Goal: Task Accomplishment & Management: Use online tool/utility

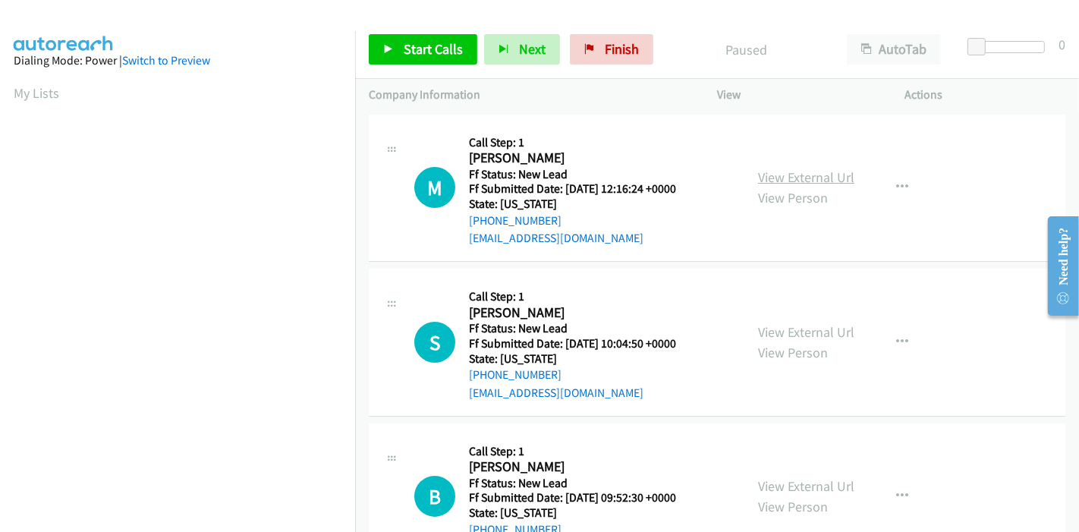
click at [800, 172] on link "View External Url" at bounding box center [806, 176] width 96 height 17
click at [780, 325] on link "View External Url" at bounding box center [806, 331] width 96 height 17
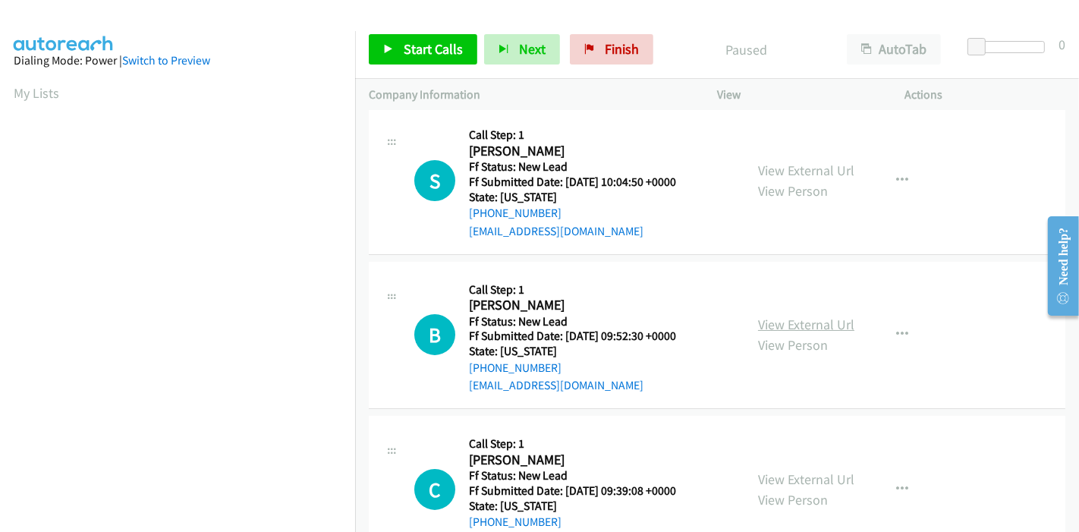
scroll to position [168, 0]
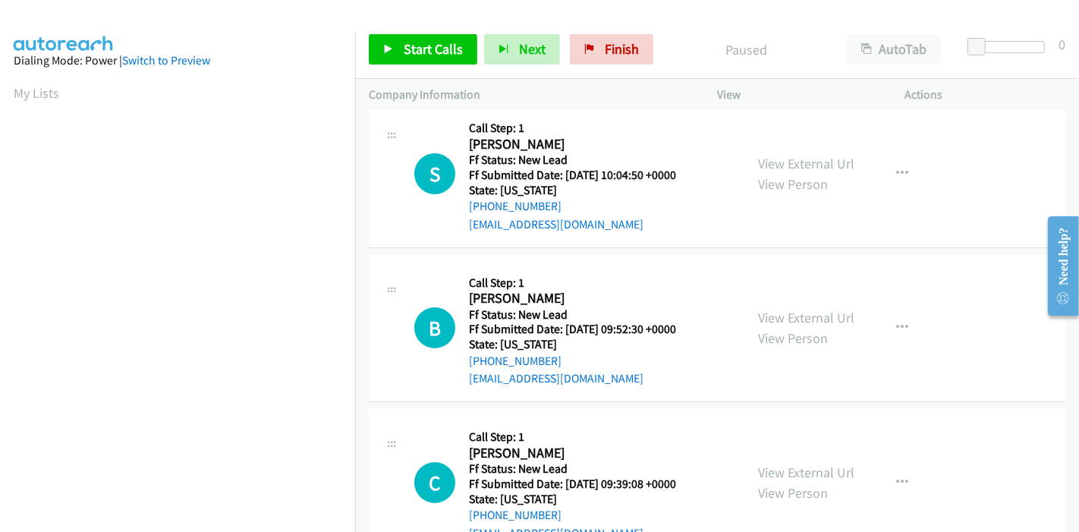
click at [791, 327] on div "View External Url View Person" at bounding box center [806, 327] width 96 height 41
click at [802, 319] on link "View External Url" at bounding box center [806, 317] width 96 height 17
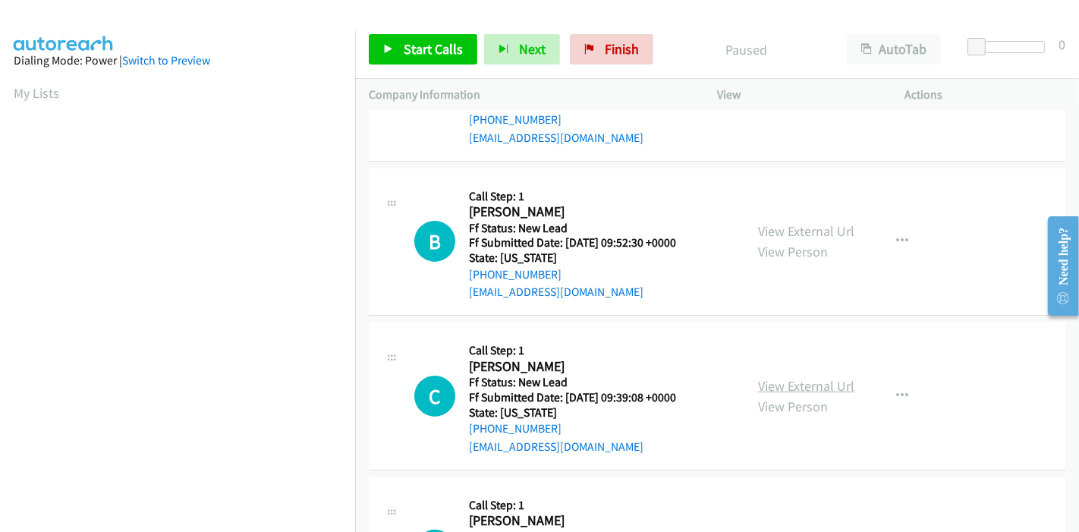
scroll to position [337, 0]
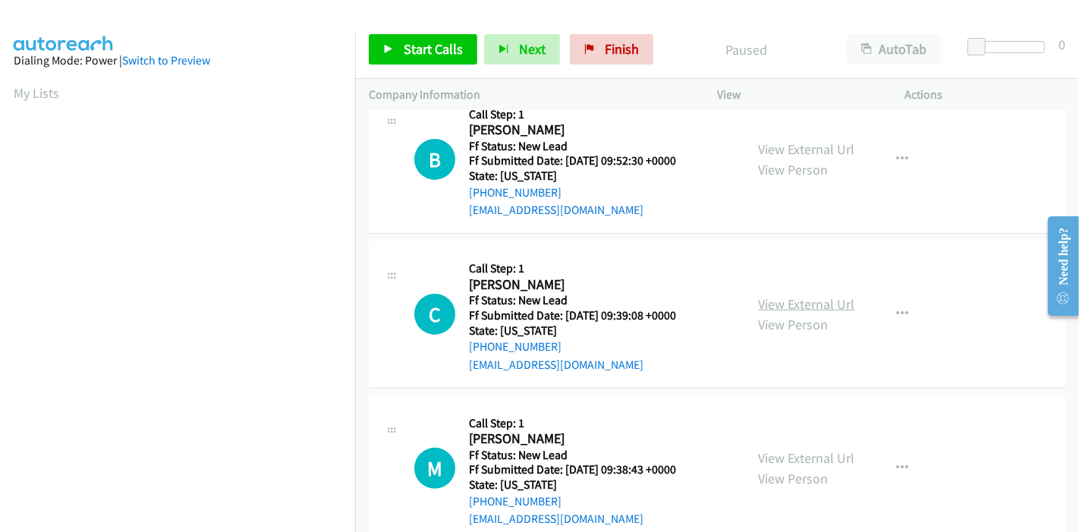
click at [785, 305] on link "View External Url" at bounding box center [806, 303] width 96 height 17
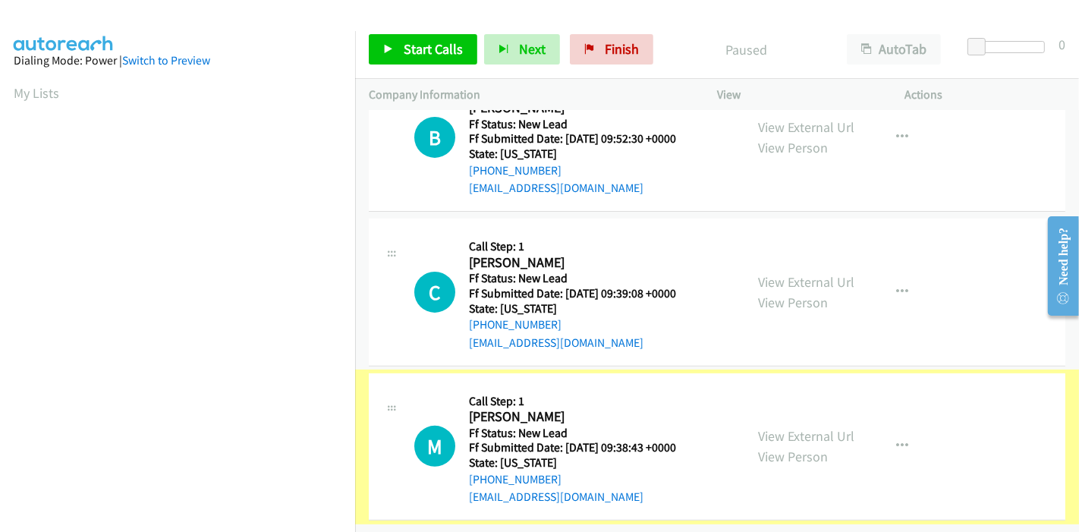
scroll to position [370, 0]
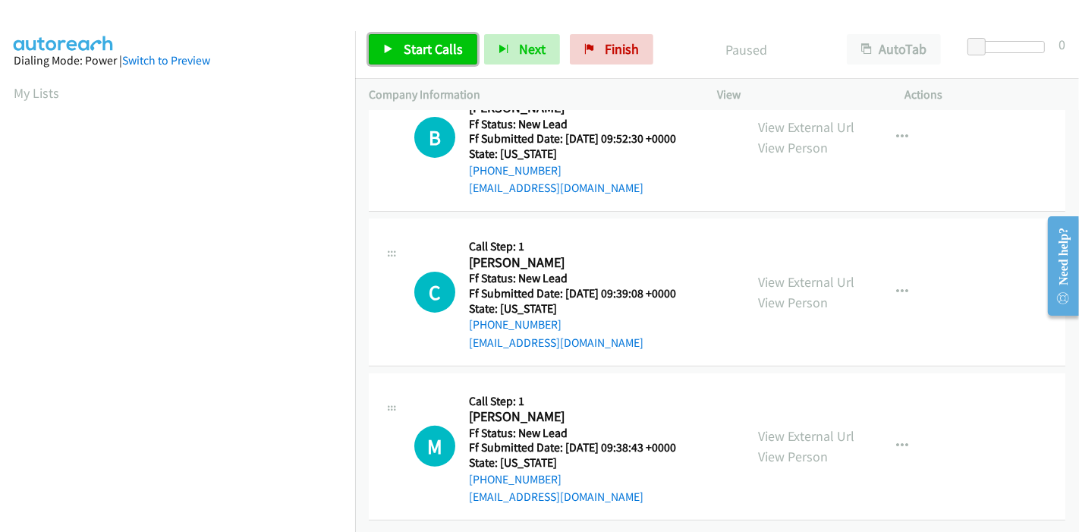
click at [416, 49] on span "Start Calls" at bounding box center [433, 48] width 59 height 17
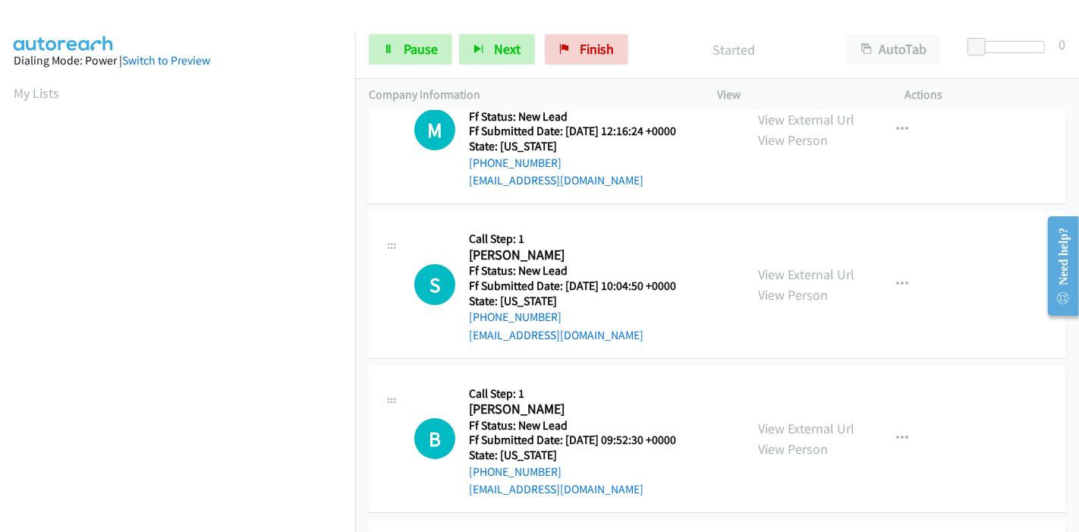
scroll to position [0, 0]
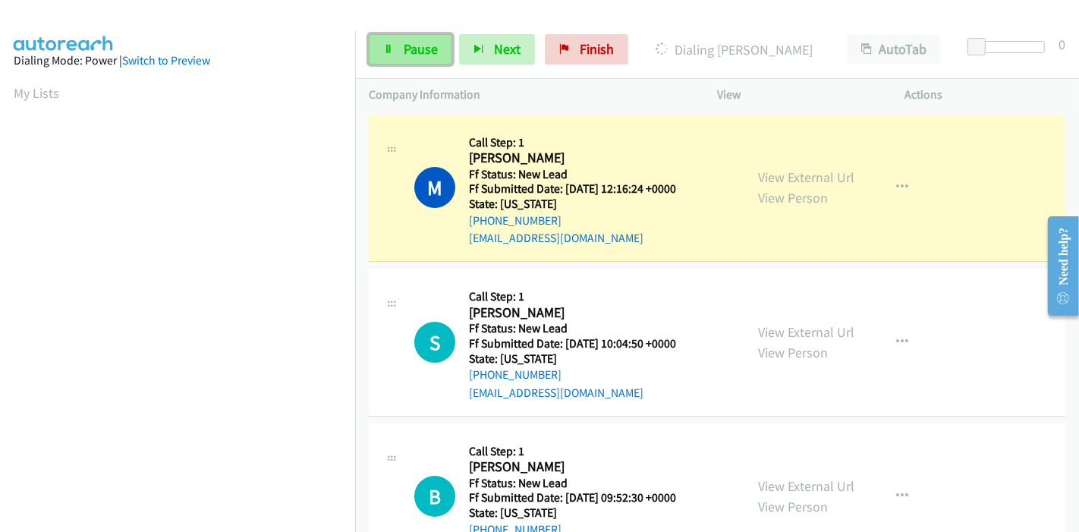
click at [401, 38] on link "Pause" at bounding box center [410, 49] width 83 height 30
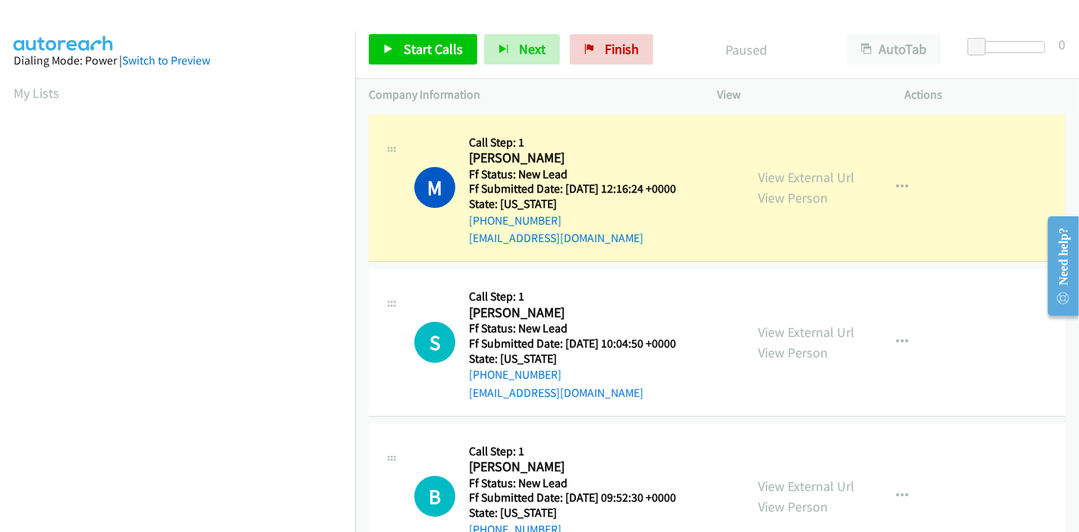
scroll to position [320, 0]
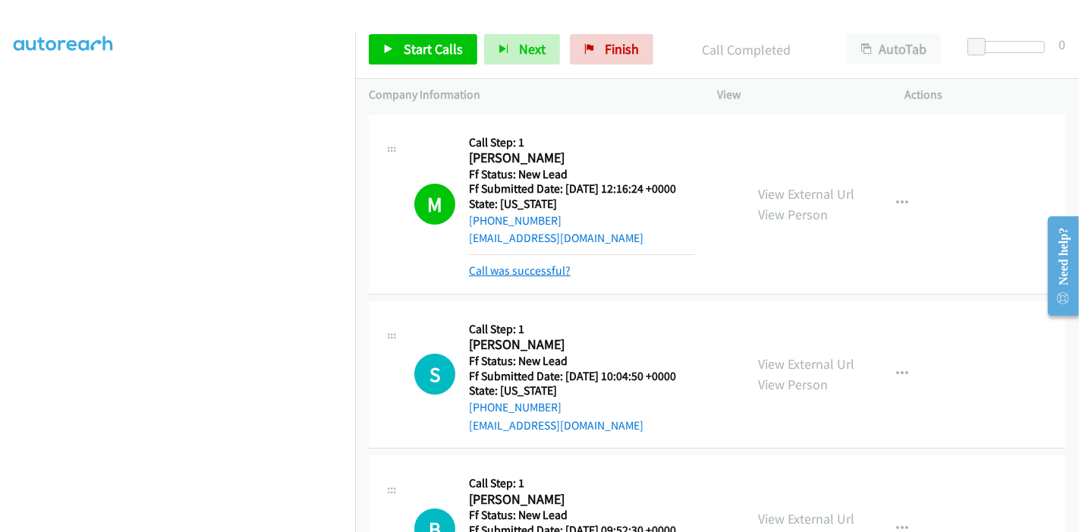
click at [533, 274] on link "Call was successful?" at bounding box center [520, 270] width 102 height 14
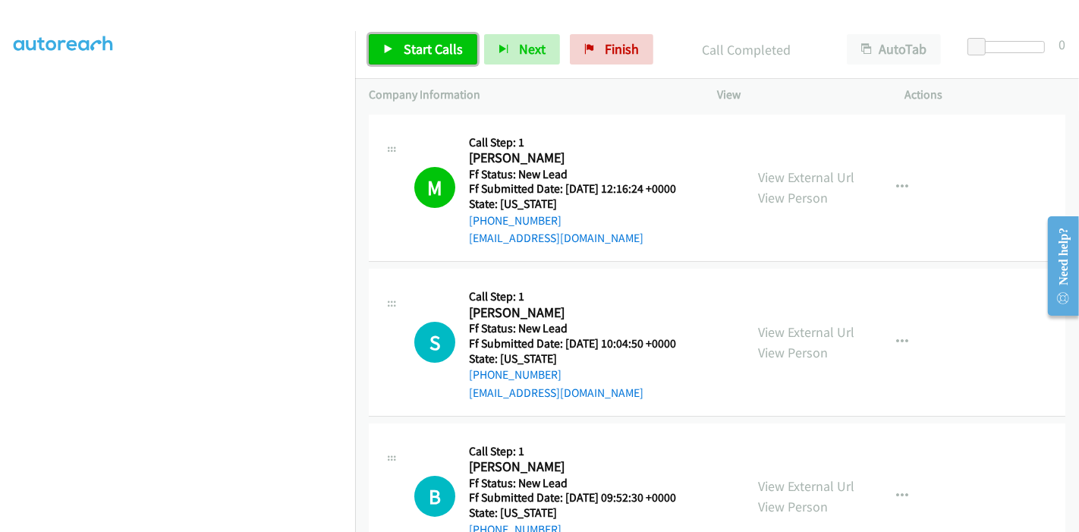
click at [422, 42] on span "Start Calls" at bounding box center [433, 48] width 59 height 17
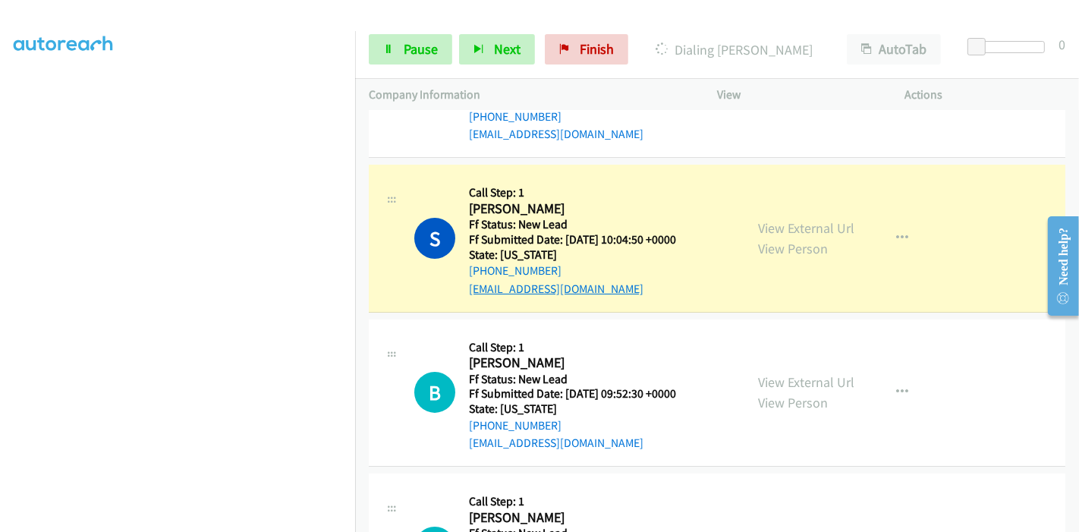
scroll to position [168, 0]
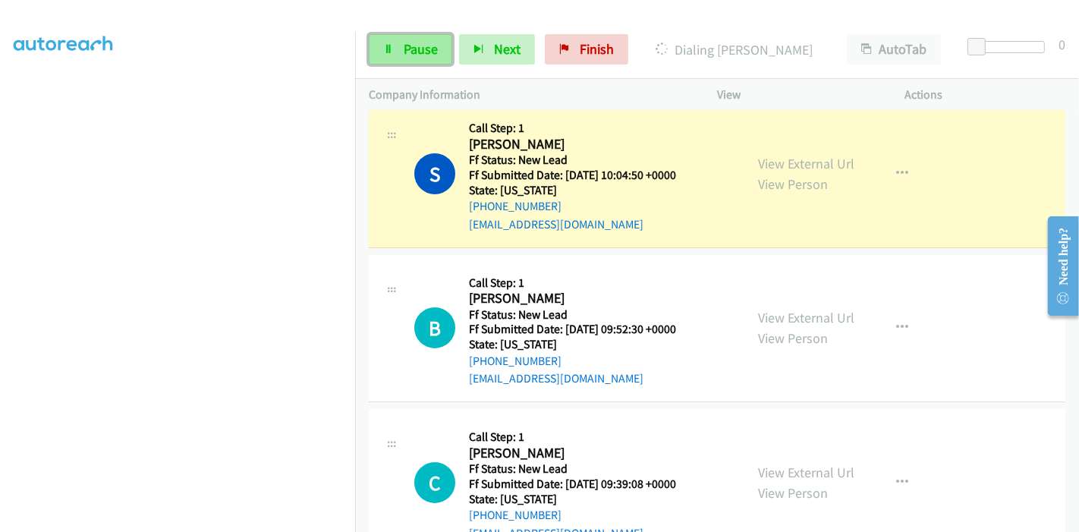
click at [417, 62] on link "Pause" at bounding box center [410, 49] width 83 height 30
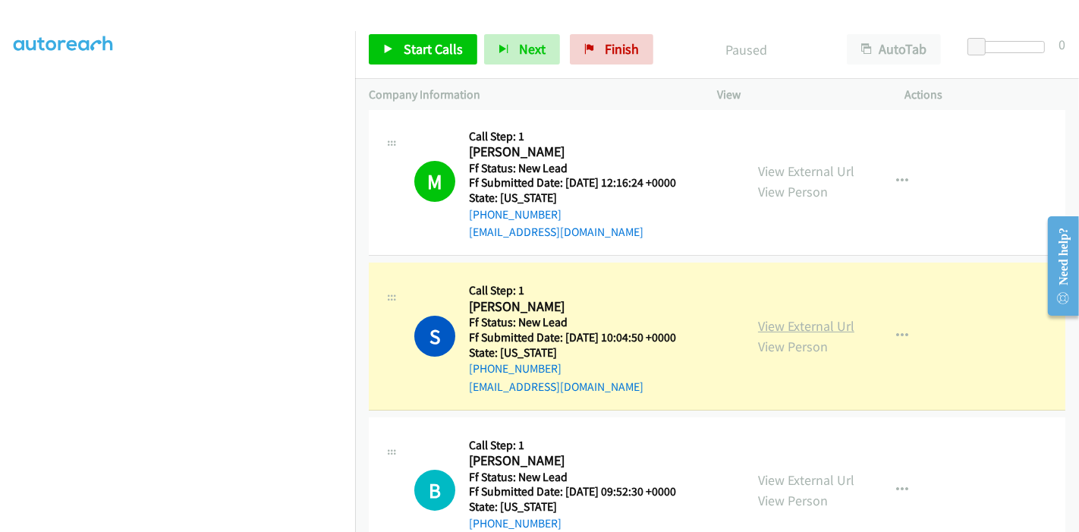
scroll to position [0, 0]
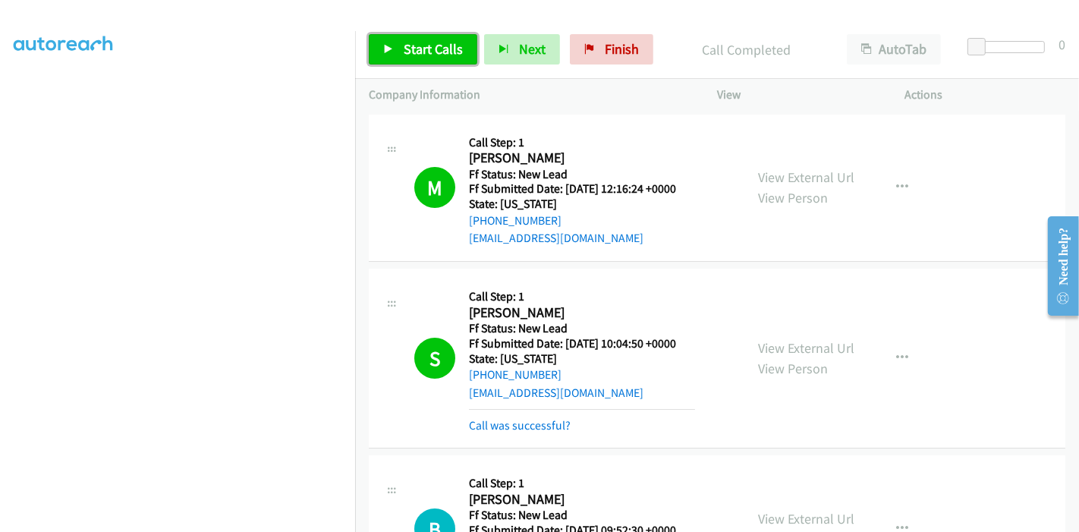
click at [405, 57] on span "Start Calls" at bounding box center [433, 48] width 59 height 17
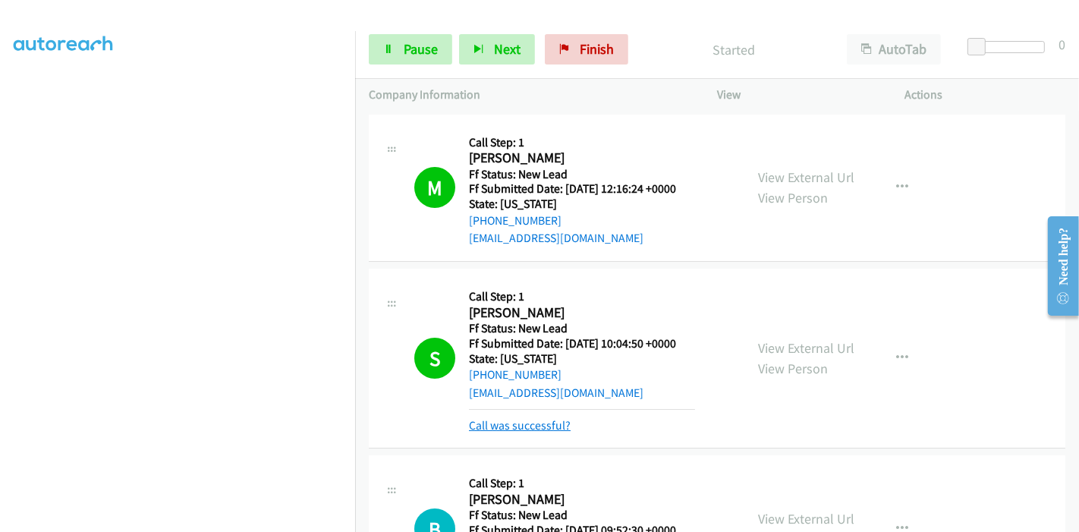
click at [514, 430] on link "Call was successful?" at bounding box center [520, 425] width 102 height 14
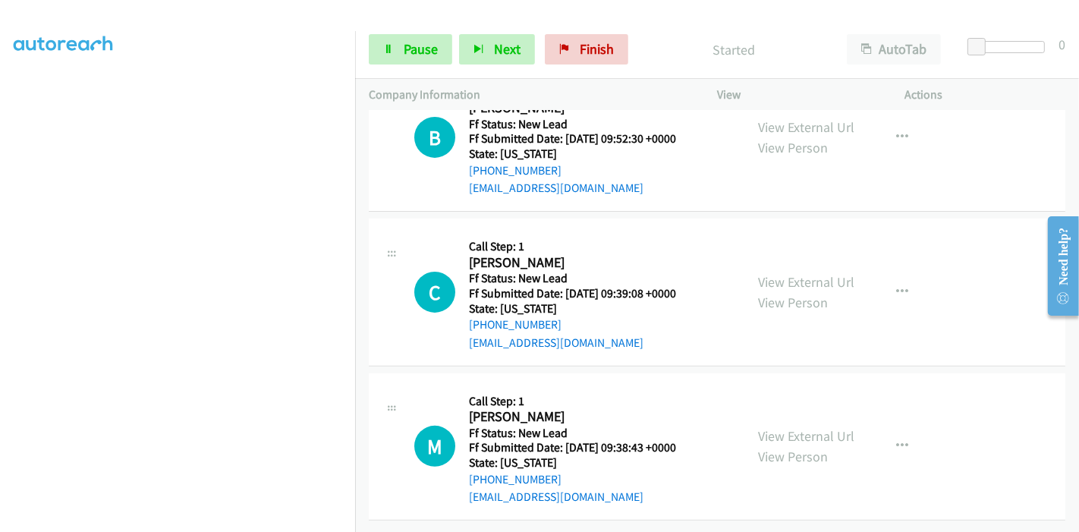
scroll to position [370, 0]
click at [793, 427] on link "View External Url" at bounding box center [806, 435] width 96 height 17
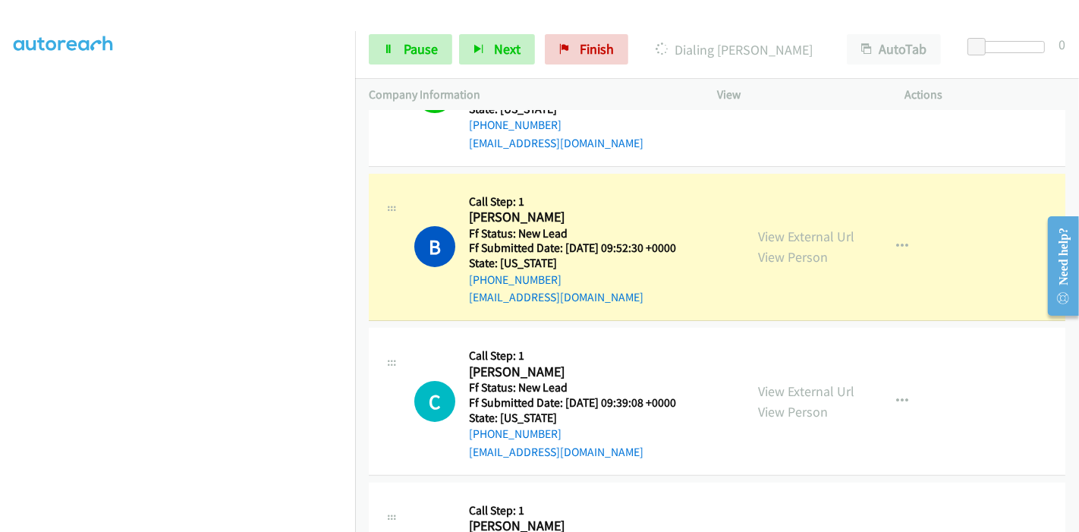
scroll to position [285, 0]
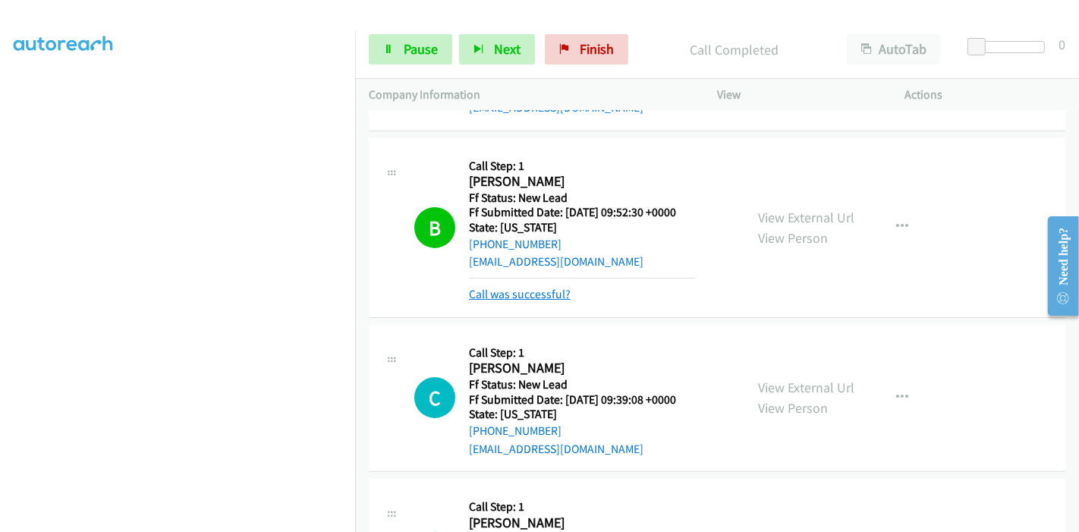
click at [527, 297] on link "Call was successful?" at bounding box center [520, 294] width 102 height 14
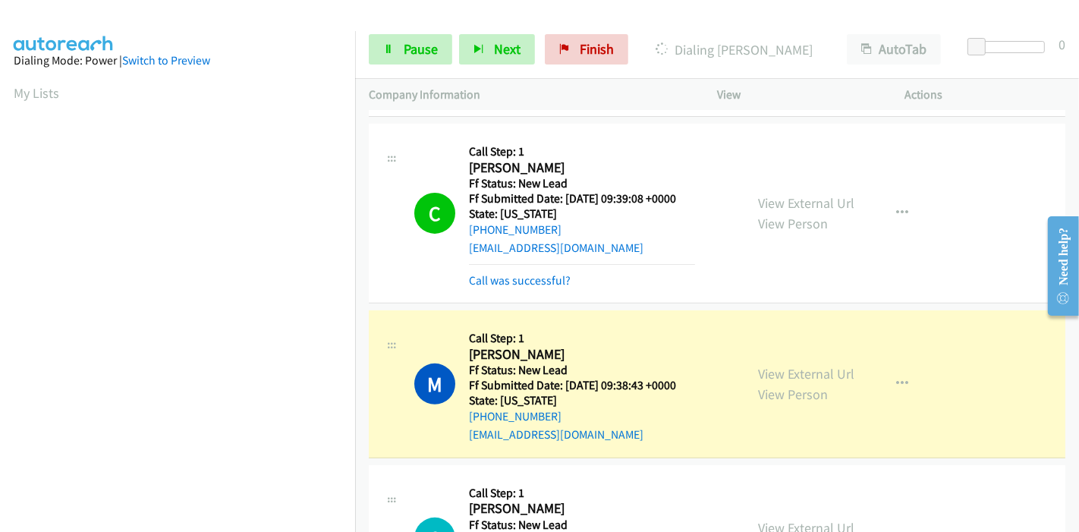
scroll to position [320, 0]
click at [399, 39] on link "Pause" at bounding box center [410, 49] width 83 height 30
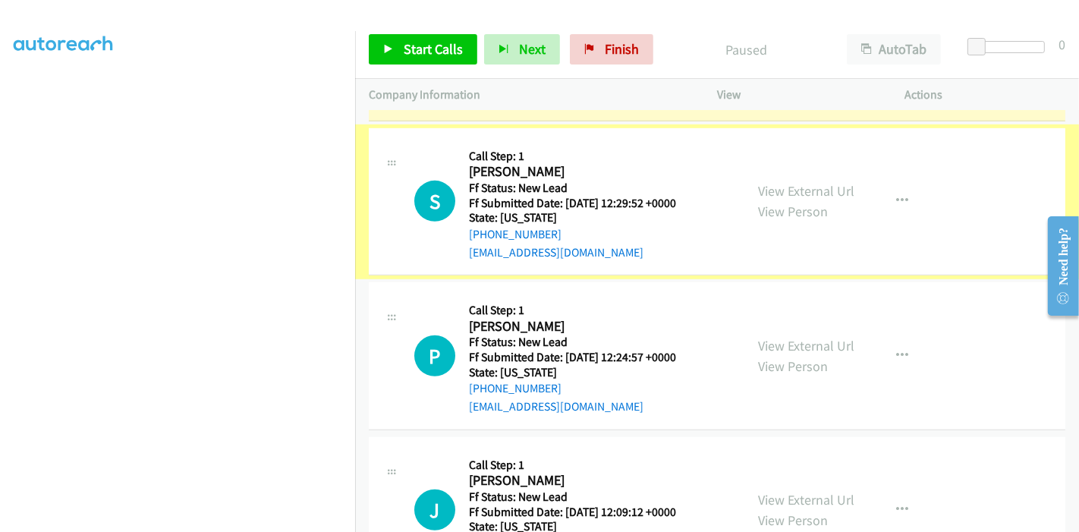
scroll to position [791, 0]
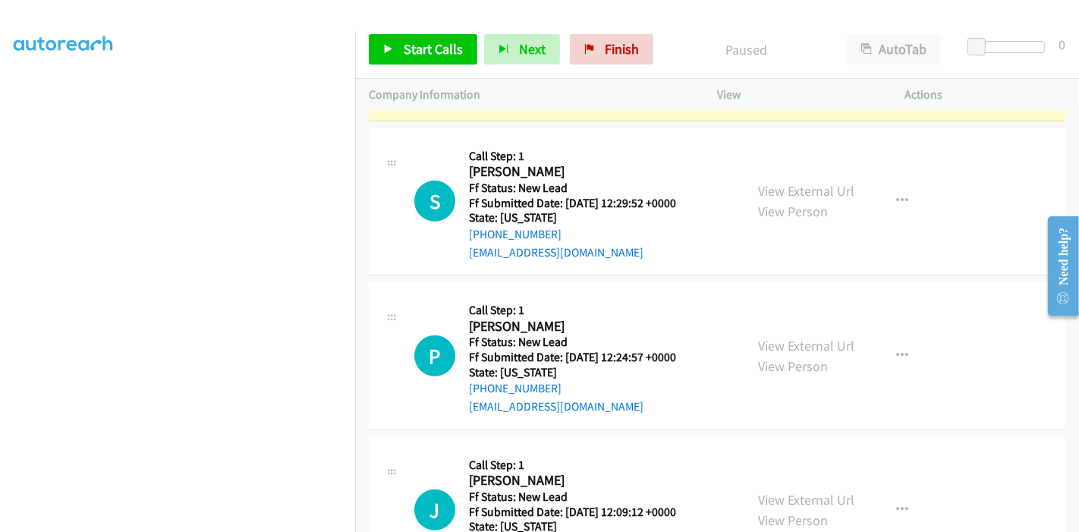
click at [800, 178] on div "View External Url View Person View External Url Email Schedule/Manage Callback …" at bounding box center [845, 202] width 202 height 120
click at [802, 184] on link "View External Url" at bounding box center [806, 190] width 96 height 17
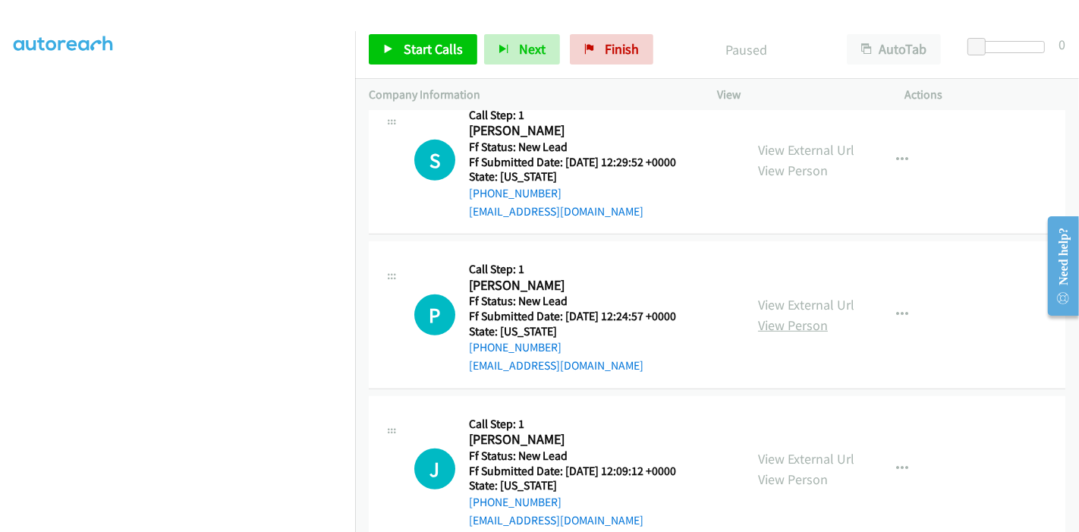
scroll to position [864, 0]
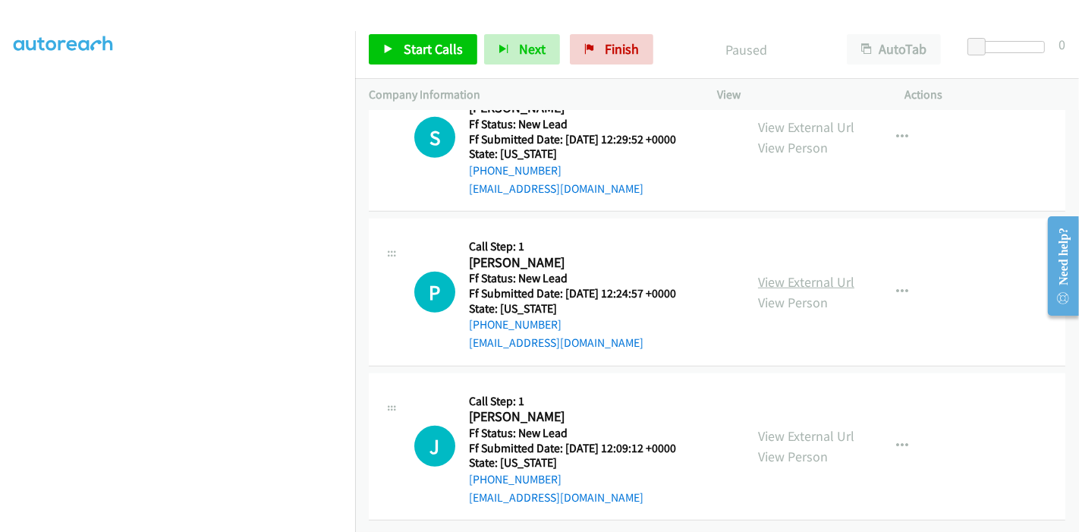
click at [794, 273] on link "View External Url" at bounding box center [806, 281] width 96 height 17
click at [758, 427] on link "View External Url" at bounding box center [806, 435] width 96 height 17
click at [420, 47] on span "Start Calls" at bounding box center [433, 48] width 59 height 17
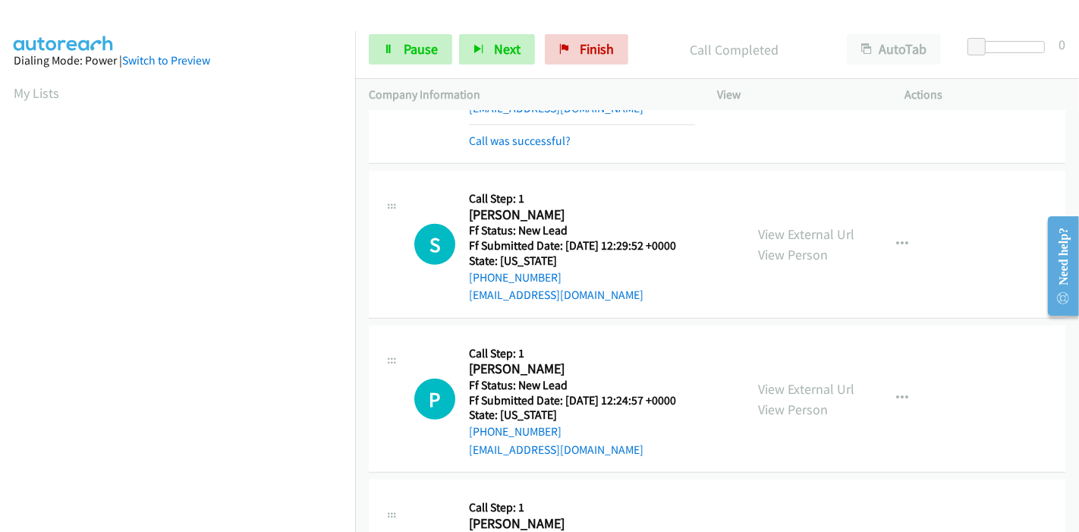
scroll to position [696, 0]
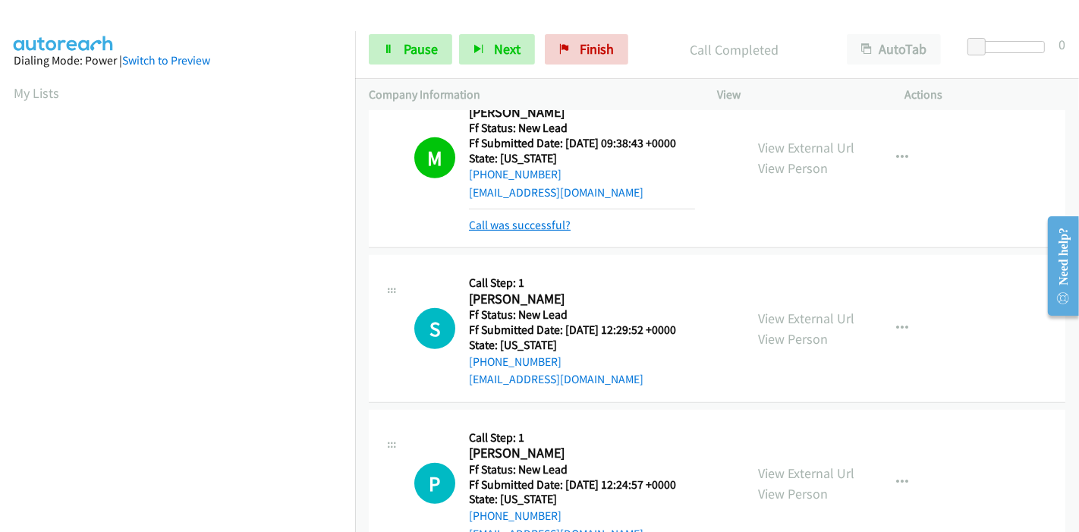
click at [521, 224] on link "Call was successful?" at bounding box center [520, 225] width 102 height 14
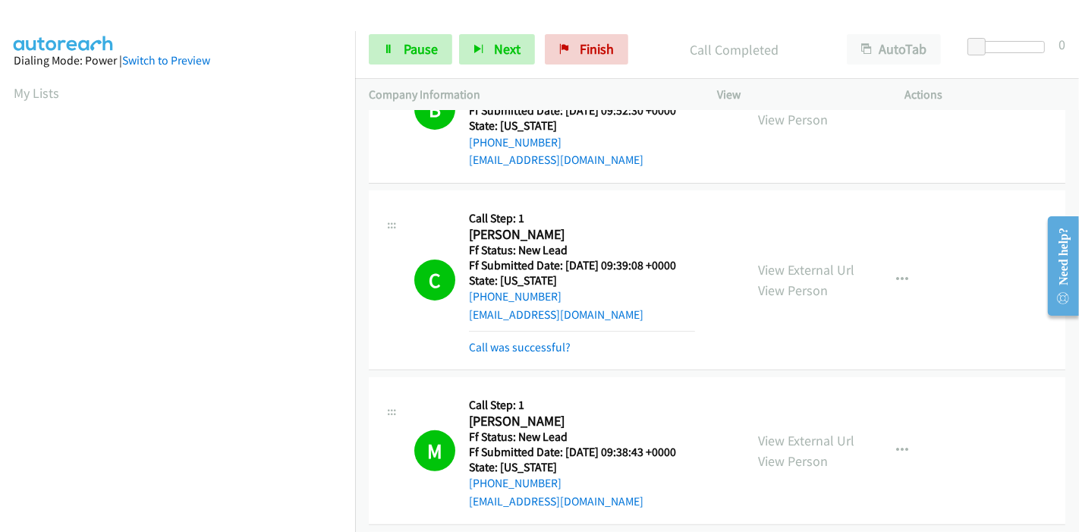
scroll to position [274, 0]
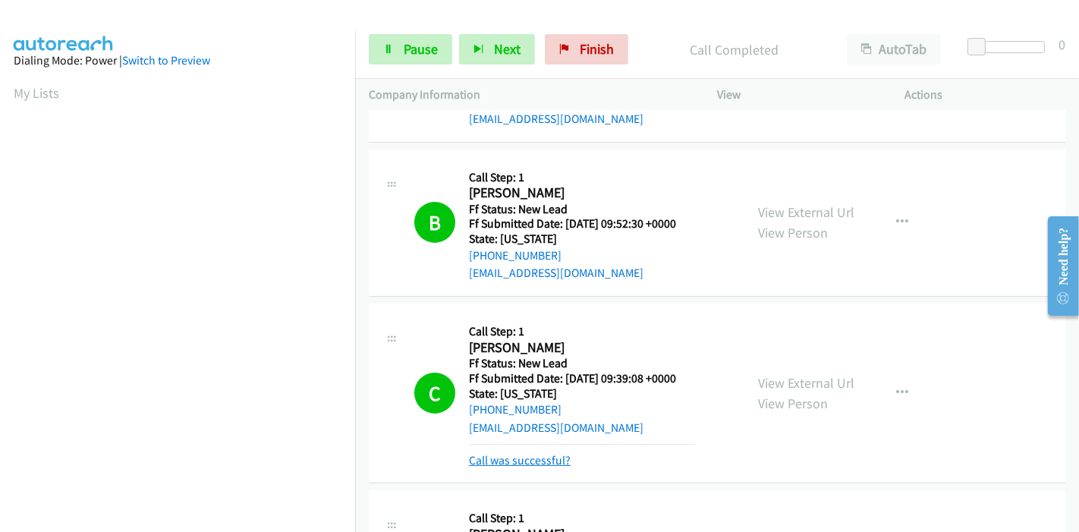
click at [516, 454] on link "Call was successful?" at bounding box center [520, 460] width 102 height 14
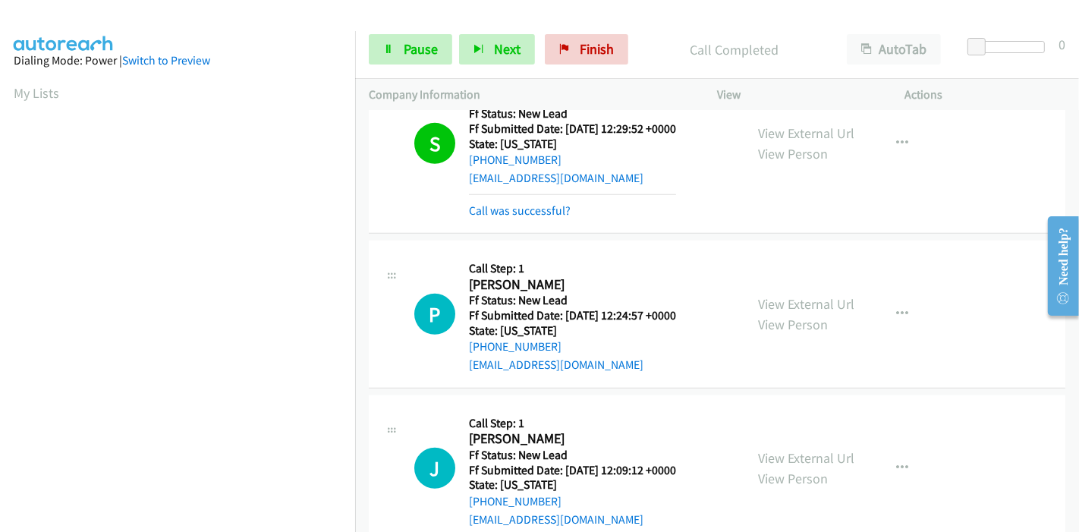
scroll to position [848, 0]
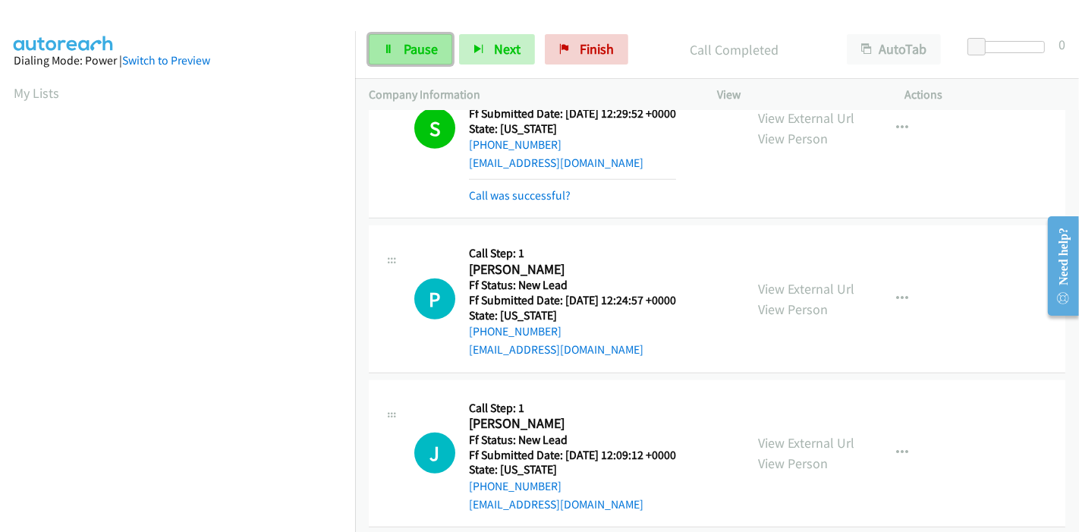
click at [414, 51] on span "Pause" at bounding box center [421, 48] width 34 height 17
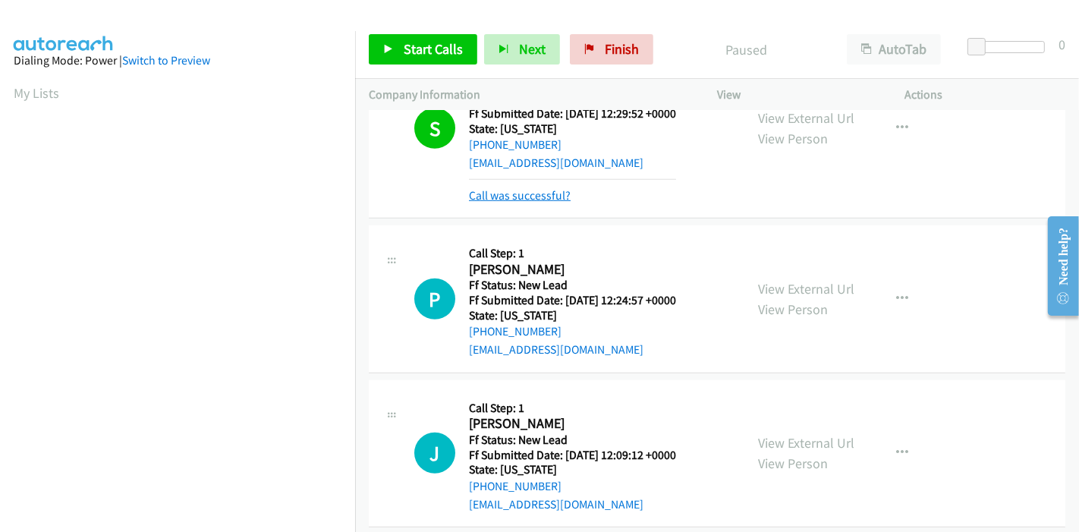
click at [498, 195] on link "Call was successful?" at bounding box center [520, 195] width 102 height 14
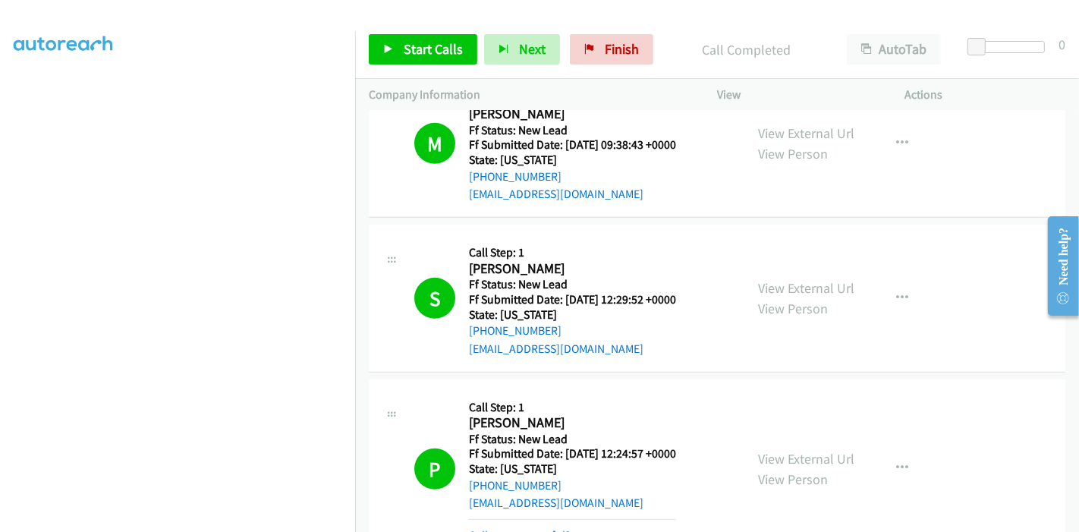
scroll to position [843, 0]
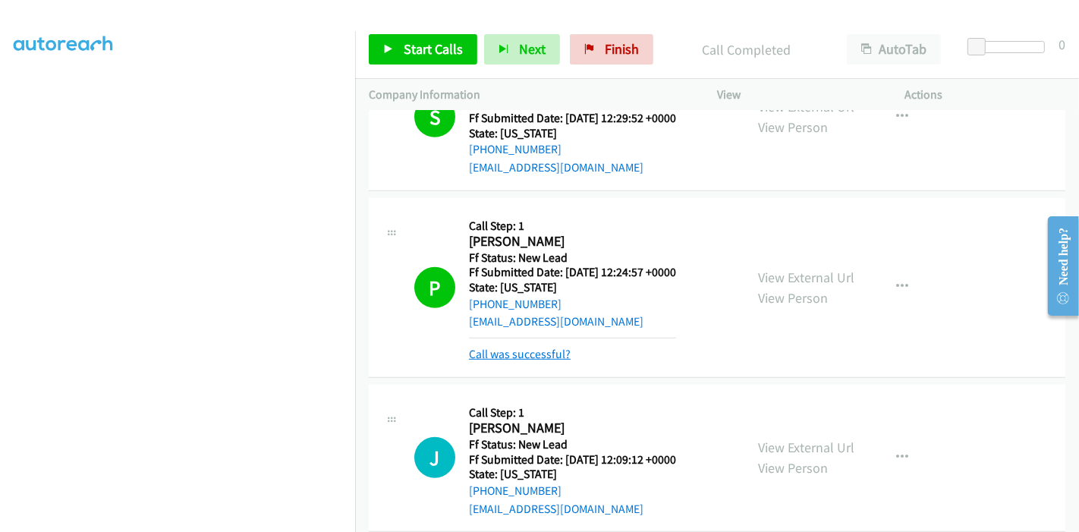
click at [531, 353] on link "Call was successful?" at bounding box center [520, 354] width 102 height 14
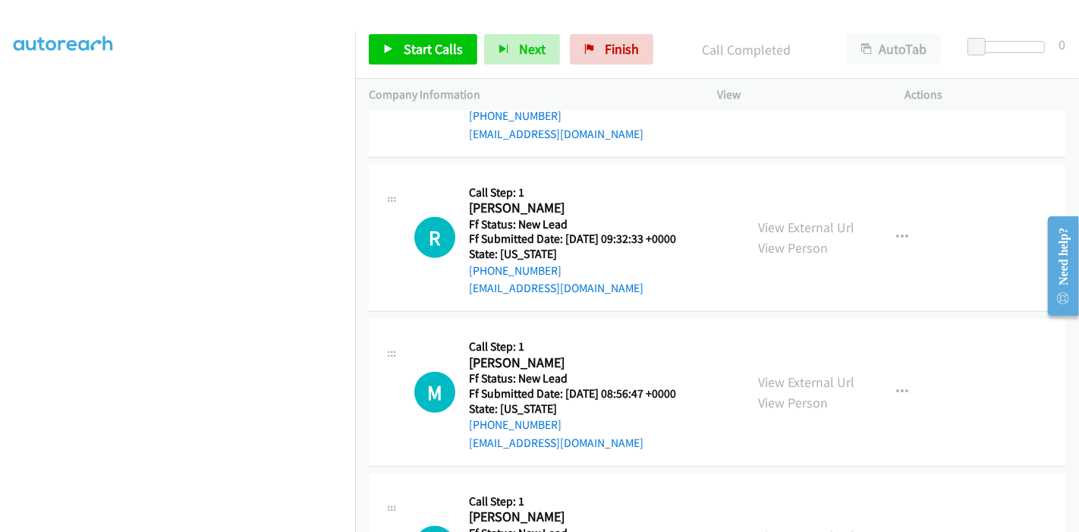
scroll to position [1295, 0]
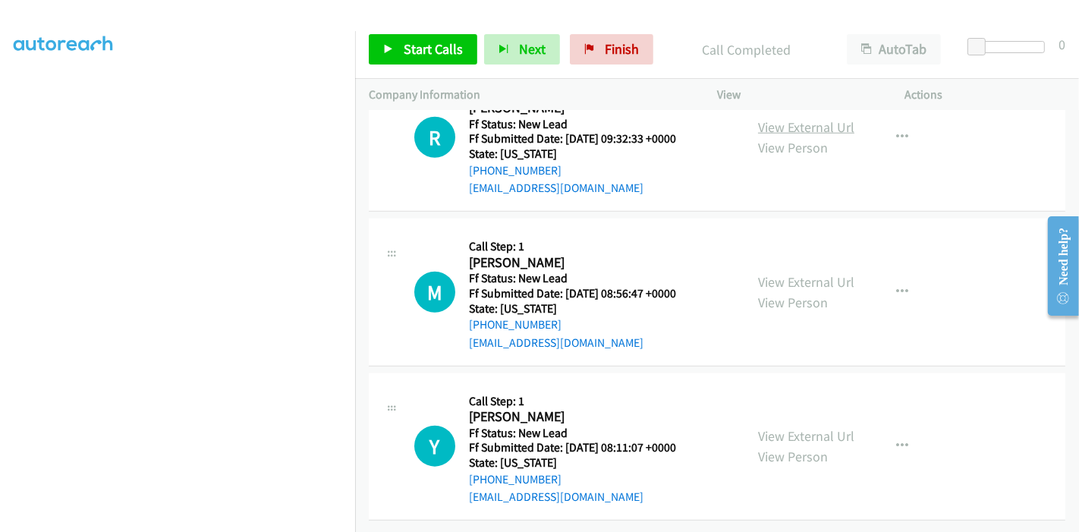
click at [808, 118] on link "View External Url" at bounding box center [806, 126] width 96 height 17
click at [786, 274] on link "View External Url" at bounding box center [806, 281] width 96 height 17
click at [763, 432] on link "View External Url" at bounding box center [806, 435] width 96 height 17
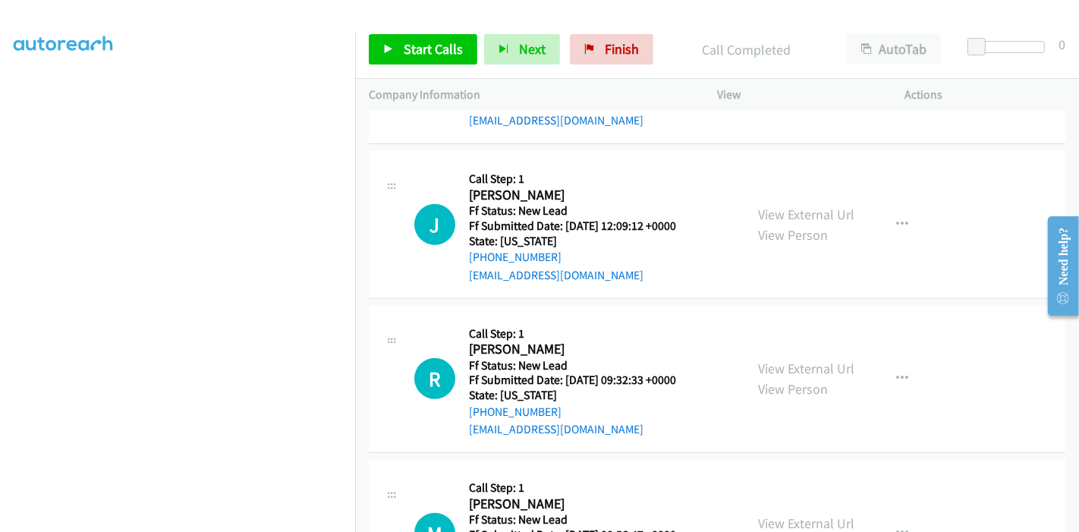
scroll to position [1126, 0]
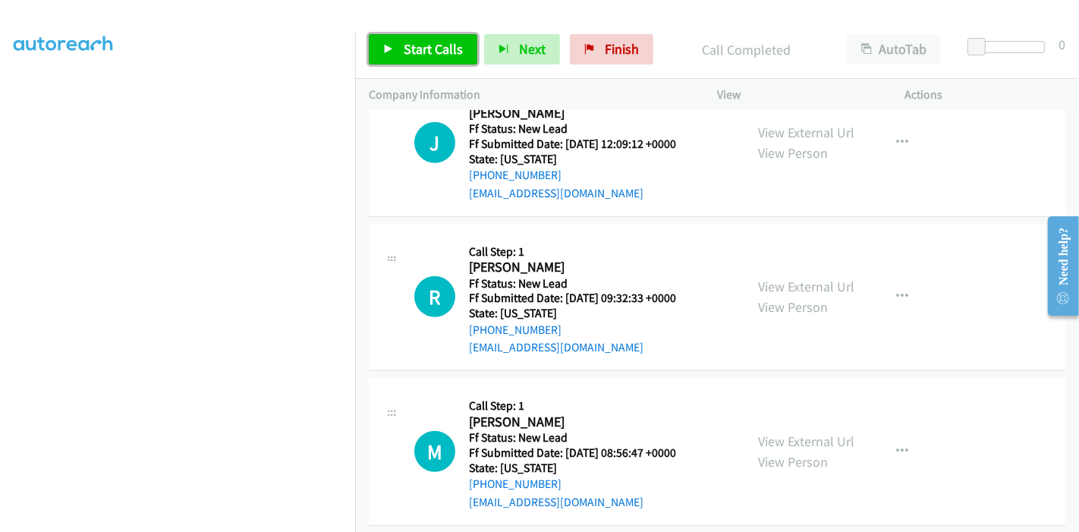
click at [389, 51] on icon at bounding box center [388, 50] width 11 height 11
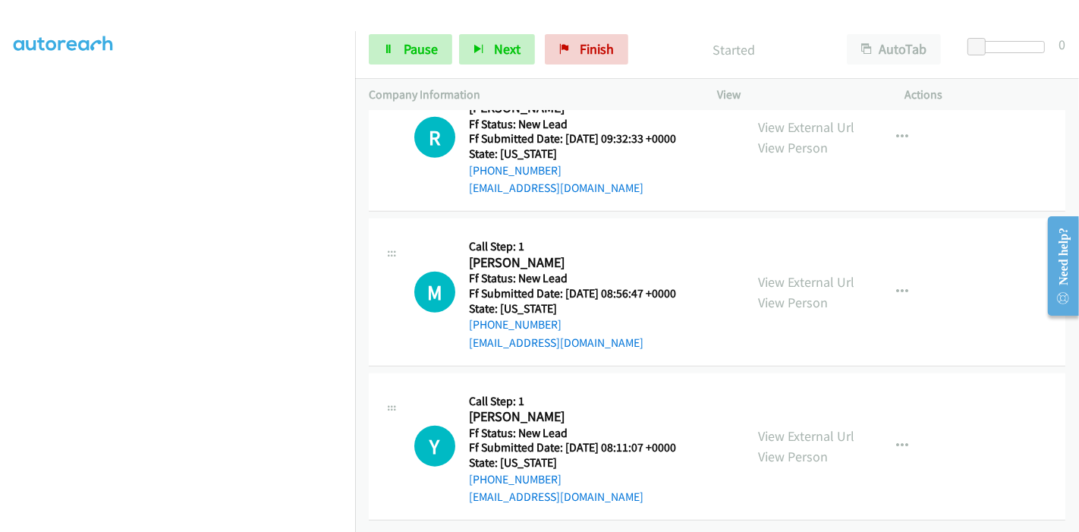
scroll to position [1295, 0]
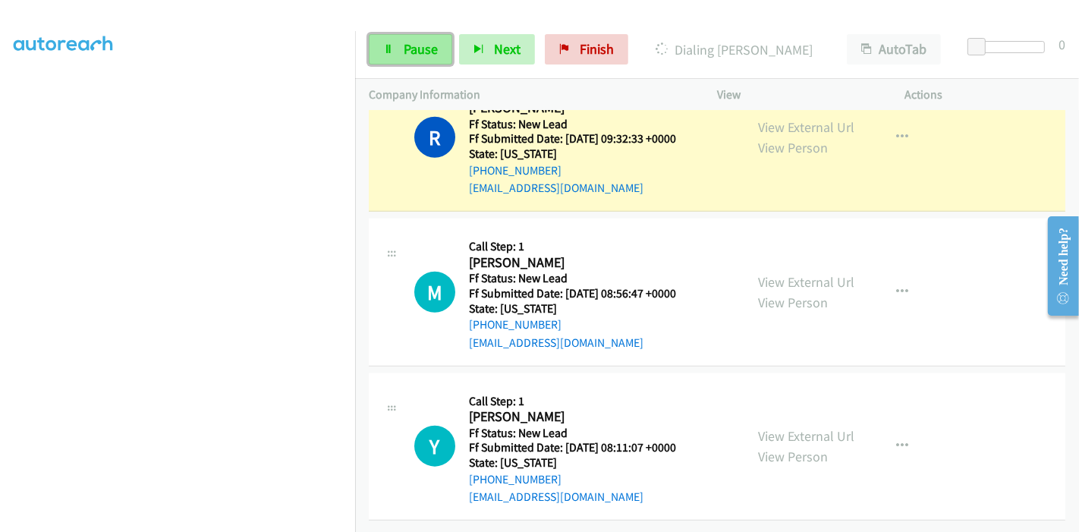
click at [395, 42] on link "Pause" at bounding box center [410, 49] width 83 height 30
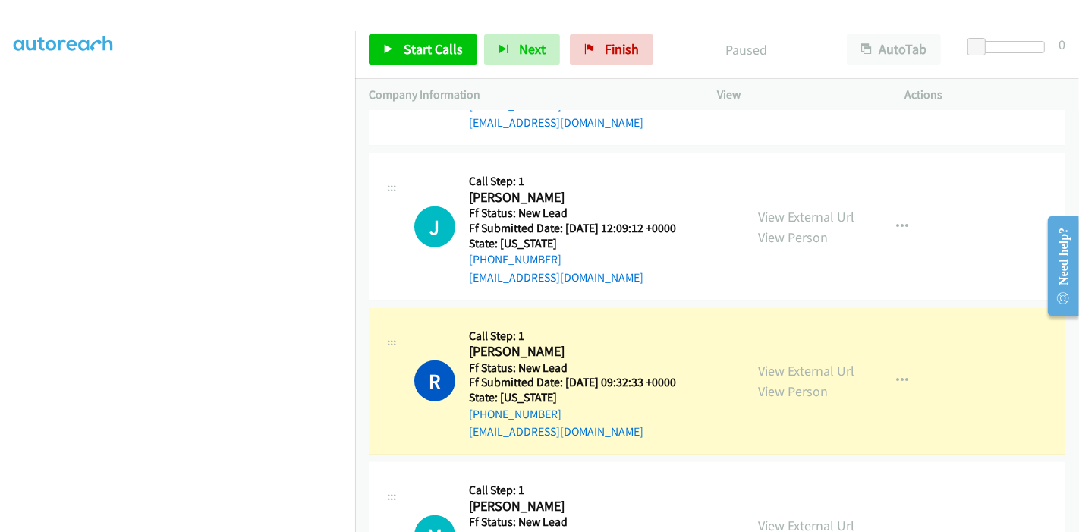
scroll to position [1126, 0]
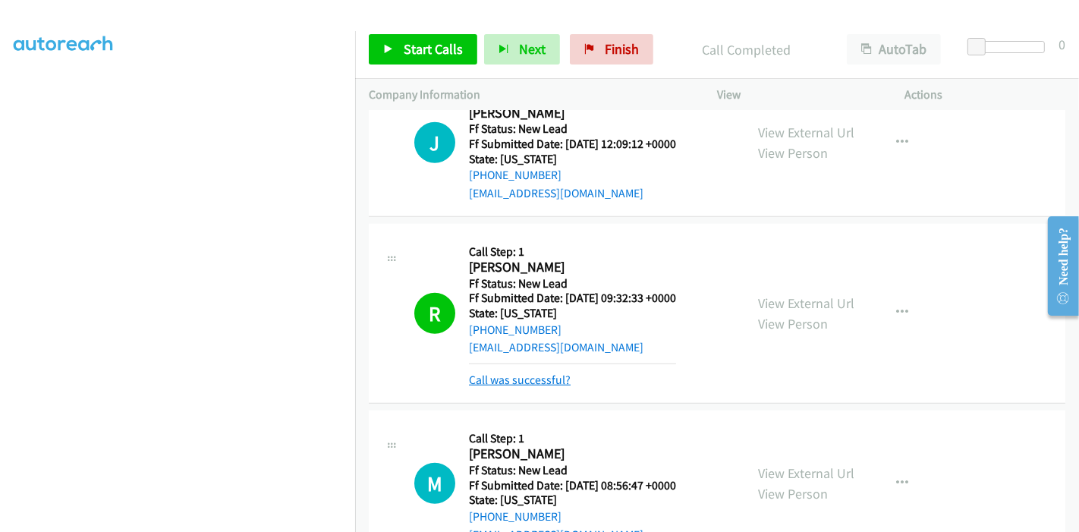
click at [508, 378] on link "Call was successful?" at bounding box center [520, 380] width 102 height 14
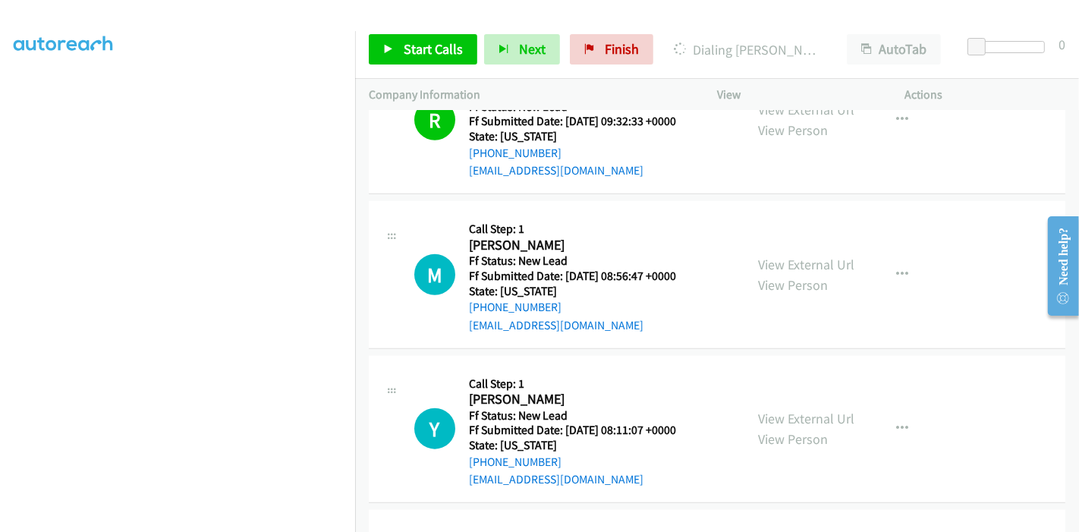
scroll to position [1379, 0]
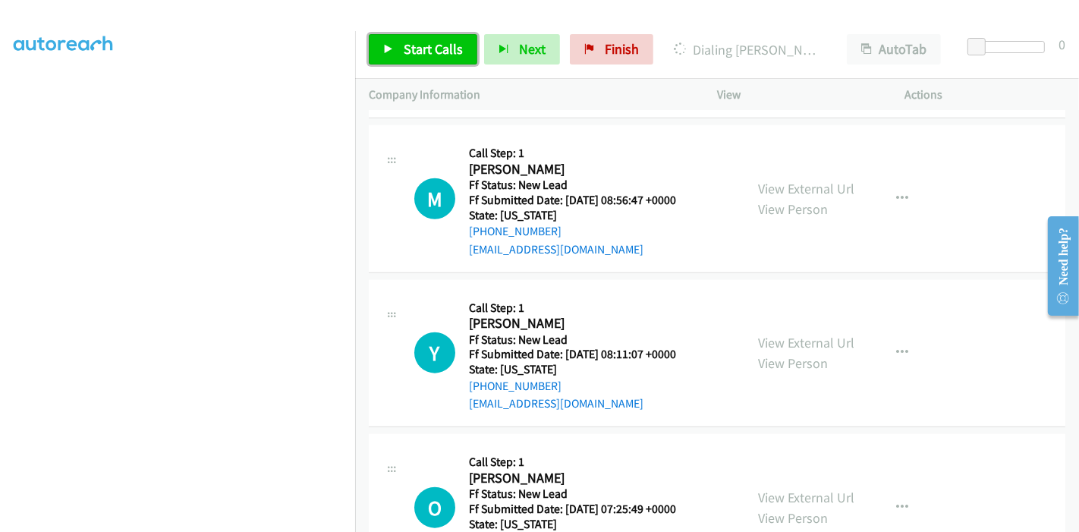
click at [408, 49] on span "Start Calls" at bounding box center [433, 48] width 59 height 17
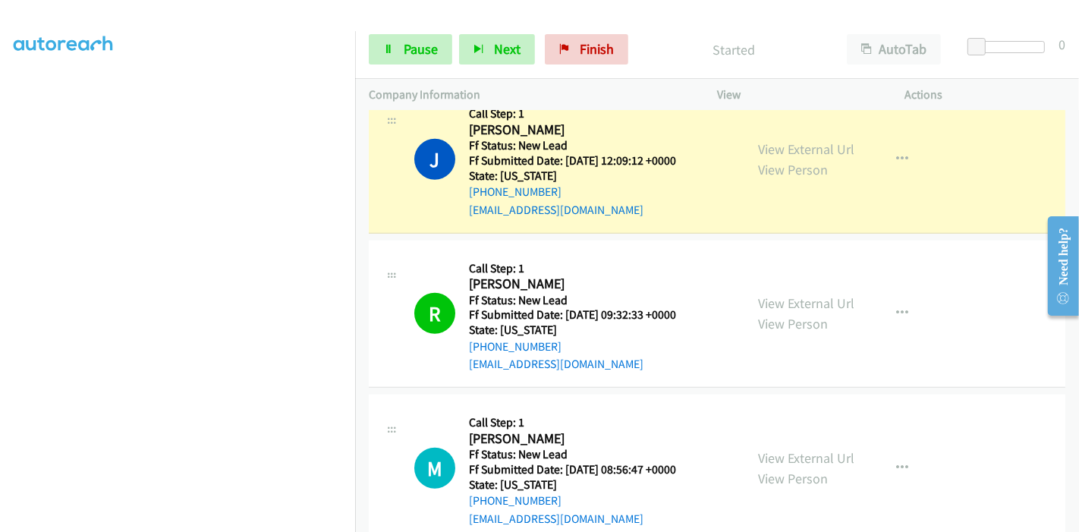
scroll to position [1210, 0]
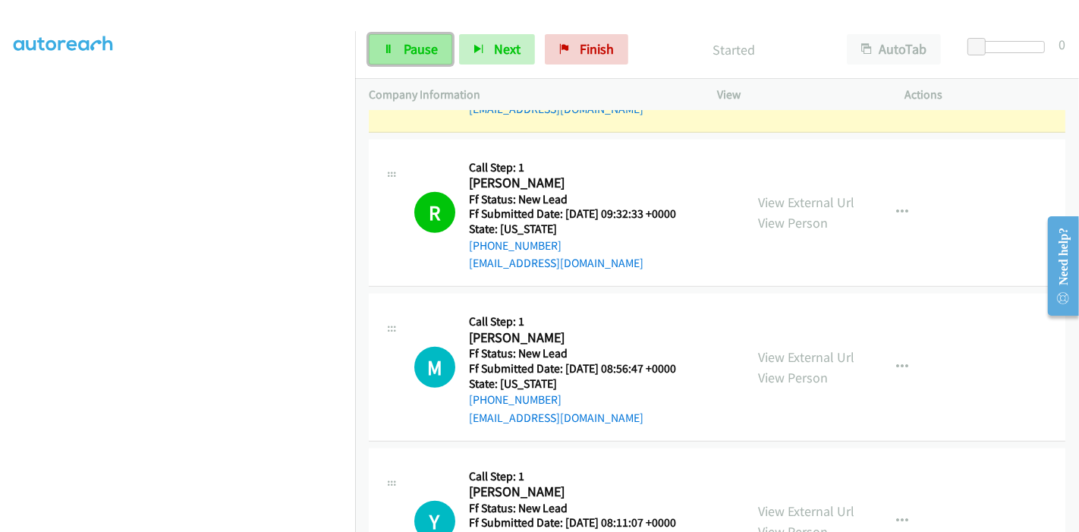
click at [409, 50] on span "Pause" at bounding box center [421, 48] width 34 height 17
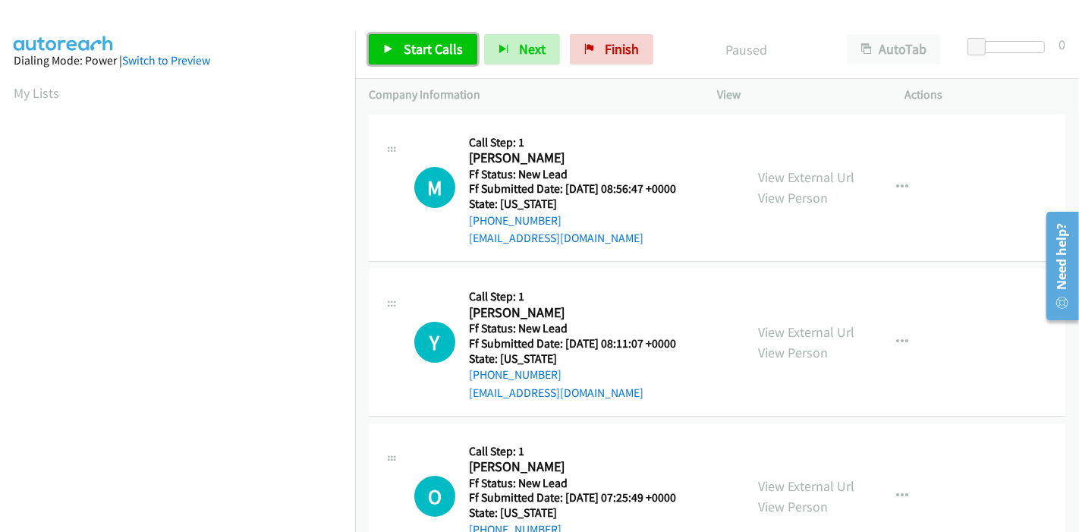
click at [407, 55] on span "Start Calls" at bounding box center [433, 48] width 59 height 17
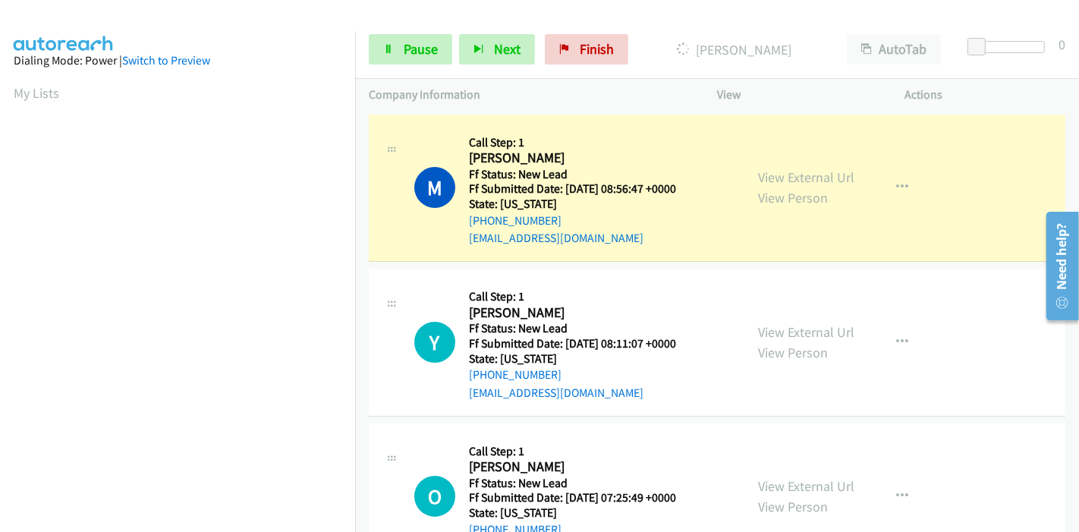
scroll to position [320, 0]
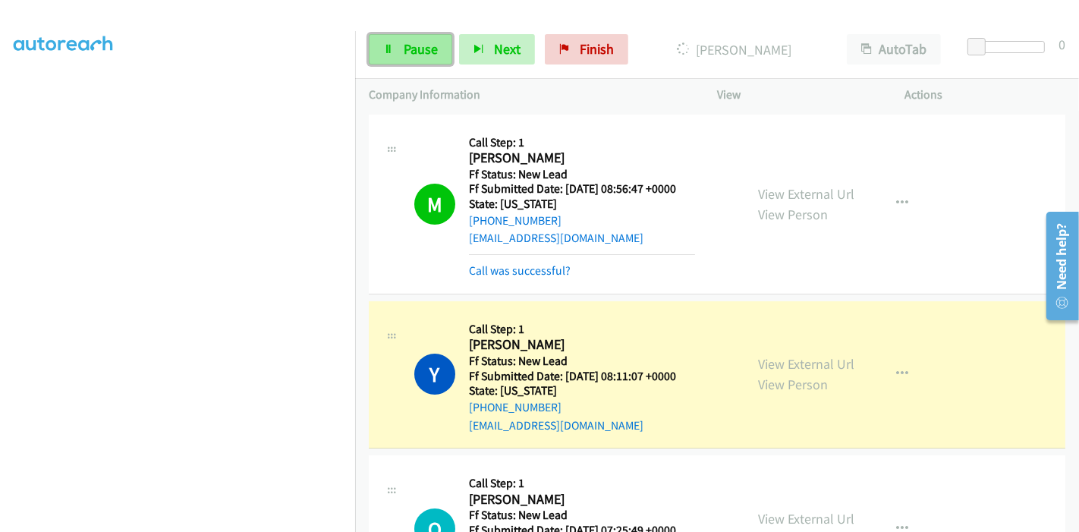
click at [392, 59] on link "Pause" at bounding box center [410, 49] width 83 height 30
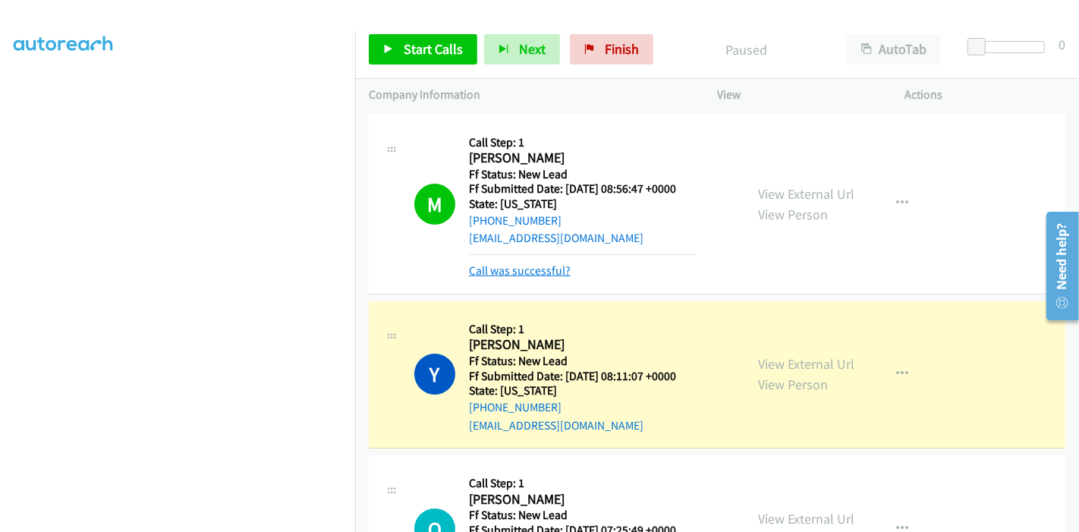
click at [494, 263] on link "Call was successful?" at bounding box center [520, 270] width 102 height 14
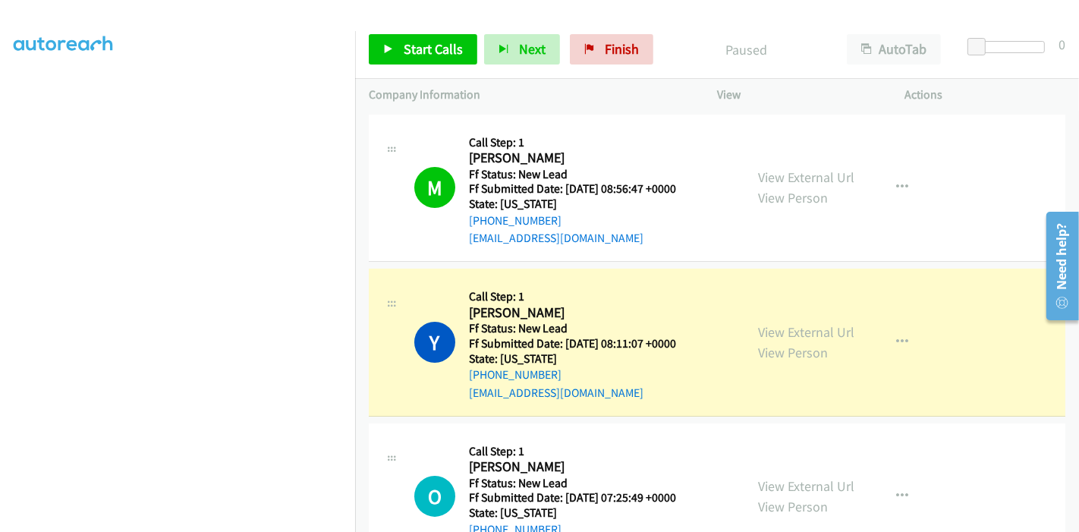
scroll to position [0, 0]
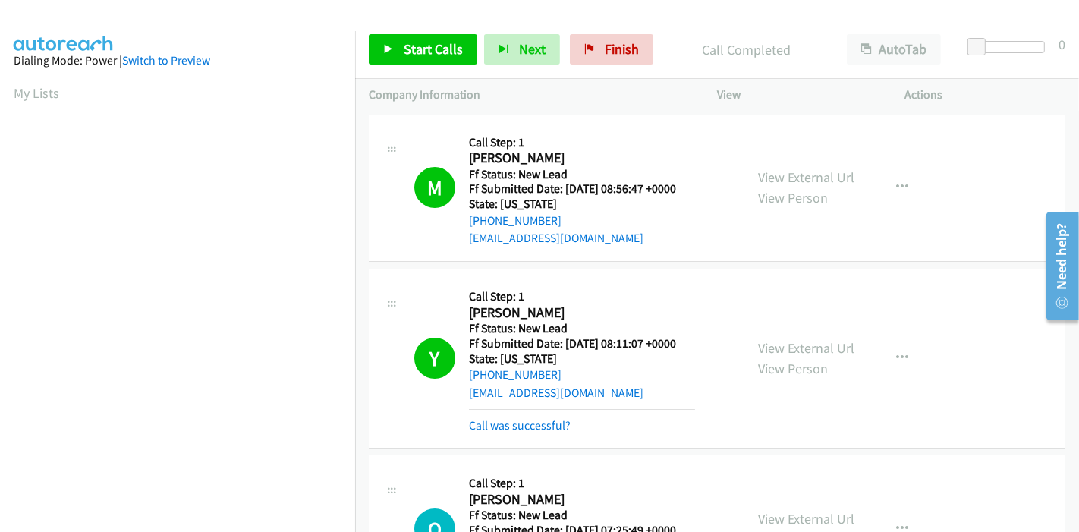
click at [551, 434] on div "Y Callback Scheduled Call Step: 1 Yani Saltapidas America/New_York Ff Status: N…" at bounding box center [717, 359] width 697 height 180
click at [551, 429] on link "Call was successful?" at bounding box center [520, 425] width 102 height 14
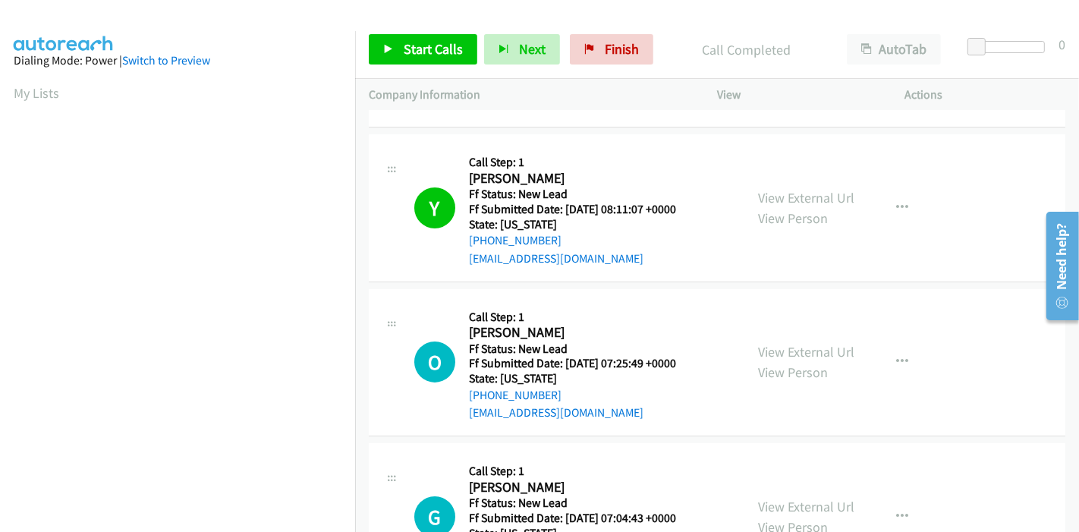
scroll to position [168, 0]
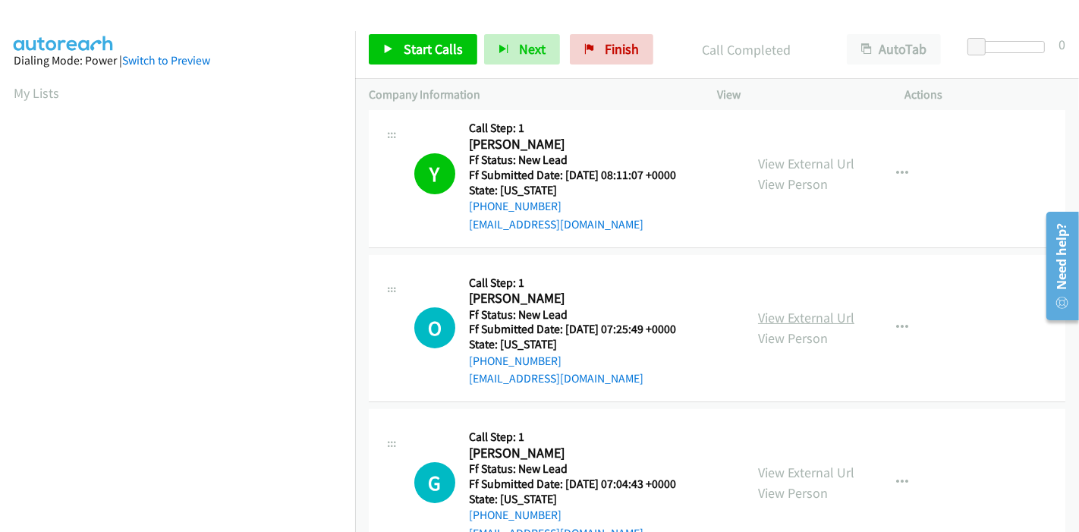
click at [797, 322] on link "View External Url" at bounding box center [806, 317] width 96 height 17
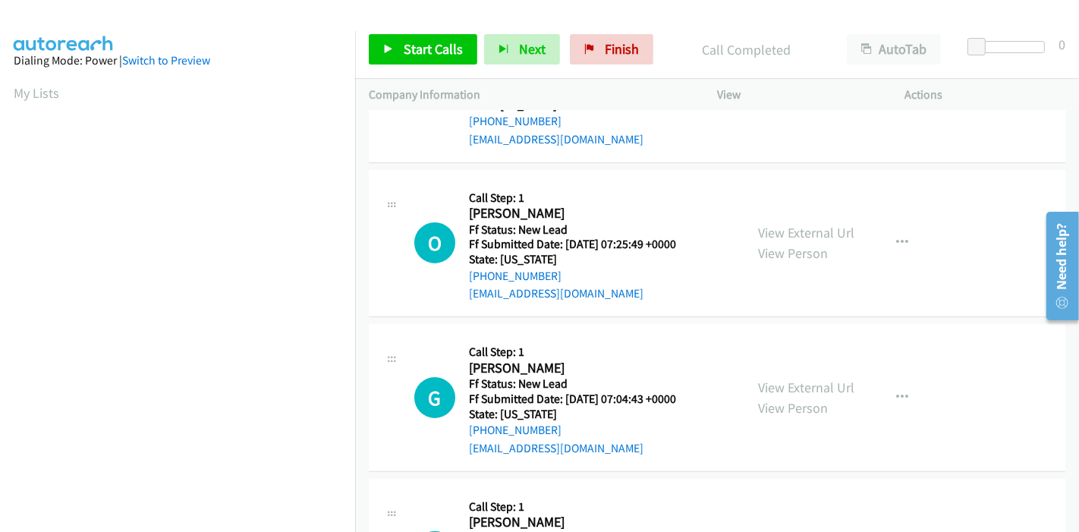
scroll to position [337, 0]
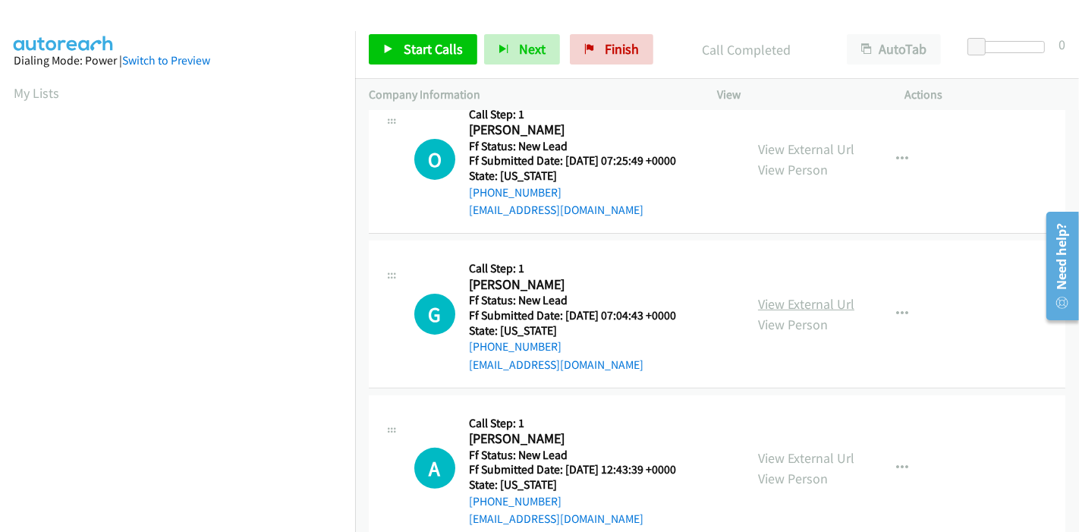
click at [821, 295] on link "View External Url" at bounding box center [806, 303] width 96 height 17
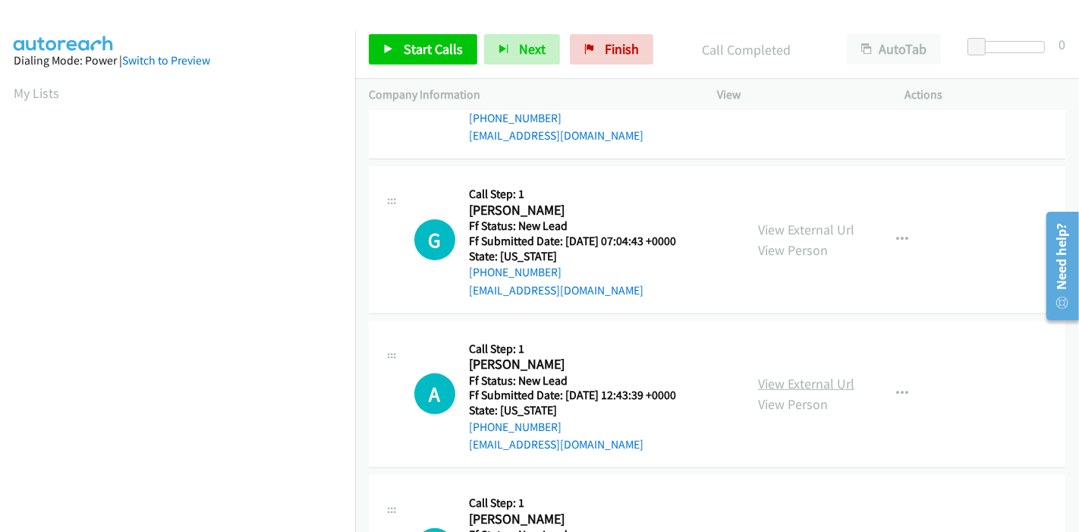
scroll to position [505, 0]
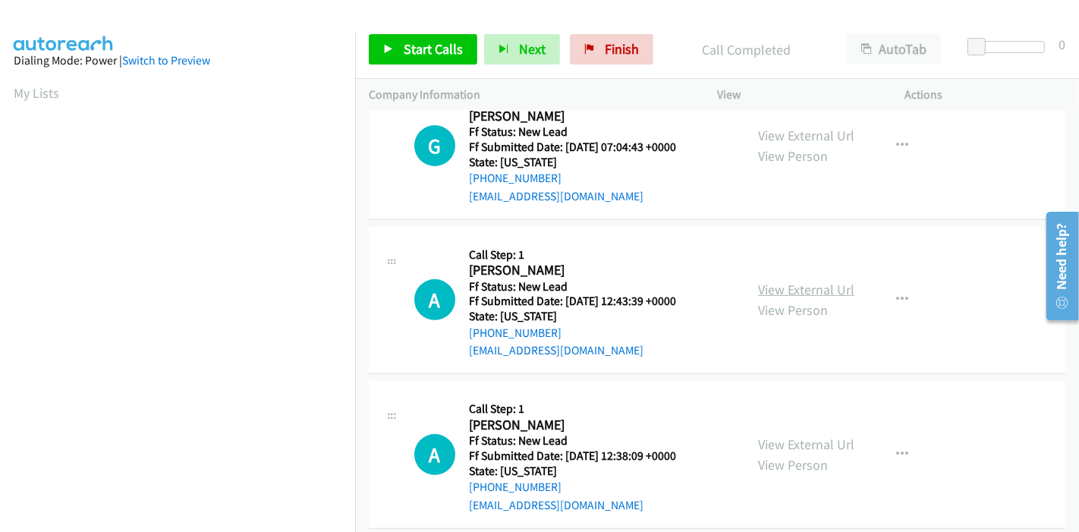
click at [758, 293] on link "View External Url" at bounding box center [806, 289] width 96 height 17
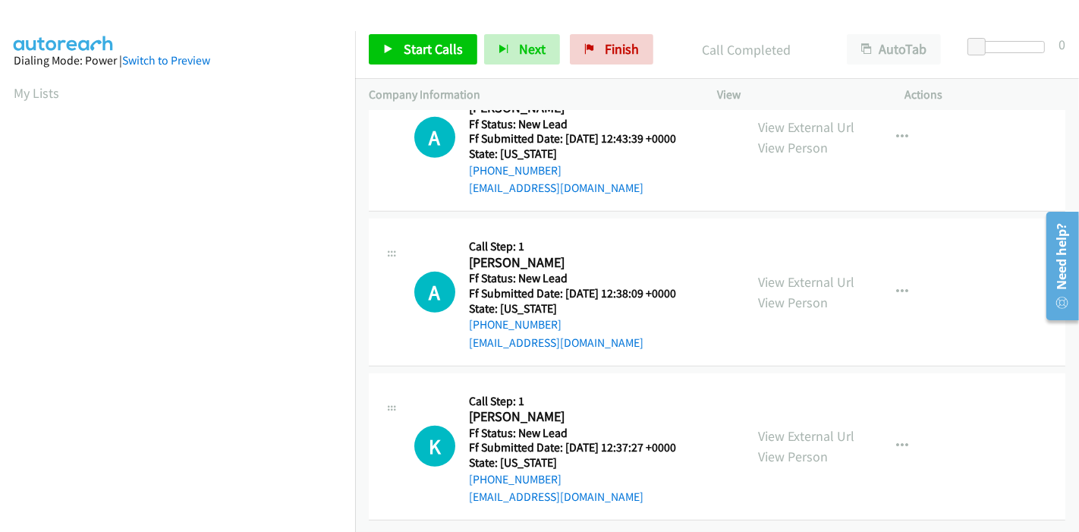
scroll to position [674, 0]
click at [766, 278] on link "View External Url" at bounding box center [806, 281] width 96 height 17
click at [770, 427] on link "View External Url" at bounding box center [806, 435] width 96 height 17
click at [393, 52] on link "Start Calls" at bounding box center [423, 49] width 109 height 30
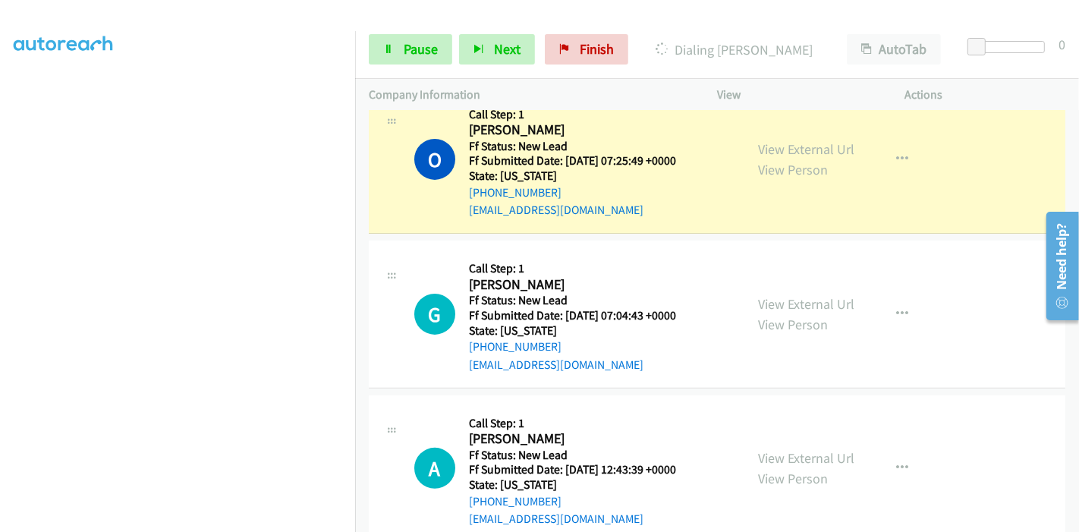
scroll to position [0, 0]
click at [404, 51] on span "Pause" at bounding box center [421, 48] width 34 height 17
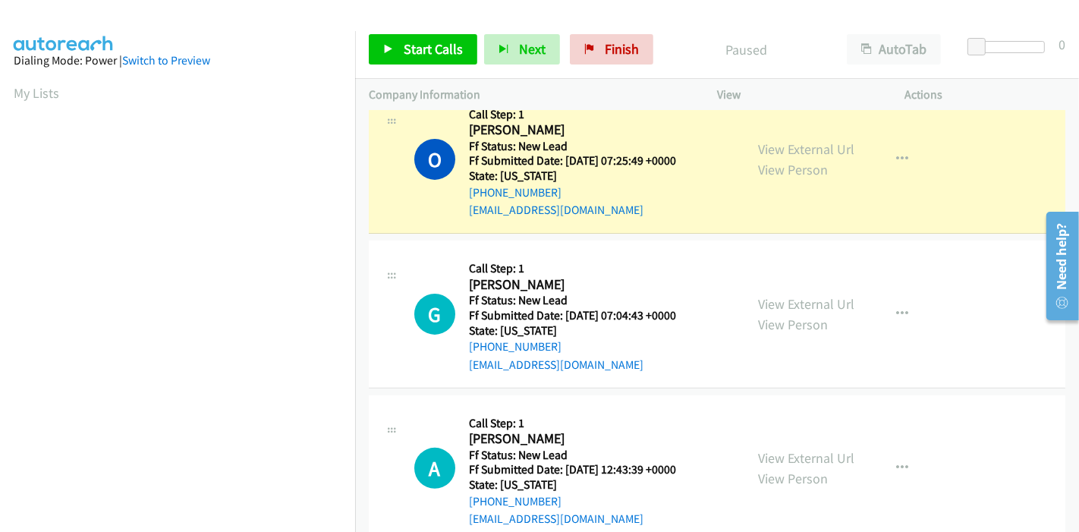
scroll to position [320, 0]
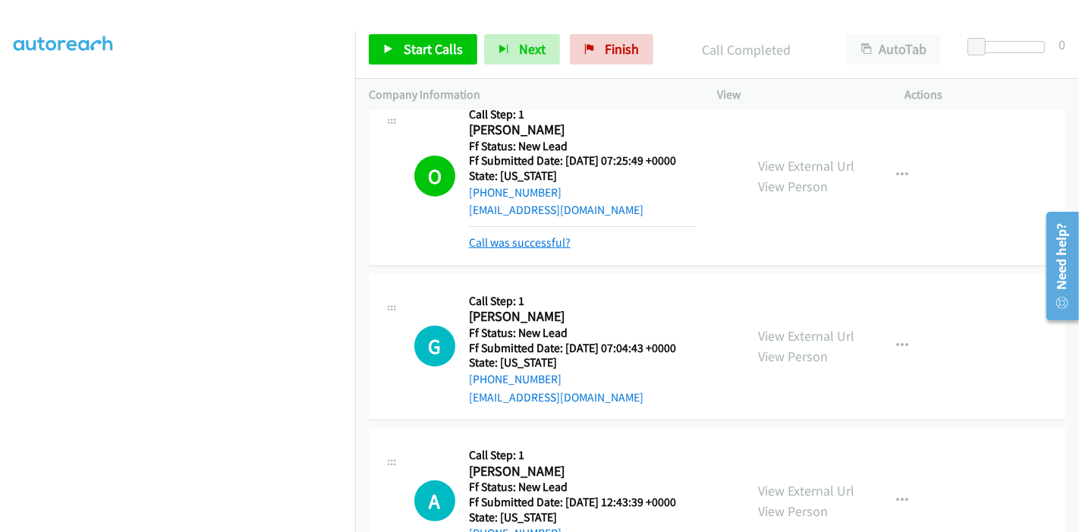
click at [537, 248] on link "Call was successful?" at bounding box center [520, 242] width 102 height 14
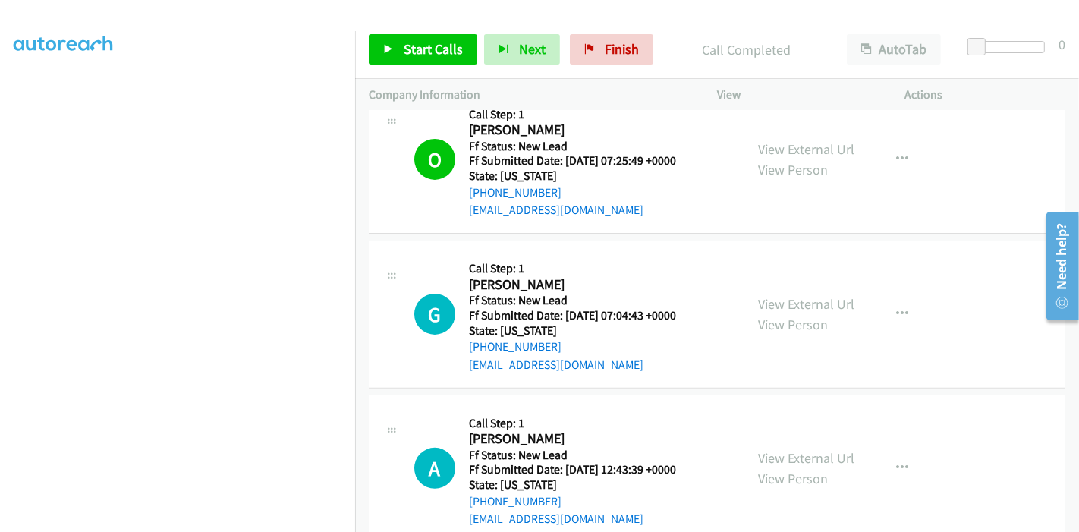
scroll to position [152, 0]
click at [414, 47] on span "Start Calls" at bounding box center [433, 48] width 59 height 17
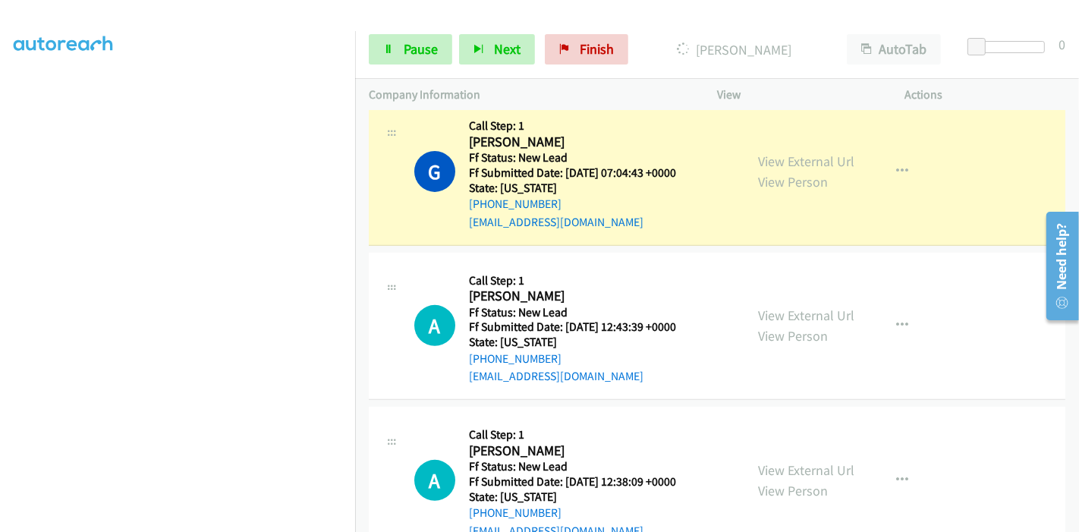
scroll to position [505, 0]
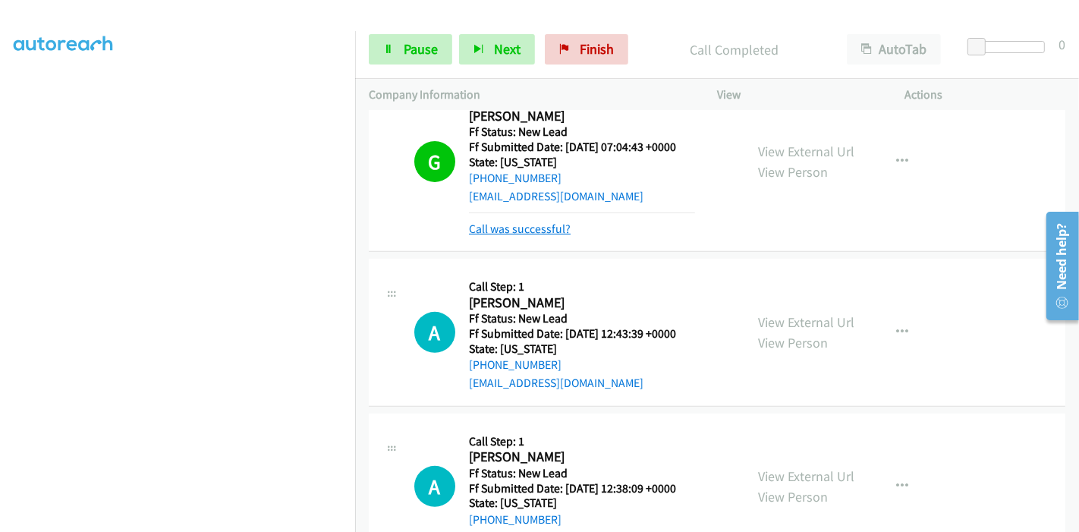
click at [542, 223] on link "Call was successful?" at bounding box center [520, 229] width 102 height 14
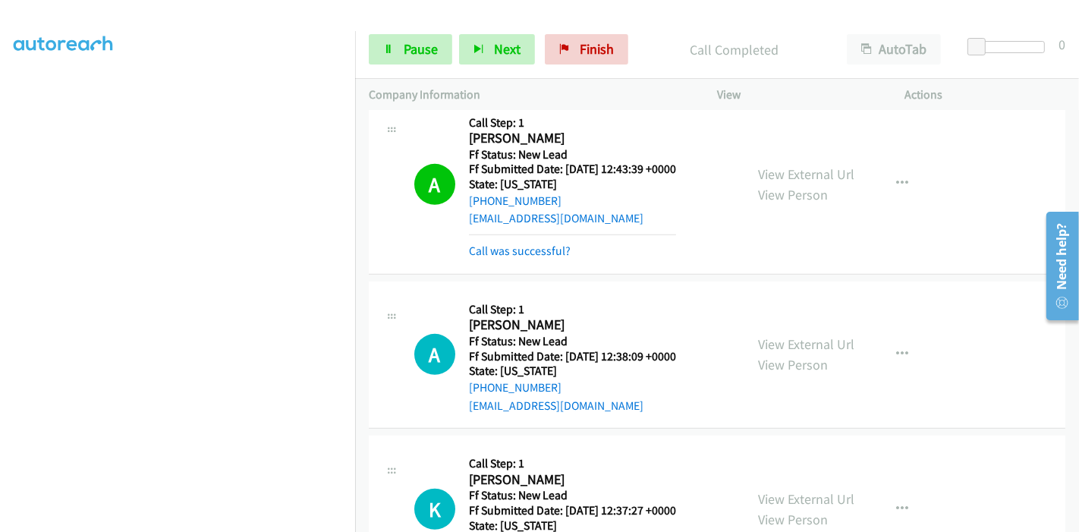
scroll to position [674, 0]
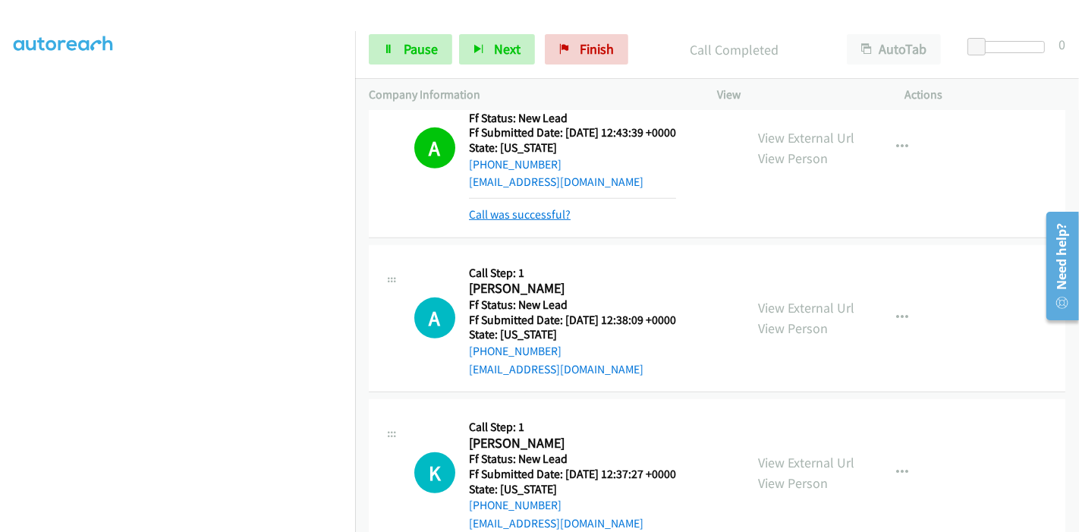
click at [531, 218] on link "Call was successful?" at bounding box center [520, 214] width 102 height 14
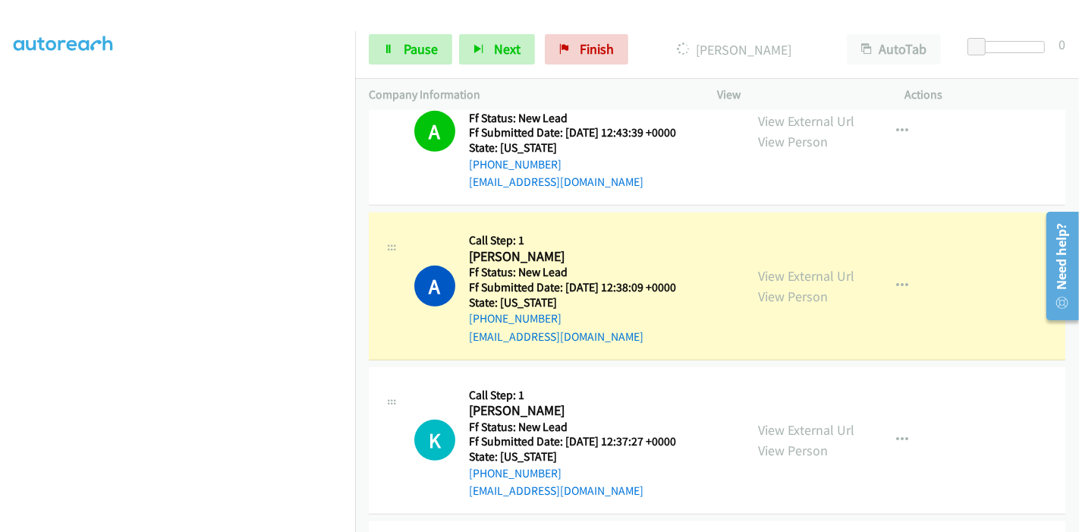
scroll to position [759, 0]
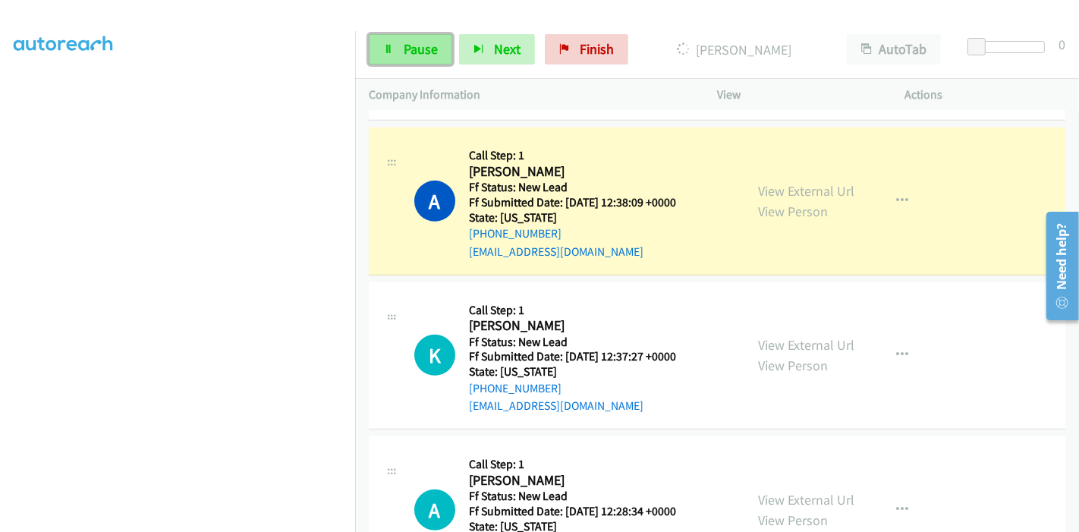
click at [374, 42] on link "Pause" at bounding box center [410, 49] width 83 height 30
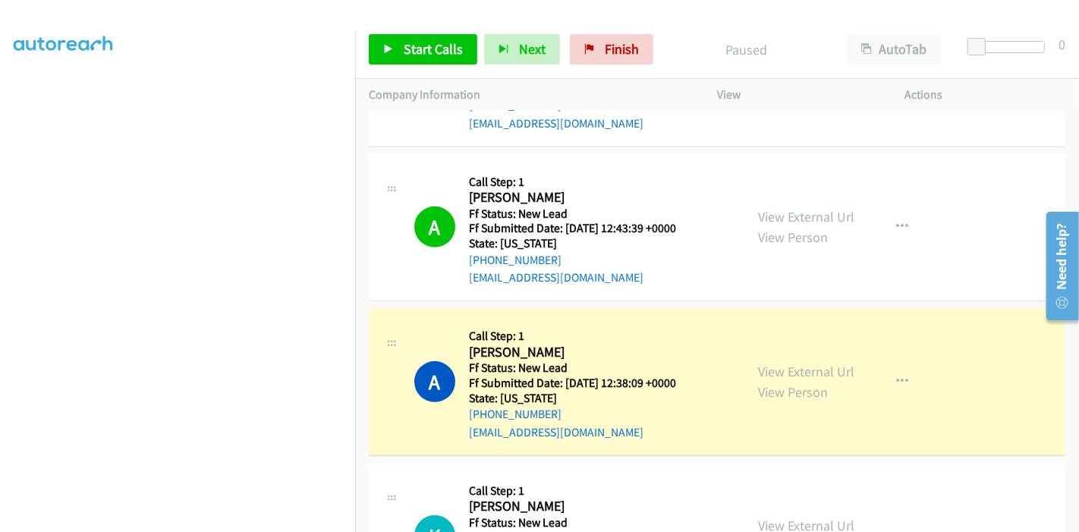
scroll to position [674, 0]
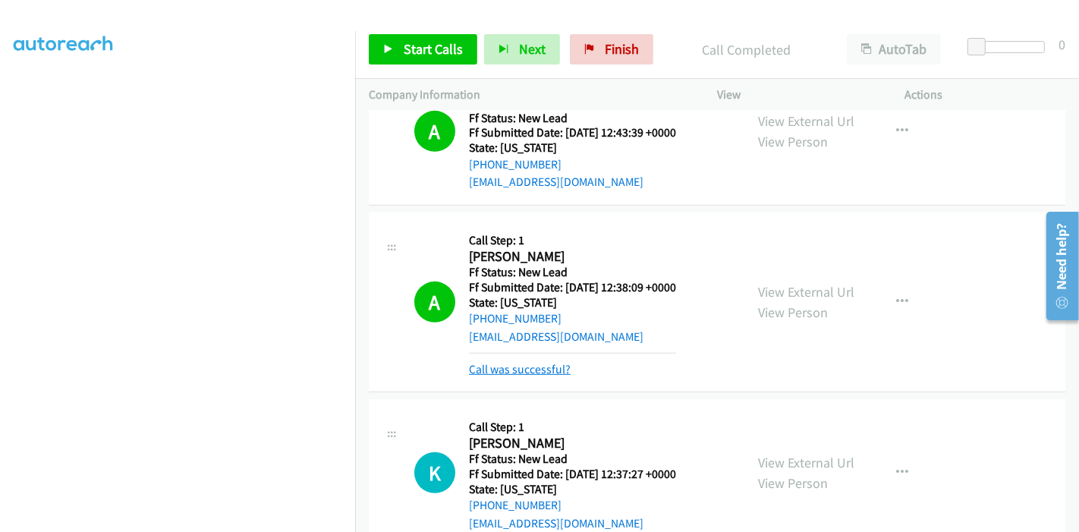
click at [536, 371] on link "Call was successful?" at bounding box center [520, 369] width 102 height 14
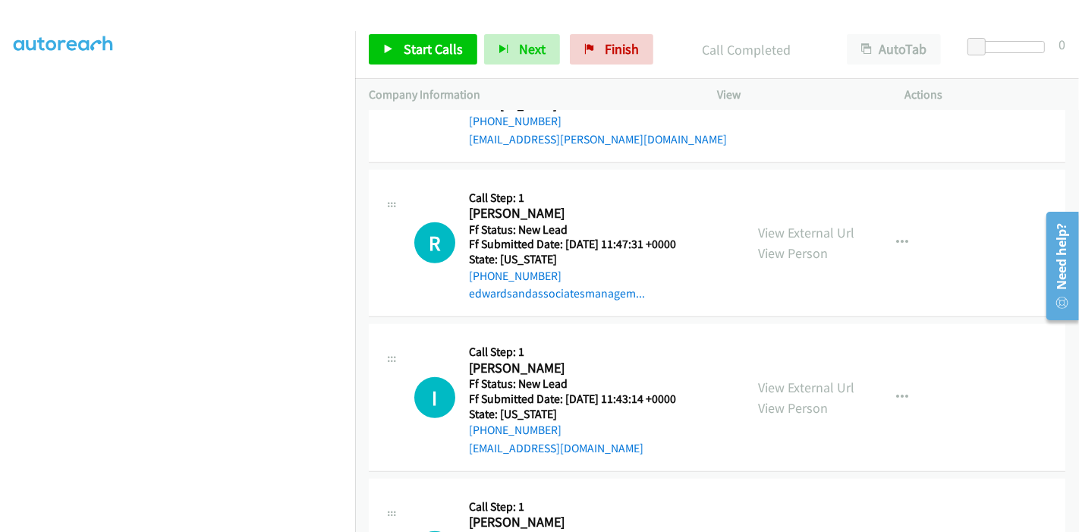
scroll to position [1012, 0]
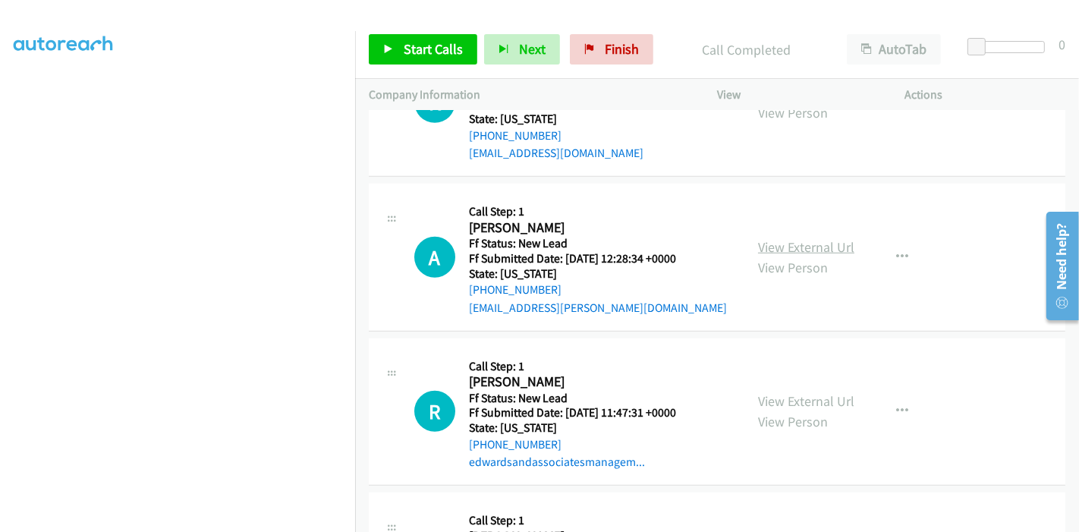
click at [785, 244] on link "View External Url" at bounding box center [806, 246] width 96 height 17
click at [778, 400] on link "View External Url" at bounding box center [806, 400] width 96 height 17
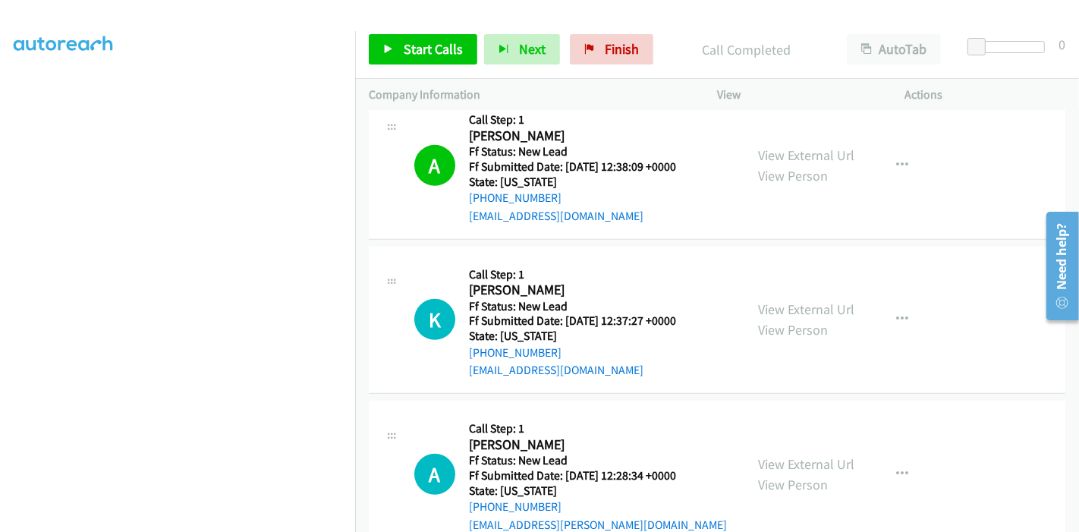
scroll to position [789, 0]
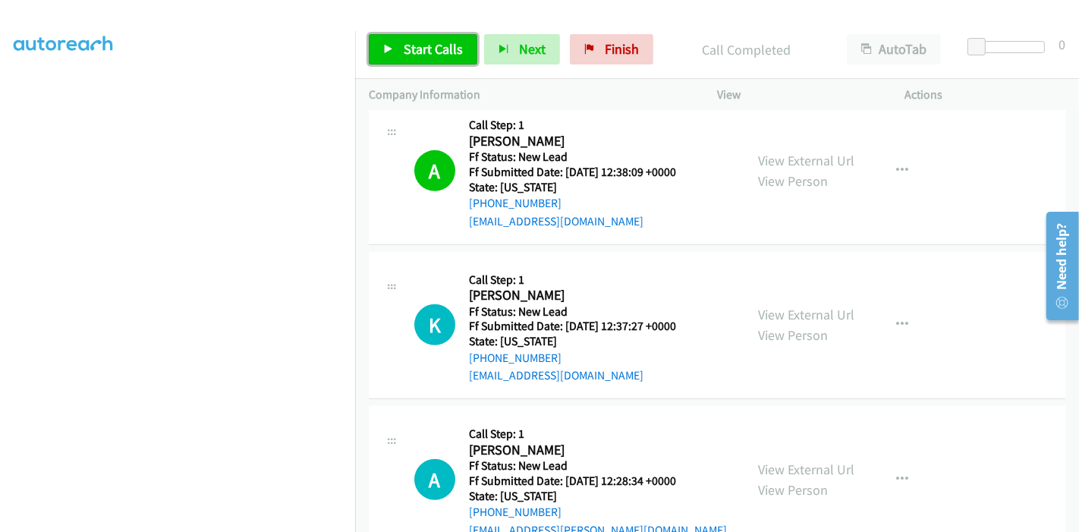
click at [405, 53] on span "Start Calls" at bounding box center [433, 48] width 59 height 17
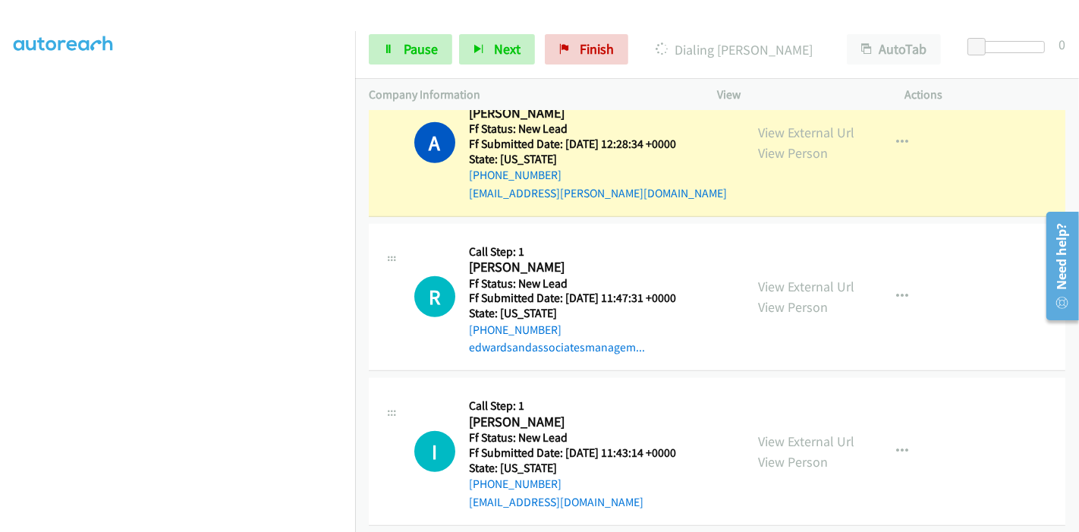
scroll to position [958, 0]
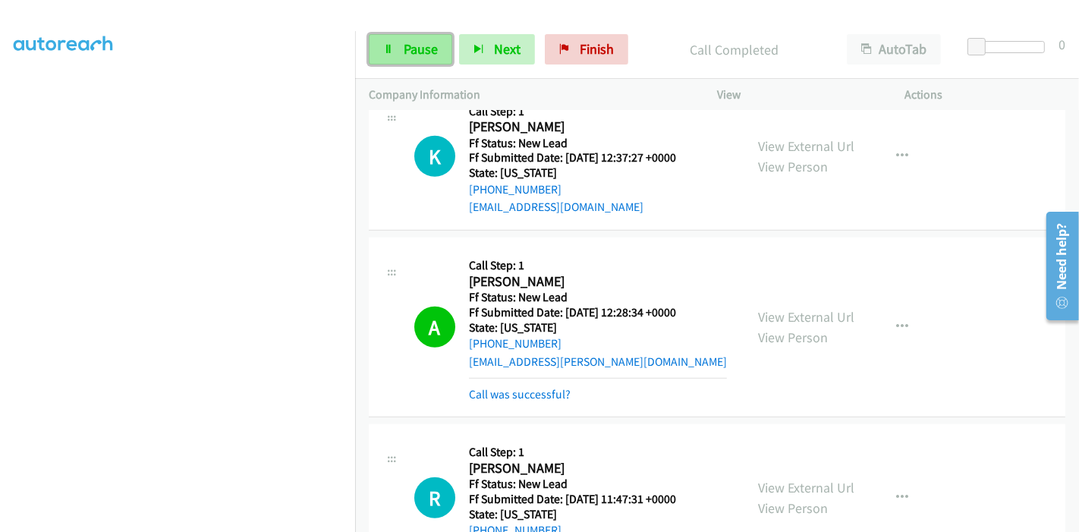
click at [404, 55] on span "Pause" at bounding box center [421, 48] width 34 height 17
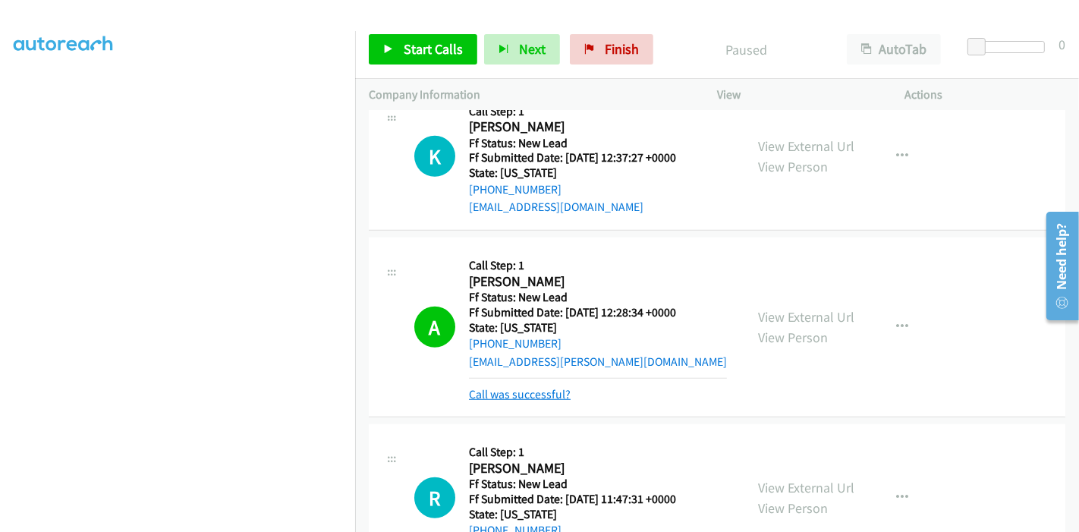
click at [490, 395] on link "Call was successful?" at bounding box center [520, 394] width 102 height 14
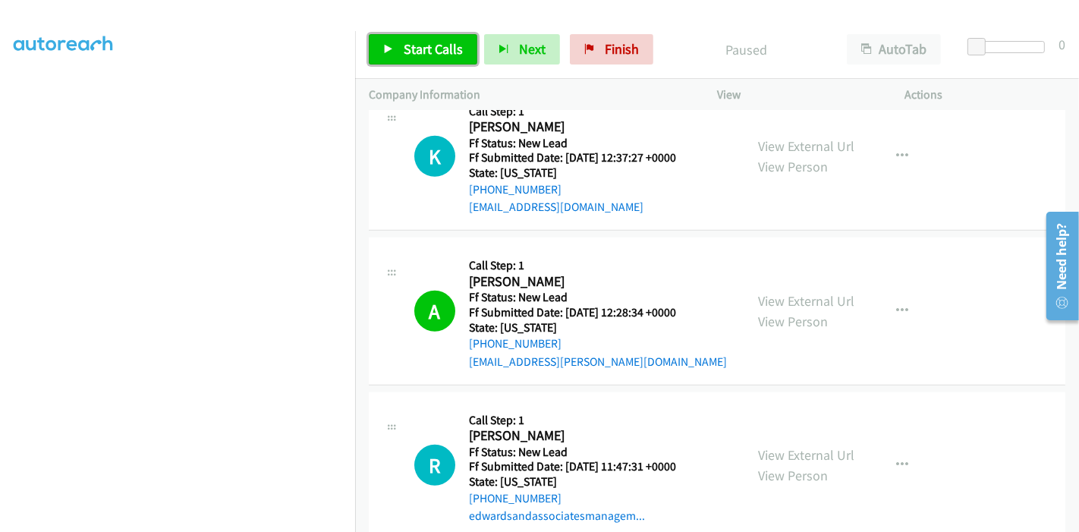
click at [398, 49] on link "Start Calls" at bounding box center [423, 49] width 109 height 30
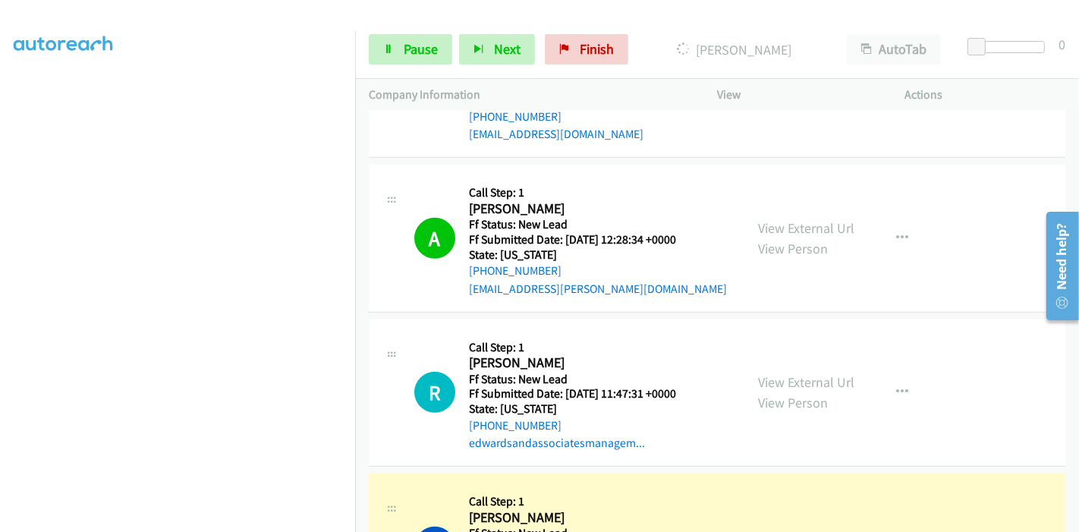
scroll to position [1126, 0]
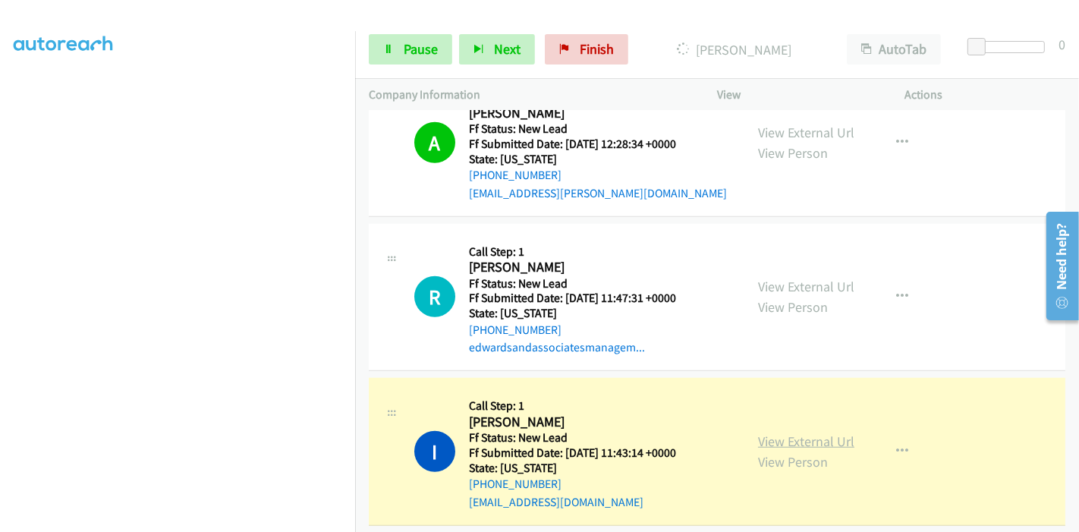
click at [795, 435] on link "View External Url" at bounding box center [806, 441] width 96 height 17
click at [408, 42] on span "Pause" at bounding box center [421, 48] width 34 height 17
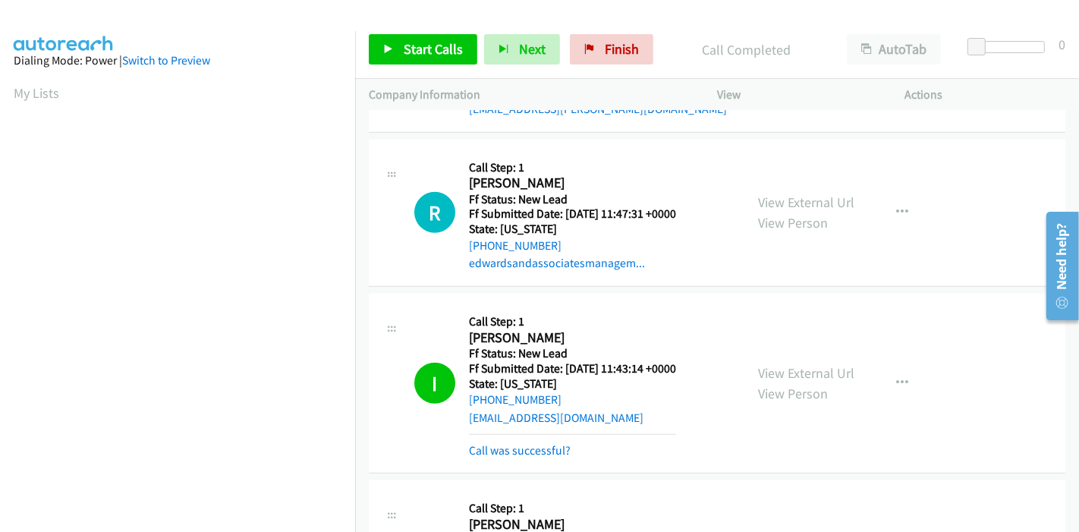
scroll to position [1295, 0]
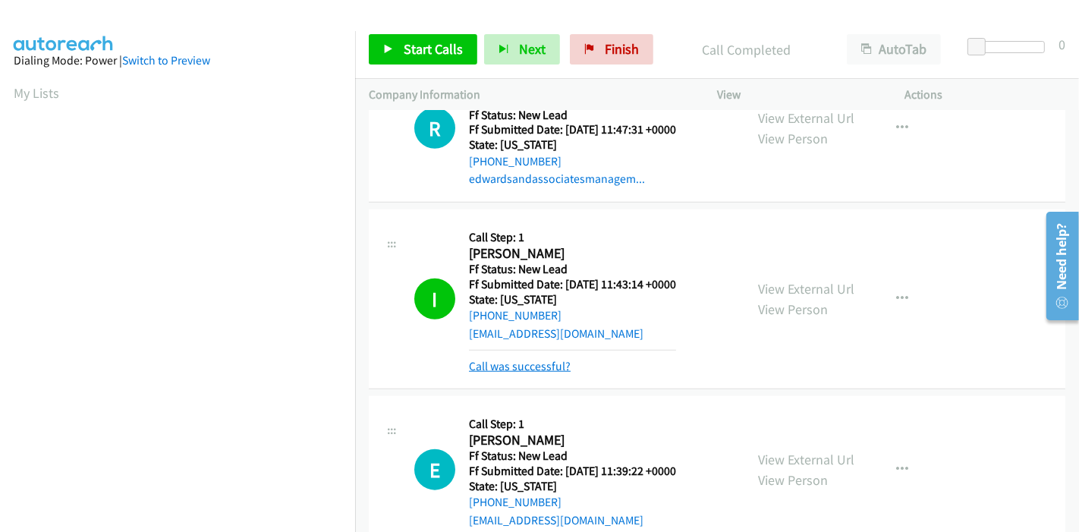
click at [524, 365] on link "Call was successful?" at bounding box center [520, 366] width 102 height 14
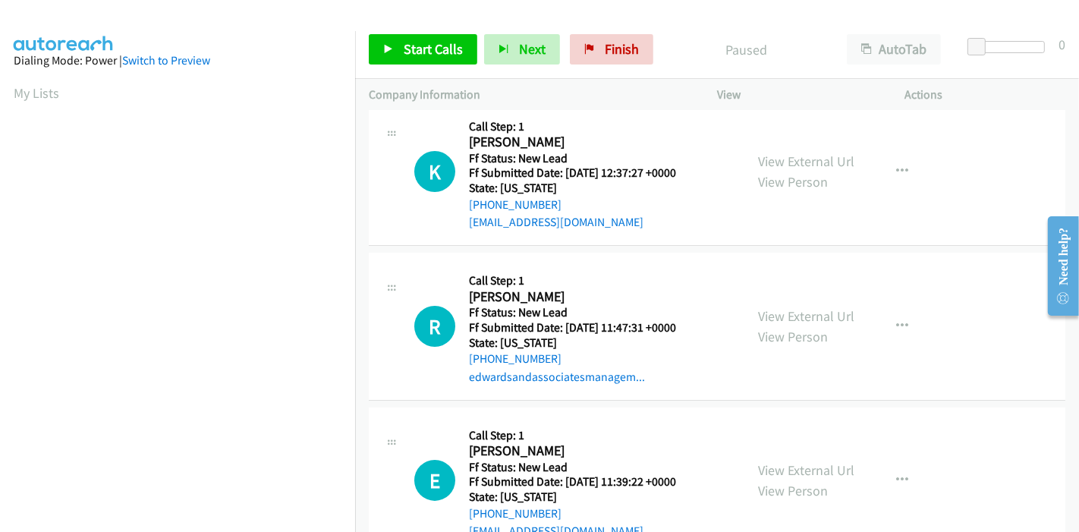
scroll to position [61, 0]
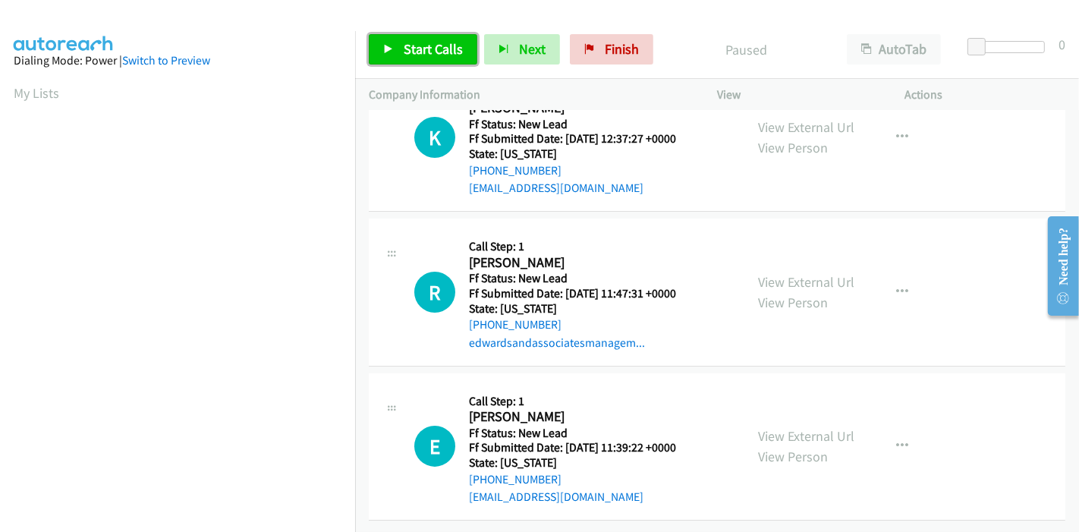
click at [414, 51] on span "Start Calls" at bounding box center [433, 48] width 59 height 17
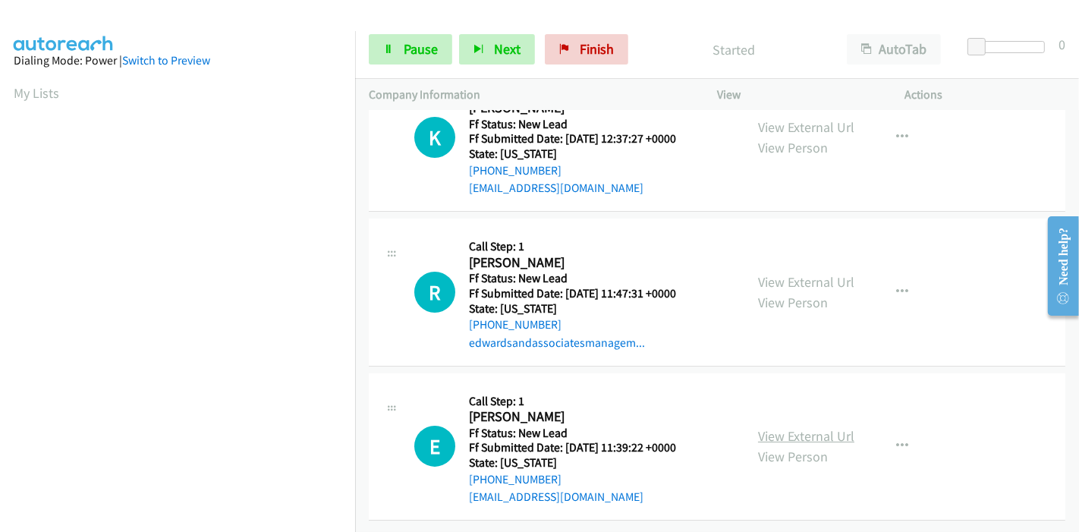
click at [778, 427] on link "View External Url" at bounding box center [806, 435] width 96 height 17
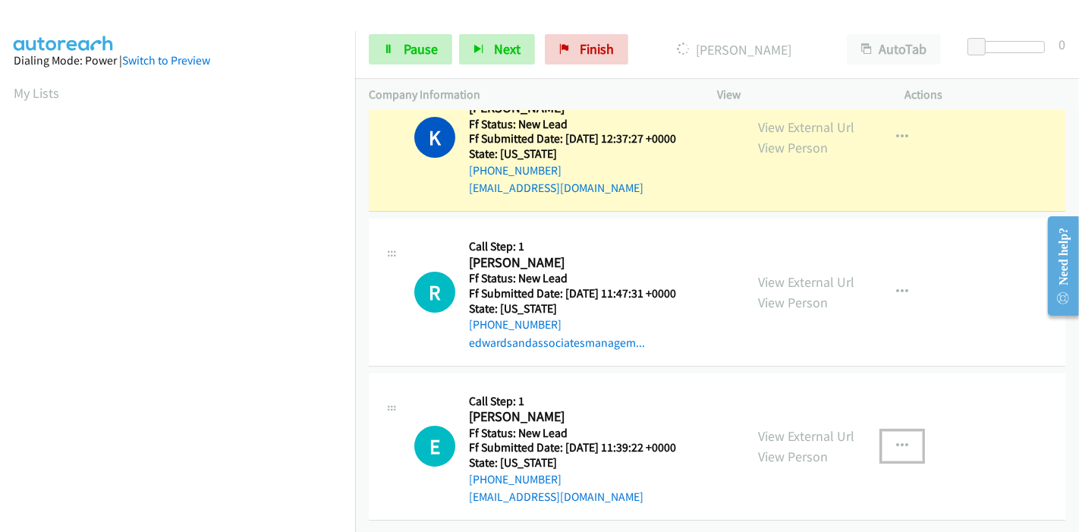
click at [900, 440] on icon "button" at bounding box center [902, 446] width 12 height 12
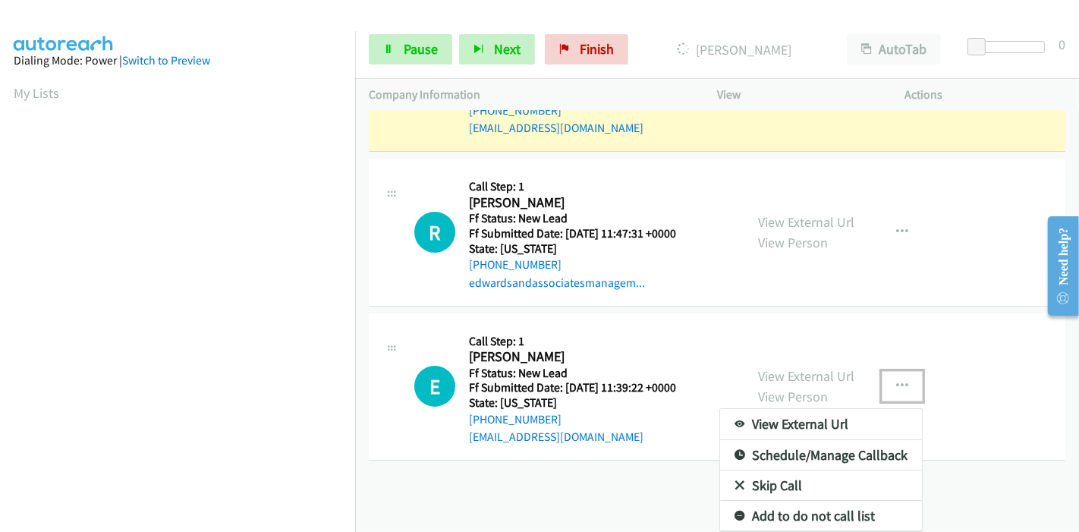
click at [780, 474] on link "Skip Call" at bounding box center [821, 485] width 202 height 30
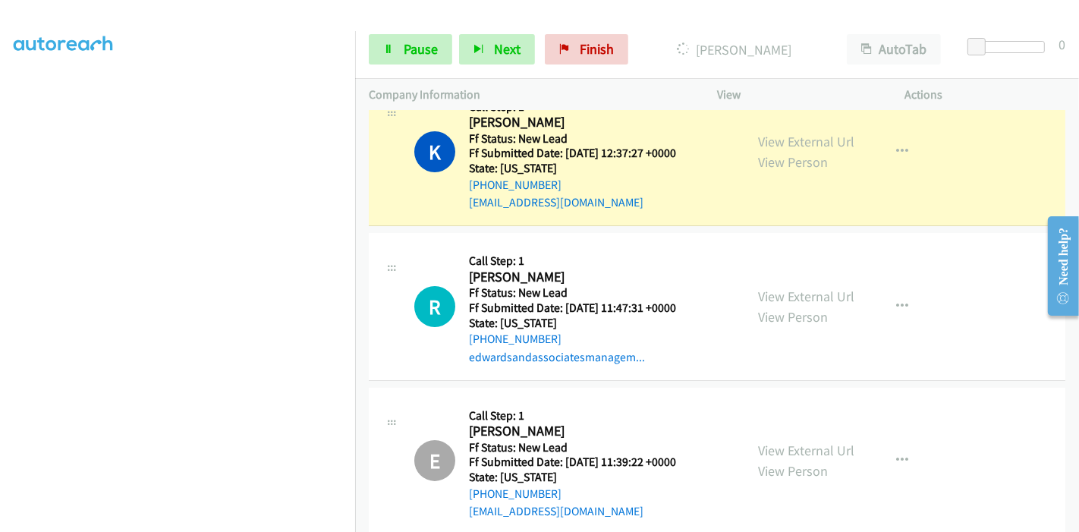
scroll to position [0, 0]
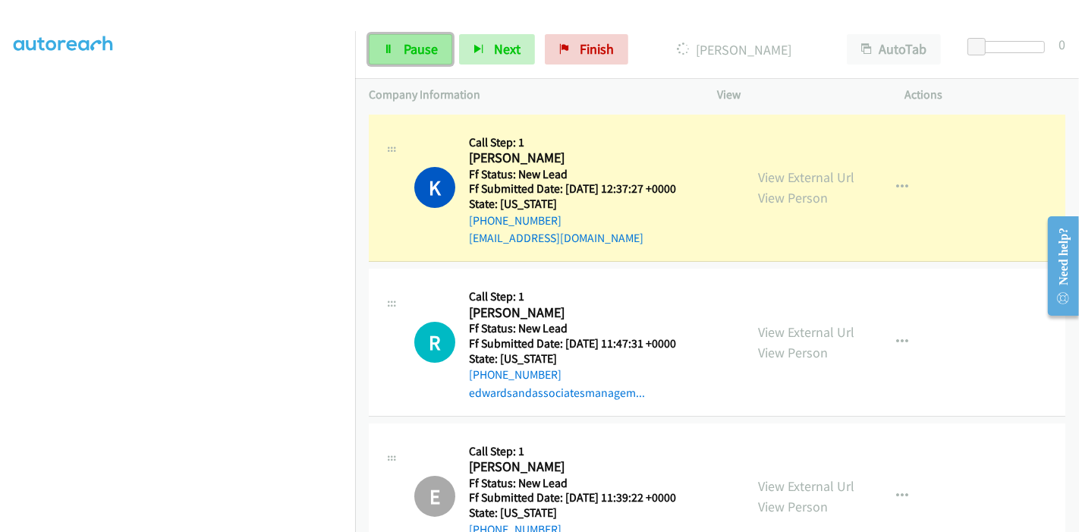
click at [397, 42] on link "Pause" at bounding box center [410, 49] width 83 height 30
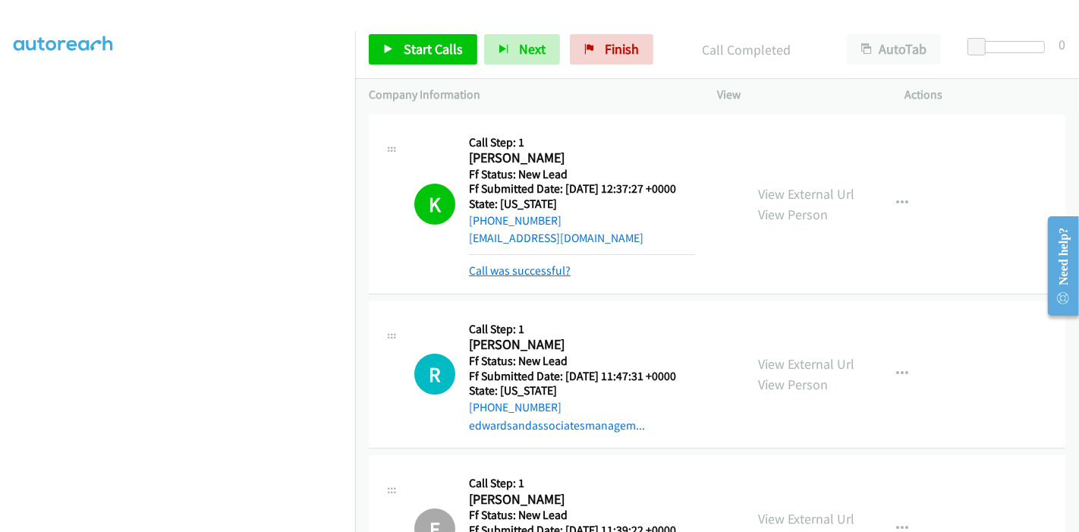
click at [491, 266] on link "Call was successful?" at bounding box center [520, 270] width 102 height 14
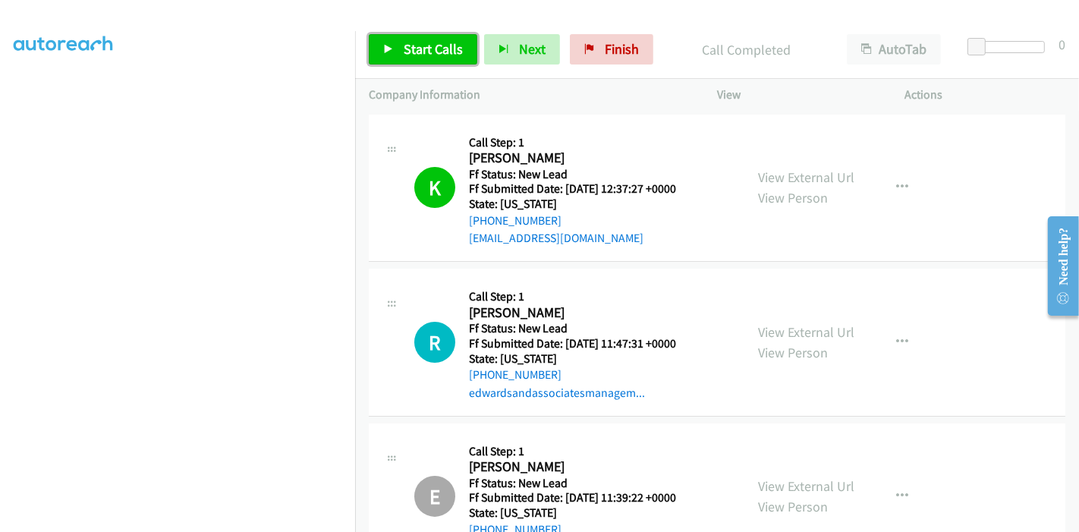
click at [448, 49] on span "Start Calls" at bounding box center [433, 48] width 59 height 17
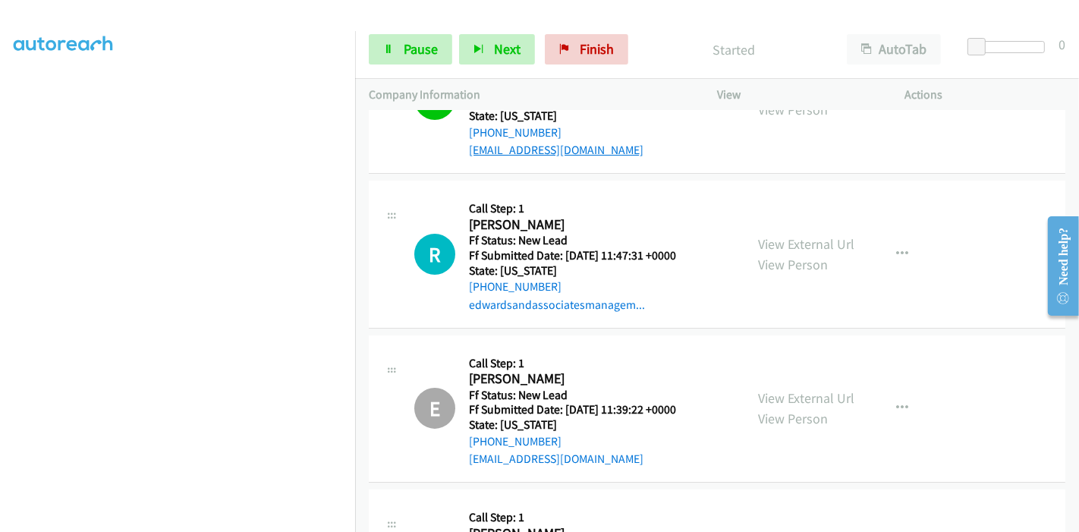
scroll to position [172, 0]
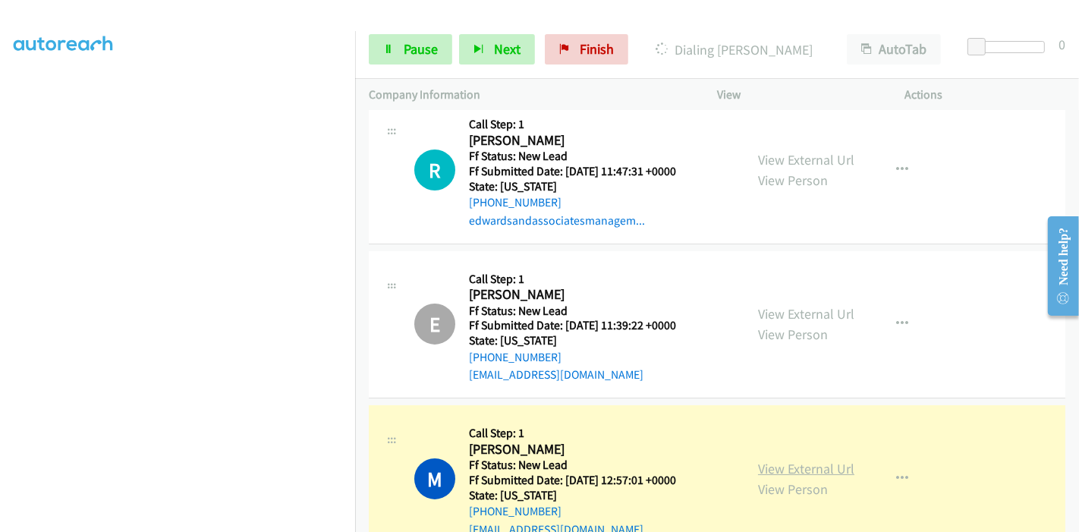
click at [800, 468] on link "View External Url" at bounding box center [806, 468] width 96 height 17
click at [390, 45] on icon at bounding box center [388, 50] width 11 height 11
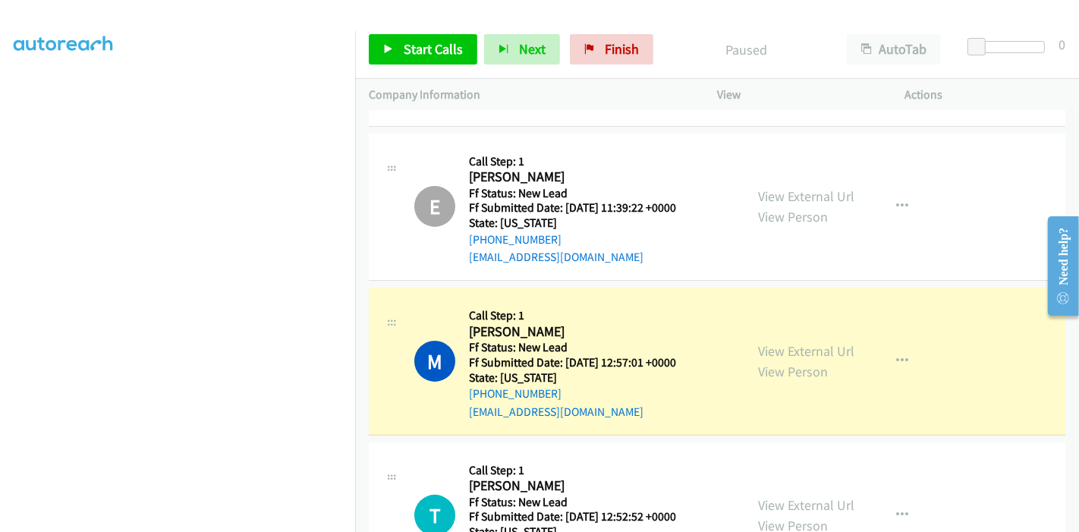
scroll to position [425, 0]
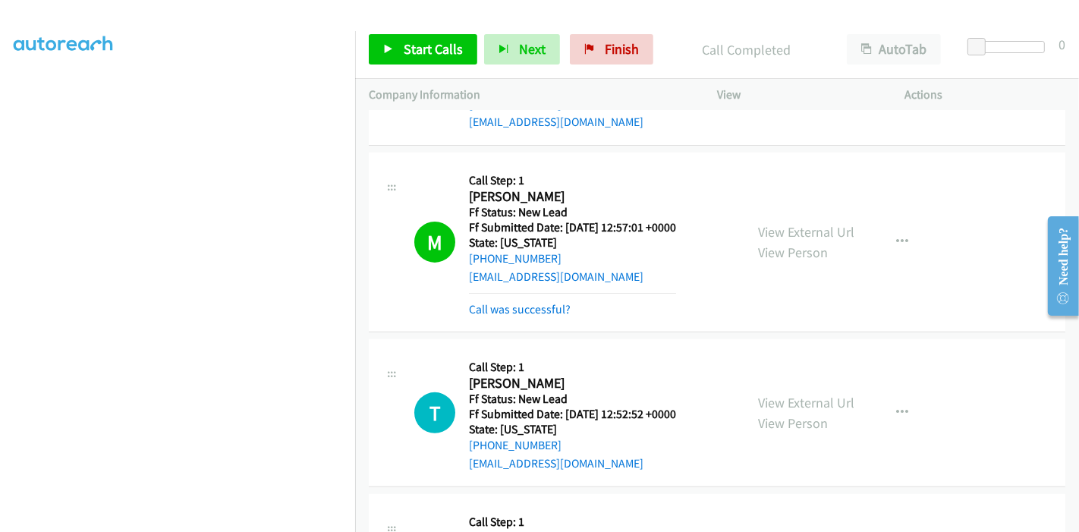
click at [505, 295] on mb0 "Call was successful?" at bounding box center [572, 306] width 207 height 26
click at [502, 302] on link "Call was successful?" at bounding box center [520, 309] width 102 height 14
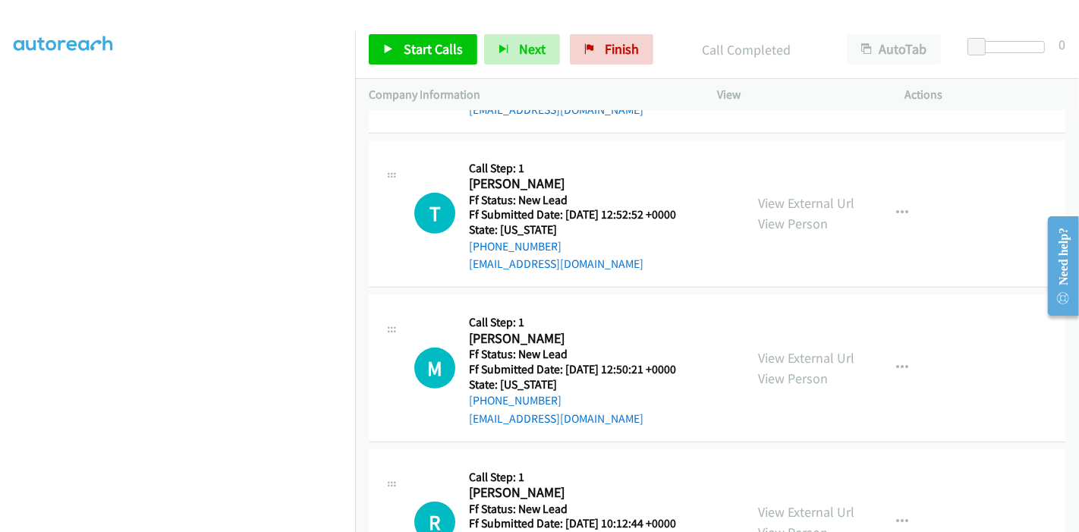
scroll to position [593, 0]
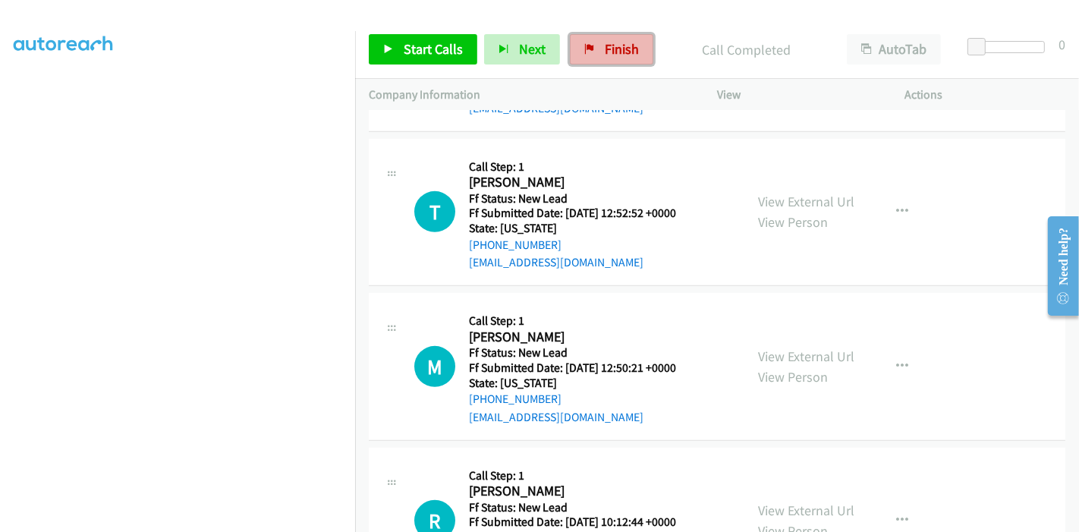
click at [615, 44] on span "Finish" at bounding box center [622, 48] width 34 height 17
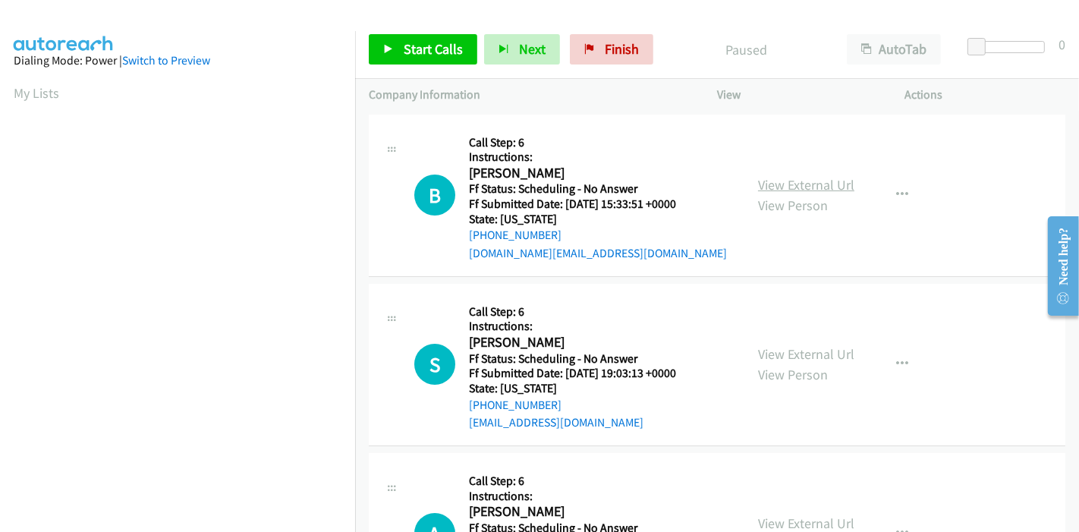
click at [795, 184] on link "View External Url" at bounding box center [806, 184] width 96 height 17
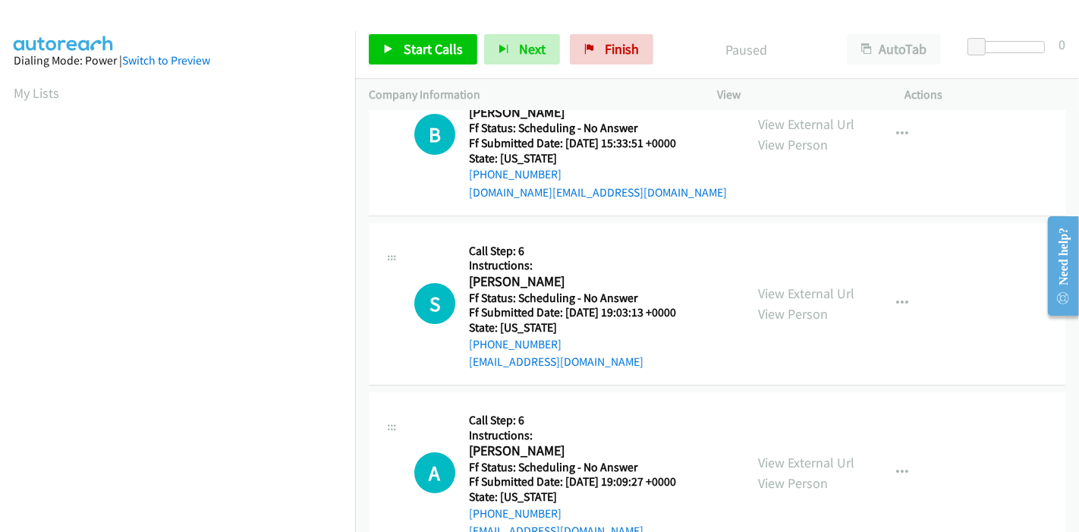
scroll to position [84, 0]
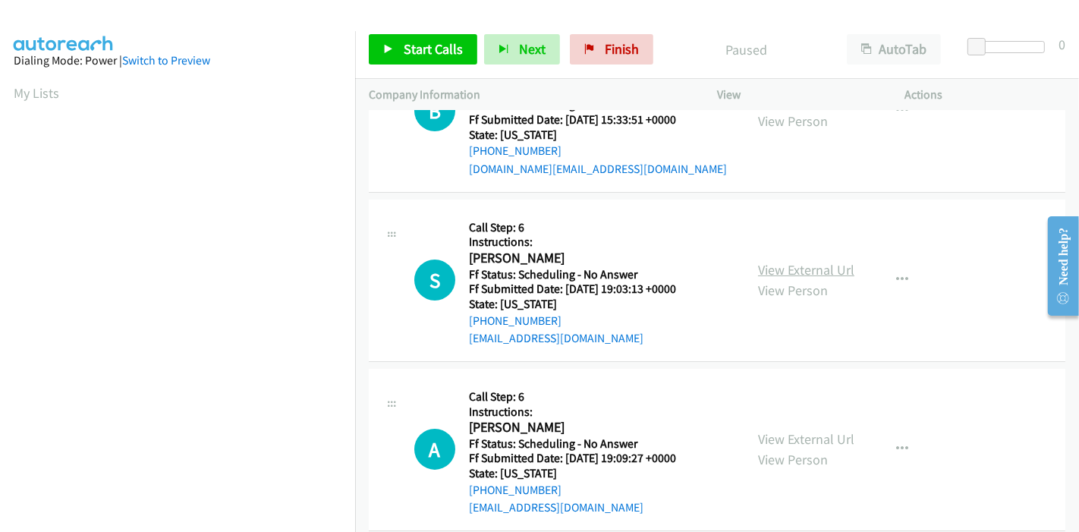
click at [801, 267] on link "View External Url" at bounding box center [806, 269] width 96 height 17
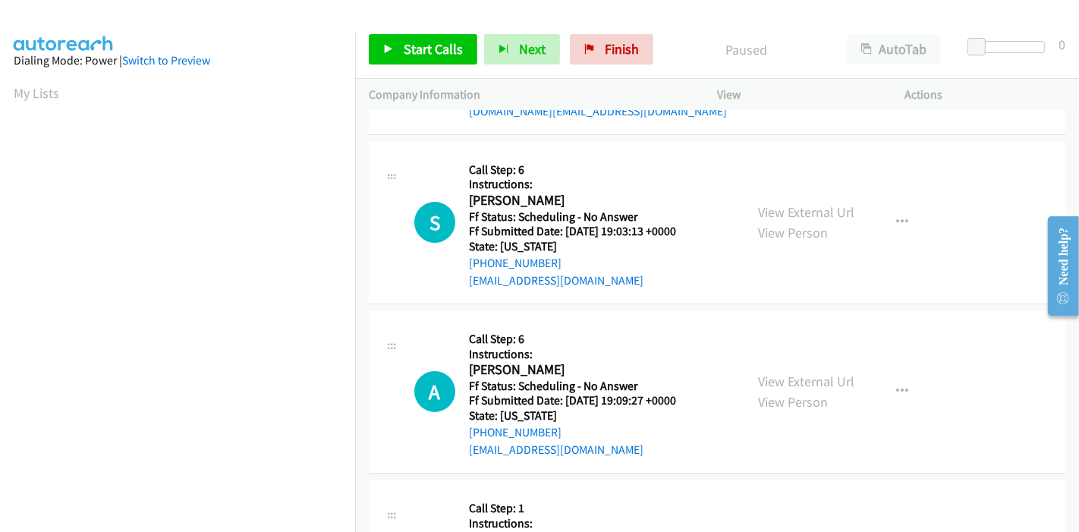
scroll to position [168, 0]
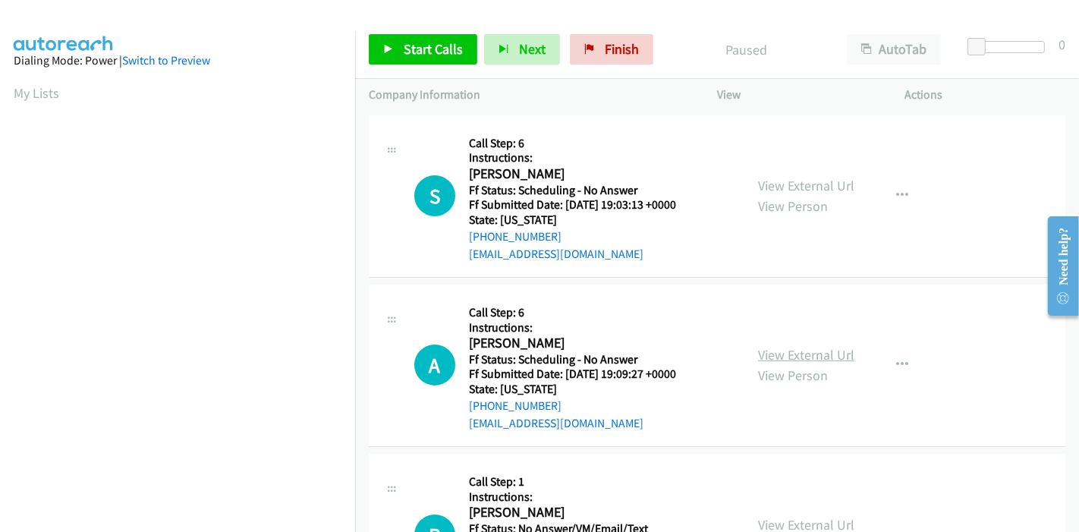
click at [769, 354] on link "View External Url" at bounding box center [806, 354] width 96 height 17
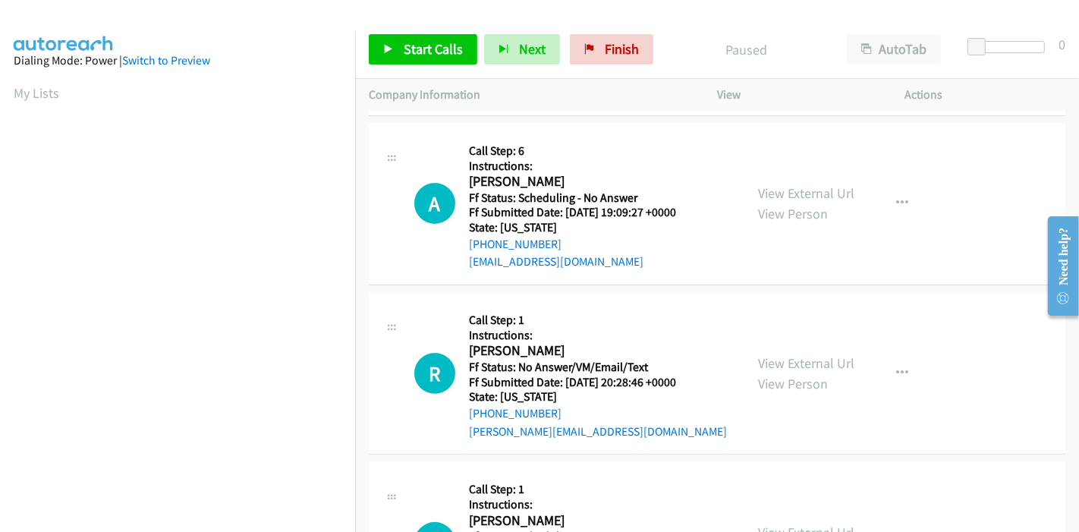
scroll to position [337, 0]
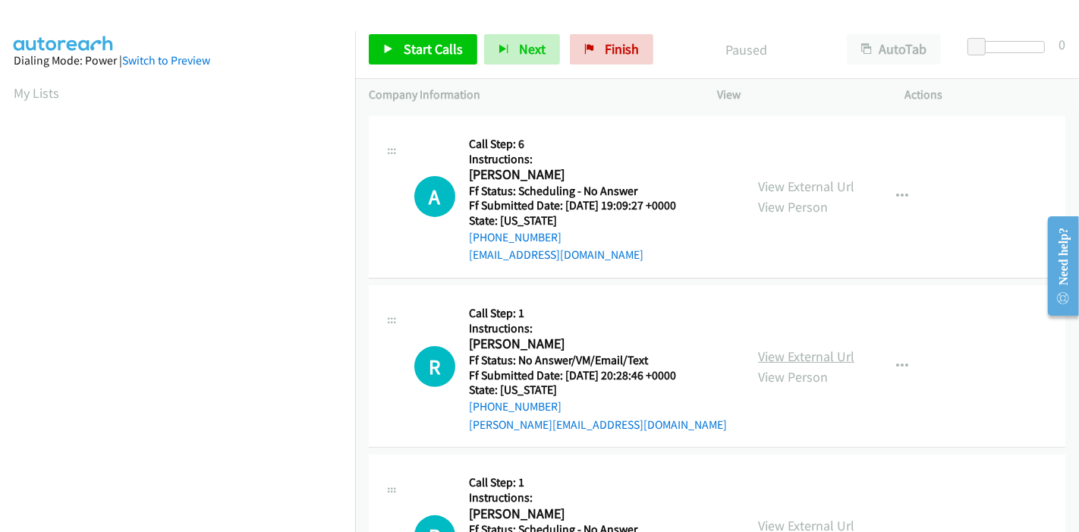
click at [784, 348] on link "View External Url" at bounding box center [806, 356] width 96 height 17
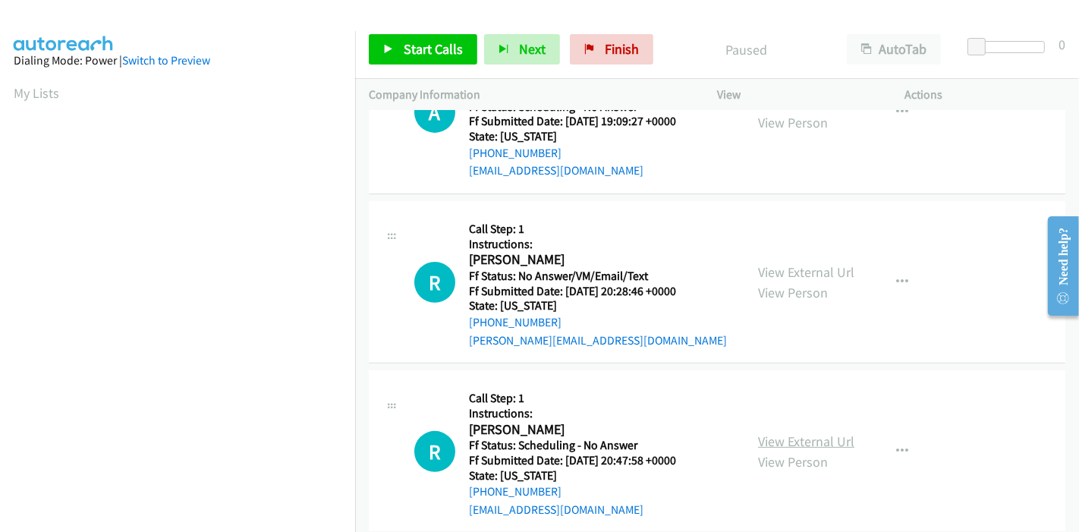
click at [774, 440] on link "View External Url" at bounding box center [806, 441] width 96 height 17
click at [423, 52] on span "Start Calls" at bounding box center [433, 48] width 59 height 17
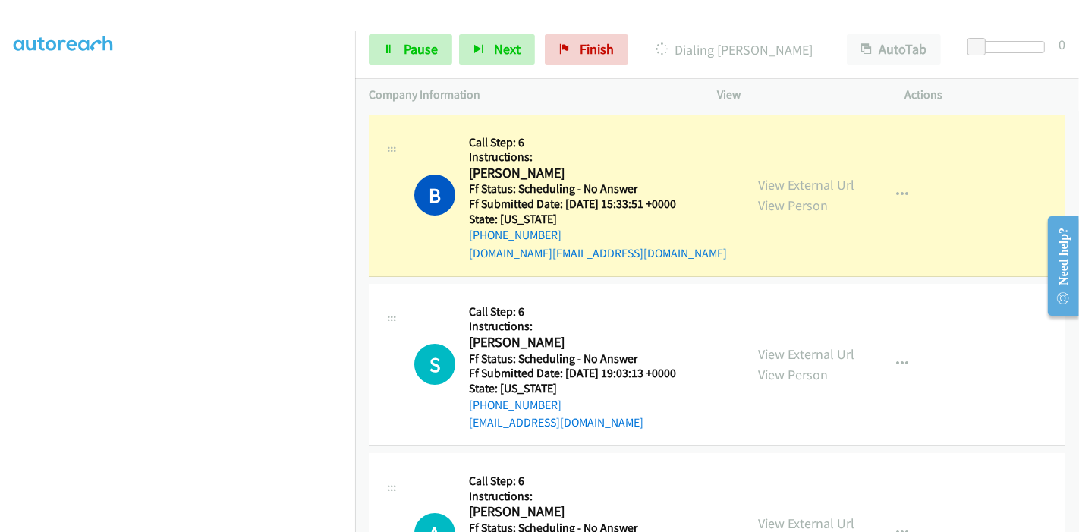
scroll to position [320, 0]
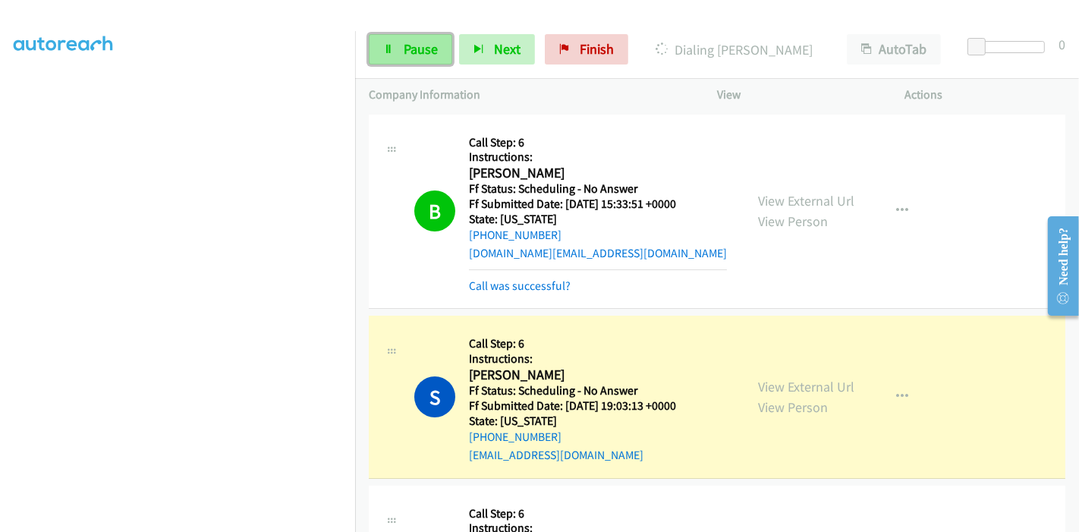
click at [405, 42] on span "Pause" at bounding box center [421, 48] width 34 height 17
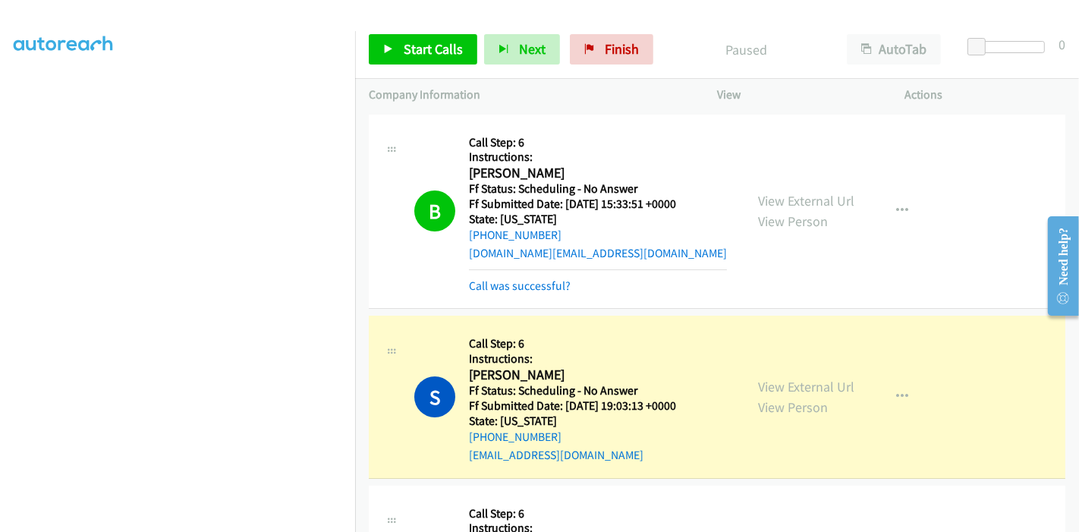
scroll to position [253, 0]
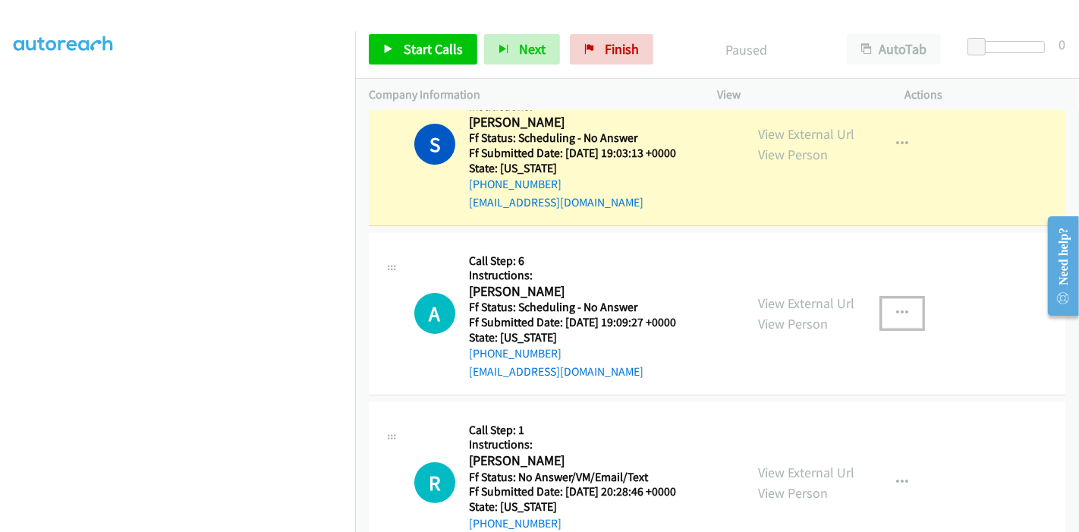
click at [896, 307] on icon "button" at bounding box center [902, 313] width 12 height 12
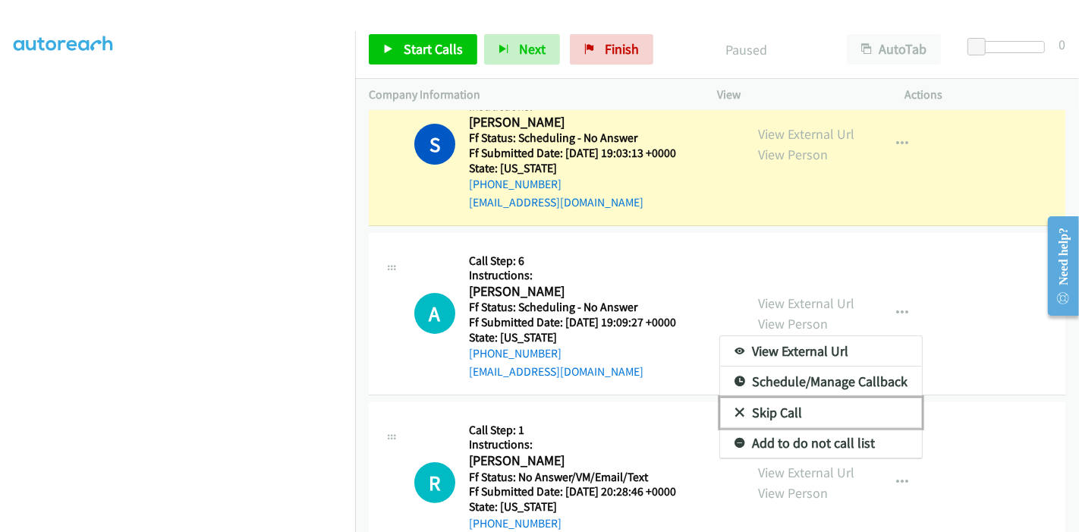
click at [772, 407] on link "Skip Call" at bounding box center [821, 413] width 202 height 30
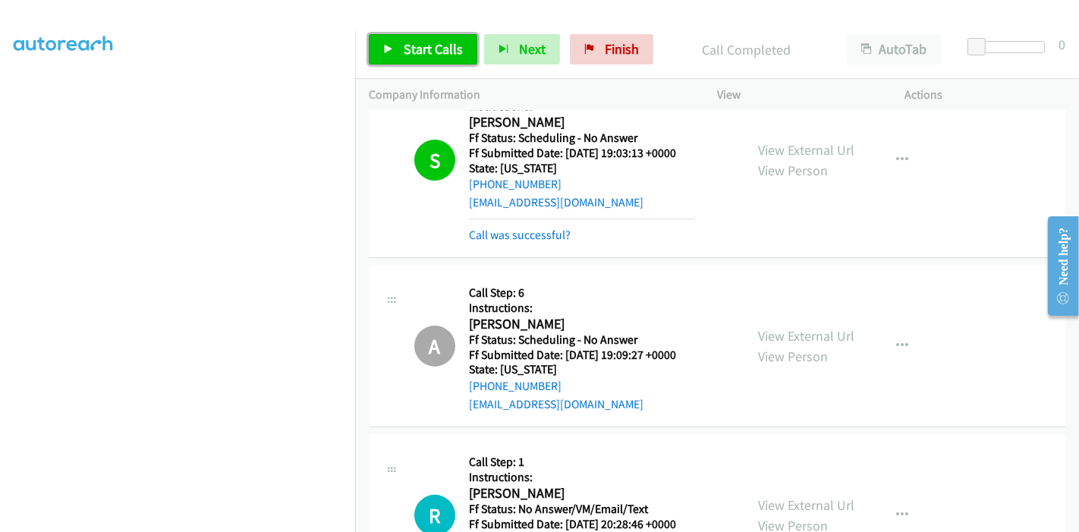
click at [401, 42] on link "Start Calls" at bounding box center [423, 49] width 109 height 30
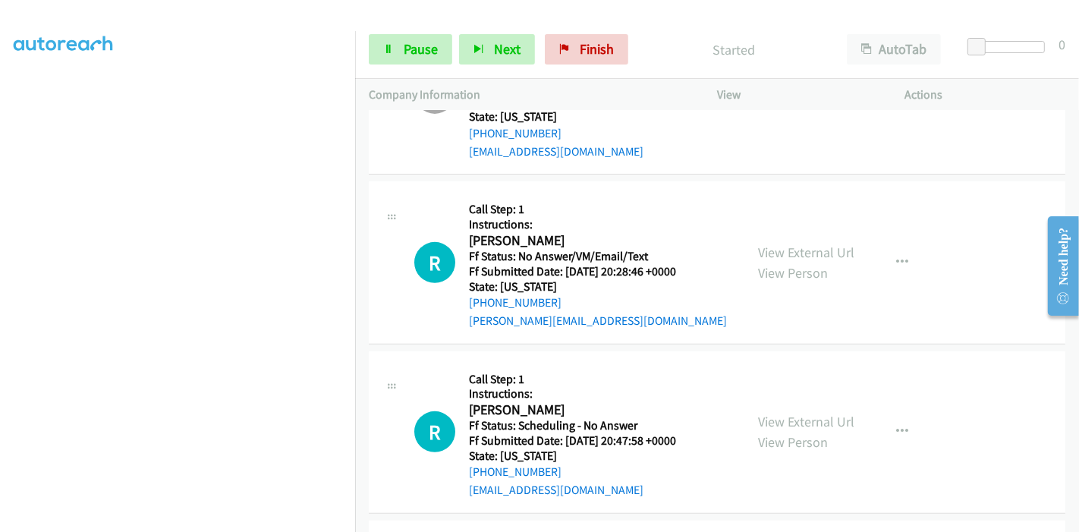
scroll to position [337, 0]
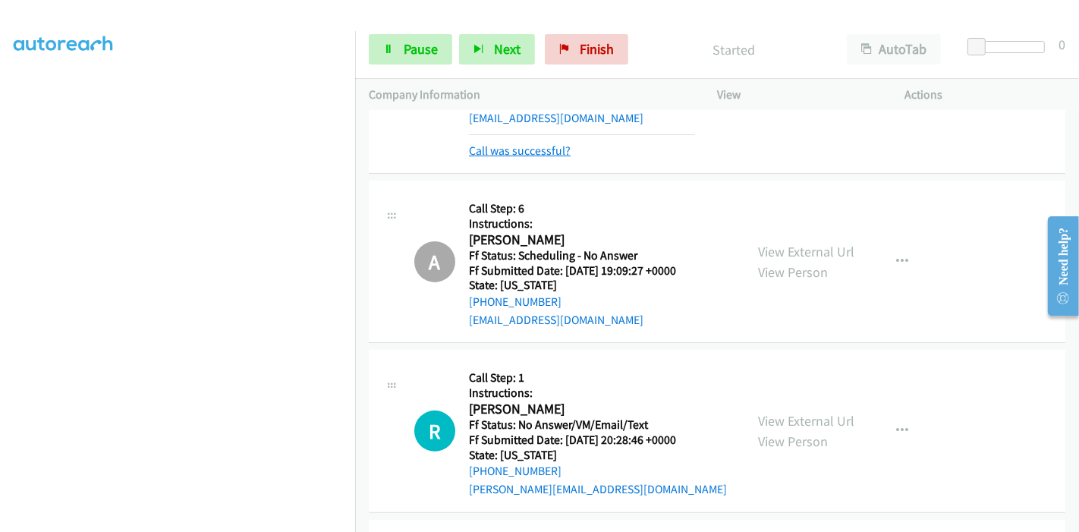
click at [527, 153] on link "Call was successful?" at bounding box center [520, 150] width 102 height 14
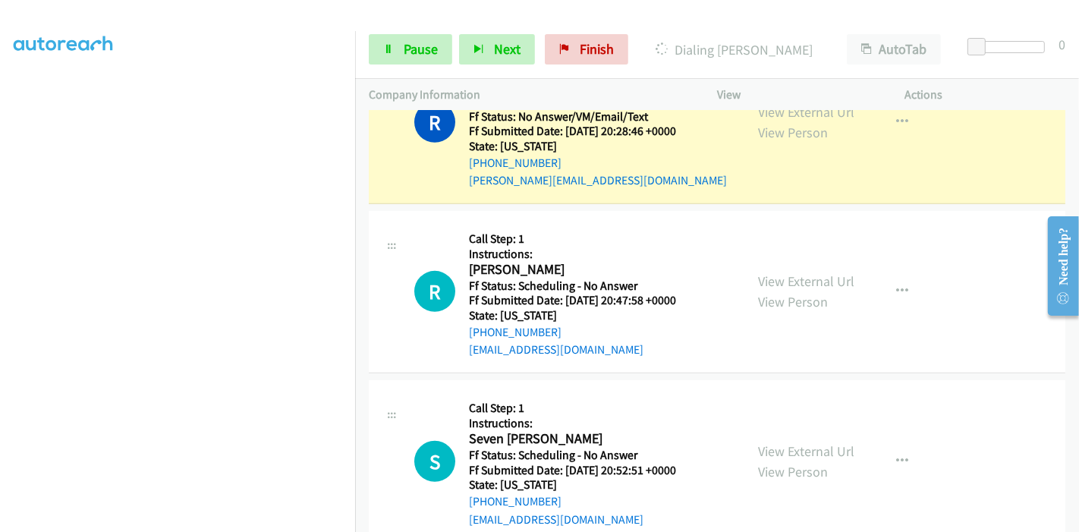
scroll to position [674, 0]
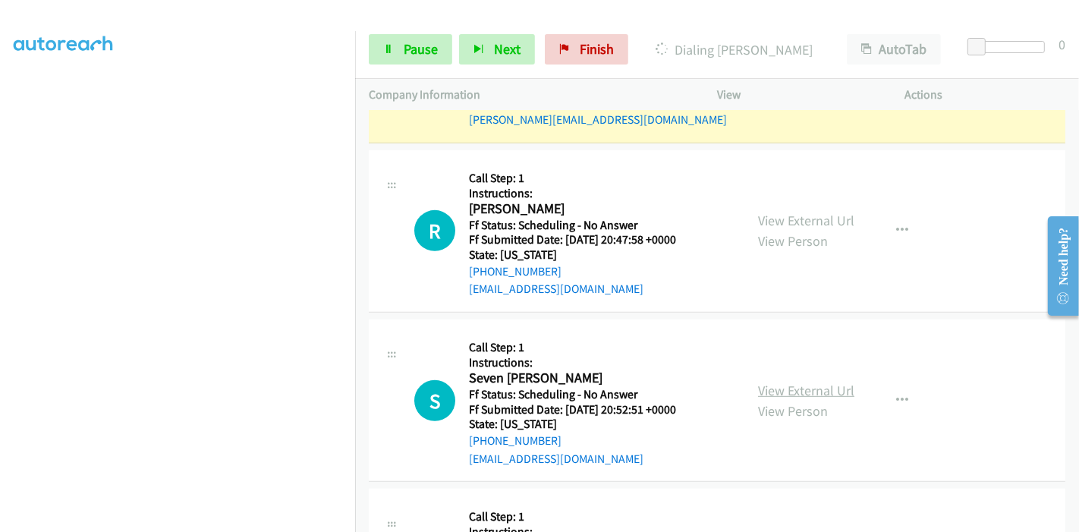
click at [789, 386] on link "View External Url" at bounding box center [806, 390] width 96 height 17
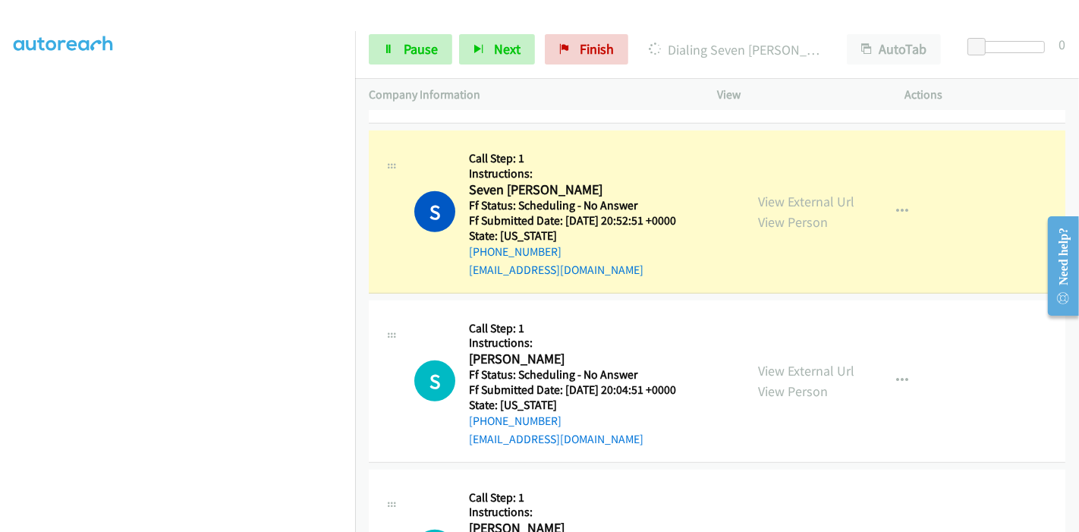
scroll to position [1012, 0]
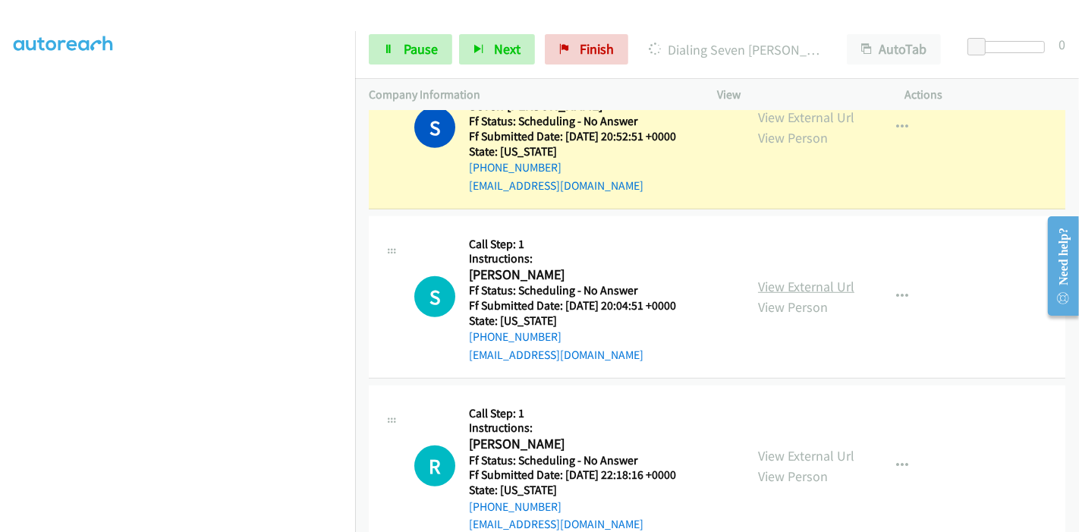
click at [804, 282] on link "View External Url" at bounding box center [806, 286] width 96 height 17
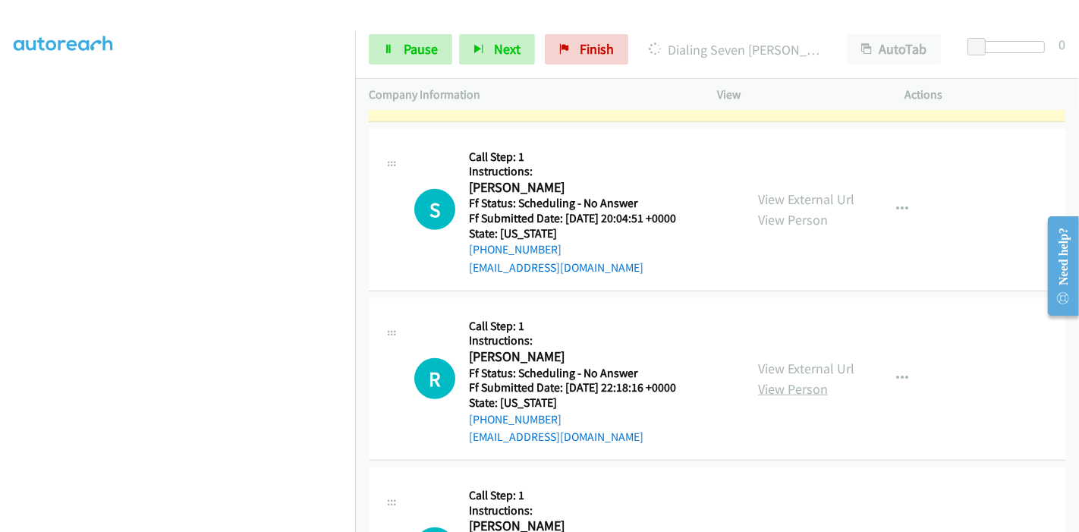
scroll to position [1180, 0]
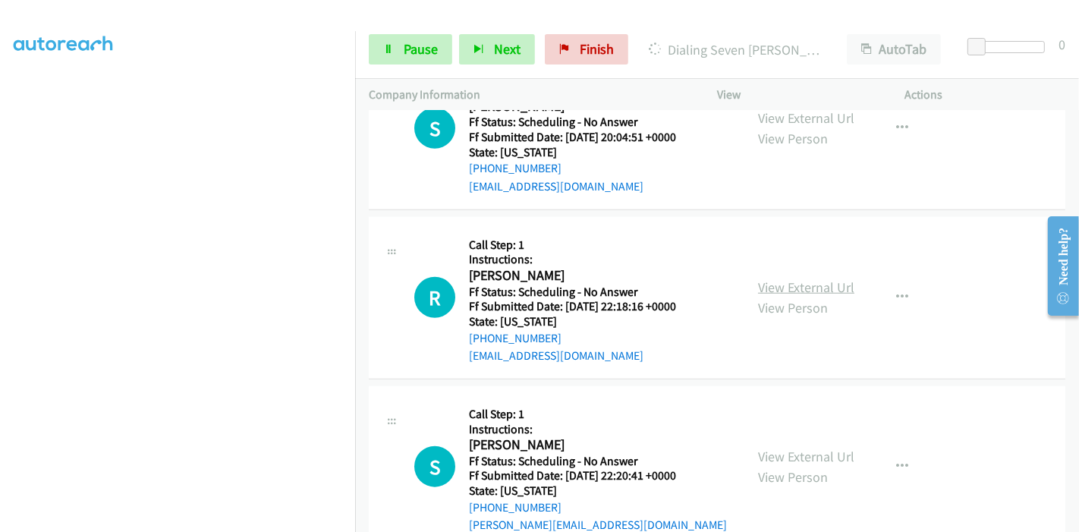
click at [781, 291] on link "View External Url" at bounding box center [806, 286] width 96 height 17
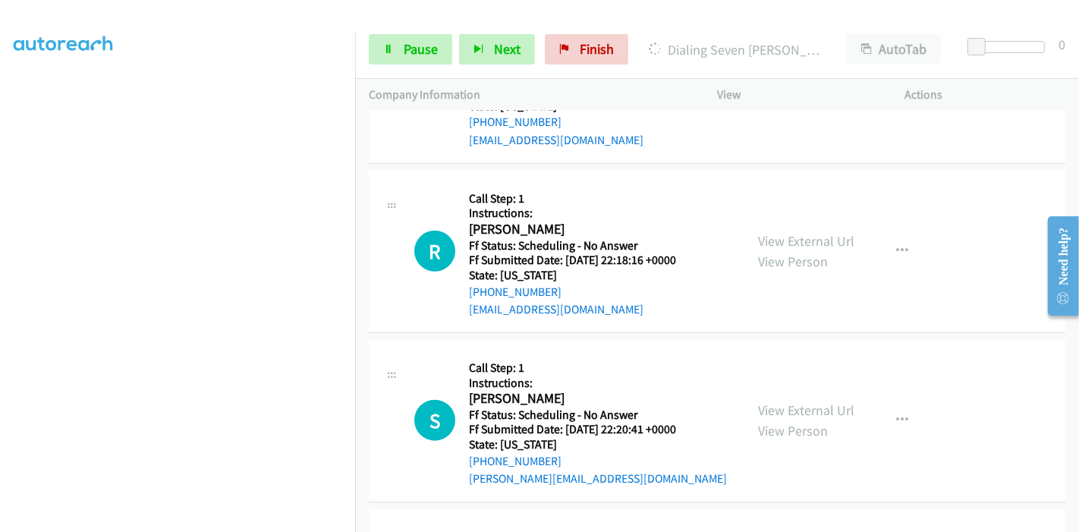
scroll to position [1264, 0]
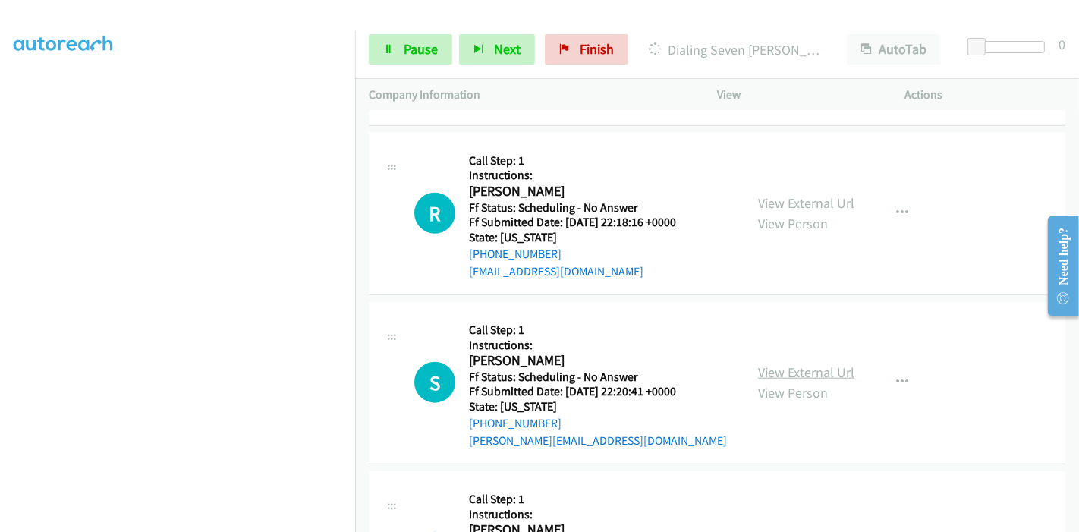
click at [791, 369] on link "View External Url" at bounding box center [806, 371] width 96 height 17
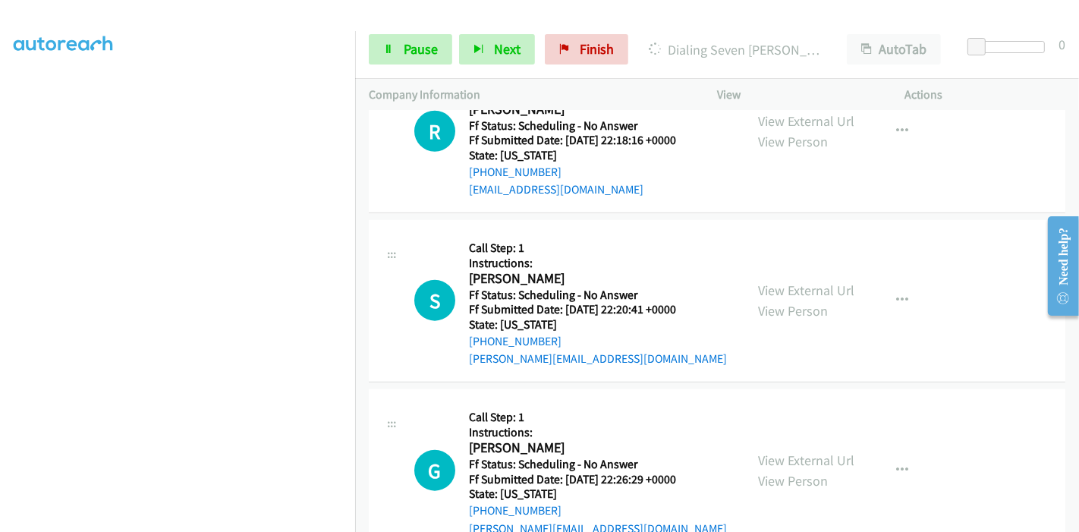
scroll to position [1433, 0]
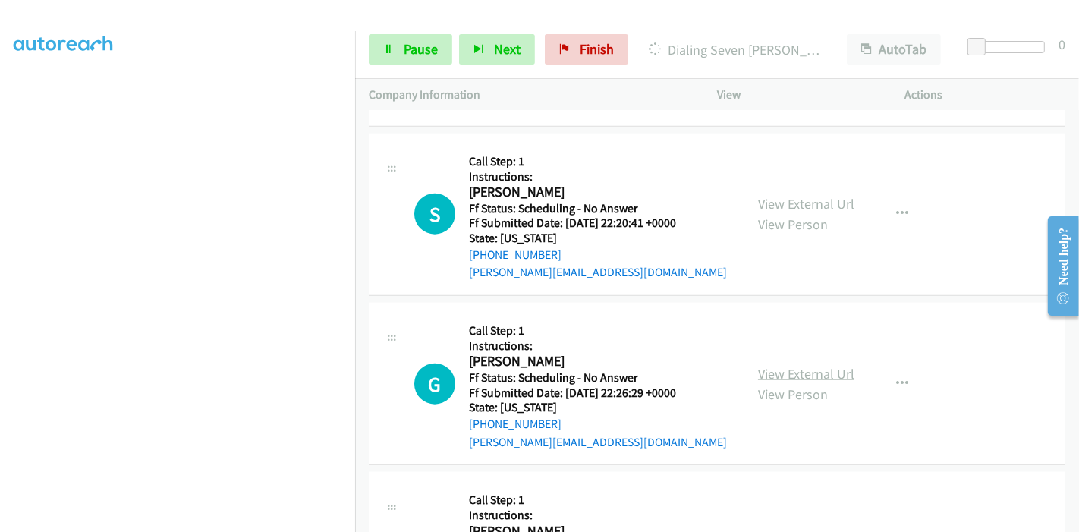
click at [769, 370] on link "View External Url" at bounding box center [806, 373] width 96 height 17
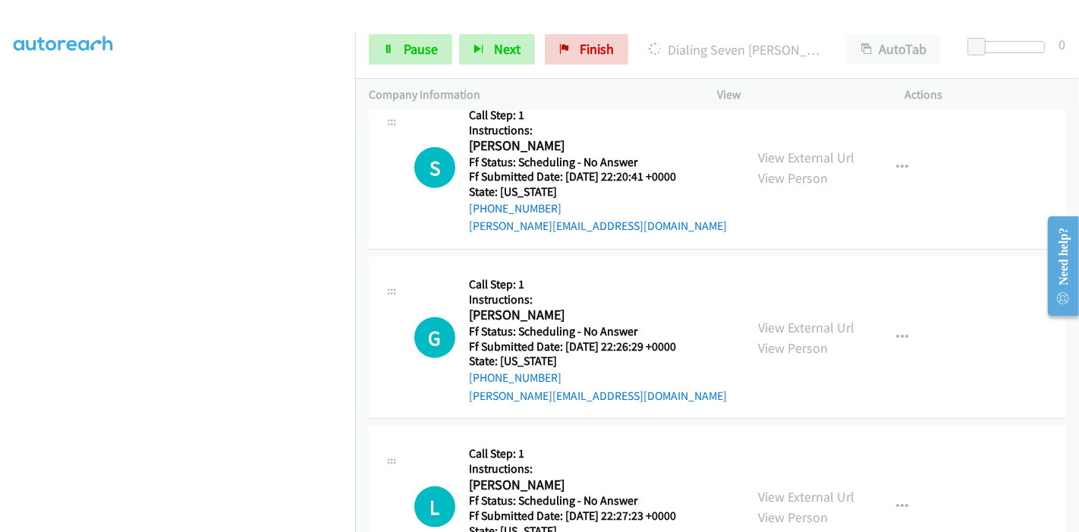
scroll to position [1518, 0]
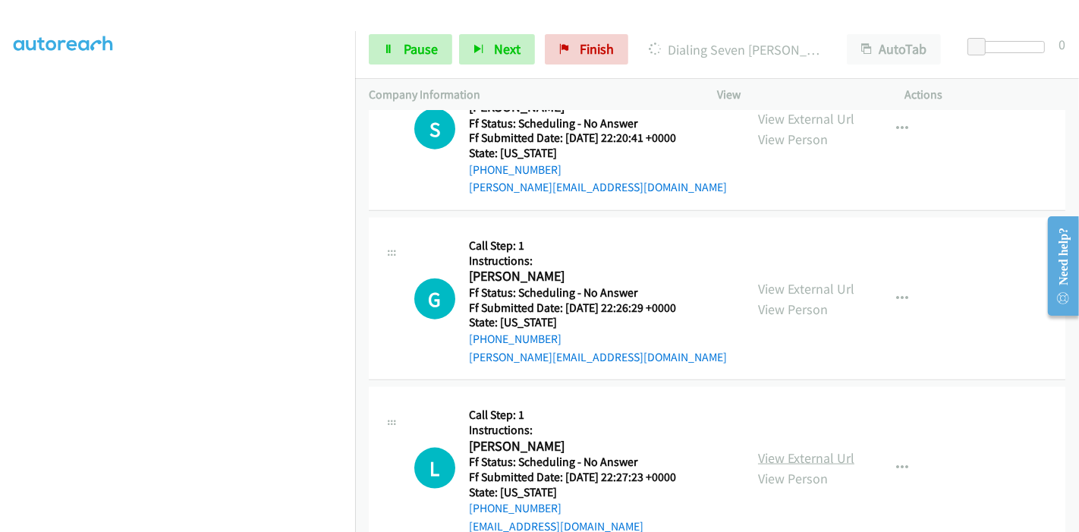
click at [758, 456] on link "View External Url" at bounding box center [806, 457] width 96 height 17
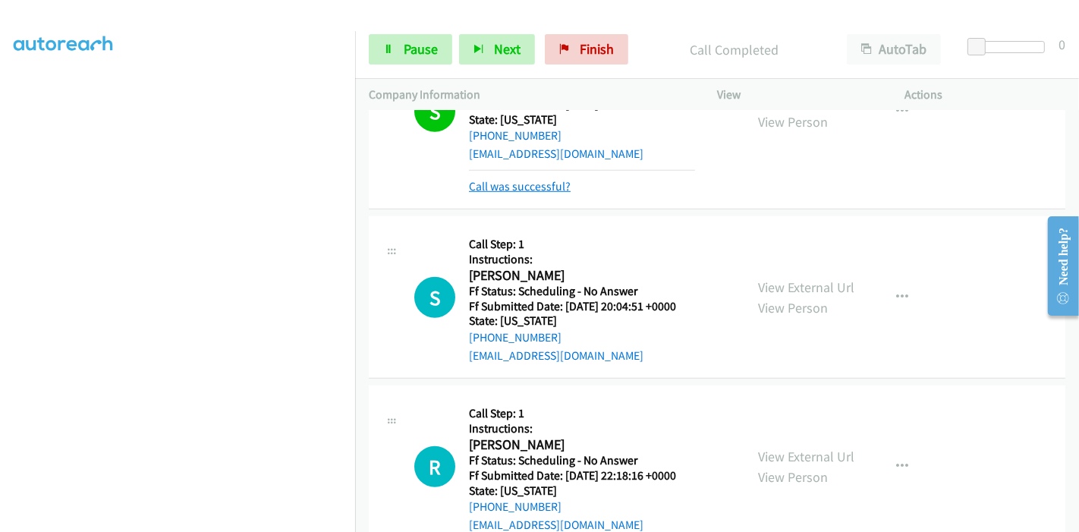
click at [525, 187] on link "Call was successful?" at bounding box center [520, 186] width 102 height 14
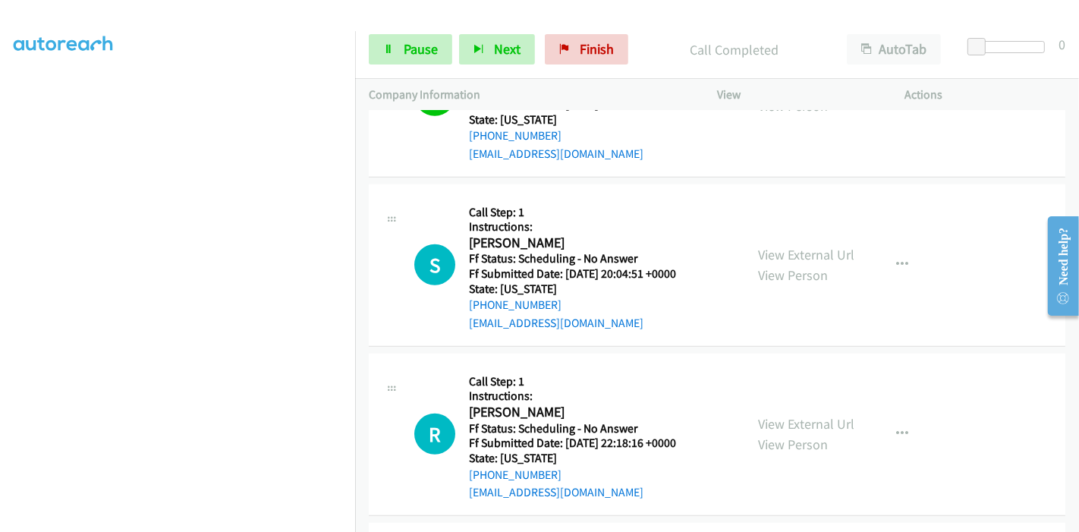
scroll to position [1027, 0]
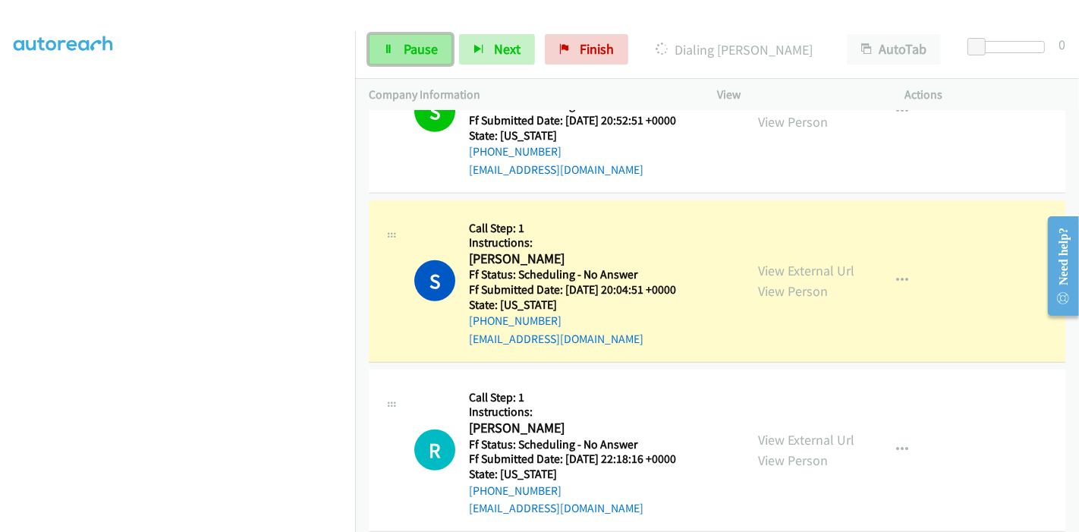
click at [407, 50] on span "Pause" at bounding box center [421, 48] width 34 height 17
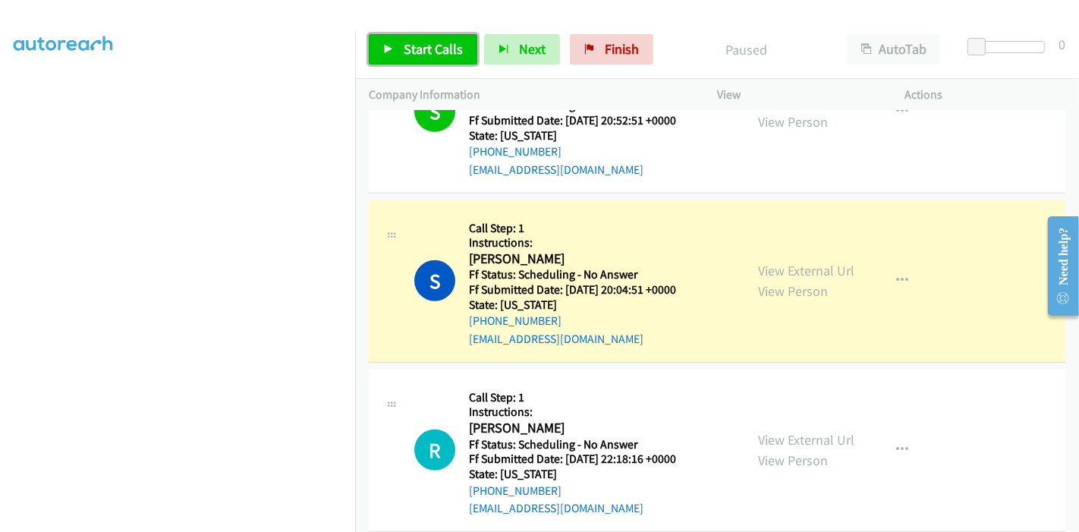
click at [431, 51] on span "Start Calls" at bounding box center [433, 48] width 59 height 17
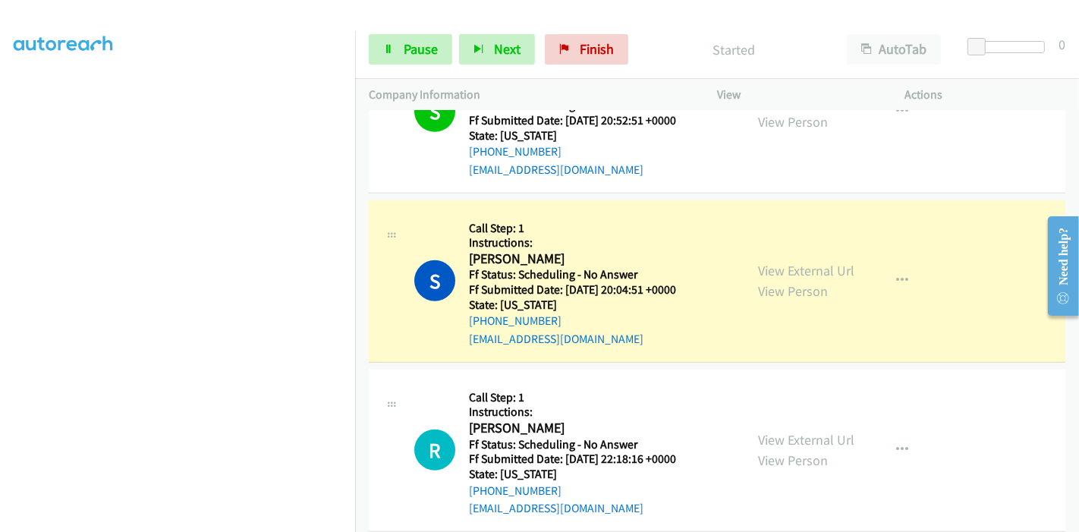
scroll to position [1112, 0]
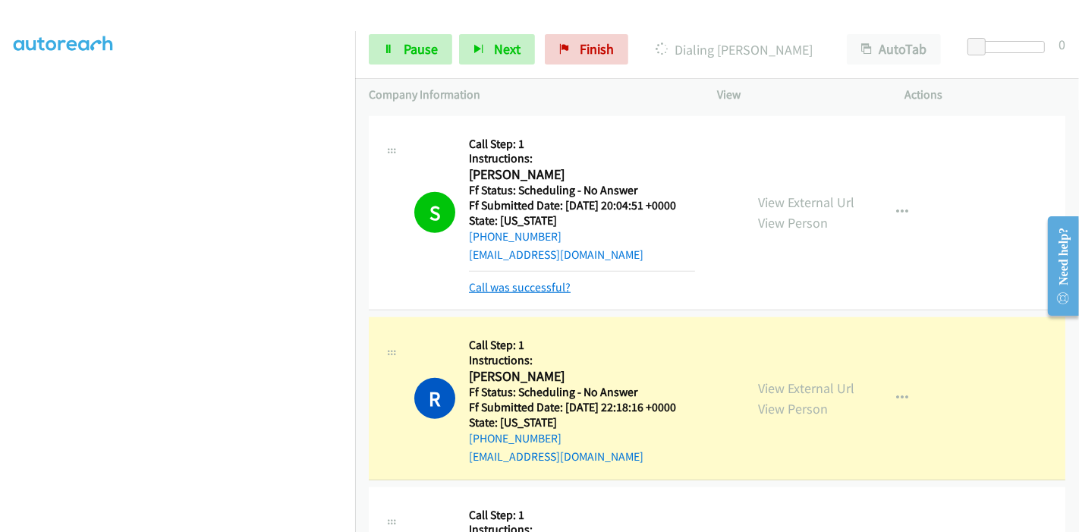
click at [546, 289] on link "Call was successful?" at bounding box center [520, 287] width 102 height 14
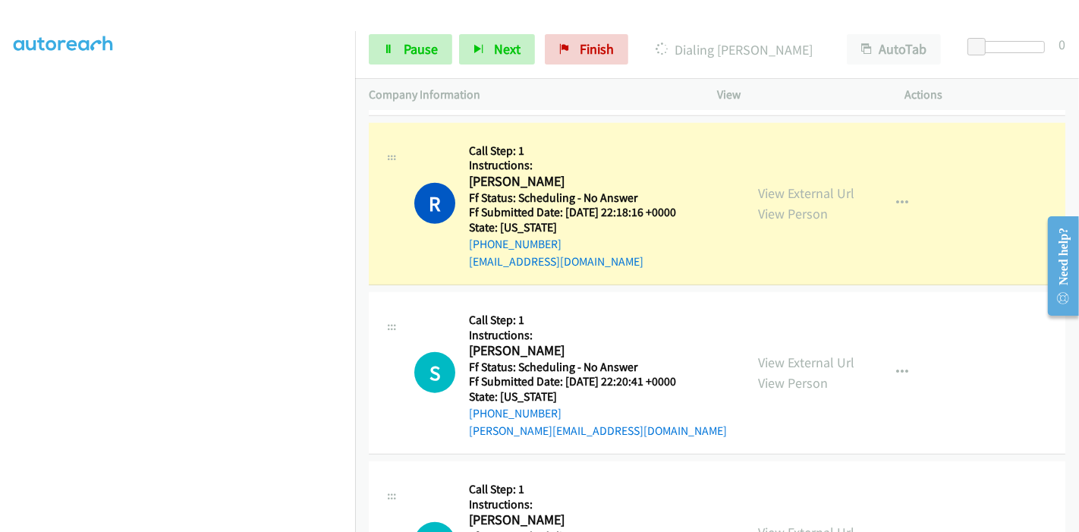
scroll to position [1280, 0]
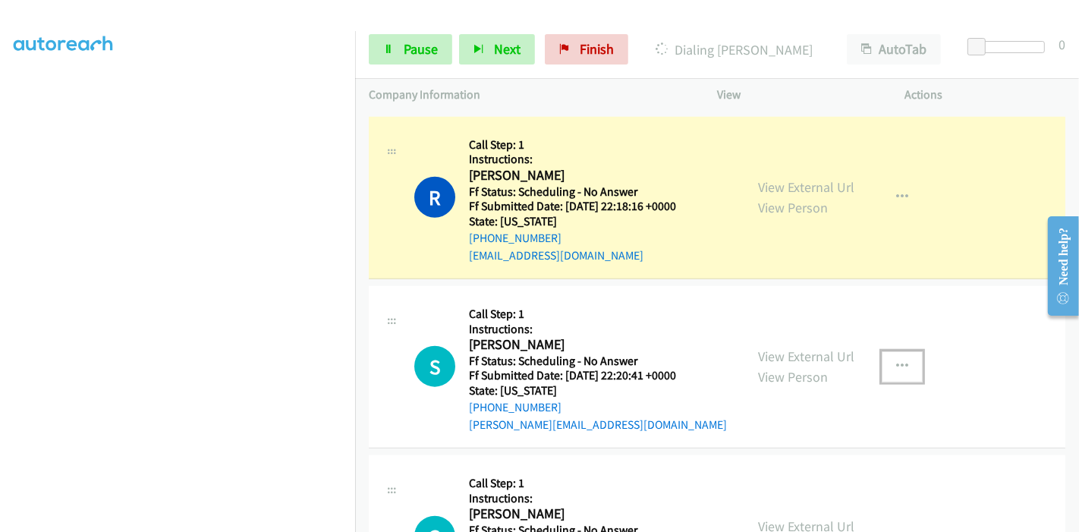
click at [897, 360] on icon "button" at bounding box center [902, 366] width 12 height 12
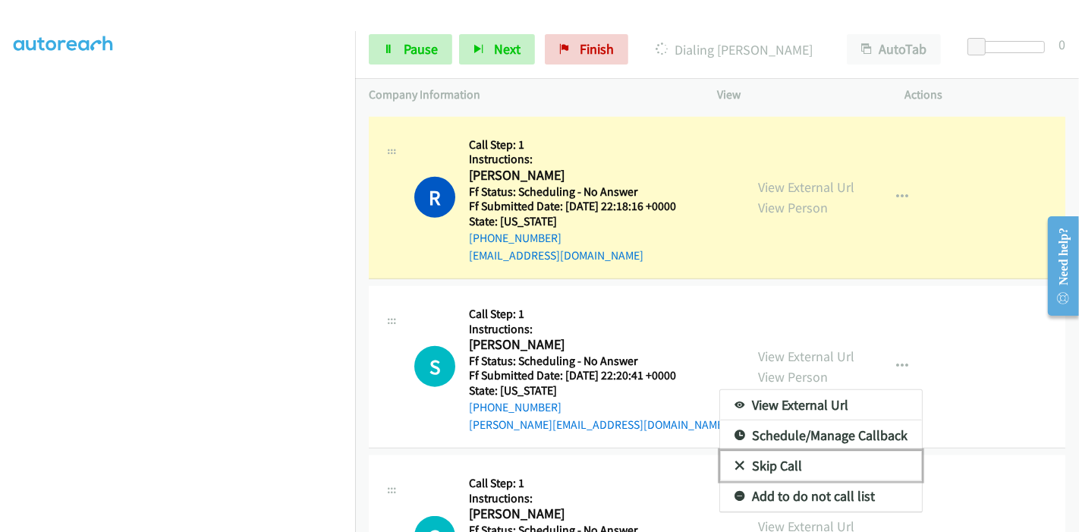
click at [804, 454] on link "Skip Call" at bounding box center [821, 466] width 202 height 30
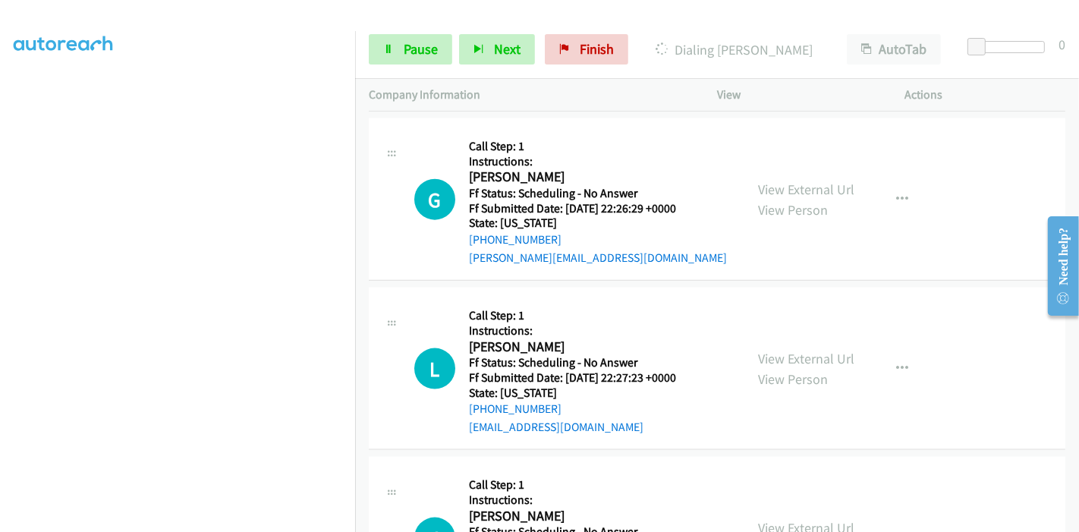
scroll to position [1786, 0]
click at [832, 357] on link "View External Url" at bounding box center [806, 358] width 96 height 17
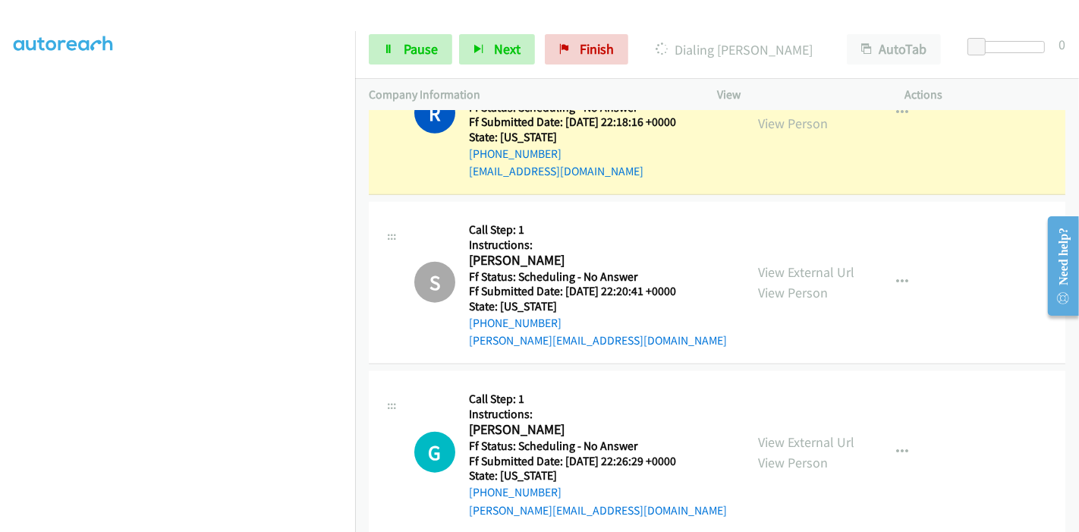
scroll to position [1381, 0]
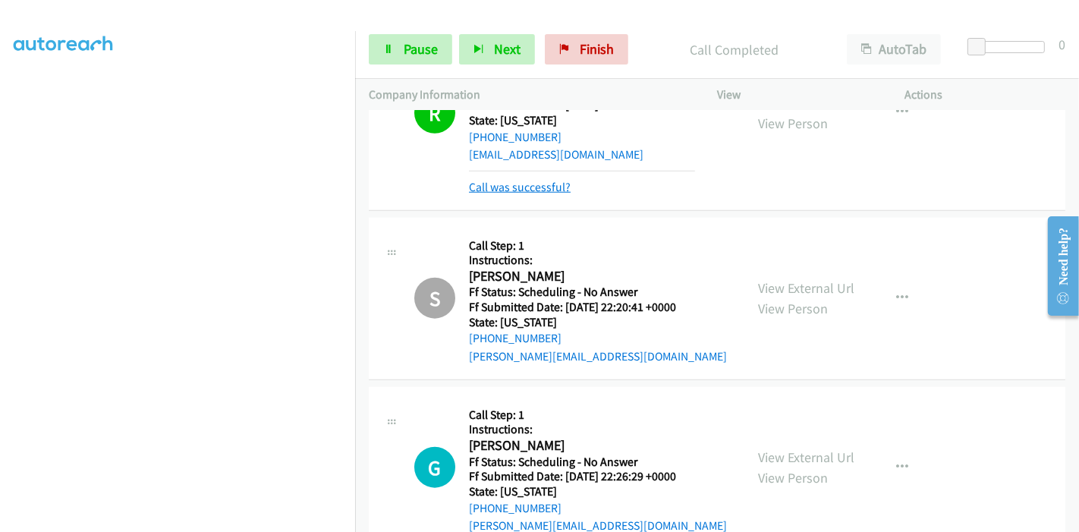
click at [513, 190] on link "Call was successful?" at bounding box center [520, 187] width 102 height 14
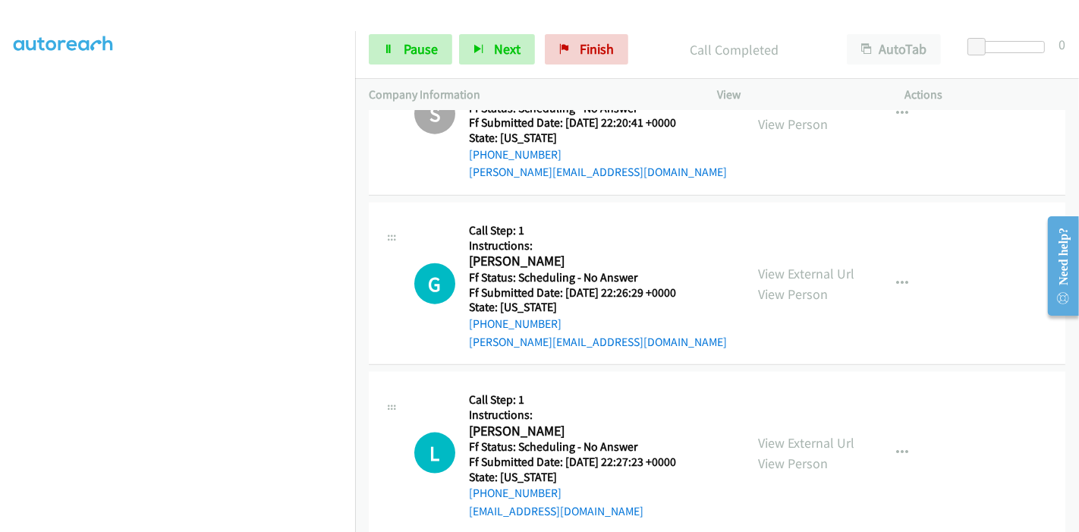
scroll to position [1617, 0]
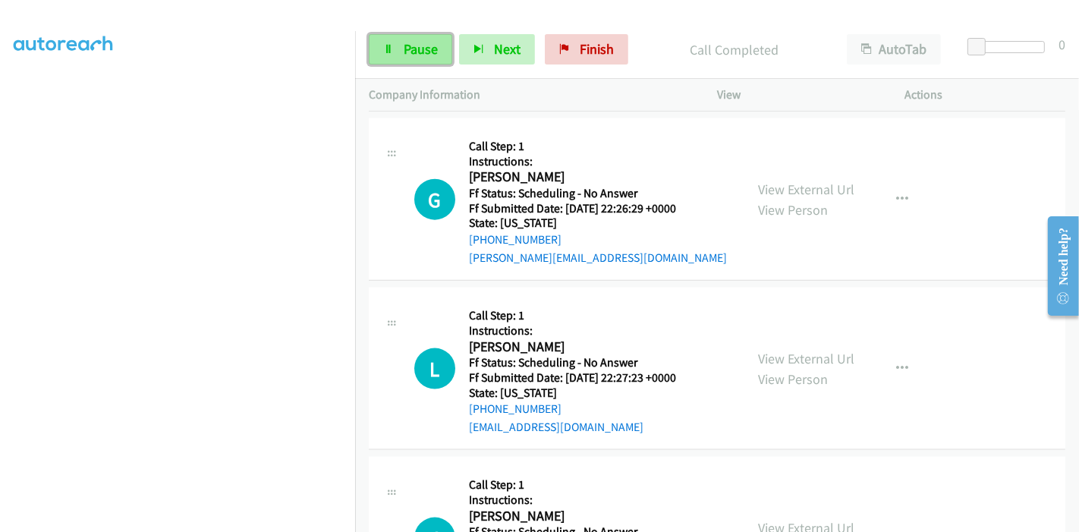
click at [420, 49] on span "Pause" at bounding box center [421, 48] width 34 height 17
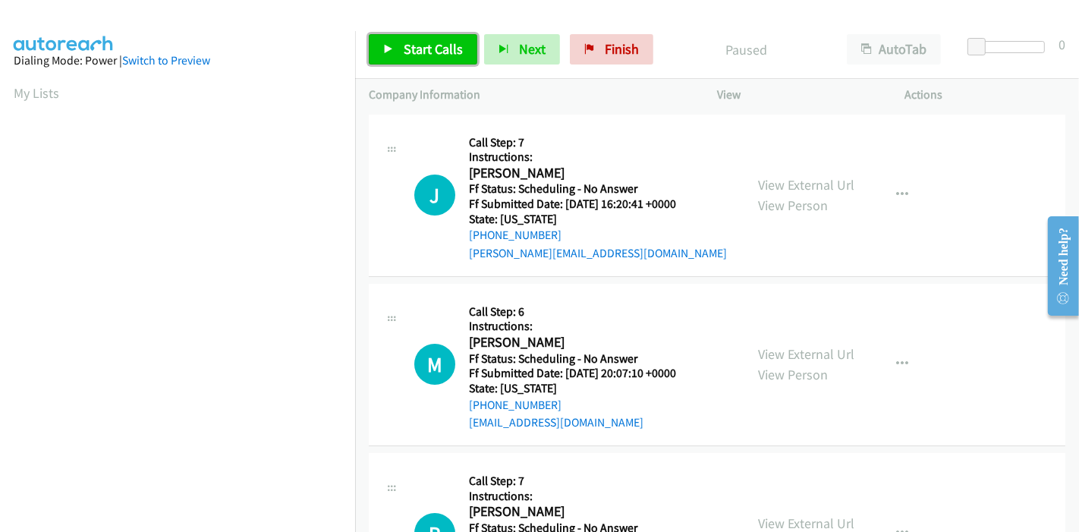
click at [398, 55] on link "Start Calls" at bounding box center [423, 49] width 109 height 30
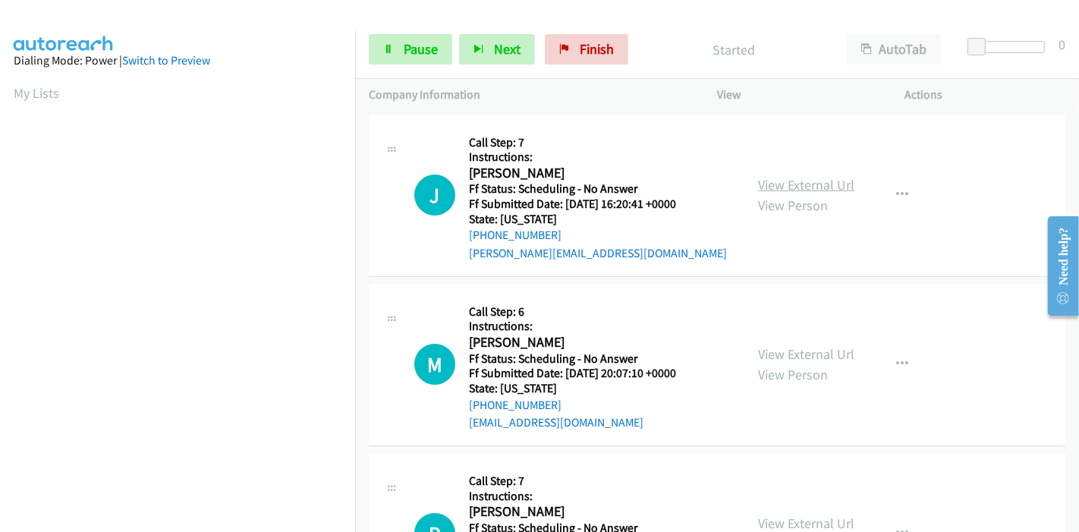
click at [787, 183] on link "View External Url" at bounding box center [806, 184] width 96 height 17
click at [806, 348] on link "View External Url" at bounding box center [806, 353] width 96 height 17
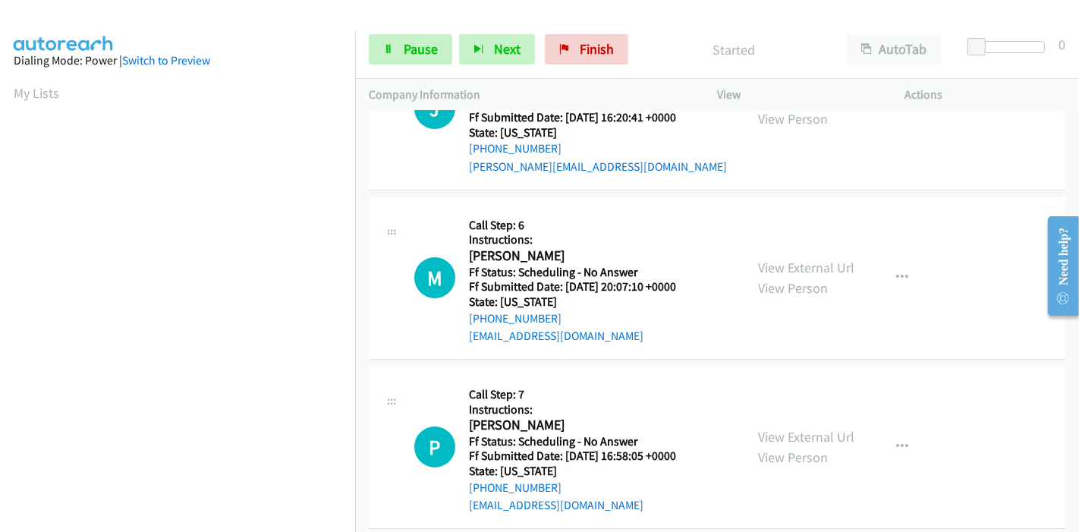
scroll to position [168, 0]
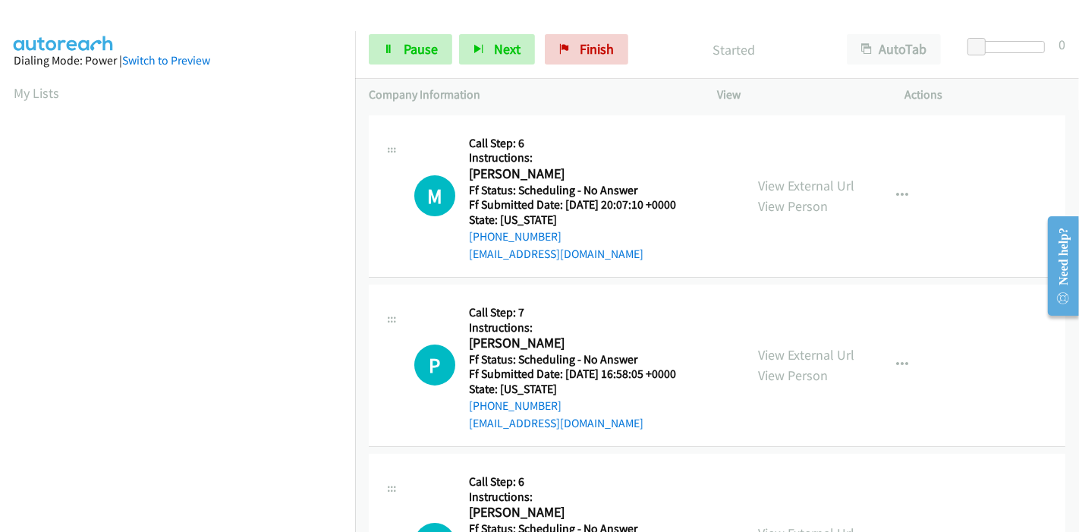
click at [813, 363] on div "View External Url View Person" at bounding box center [806, 365] width 96 height 41
click at [813, 358] on link "View External Url" at bounding box center [806, 354] width 96 height 17
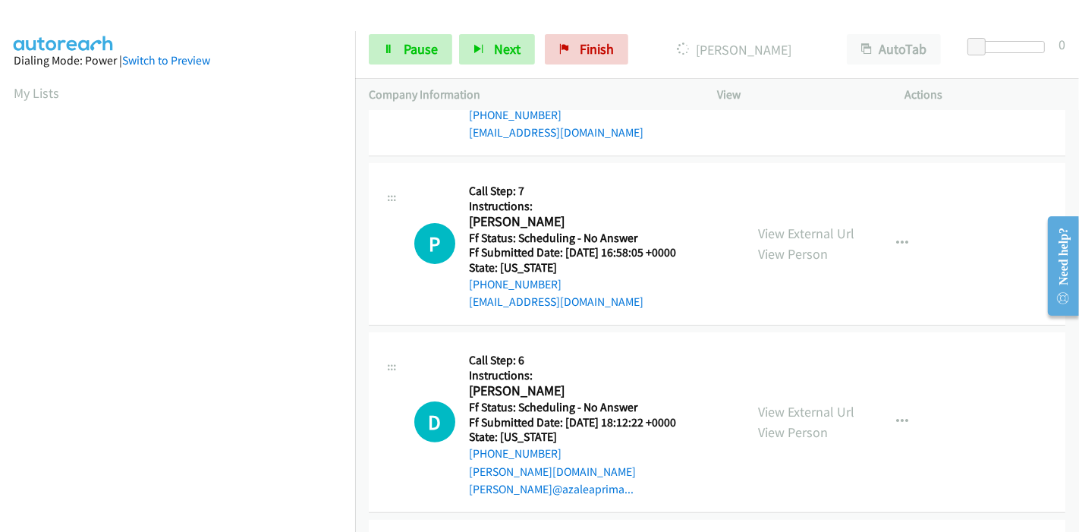
scroll to position [337, 0]
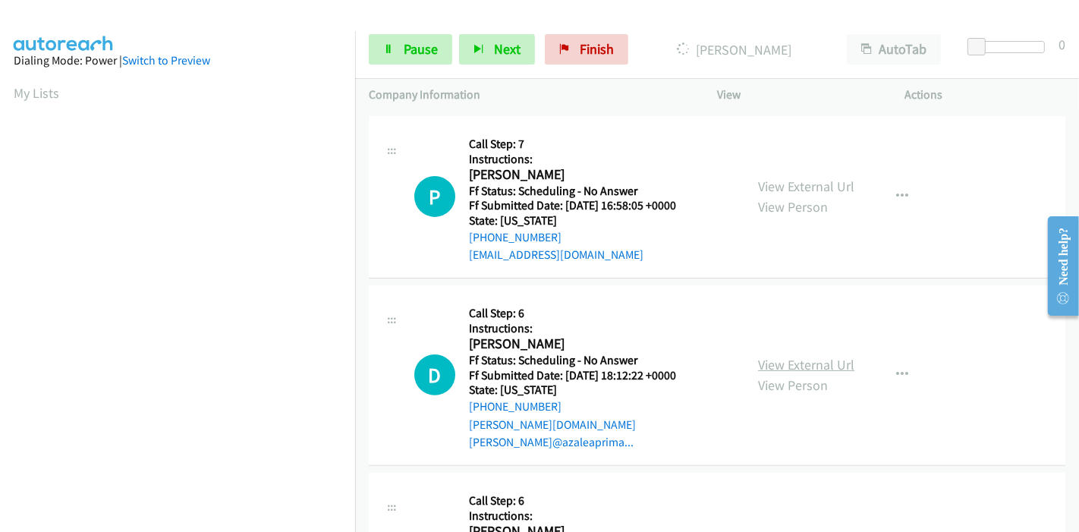
click at [782, 356] on link "View External Url" at bounding box center [806, 364] width 96 height 17
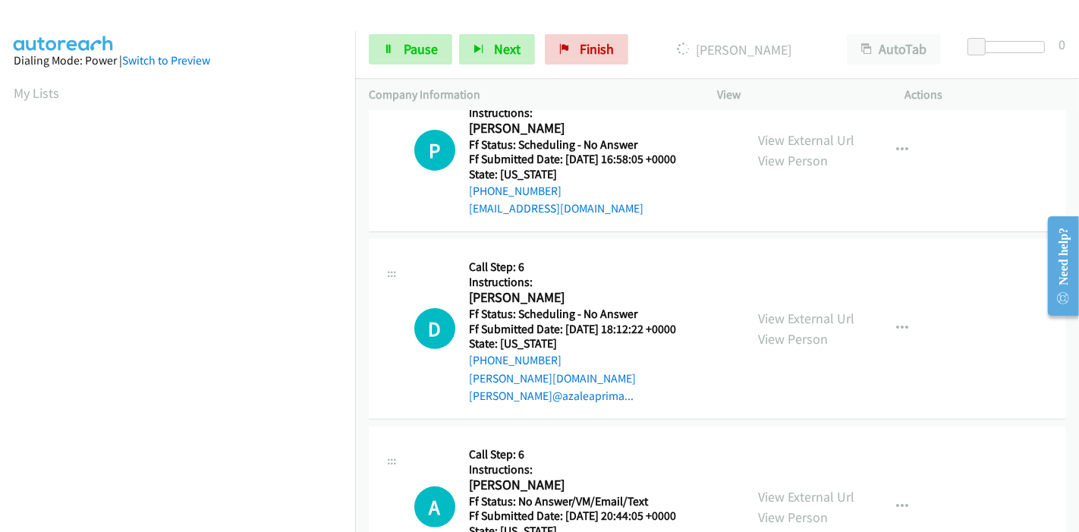
scroll to position [505, 0]
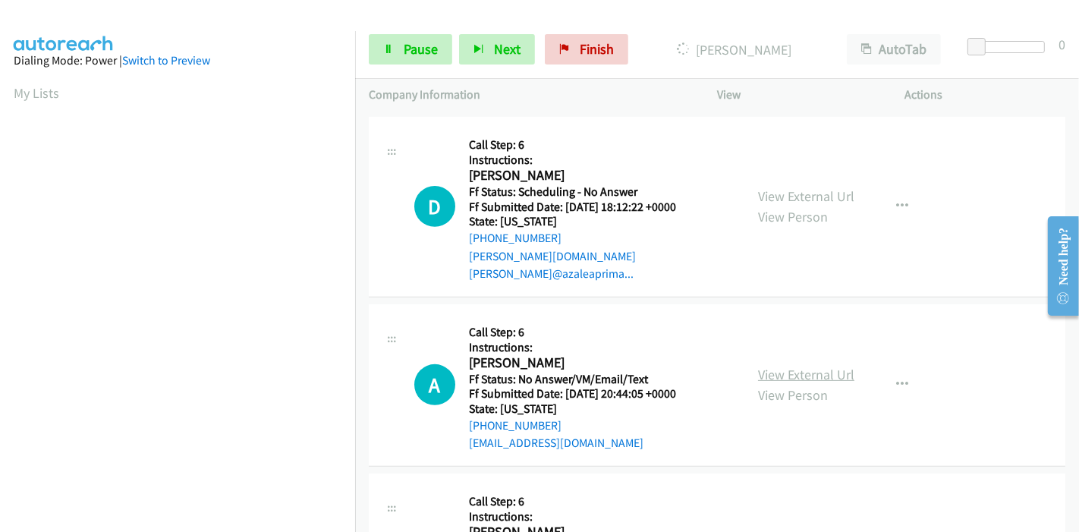
click at [812, 366] on link "View External Url" at bounding box center [806, 374] width 96 height 17
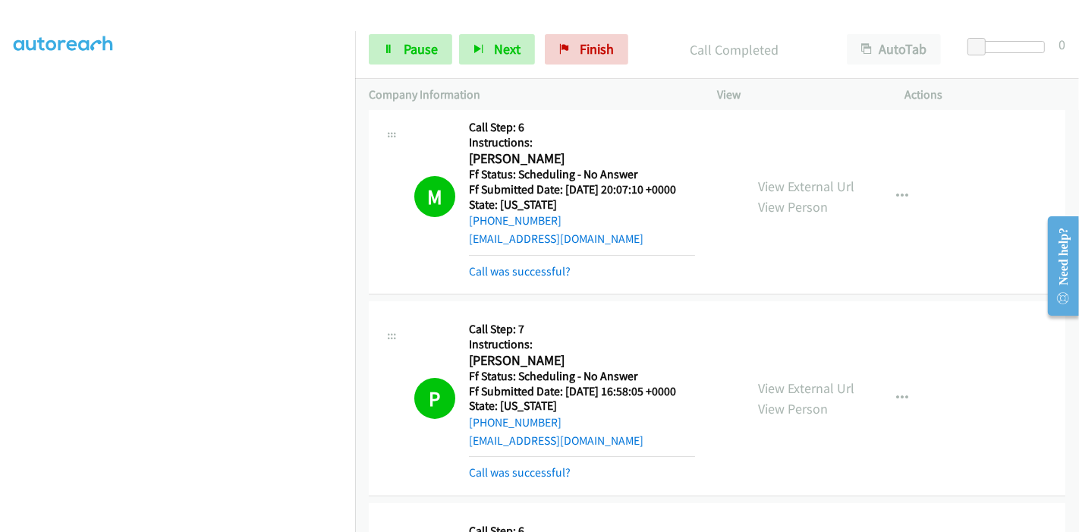
scroll to position [253, 0]
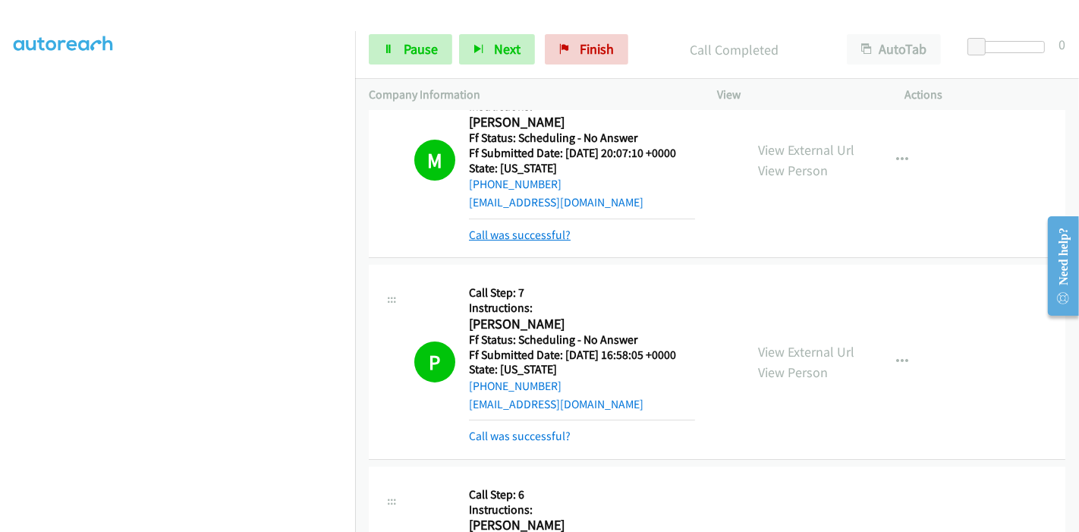
click at [515, 238] on link "Call was successful?" at bounding box center [520, 235] width 102 height 14
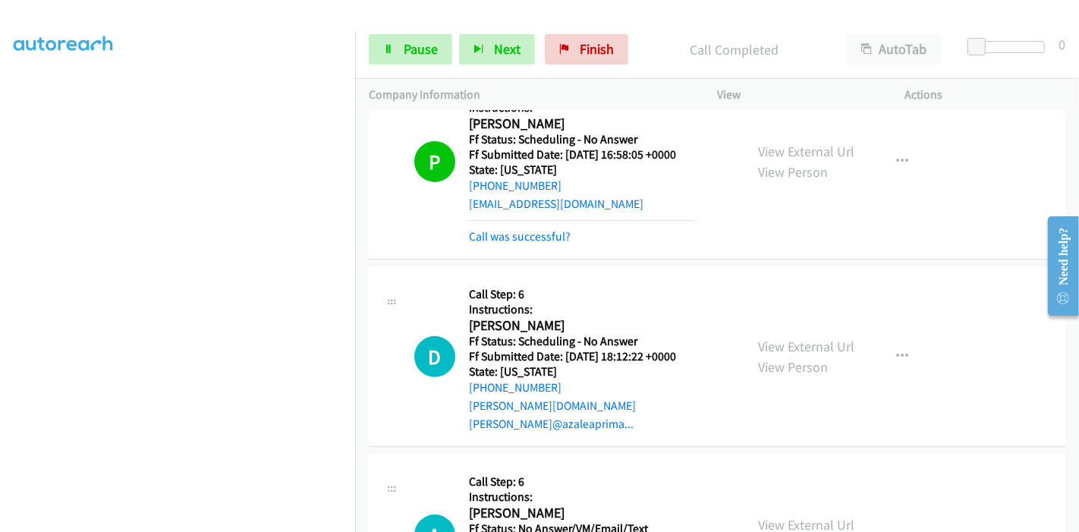
scroll to position [421, 0]
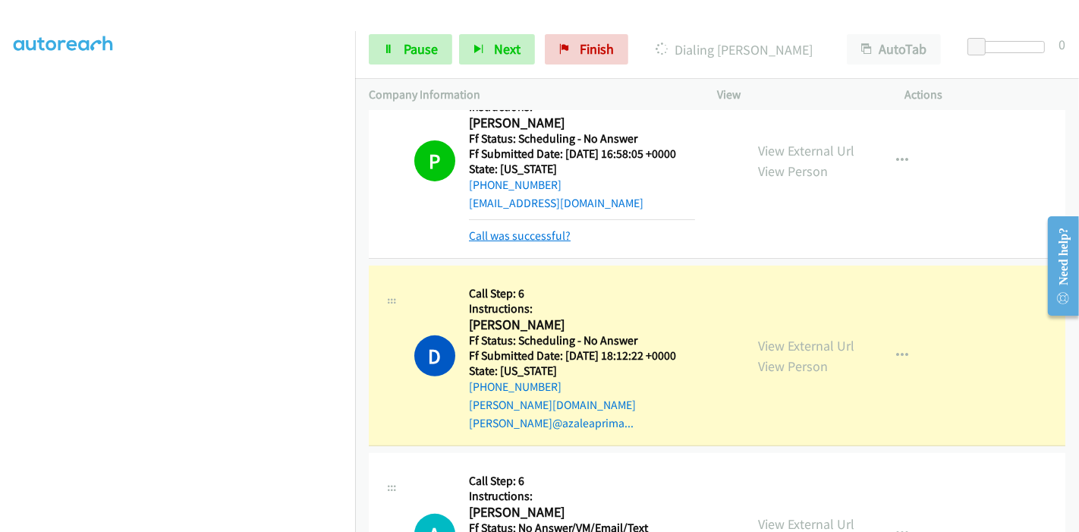
click at [505, 228] on link "Call was successful?" at bounding box center [520, 235] width 102 height 14
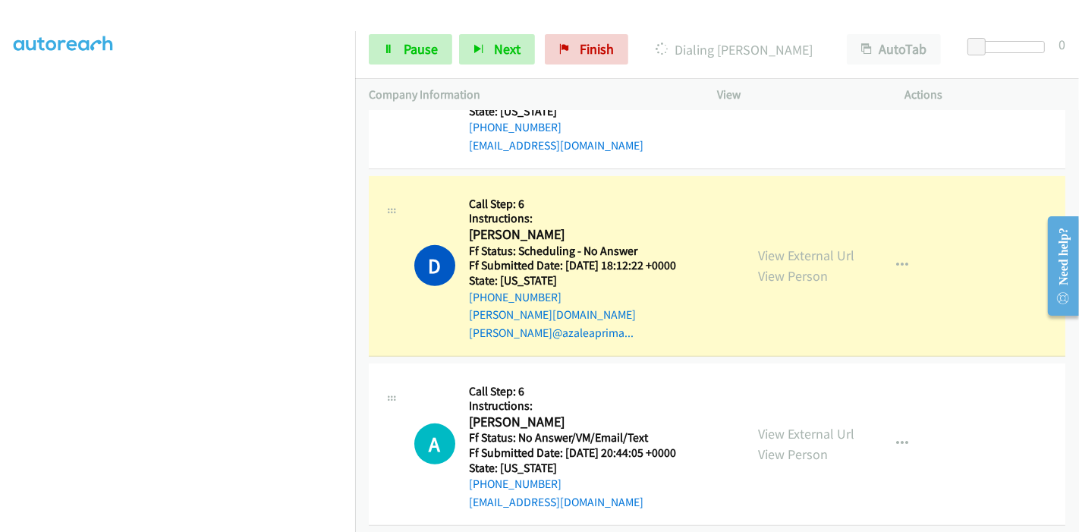
scroll to position [505, 0]
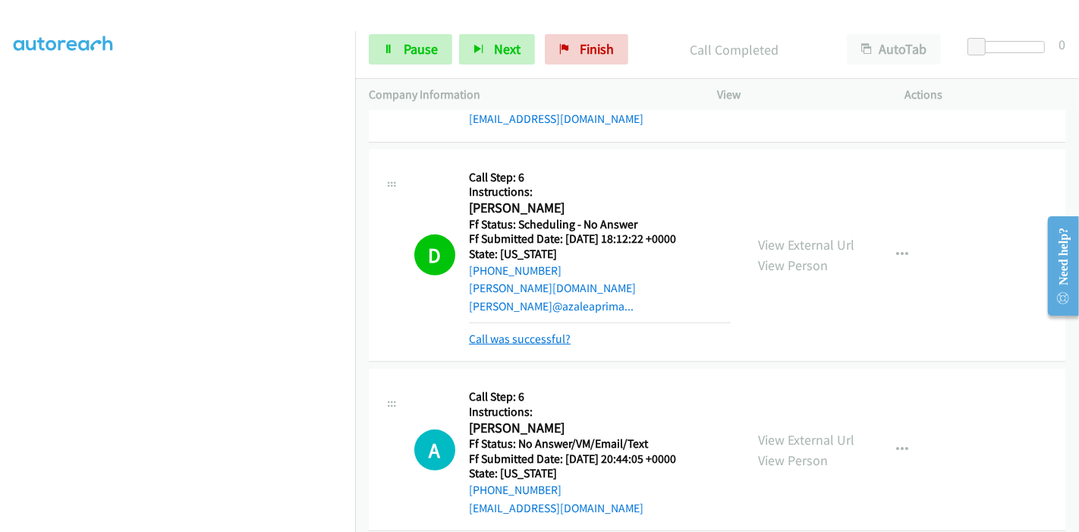
click at [534, 332] on link "Call was successful?" at bounding box center [520, 339] width 102 height 14
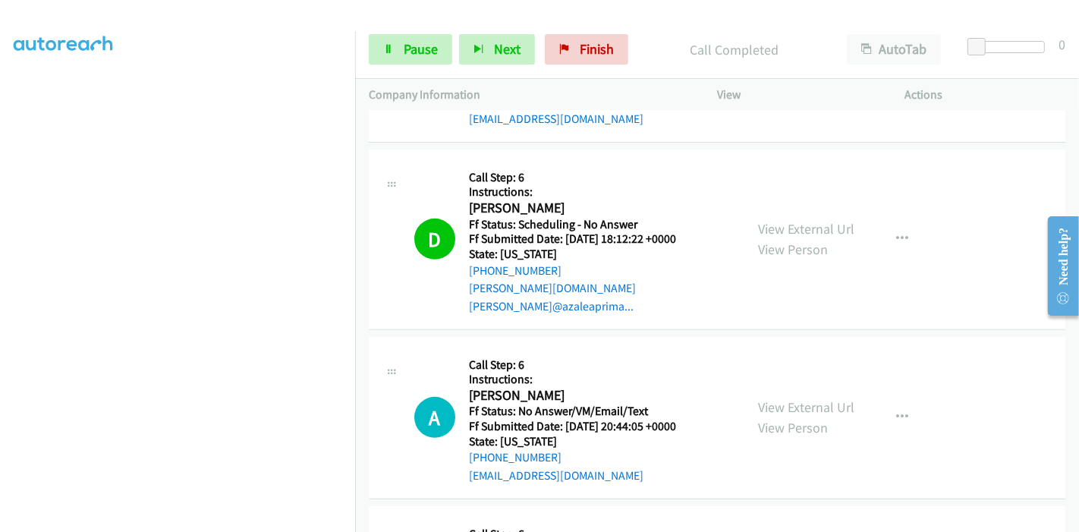
scroll to position [590, 0]
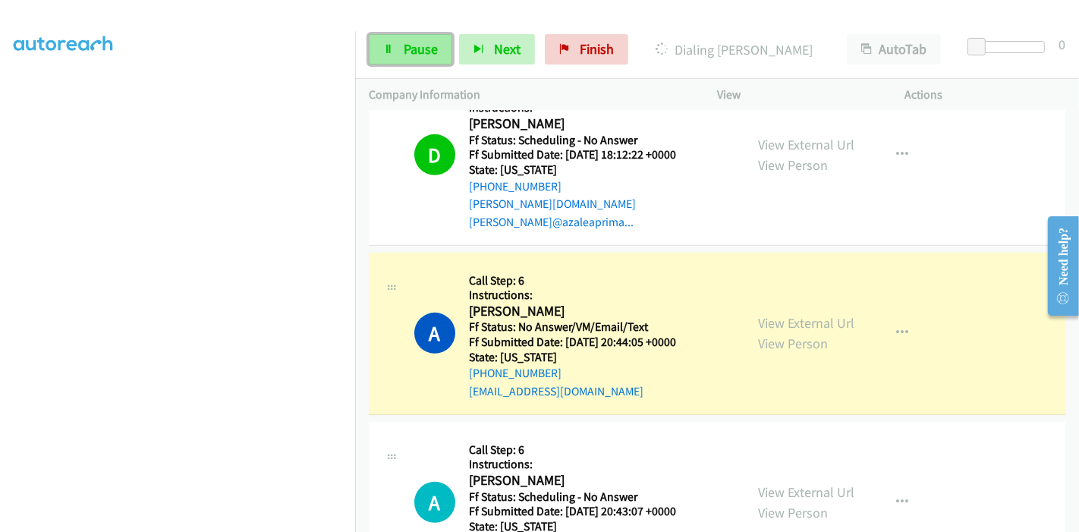
click at [392, 52] on icon at bounding box center [388, 50] width 11 height 11
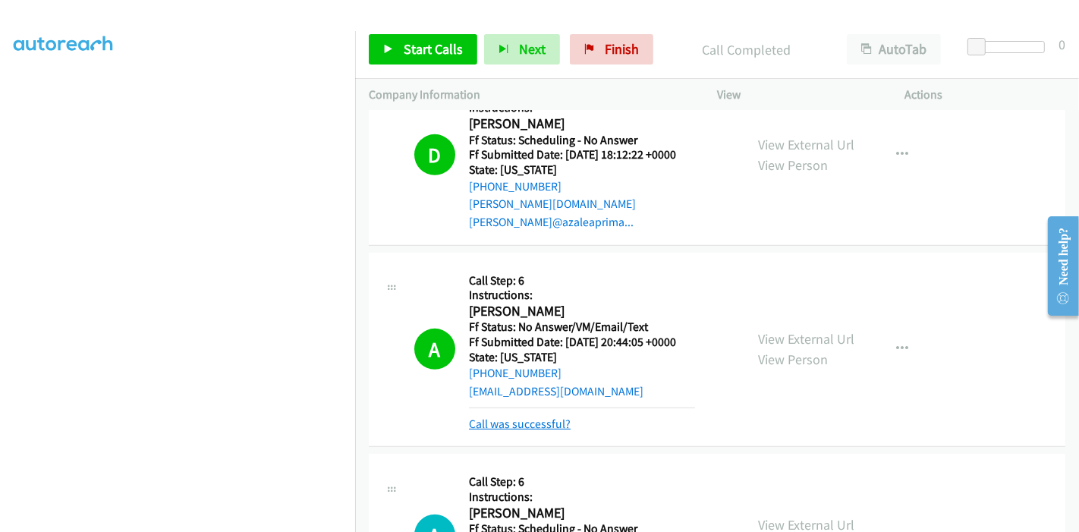
click at [515, 417] on link "Call was successful?" at bounding box center [520, 424] width 102 height 14
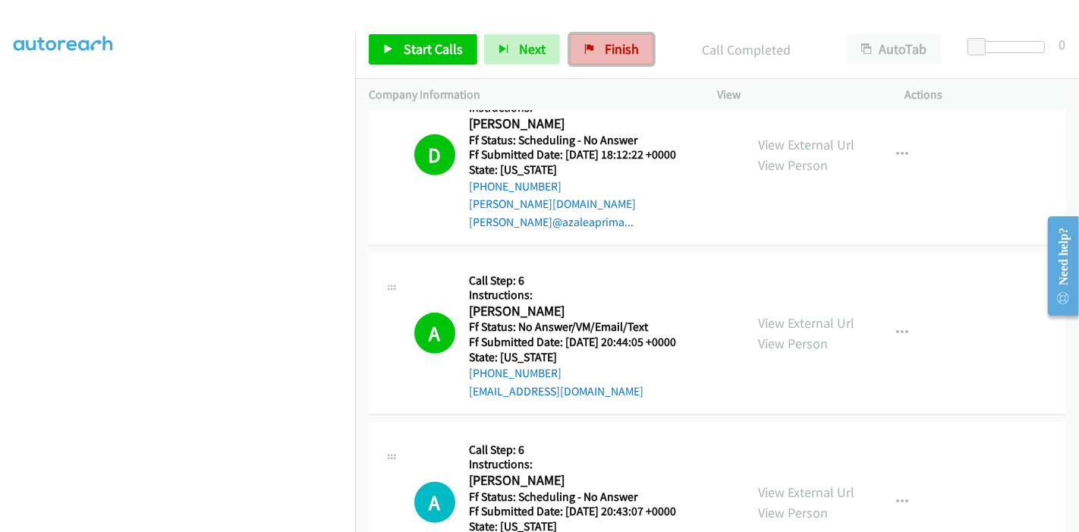
click at [606, 43] on span "Finish" at bounding box center [622, 48] width 34 height 17
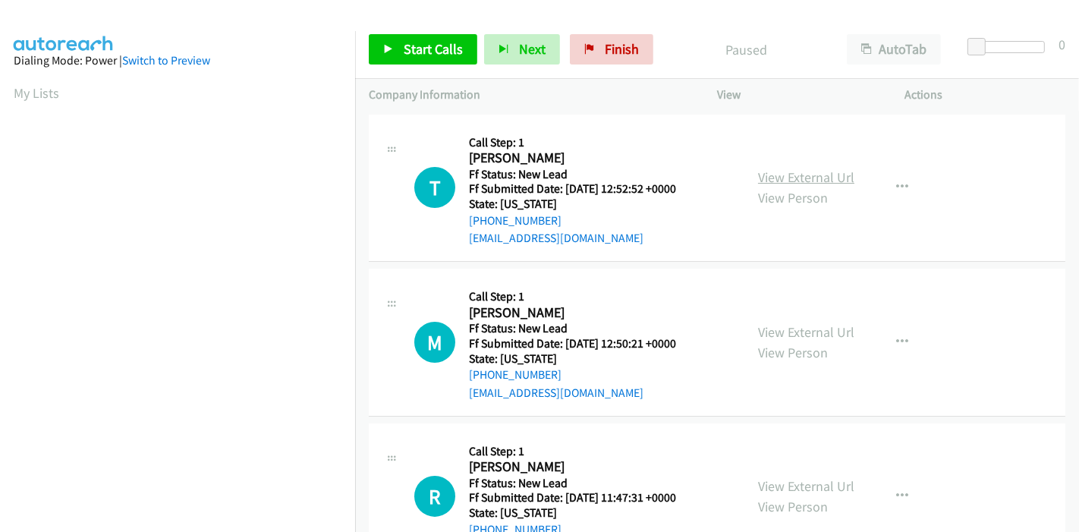
click at [791, 175] on link "View External Url" at bounding box center [806, 176] width 96 height 17
click at [808, 333] on link "View External Url" at bounding box center [806, 331] width 96 height 17
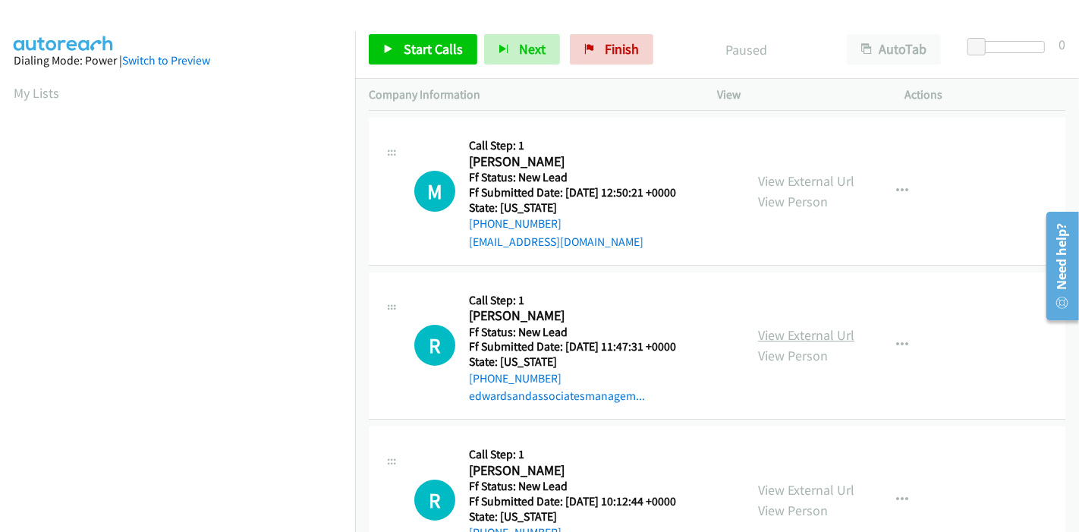
scroll to position [168, 0]
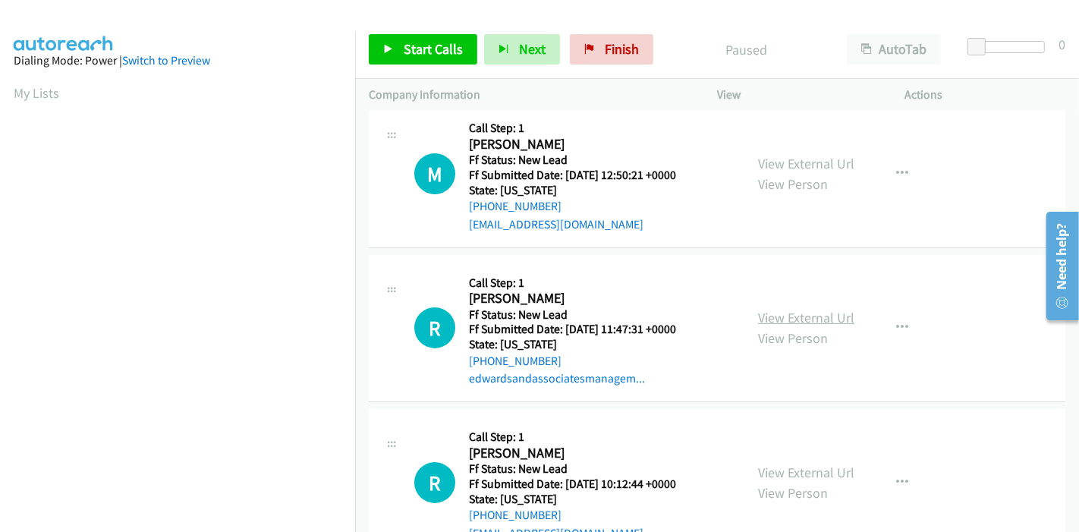
click at [795, 319] on link "View External Url" at bounding box center [806, 317] width 96 height 17
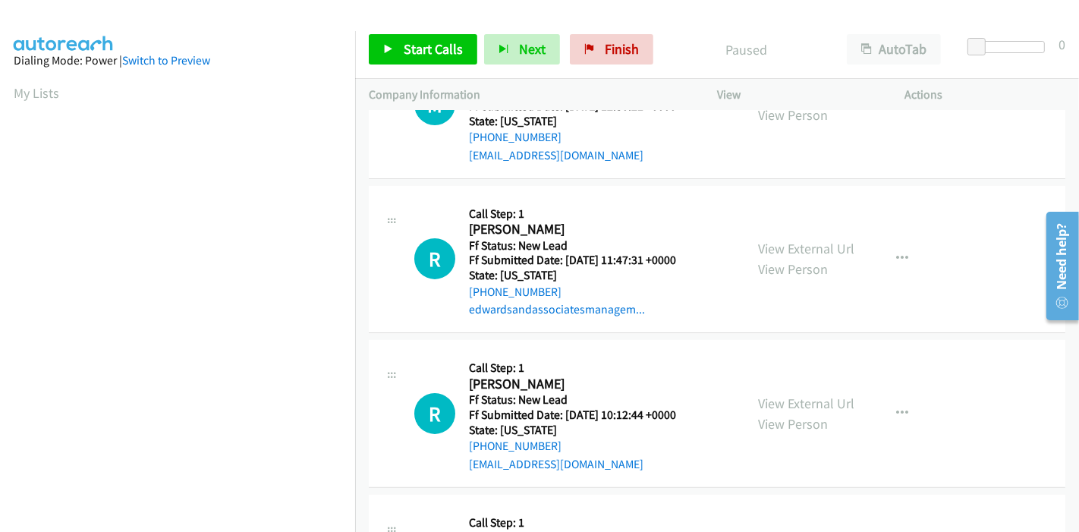
scroll to position [253, 0]
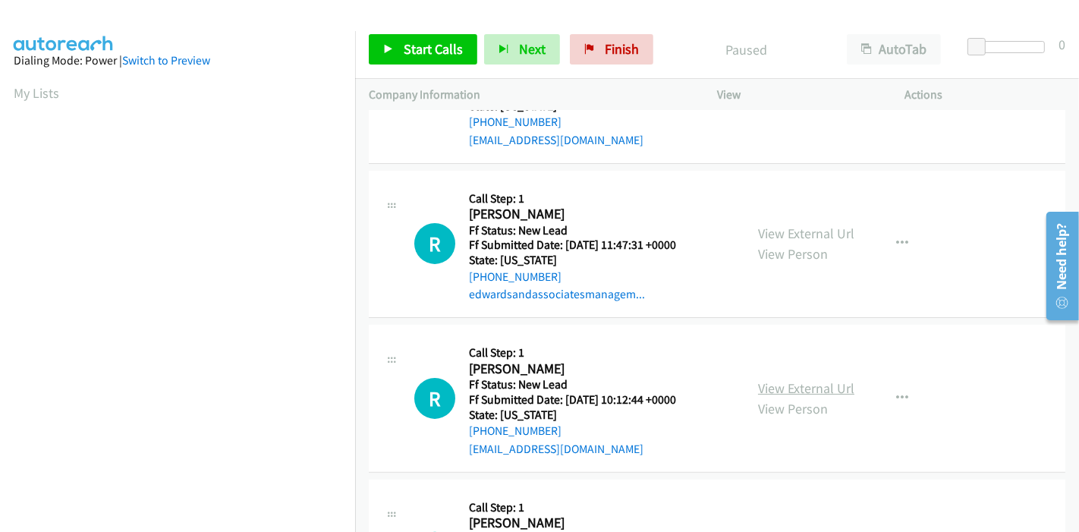
click at [769, 382] on link "View External Url" at bounding box center [806, 387] width 96 height 17
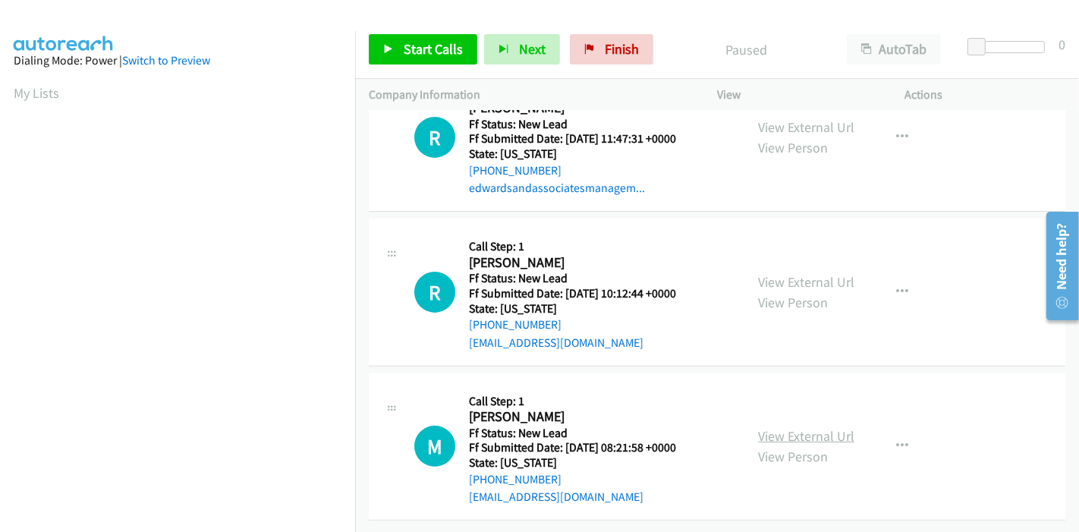
scroll to position [370, 0]
click at [784, 427] on link "View External Url" at bounding box center [806, 435] width 96 height 17
click at [397, 52] on link "Start Calls" at bounding box center [423, 49] width 109 height 30
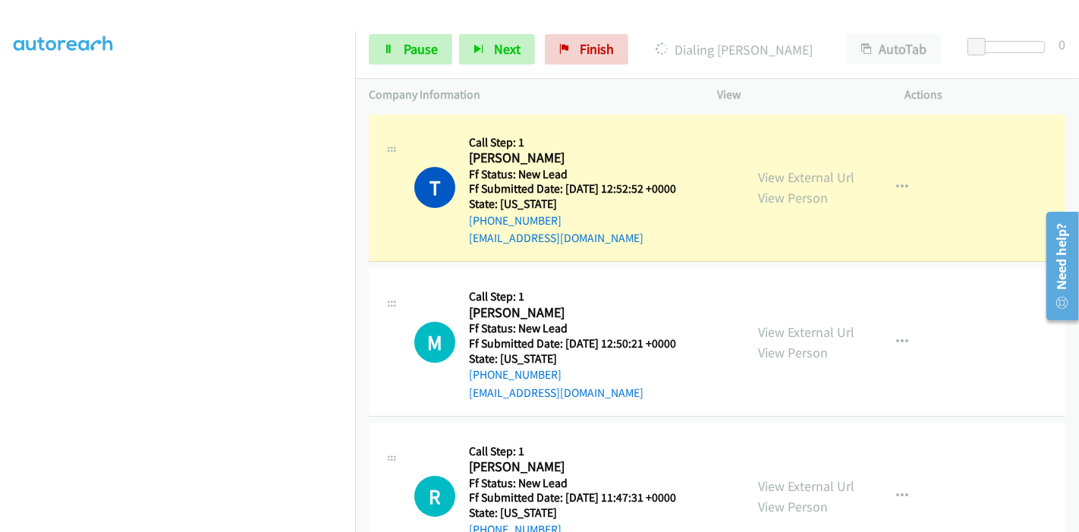
scroll to position [320, 0]
click at [414, 49] on span "Pause" at bounding box center [421, 48] width 34 height 17
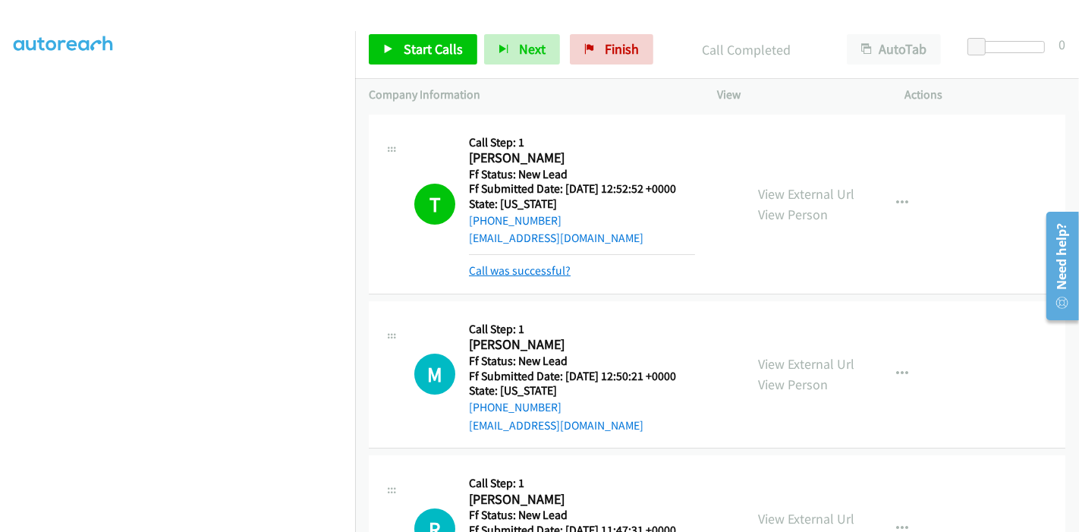
click at [531, 271] on link "Call was successful?" at bounding box center [520, 270] width 102 height 14
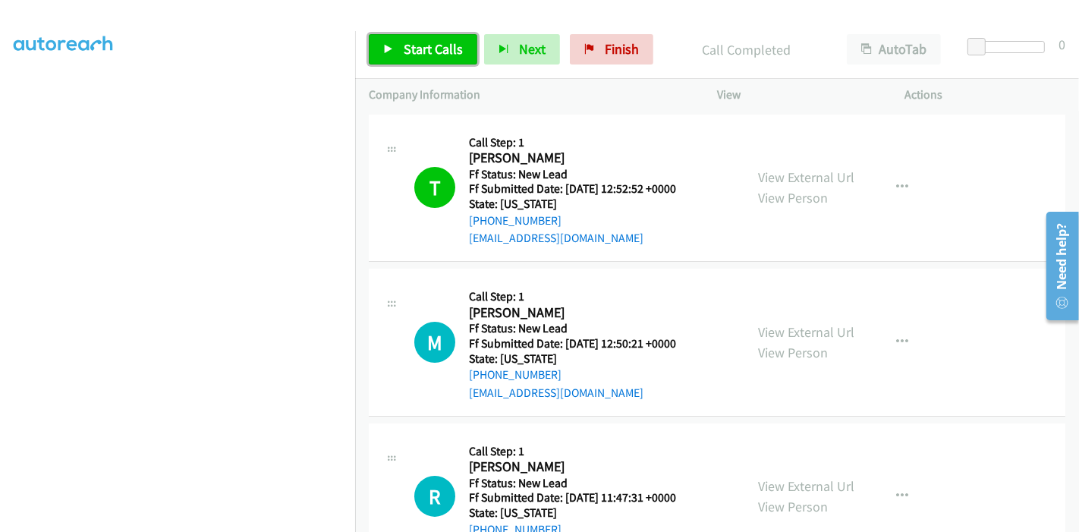
click at [382, 48] on link "Start Calls" at bounding box center [423, 49] width 109 height 30
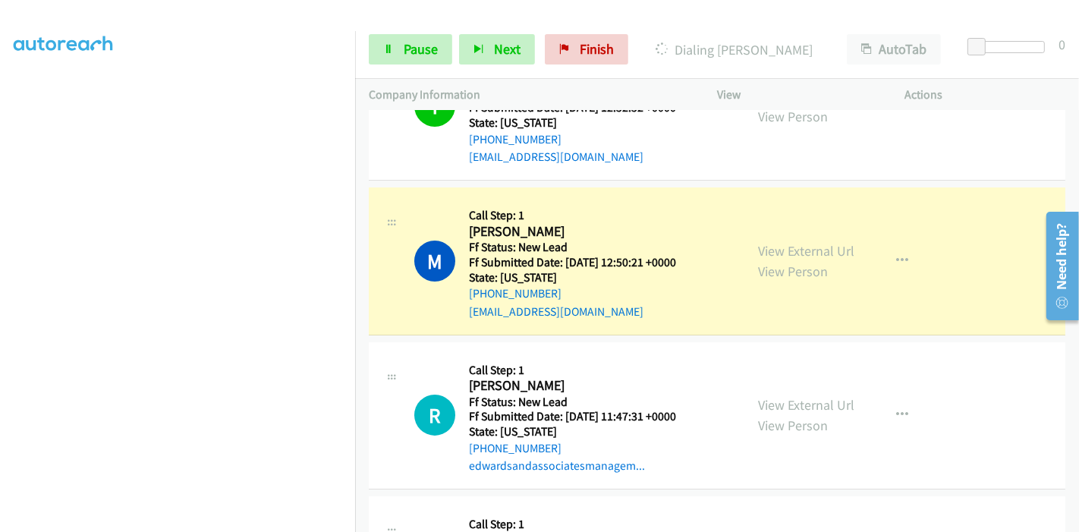
scroll to position [76, 0]
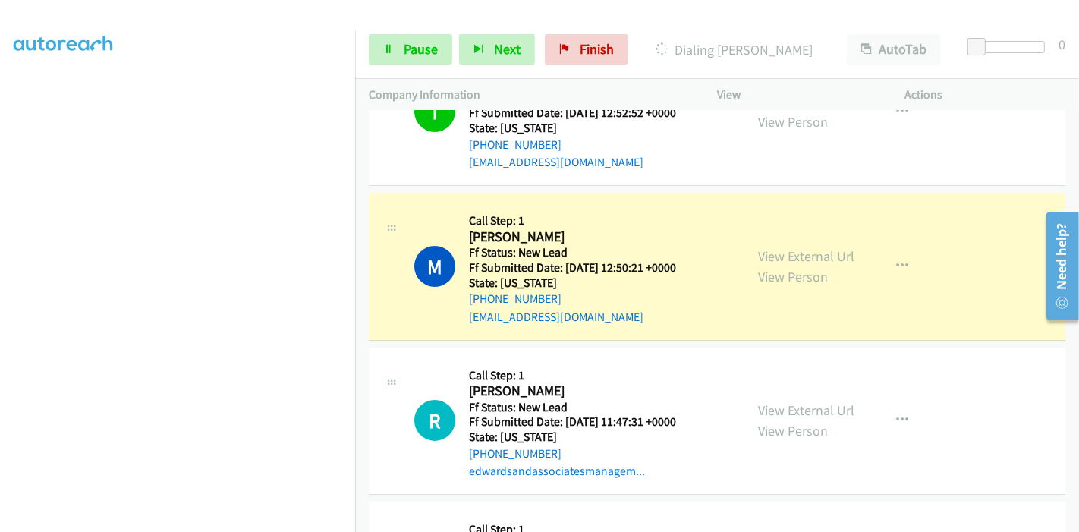
drag, startPoint x: 1074, startPoint y: 325, endPoint x: 1072, endPoint y: 351, distance: 26.6
click at [1072, 326] on html "Need help? Resource Center AutoReach Help Help Get the help you need from our k…" at bounding box center [1056, 265] width 43 height 121
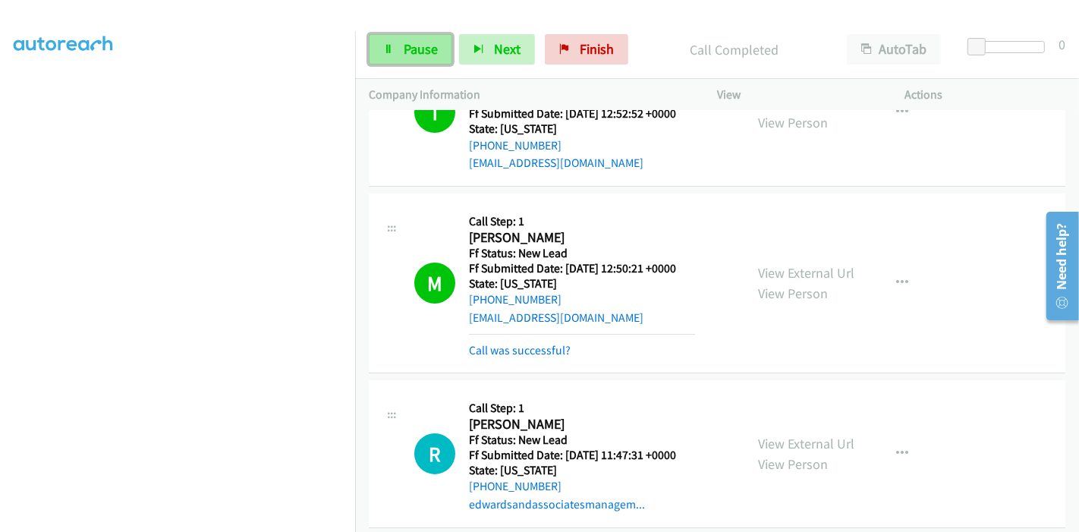
click at [404, 47] on span "Pause" at bounding box center [421, 48] width 34 height 17
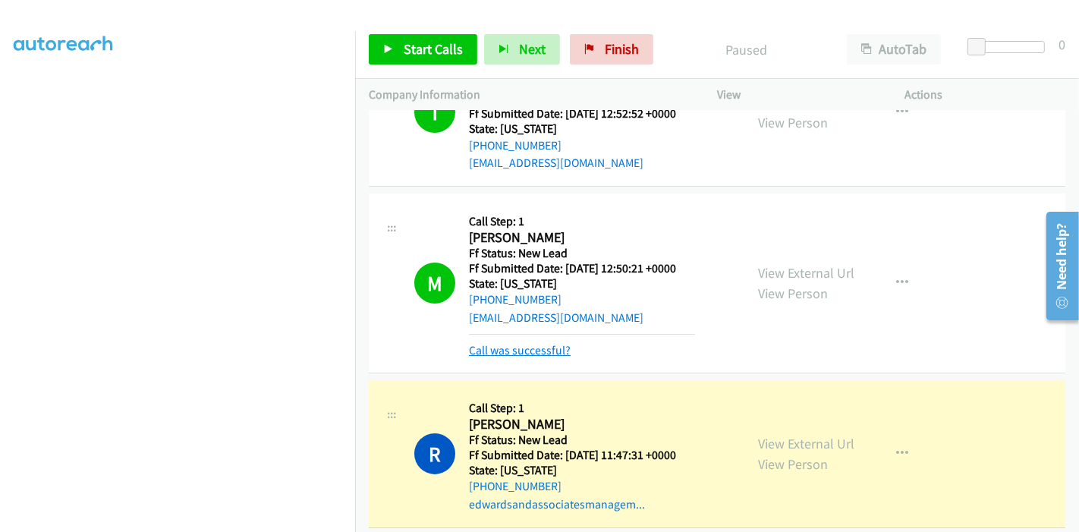
click at [530, 356] on link "Call was successful?" at bounding box center [520, 350] width 102 height 14
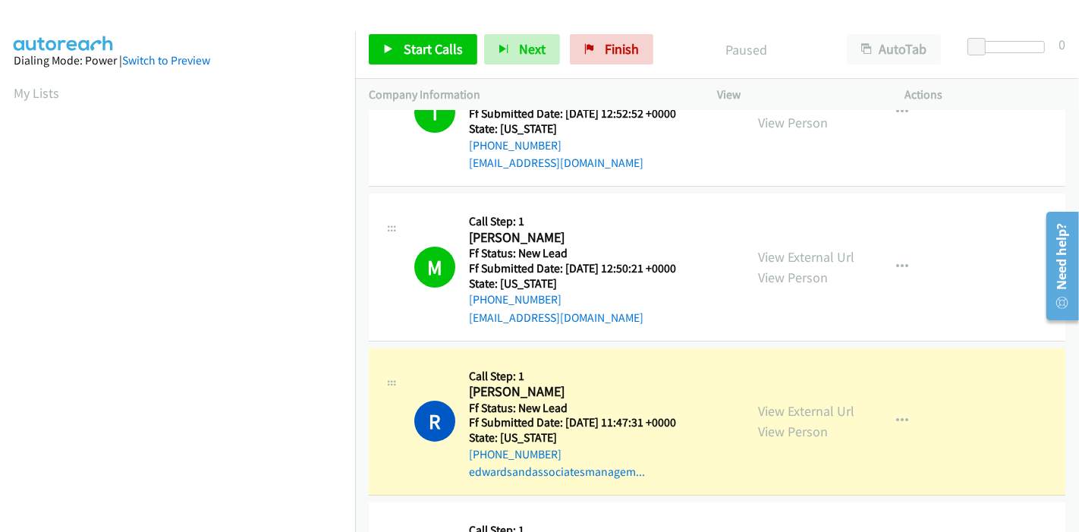
scroll to position [320, 0]
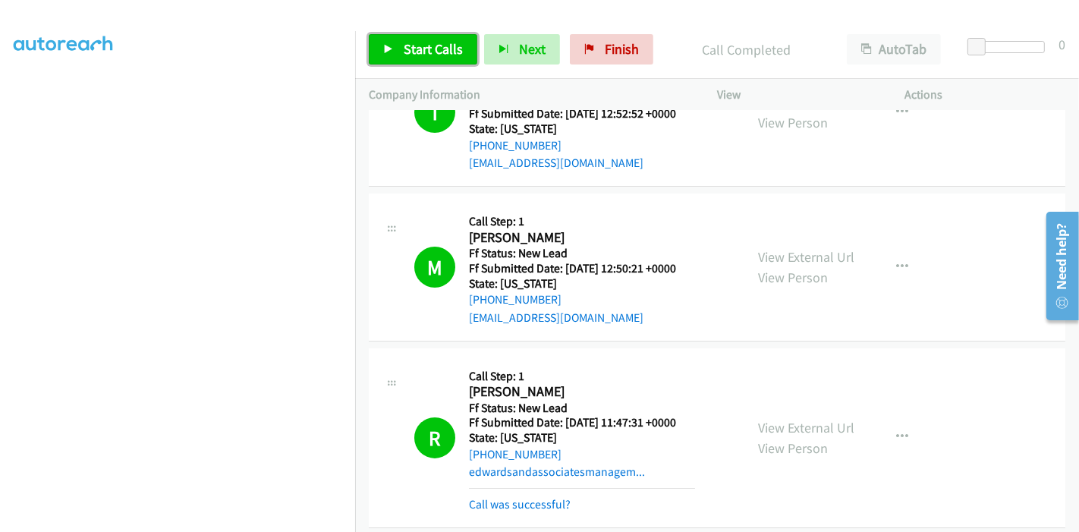
click at [426, 41] on span "Start Calls" at bounding box center [433, 48] width 59 height 17
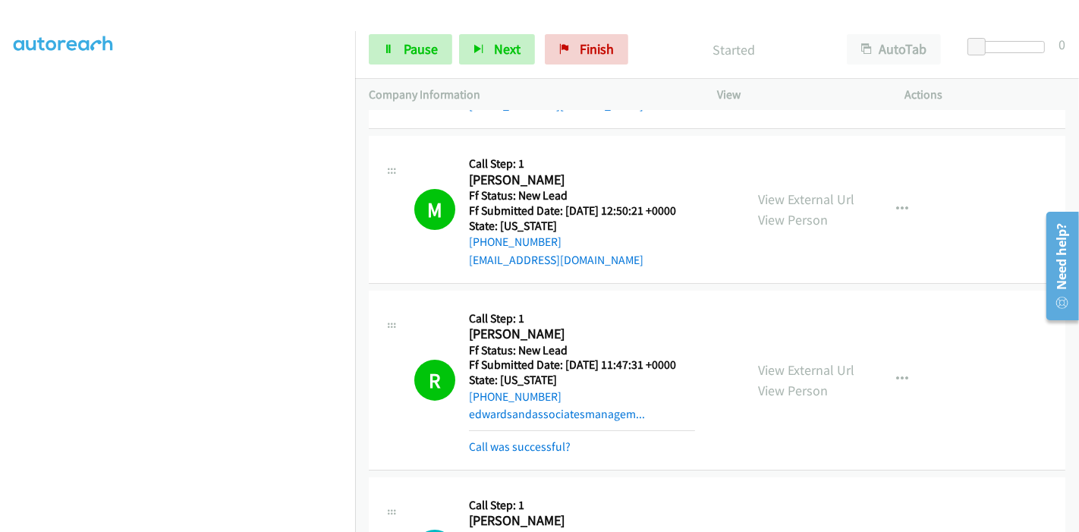
scroll to position [159, 0]
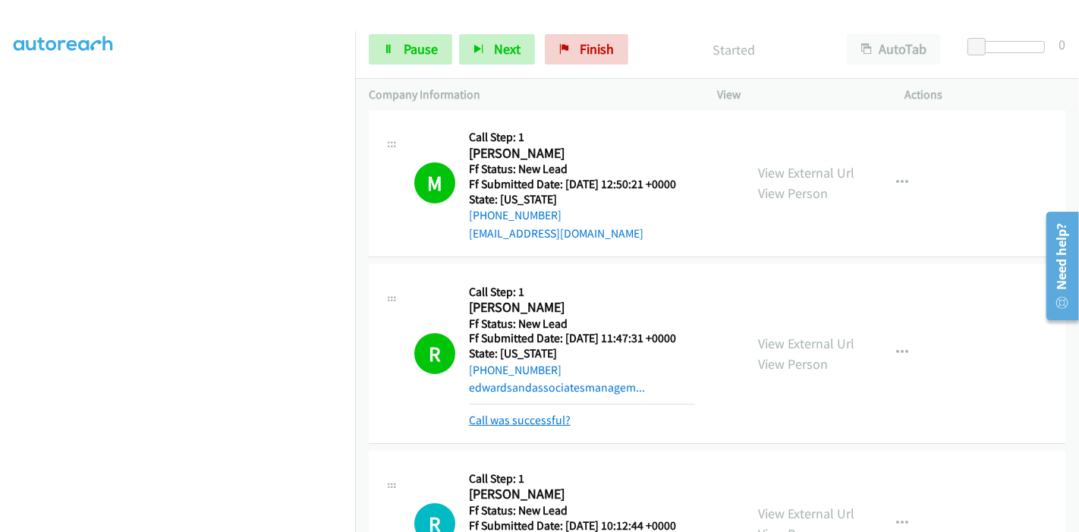
click at [510, 415] on link "Call was successful?" at bounding box center [520, 420] width 102 height 14
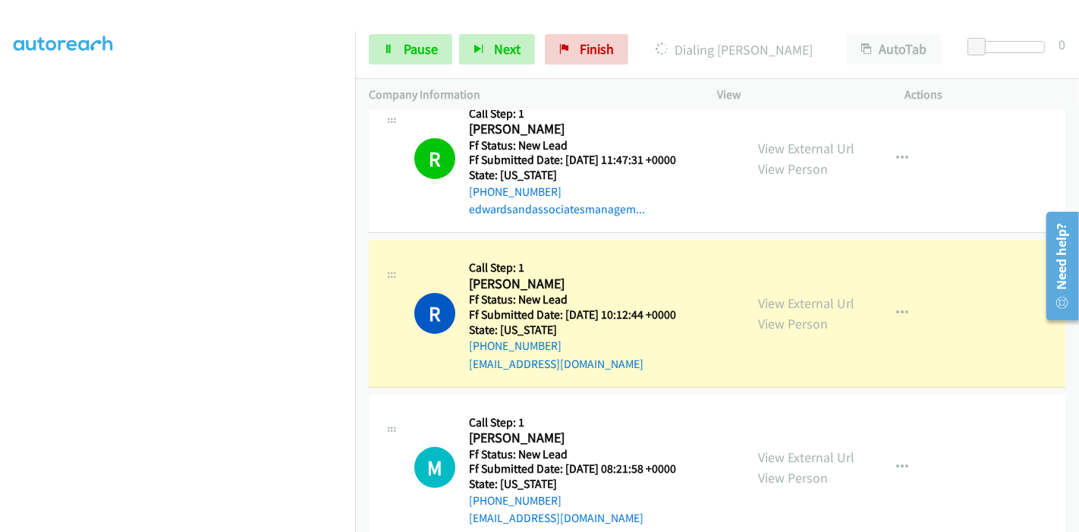
scroll to position [412, 0]
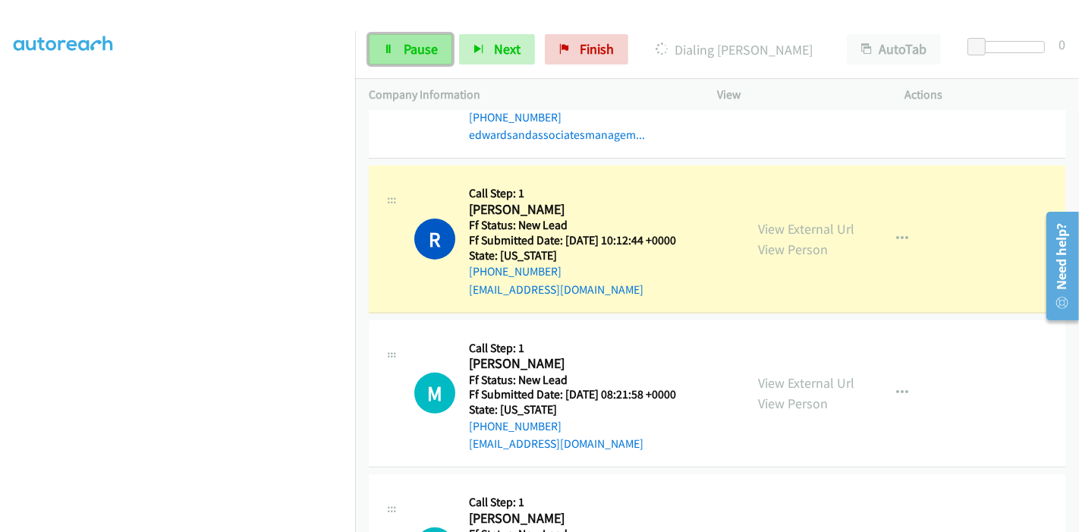
click at [431, 59] on link "Pause" at bounding box center [410, 49] width 83 height 30
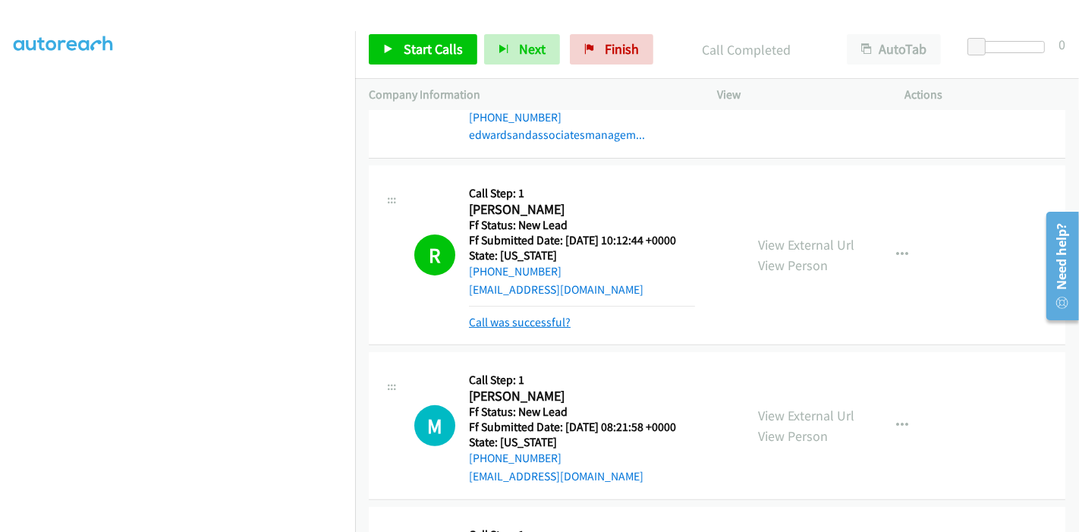
click at [535, 320] on link "Call was successful?" at bounding box center [520, 322] width 102 height 14
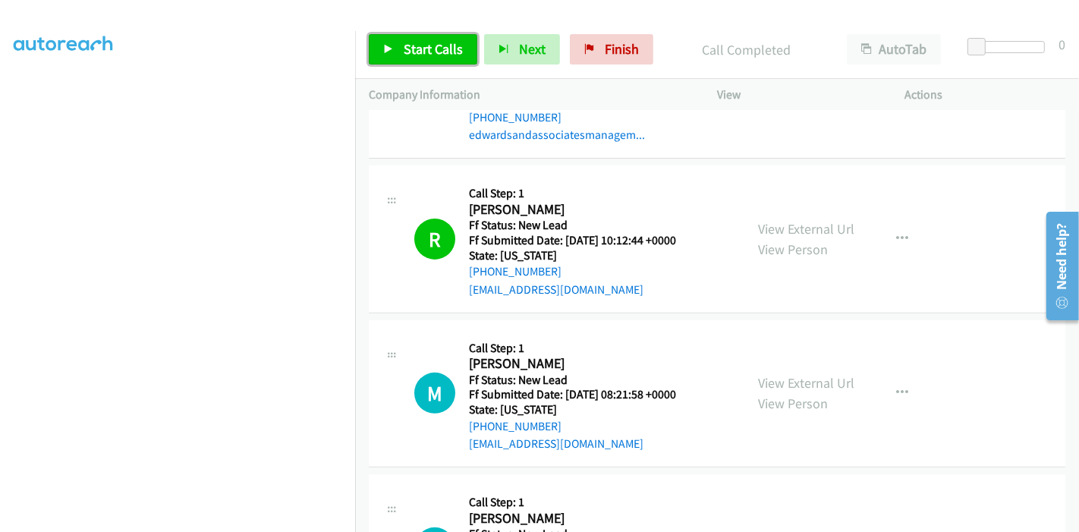
click at [424, 59] on link "Start Calls" at bounding box center [423, 49] width 109 height 30
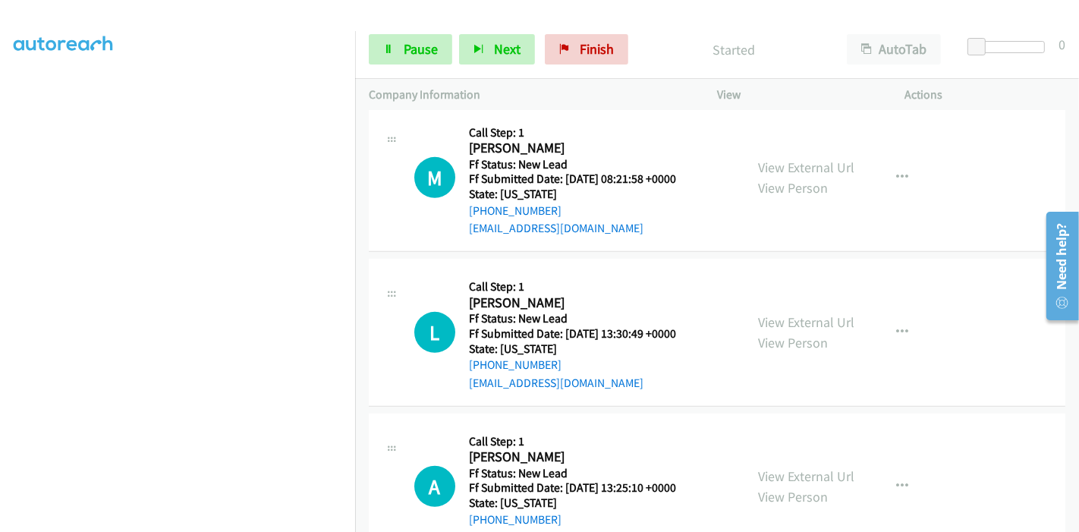
scroll to position [665, 0]
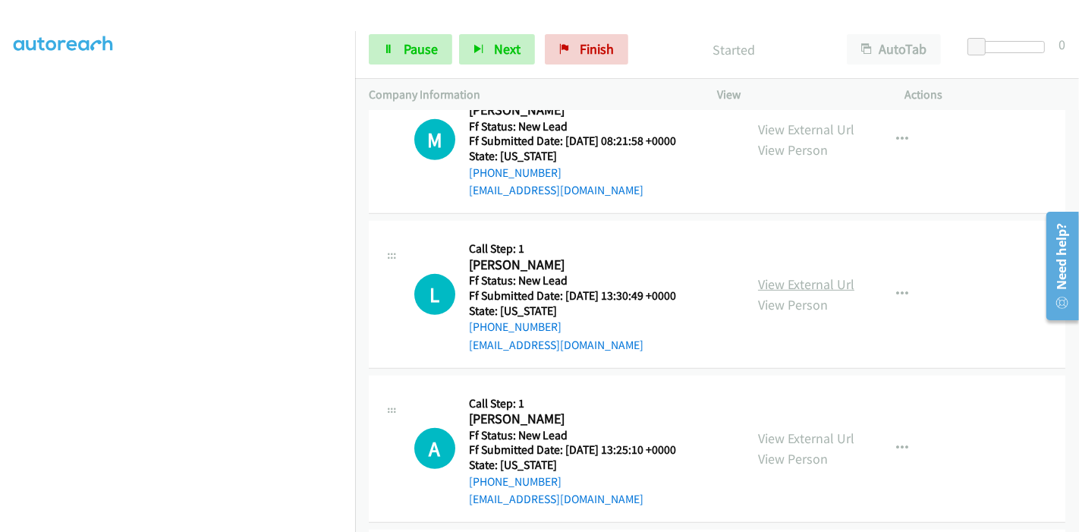
click at [782, 285] on link "View External Url" at bounding box center [806, 283] width 96 height 17
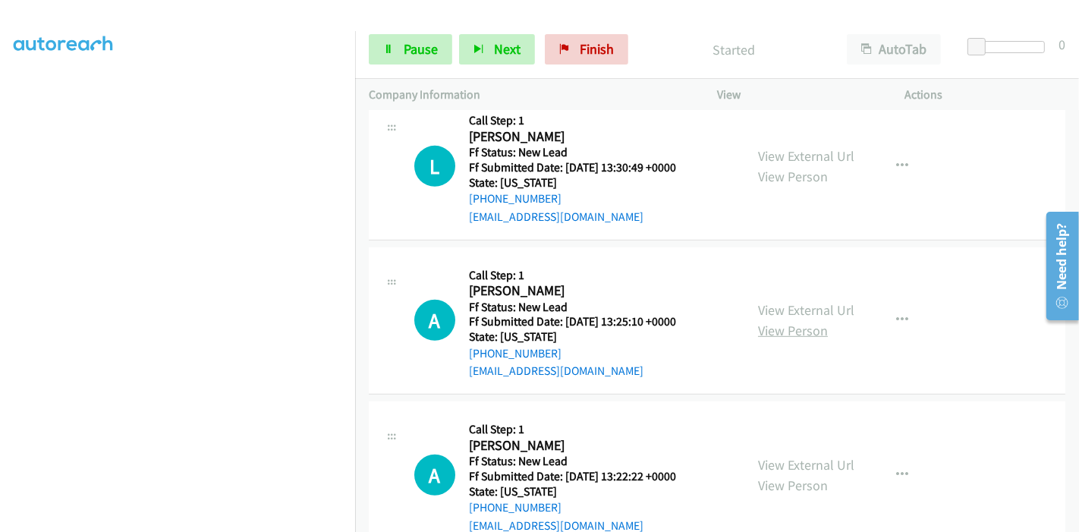
scroll to position [834, 0]
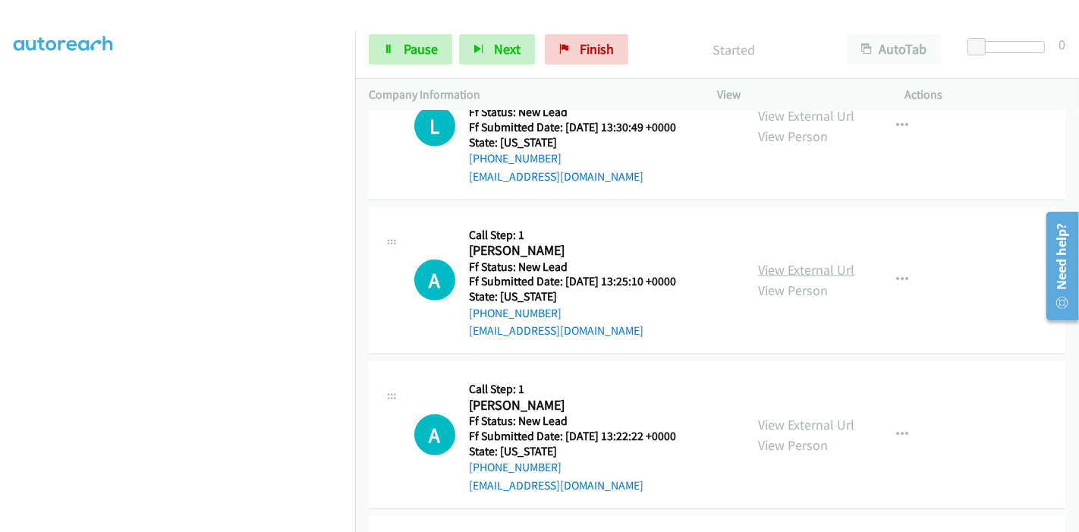
click at [791, 268] on link "View External Url" at bounding box center [806, 269] width 96 height 17
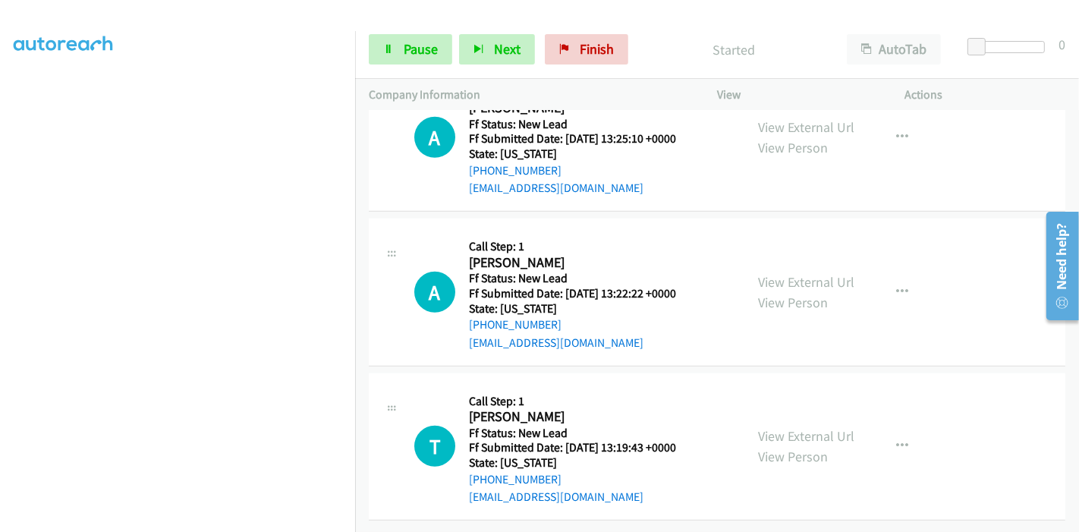
scroll to position [986, 0]
click at [784, 273] on link "View External Url" at bounding box center [806, 281] width 96 height 17
click at [760, 427] on link "View External Url" at bounding box center [806, 435] width 96 height 17
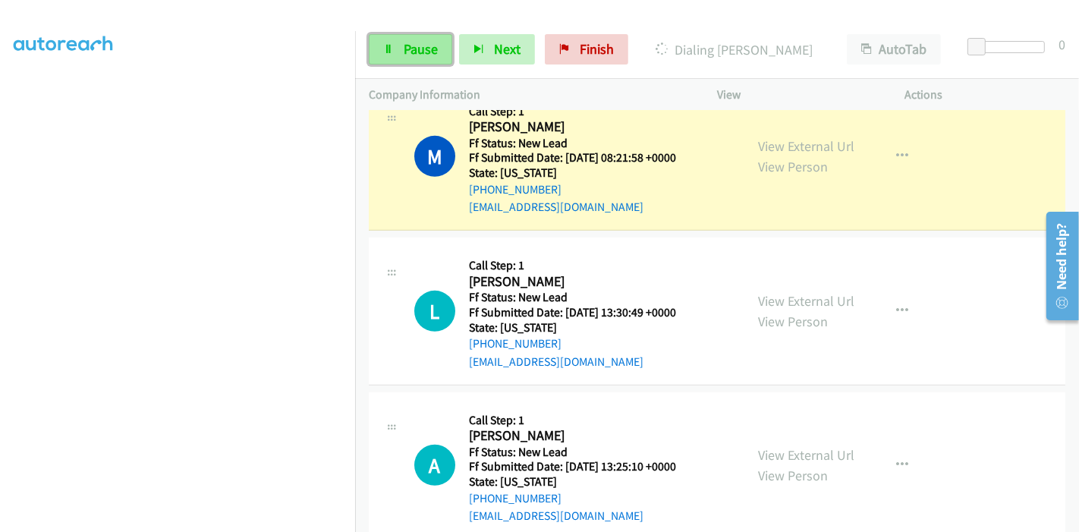
click at [417, 49] on span "Pause" at bounding box center [421, 48] width 34 height 17
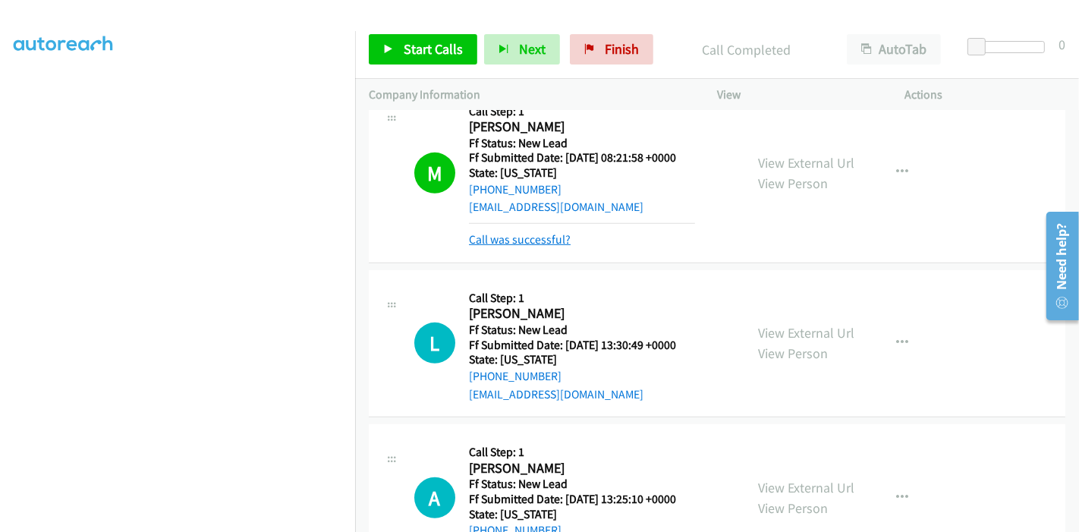
click at [533, 243] on link "Call was successful?" at bounding box center [520, 239] width 102 height 14
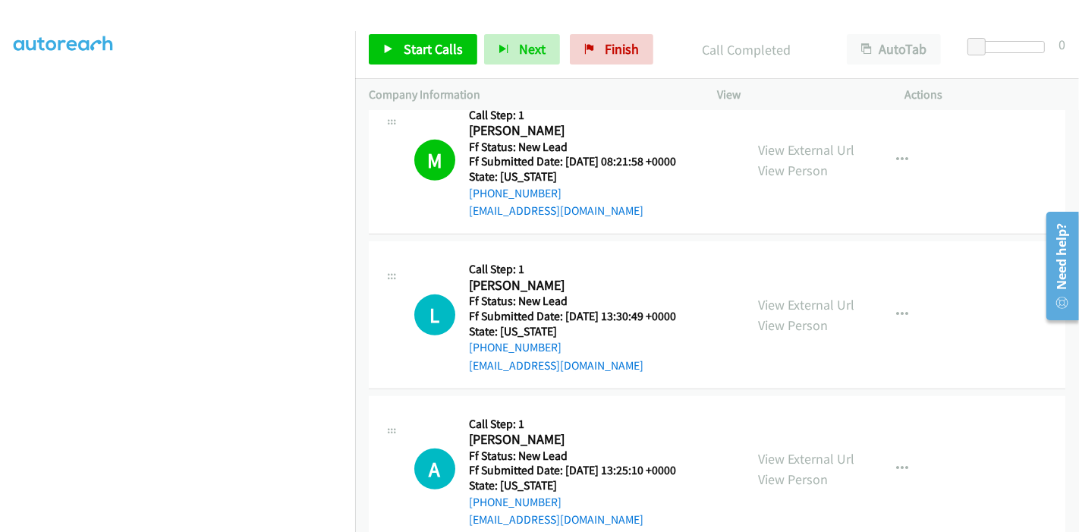
scroll to position [733, 0]
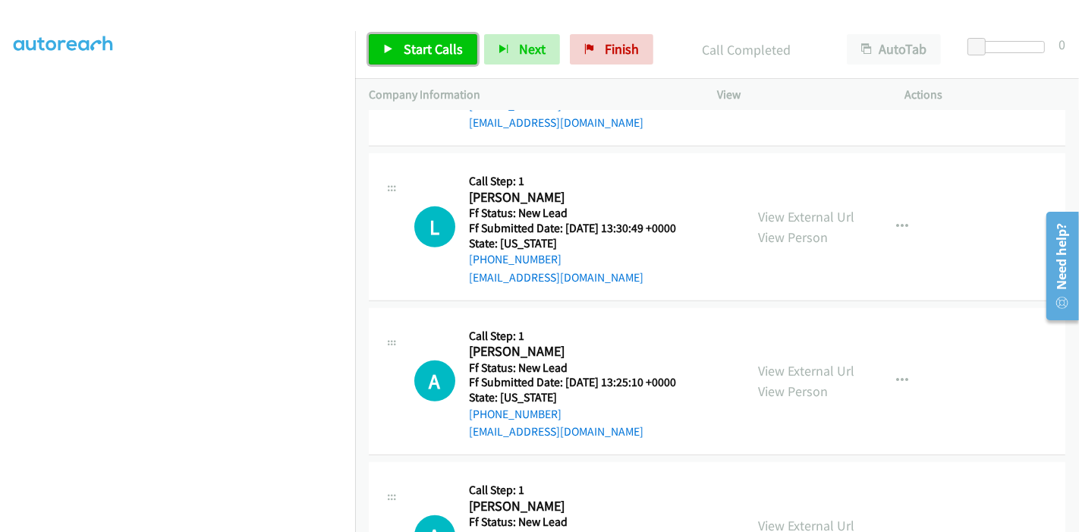
click at [407, 54] on span "Start Calls" at bounding box center [433, 48] width 59 height 17
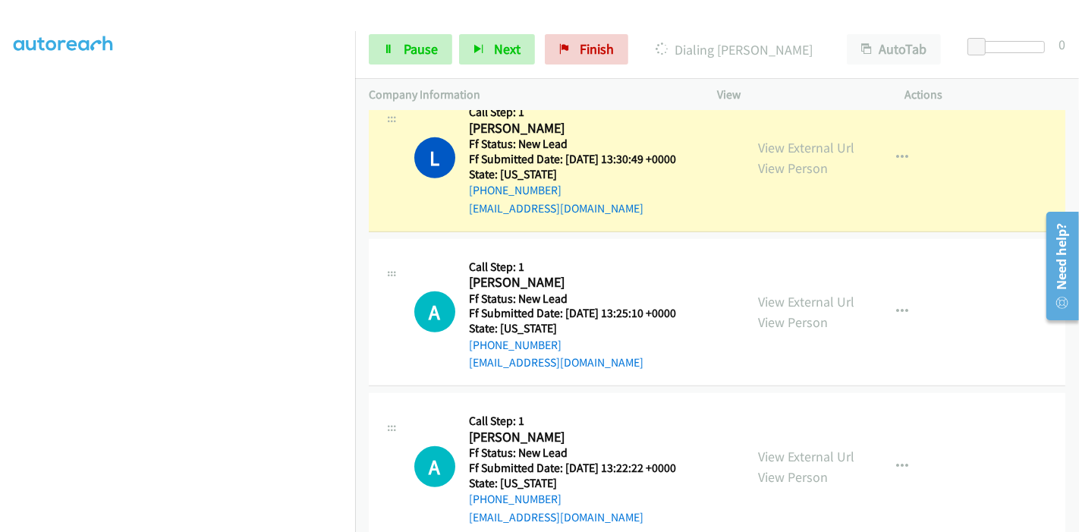
scroll to position [817, 0]
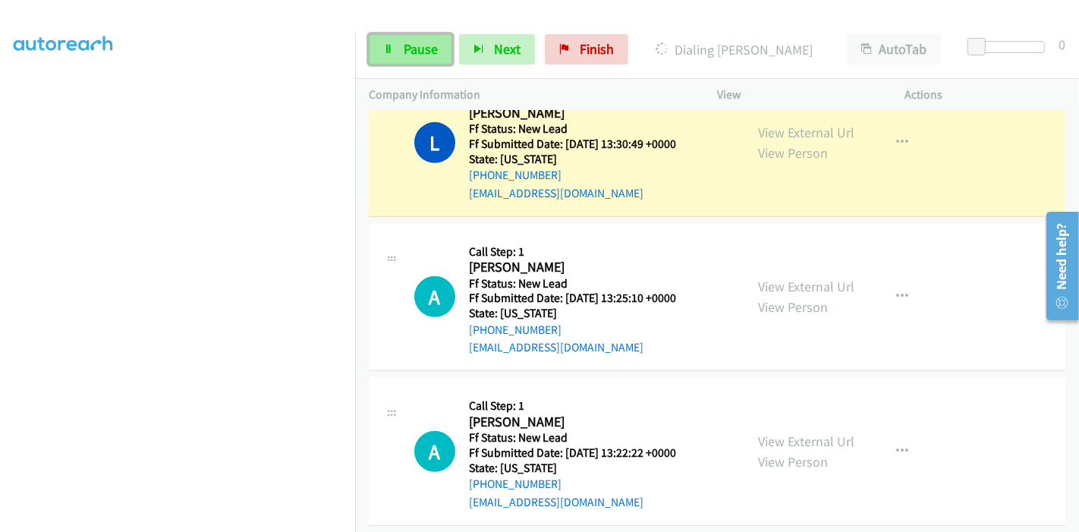
click at [405, 42] on span "Pause" at bounding box center [421, 48] width 34 height 17
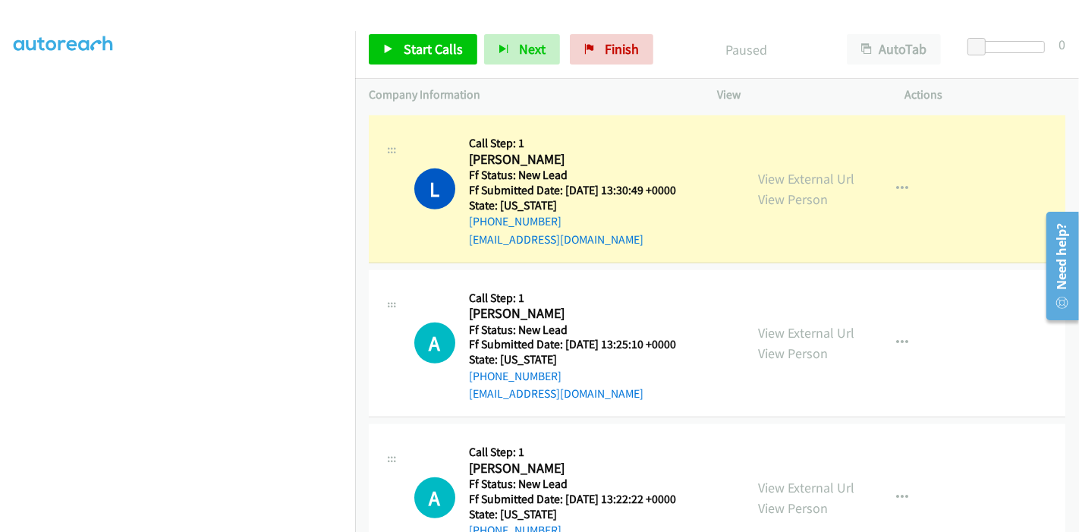
scroll to position [733, 0]
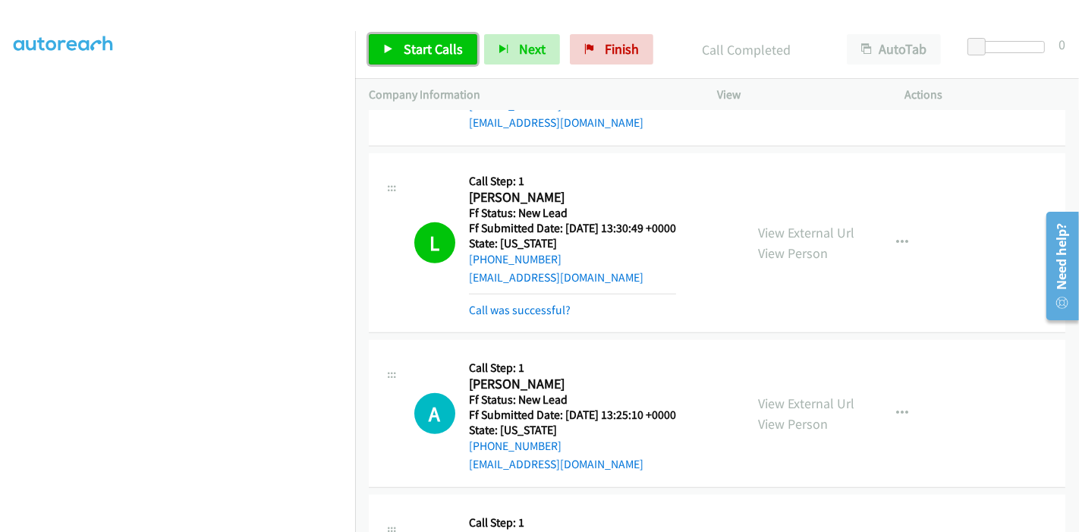
click at [404, 54] on span "Start Calls" at bounding box center [433, 48] width 59 height 17
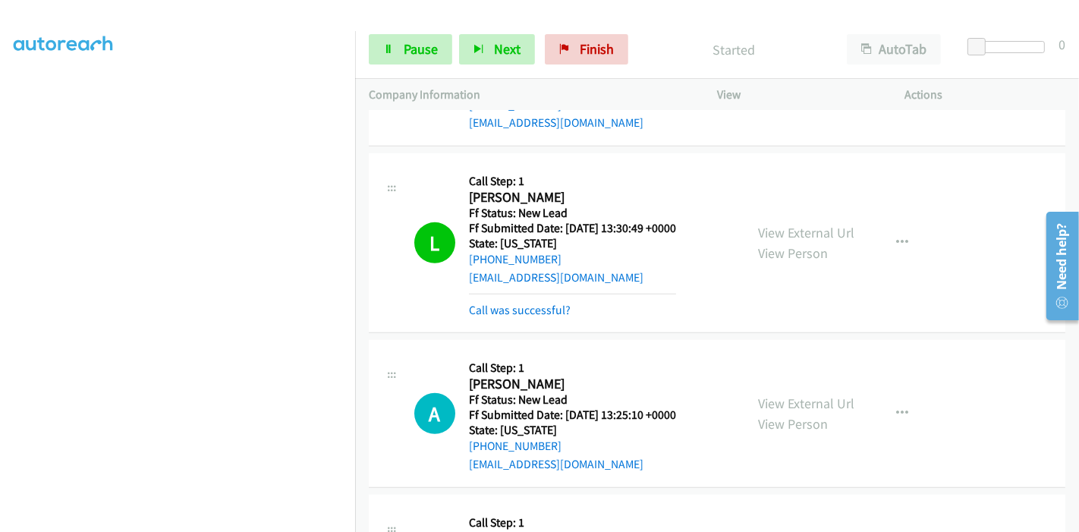
click at [496, 297] on mb0 "Call was successful?" at bounding box center [572, 307] width 207 height 26
click at [496, 307] on link "Call was successful?" at bounding box center [520, 310] width 102 height 14
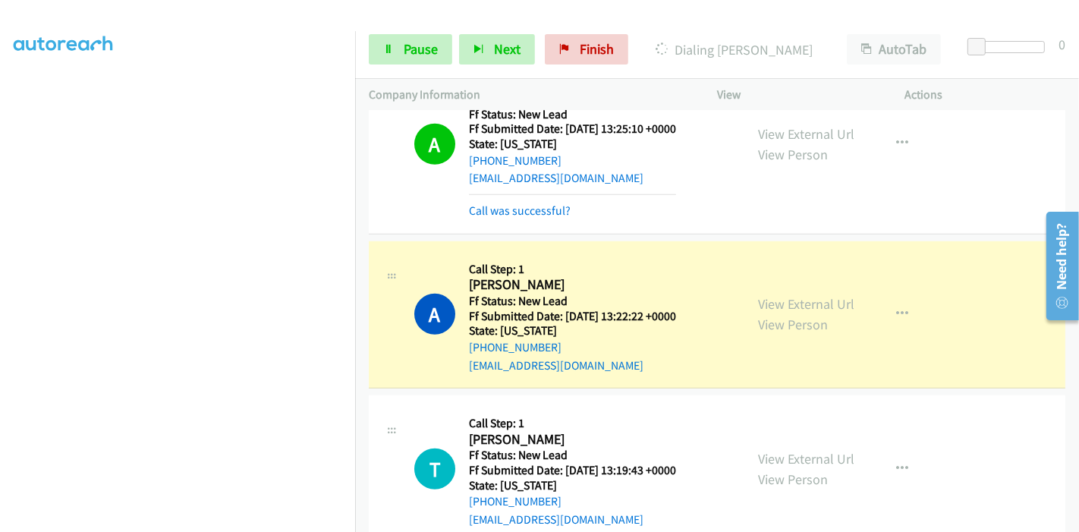
scroll to position [1002, 0]
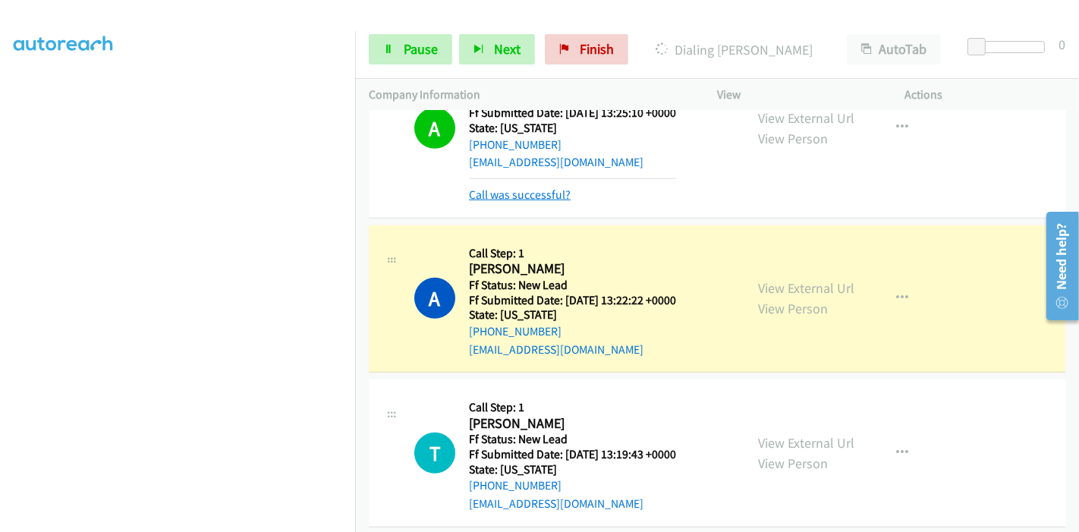
click at [531, 197] on link "Call was successful?" at bounding box center [520, 194] width 102 height 14
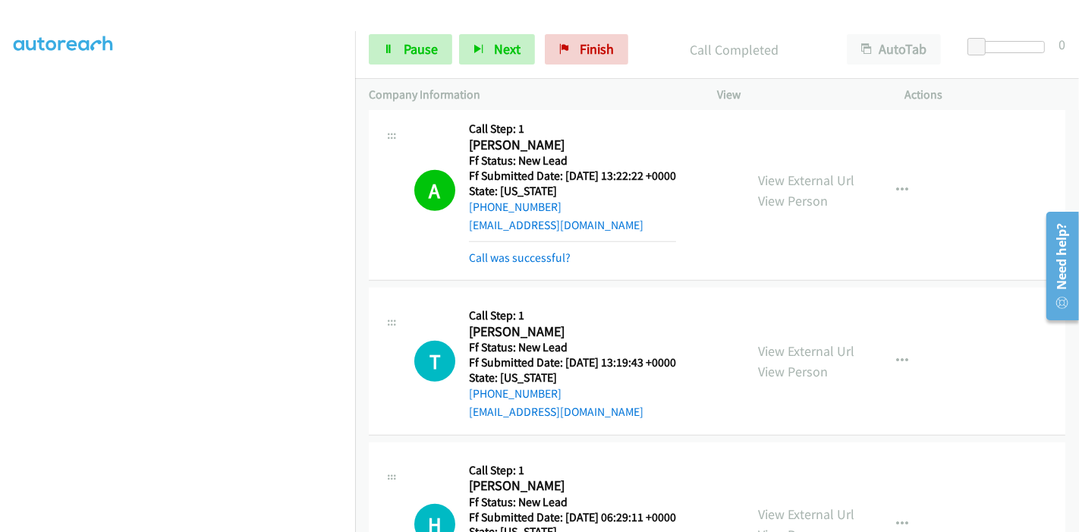
scroll to position [1187, 0]
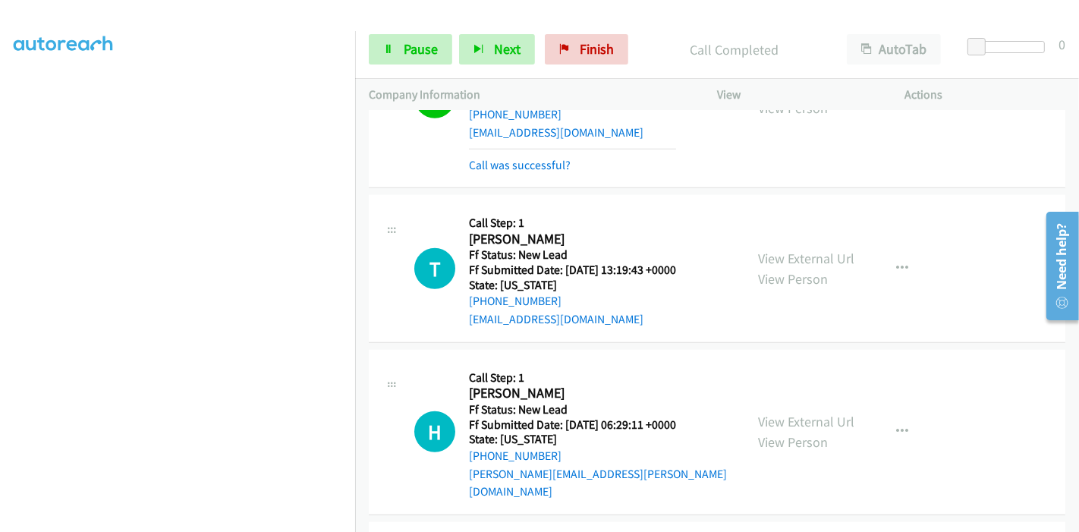
click at [543, 171] on div "Call was successful?" at bounding box center [572, 165] width 207 height 18
click at [543, 164] on link "Call was successful?" at bounding box center [520, 165] width 102 height 14
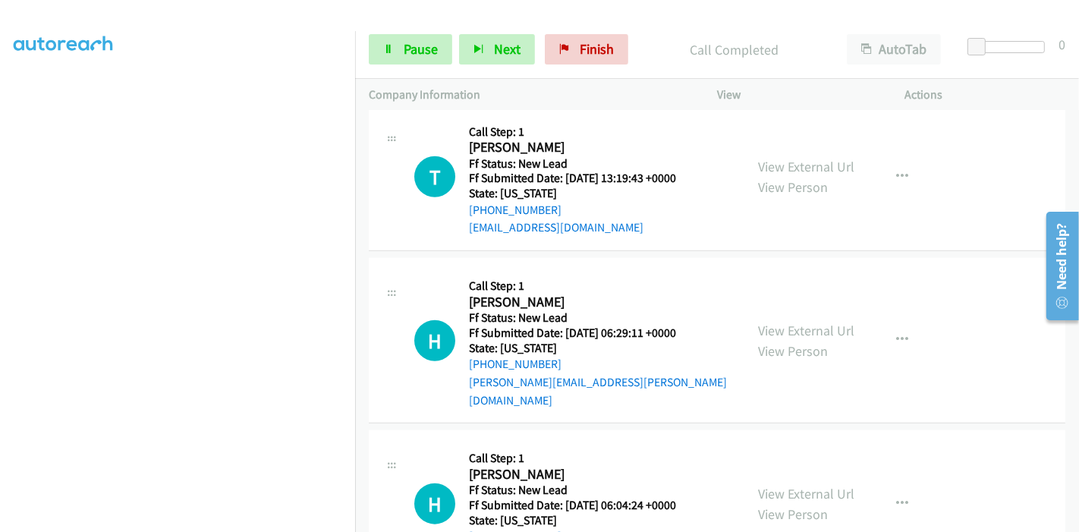
scroll to position [1339, 0]
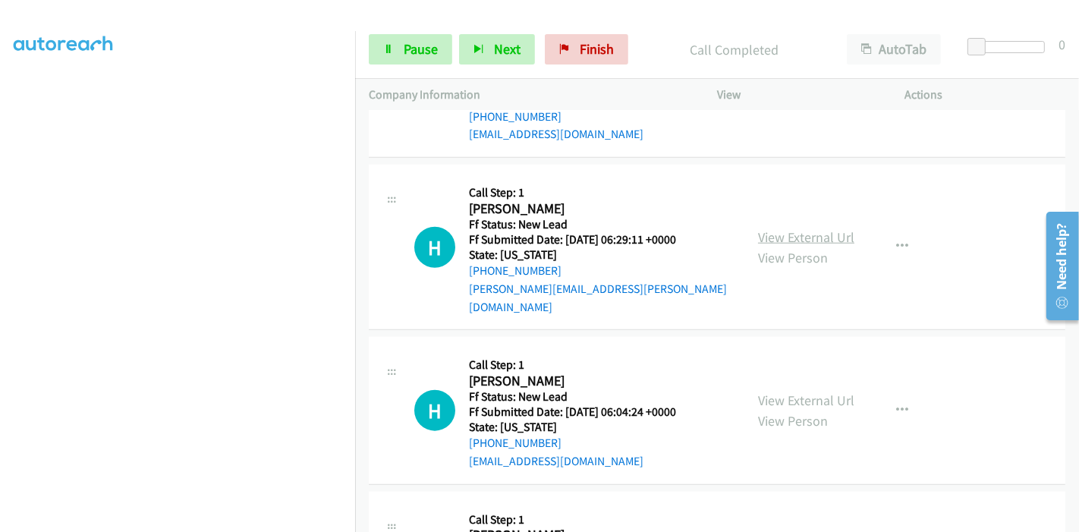
click at [780, 228] on link "View External Url" at bounding box center [806, 236] width 96 height 17
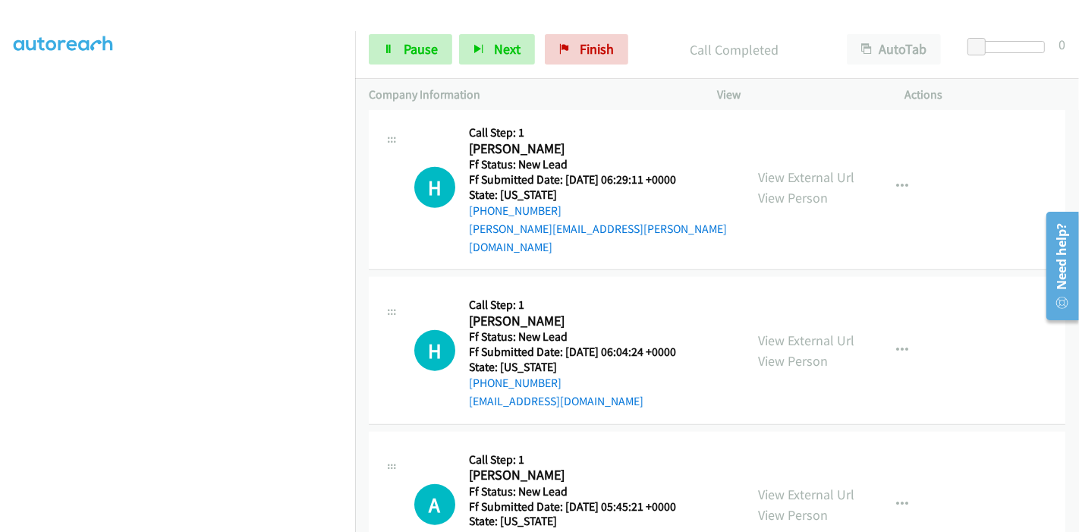
scroll to position [1424, 0]
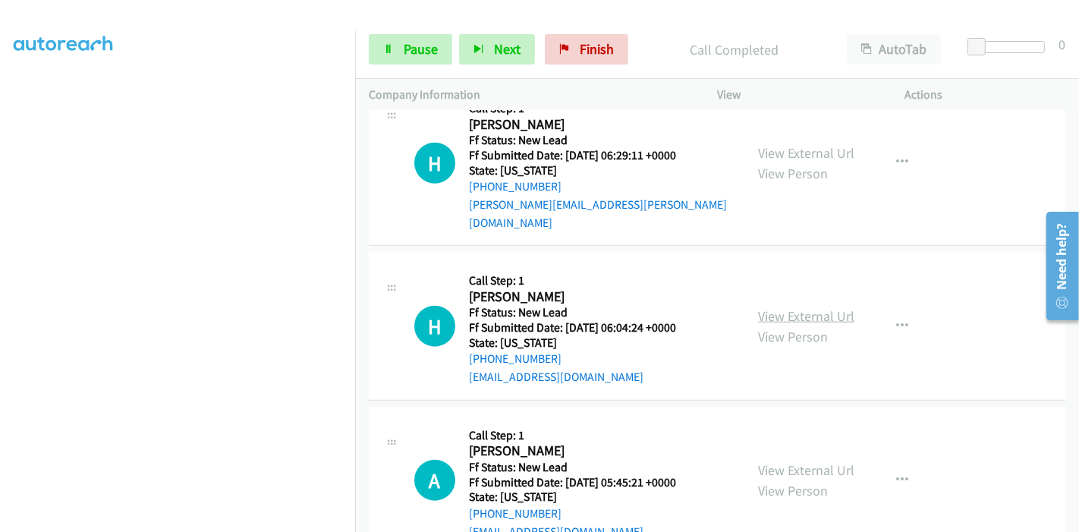
click at [774, 307] on link "View External Url" at bounding box center [806, 315] width 96 height 17
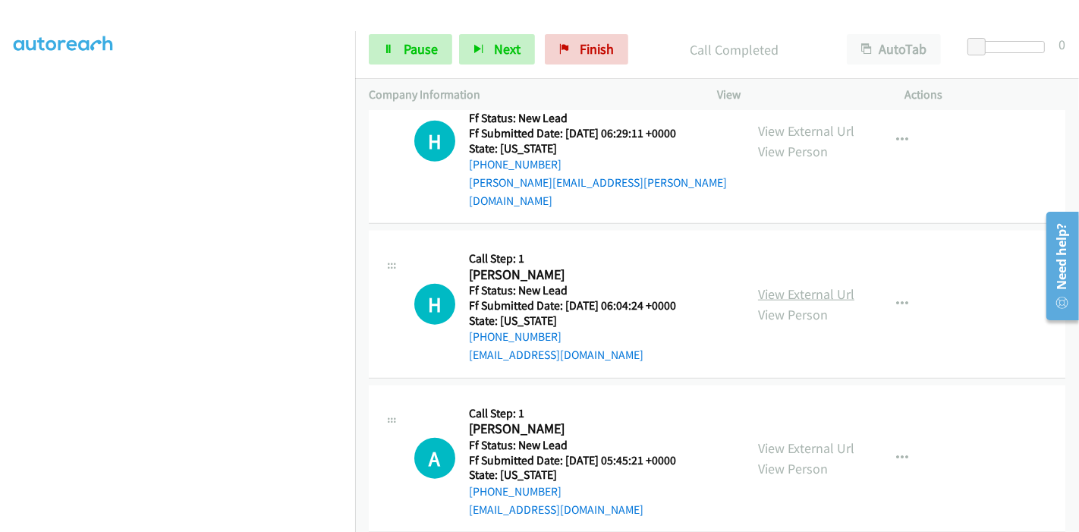
scroll to position [1449, 0]
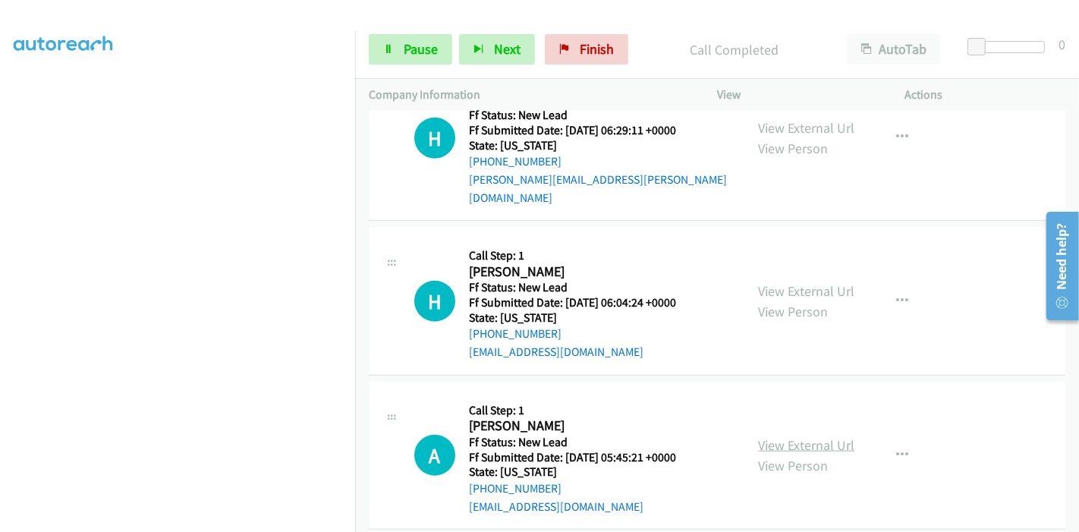
click at [774, 436] on link "View External Url" at bounding box center [806, 444] width 96 height 17
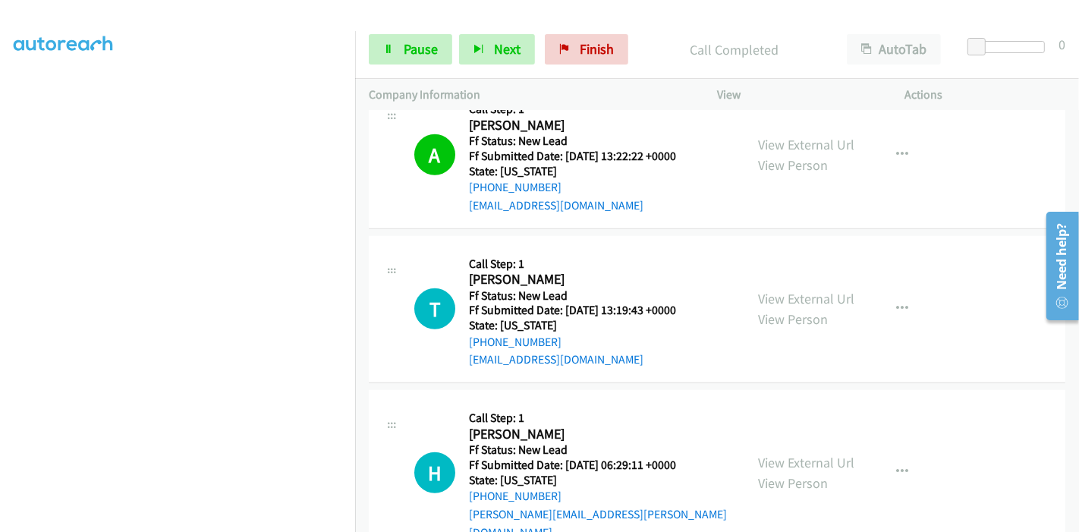
scroll to position [1112, 0]
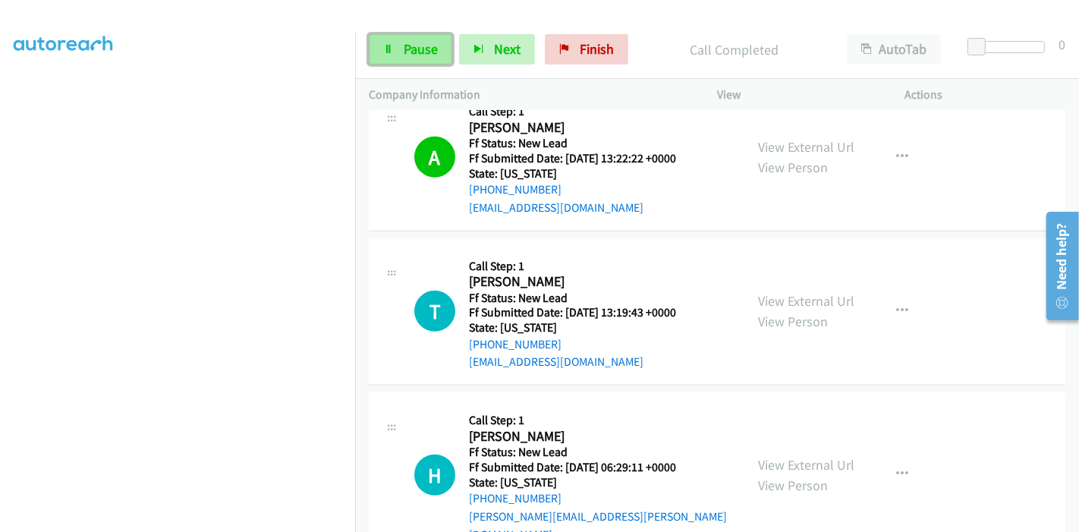
click at [393, 48] on link "Pause" at bounding box center [410, 49] width 83 height 30
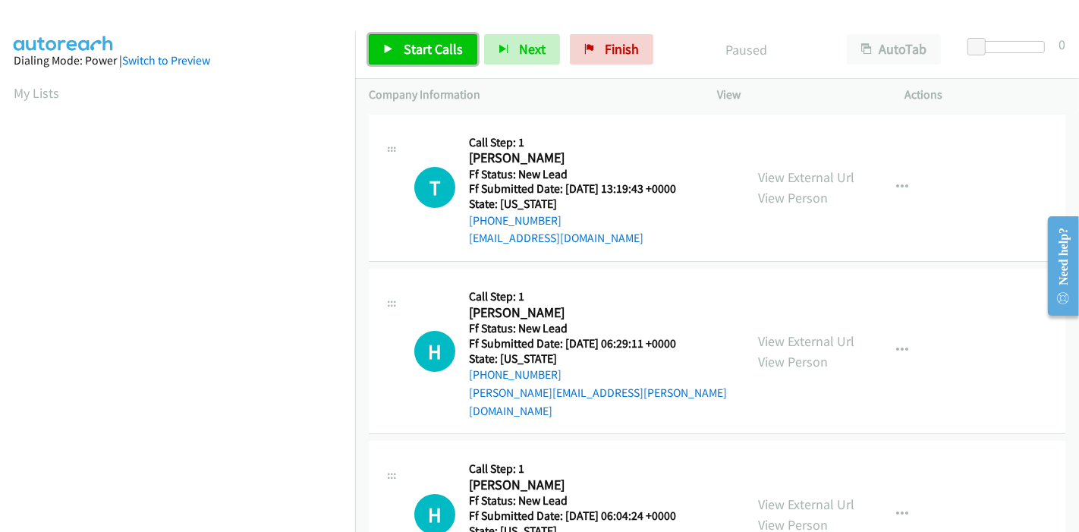
click at [383, 53] on icon at bounding box center [388, 50] width 11 height 11
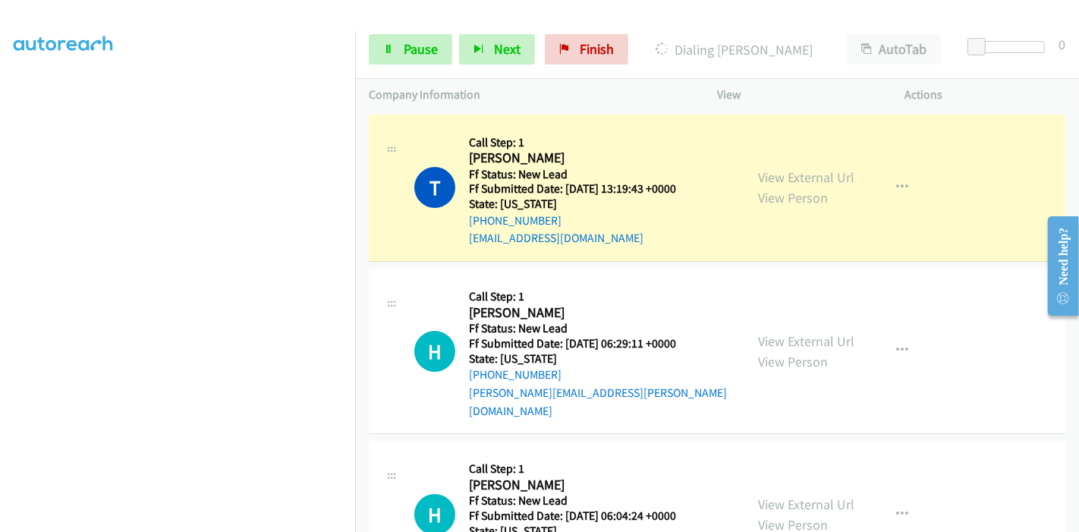
scroll to position [68, 0]
click at [387, 49] on icon at bounding box center [388, 50] width 11 height 11
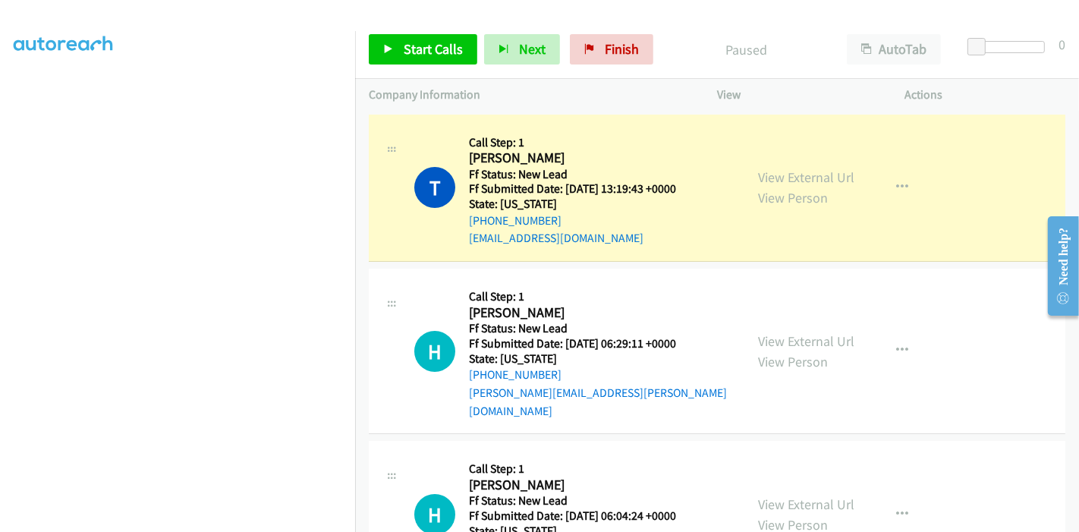
scroll to position [320, 0]
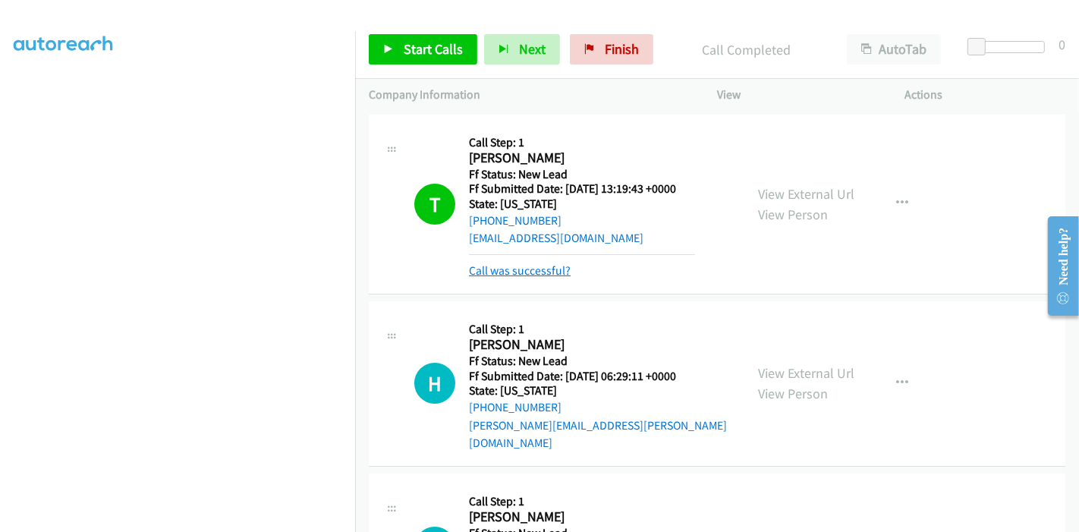
click at [523, 269] on link "Call was successful?" at bounding box center [520, 270] width 102 height 14
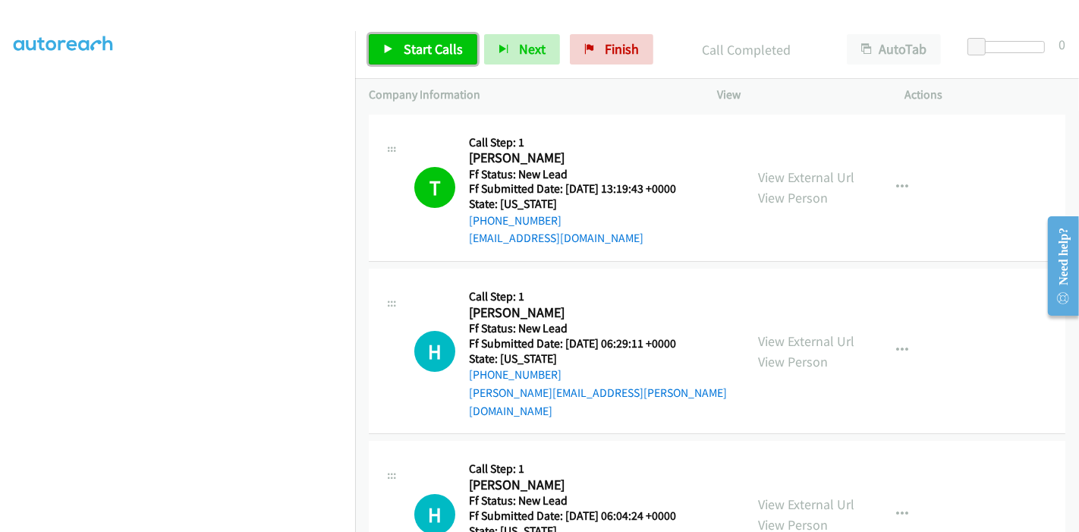
click at [387, 49] on icon at bounding box center [388, 50] width 11 height 11
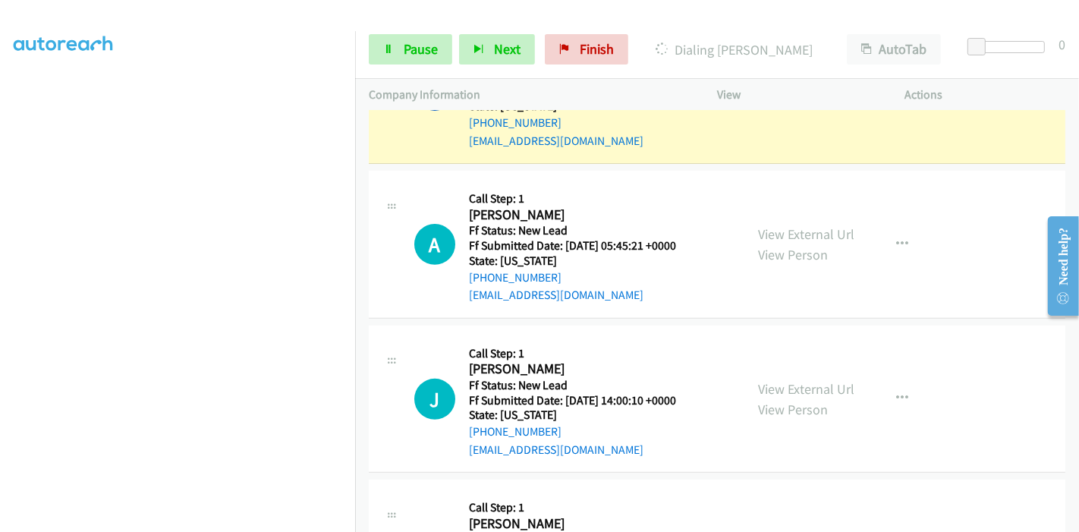
scroll to position [0, 0]
click at [802, 380] on link "View External Url" at bounding box center [806, 388] width 96 height 17
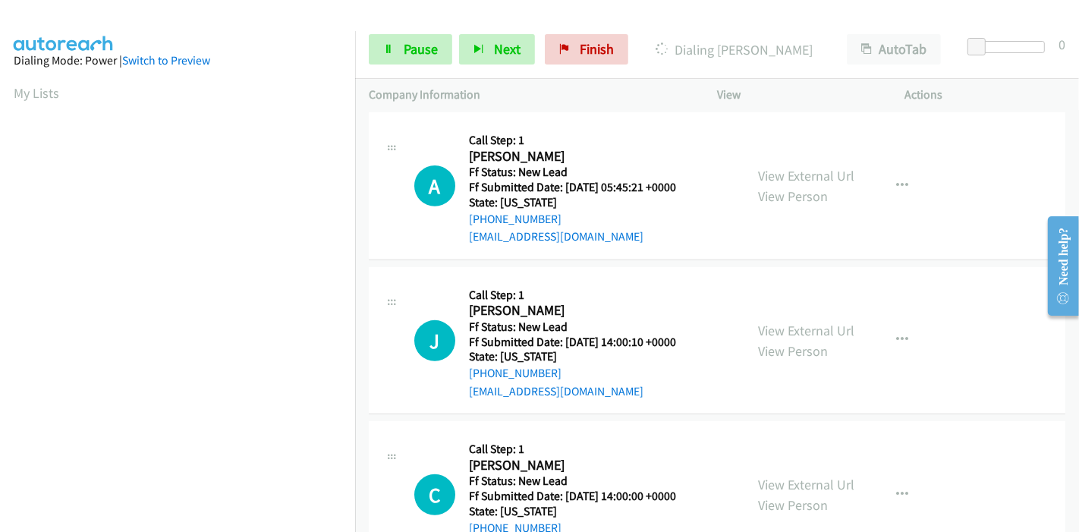
scroll to position [542, 0]
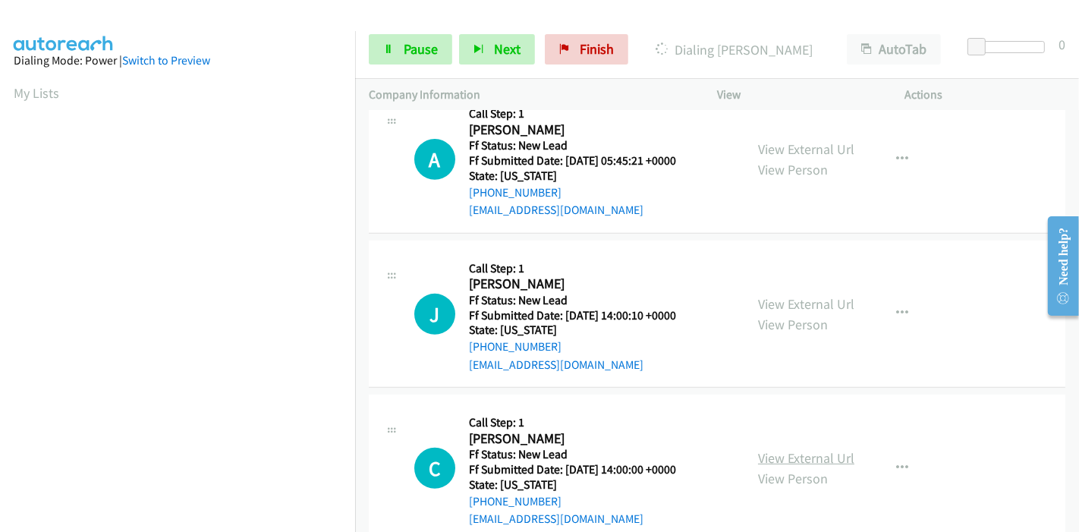
click at [786, 449] on link "View External Url" at bounding box center [806, 457] width 96 height 17
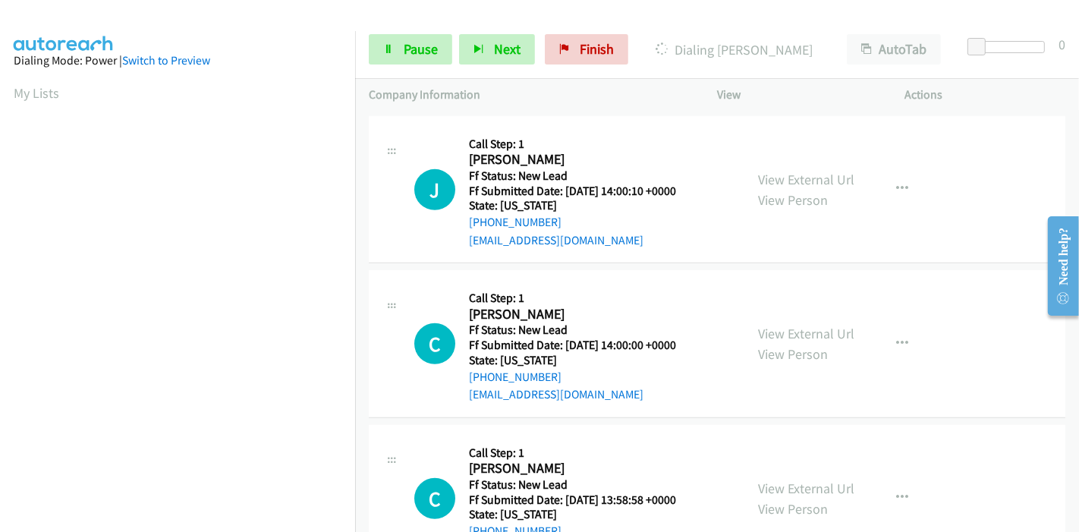
scroll to position [710, 0]
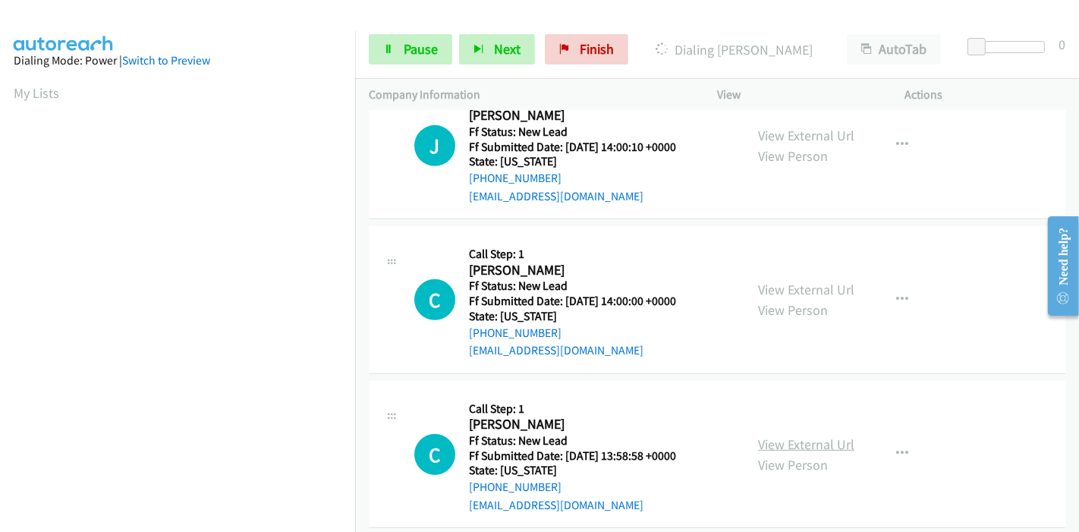
click at [778, 436] on link "View External Url" at bounding box center [806, 444] width 96 height 17
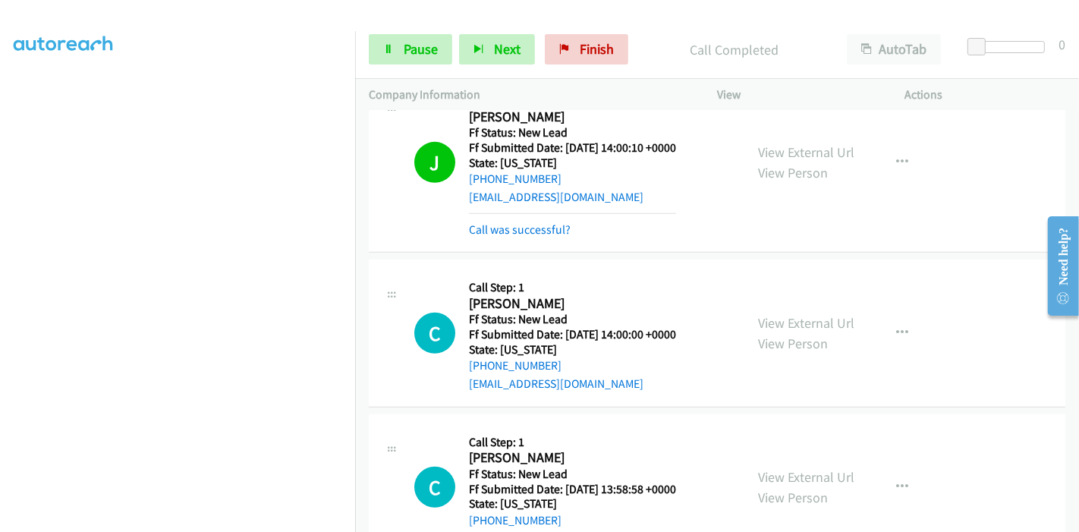
scroll to position [791, 0]
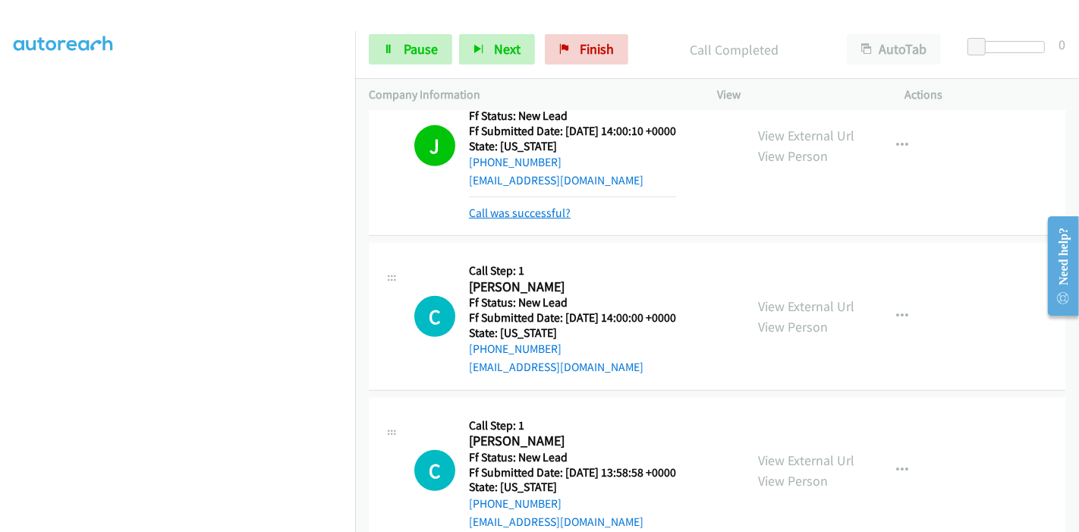
click at [511, 206] on link "Call was successful?" at bounding box center [520, 213] width 102 height 14
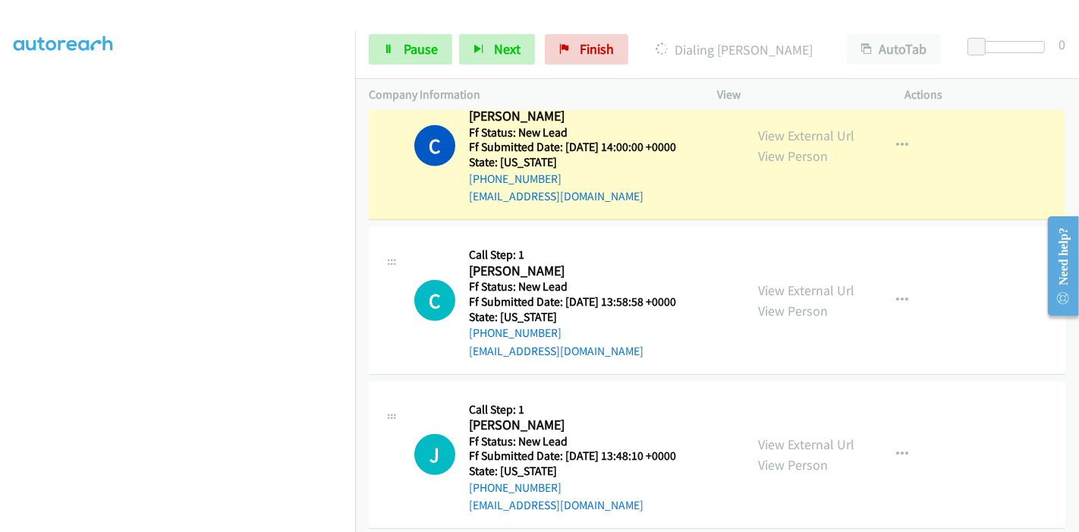
scroll to position [320, 0]
click at [804, 436] on link "View External Url" at bounding box center [806, 444] width 96 height 17
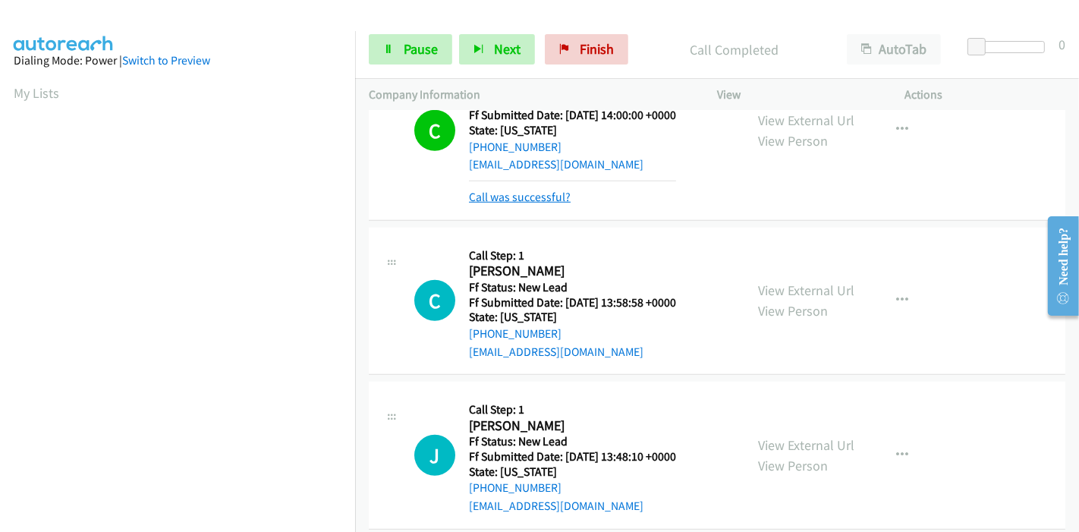
click at [518, 190] on link "Call was successful?" at bounding box center [520, 197] width 102 height 14
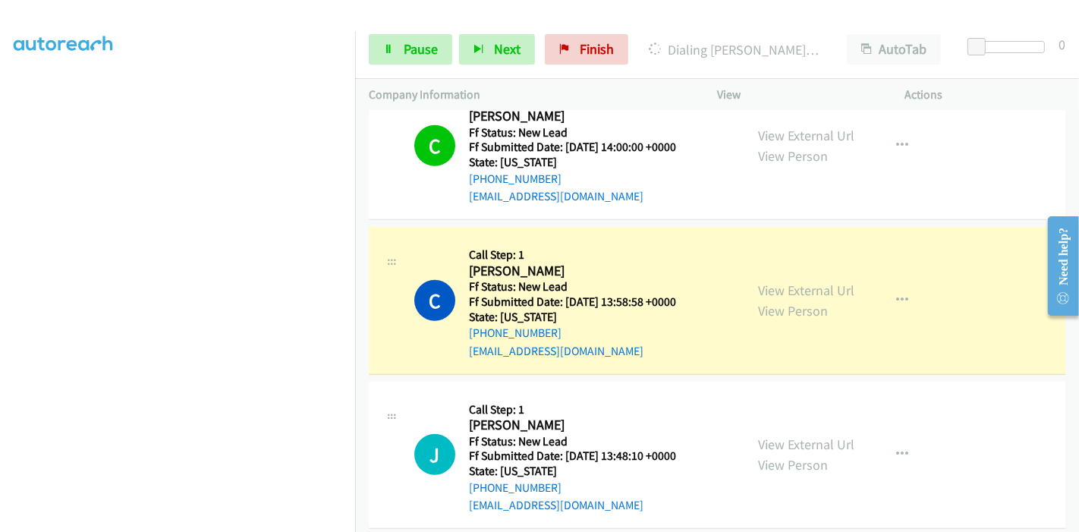
scroll to position [320, 0]
click at [398, 49] on link "Pause" at bounding box center [410, 49] width 83 height 30
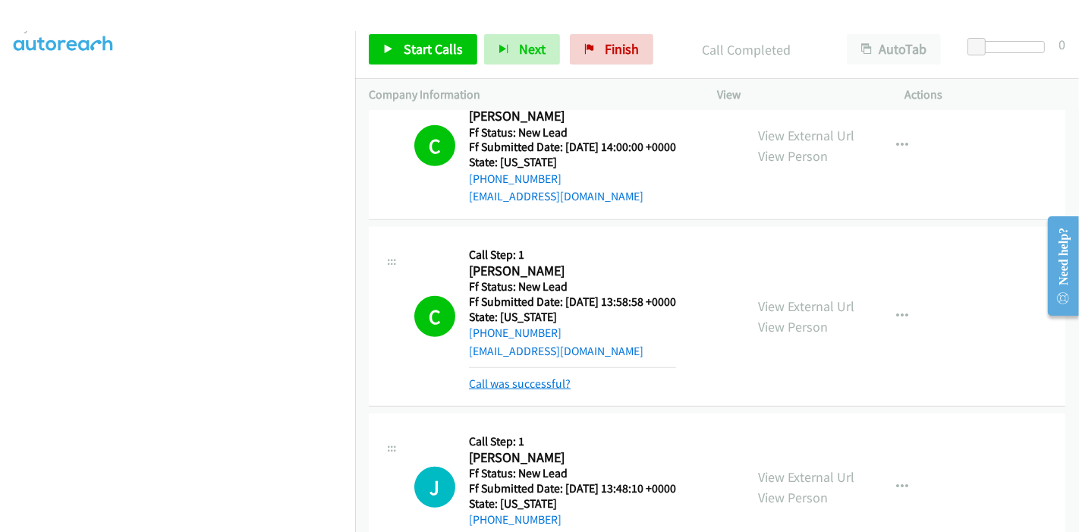
scroll to position [945, 0]
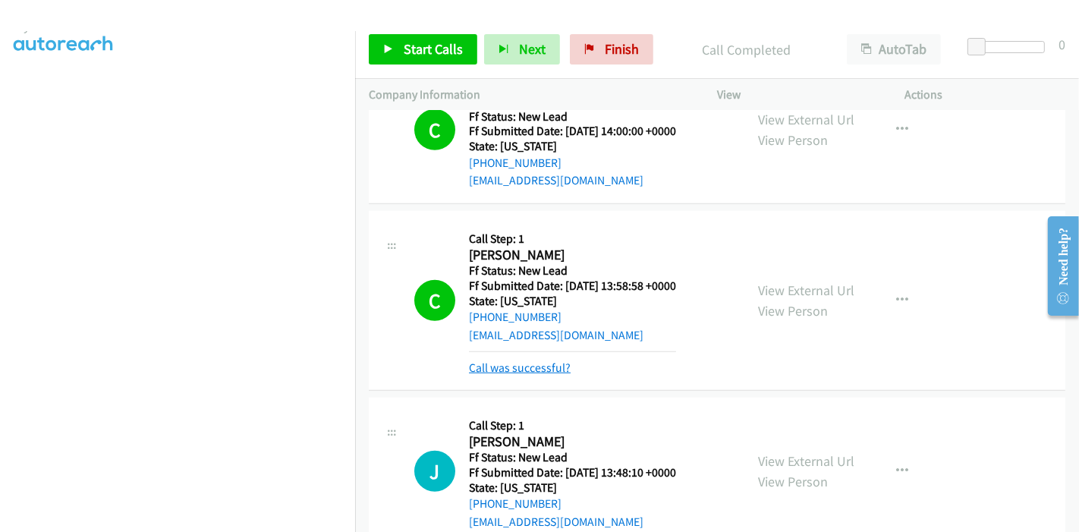
click at [518, 360] on link "Call was successful?" at bounding box center [520, 367] width 102 height 14
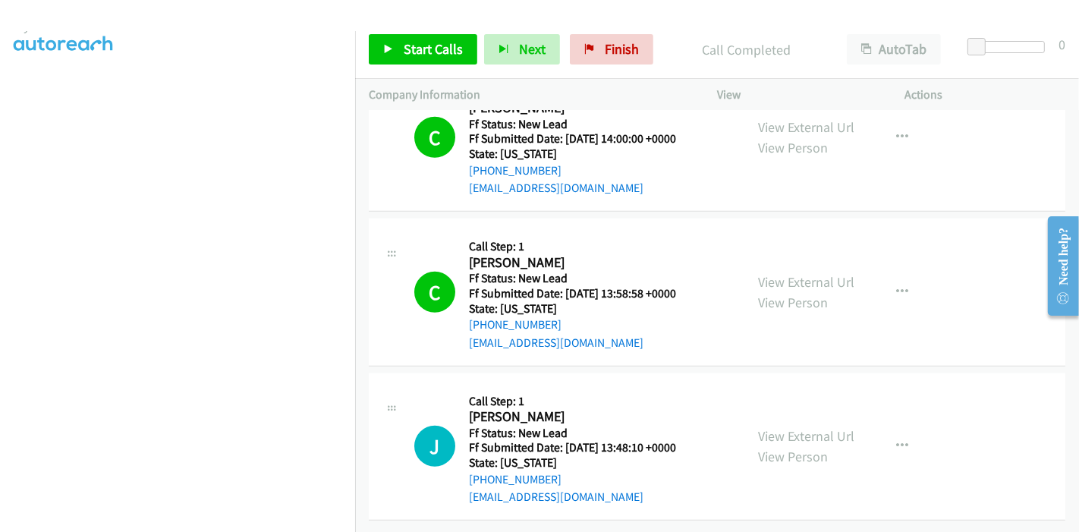
scroll to position [929, 0]
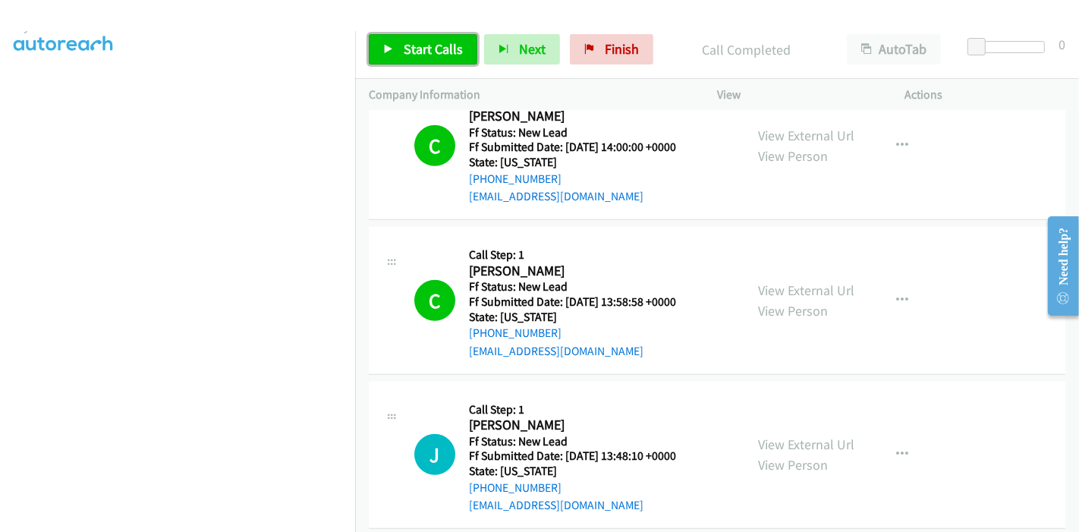
click at [407, 42] on span "Start Calls" at bounding box center [433, 48] width 59 height 17
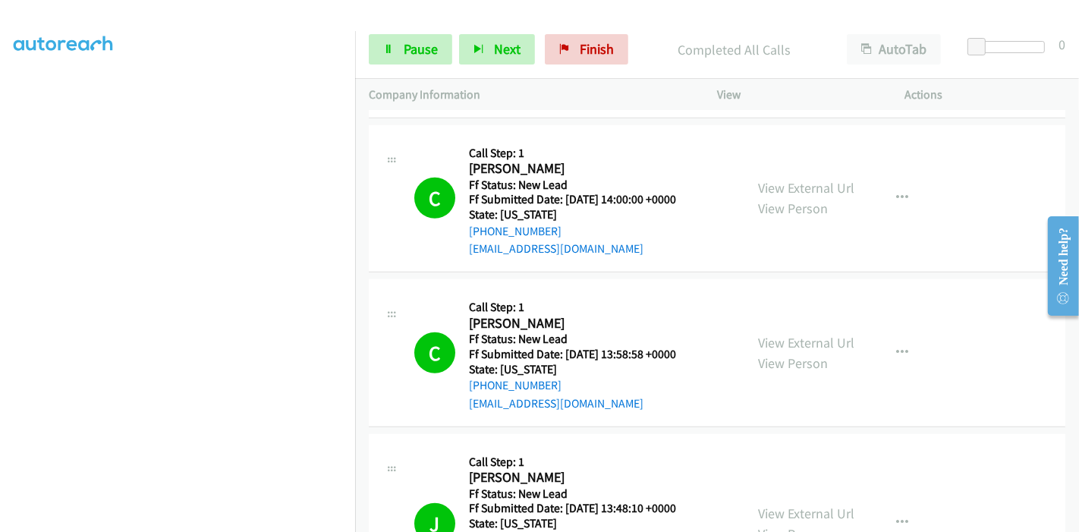
scroll to position [1009, 0]
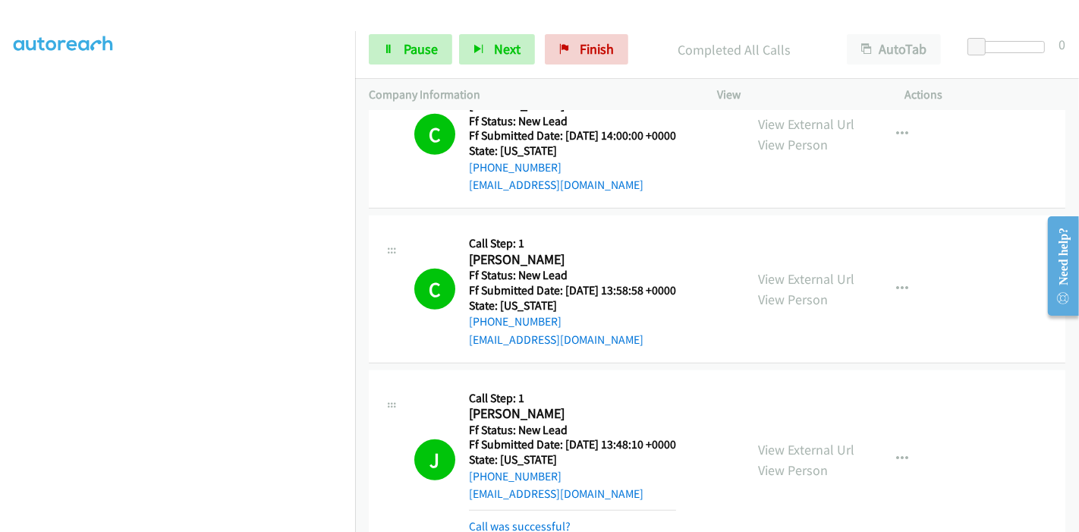
click at [527, 486] on div "Callback Scheduled Call Step: 1 Jude Philley America/Chicago Ff Status: New Lea…" at bounding box center [572, 460] width 207 height 152
click at [524, 519] on link "Call was successful?" at bounding box center [520, 526] width 102 height 14
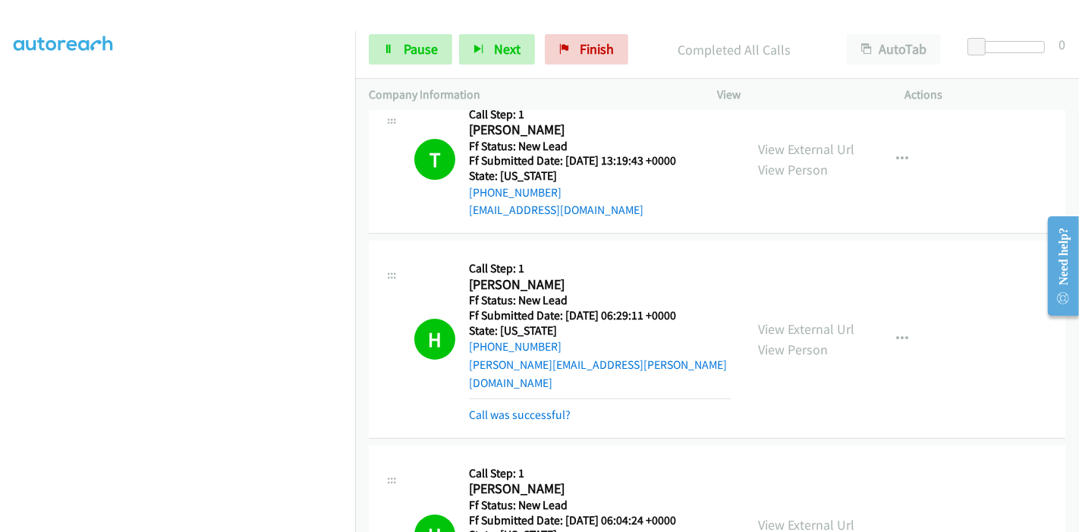
scroll to position [0, 0]
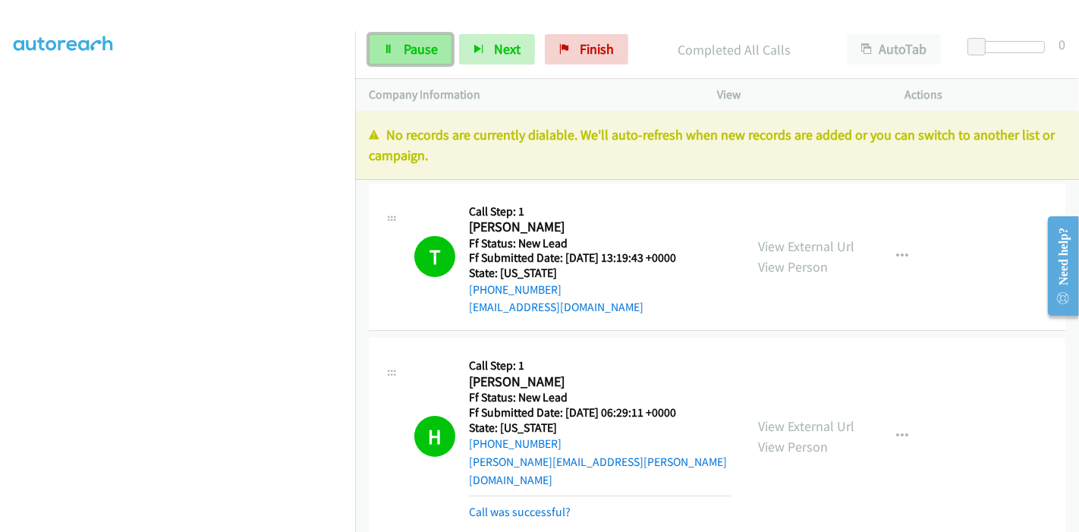
click at [401, 53] on link "Pause" at bounding box center [410, 49] width 83 height 30
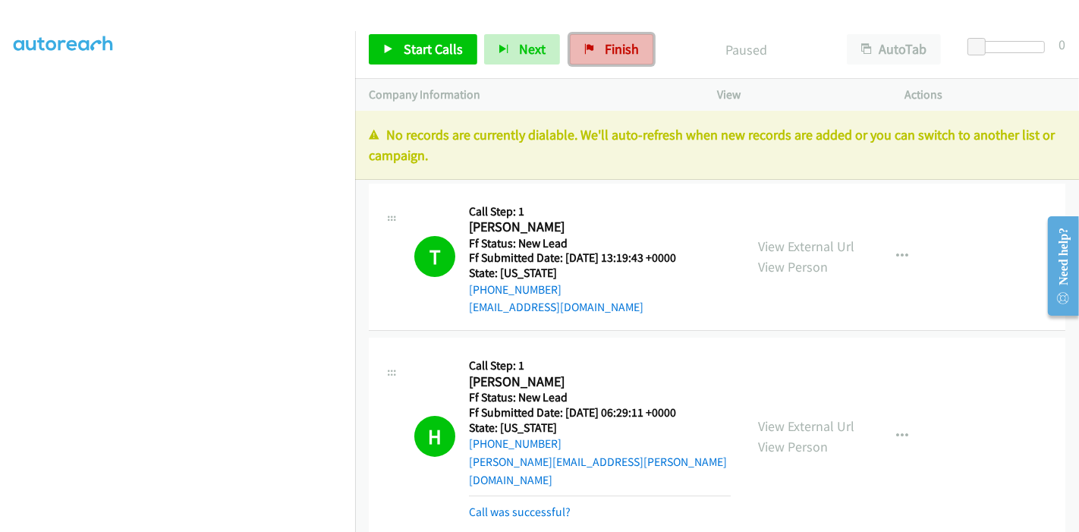
click at [625, 49] on span "Finish" at bounding box center [622, 48] width 34 height 17
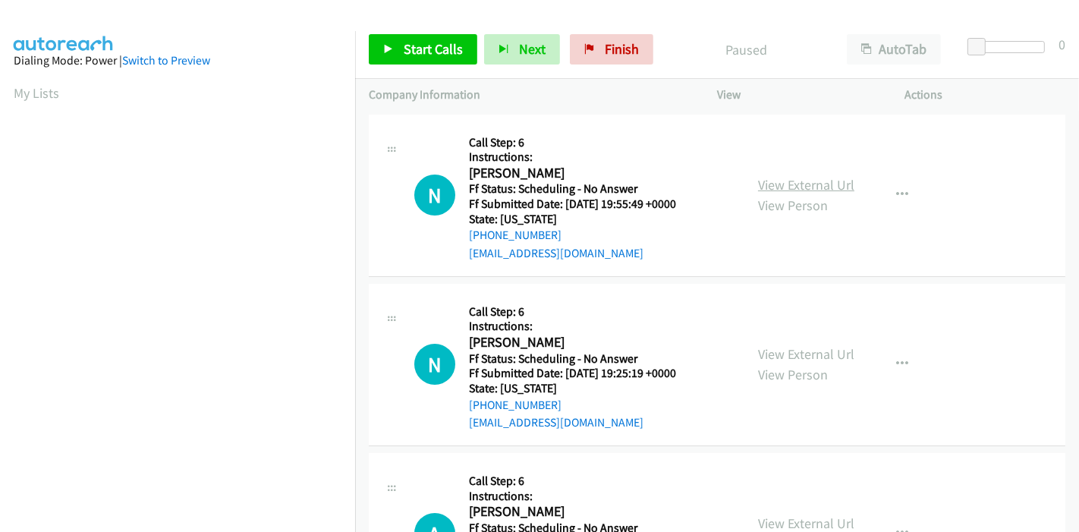
click at [832, 187] on link "View External Url" at bounding box center [806, 184] width 96 height 17
click at [763, 357] on link "View External Url" at bounding box center [806, 353] width 96 height 17
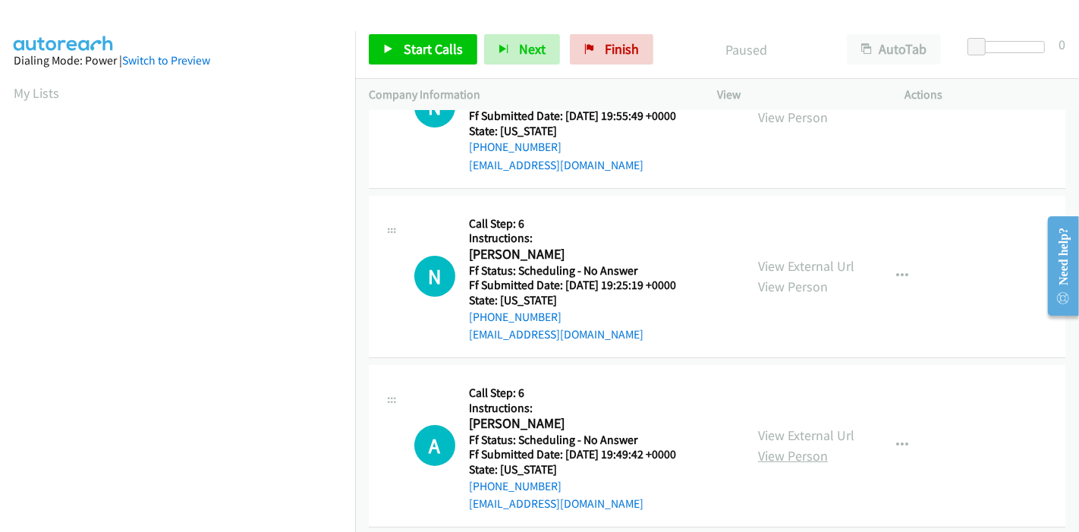
scroll to position [168, 0]
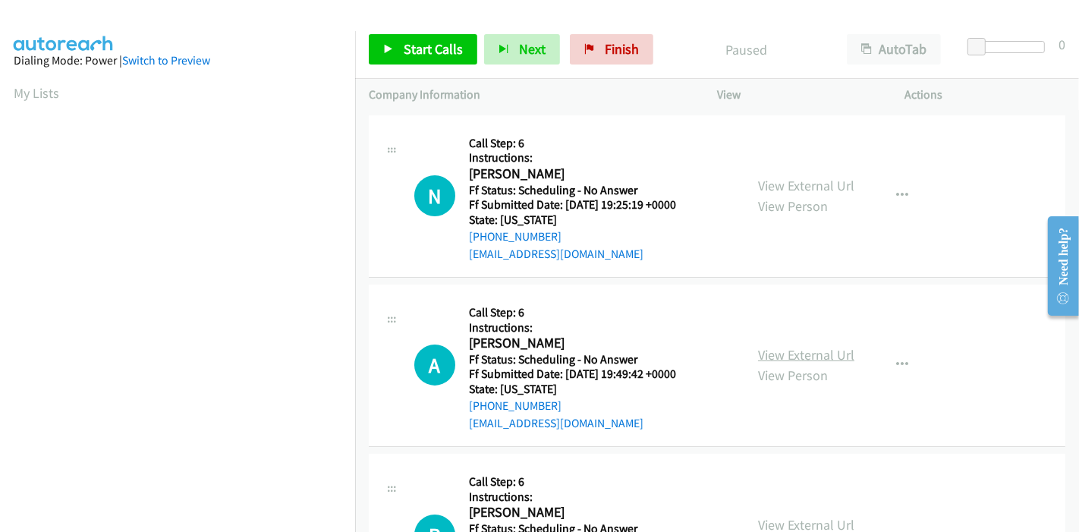
click at [805, 353] on link "View External Url" at bounding box center [806, 354] width 96 height 17
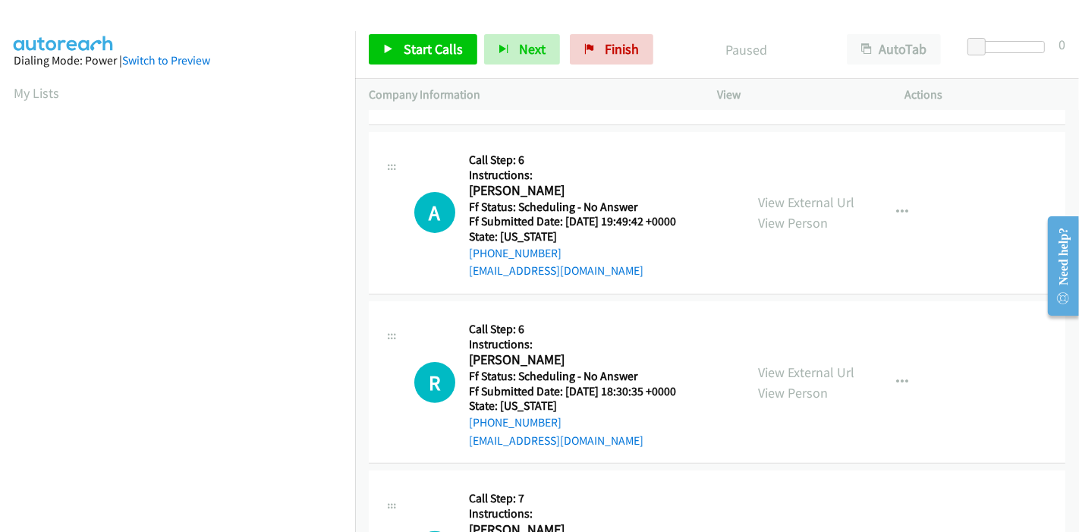
scroll to position [421, 0]
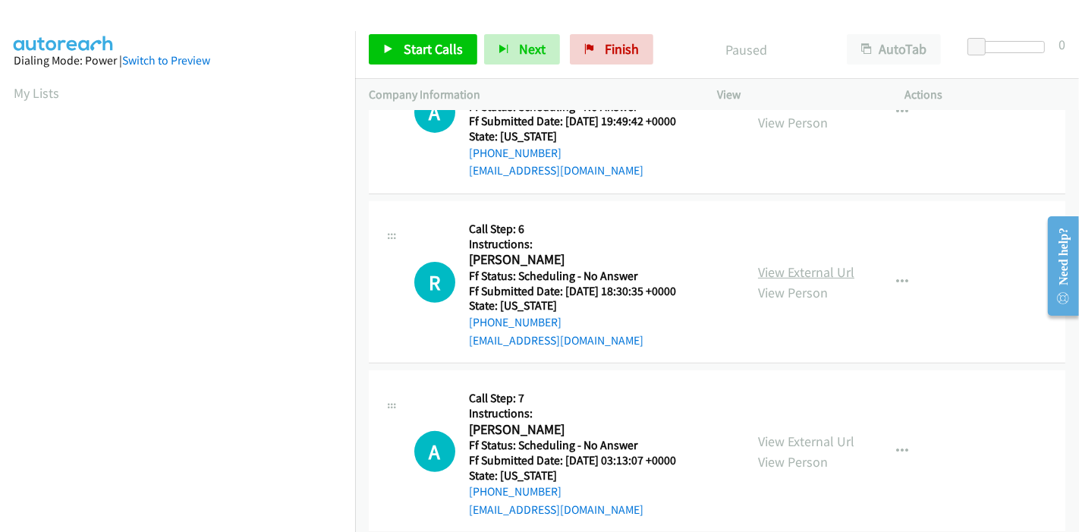
click at [806, 267] on link "View External Url" at bounding box center [806, 271] width 96 height 17
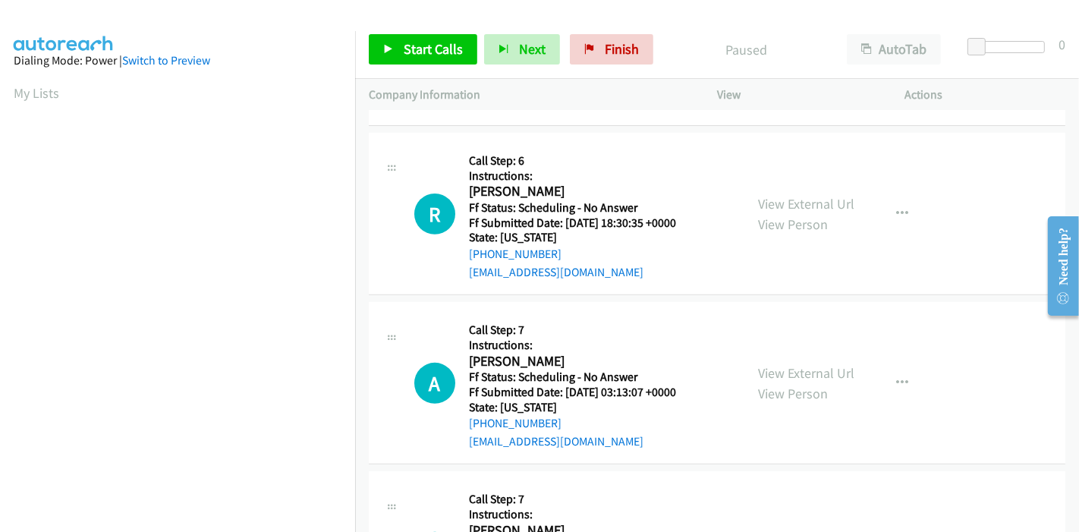
scroll to position [505, 0]
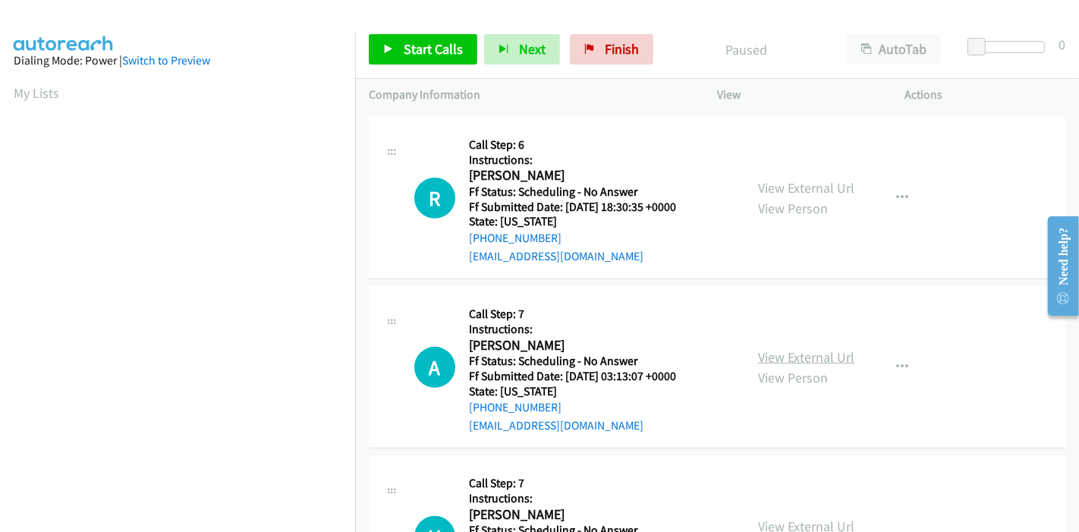
click at [782, 348] on link "View External Url" at bounding box center [806, 356] width 96 height 17
click at [420, 48] on span "Start Calls" at bounding box center [433, 48] width 59 height 17
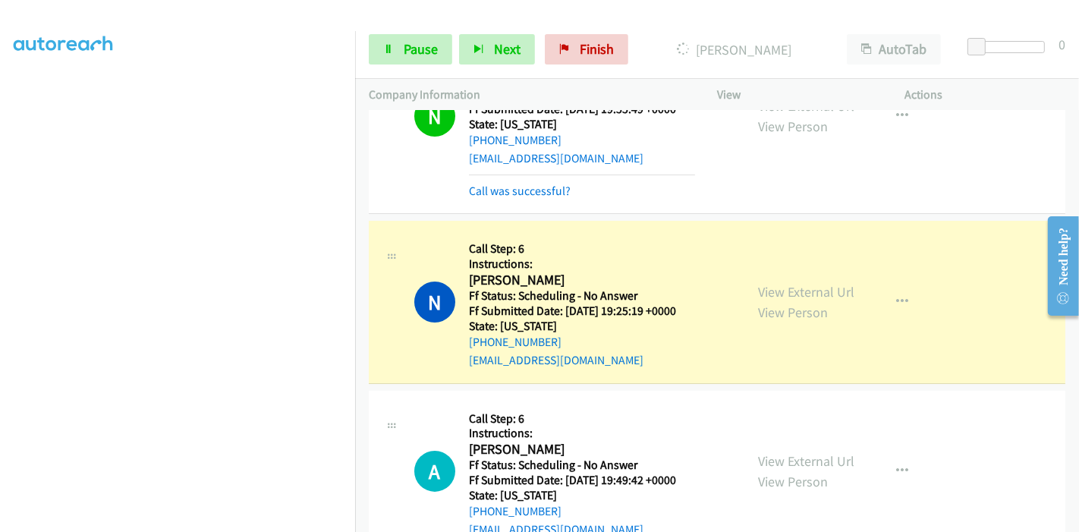
scroll to position [0, 0]
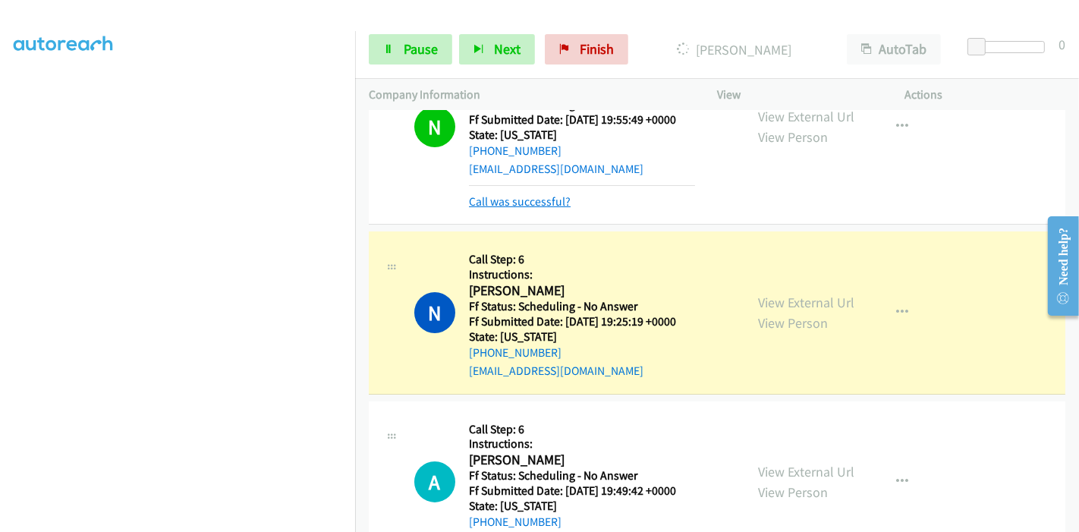
click at [527, 205] on link "Call was successful?" at bounding box center [520, 201] width 102 height 14
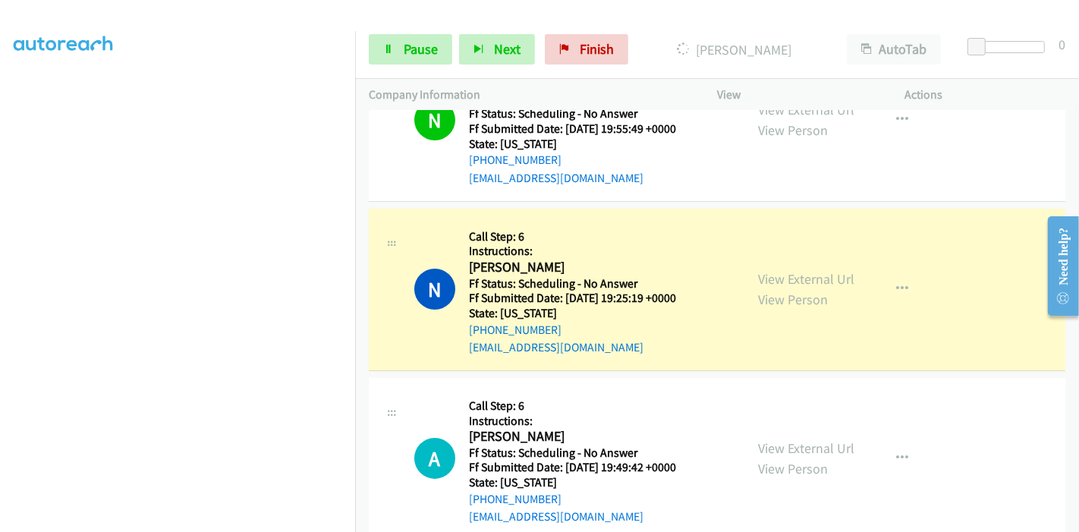
scroll to position [68, 0]
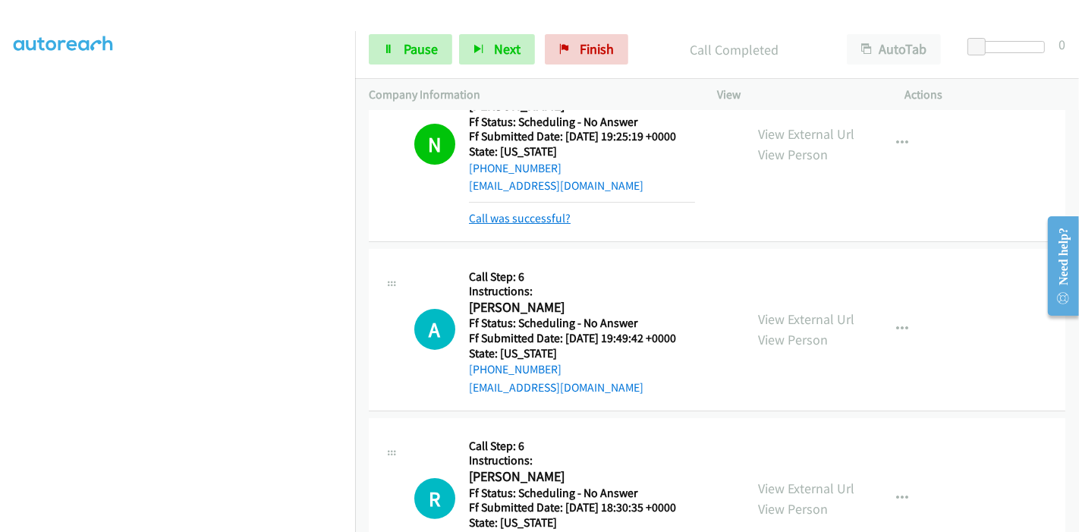
click at [552, 218] on link "Call was successful?" at bounding box center [520, 218] width 102 height 14
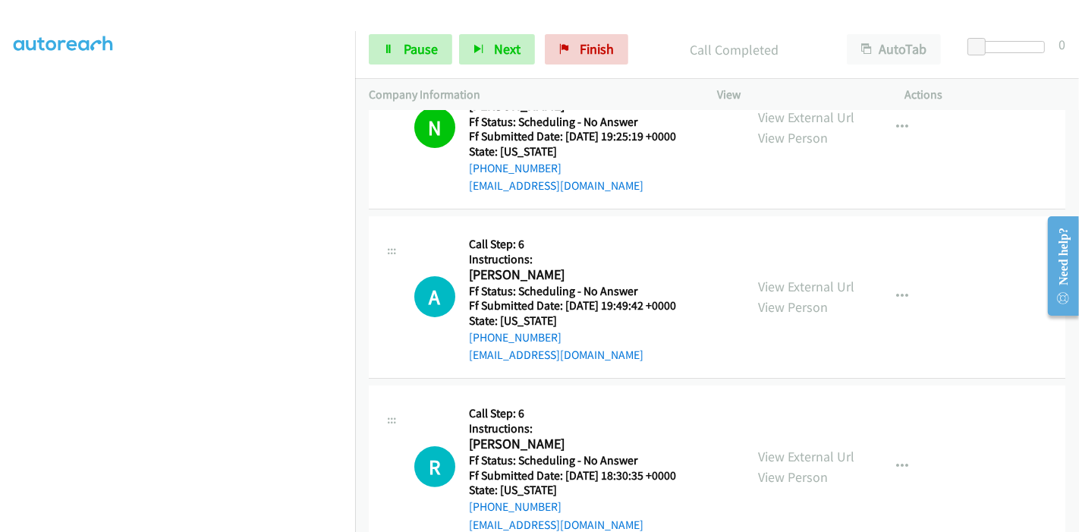
scroll to position [221, 0]
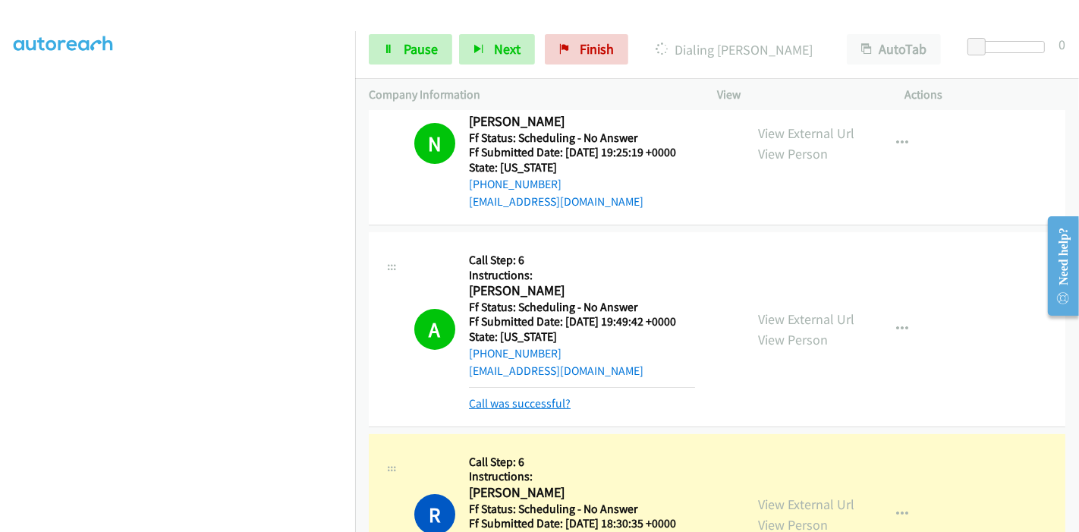
click at [527, 406] on link "Call was successful?" at bounding box center [520, 403] width 102 height 14
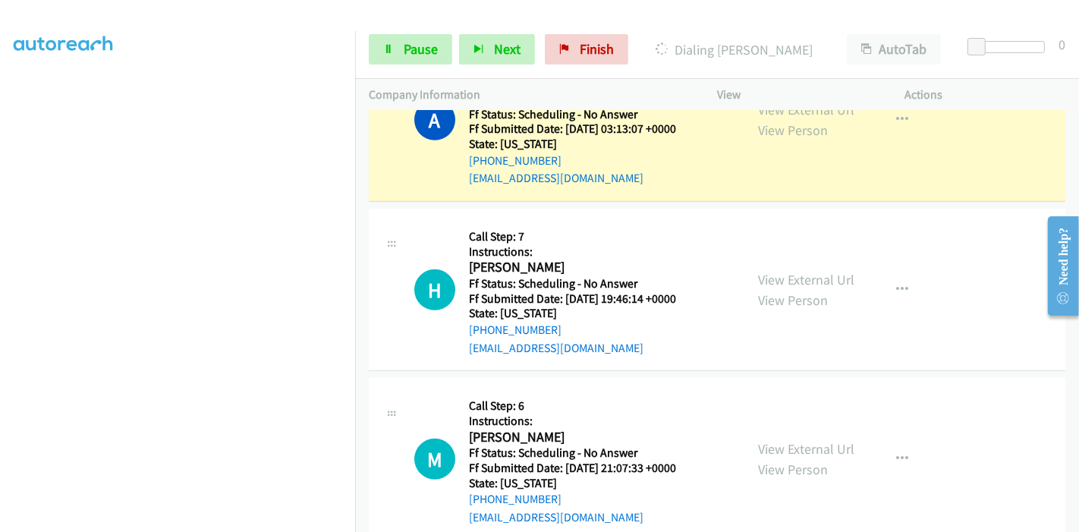
scroll to position [810, 0]
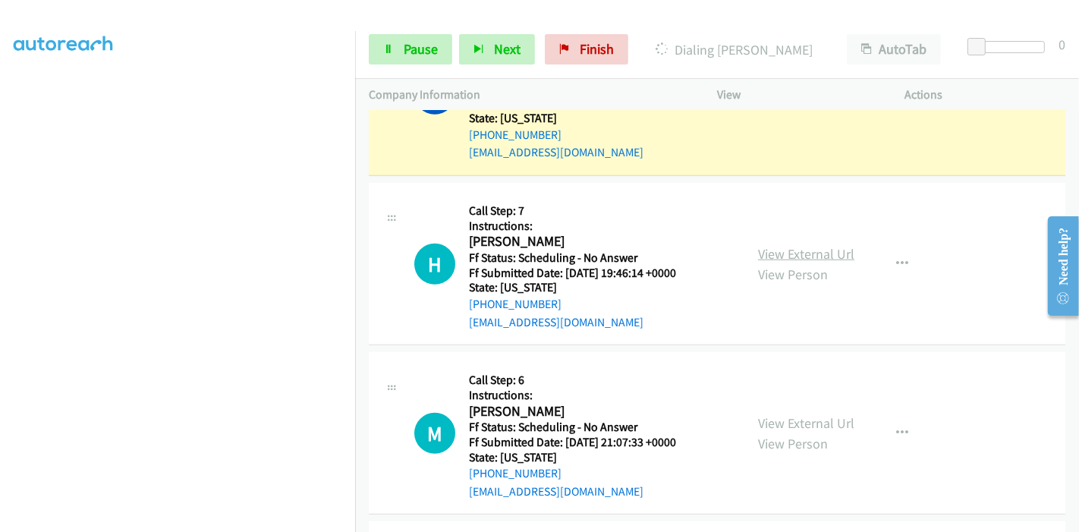
click at [820, 255] on link "View External Url" at bounding box center [806, 253] width 96 height 17
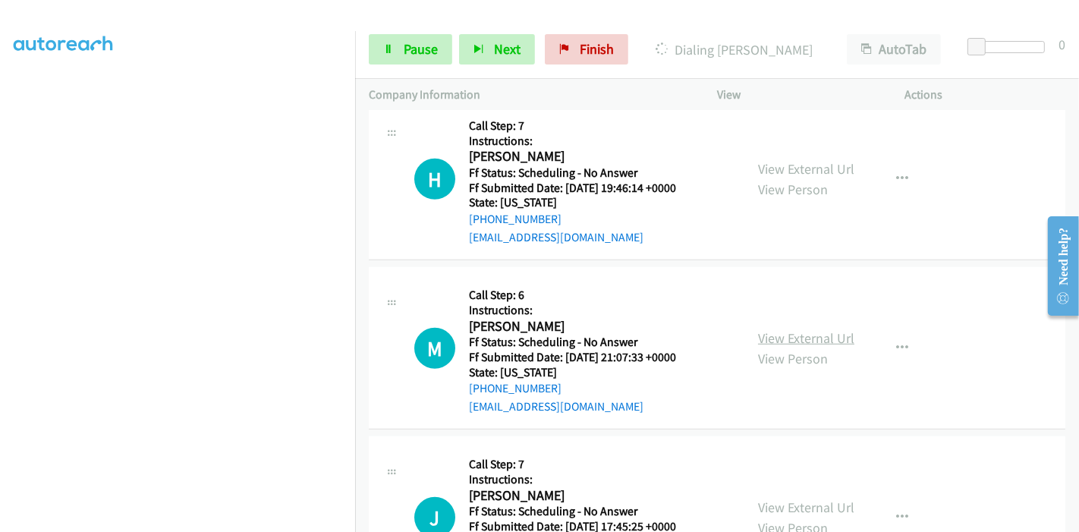
click at [779, 332] on link "View External Url" at bounding box center [806, 337] width 96 height 17
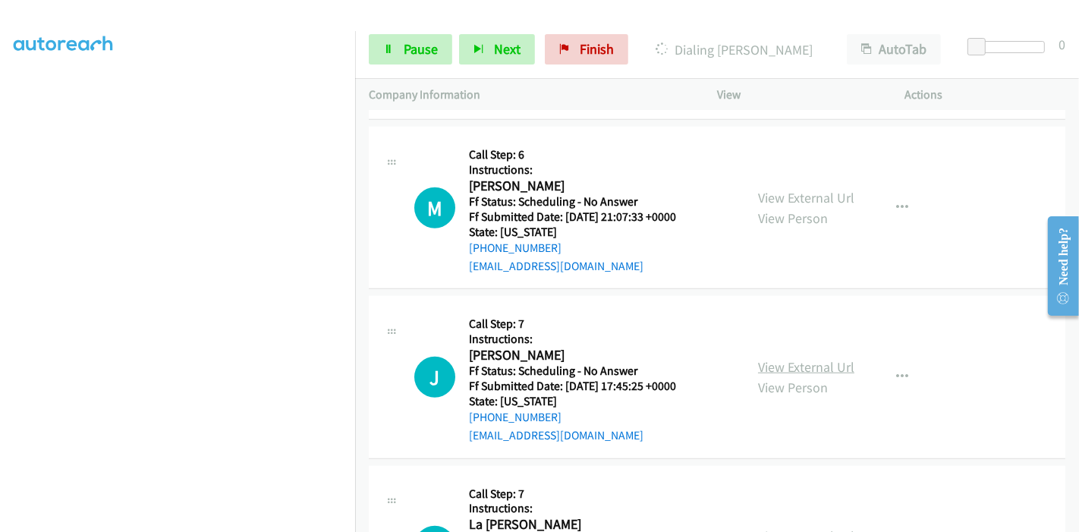
scroll to position [1064, 0]
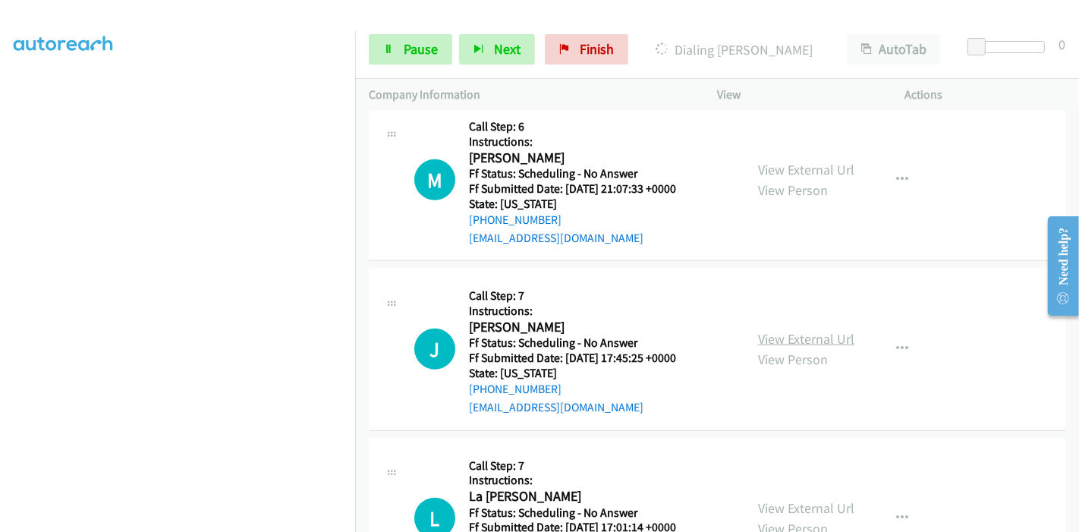
click at [809, 335] on link "View External Url" at bounding box center [806, 338] width 96 height 17
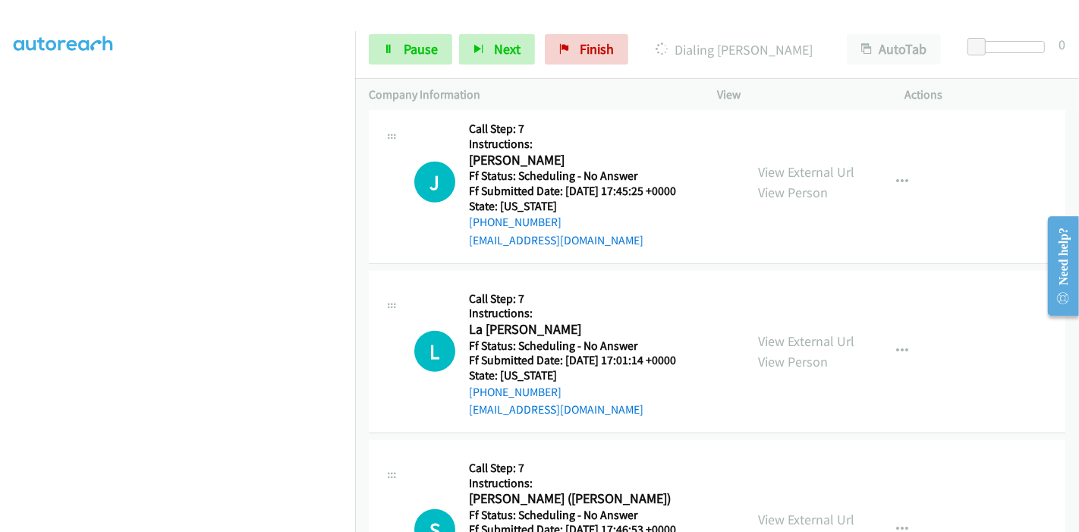
scroll to position [1232, 0]
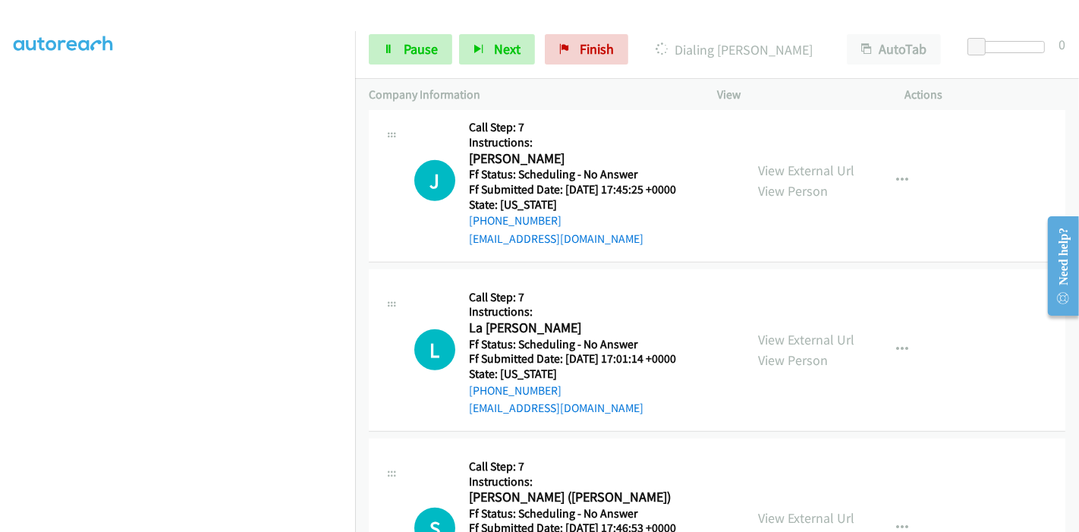
click at [775, 345] on div "View External Url View Person" at bounding box center [806, 349] width 96 height 41
click at [780, 341] on link "View External Url" at bounding box center [806, 339] width 96 height 17
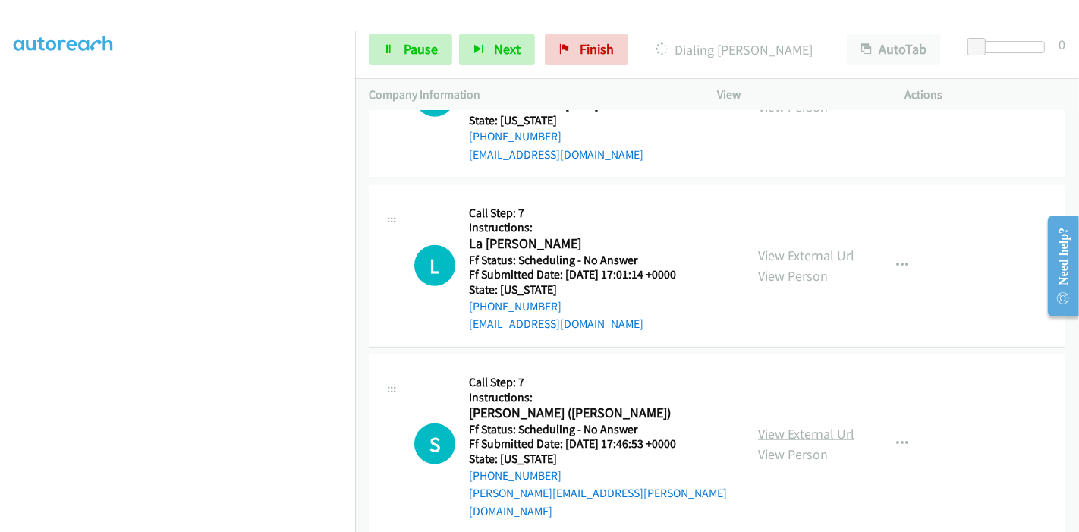
click at [800, 425] on link "View External Url" at bounding box center [806, 433] width 96 height 17
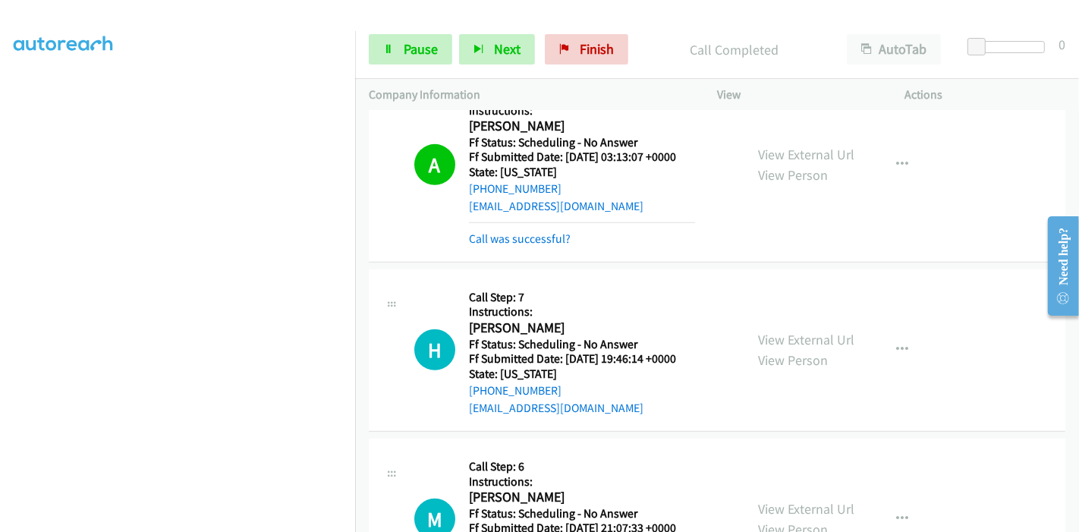
scroll to position [759, 0]
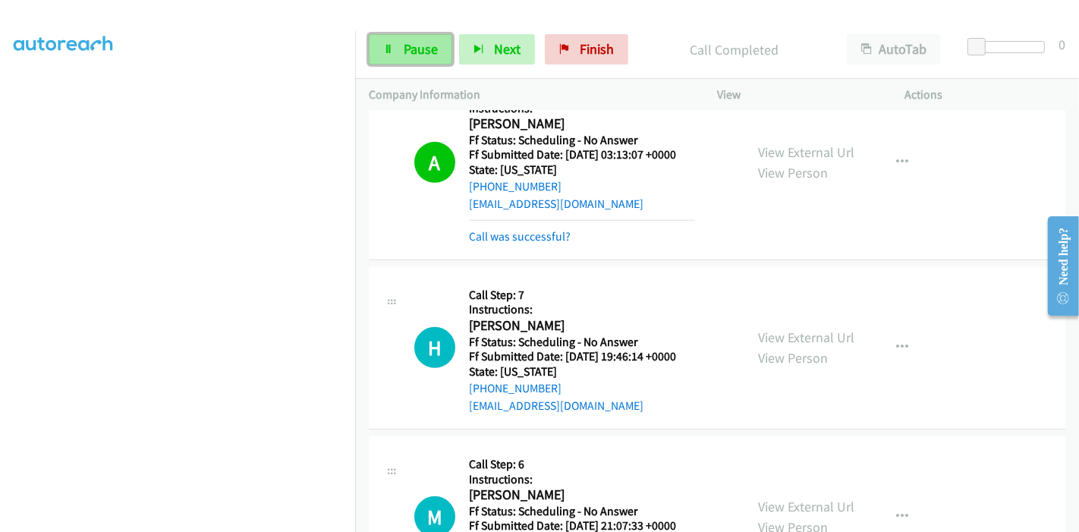
click at [421, 56] on span "Pause" at bounding box center [421, 48] width 34 height 17
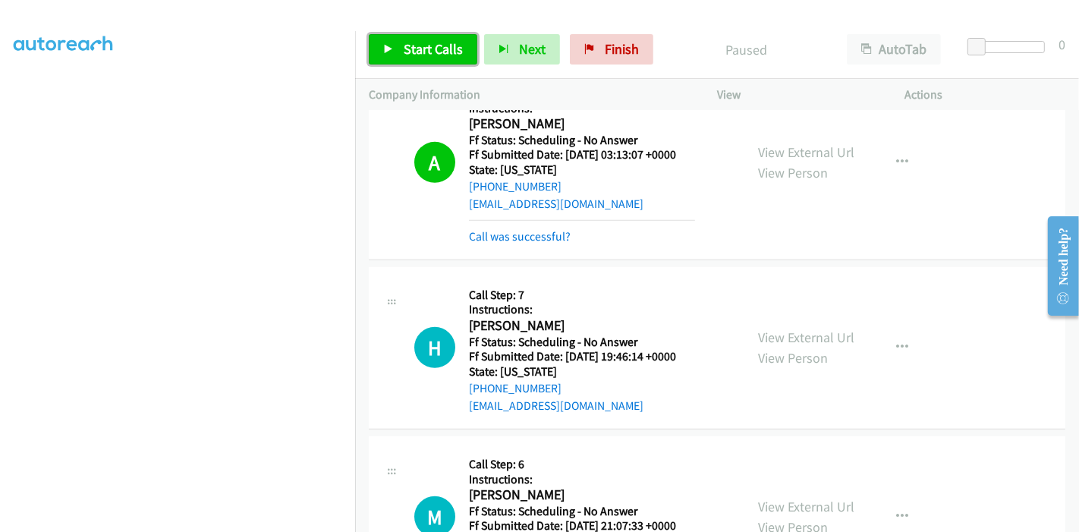
click at [420, 55] on span "Start Calls" at bounding box center [433, 48] width 59 height 17
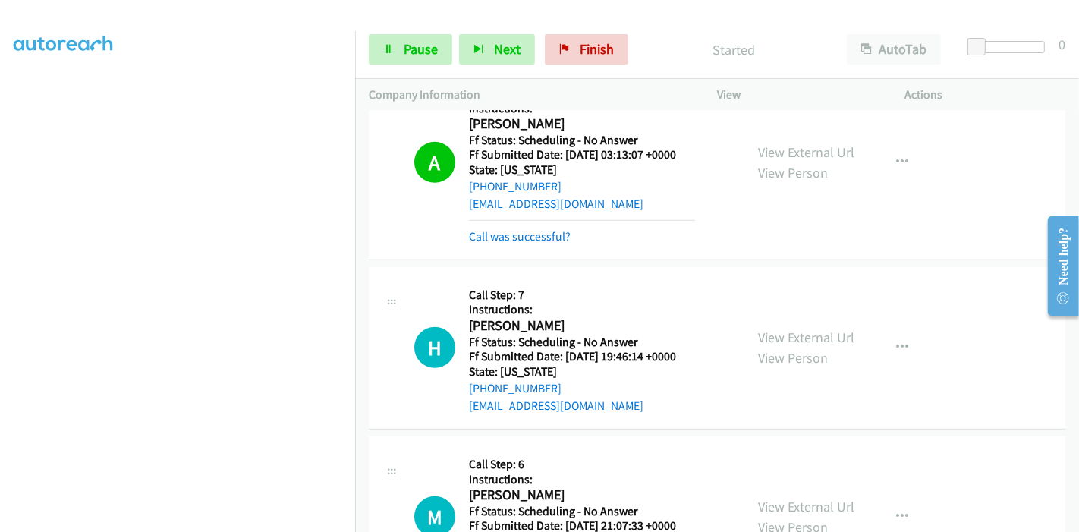
scroll to position [843, 0]
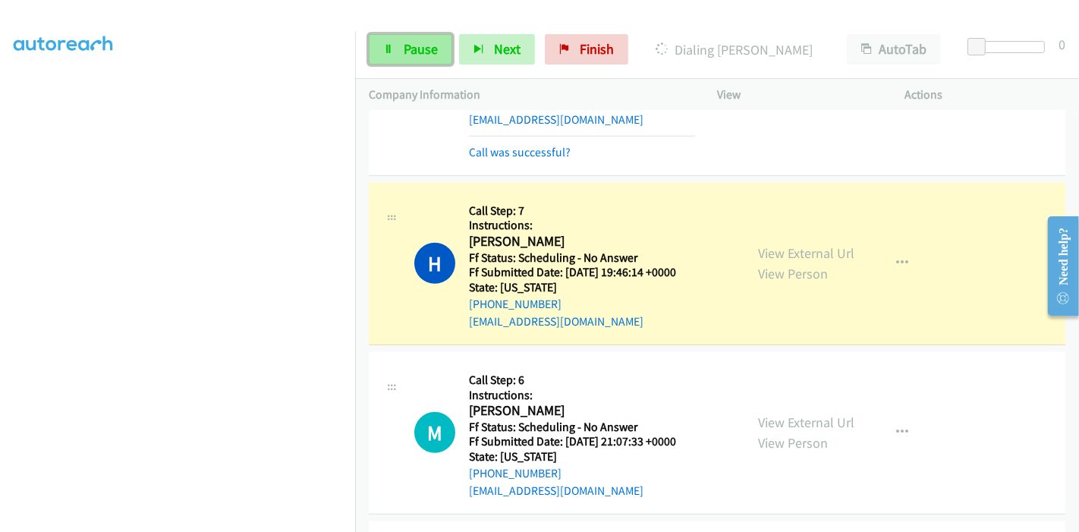
click at [384, 55] on link "Pause" at bounding box center [410, 49] width 83 height 30
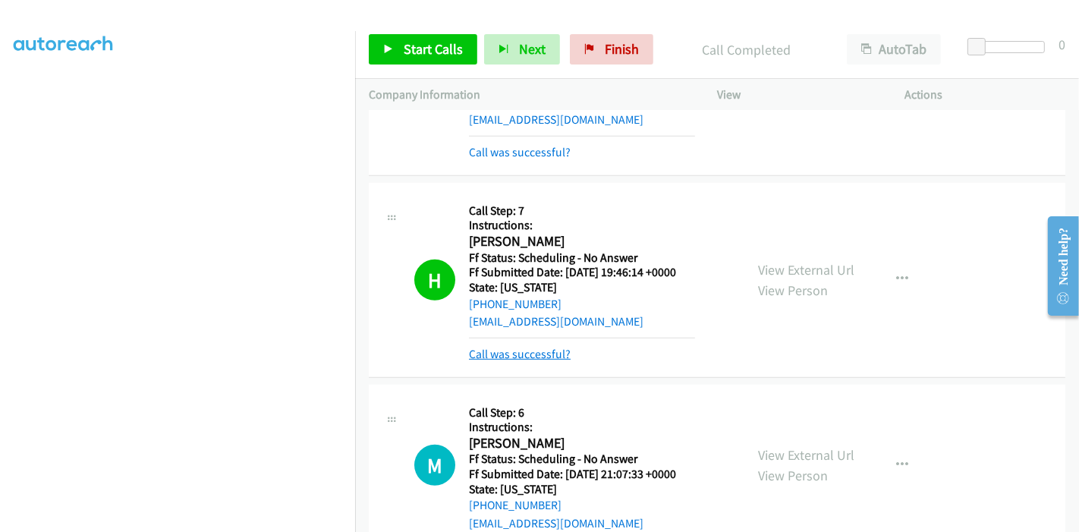
click at [504, 353] on link "Call was successful?" at bounding box center [520, 354] width 102 height 14
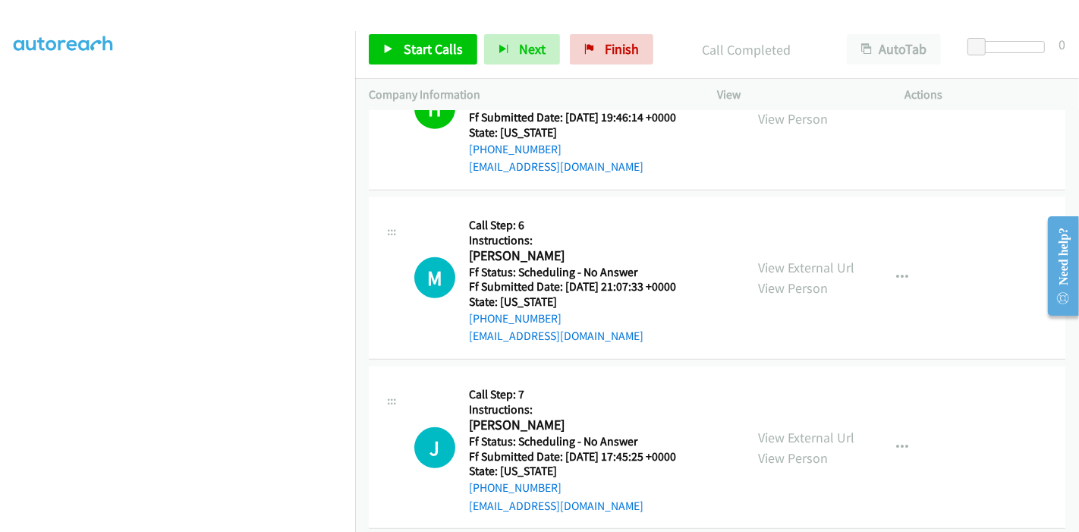
scroll to position [1012, 0]
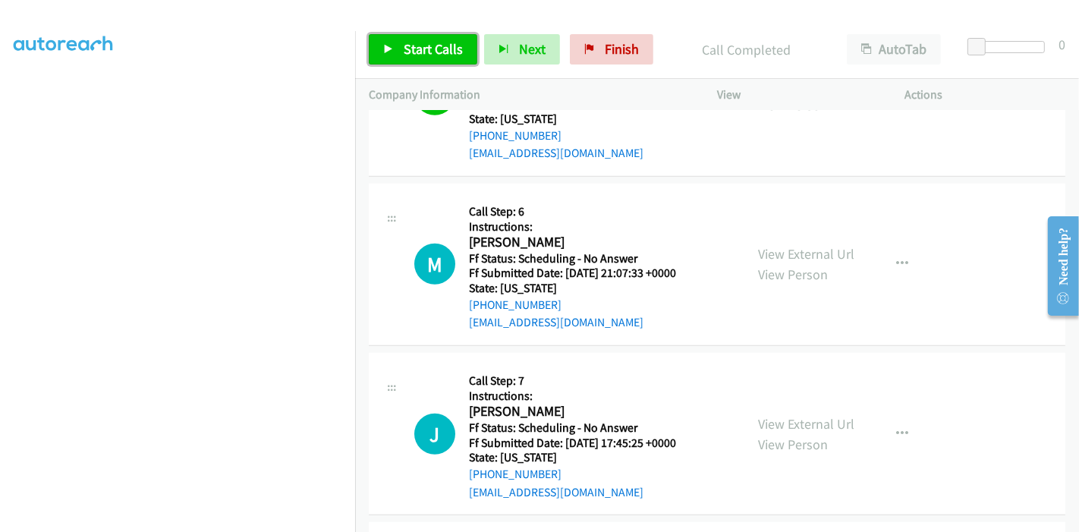
click at [416, 57] on span "Start Calls" at bounding box center [433, 48] width 59 height 17
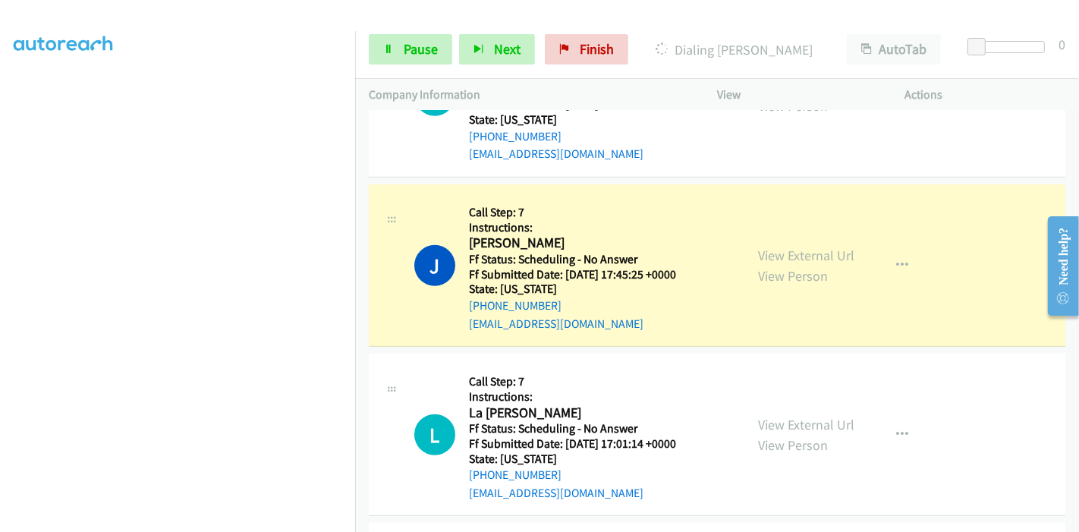
scroll to position [1264, 0]
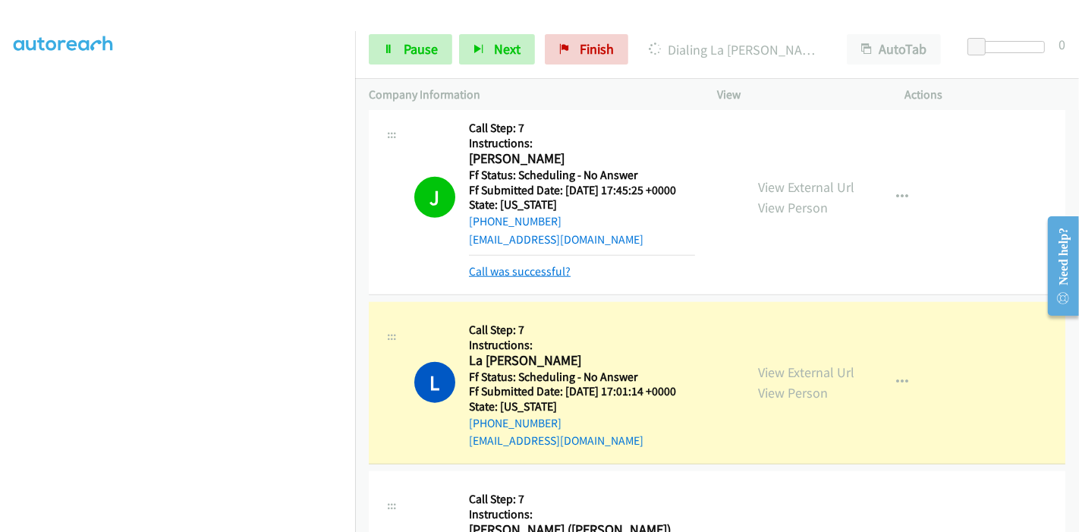
click at [540, 274] on link "Call was successful?" at bounding box center [520, 271] width 102 height 14
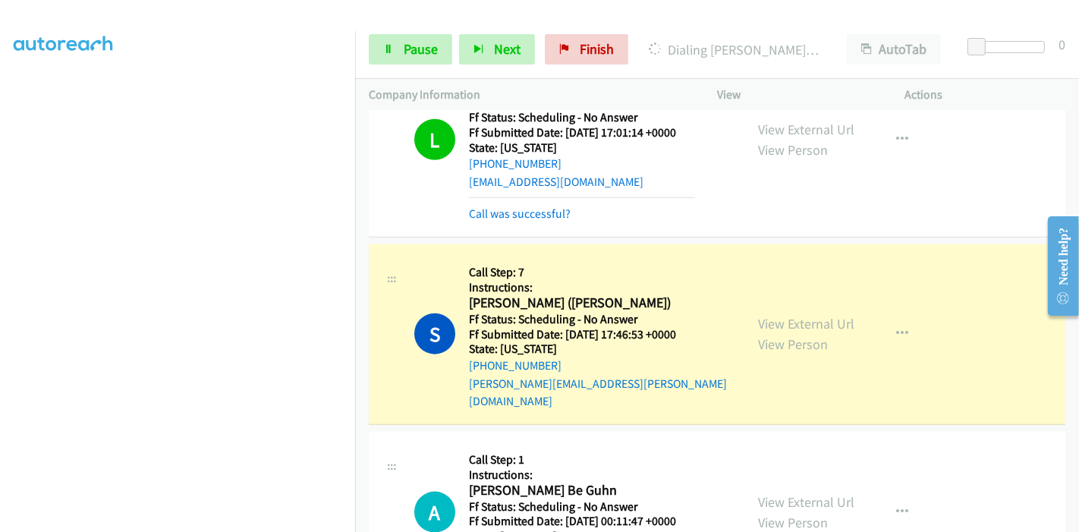
scroll to position [1518, 0]
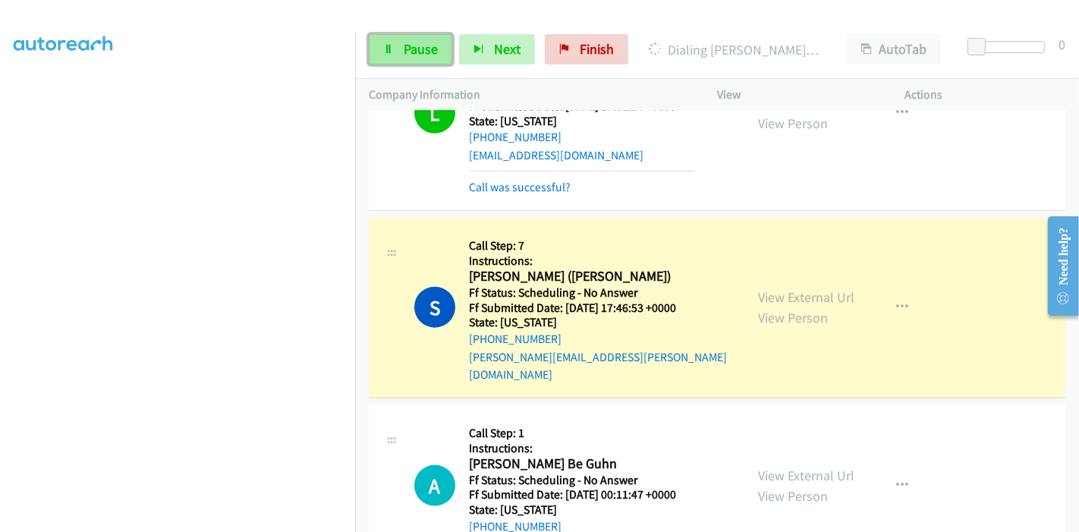
click at [414, 44] on span "Pause" at bounding box center [421, 48] width 34 height 17
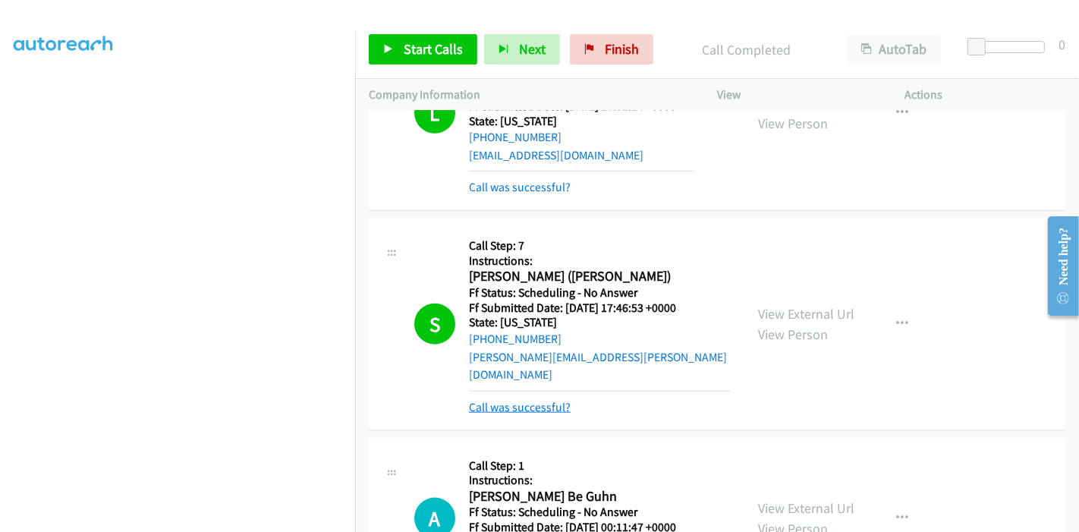
click at [522, 400] on link "Call was successful?" at bounding box center [520, 407] width 102 height 14
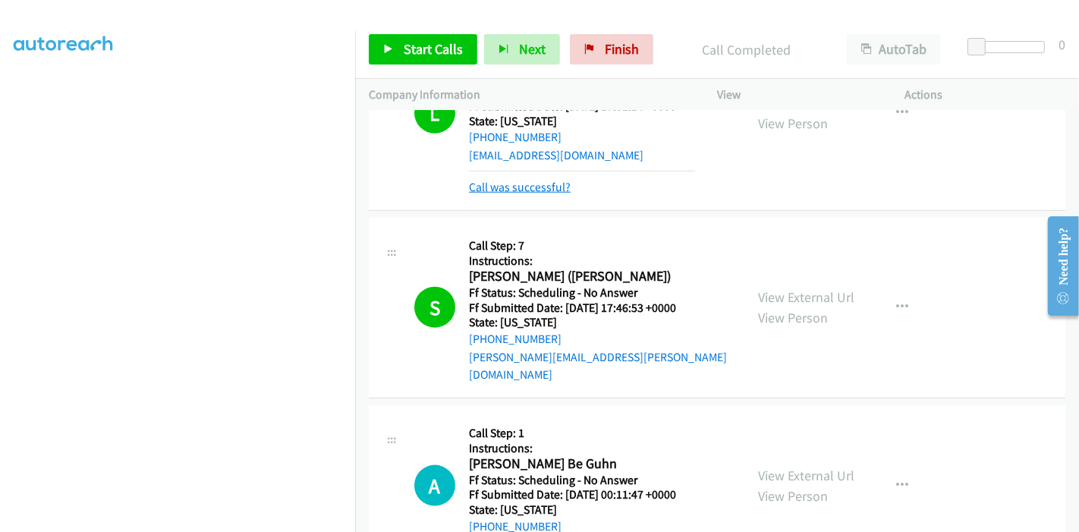
click at [505, 188] on link "Call was successful?" at bounding box center [520, 187] width 102 height 14
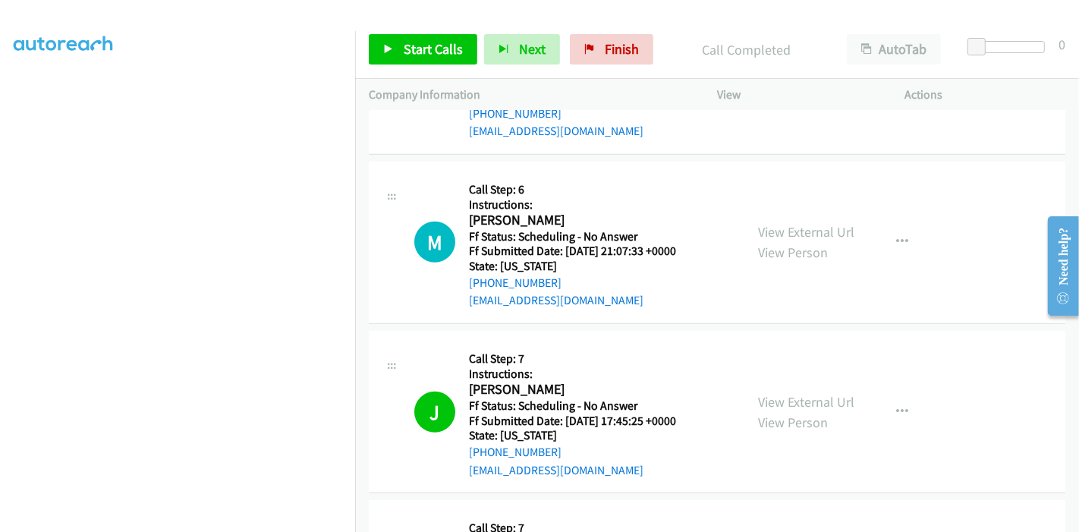
scroll to position [911, 0]
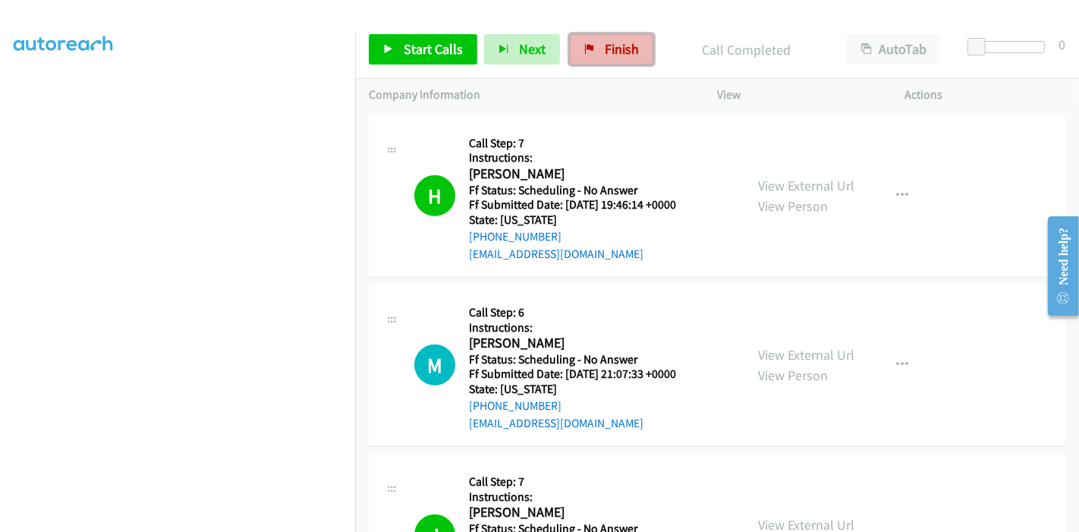
click at [595, 58] on link "Finish" at bounding box center [611, 49] width 83 height 30
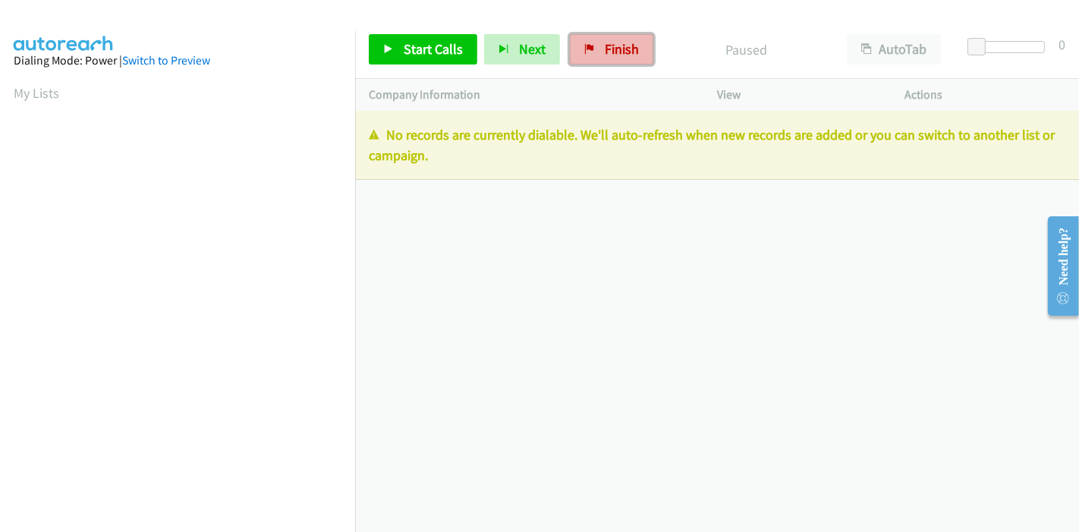
click at [611, 46] on span "Finish" at bounding box center [622, 48] width 34 height 17
drag, startPoint x: 645, startPoint y: 49, endPoint x: 603, endPoint y: 65, distance: 45.4
click at [645, 49] on link "Finish" at bounding box center [611, 49] width 83 height 30
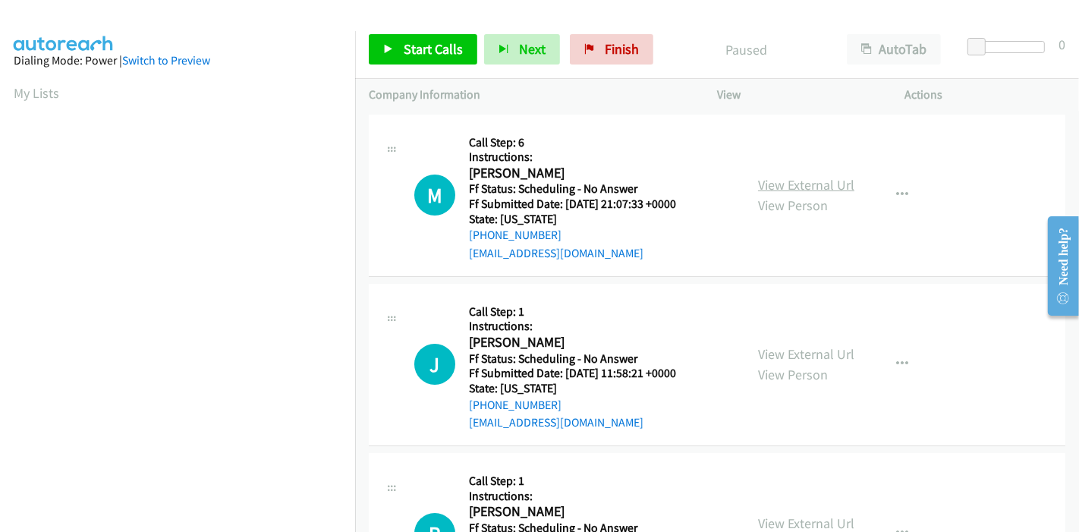
click at [814, 180] on link "View External Url" at bounding box center [806, 184] width 96 height 17
click at [433, 49] on span "Start Calls" at bounding box center [433, 48] width 59 height 17
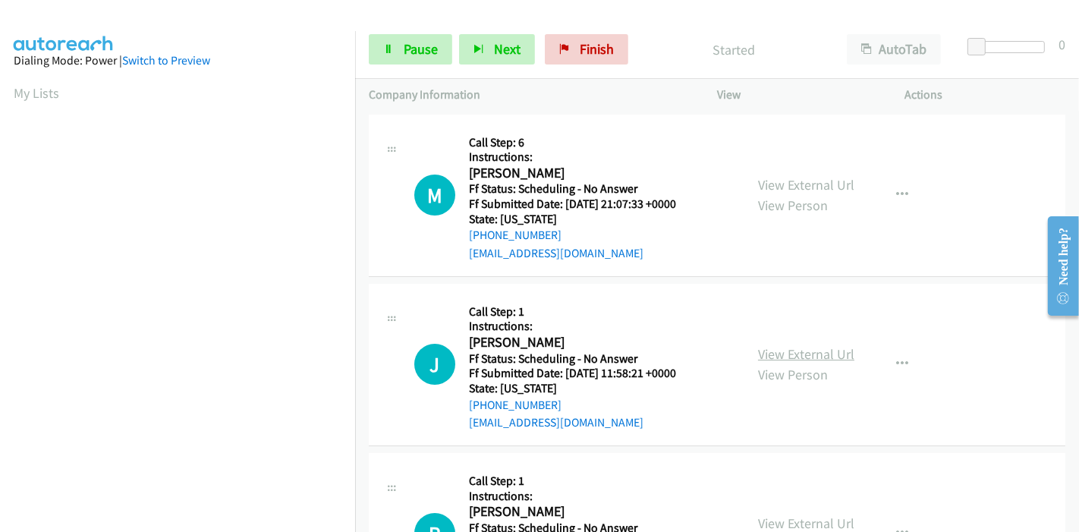
click at [794, 352] on link "View External Url" at bounding box center [806, 353] width 96 height 17
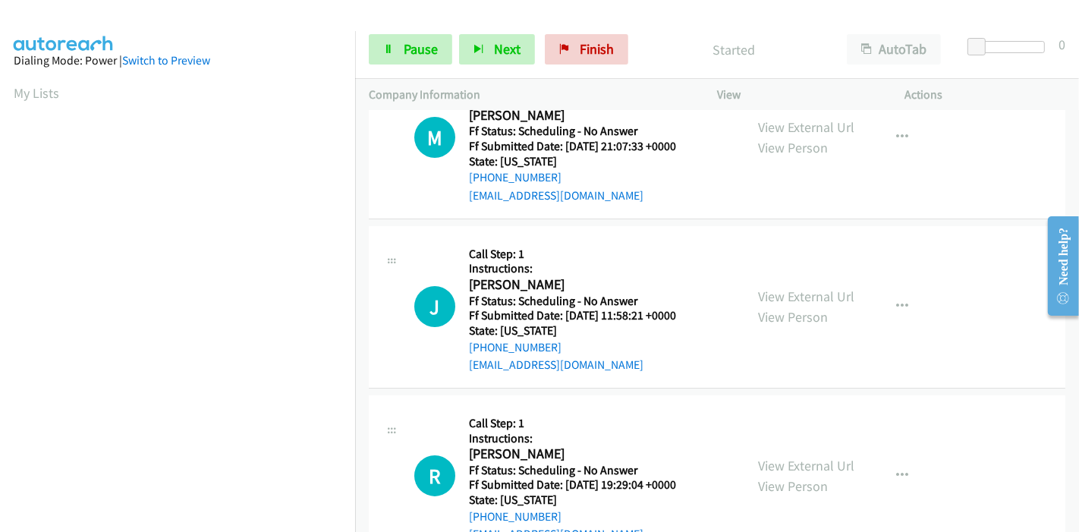
scroll to position [84, 0]
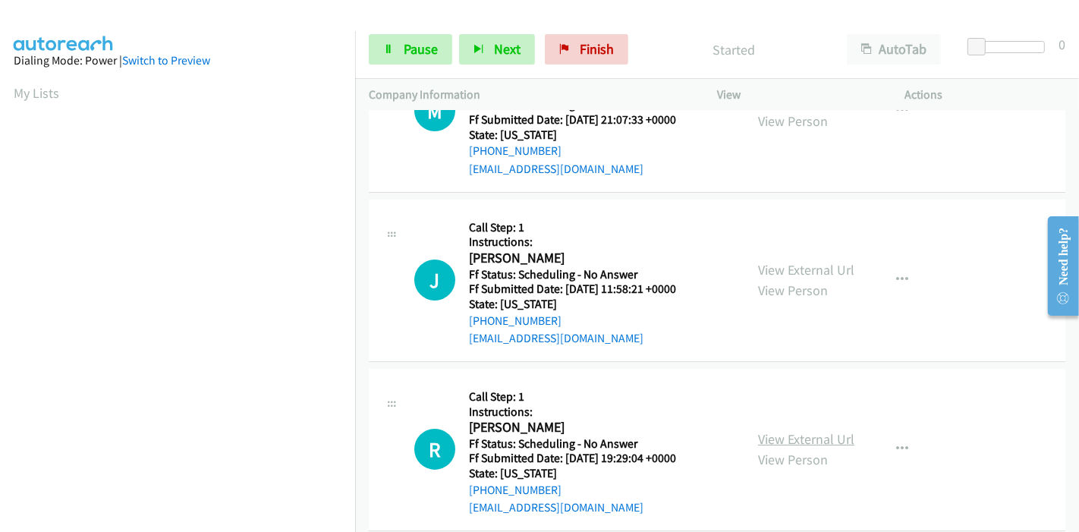
click at [784, 435] on link "View External Url" at bounding box center [806, 438] width 96 height 17
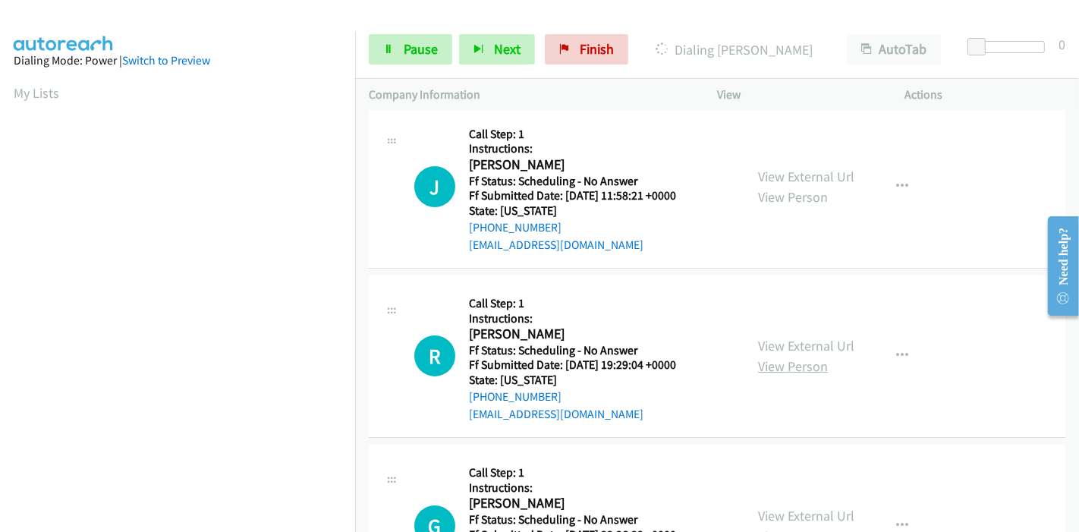
scroll to position [253, 0]
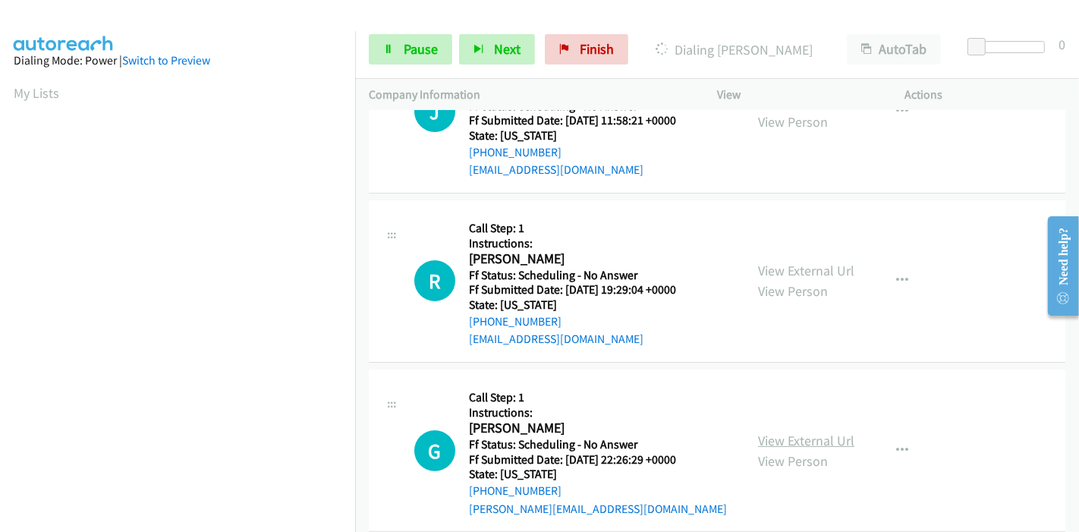
click at [808, 435] on link "View External Url" at bounding box center [806, 440] width 96 height 17
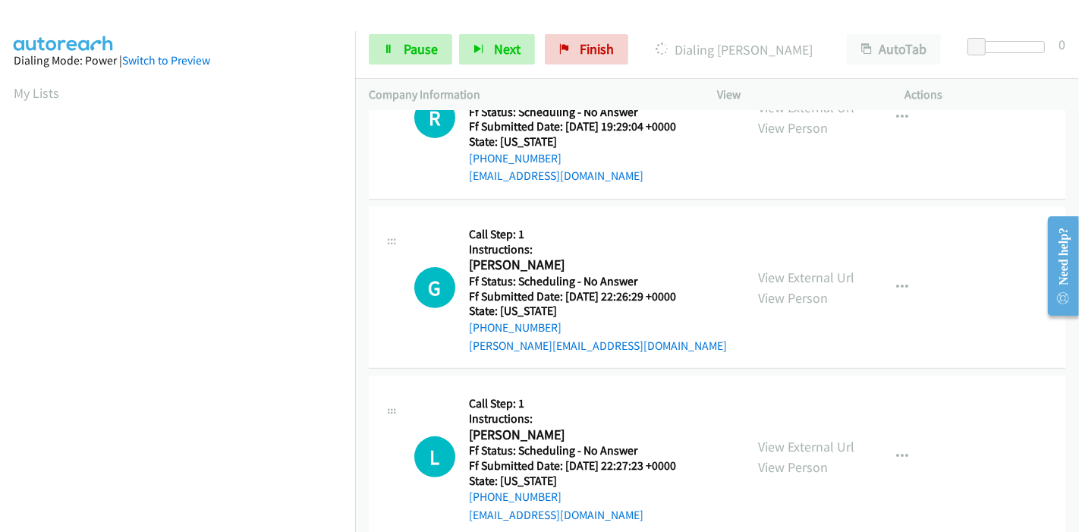
scroll to position [421, 0]
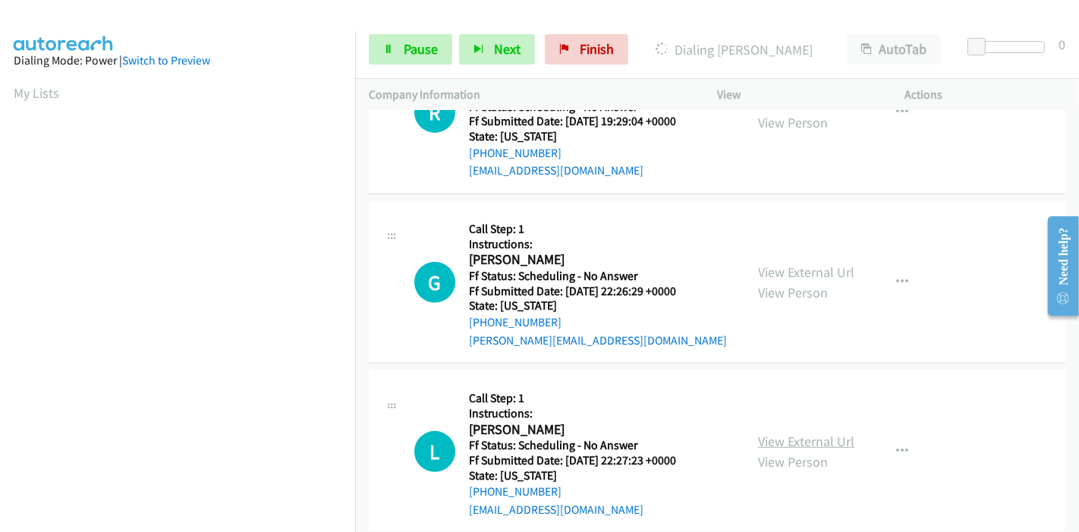
click at [774, 439] on link "View External Url" at bounding box center [806, 441] width 96 height 17
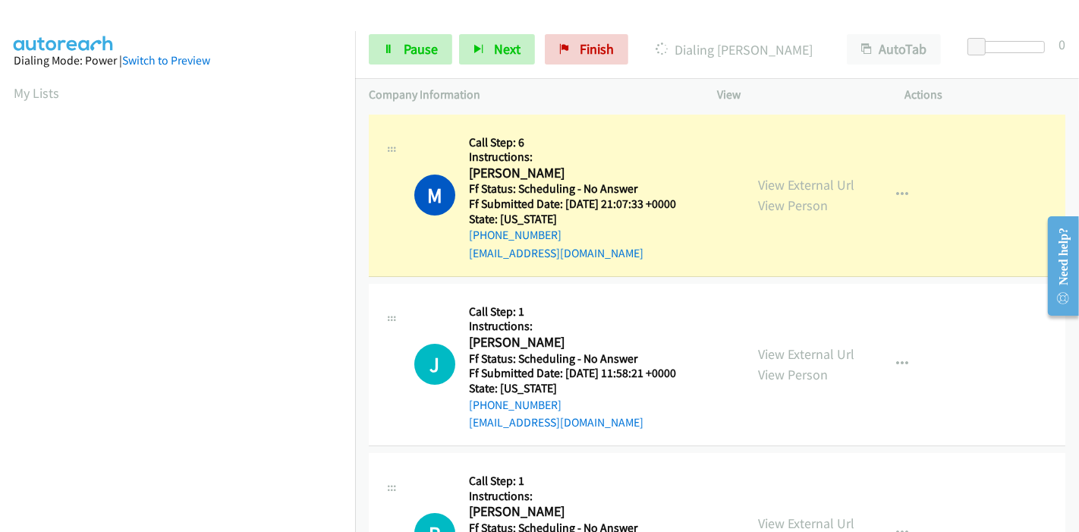
scroll to position [320, 0]
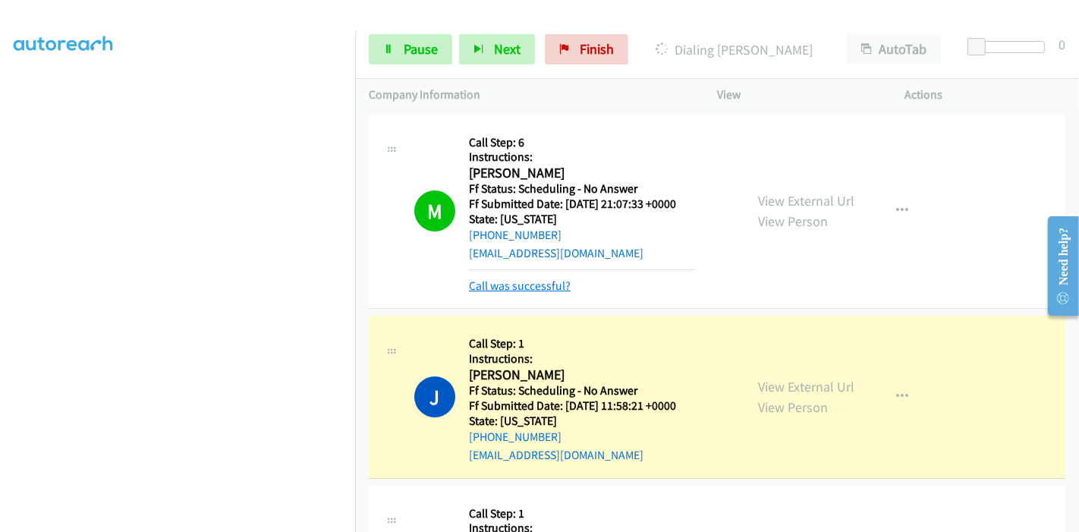
click at [518, 287] on link "Call was successful?" at bounding box center [520, 285] width 102 height 14
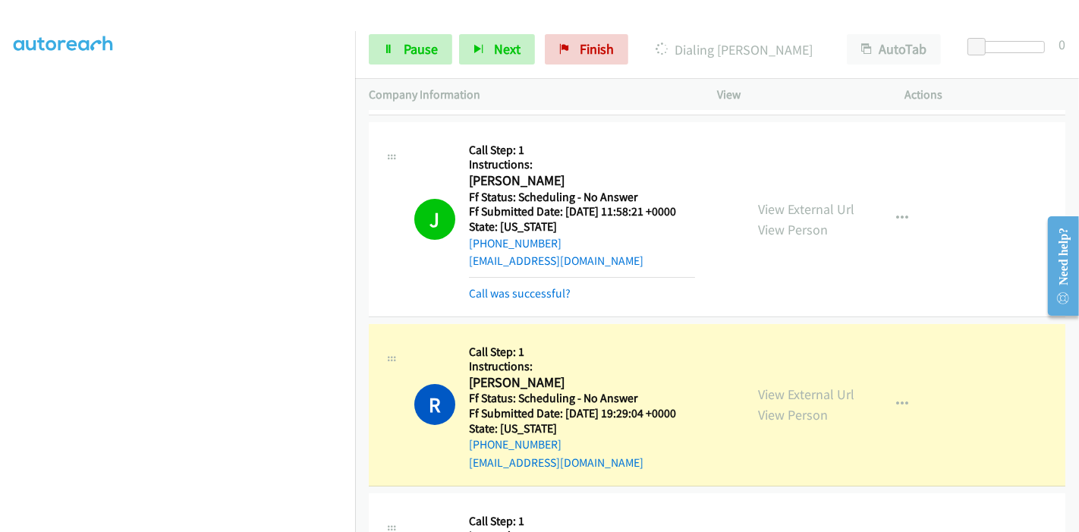
scroll to position [168, 0]
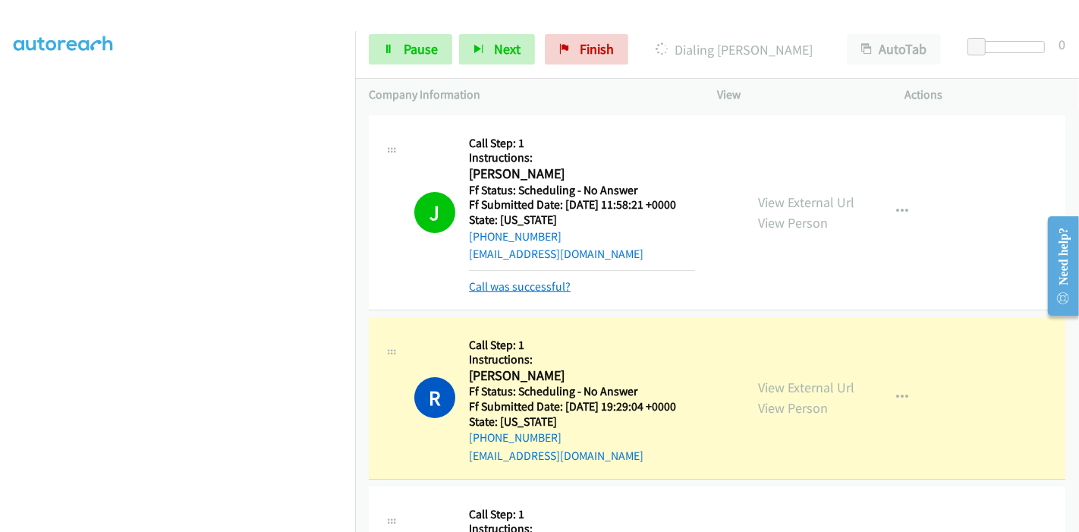
click at [540, 291] on link "Call was successful?" at bounding box center [520, 286] width 102 height 14
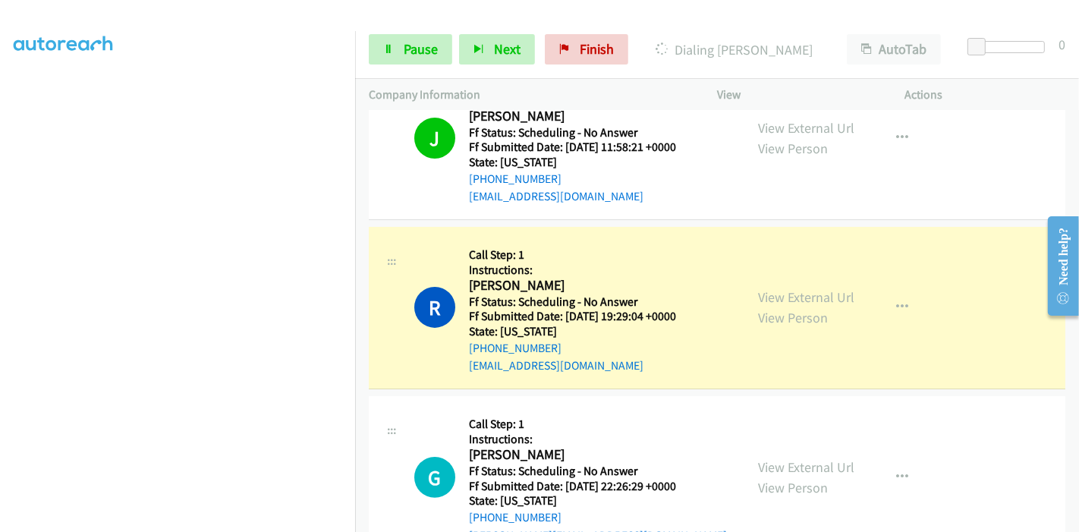
scroll to position [253, 0]
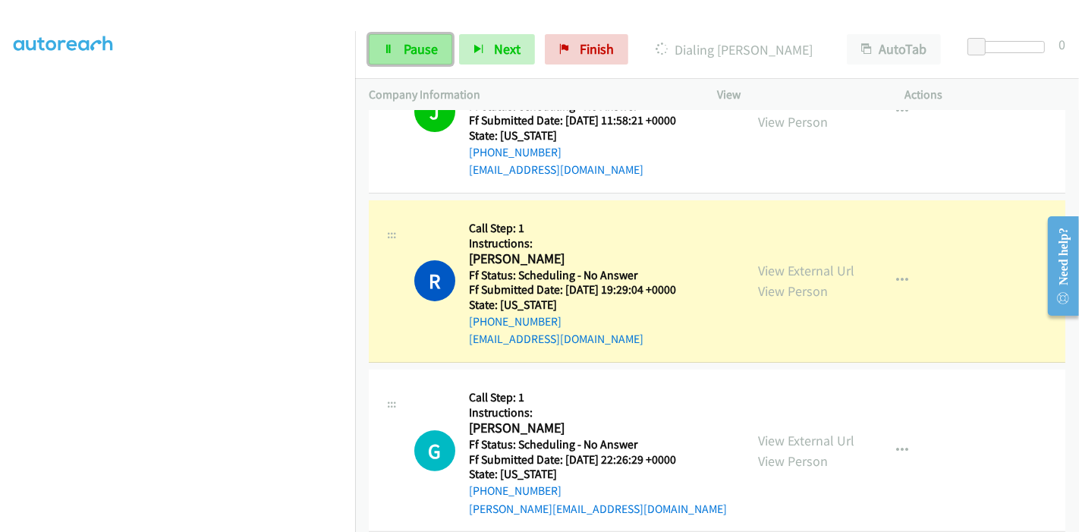
click at [414, 51] on span "Pause" at bounding box center [421, 48] width 34 height 17
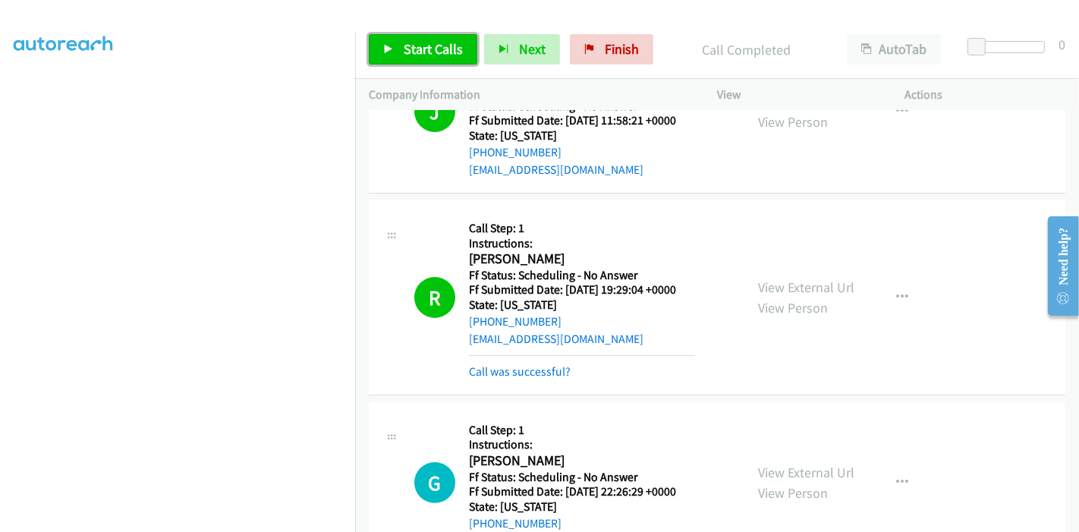
click at [404, 49] on span "Start Calls" at bounding box center [433, 48] width 59 height 17
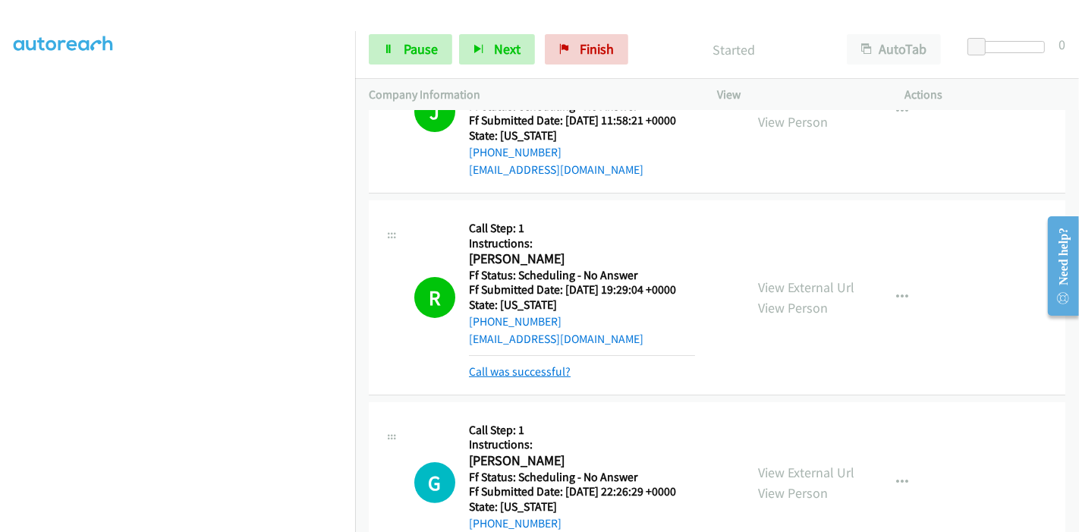
click at [502, 373] on link "Call was successful?" at bounding box center [520, 371] width 102 height 14
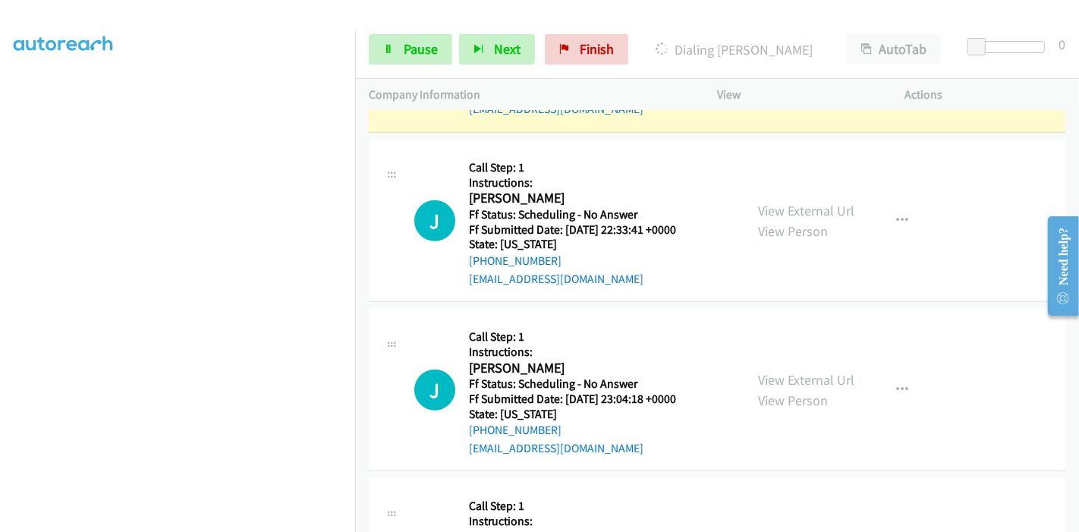
scroll to position [875, 0]
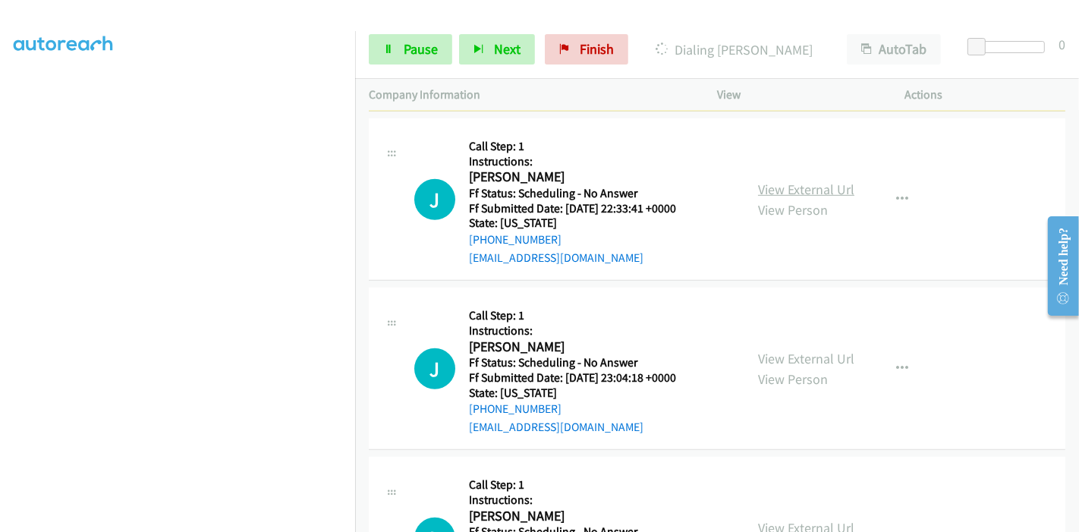
click at [788, 194] on link "View External Url" at bounding box center [806, 189] width 96 height 17
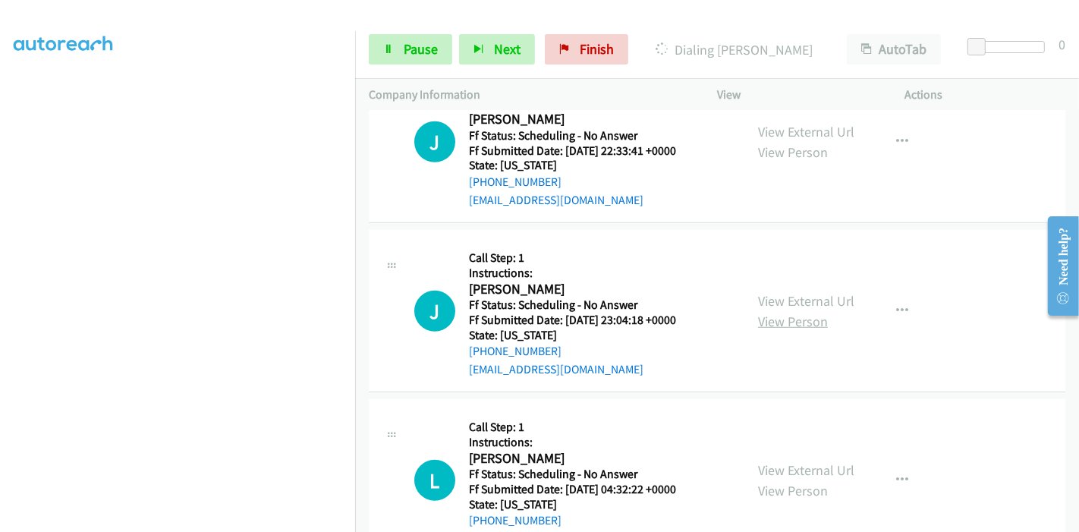
scroll to position [959, 0]
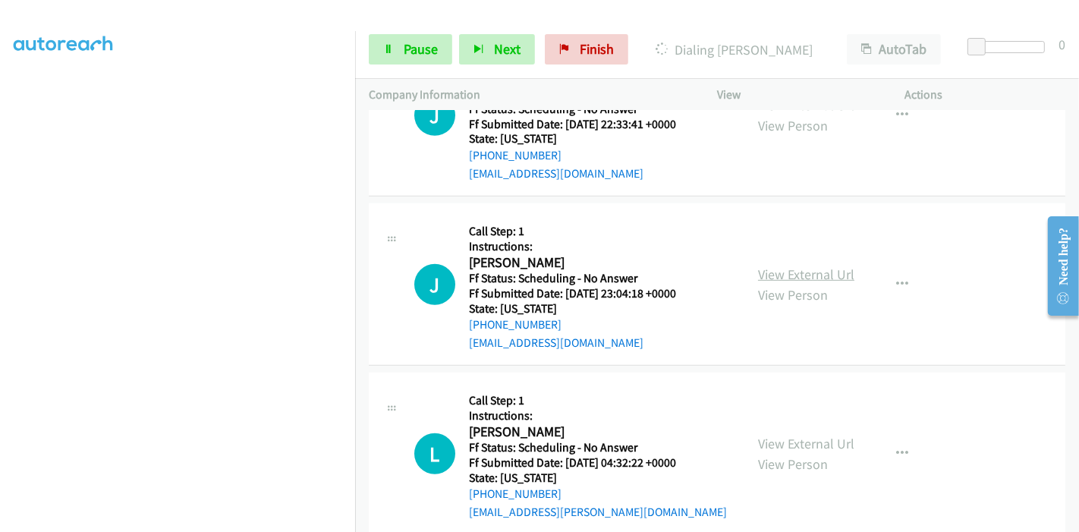
click at [785, 271] on link "View External Url" at bounding box center [806, 274] width 96 height 17
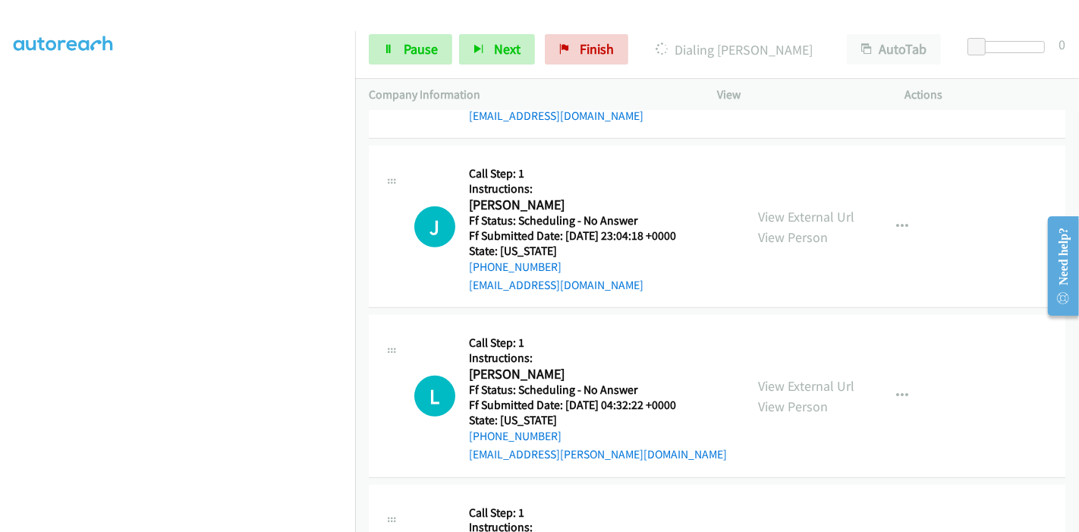
scroll to position [1043, 0]
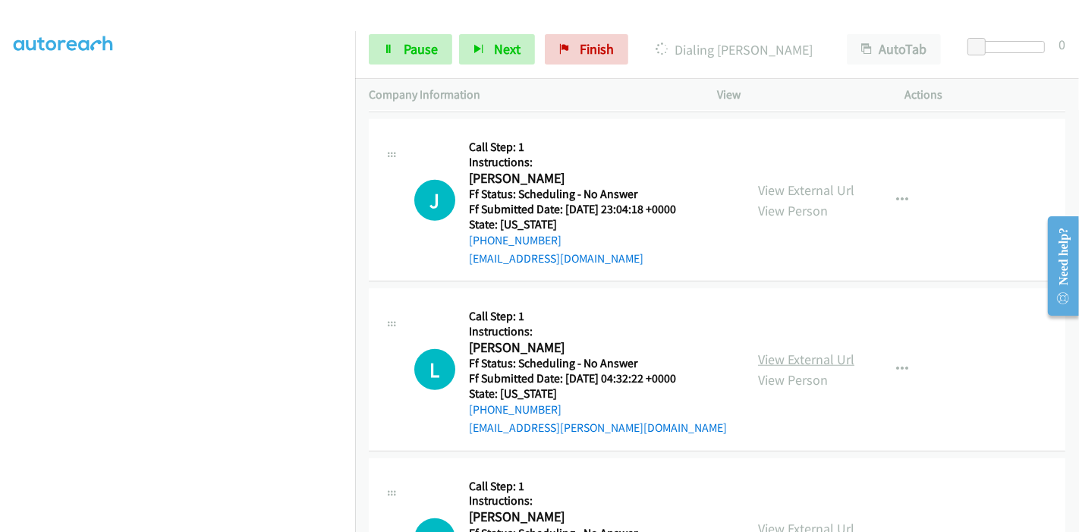
click at [764, 352] on link "View External Url" at bounding box center [806, 359] width 96 height 17
click at [781, 354] on link "View External Url" at bounding box center [806, 359] width 96 height 17
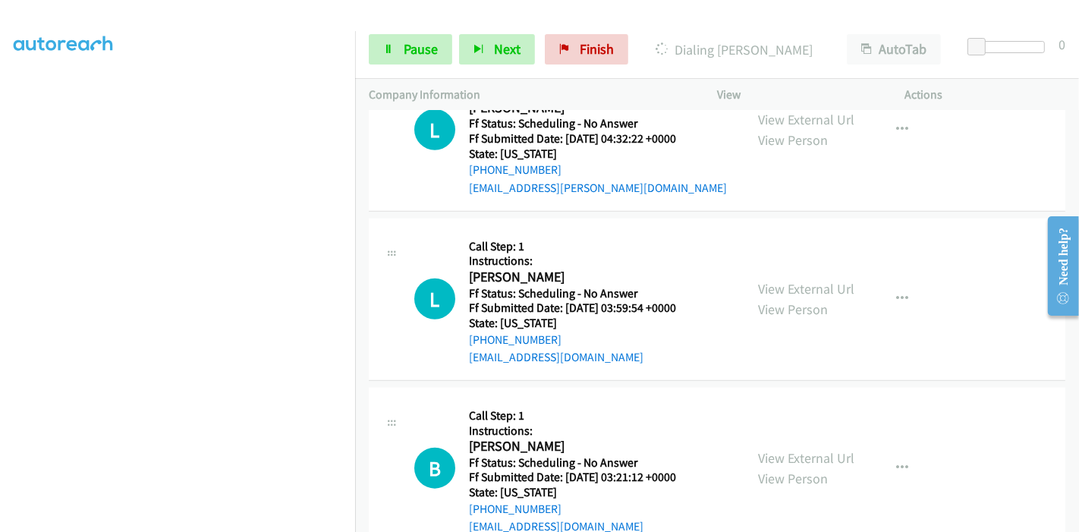
scroll to position [1381, 0]
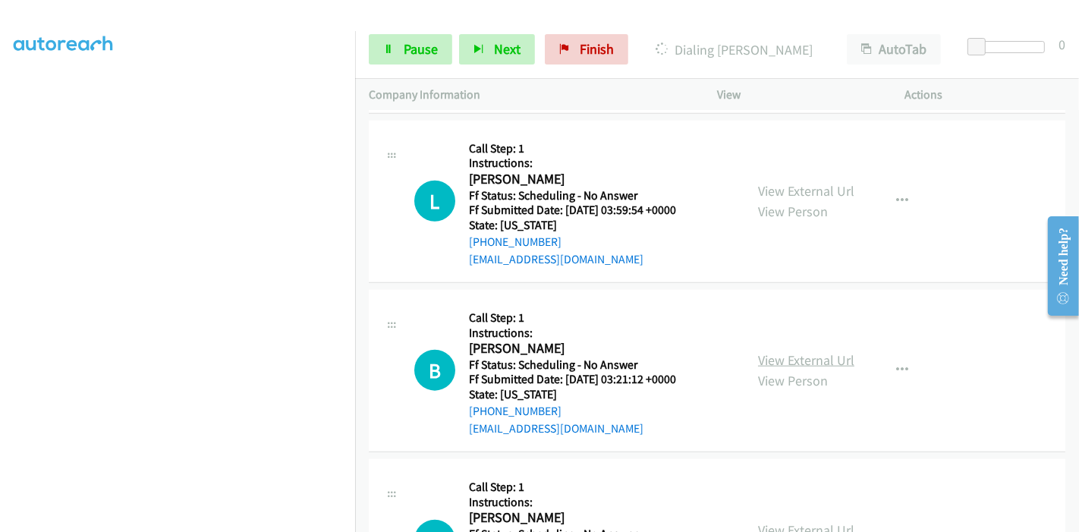
click at [772, 354] on link "View External Url" at bounding box center [806, 359] width 96 height 17
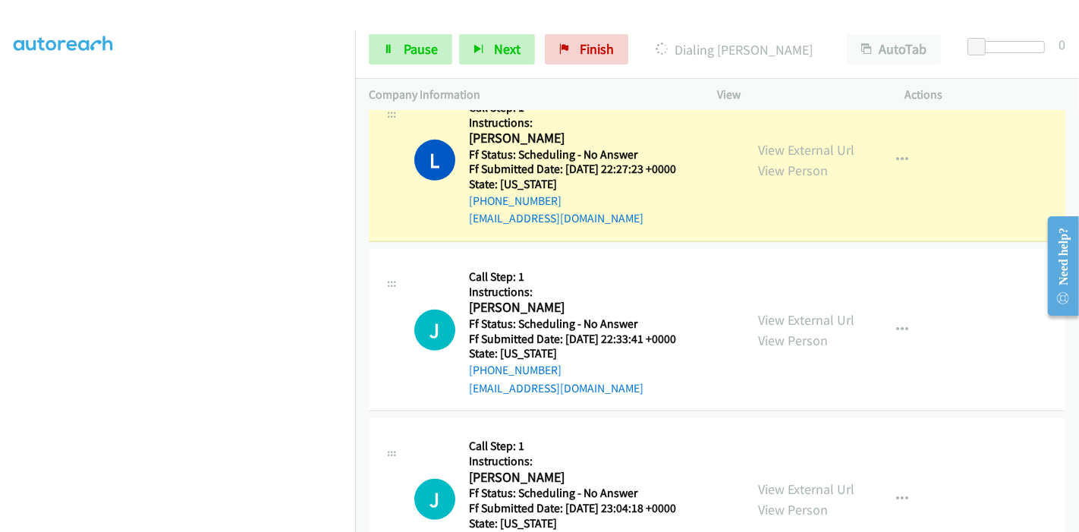
scroll to position [706, 0]
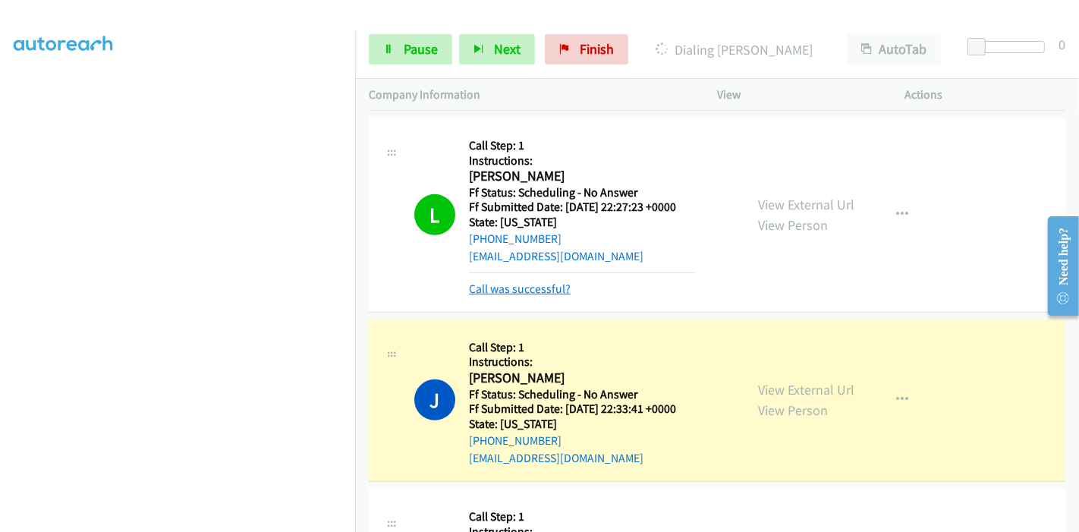
click at [509, 285] on link "Call was successful?" at bounding box center [520, 289] width 102 height 14
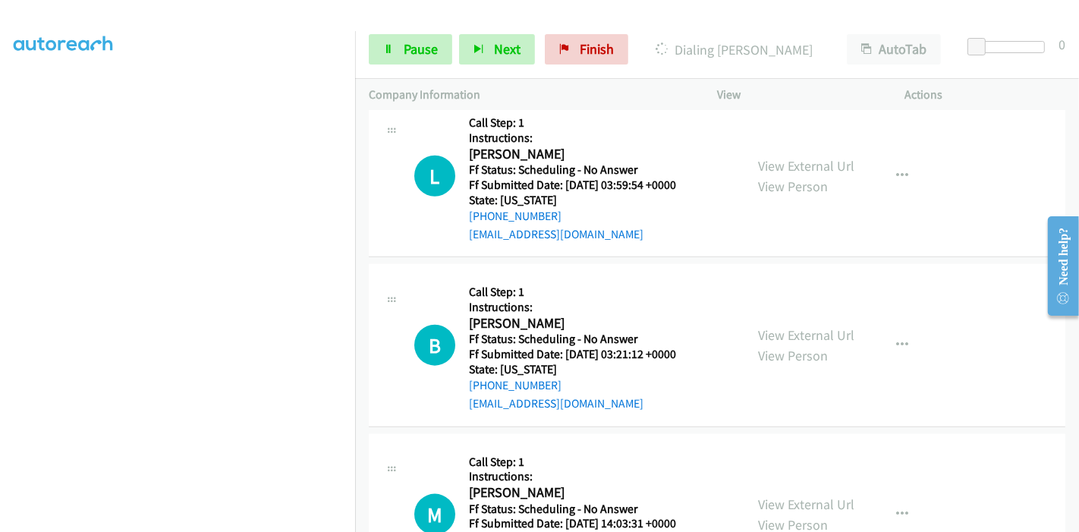
scroll to position [1465, 0]
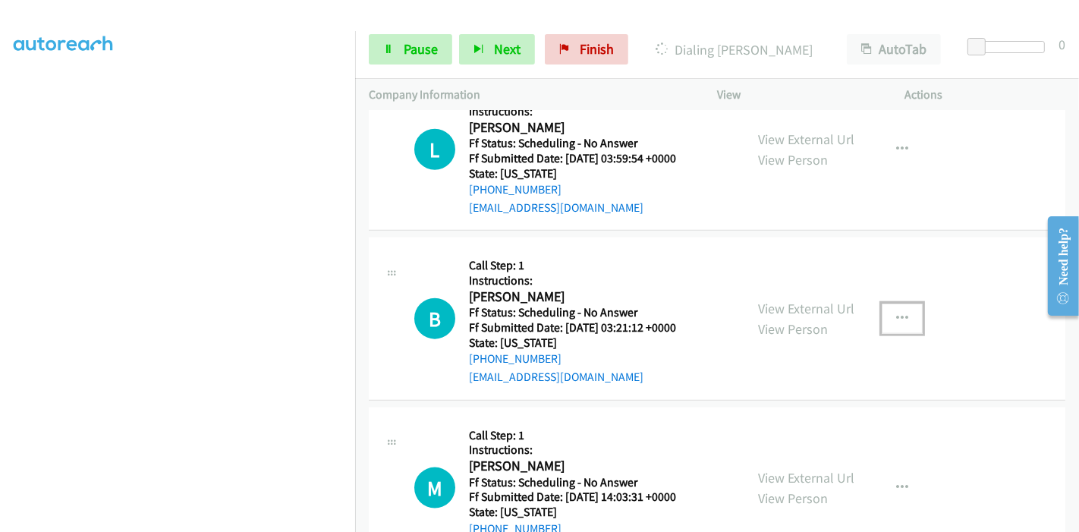
click at [896, 313] on icon "button" at bounding box center [902, 319] width 12 height 12
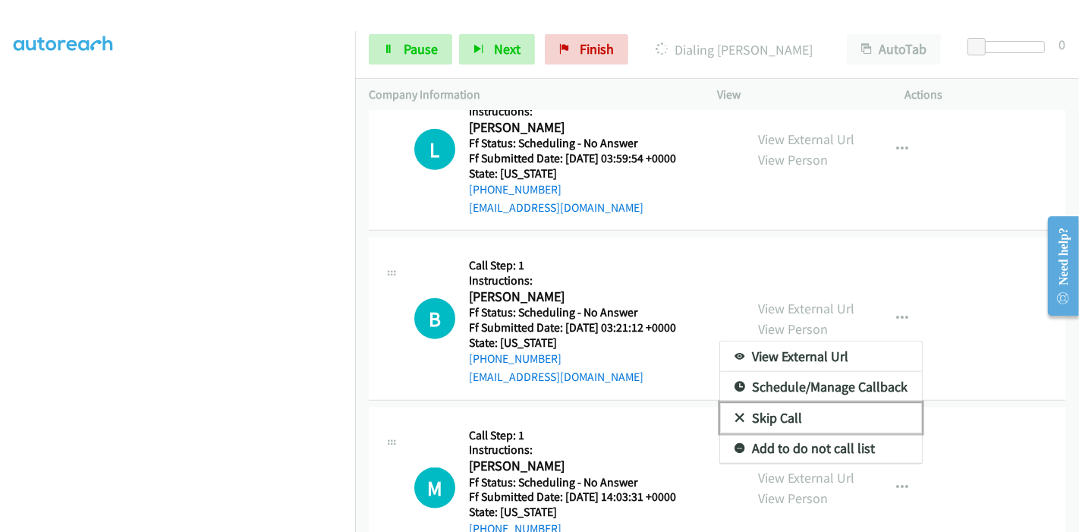
click at [771, 417] on link "Skip Call" at bounding box center [821, 418] width 202 height 30
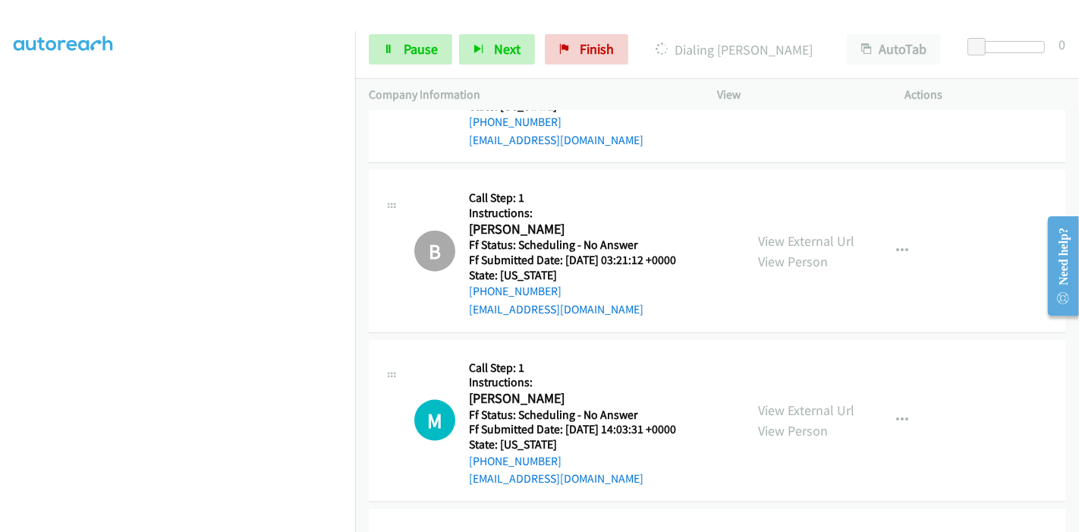
scroll to position [1550, 0]
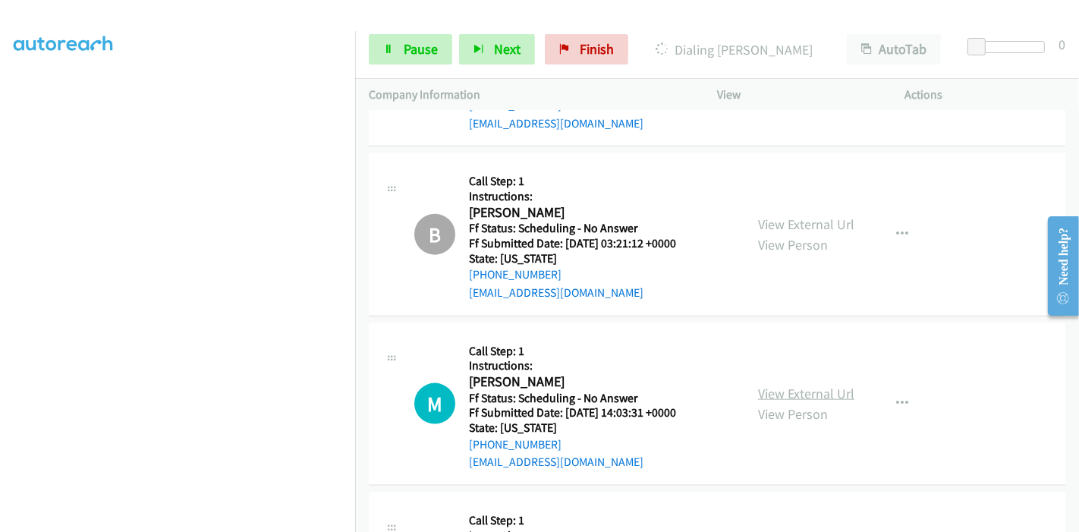
click at [817, 392] on link "View External Url" at bounding box center [806, 393] width 96 height 17
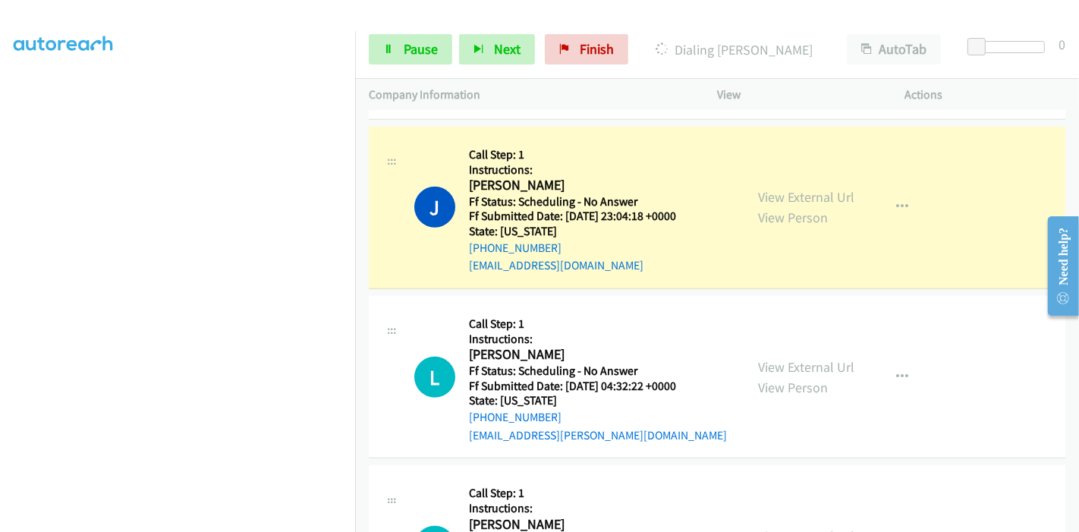
scroll to position [1043, 0]
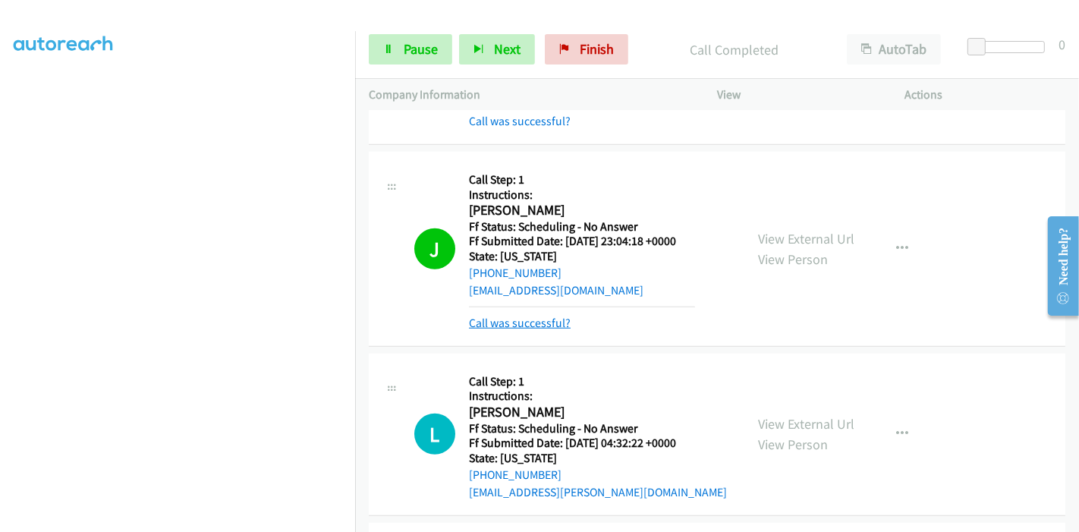
click at [512, 319] on link "Call was successful?" at bounding box center [520, 323] width 102 height 14
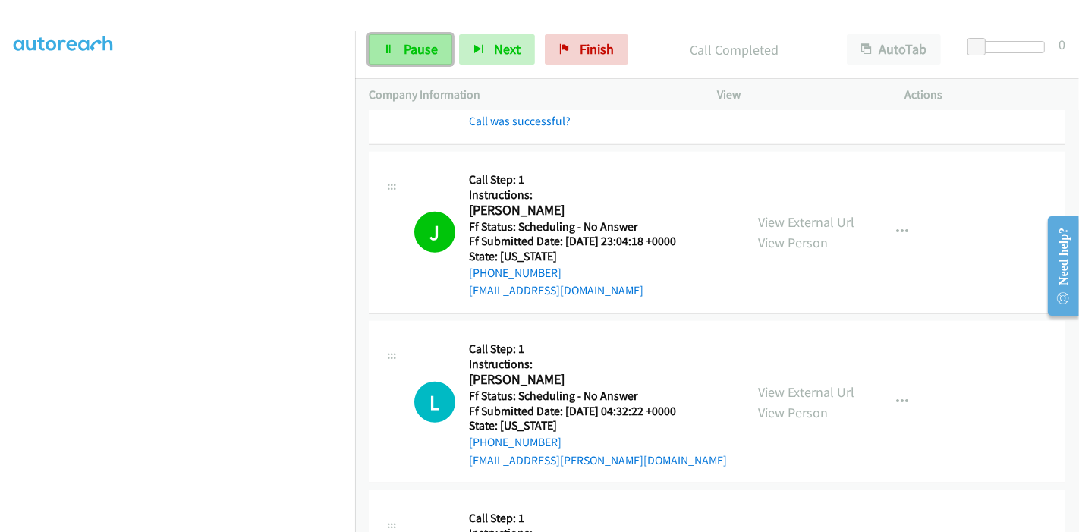
click at [423, 50] on span "Pause" at bounding box center [421, 48] width 34 height 17
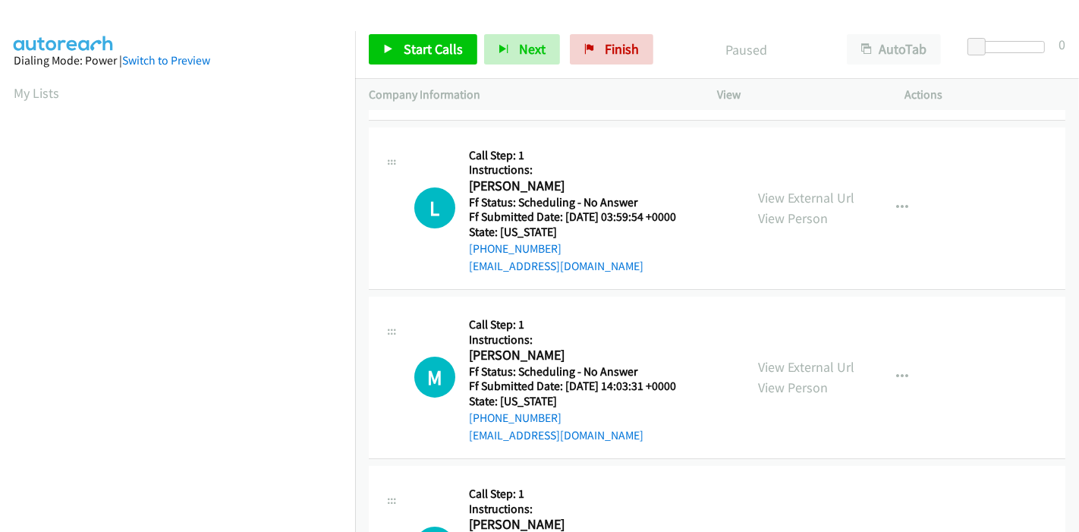
scroll to position [253, 0]
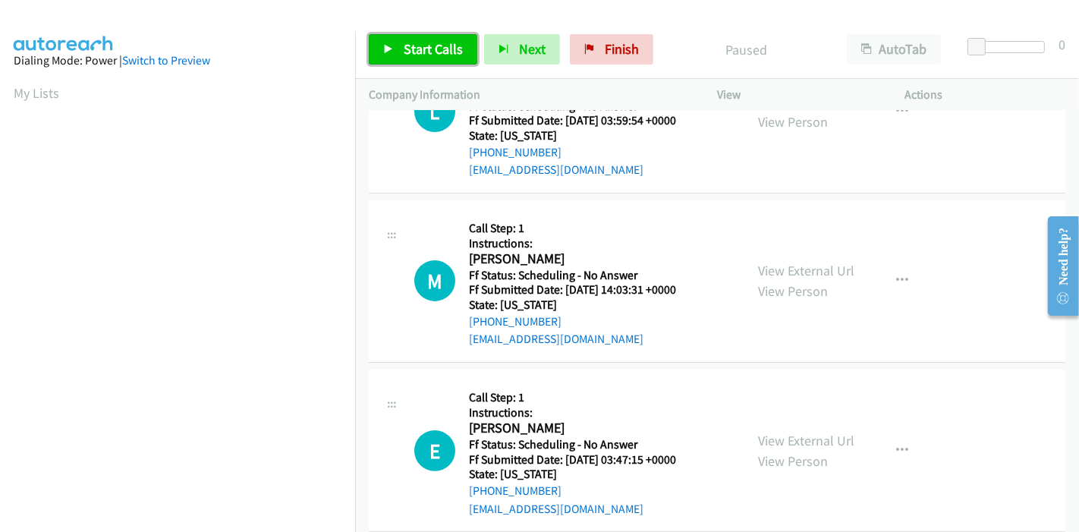
click at [411, 49] on span "Start Calls" at bounding box center [433, 48] width 59 height 17
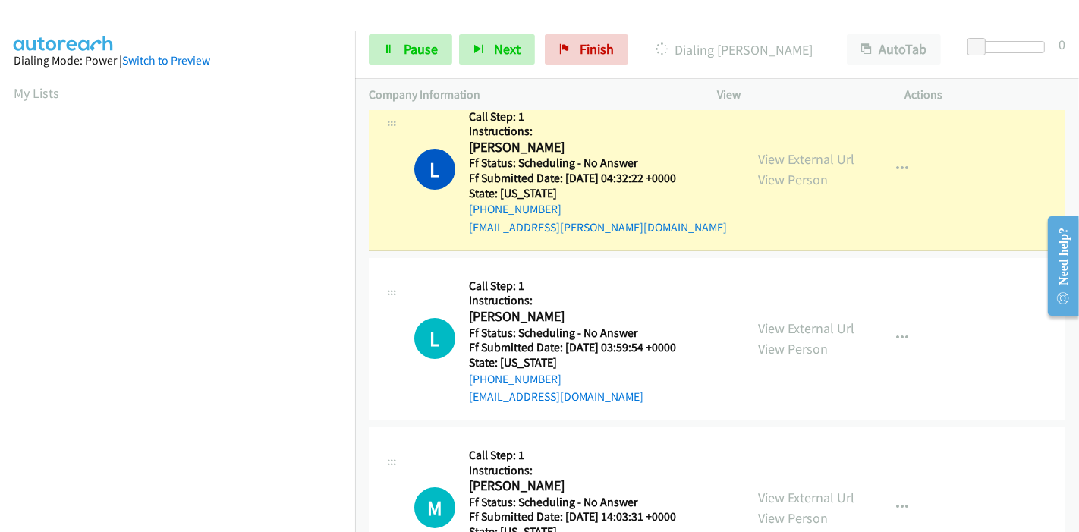
scroll to position [0, 0]
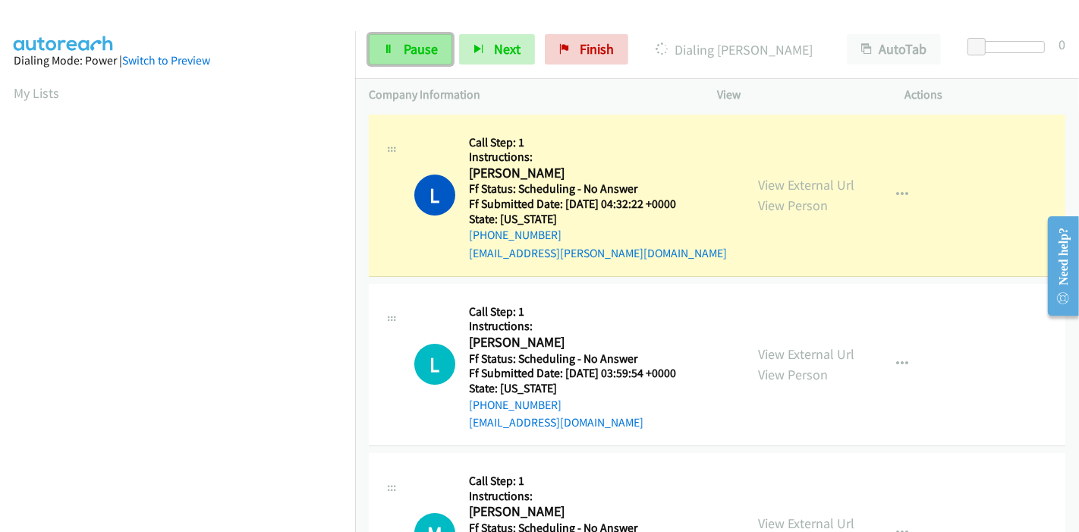
click at [401, 51] on link "Pause" at bounding box center [410, 49] width 83 height 30
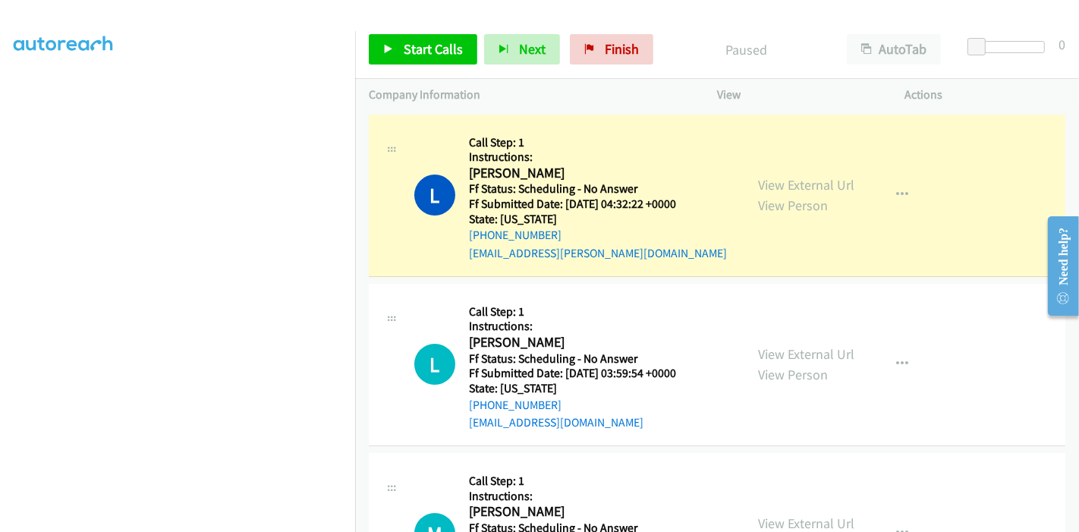
scroll to position [320, 0]
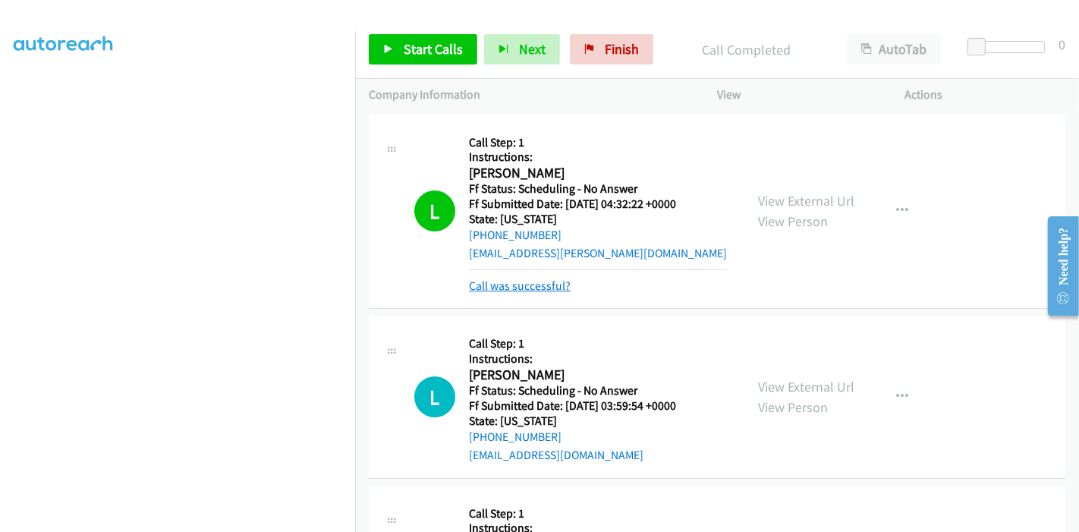
click at [516, 291] on link "Call was successful?" at bounding box center [520, 285] width 102 height 14
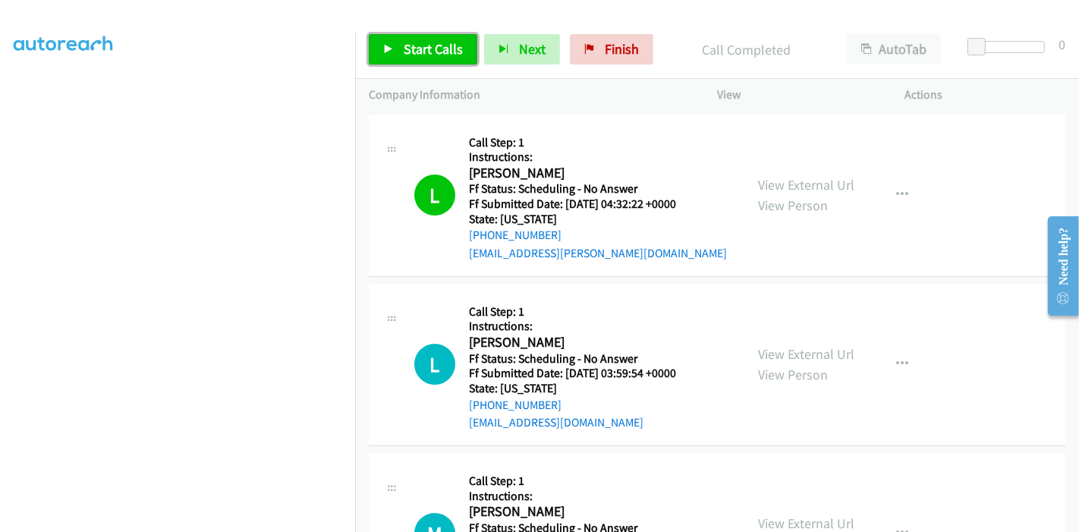
click at [411, 42] on span "Start Calls" at bounding box center [433, 48] width 59 height 17
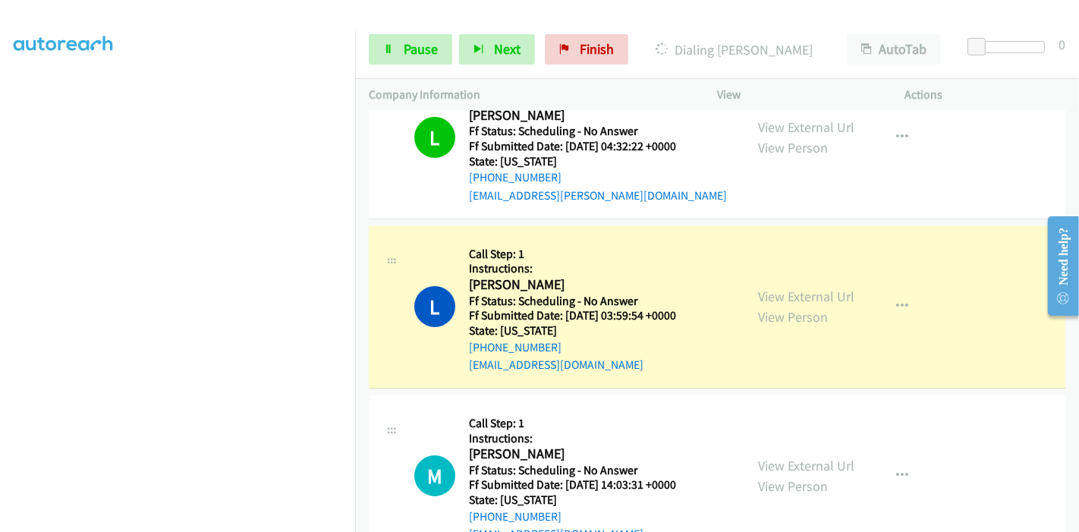
scroll to position [84, 0]
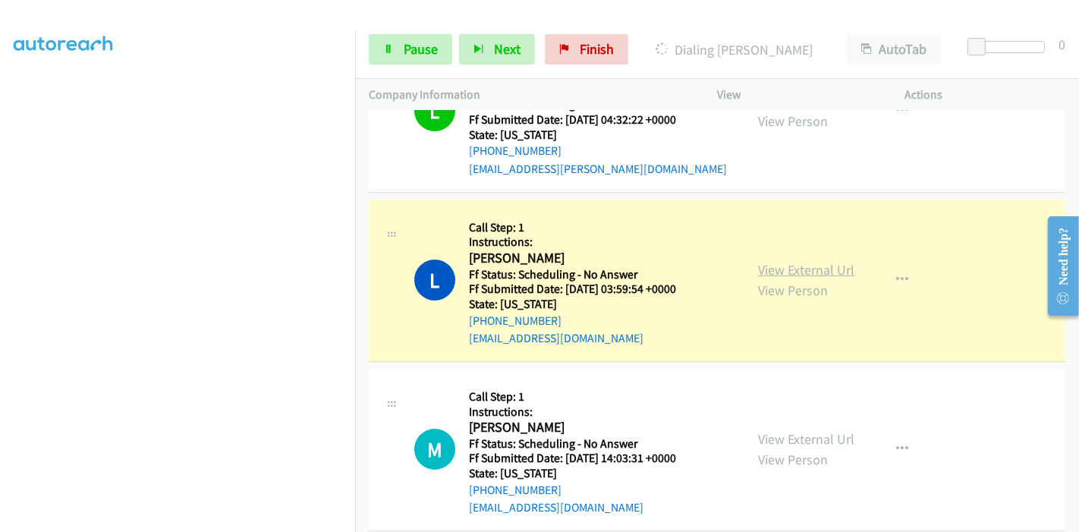
click at [810, 274] on link "View External Url" at bounding box center [806, 269] width 96 height 17
click at [780, 439] on link "View External Url" at bounding box center [806, 438] width 96 height 17
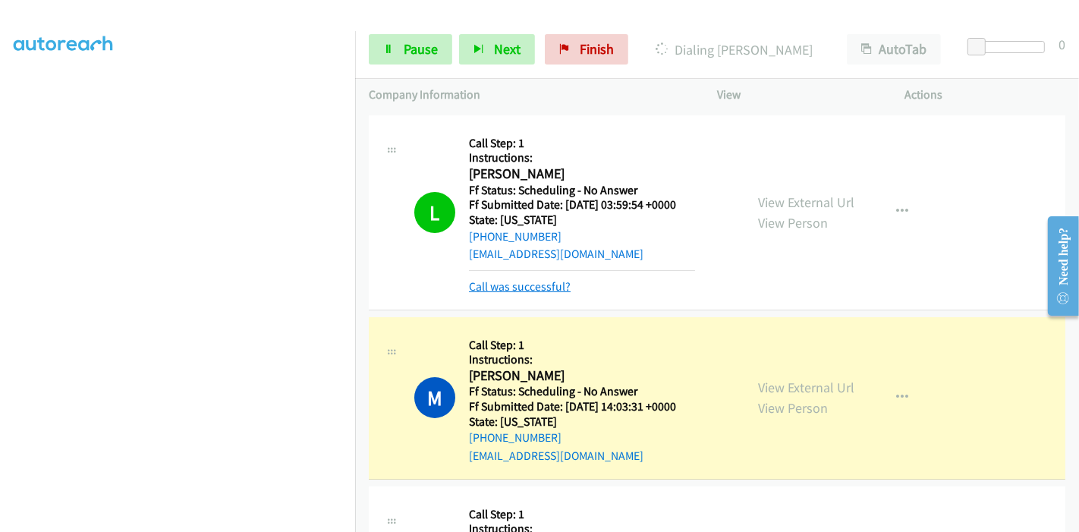
click at [516, 283] on link "Call was successful?" at bounding box center [520, 286] width 102 height 14
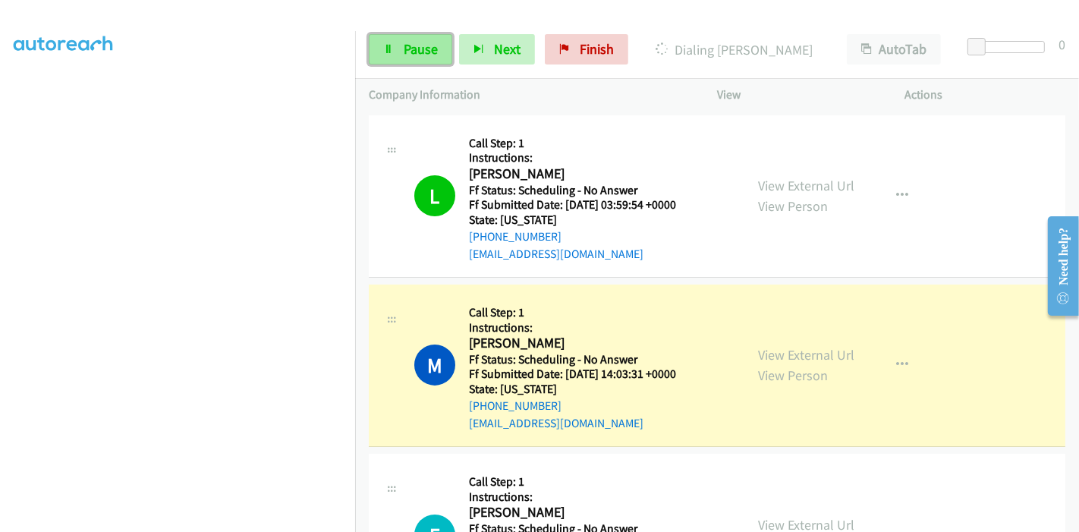
click at [431, 53] on span "Pause" at bounding box center [421, 48] width 34 height 17
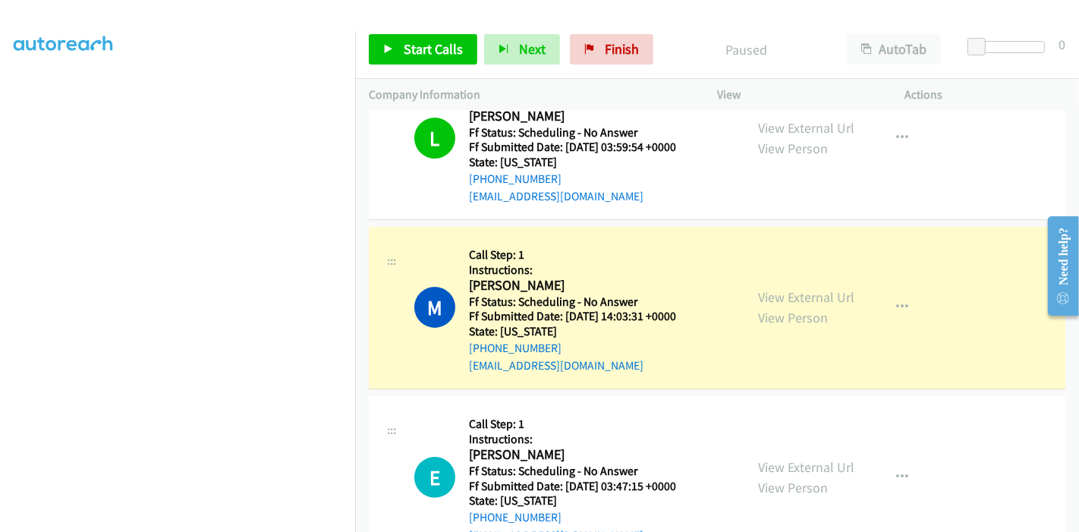
scroll to position [253, 0]
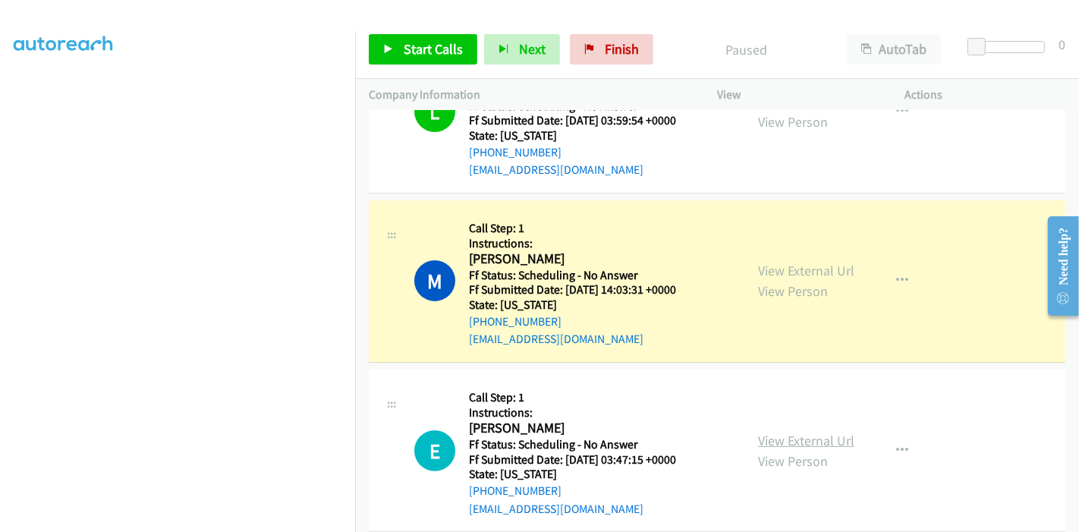
click at [774, 442] on link "View External Url" at bounding box center [806, 440] width 96 height 17
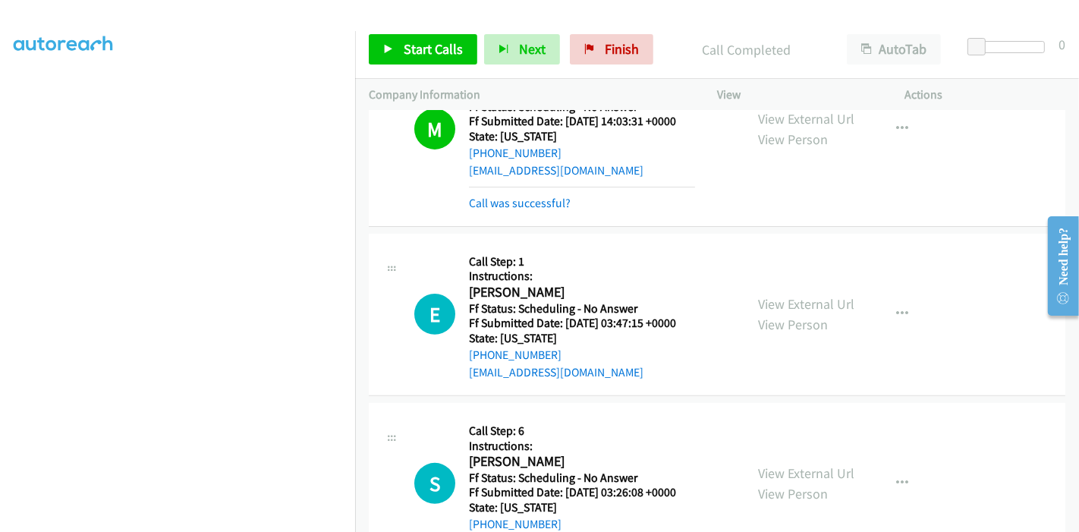
scroll to position [505, 0]
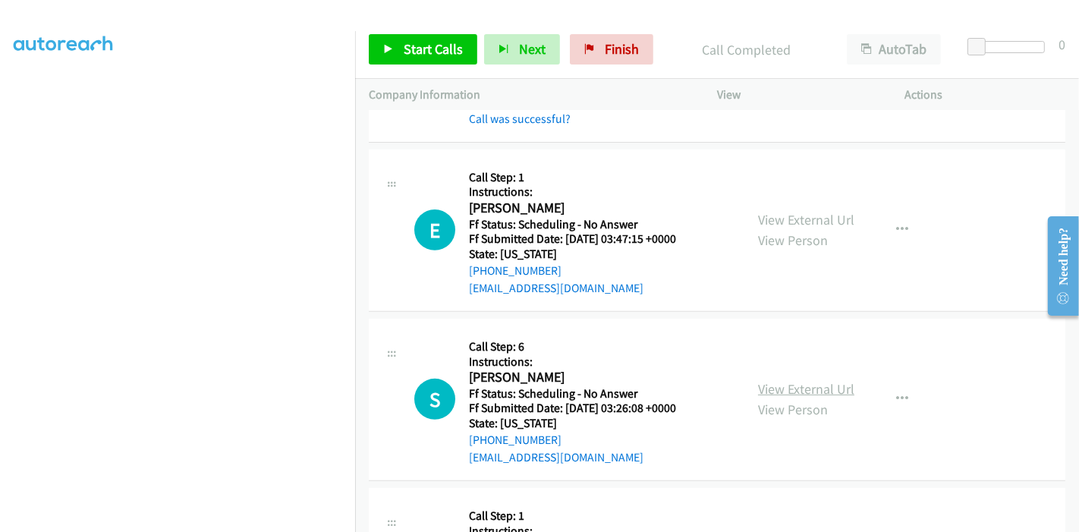
click at [783, 382] on link "View External Url" at bounding box center [806, 388] width 96 height 17
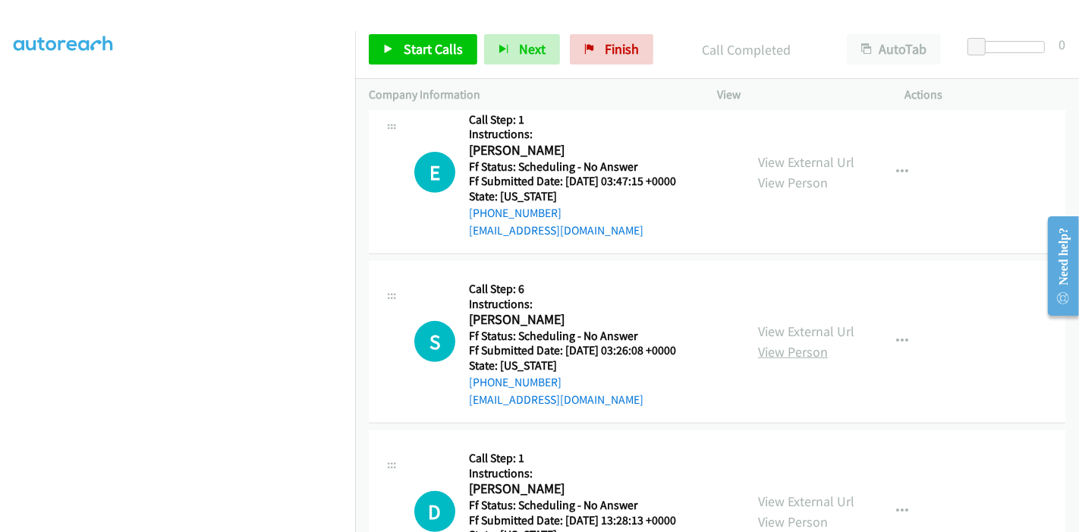
scroll to position [590, 0]
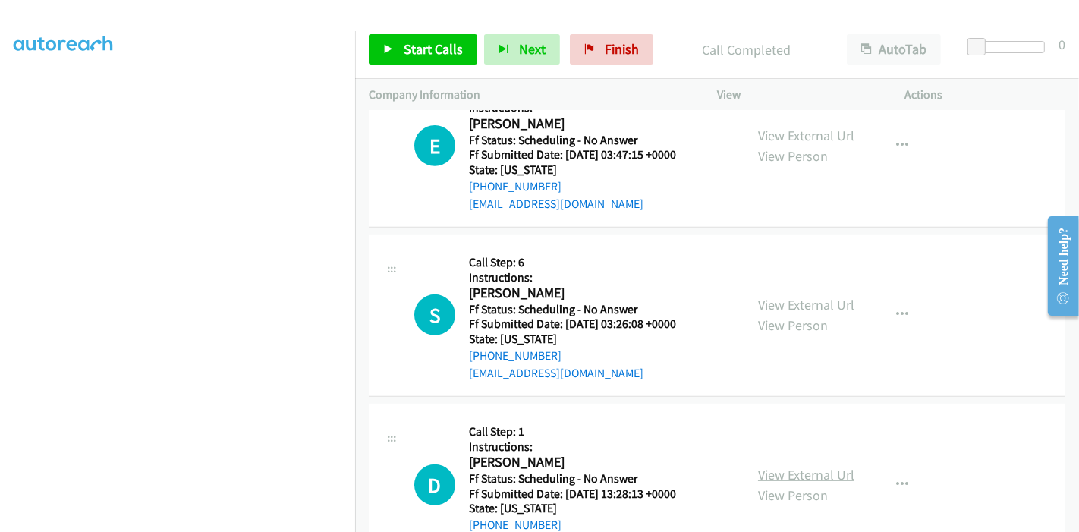
click at [782, 469] on link "View External Url" at bounding box center [806, 474] width 96 height 17
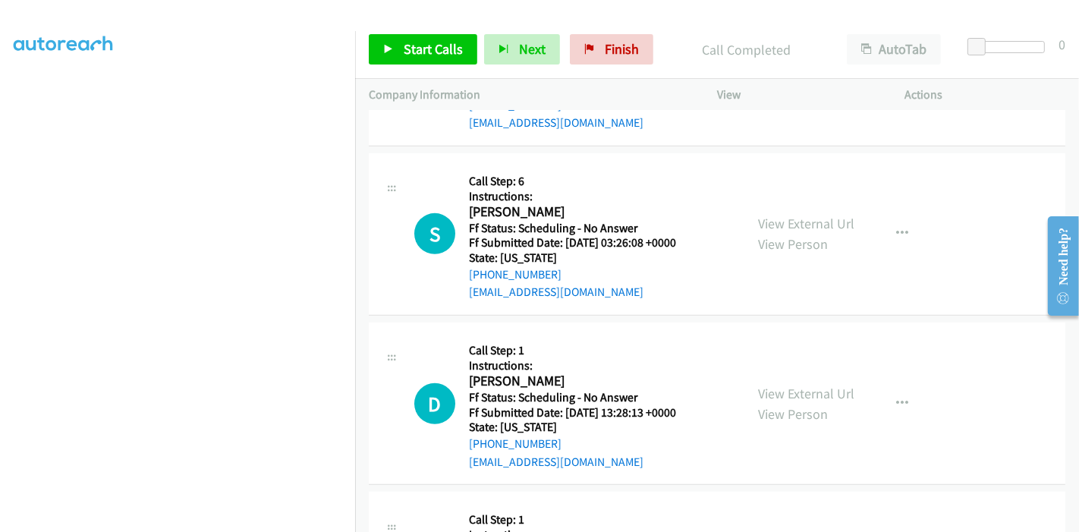
scroll to position [843, 0]
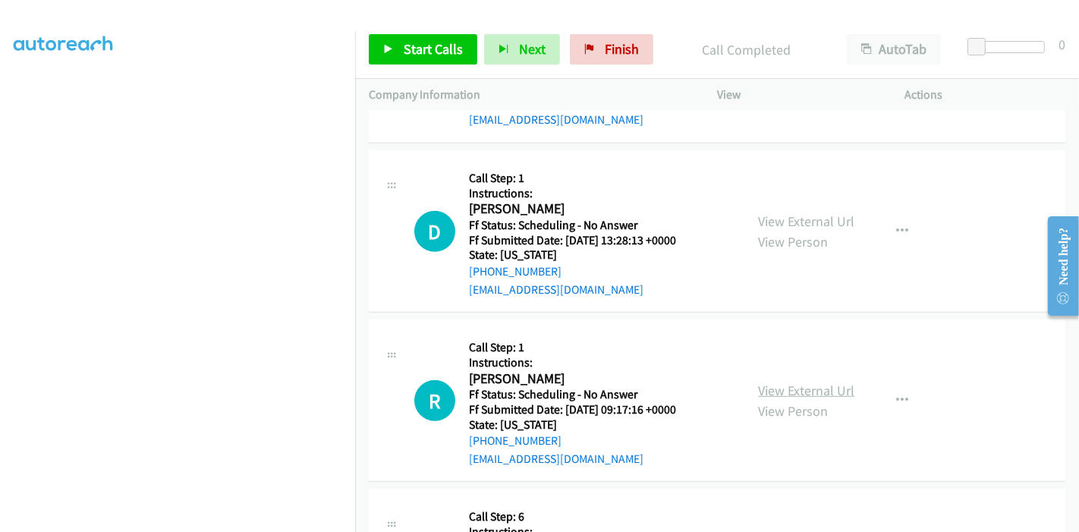
click at [767, 389] on link "View External Url" at bounding box center [806, 390] width 96 height 17
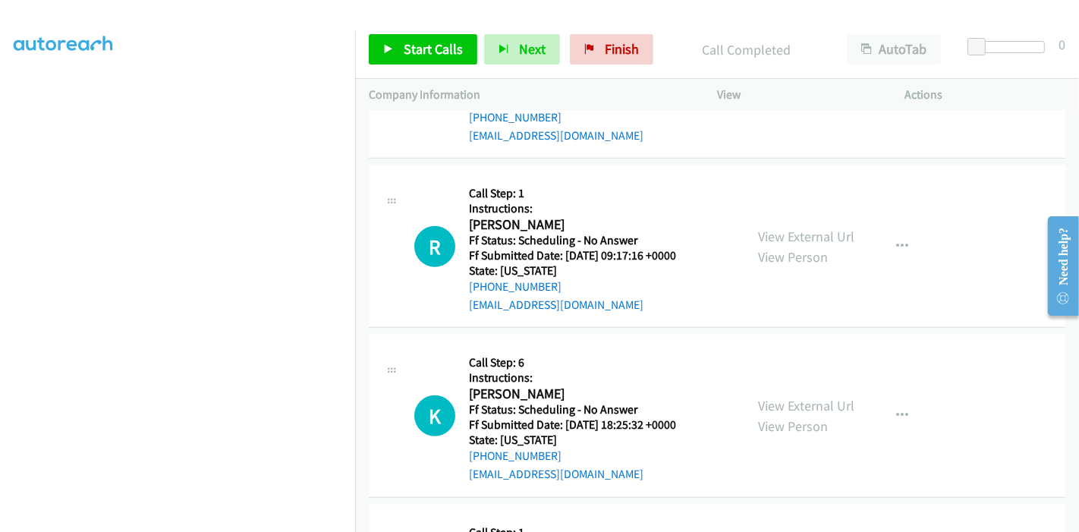
scroll to position [1012, 0]
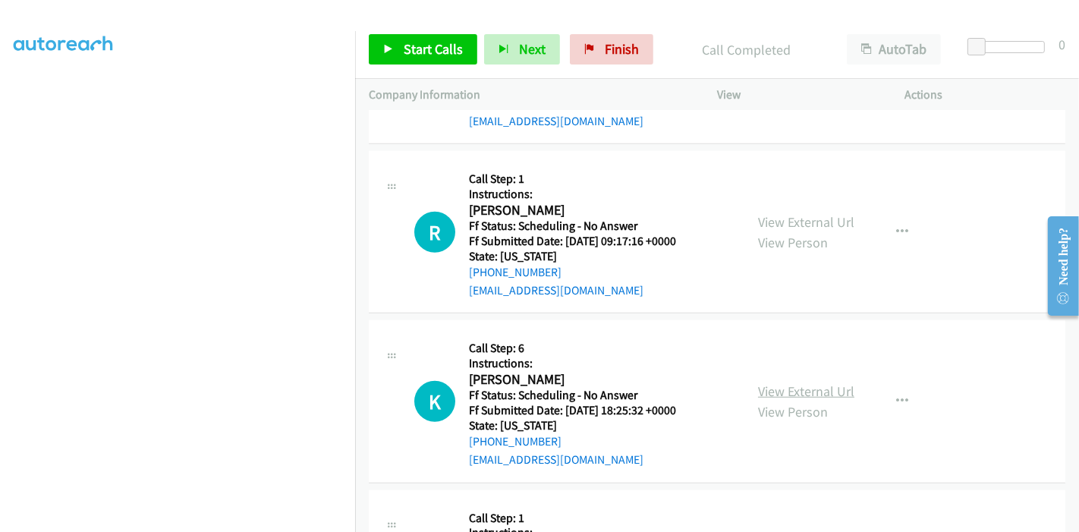
click at [772, 387] on link "View External Url" at bounding box center [806, 390] width 96 height 17
click at [409, 49] on span "Start Calls" at bounding box center [433, 48] width 59 height 17
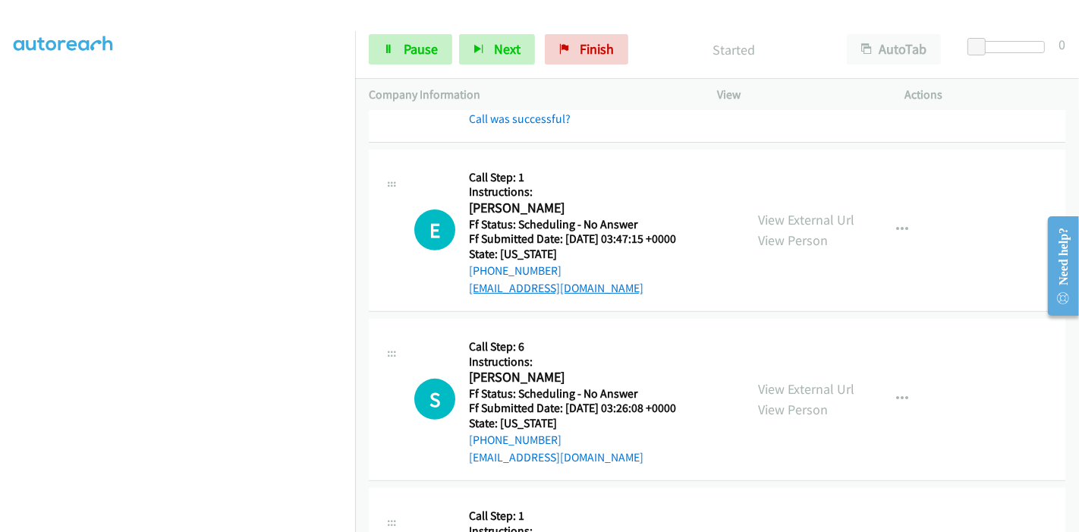
scroll to position [337, 0]
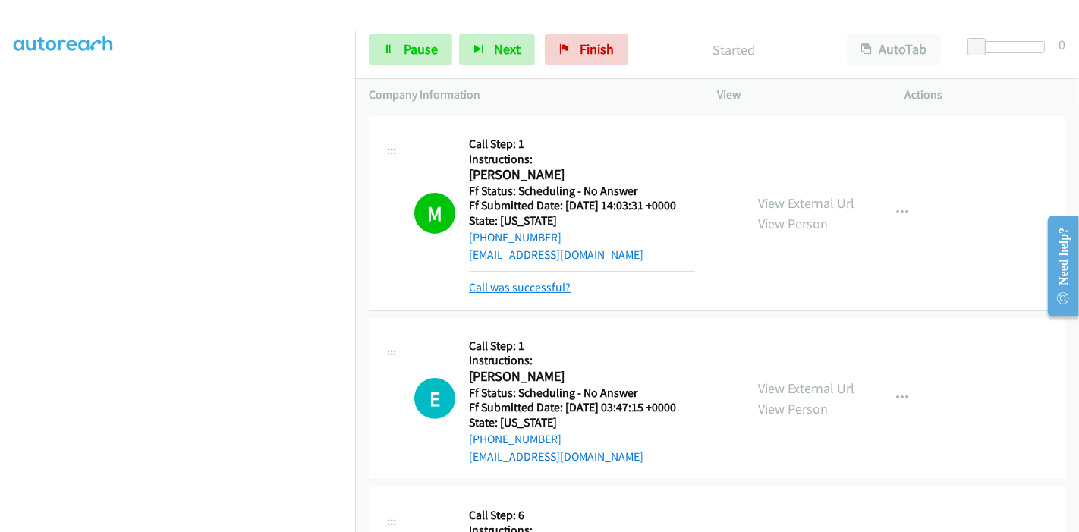
click at [536, 288] on link "Call was successful?" at bounding box center [520, 287] width 102 height 14
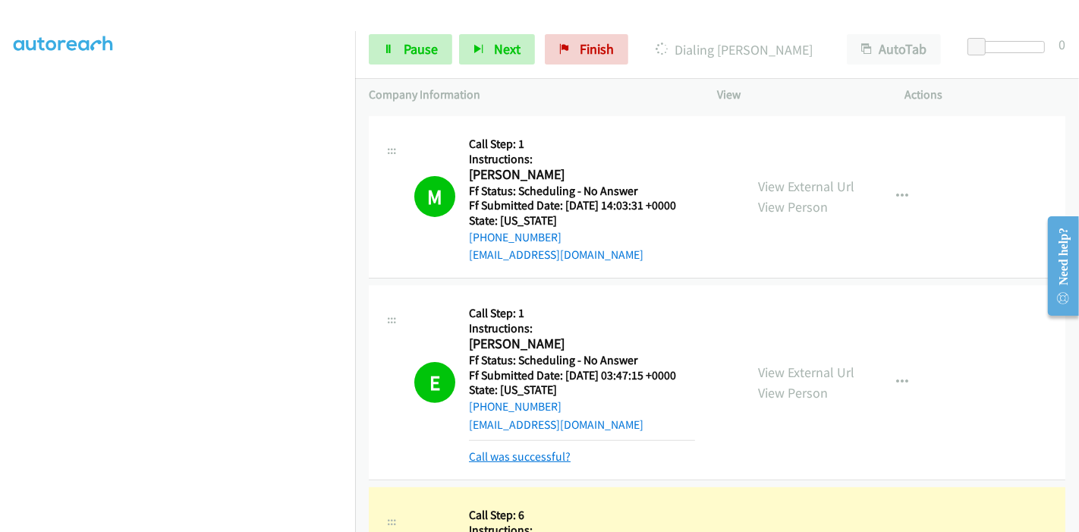
click at [521, 458] on link "Call was successful?" at bounding box center [520, 456] width 102 height 14
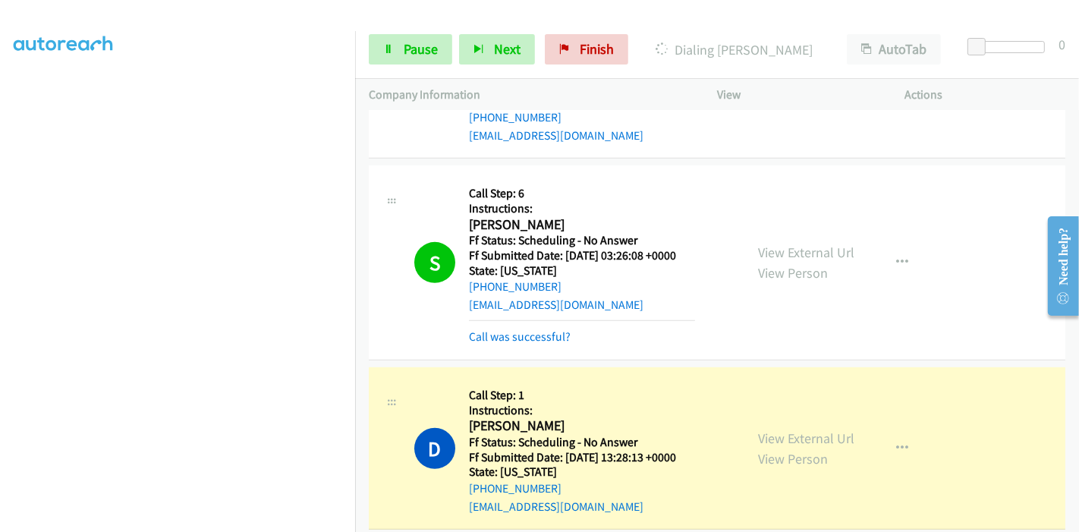
scroll to position [759, 0]
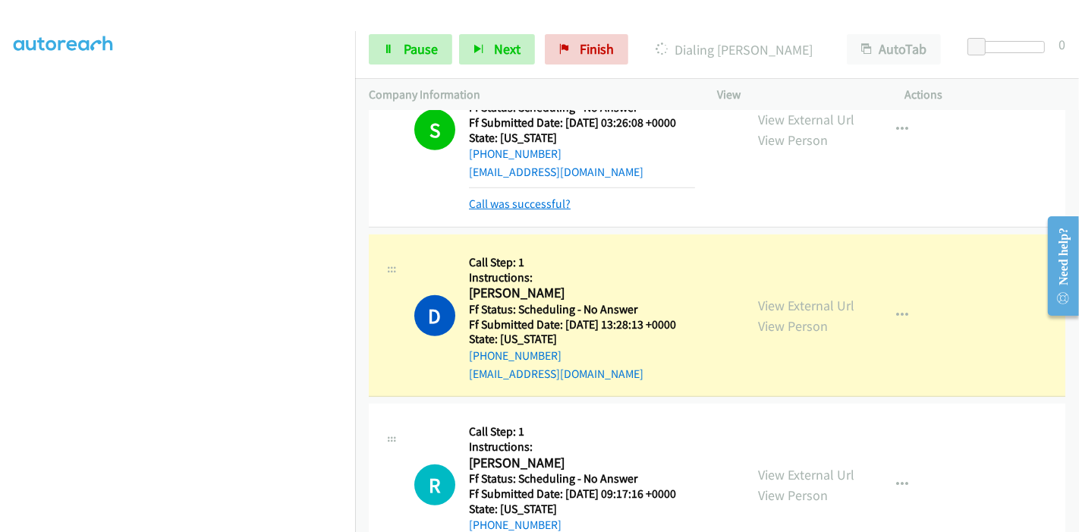
click at [534, 198] on link "Call was successful?" at bounding box center [520, 204] width 102 height 14
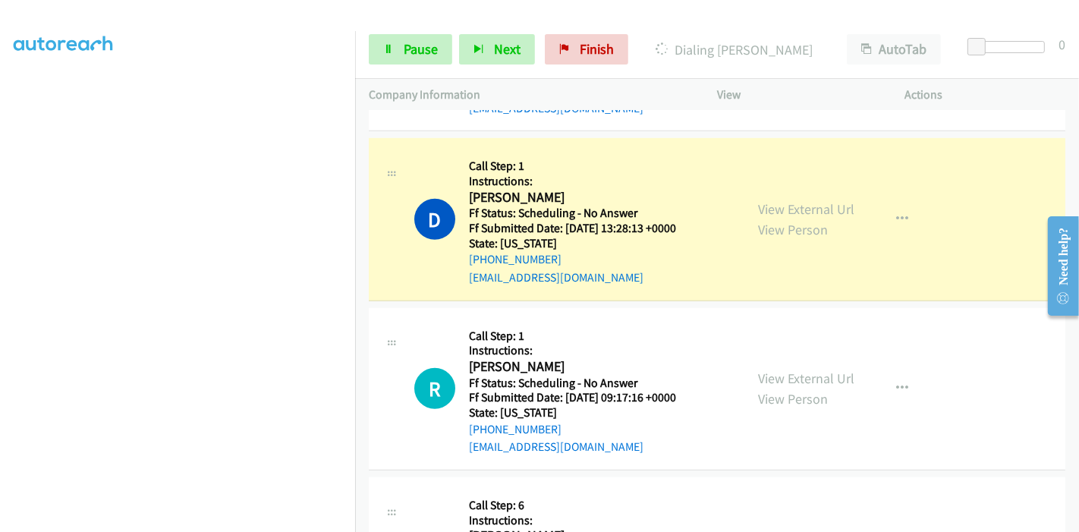
scroll to position [742, 0]
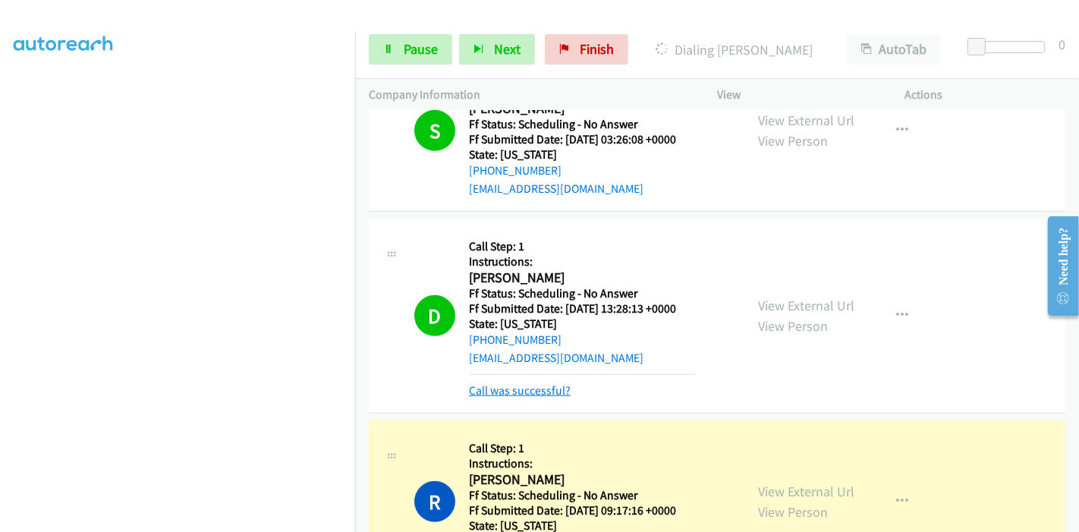
click at [521, 392] on link "Call was successful?" at bounding box center [520, 390] width 102 height 14
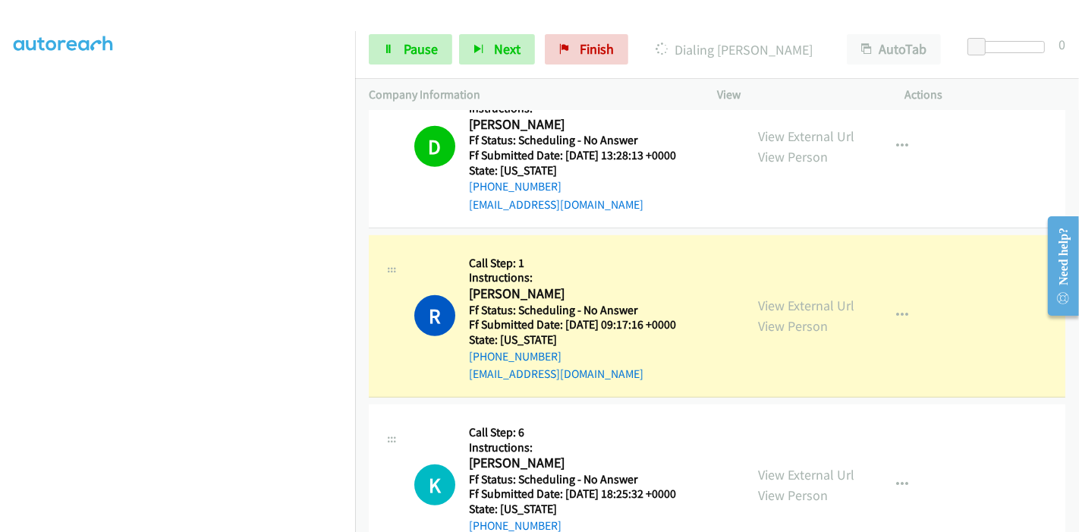
scroll to position [911, 0]
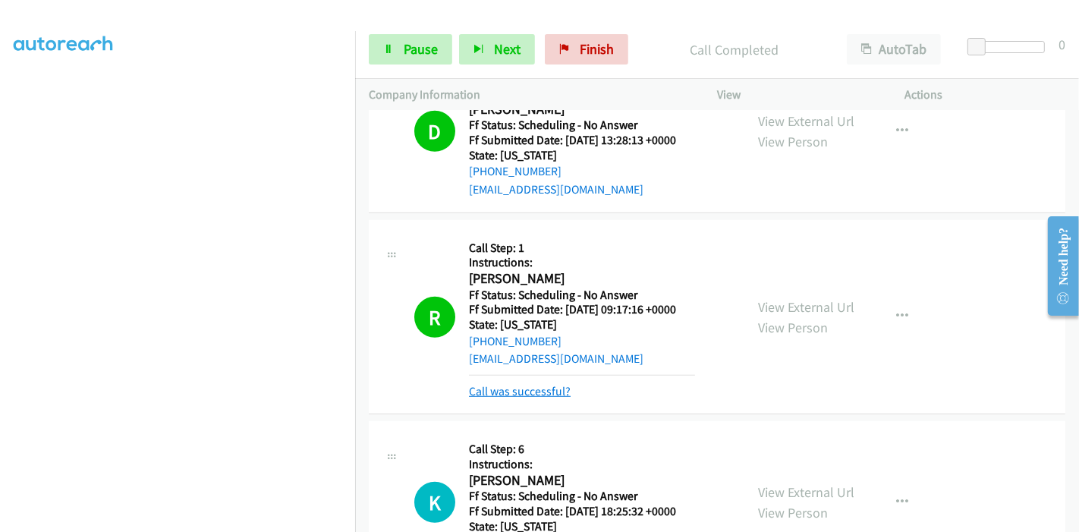
click at [514, 393] on link "Call was successful?" at bounding box center [520, 391] width 102 height 14
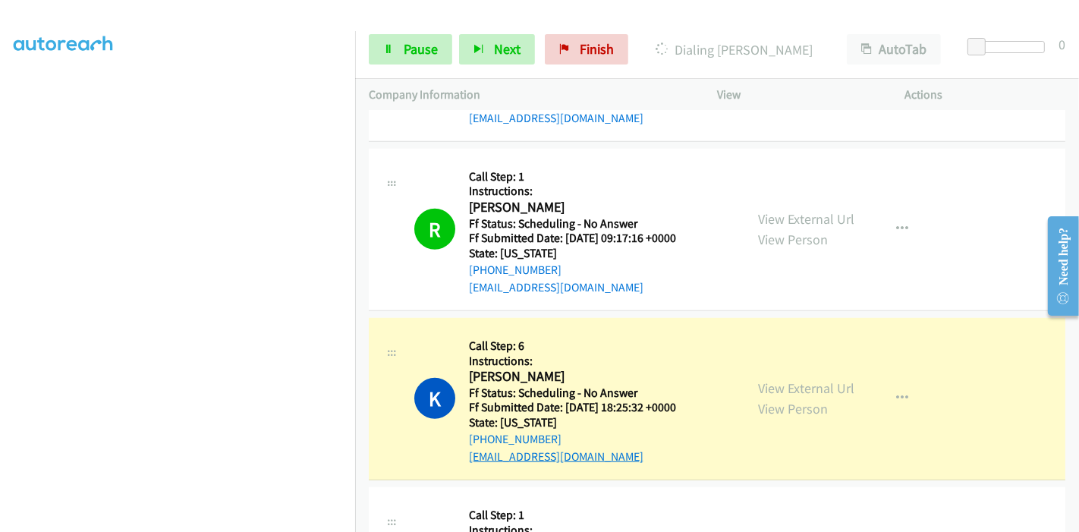
scroll to position [1079, 0]
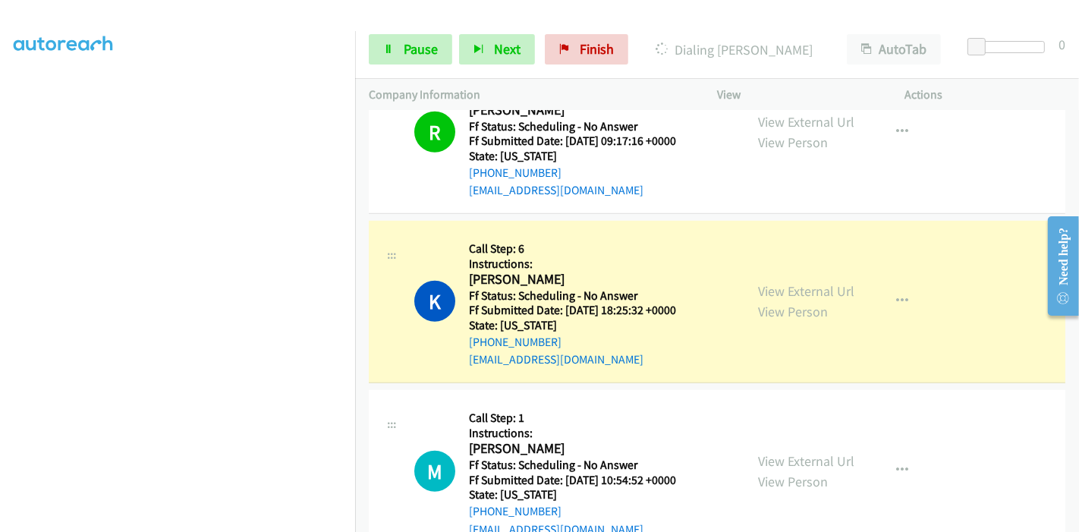
click at [413, 25] on div "Start Calls Pause Next Finish Dialing Kimberly Barksdale Barksdale AutoTab Auto…" at bounding box center [717, 49] width 724 height 58
click at [410, 42] on span "Pause" at bounding box center [421, 48] width 34 height 17
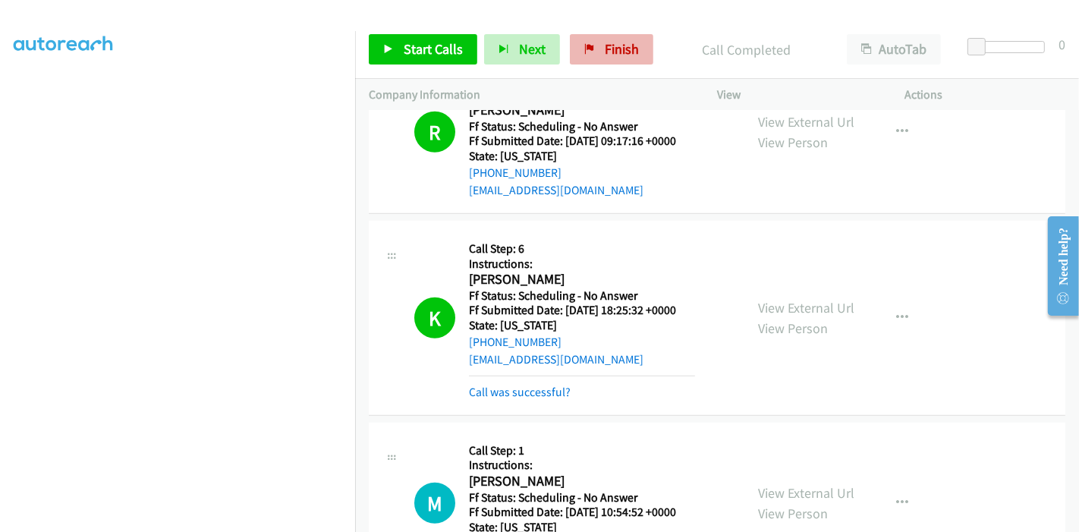
click at [597, 65] on div "Start Calls Pause Next Finish Call Completed AutoTab AutoTab 0" at bounding box center [717, 49] width 724 height 58
click at [605, 45] on span "Finish" at bounding box center [622, 48] width 34 height 17
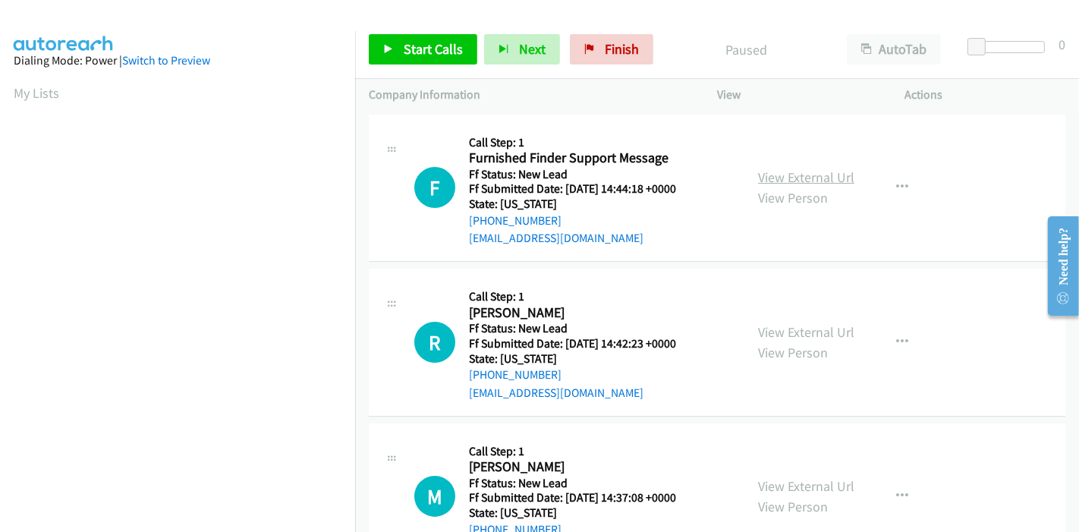
click at [794, 170] on link "View External Url" at bounding box center [806, 176] width 96 height 17
click at [768, 328] on link "View External Url" at bounding box center [806, 331] width 96 height 17
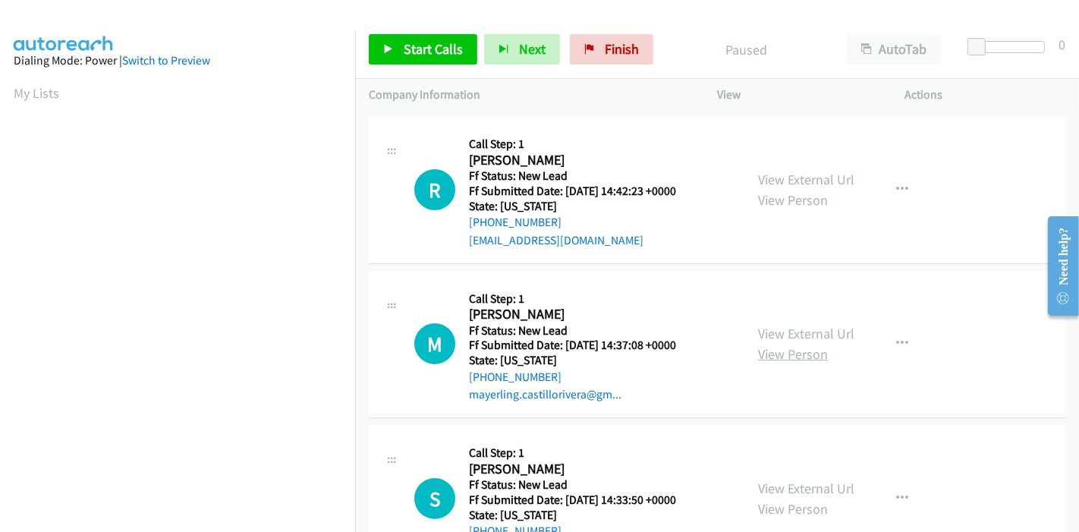
scroll to position [168, 0]
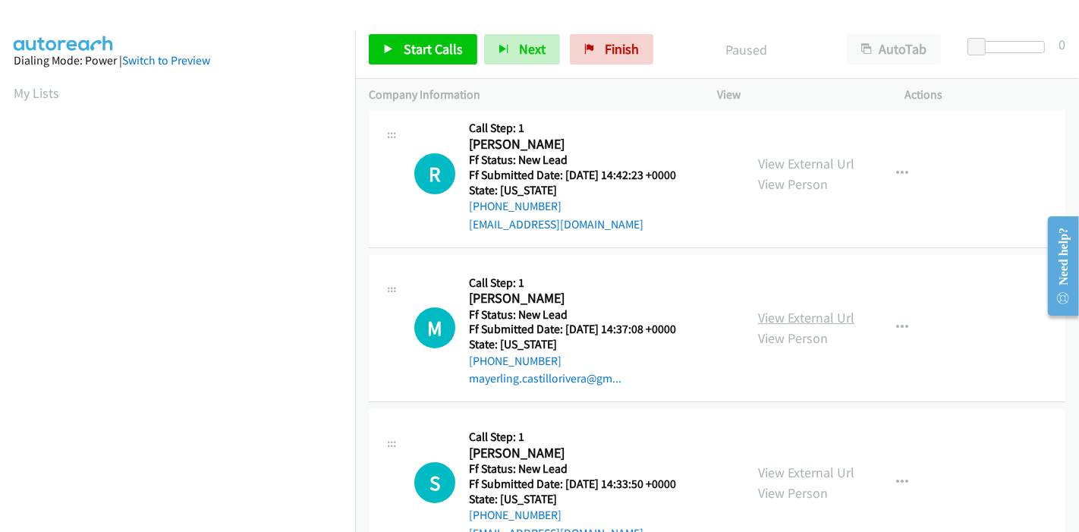
click at [801, 323] on link "View External Url" at bounding box center [806, 317] width 96 height 17
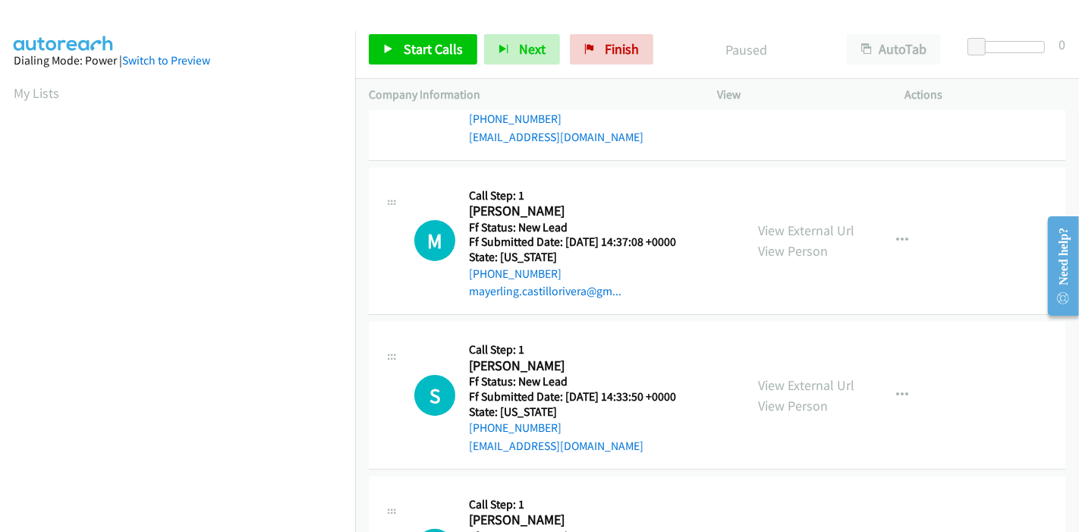
scroll to position [337, 0]
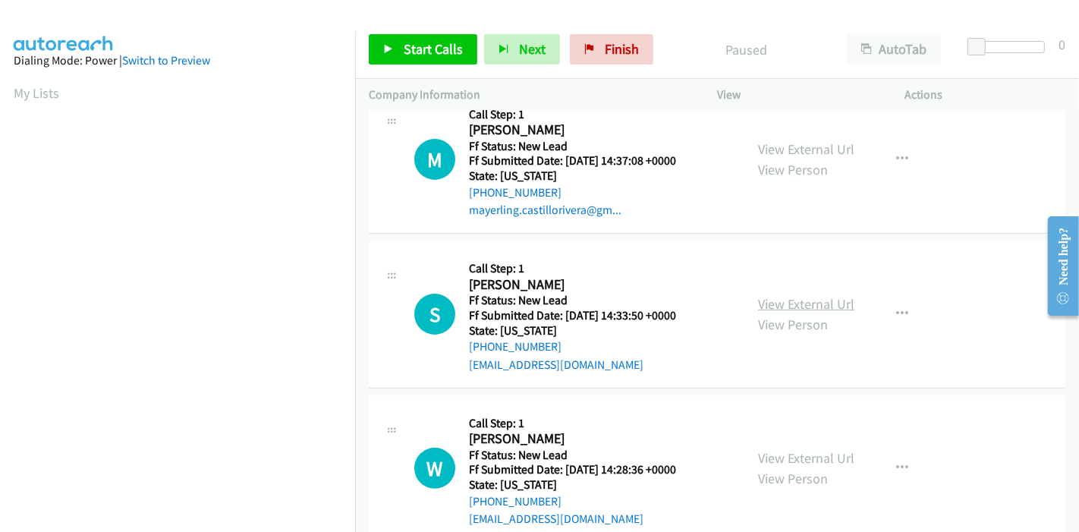
click at [793, 304] on link "View External Url" at bounding box center [806, 303] width 96 height 17
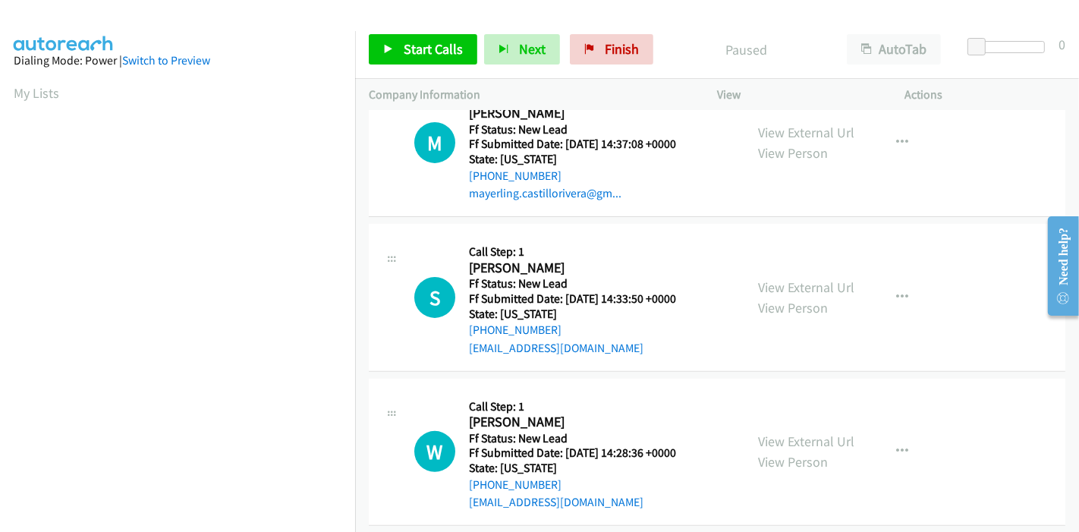
scroll to position [370, 0]
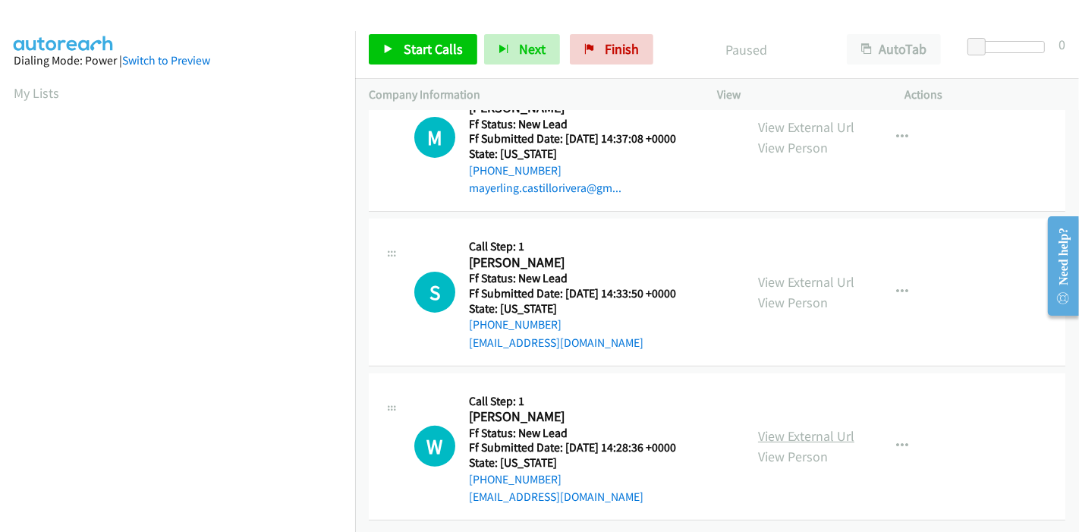
click at [789, 427] on link "View External Url" at bounding box center [806, 435] width 96 height 17
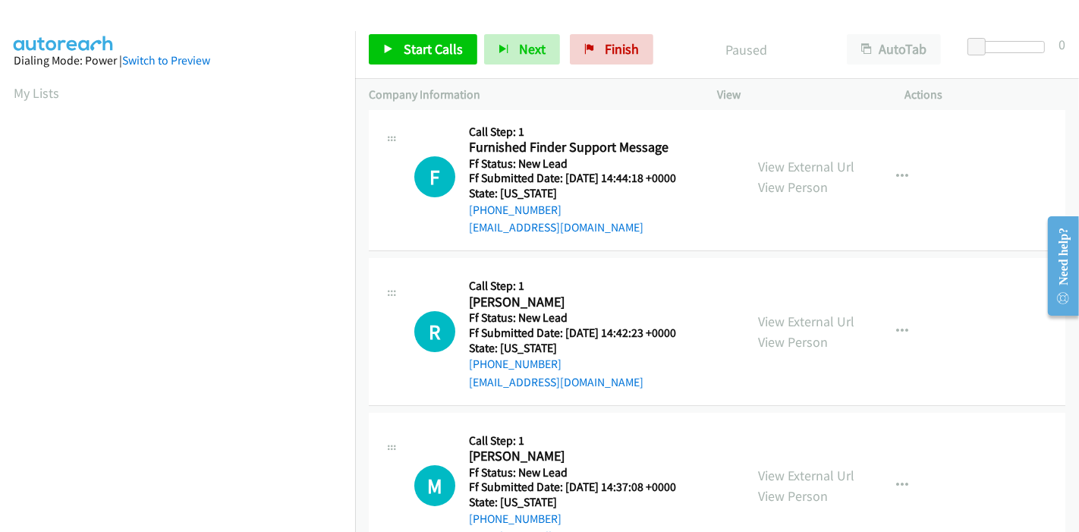
scroll to position [0, 0]
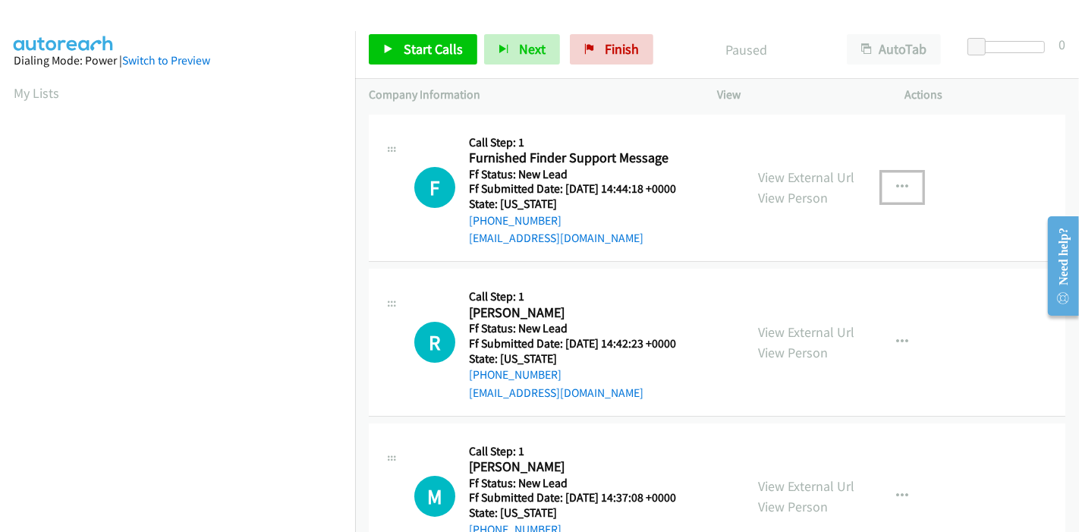
click at [896, 185] on icon "button" at bounding box center [902, 187] width 12 height 12
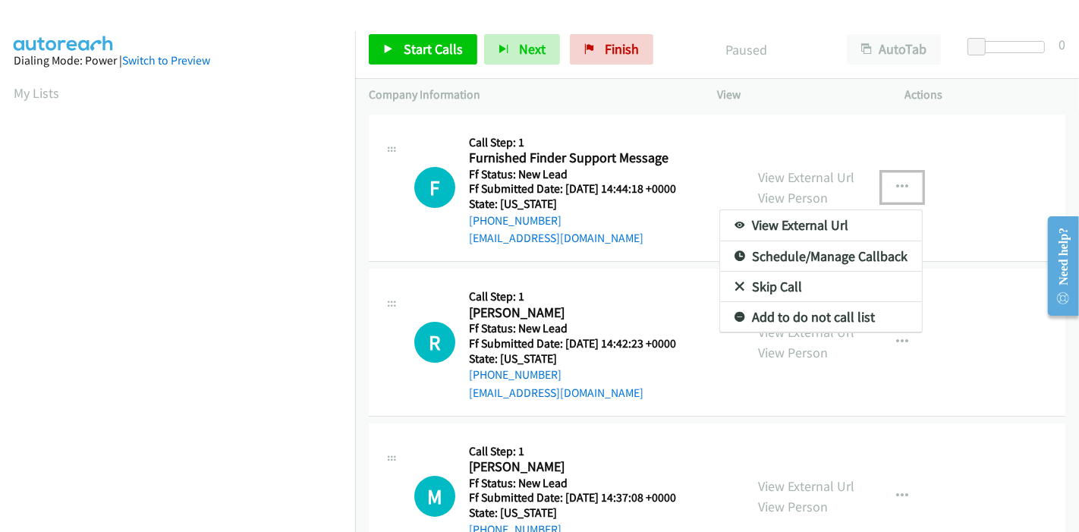
click at [787, 278] on link "Skip Call" at bounding box center [821, 287] width 202 height 30
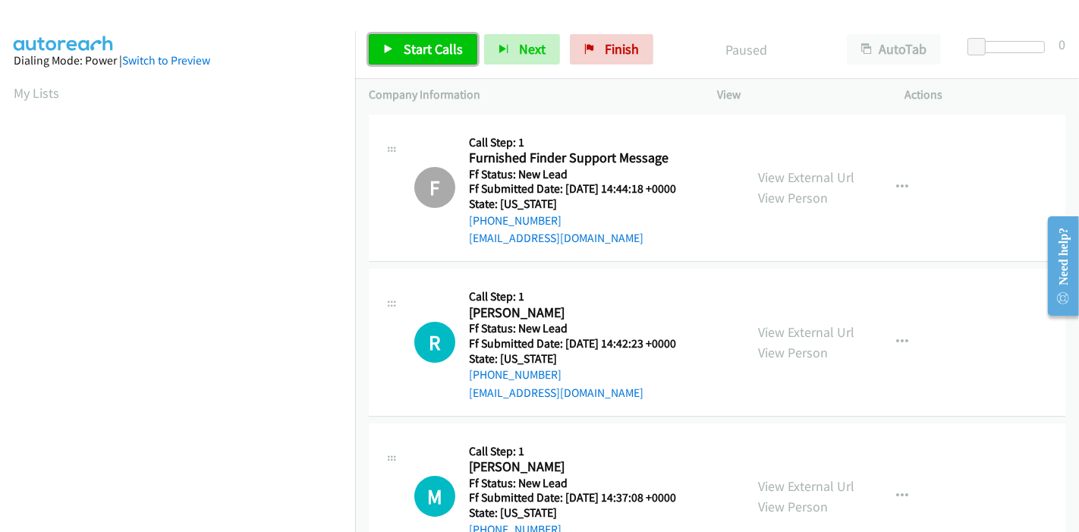
click at [407, 46] on span "Start Calls" at bounding box center [433, 48] width 59 height 17
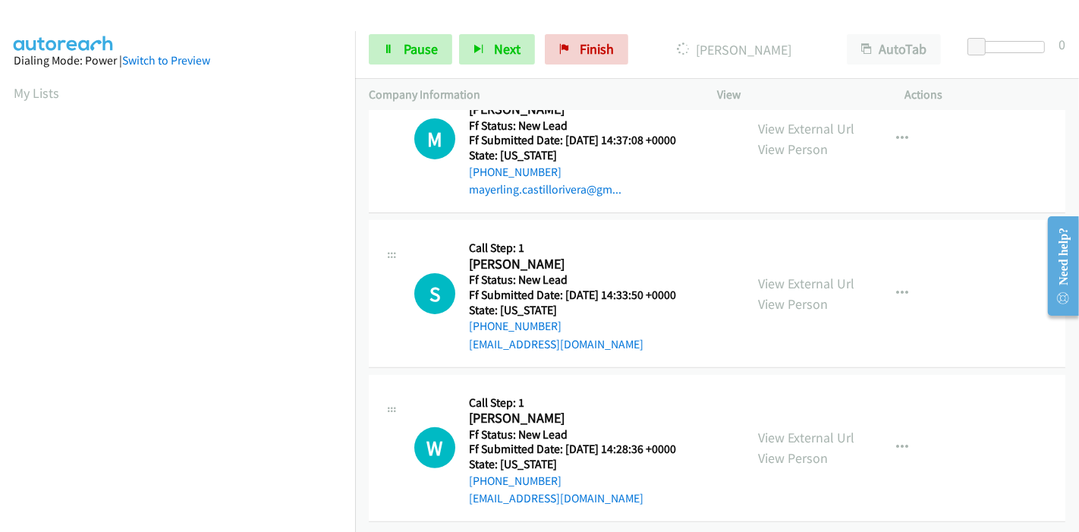
scroll to position [370, 0]
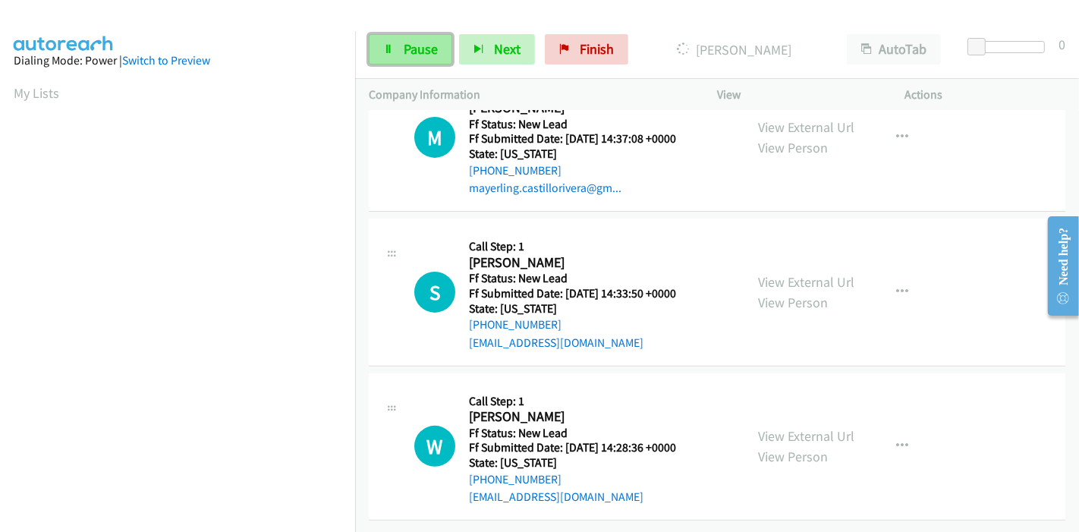
click at [409, 50] on span "Pause" at bounding box center [421, 48] width 34 height 17
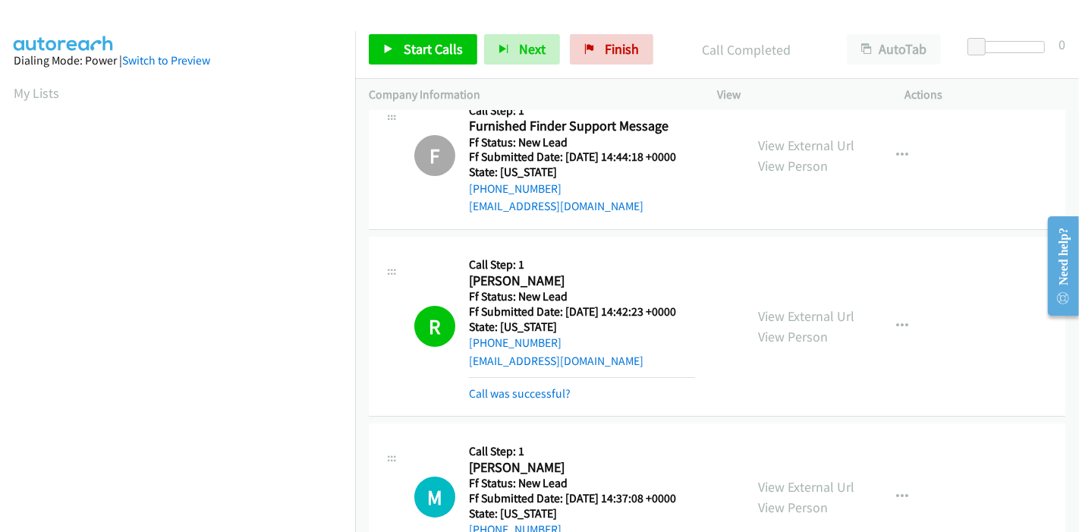
scroll to position [320, 0]
click at [418, 46] on span "Start Calls" at bounding box center [433, 48] width 59 height 17
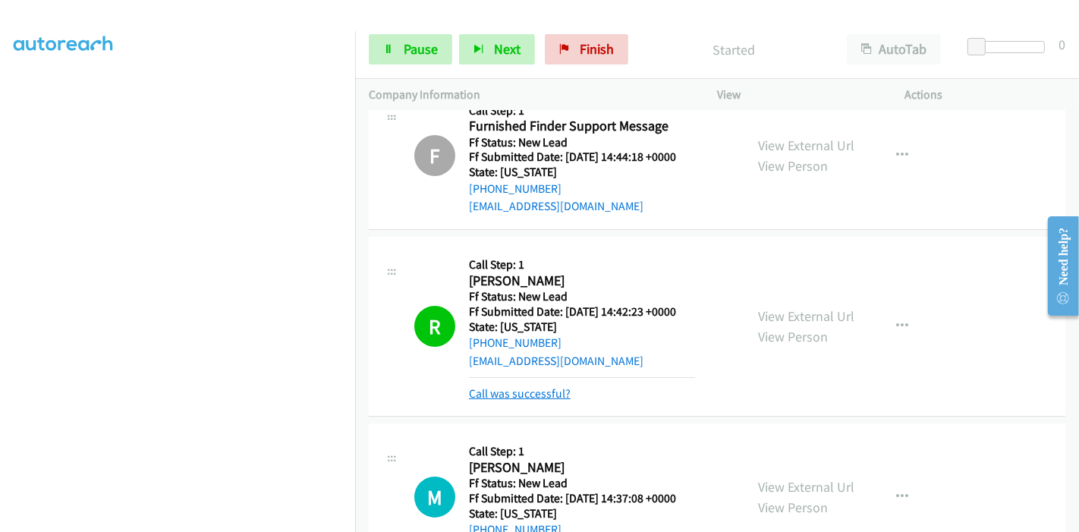
click at [502, 393] on link "Call was successful?" at bounding box center [520, 393] width 102 height 14
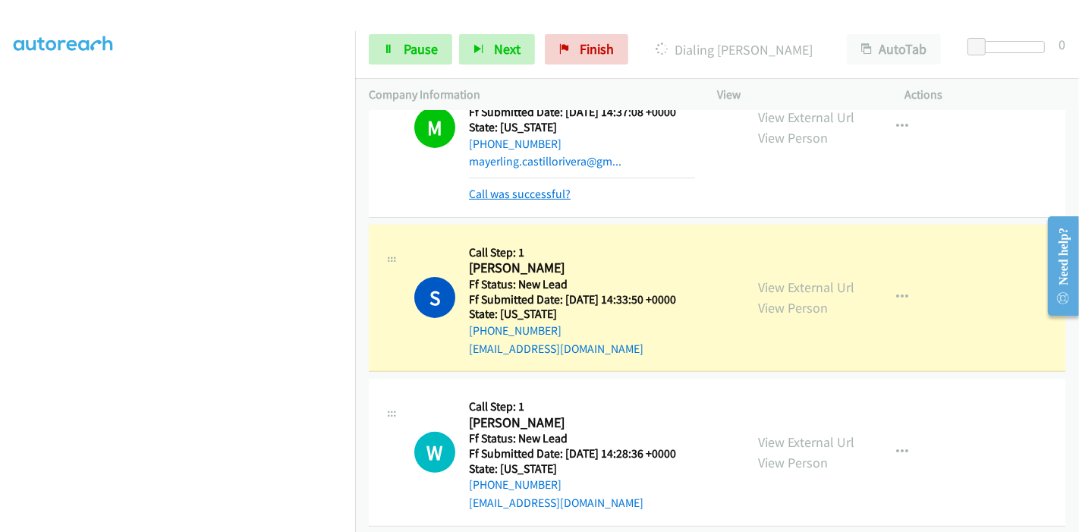
click at [552, 192] on link "Call was successful?" at bounding box center [520, 194] width 102 height 14
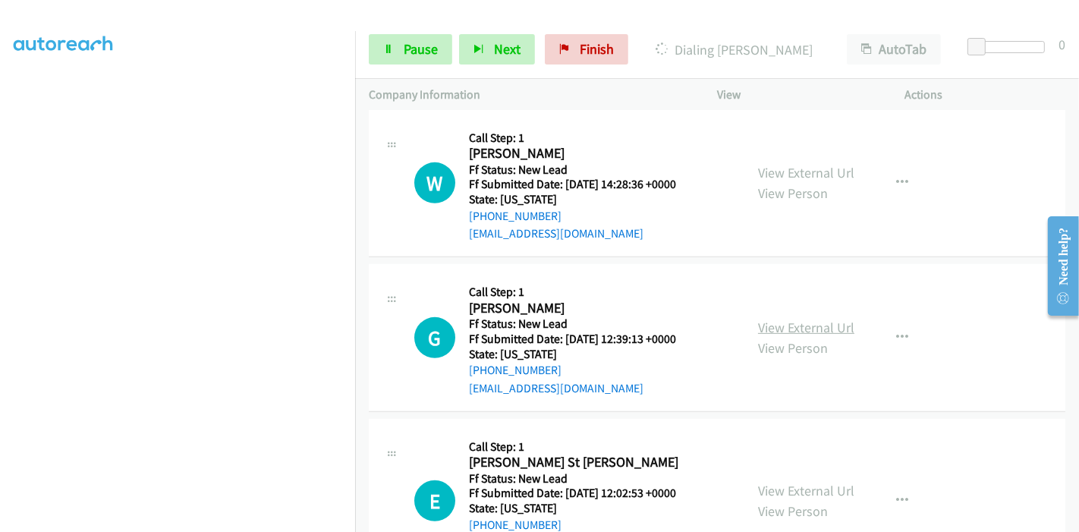
scroll to position [622, 0]
click at [798, 328] on link "View External Url" at bounding box center [806, 327] width 96 height 17
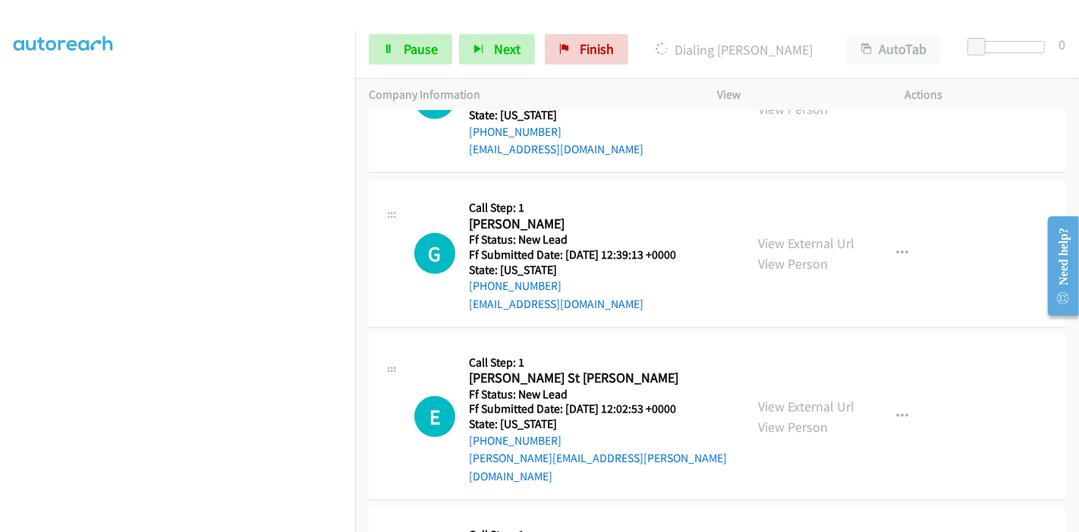
scroll to position [791, 0]
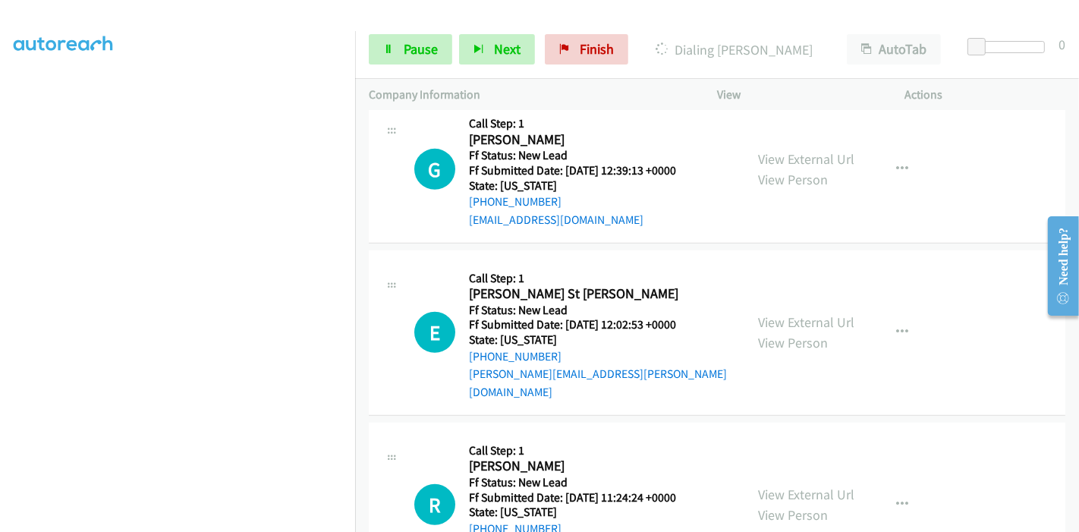
click at [788, 312] on div "View External Url View Person" at bounding box center [806, 332] width 96 height 41
click at [787, 313] on link "View External Url" at bounding box center [806, 321] width 96 height 17
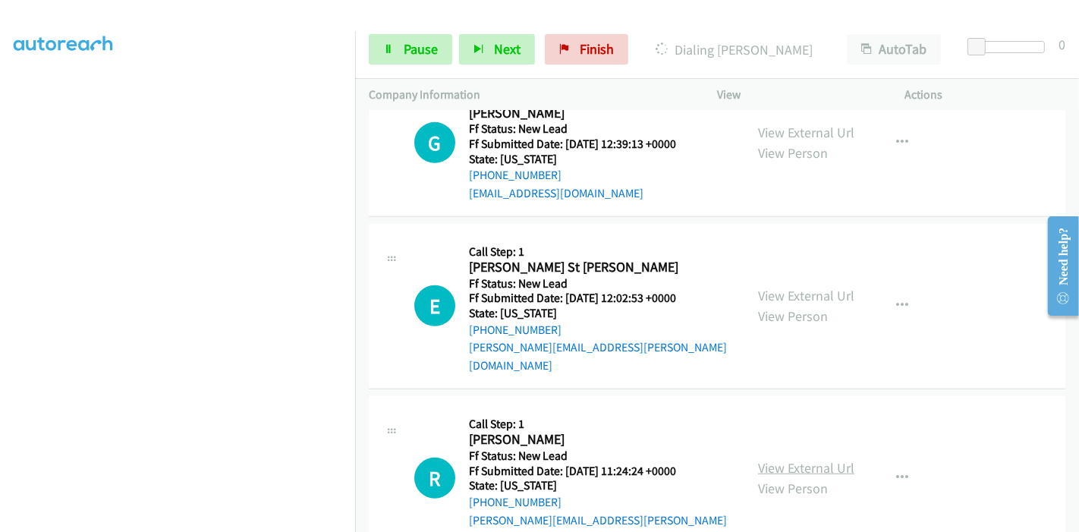
scroll to position [832, 0]
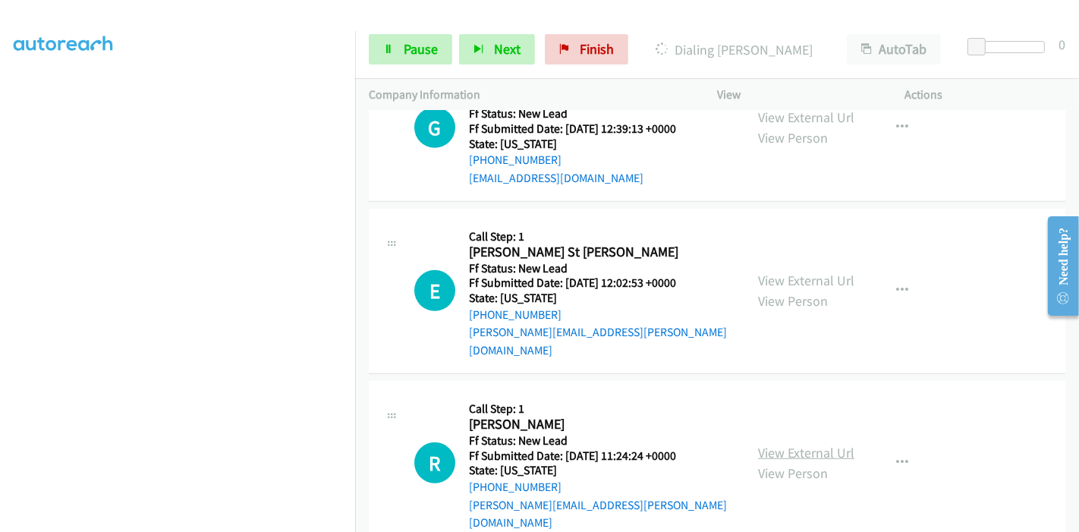
click at [764, 444] on link "View External Url" at bounding box center [806, 452] width 96 height 17
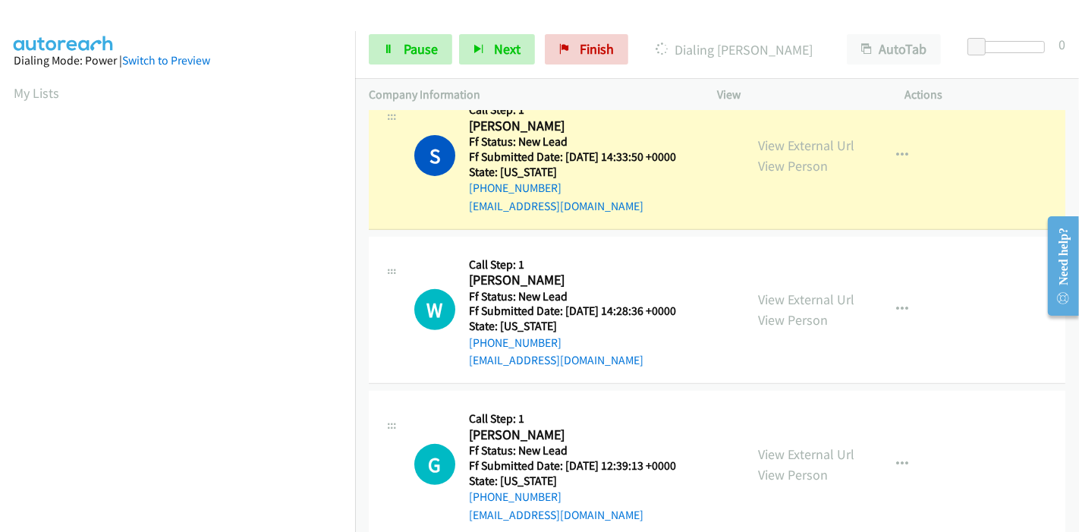
scroll to position [495, 0]
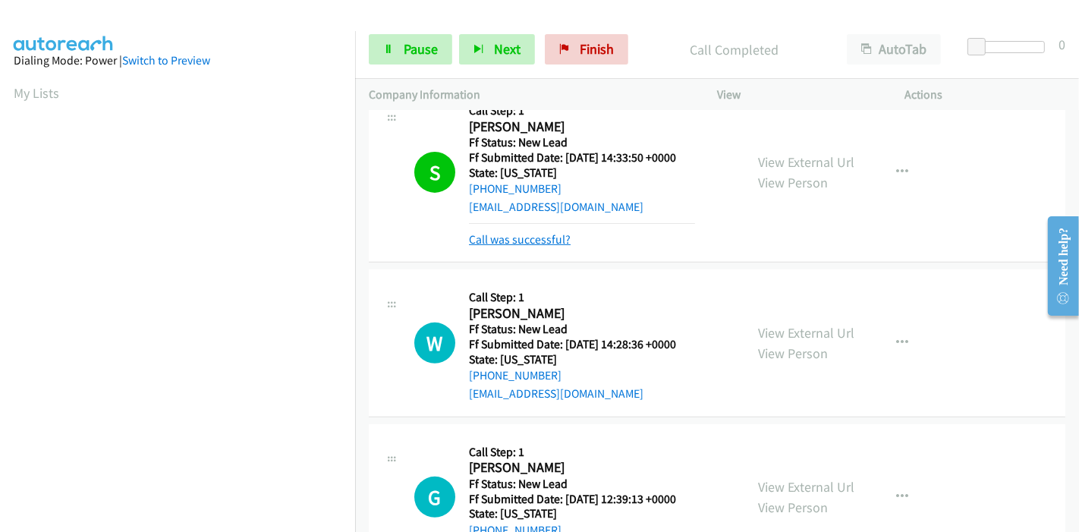
click at [521, 237] on link "Call was successful?" at bounding box center [520, 239] width 102 height 14
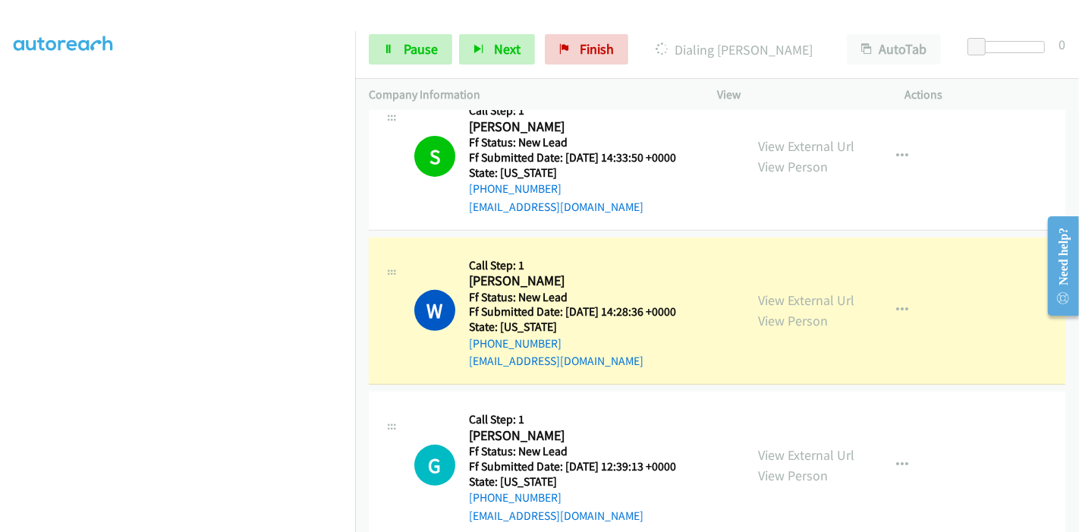
scroll to position [168, 0]
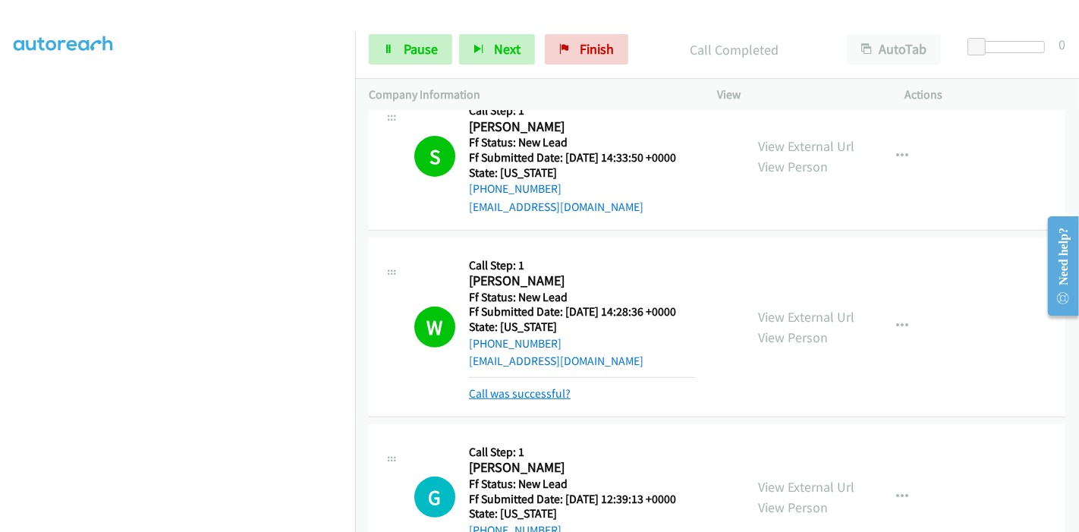
click at [540, 394] on link "Call was successful?" at bounding box center [520, 393] width 102 height 14
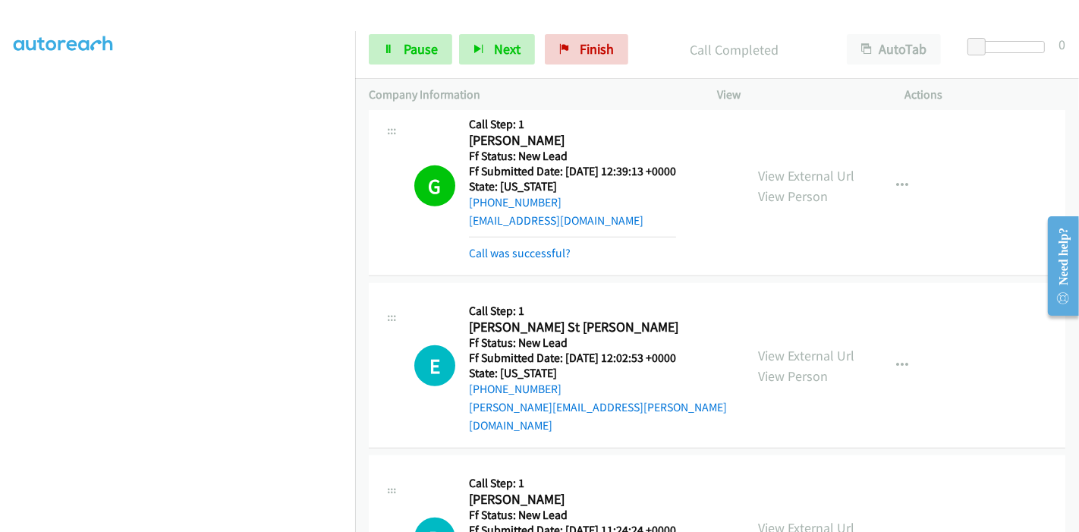
scroll to position [763, 0]
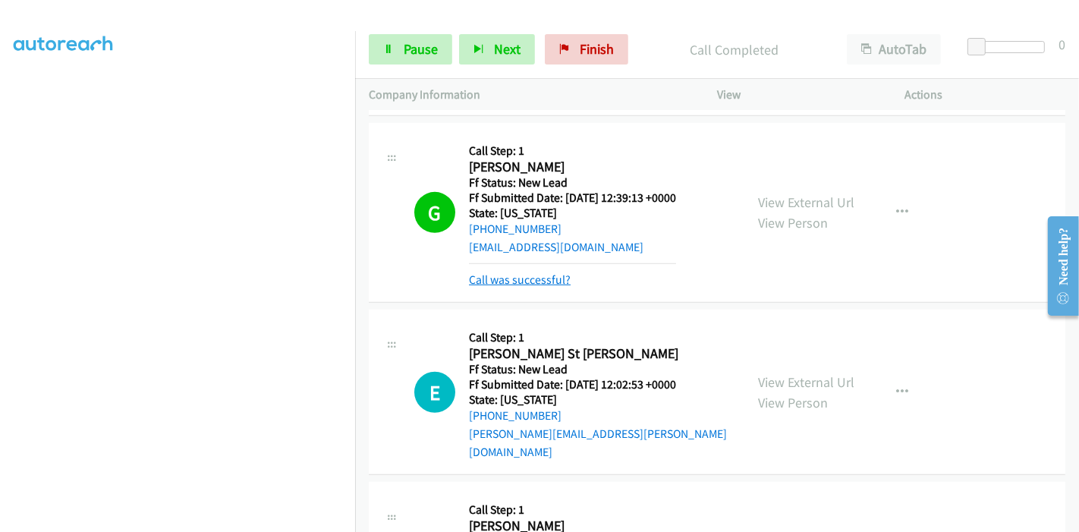
click at [533, 274] on link "Call was successful?" at bounding box center [520, 279] width 102 height 14
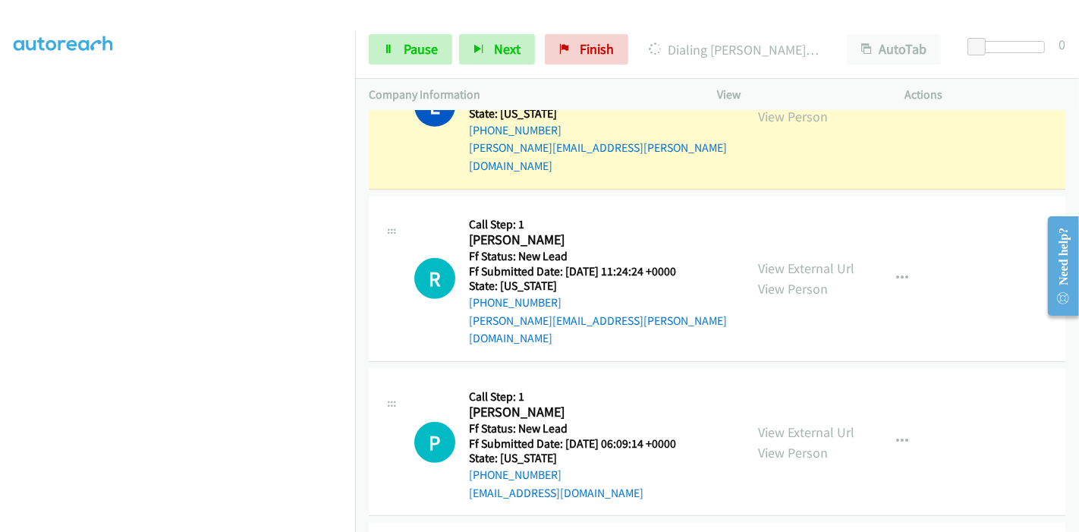
scroll to position [1101, 0]
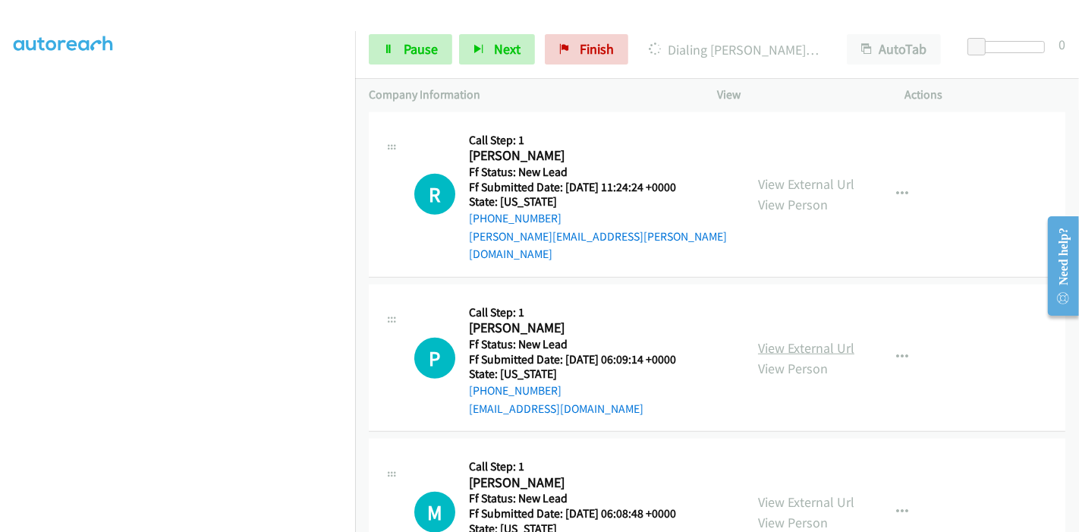
click at [772, 339] on link "View External Url" at bounding box center [806, 347] width 96 height 17
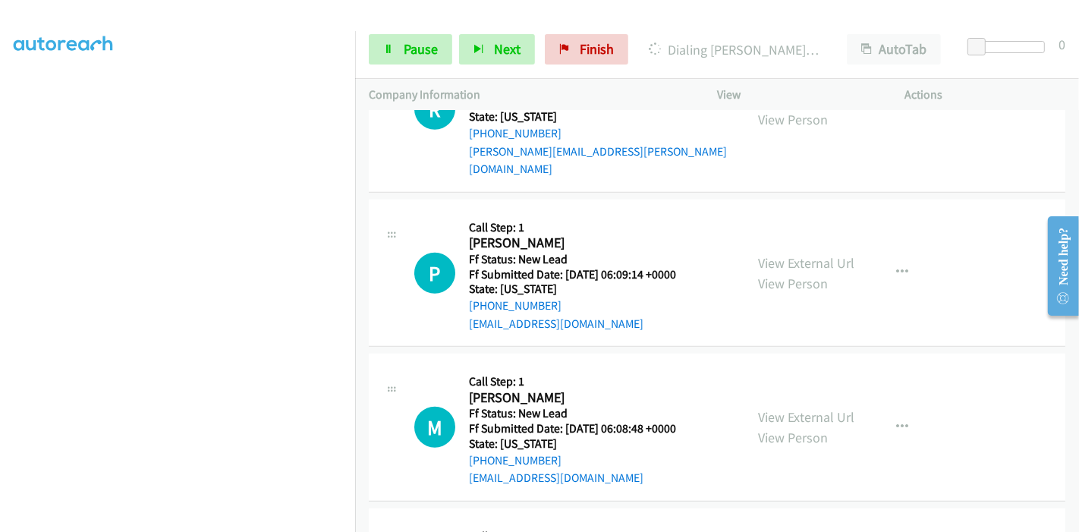
scroll to position [1270, 0]
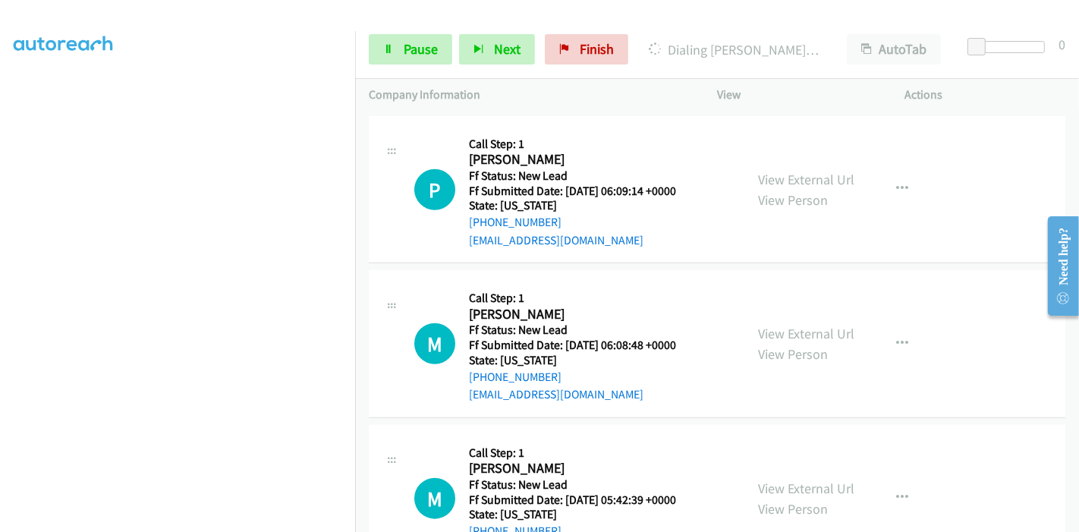
click at [812, 284] on div "View External Url View Person View External Url Email Schedule/Manage Callback …" at bounding box center [845, 344] width 202 height 120
click at [807, 325] on link "View External Url" at bounding box center [806, 333] width 96 height 17
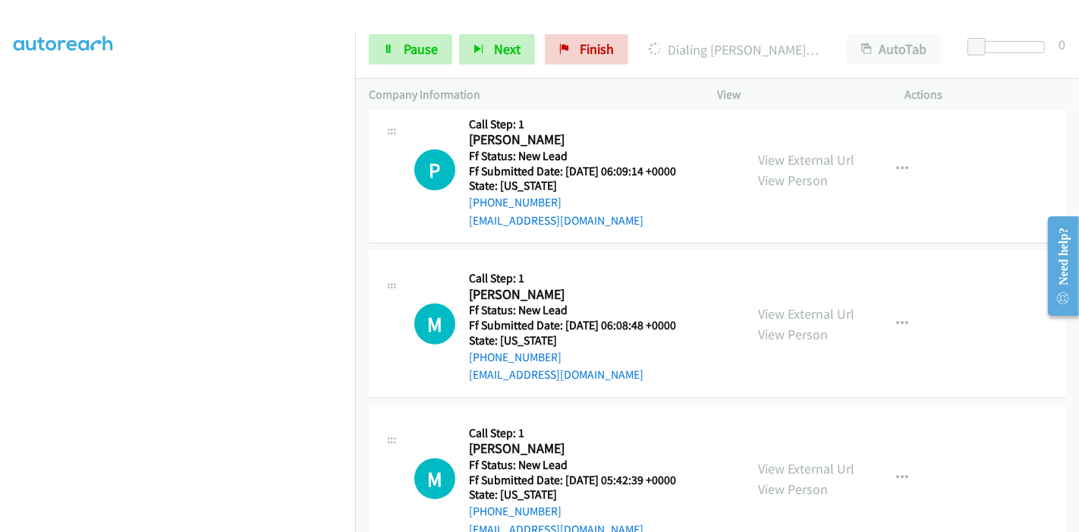
scroll to position [1295, 0]
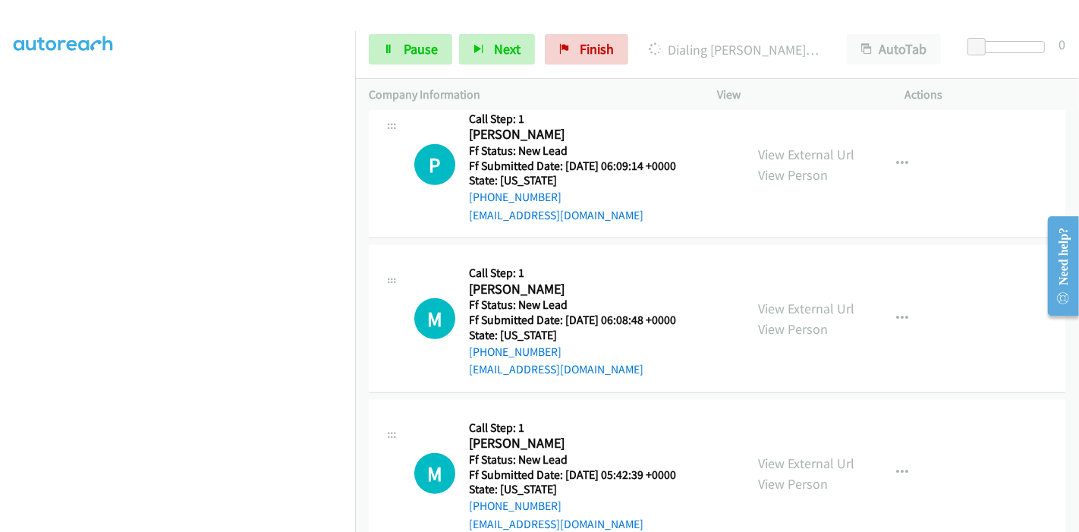
click at [775, 453] on div "View External Url View Person" at bounding box center [806, 473] width 96 height 41
click at [773, 455] on link "View External Url" at bounding box center [806, 463] width 96 height 17
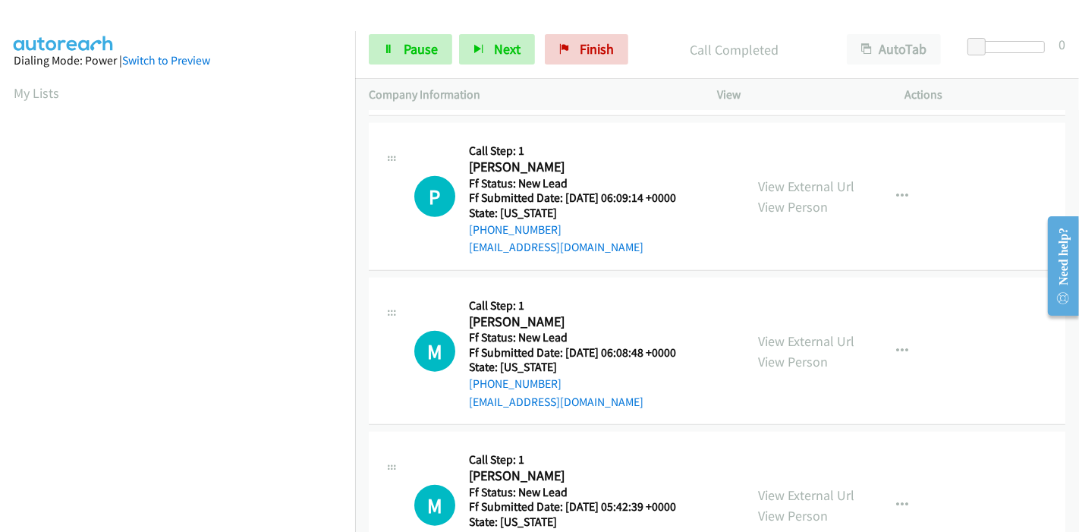
scroll to position [1326, 0]
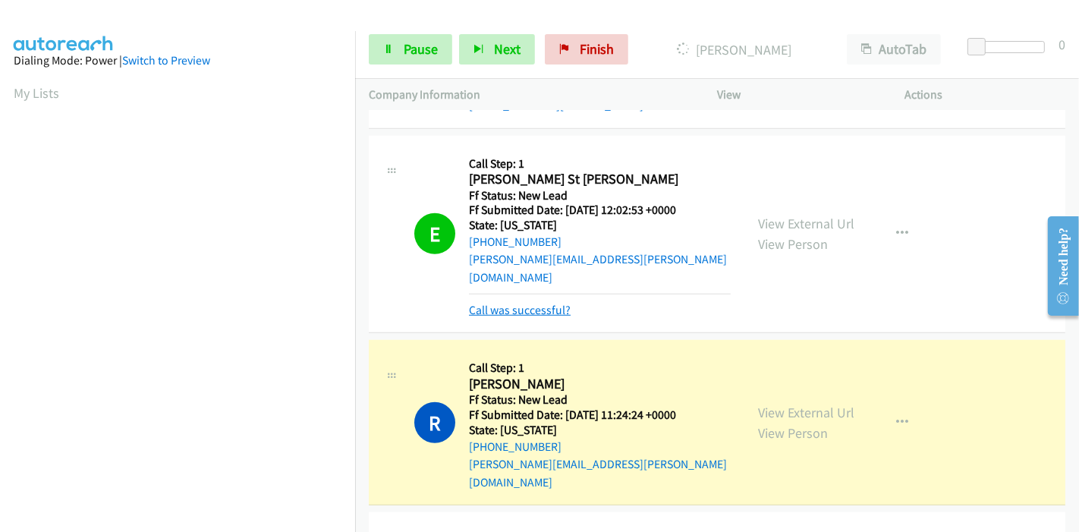
click at [513, 303] on link "Call was successful?" at bounding box center [520, 310] width 102 height 14
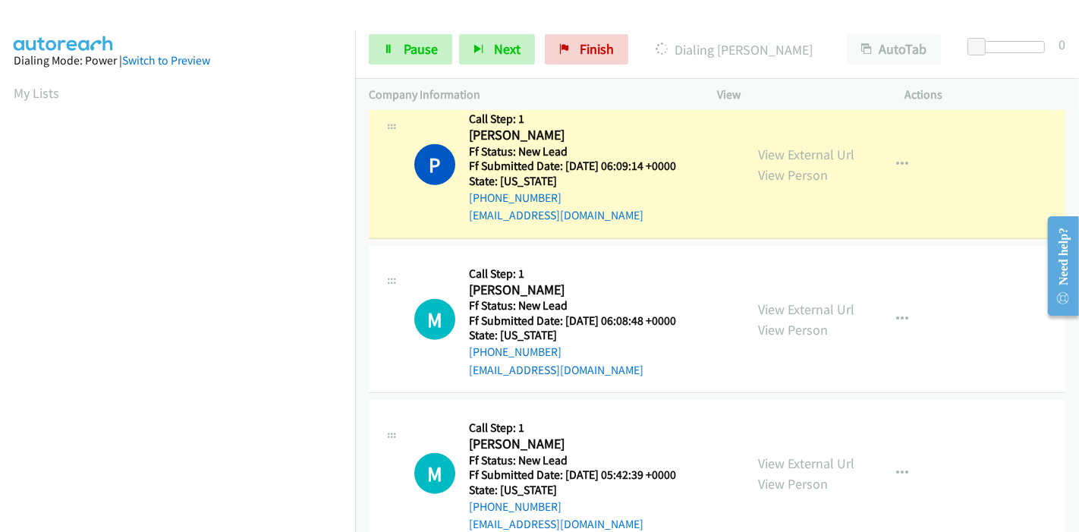
scroll to position [1342, 0]
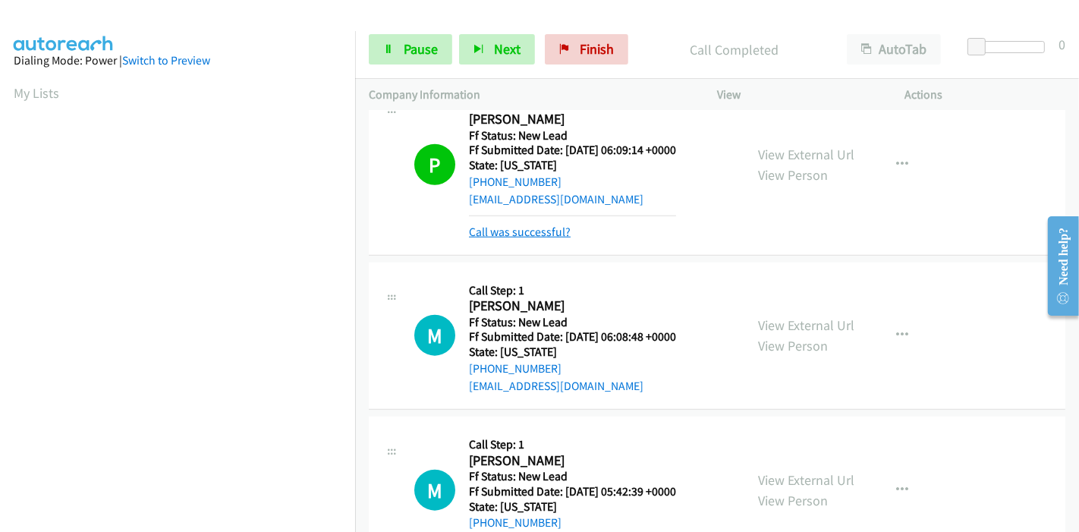
click at [552, 225] on link "Call was successful?" at bounding box center [520, 232] width 102 height 14
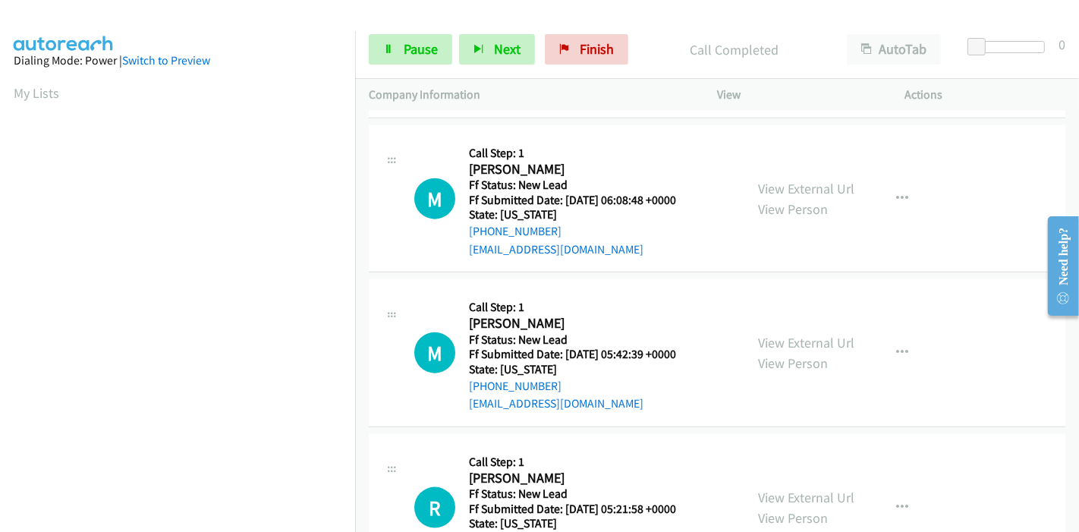
scroll to position [1411, 0]
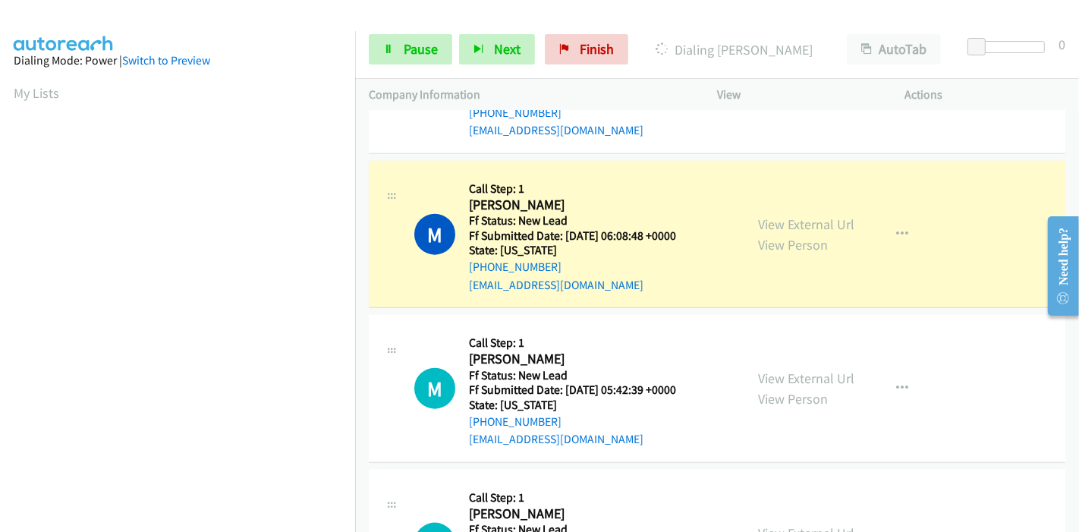
click at [773, 524] on link "View External Url" at bounding box center [806, 532] width 96 height 17
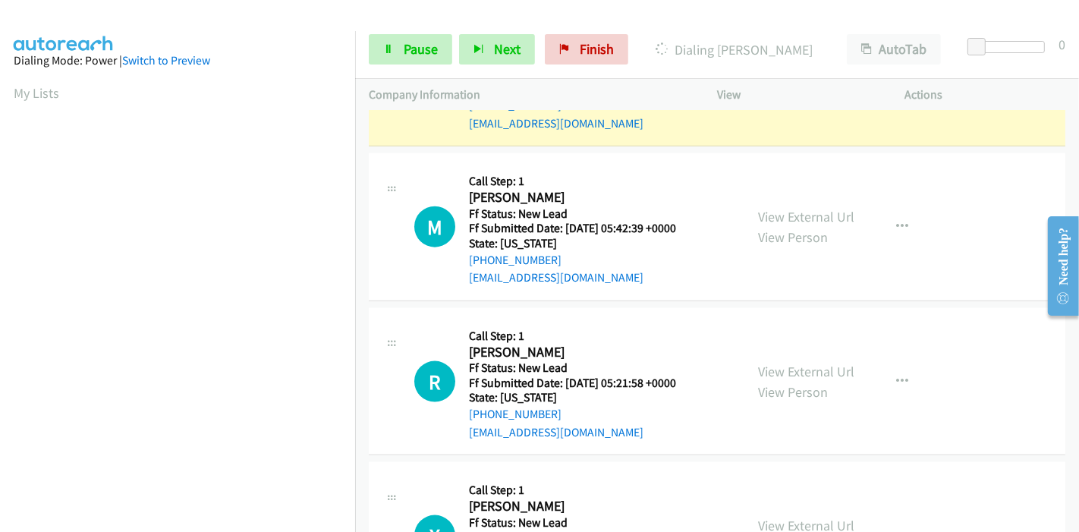
scroll to position [1580, 0]
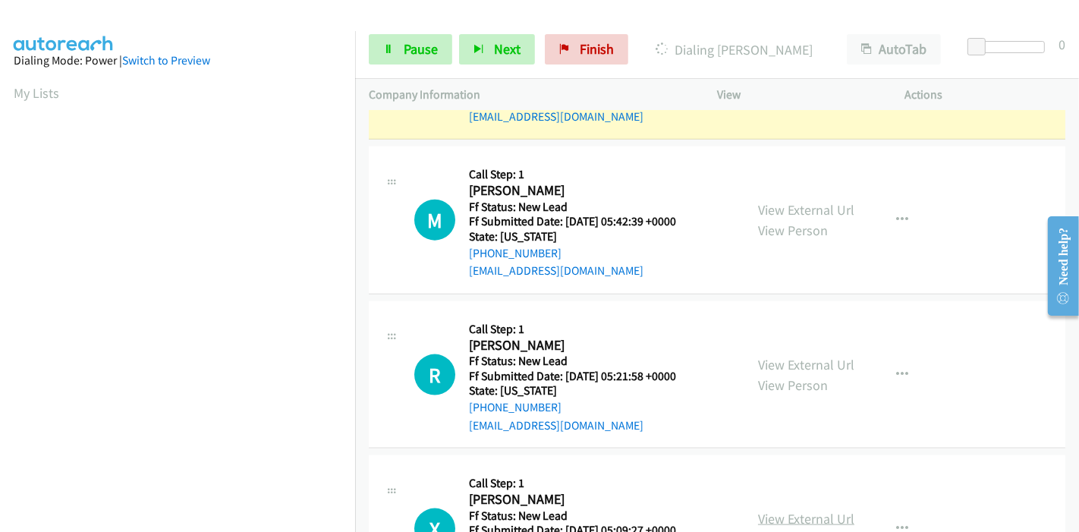
click at [759, 510] on link "View External Url" at bounding box center [806, 518] width 96 height 17
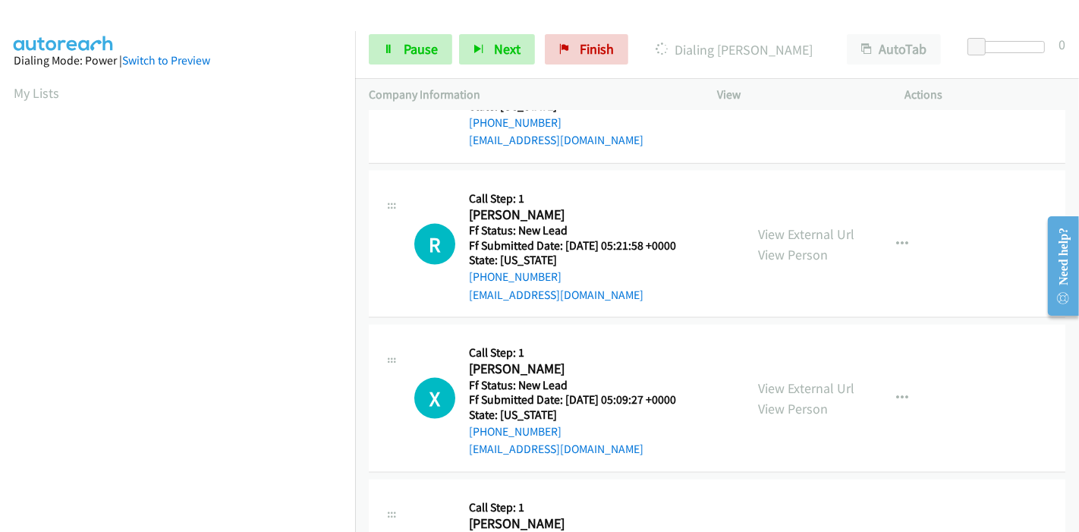
scroll to position [1789, 0]
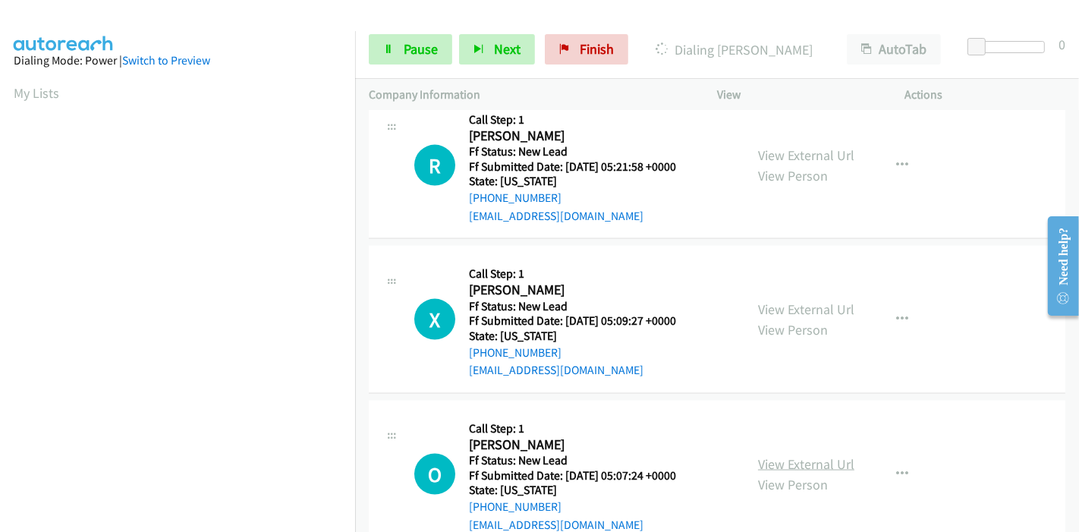
click at [767, 455] on link "View External Url" at bounding box center [806, 463] width 96 height 17
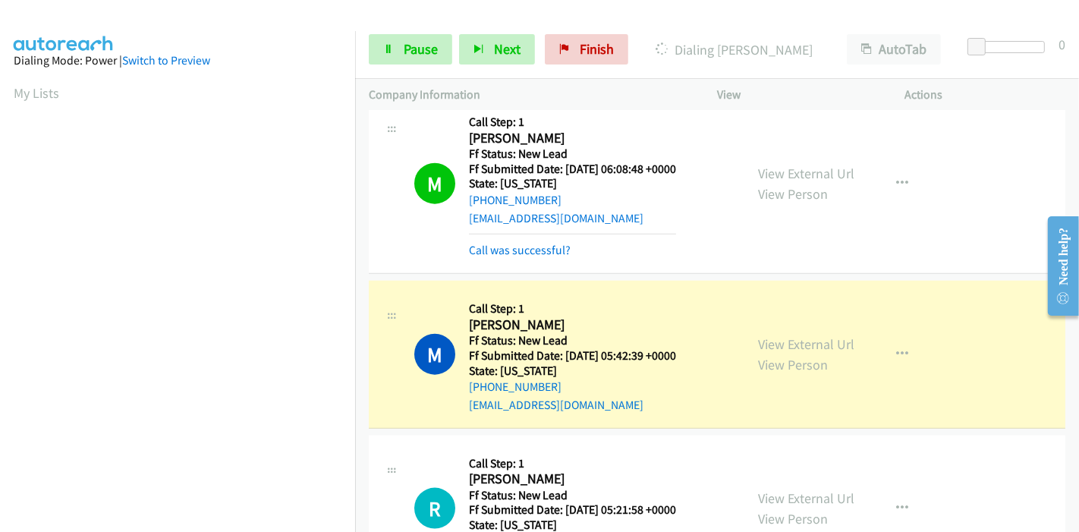
scroll to position [1452, 0]
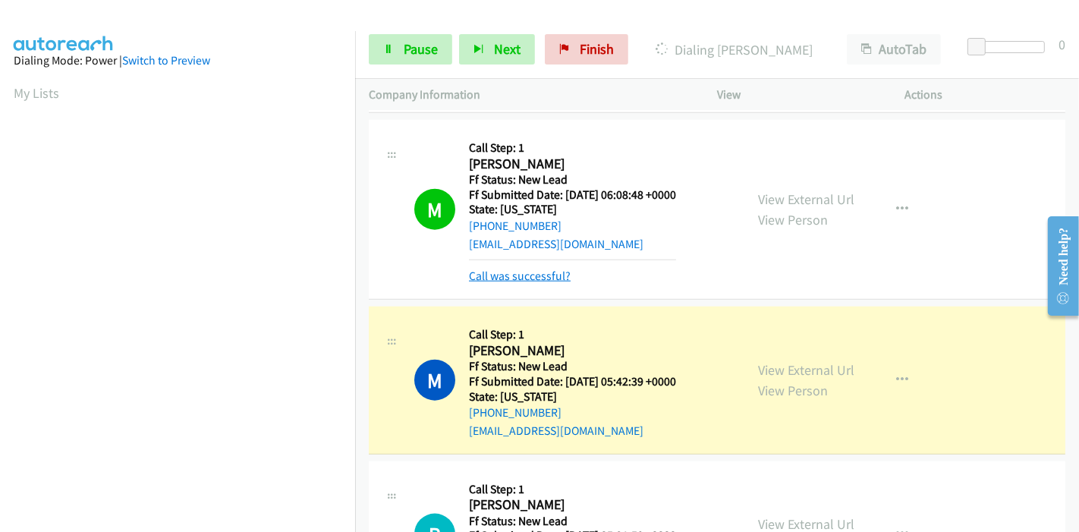
click at [533, 269] on link "Call was successful?" at bounding box center [520, 276] width 102 height 14
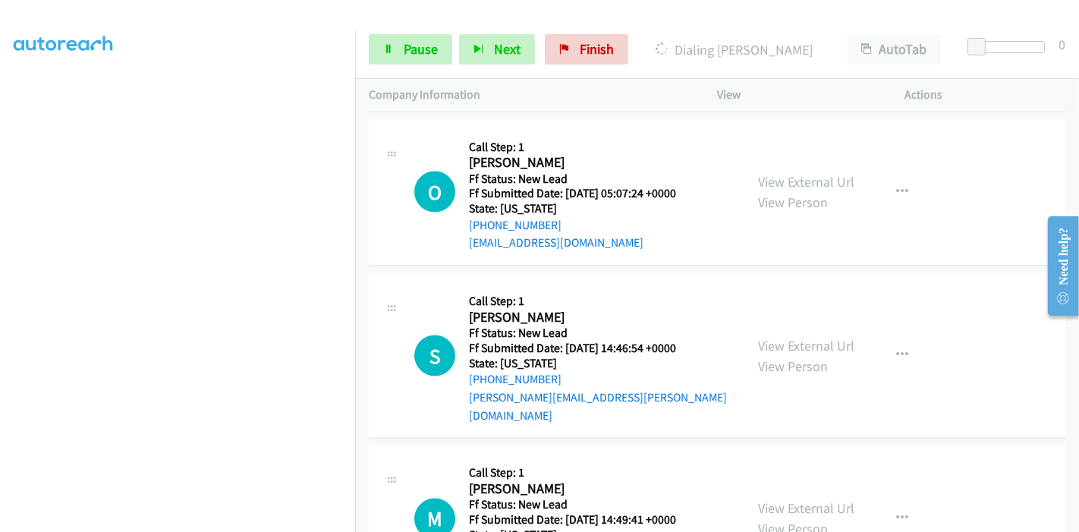
scroll to position [2130, 0]
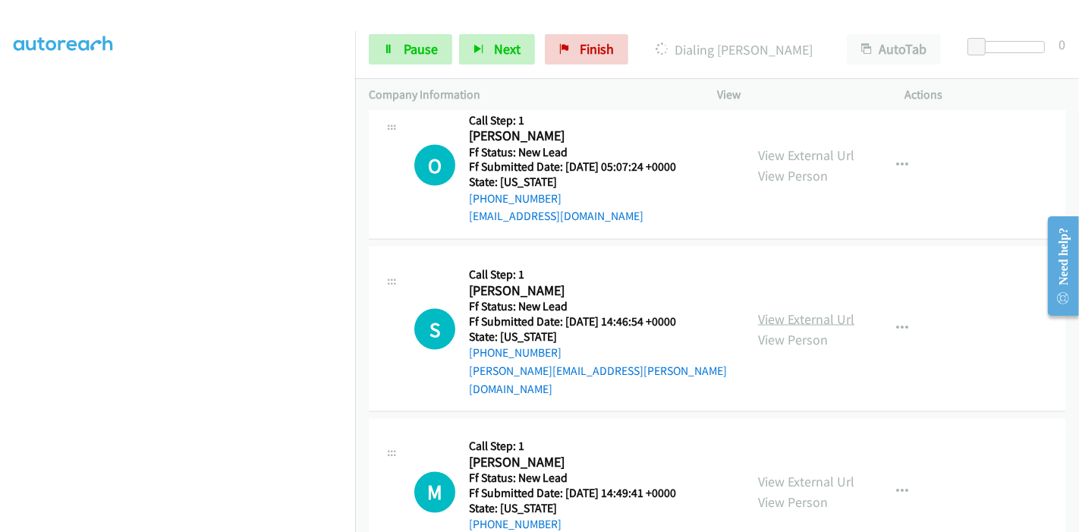
click at [793, 310] on link "View External Url" at bounding box center [806, 318] width 96 height 17
click at [775, 474] on link "View External Url" at bounding box center [806, 482] width 96 height 17
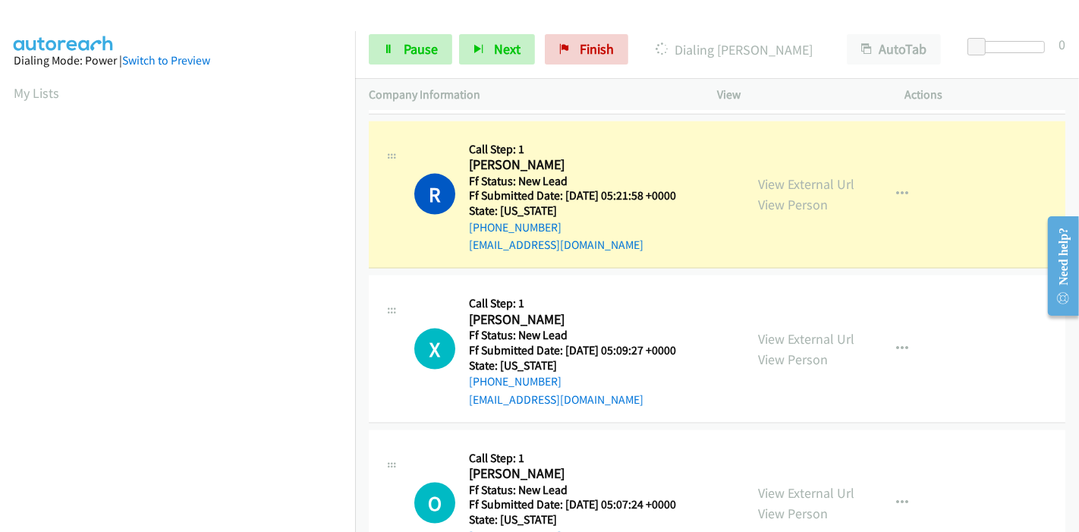
scroll to position [320, 0]
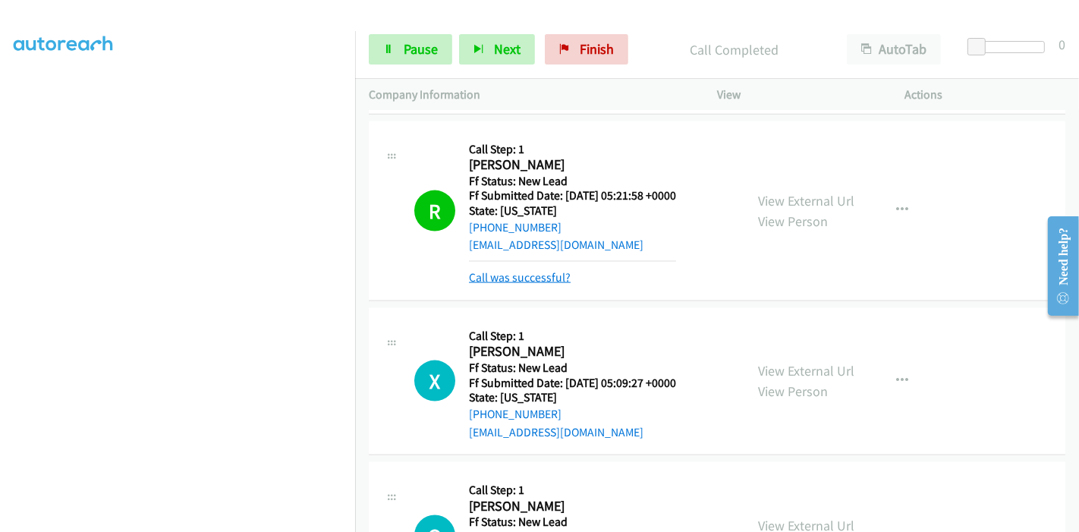
click at [518, 270] on link "Call was successful?" at bounding box center [520, 277] width 102 height 14
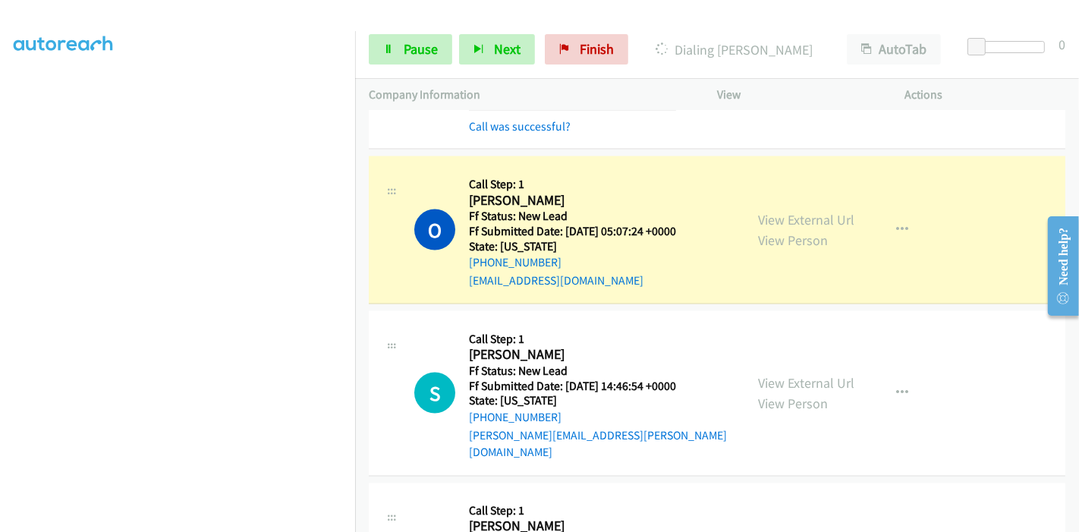
scroll to position [2162, 0]
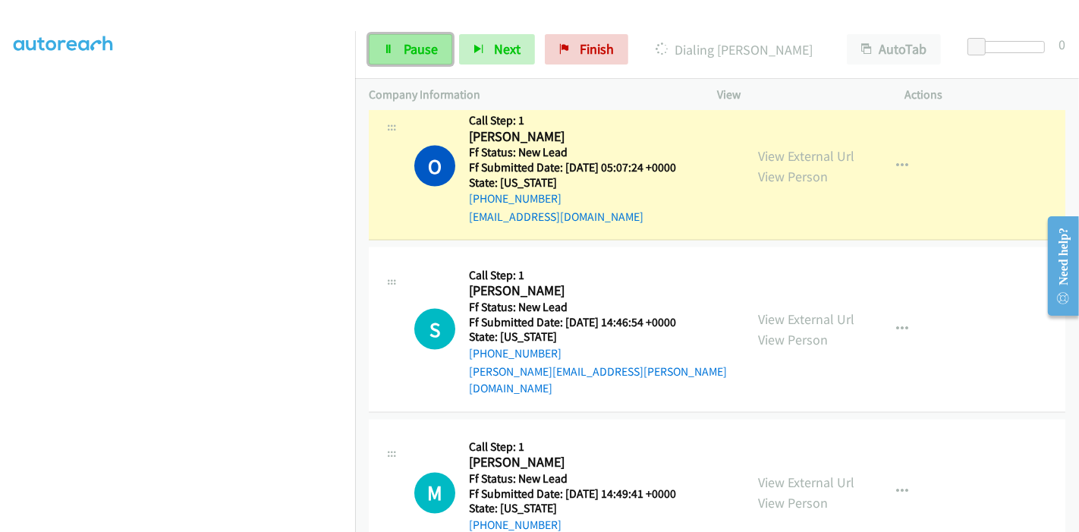
click at [392, 45] on icon at bounding box center [388, 50] width 11 height 11
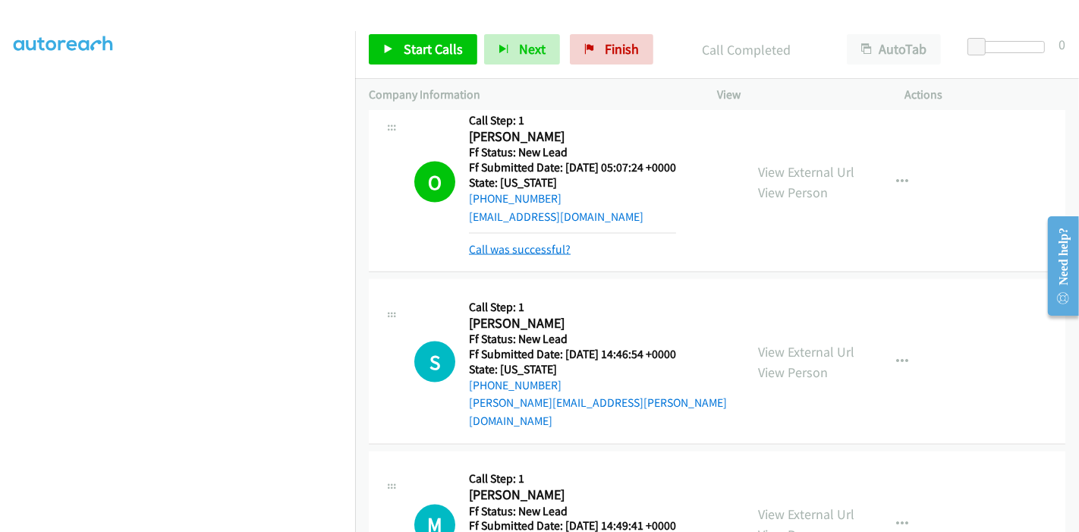
click at [546, 242] on link "Call was successful?" at bounding box center [520, 249] width 102 height 14
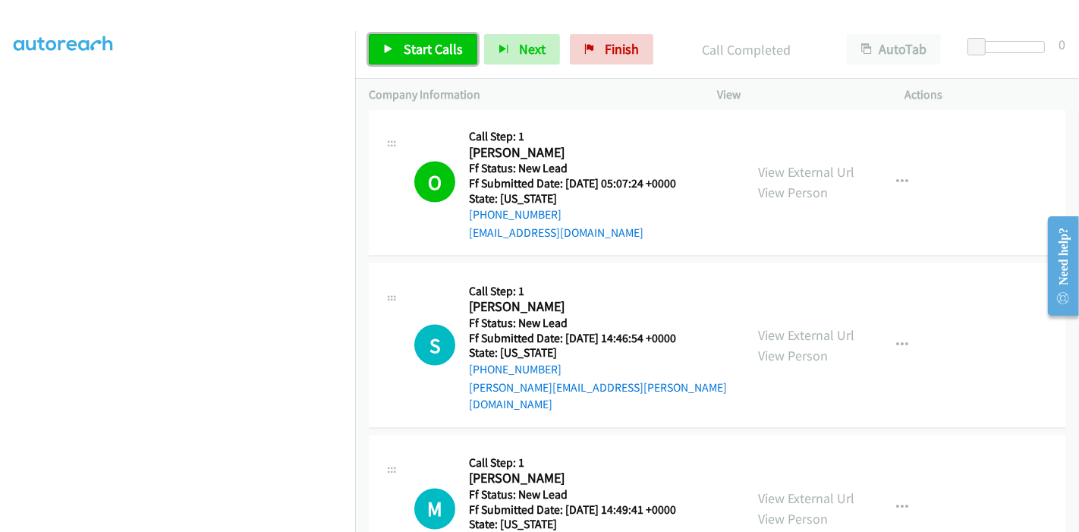
click at [425, 52] on span "Start Calls" at bounding box center [433, 48] width 59 height 17
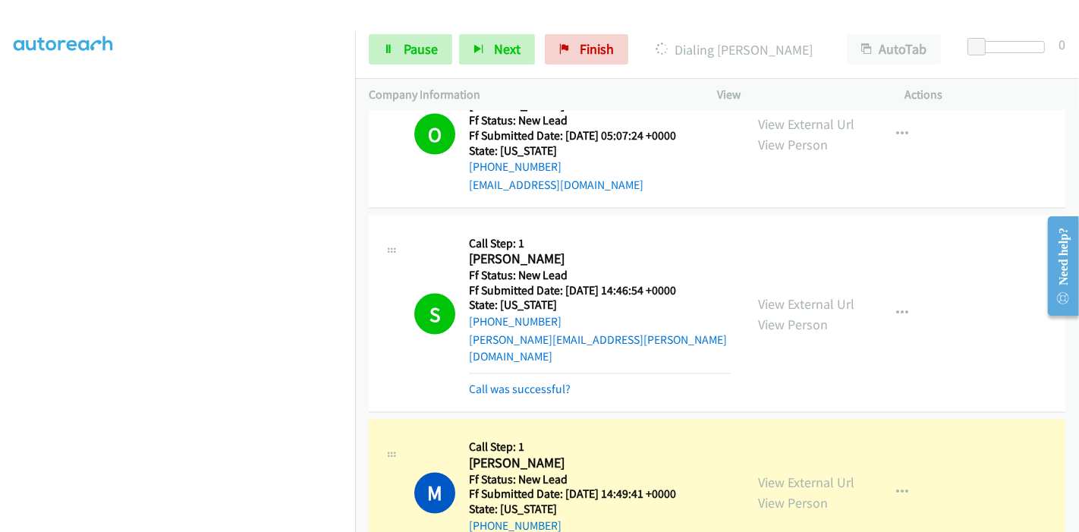
scroll to position [0, 0]
click at [423, 53] on span "Pause" at bounding box center [421, 48] width 34 height 17
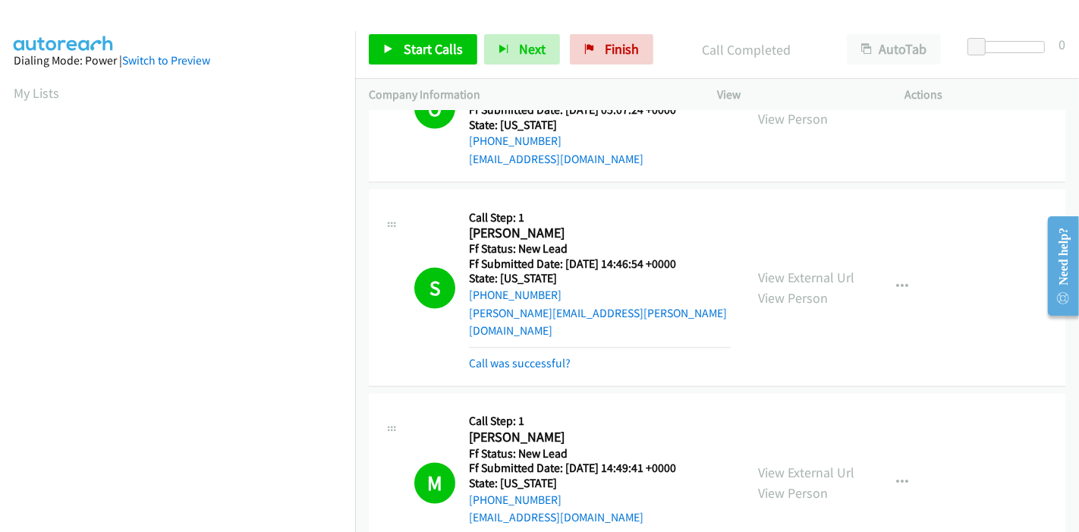
scroll to position [2295, 0]
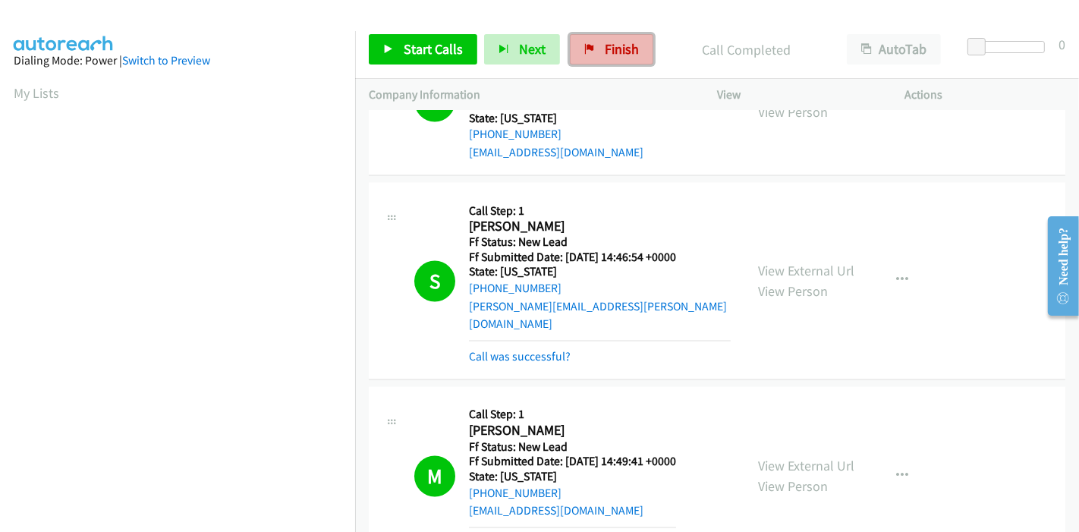
click at [624, 36] on link "Finish" at bounding box center [611, 49] width 83 height 30
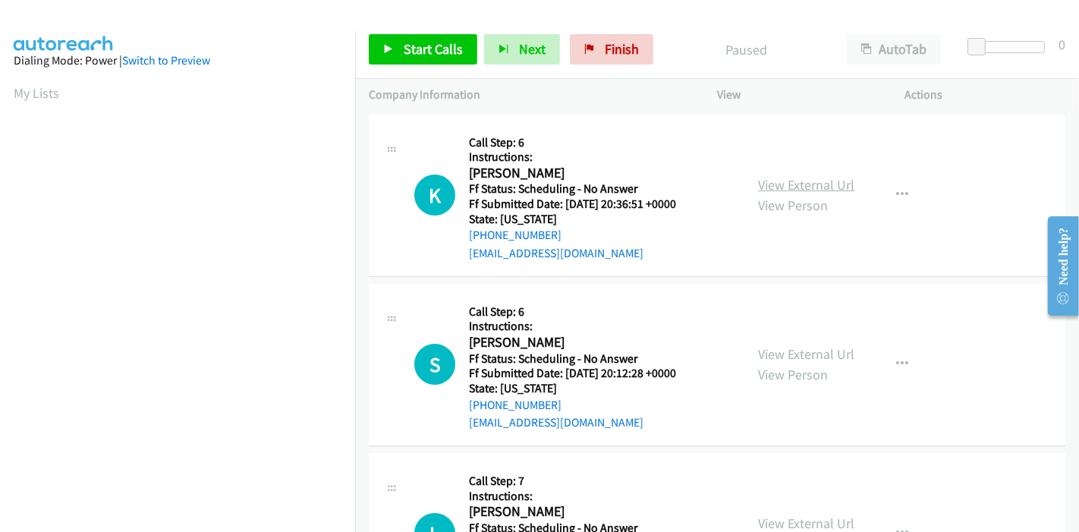
click at [814, 176] on link "View External Url" at bounding box center [806, 184] width 96 height 17
click at [805, 342] on div "View External Url View Person View External Url Email Schedule/Manage Callback …" at bounding box center [845, 364] width 202 height 134
click at [804, 349] on link "View External Url" at bounding box center [806, 353] width 96 height 17
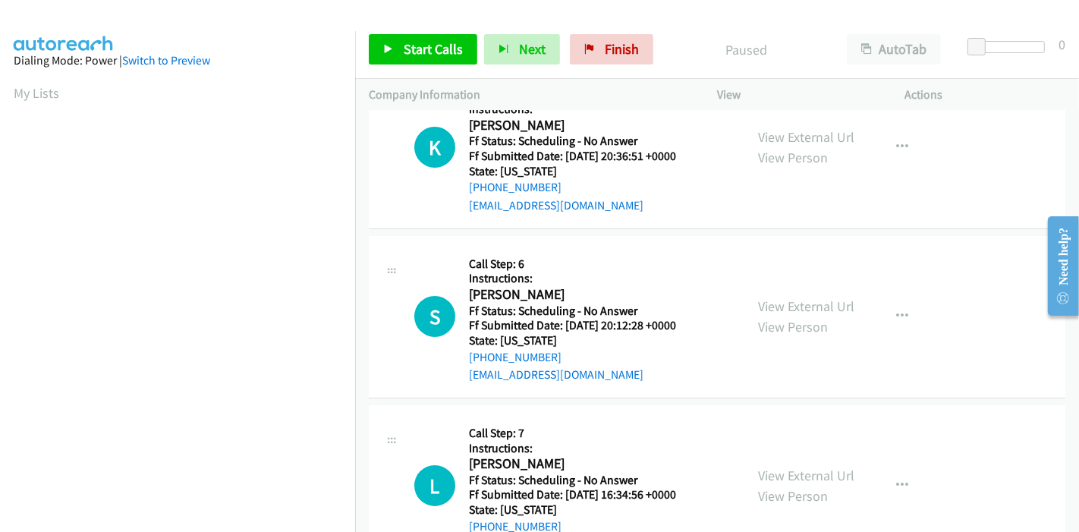
scroll to position [84, 0]
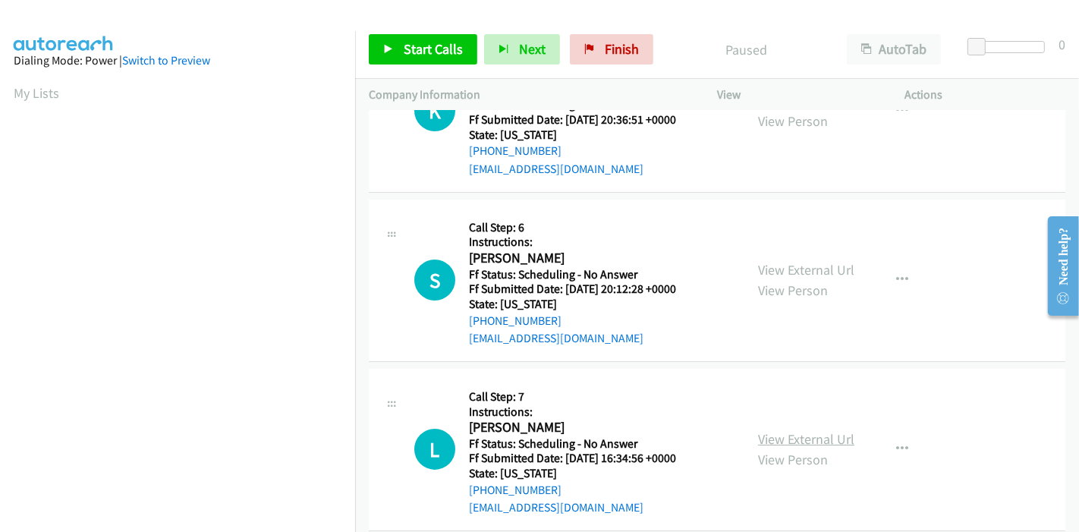
click at [765, 436] on link "View External Url" at bounding box center [806, 438] width 96 height 17
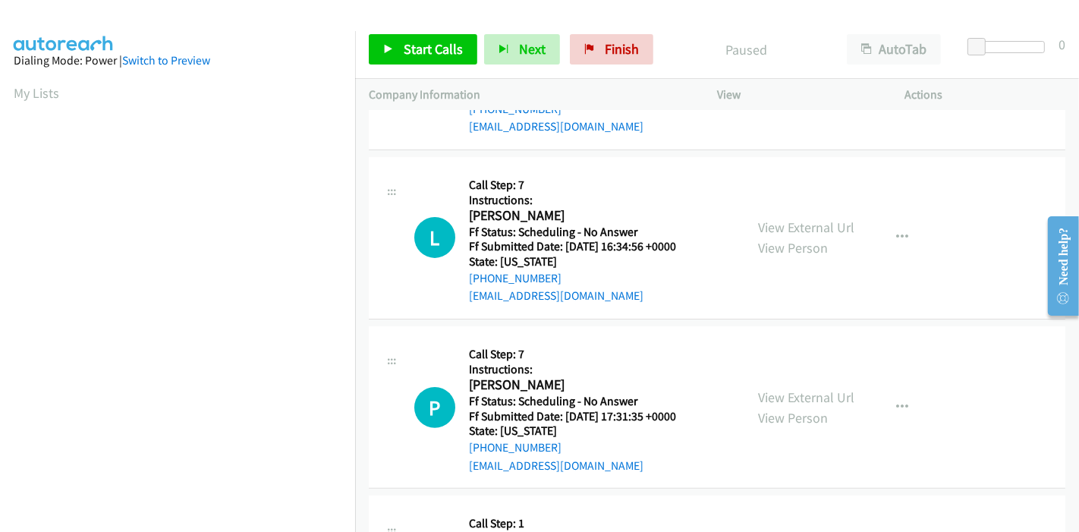
scroll to position [337, 0]
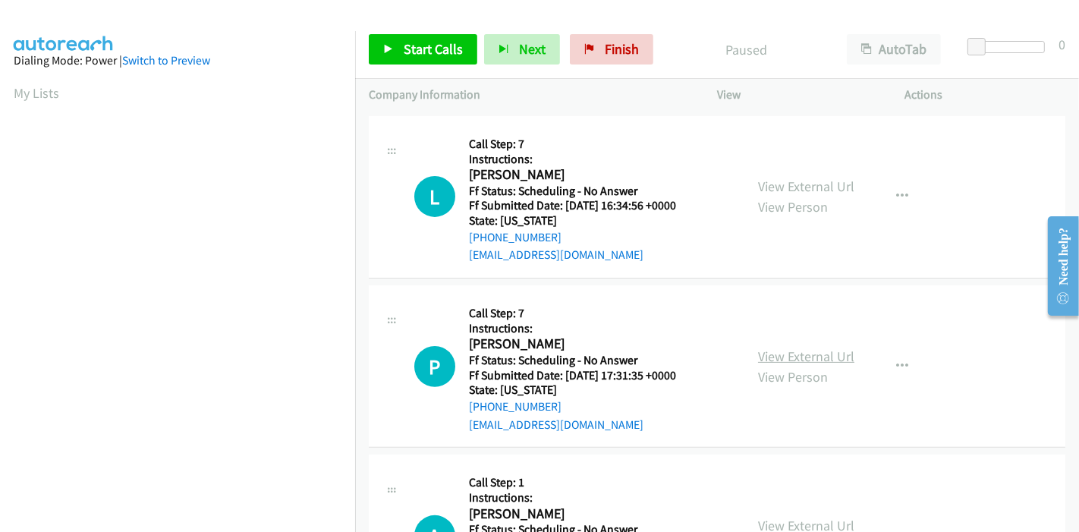
click at [760, 355] on link "View External Url" at bounding box center [806, 356] width 96 height 17
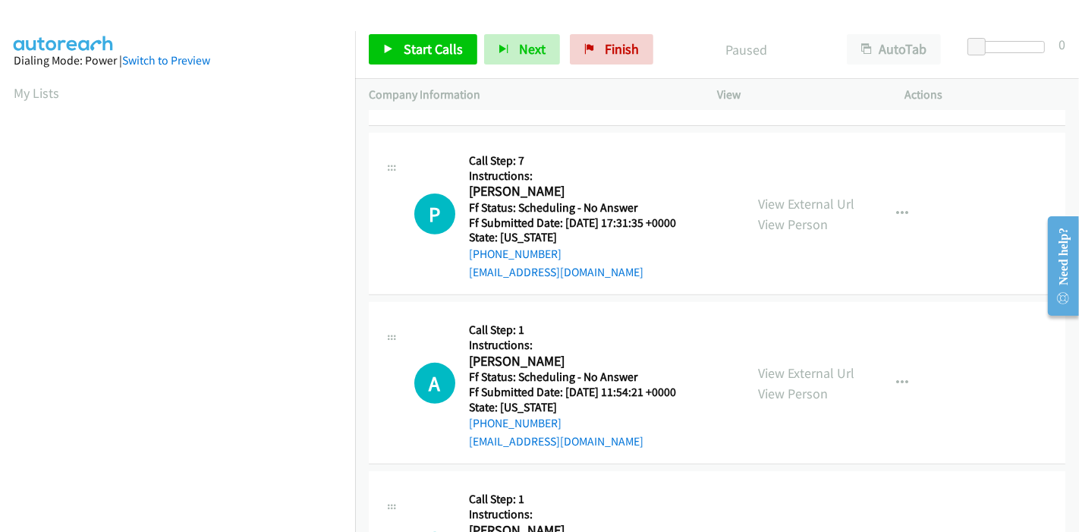
scroll to position [505, 0]
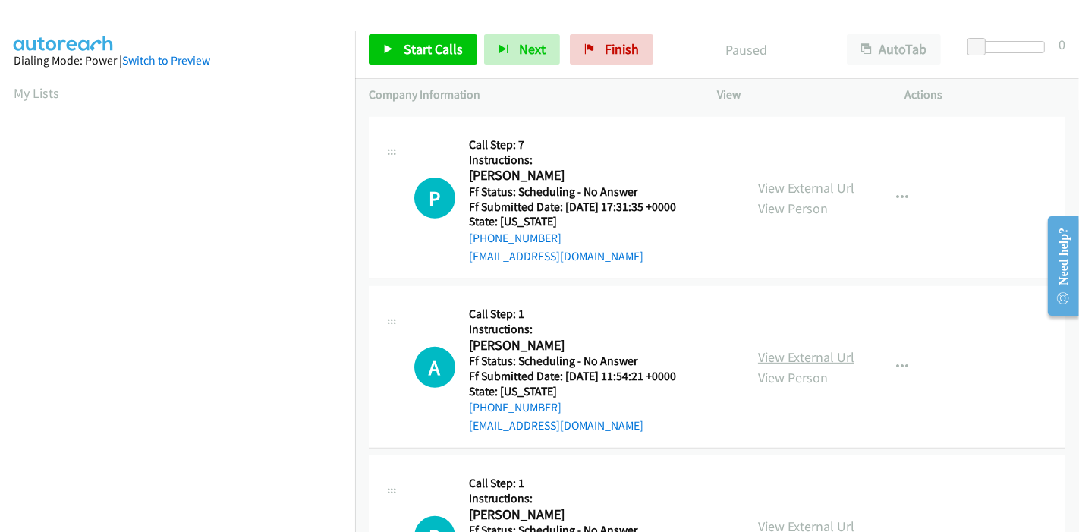
click at [791, 354] on link "View External Url" at bounding box center [806, 356] width 96 height 17
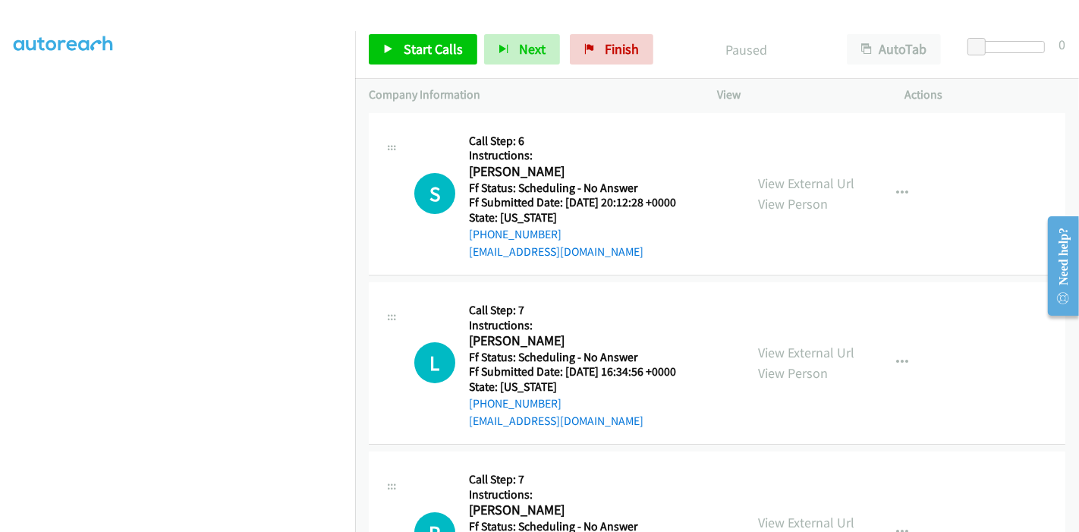
scroll to position [0, 0]
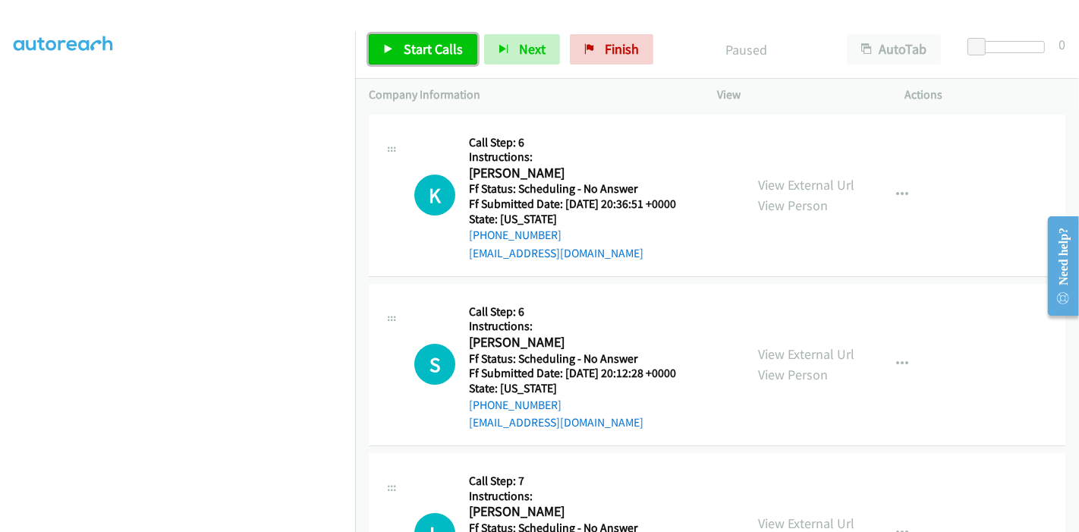
click at [432, 45] on span "Start Calls" at bounding box center [433, 48] width 59 height 17
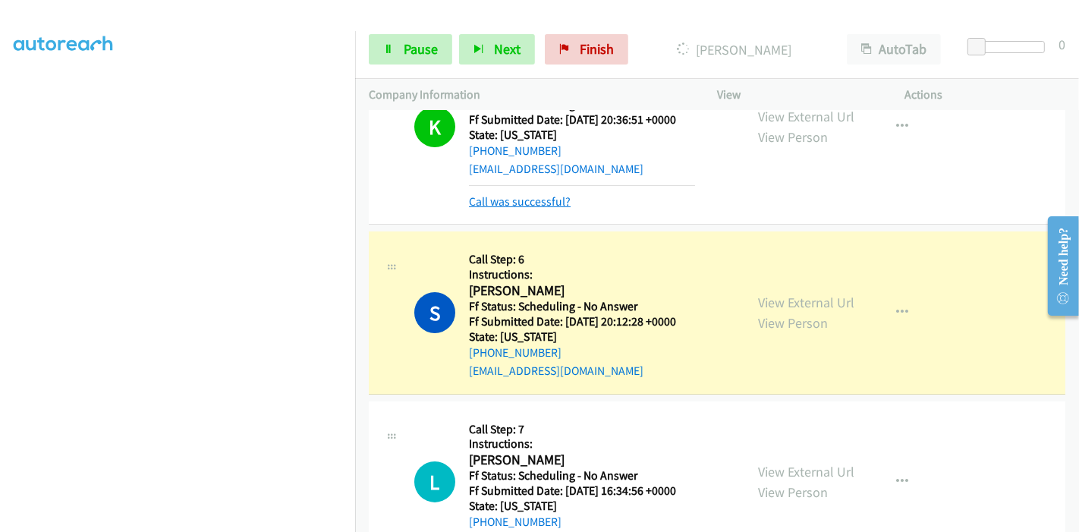
click at [531, 203] on link "Call was successful?" at bounding box center [520, 201] width 102 height 14
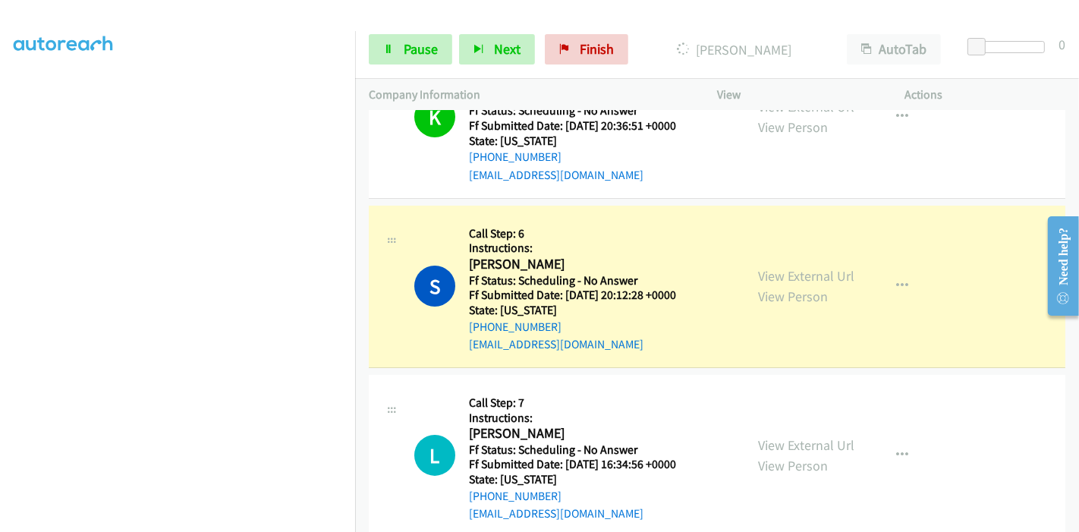
scroll to position [68, 0]
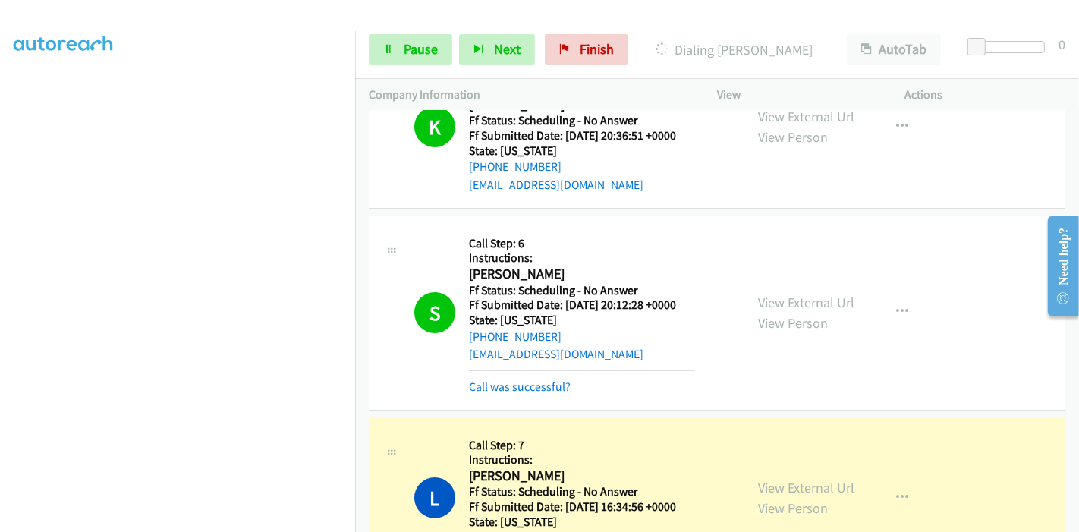
click at [512, 378] on div "Call was successful?" at bounding box center [582, 387] width 226 height 18
click at [513, 382] on link "Call was successful?" at bounding box center [520, 386] width 102 height 14
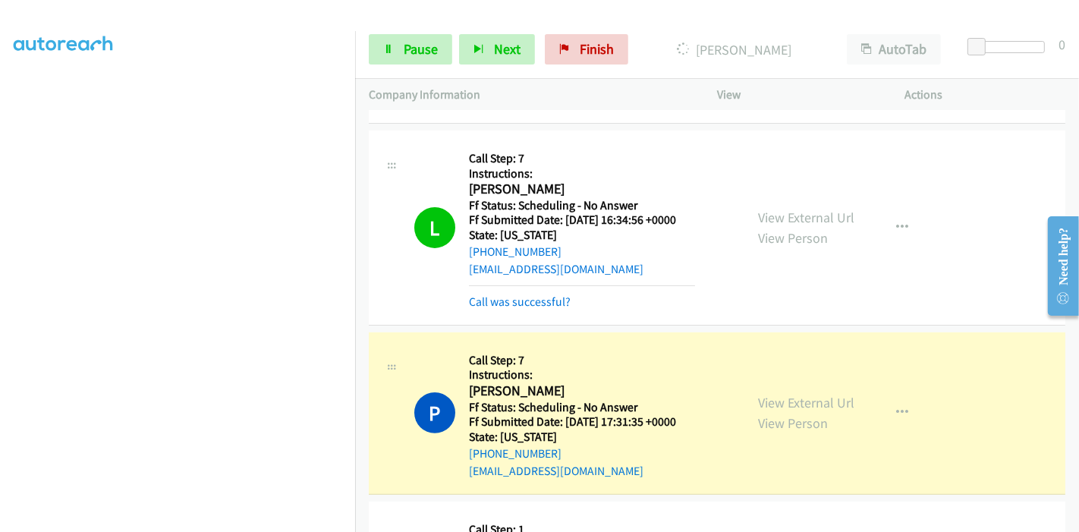
scroll to position [405, 0]
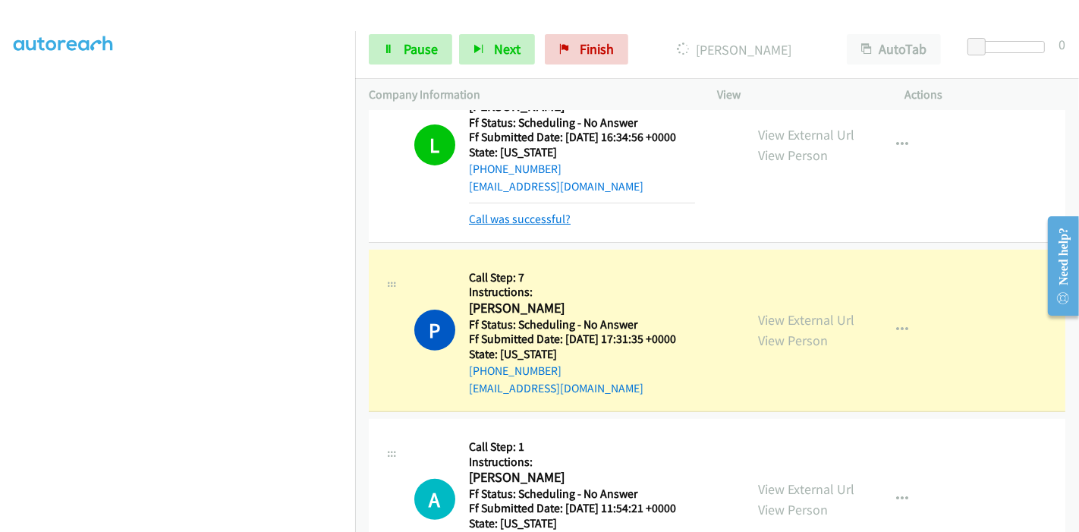
click at [518, 223] on link "Call was successful?" at bounding box center [520, 219] width 102 height 14
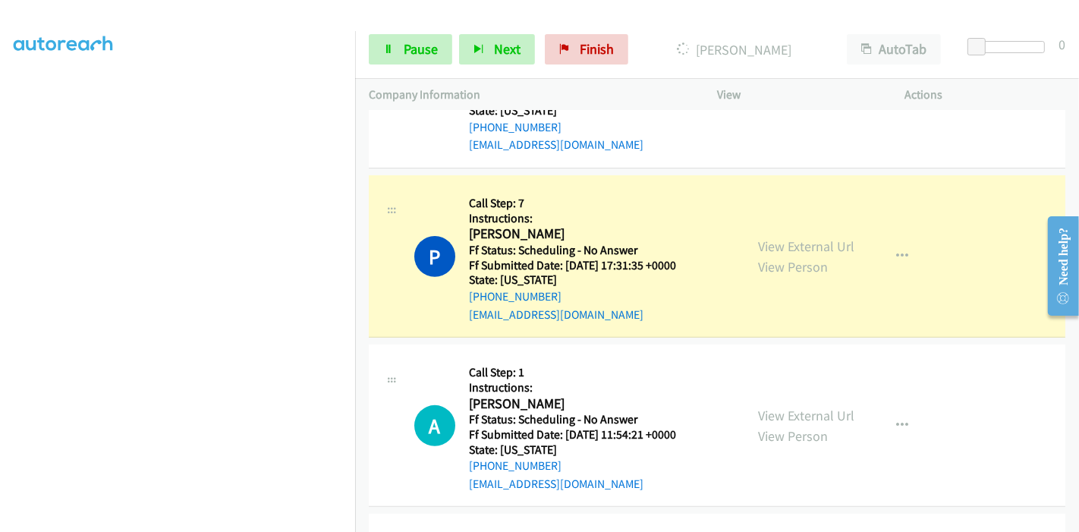
scroll to position [474, 0]
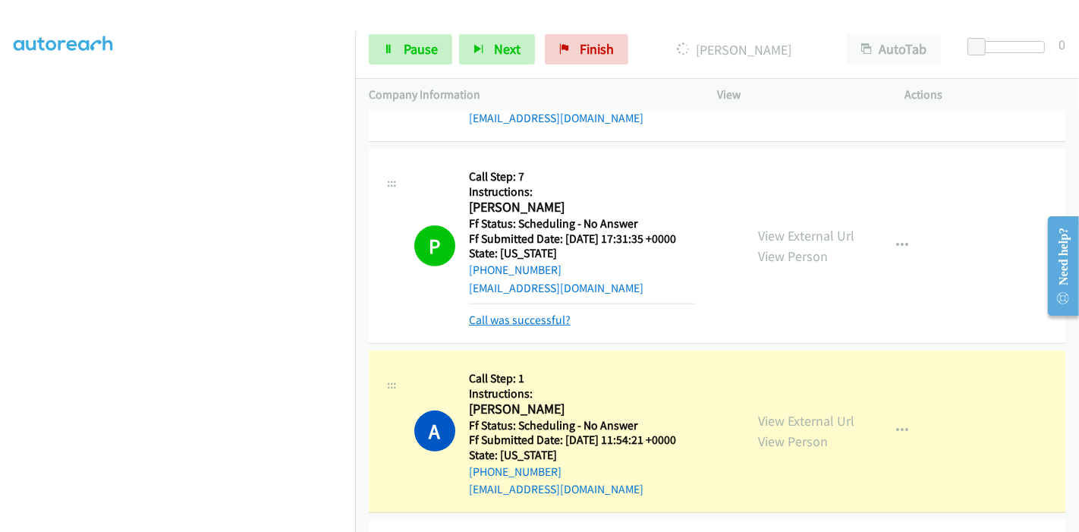
click at [509, 326] on link "Call was successful?" at bounding box center [520, 320] width 102 height 14
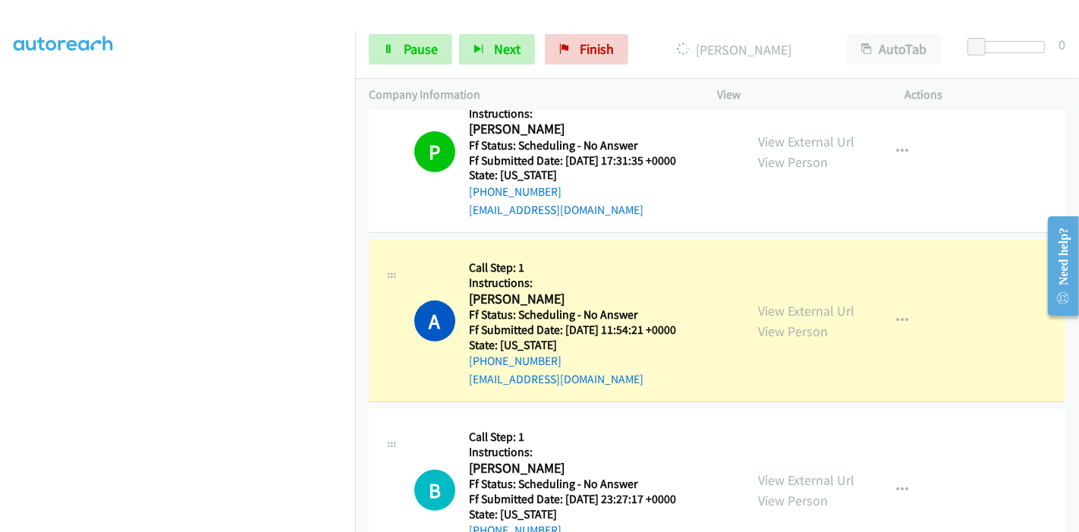
scroll to position [642, 0]
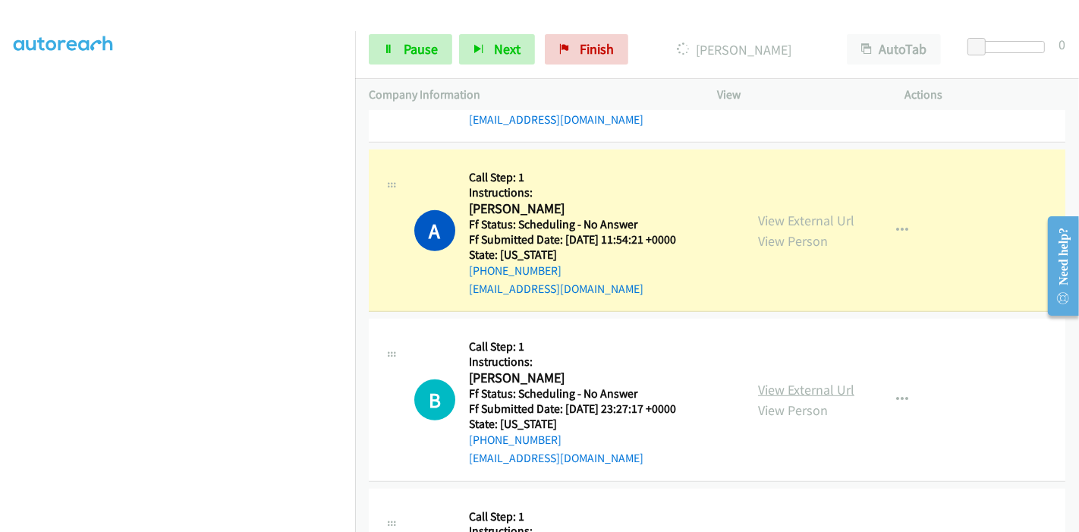
click at [776, 382] on link "View External Url" at bounding box center [806, 389] width 96 height 17
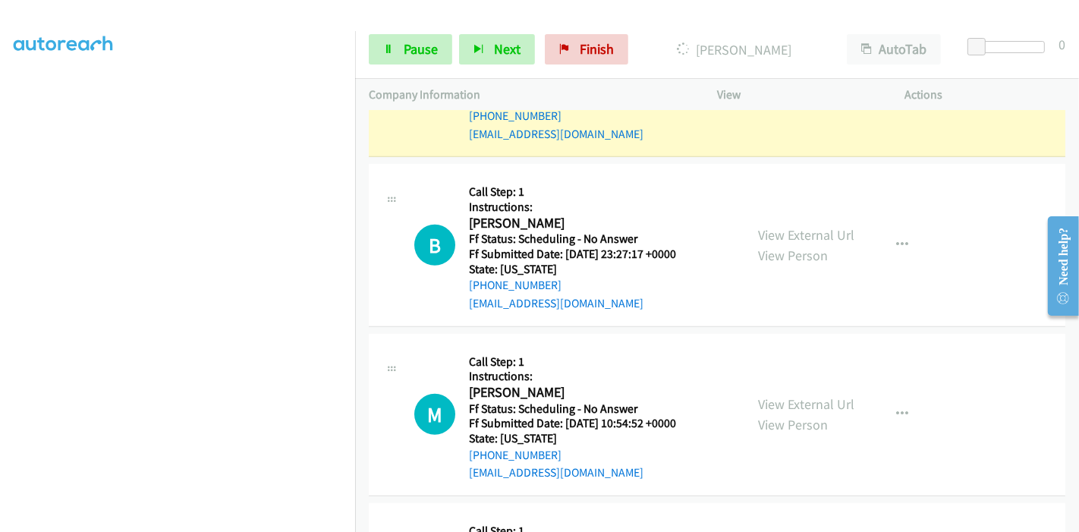
scroll to position [810, 0]
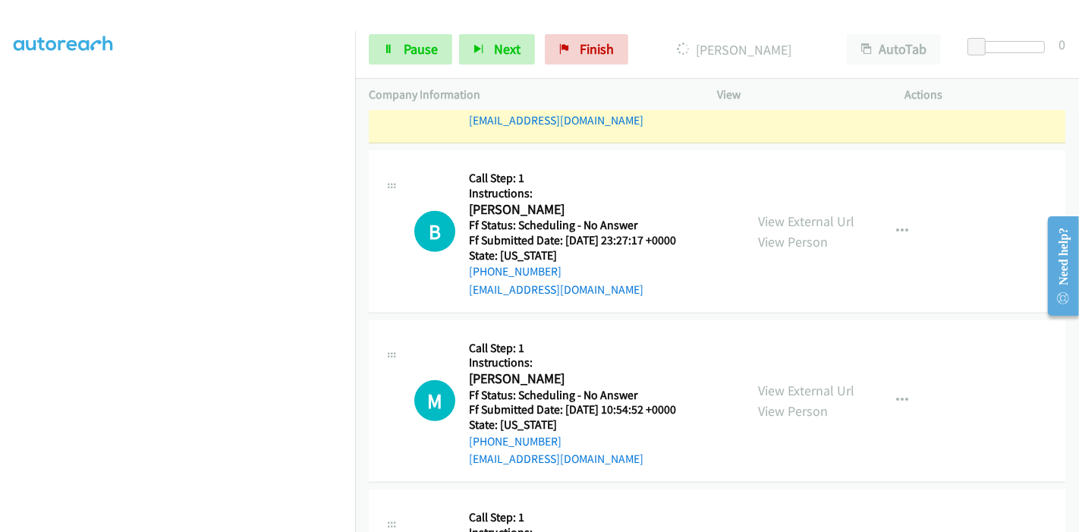
click at [750, 387] on div "View External Url View Person View External Url Email Schedule/Manage Callback …" at bounding box center [845, 401] width 202 height 134
click at [762, 389] on link "View External Url" at bounding box center [806, 390] width 96 height 17
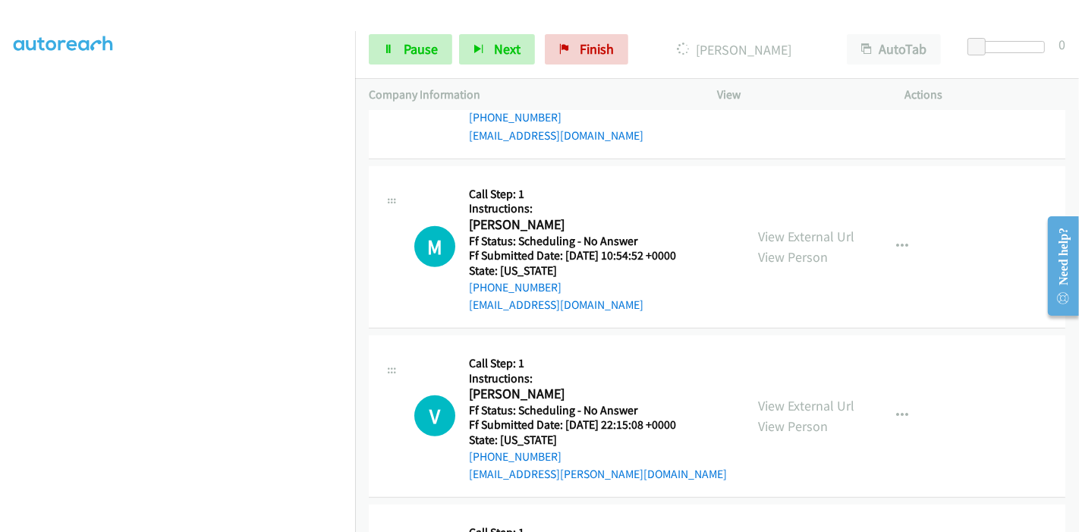
scroll to position [980, 0]
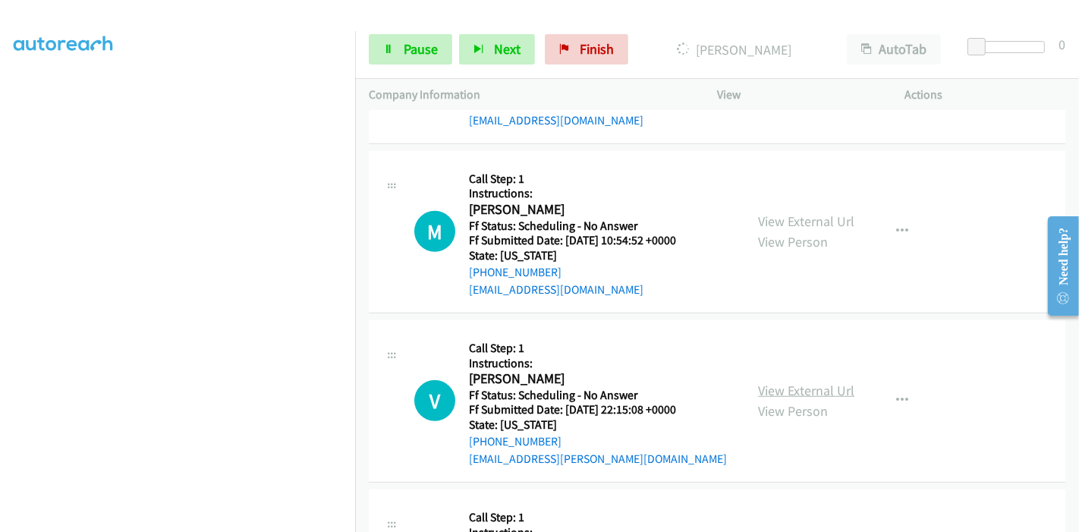
click at [792, 387] on link "View External Url" at bounding box center [806, 390] width 96 height 17
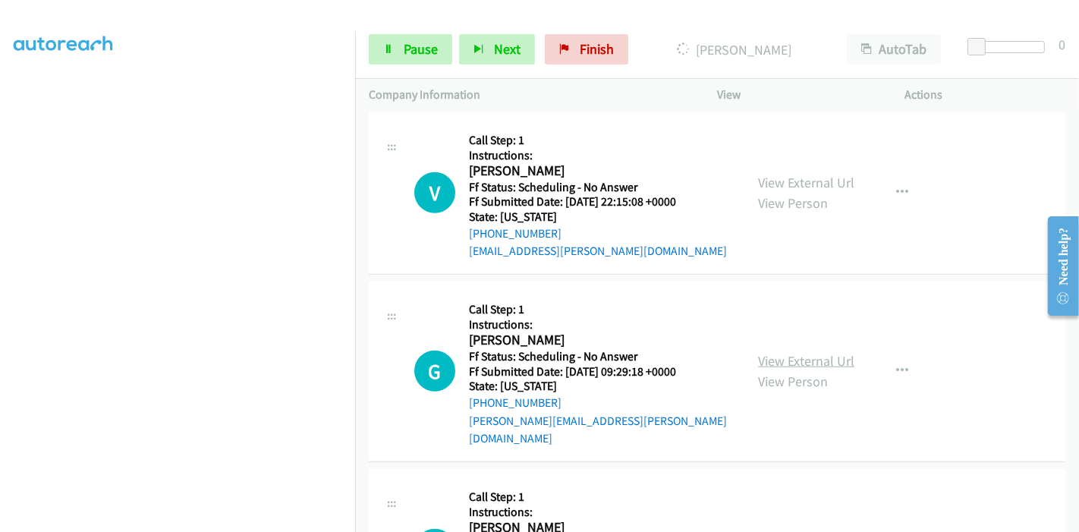
scroll to position [1232, 0]
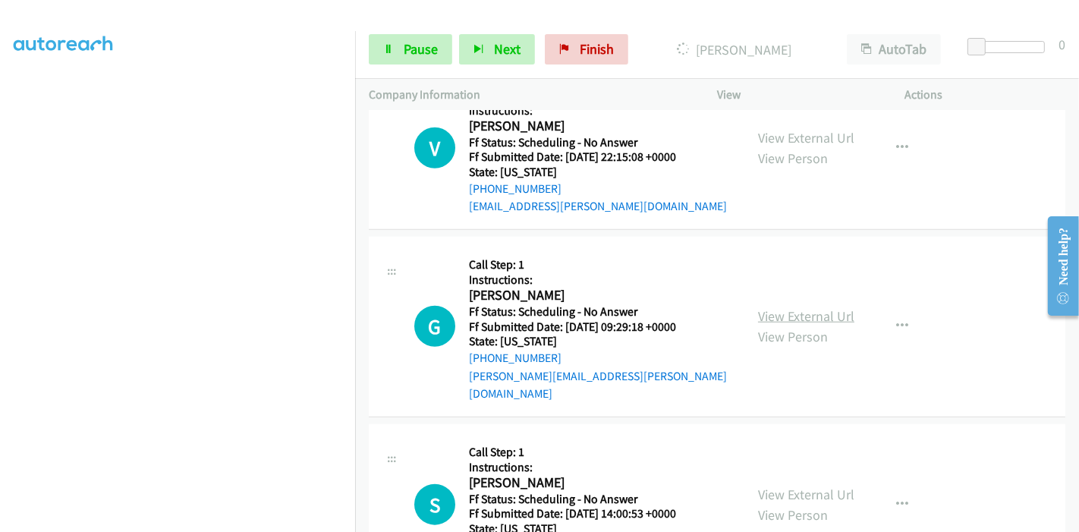
click at [779, 311] on link "View External Url" at bounding box center [806, 315] width 96 height 17
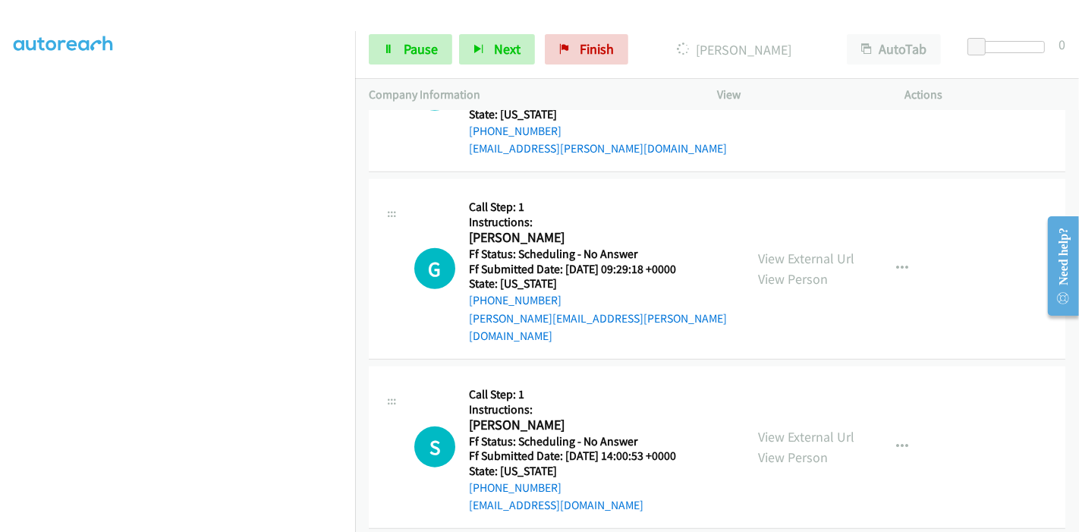
scroll to position [1317, 0]
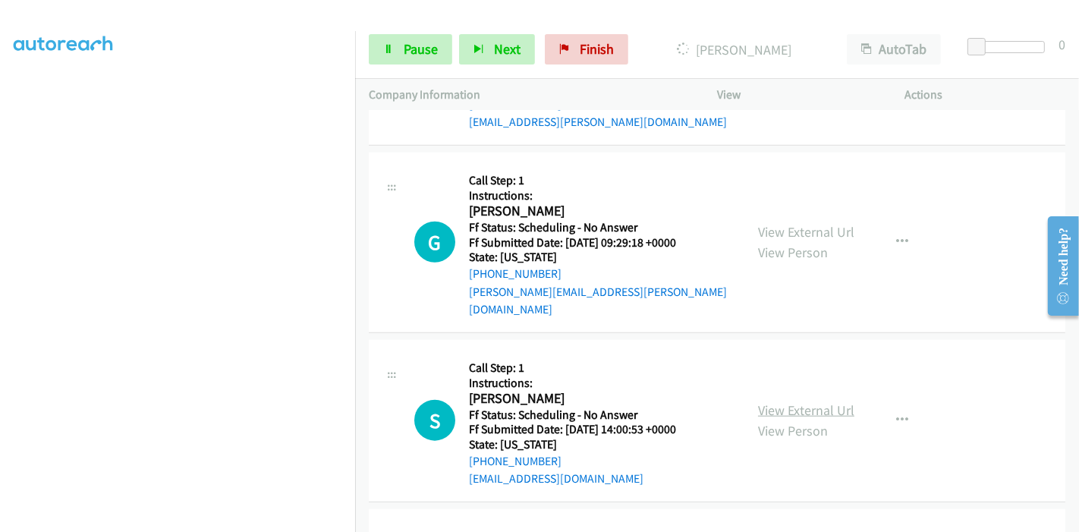
click at [782, 401] on link "View External Url" at bounding box center [806, 409] width 96 height 17
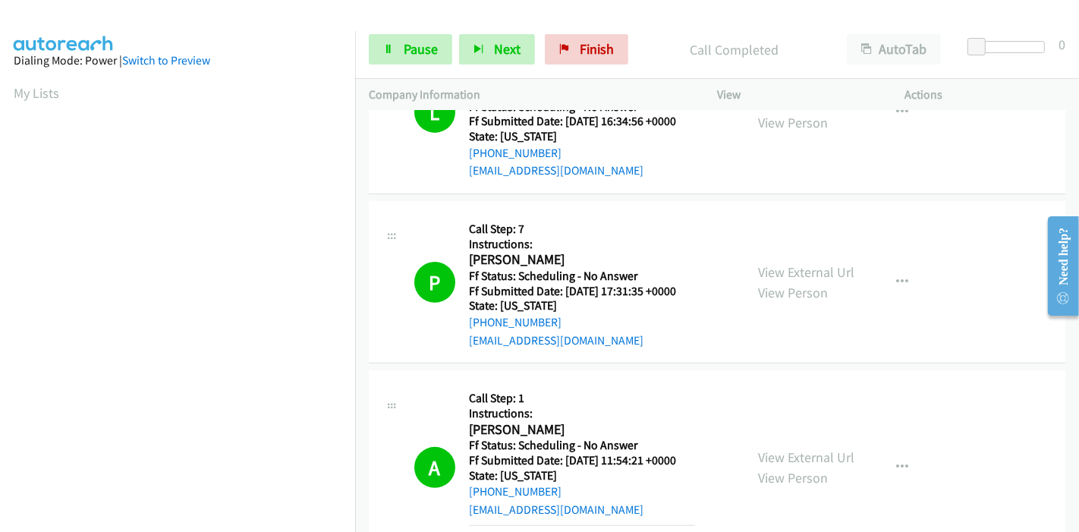
scroll to position [674, 0]
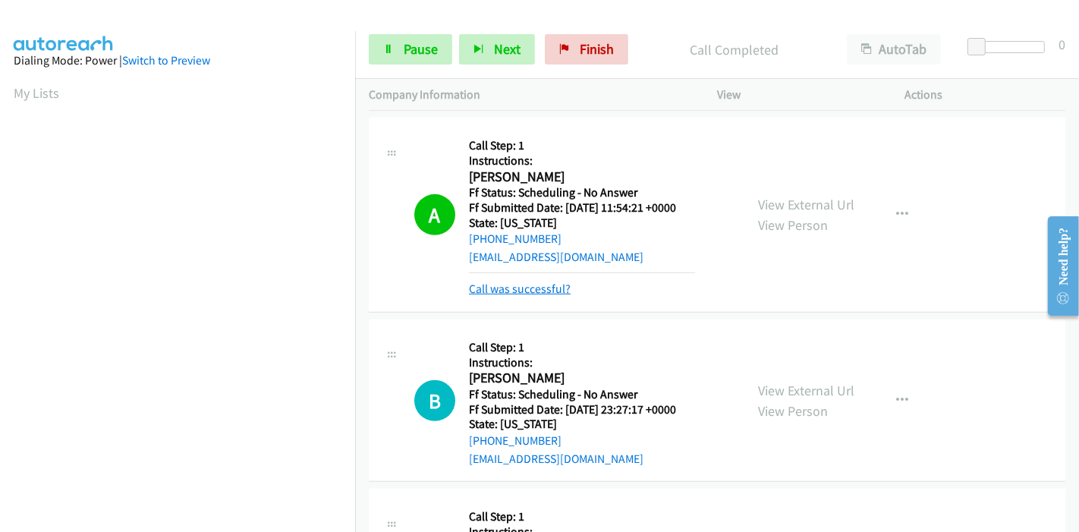
click at [536, 288] on link "Call was successful?" at bounding box center [520, 289] width 102 height 14
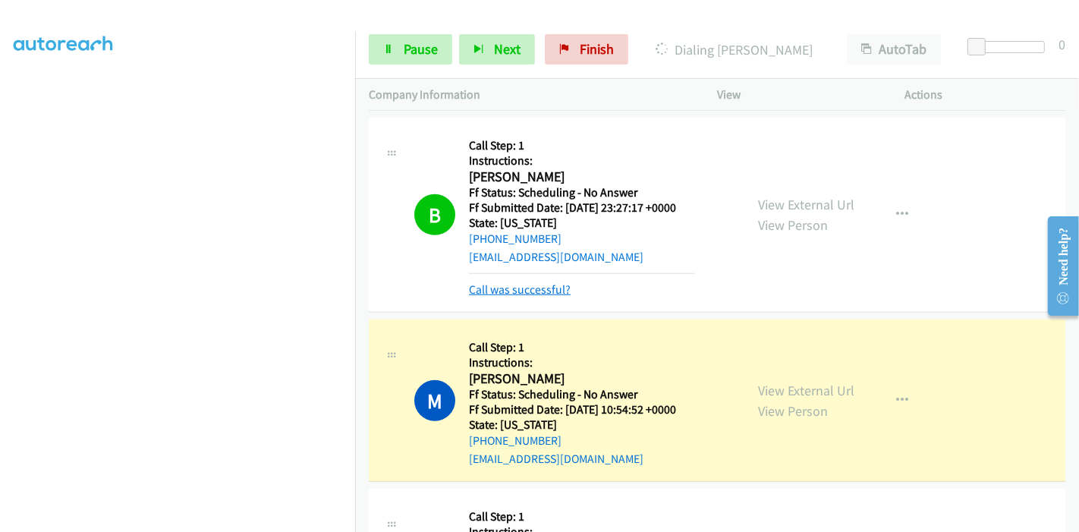
click at [531, 287] on link "Call was successful?" at bounding box center [520, 289] width 102 height 14
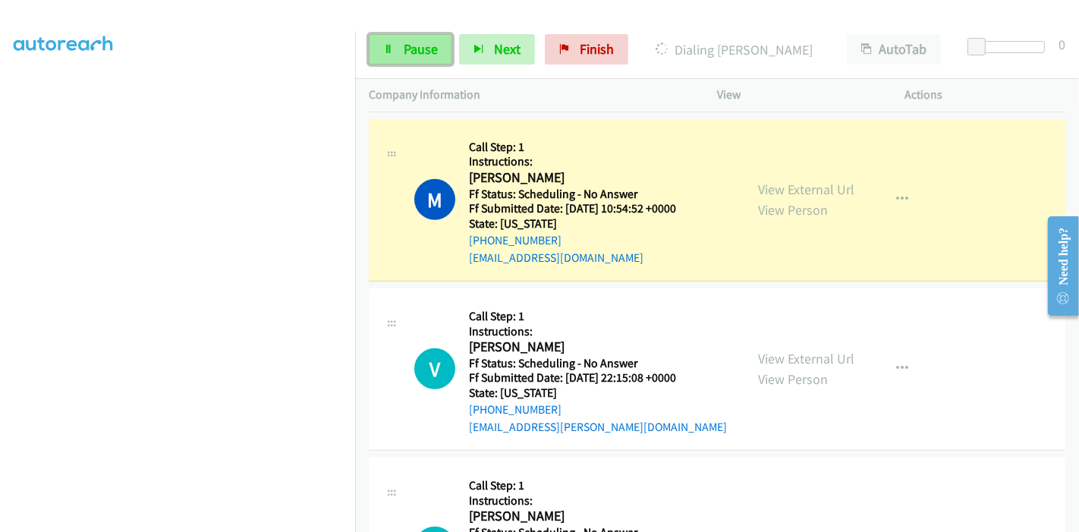
click at [416, 53] on span "Pause" at bounding box center [421, 48] width 34 height 17
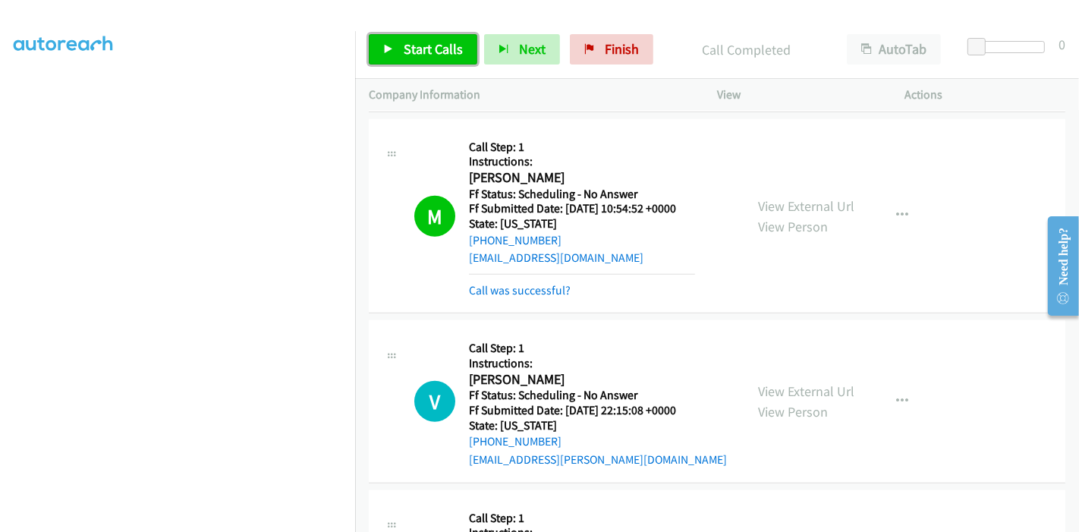
click at [428, 45] on span "Start Calls" at bounding box center [433, 48] width 59 height 17
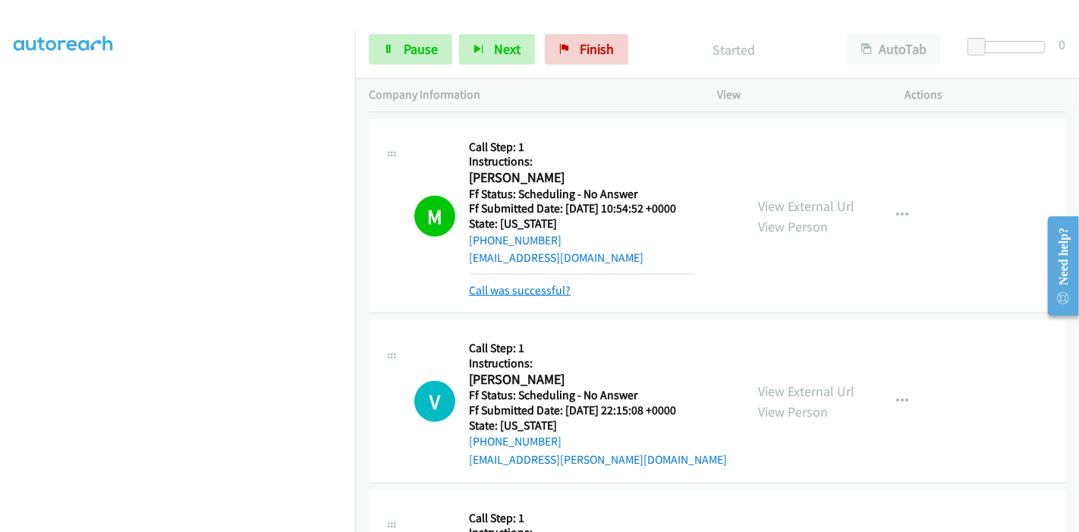
click at [524, 290] on link "Call was successful?" at bounding box center [520, 290] width 102 height 14
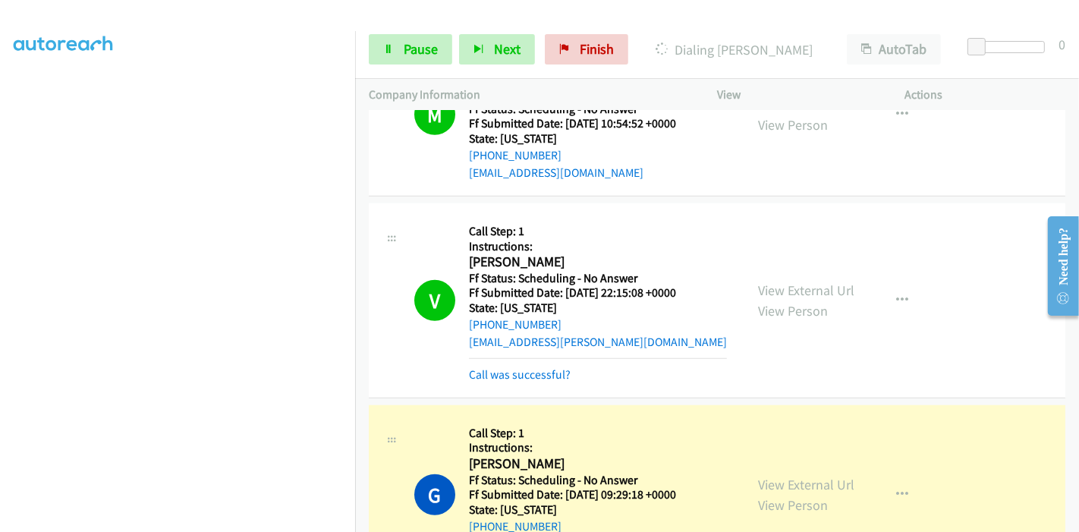
scroll to position [1180, 0]
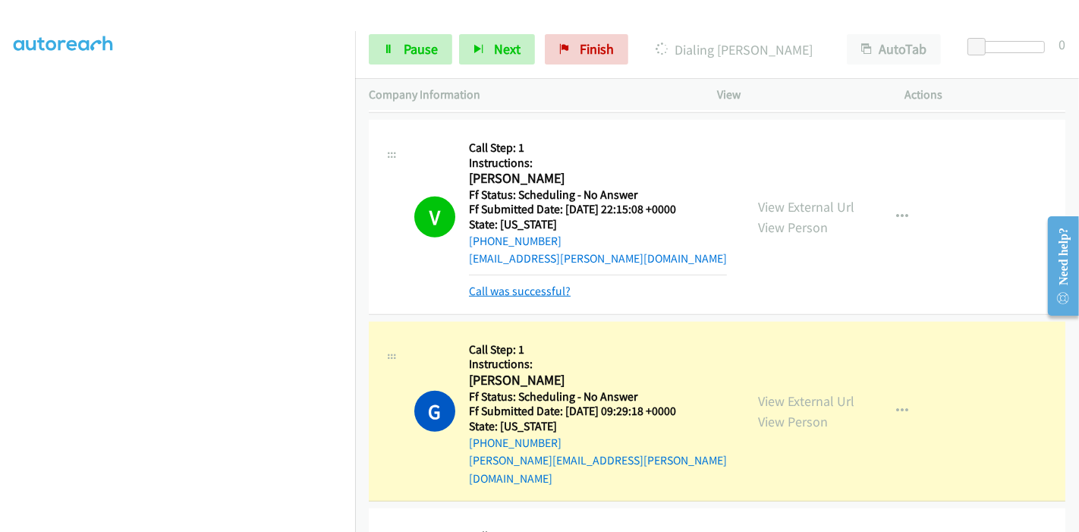
click at [518, 288] on link "Call was successful?" at bounding box center [520, 291] width 102 height 14
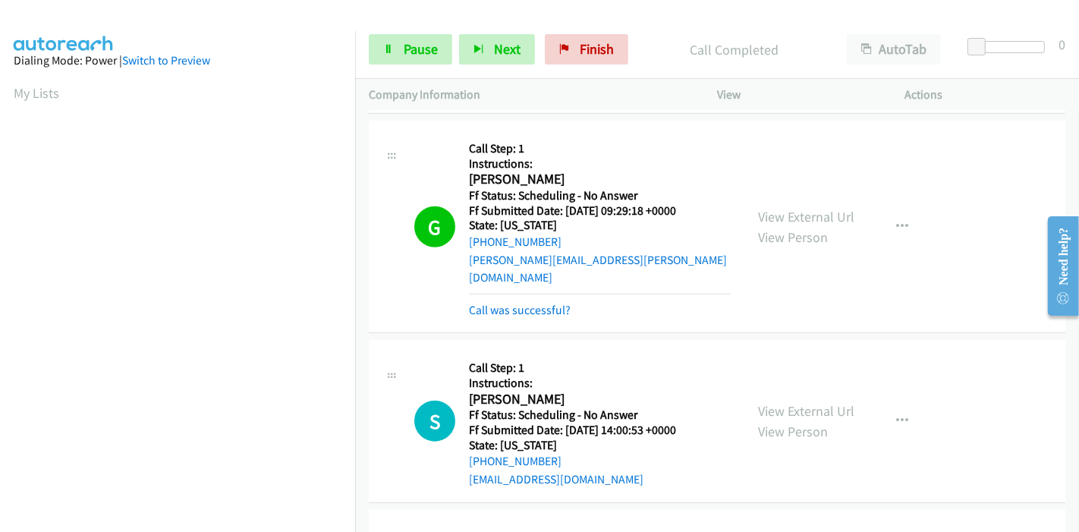
scroll to position [320, 0]
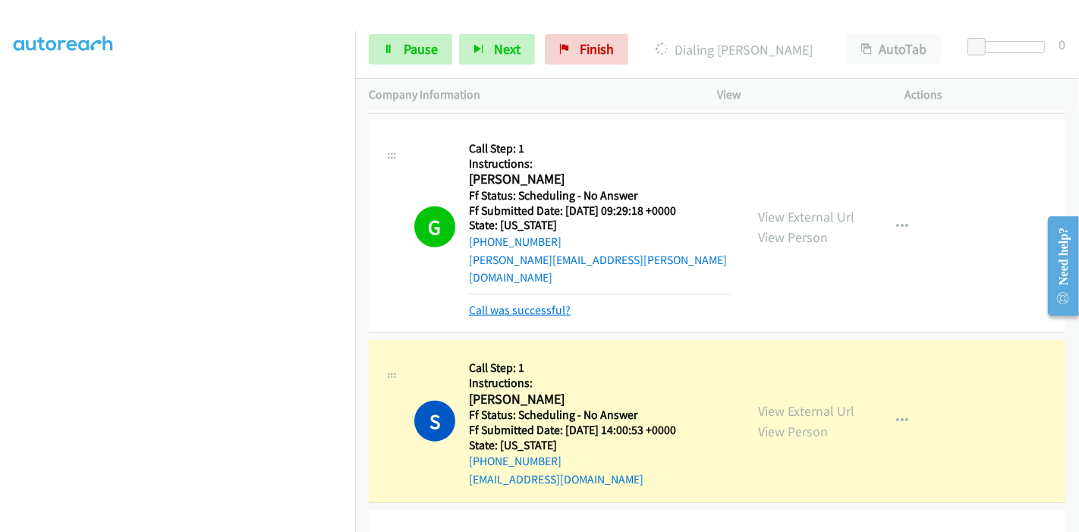
click at [492, 303] on link "Call was successful?" at bounding box center [520, 310] width 102 height 14
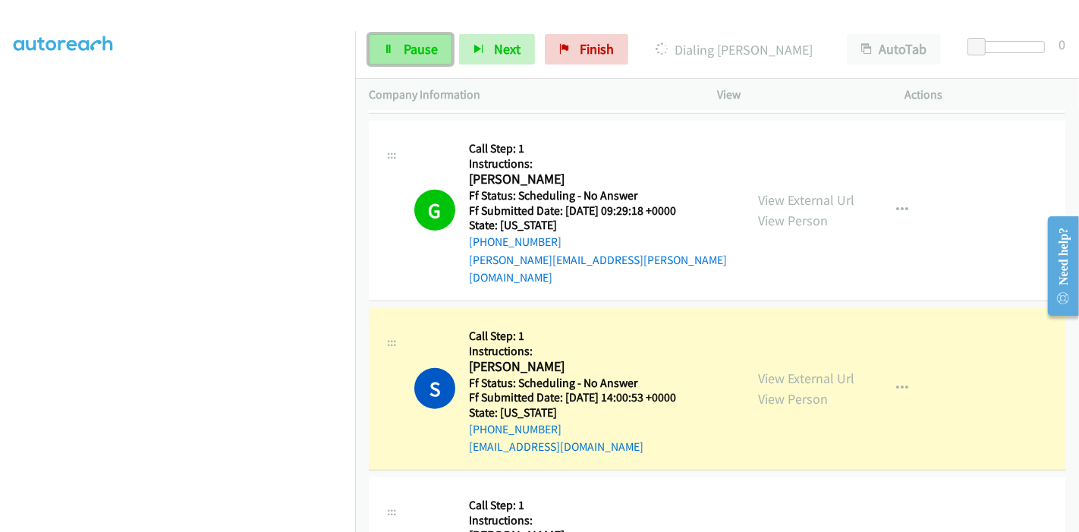
click at [424, 57] on span "Pause" at bounding box center [421, 48] width 34 height 17
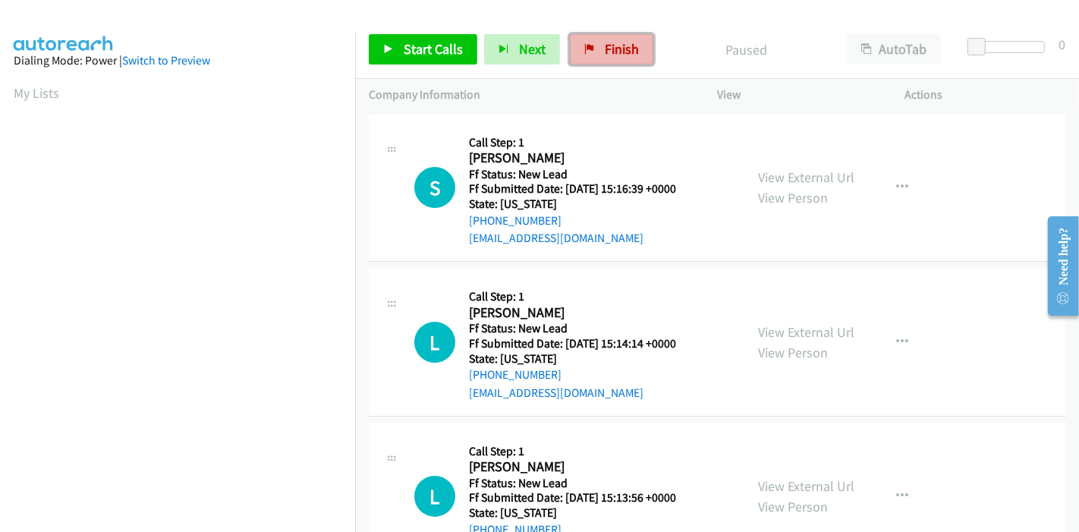
click at [606, 36] on link "Finish" at bounding box center [611, 49] width 83 height 30
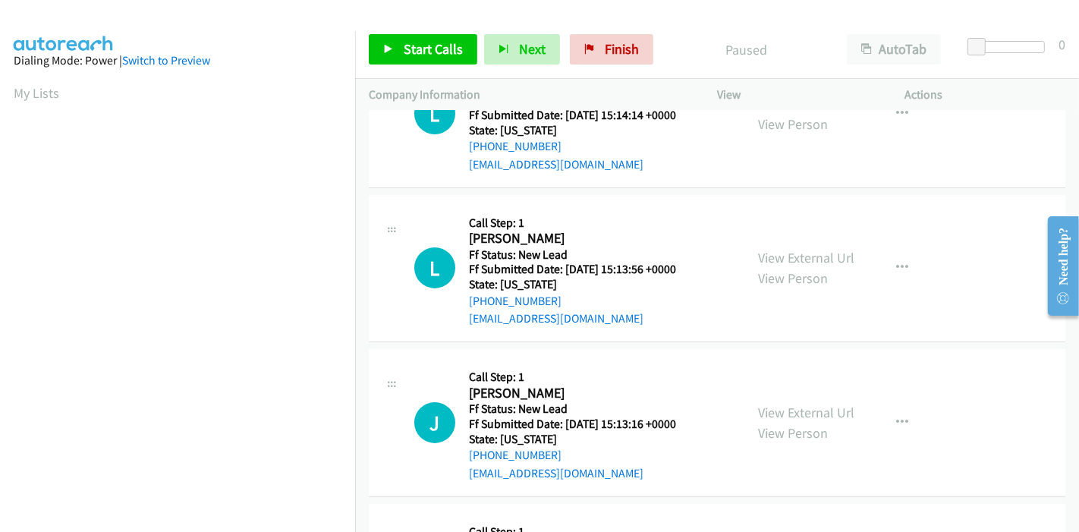
scroll to position [32, 0]
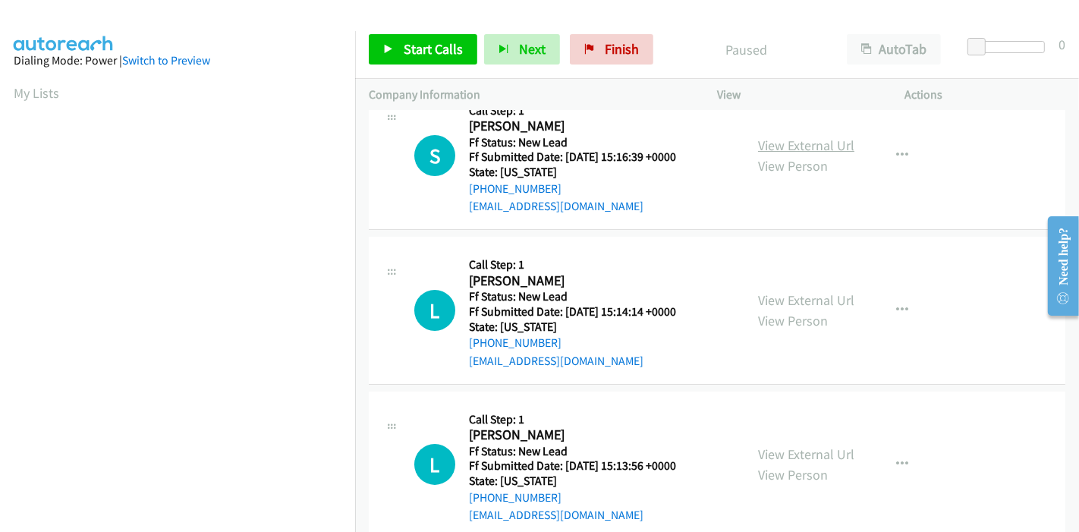
click at [777, 147] on link "View External Url" at bounding box center [806, 145] width 96 height 17
click at [765, 296] on link "View External Url" at bounding box center [806, 299] width 96 height 17
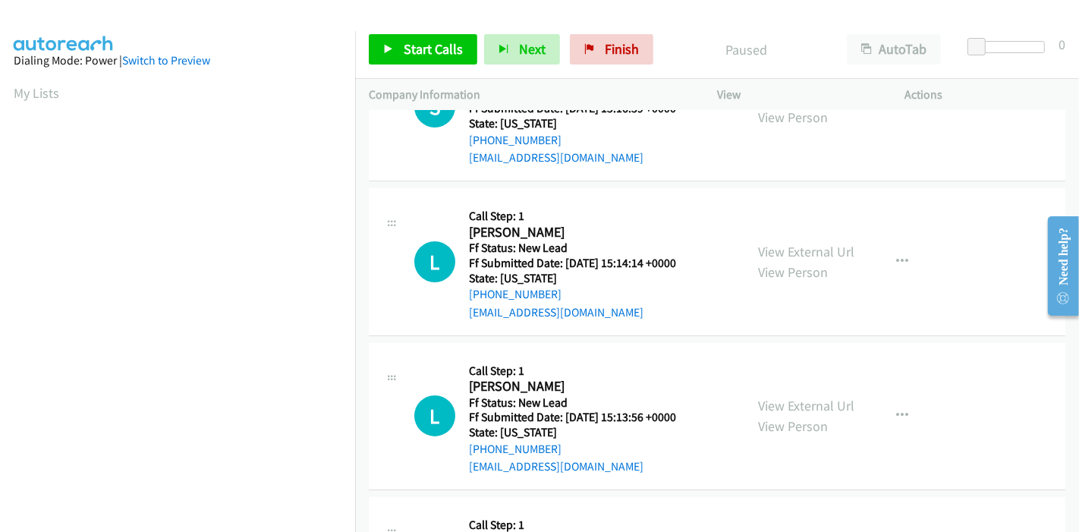
scroll to position [117, 0]
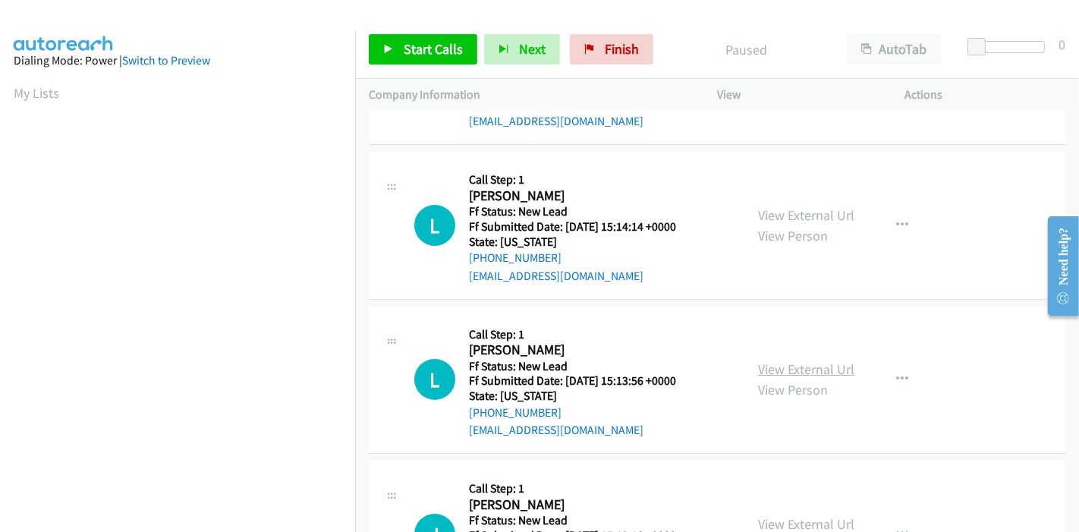
click at [772, 367] on link "View External Url" at bounding box center [806, 368] width 96 height 17
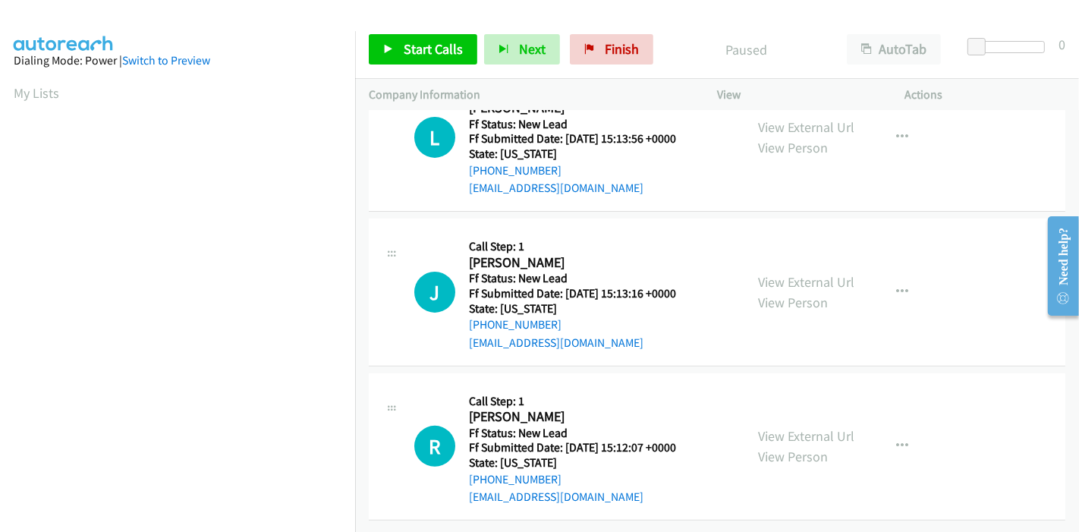
scroll to position [370, 0]
click at [803, 272] on div "View External Url View Person" at bounding box center [806, 292] width 96 height 41
click at [801, 273] on link "View External Url" at bounding box center [806, 281] width 96 height 17
click at [772, 427] on link "View External Url" at bounding box center [806, 435] width 96 height 17
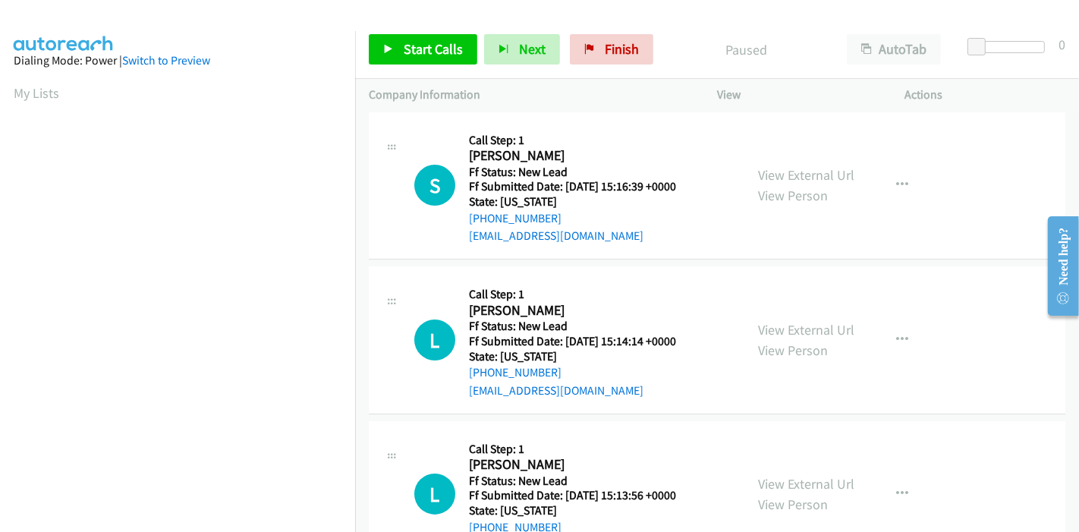
scroll to position [0, 0]
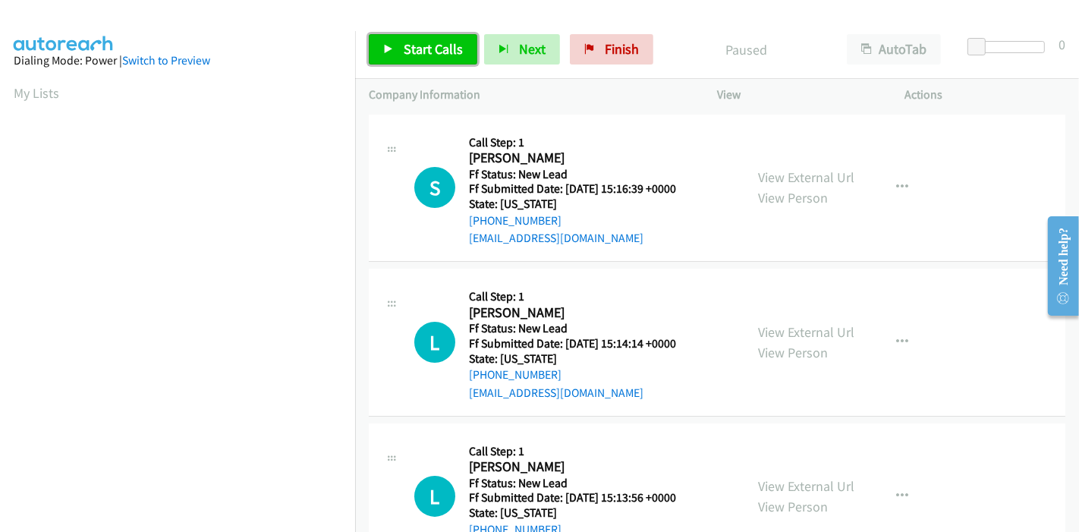
click at [409, 46] on span "Start Calls" at bounding box center [433, 48] width 59 height 17
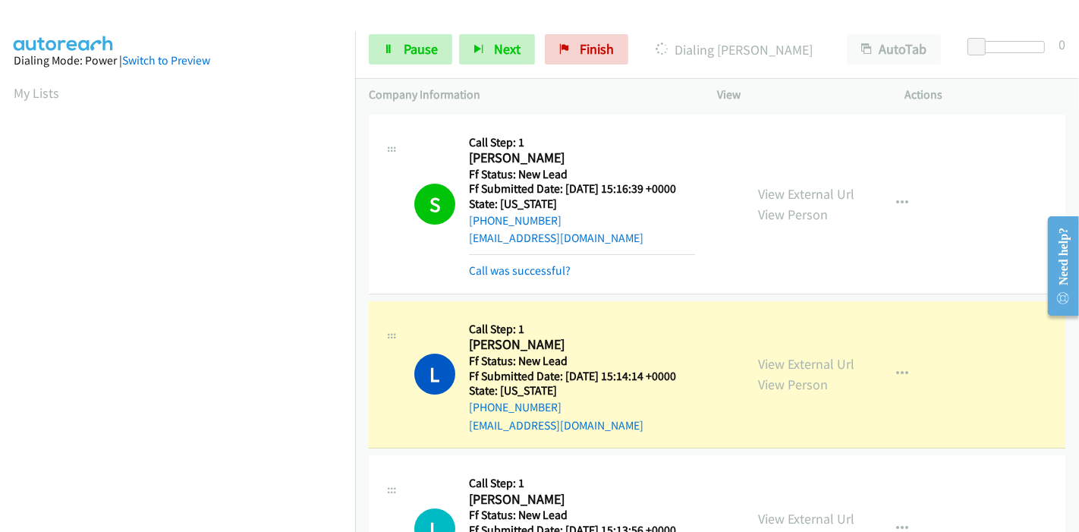
scroll to position [320, 0]
click at [540, 272] on link "Call was successful?" at bounding box center [520, 270] width 102 height 14
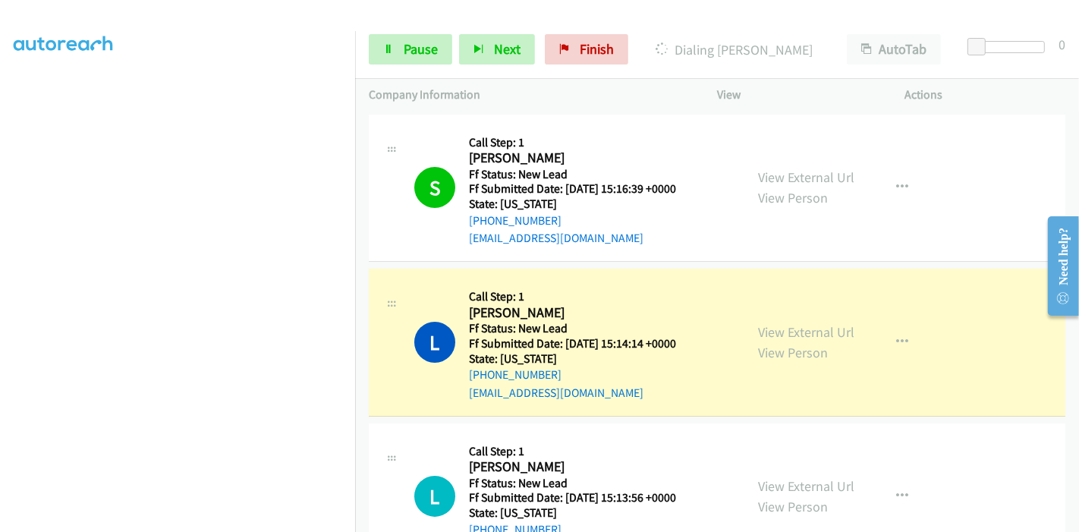
scroll to position [84, 0]
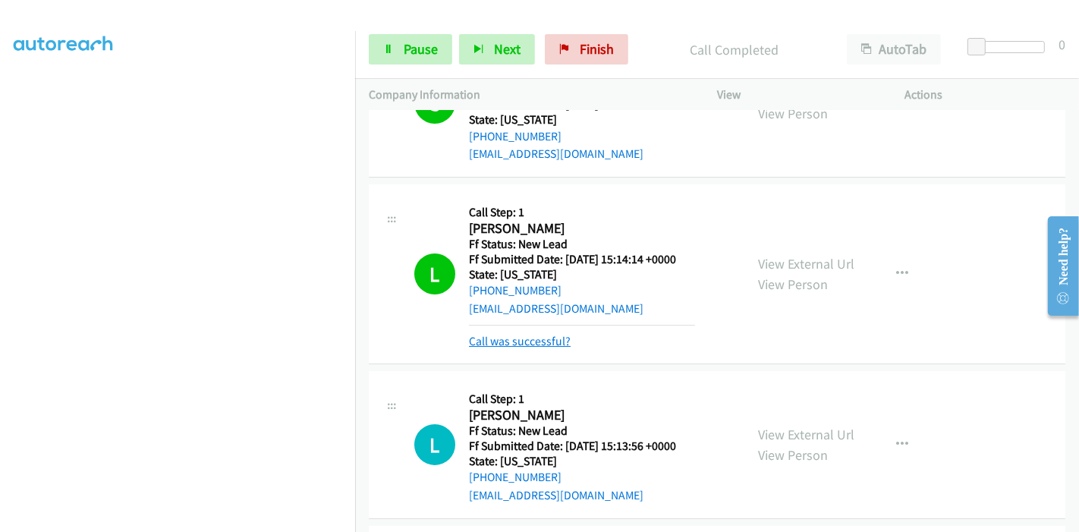
click at [527, 339] on link "Call was successful?" at bounding box center [520, 341] width 102 height 14
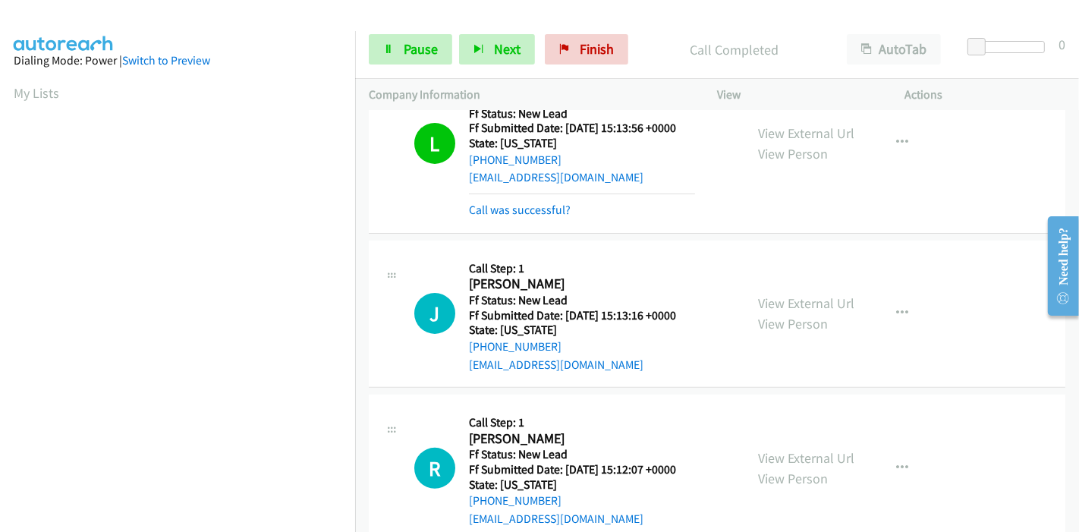
scroll to position [385, 0]
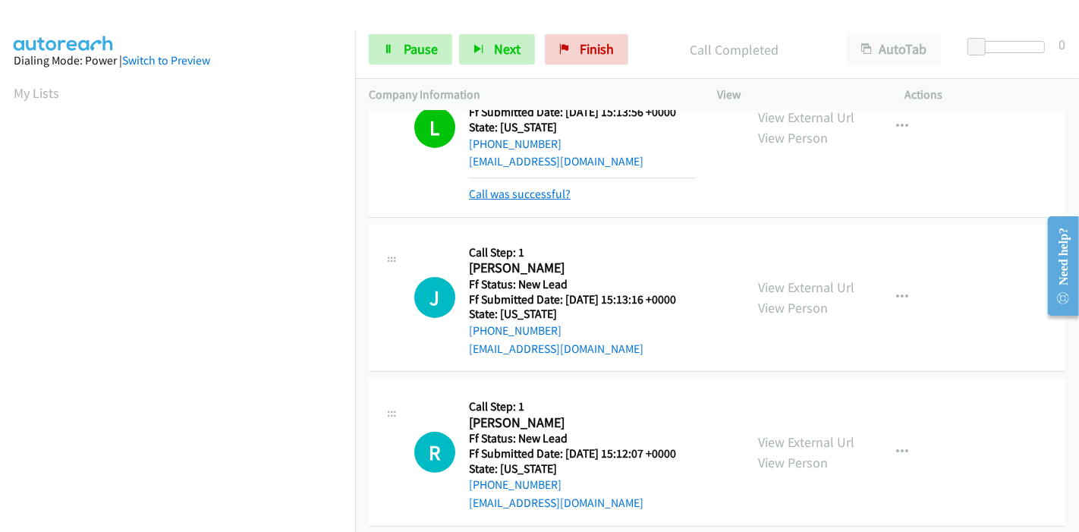
click at [536, 194] on link "Call was successful?" at bounding box center [520, 194] width 102 height 14
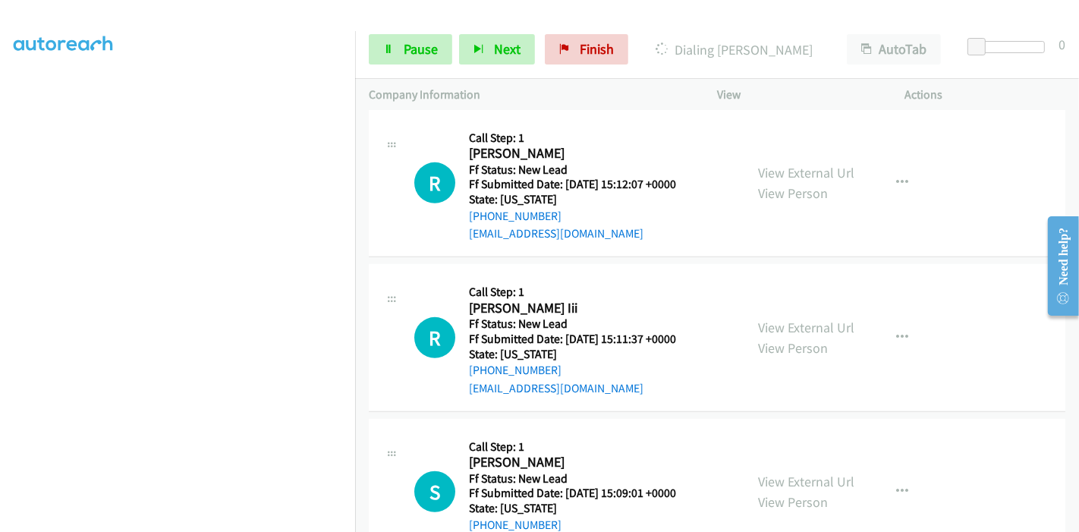
scroll to position [706, 0]
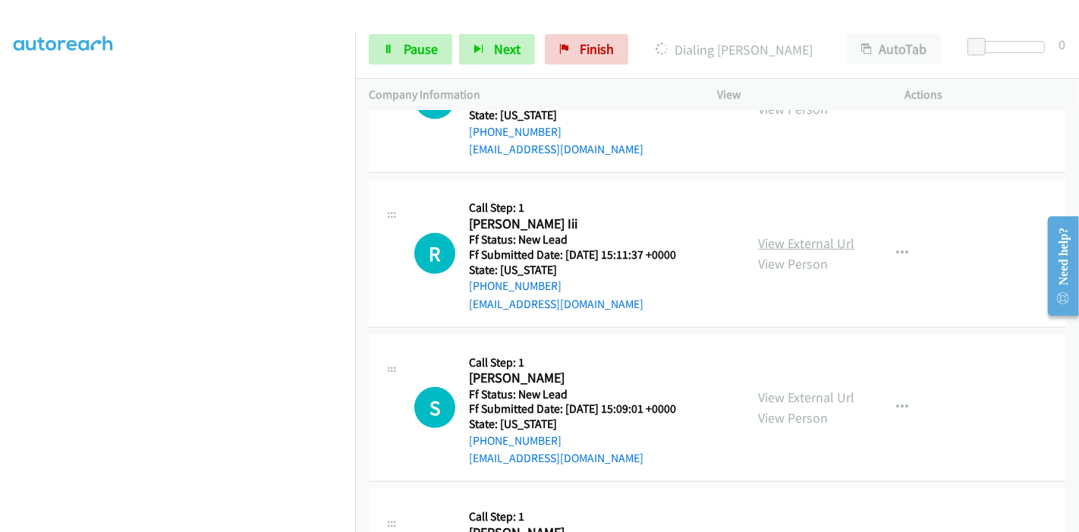
click at [765, 241] on link "View External Url" at bounding box center [806, 242] width 96 height 17
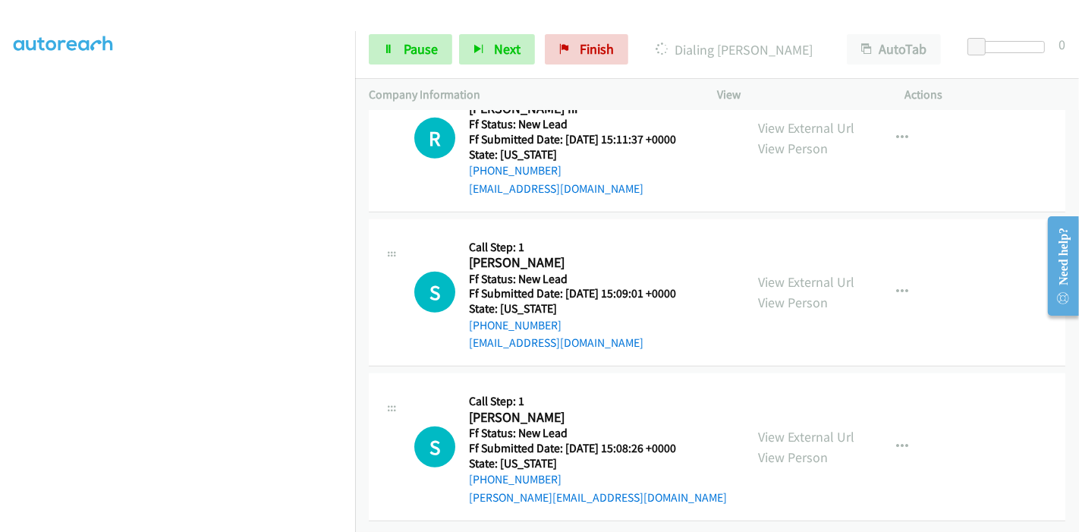
scroll to position [832, 0]
click at [810, 273] on link "View External Url" at bounding box center [806, 281] width 96 height 17
click at [812, 428] on link "View External Url" at bounding box center [806, 436] width 96 height 17
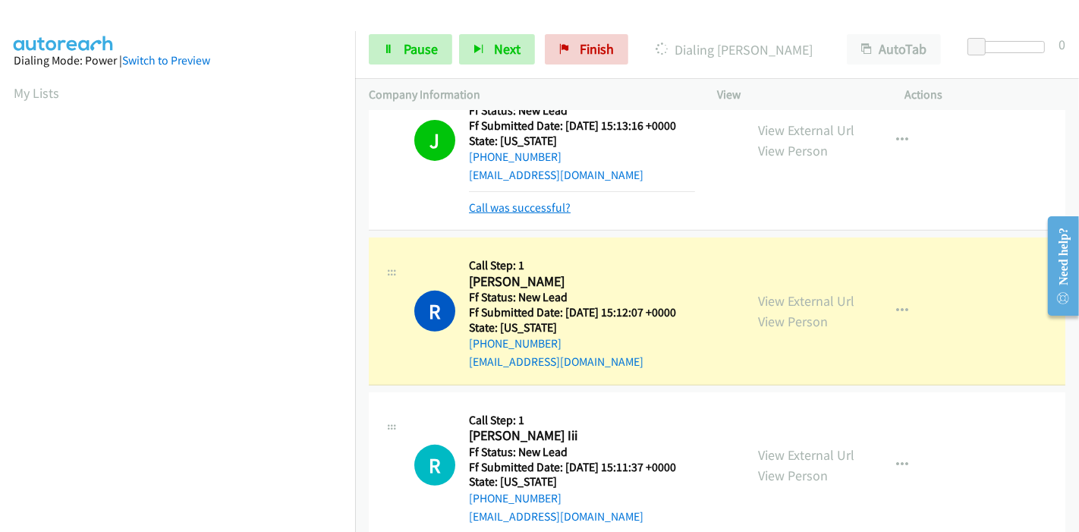
click at [527, 206] on link "Call was successful?" at bounding box center [520, 207] width 102 height 14
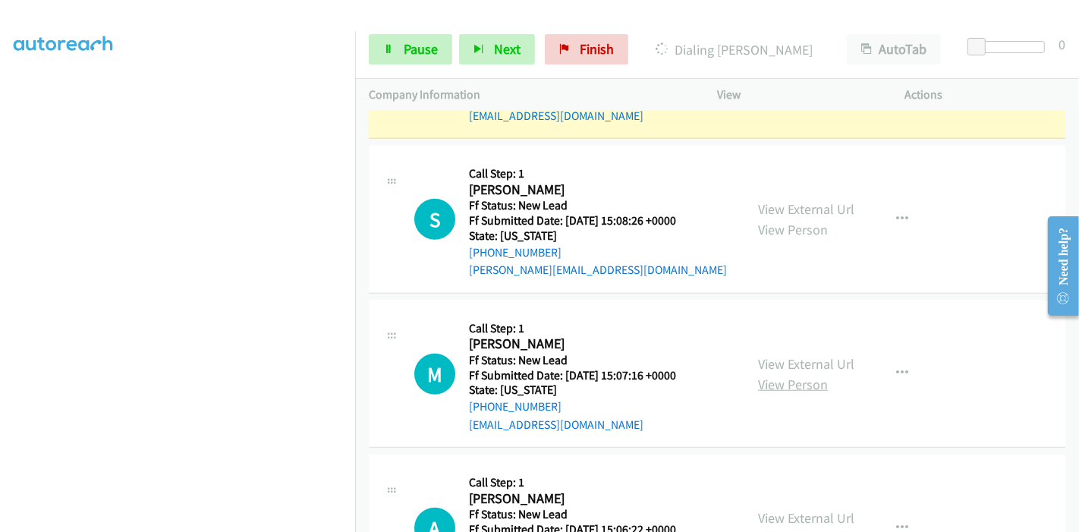
scroll to position [1318, 0]
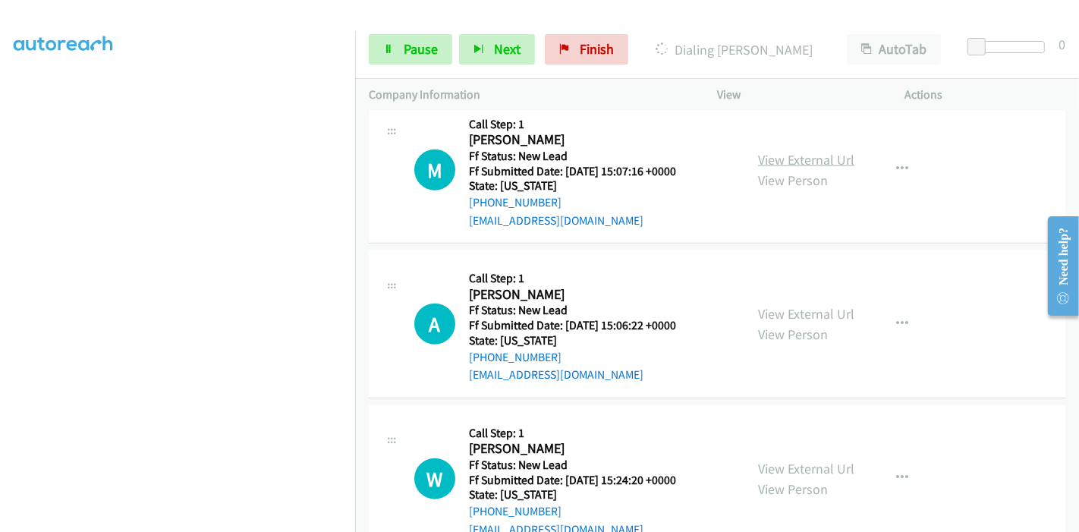
click at [817, 157] on link "View External Url" at bounding box center [806, 159] width 96 height 17
click at [784, 309] on link "View External Url" at bounding box center [806, 313] width 96 height 17
click at [760, 467] on link "View External Url" at bounding box center [806, 468] width 96 height 17
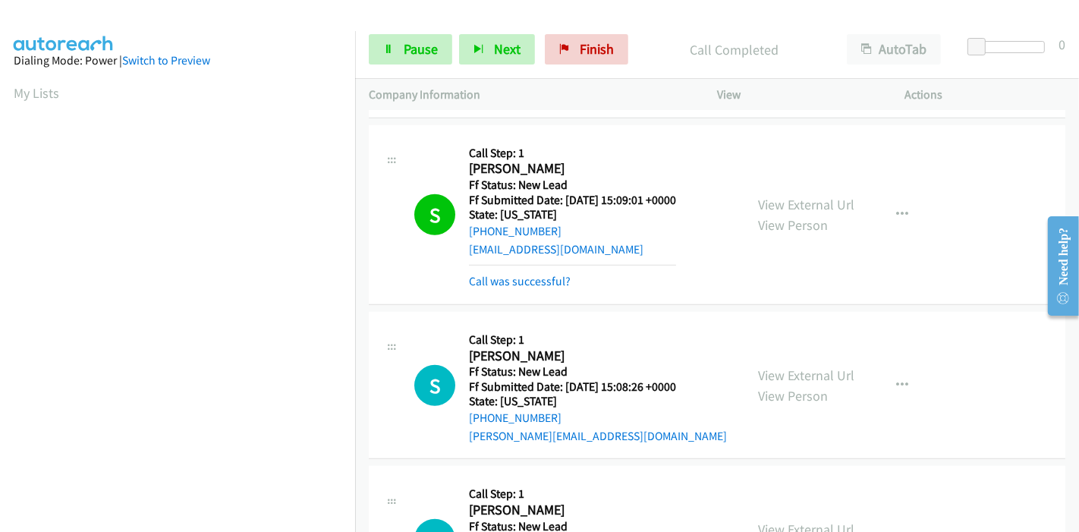
scroll to position [320, 0]
click at [505, 277] on link "Call was successful?" at bounding box center [520, 281] width 102 height 14
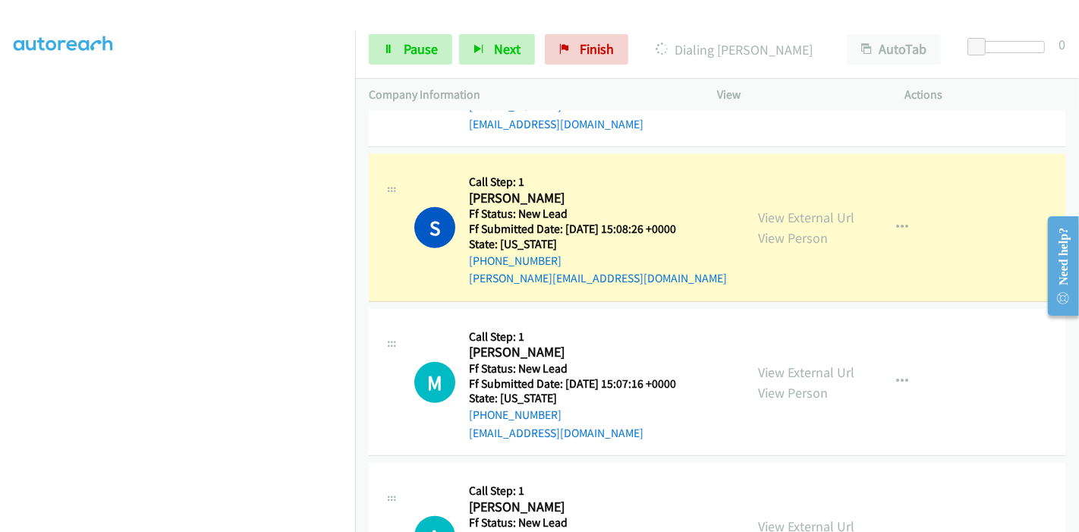
scroll to position [0, 0]
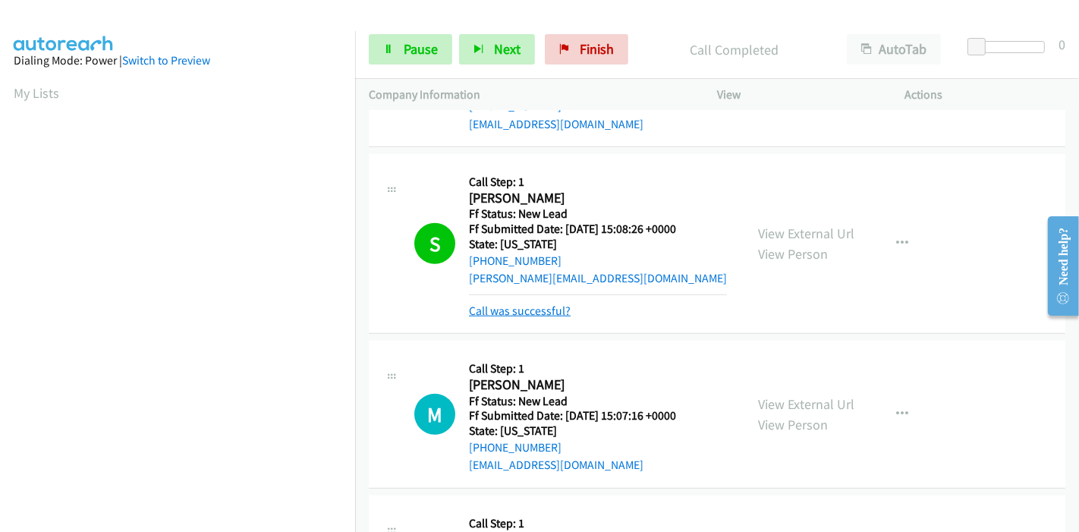
click at [498, 304] on link "Call was successful?" at bounding box center [520, 311] width 102 height 14
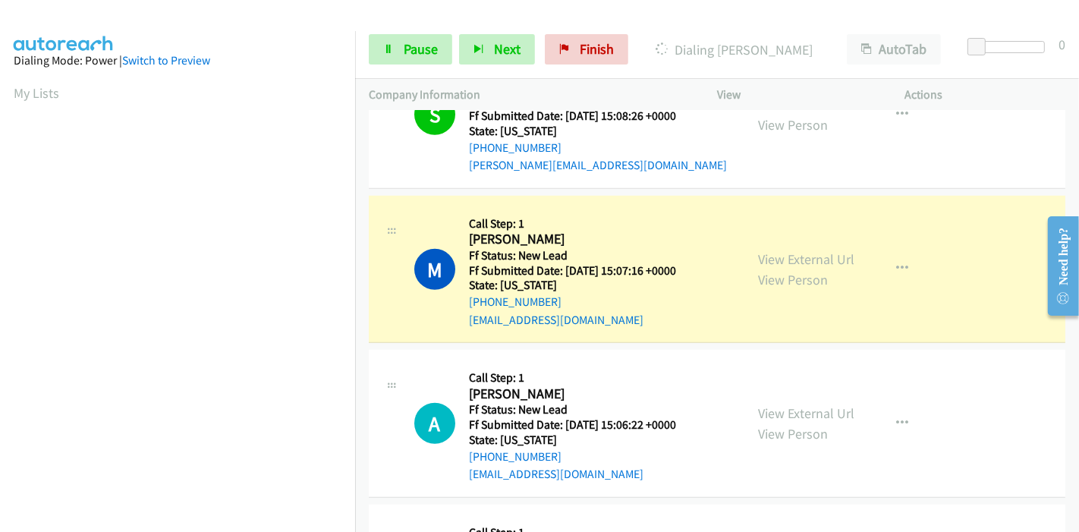
scroll to position [1359, 0]
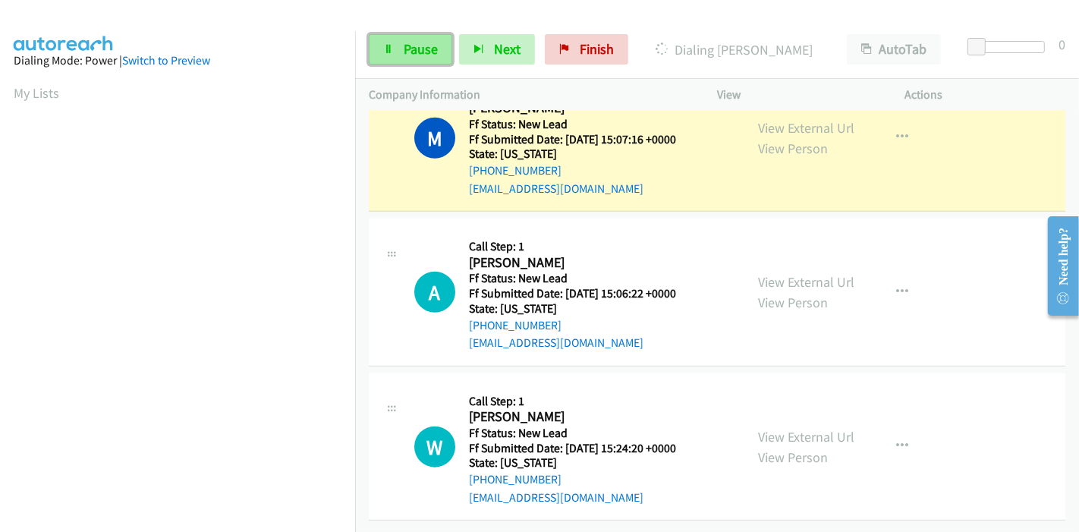
click at [398, 51] on link "Pause" at bounding box center [410, 49] width 83 height 30
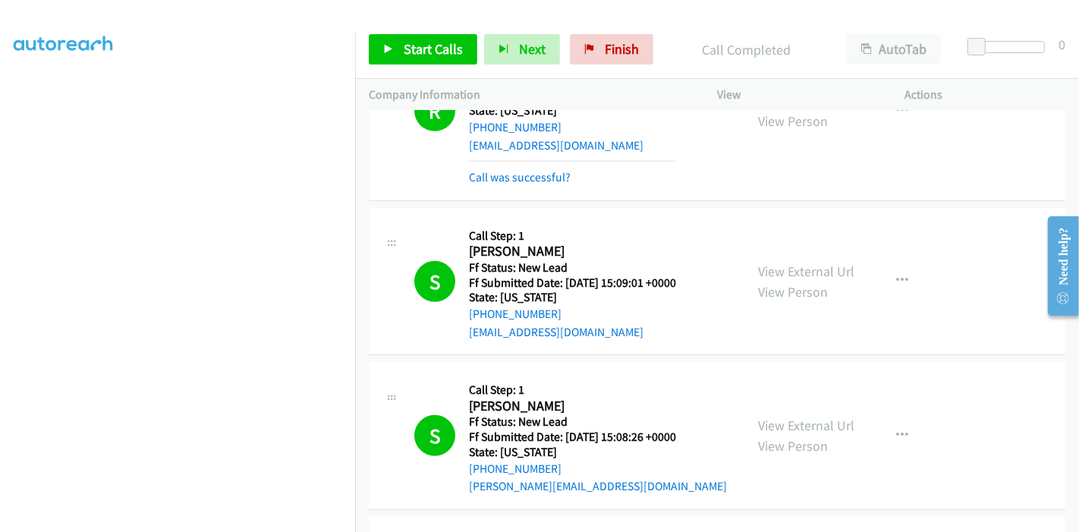
scroll to position [1270, 0]
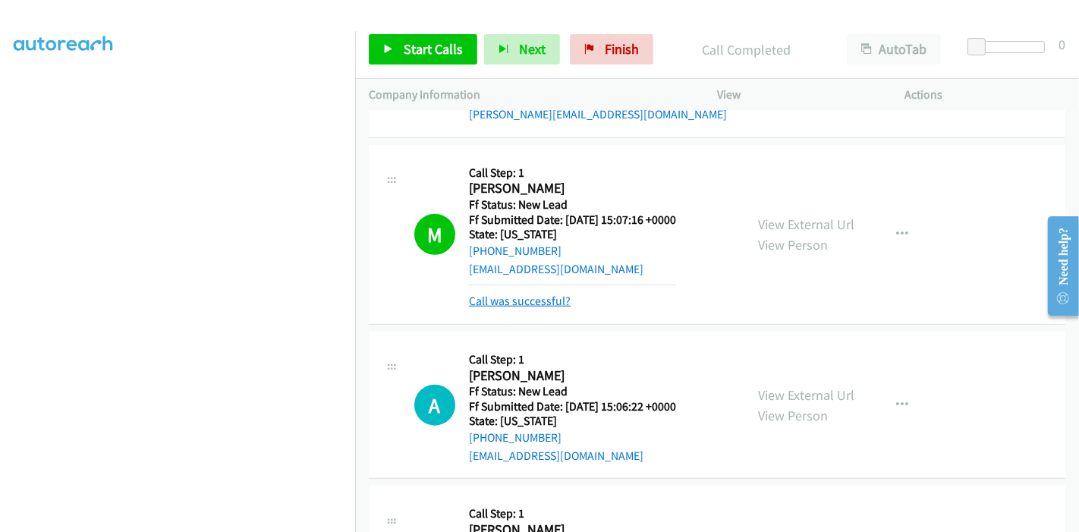
click at [542, 300] on link "Call was successful?" at bounding box center [520, 301] width 102 height 14
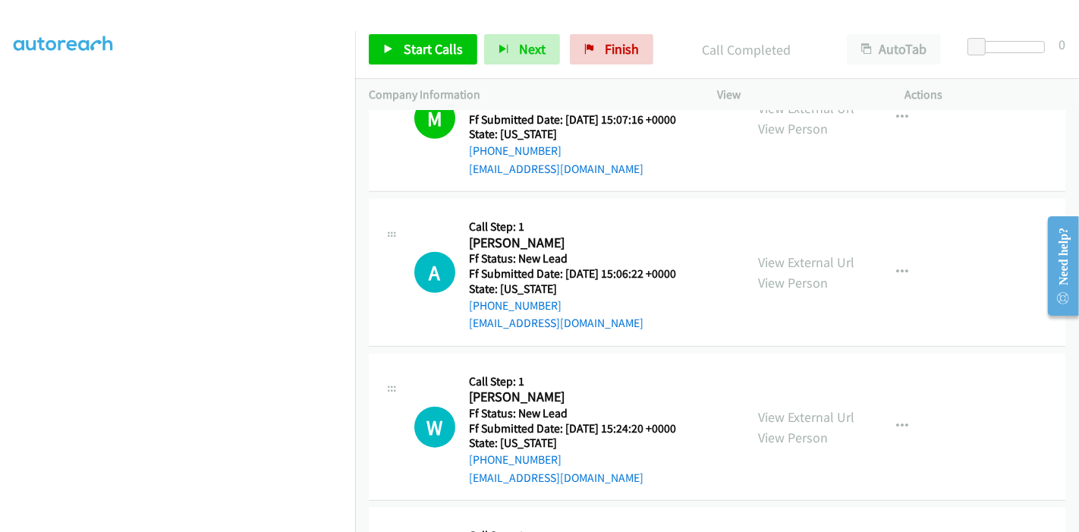
scroll to position [1231, 0]
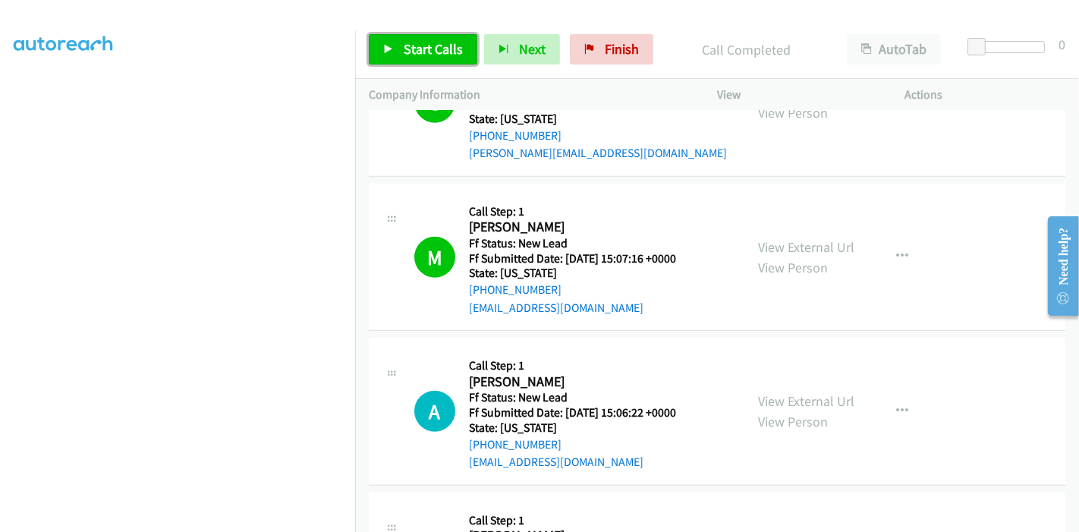
click at [421, 56] on span "Start Calls" at bounding box center [433, 48] width 59 height 17
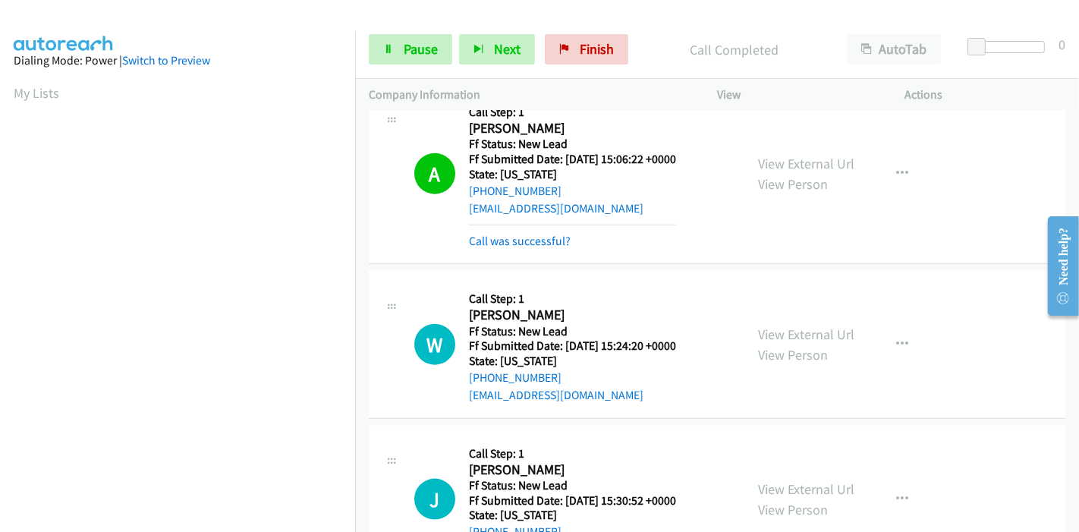
scroll to position [320, 0]
click at [369, 46] on link "Pause" at bounding box center [410, 49] width 83 height 30
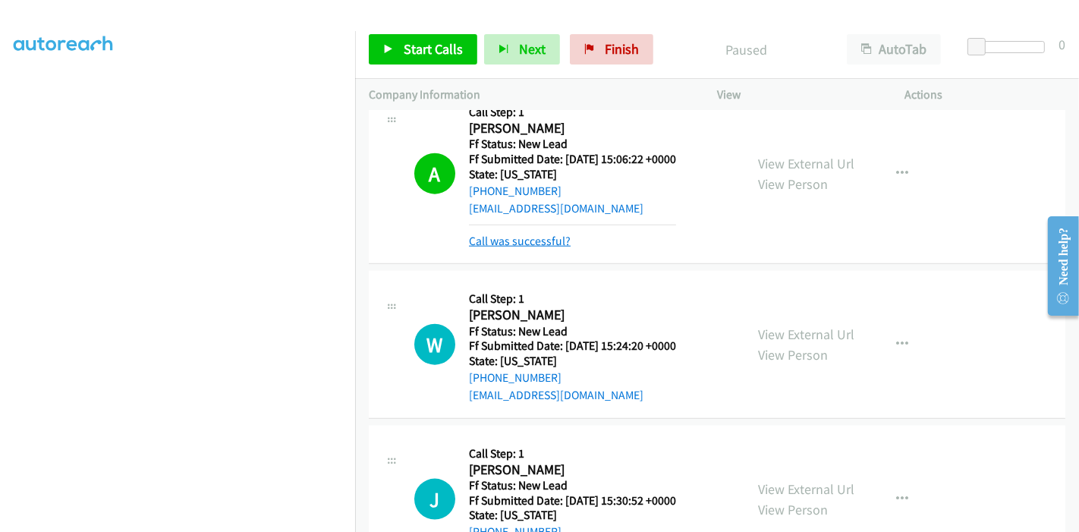
click at [501, 239] on link "Call was successful?" at bounding box center [520, 241] width 102 height 14
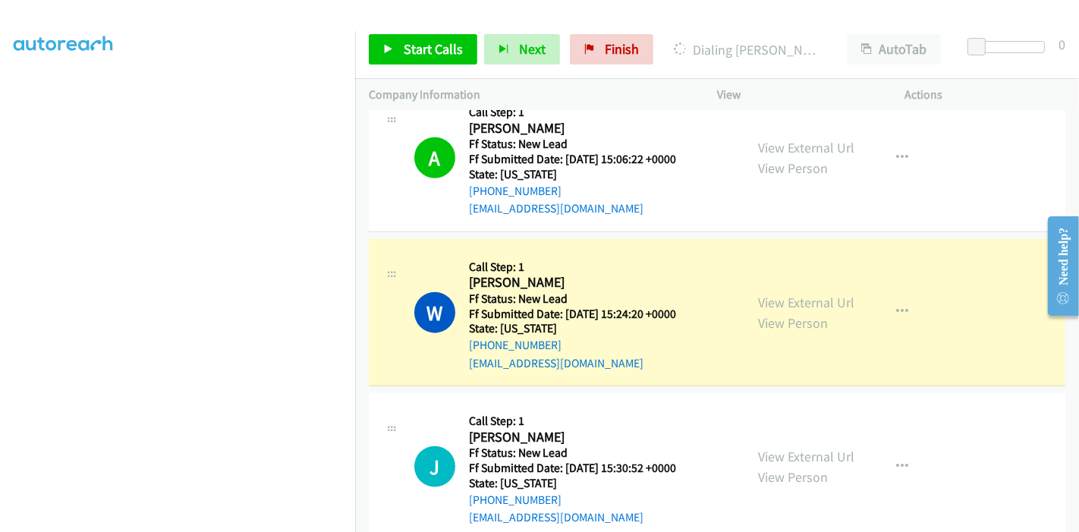
scroll to position [1653, 0]
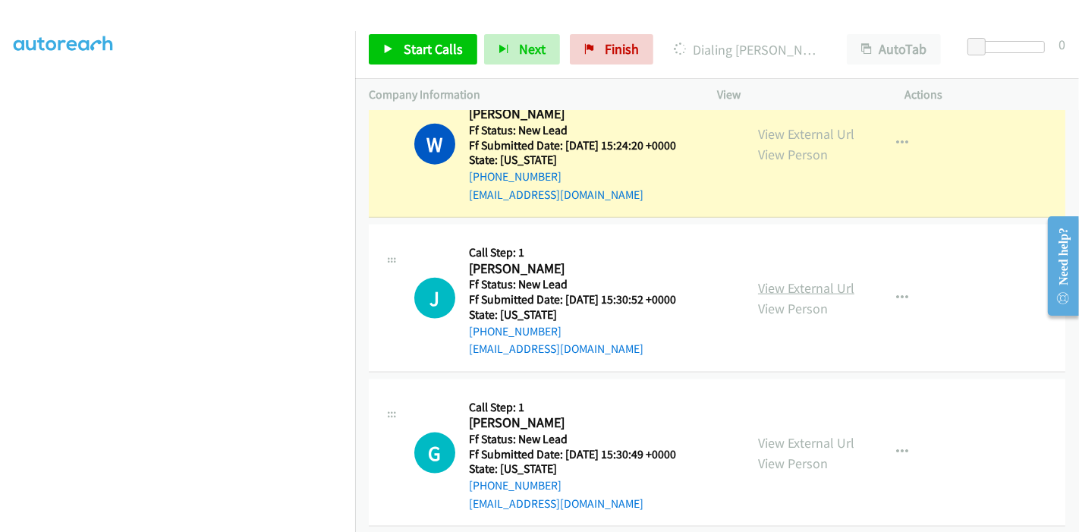
click at [790, 286] on link "View External Url" at bounding box center [806, 287] width 96 height 17
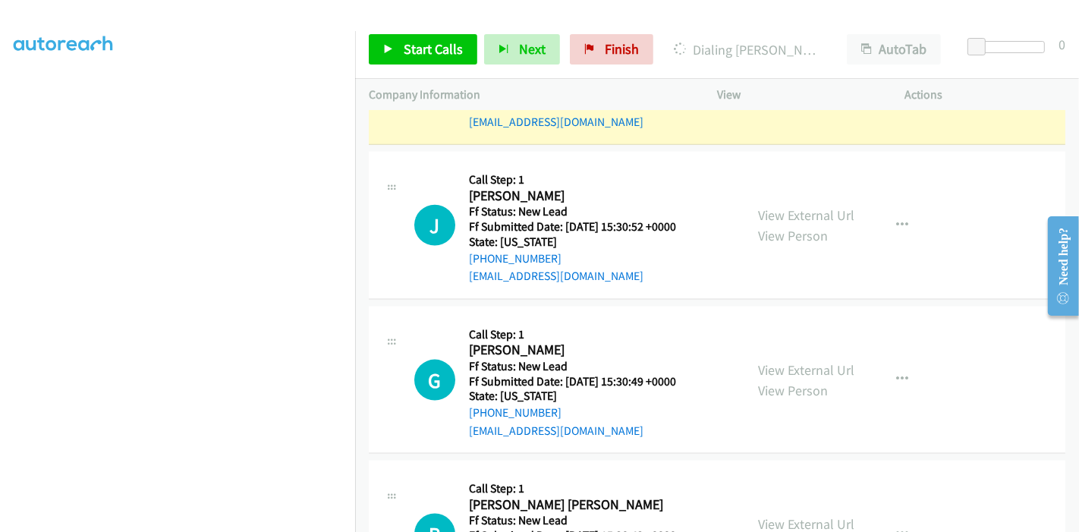
scroll to position [1821, 0]
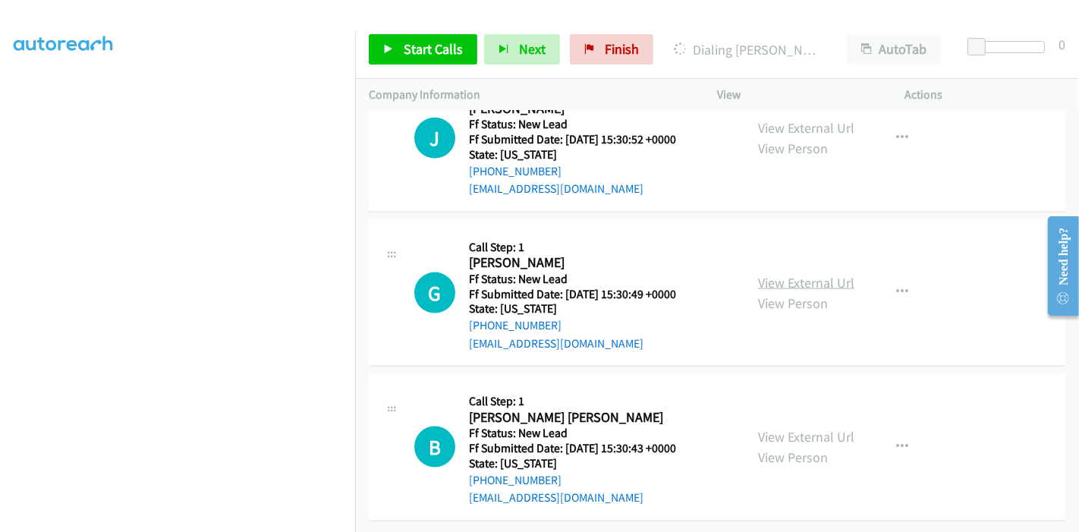
click at [783, 275] on link "View External Url" at bounding box center [806, 282] width 96 height 17
click at [804, 426] on div "View External Url View Person" at bounding box center [806, 446] width 96 height 41
click at [804, 428] on link "View External Url" at bounding box center [806, 436] width 96 height 17
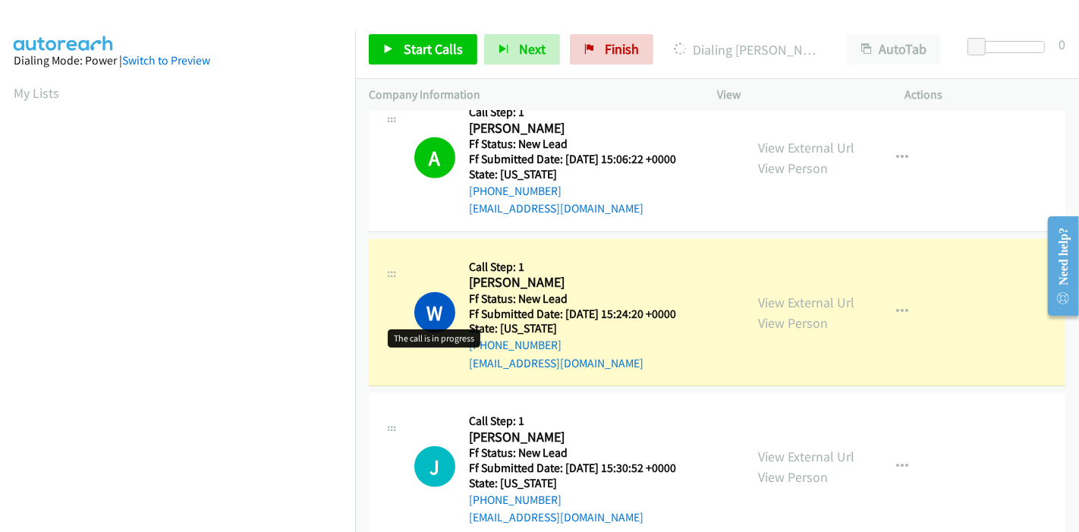
scroll to position [320, 0]
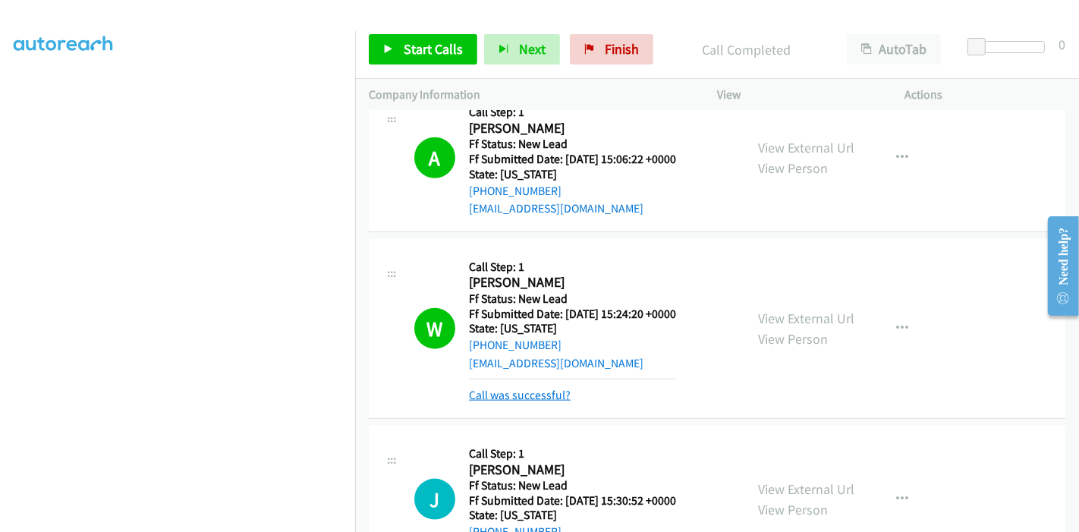
click at [543, 393] on link "Call was successful?" at bounding box center [520, 395] width 102 height 14
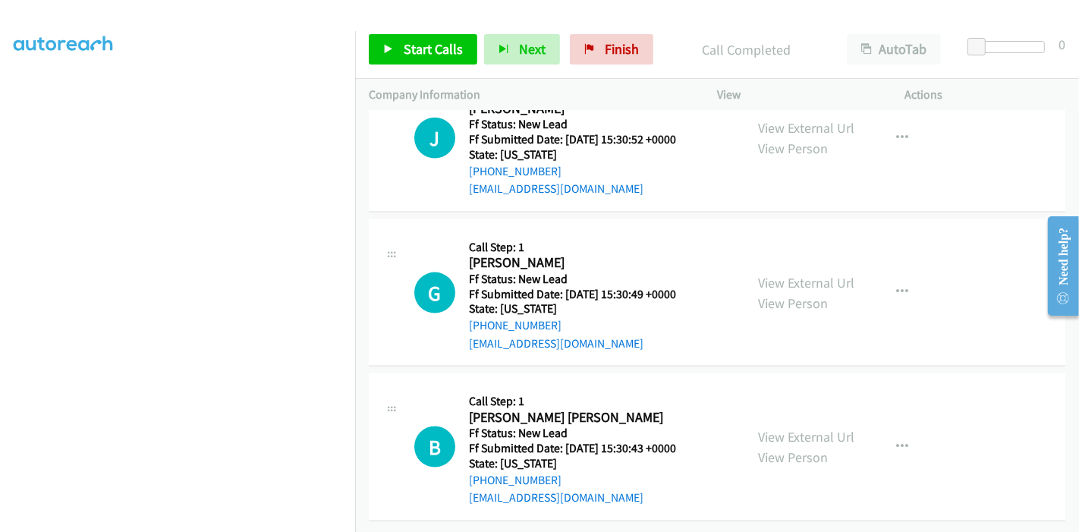
scroll to position [1737, 0]
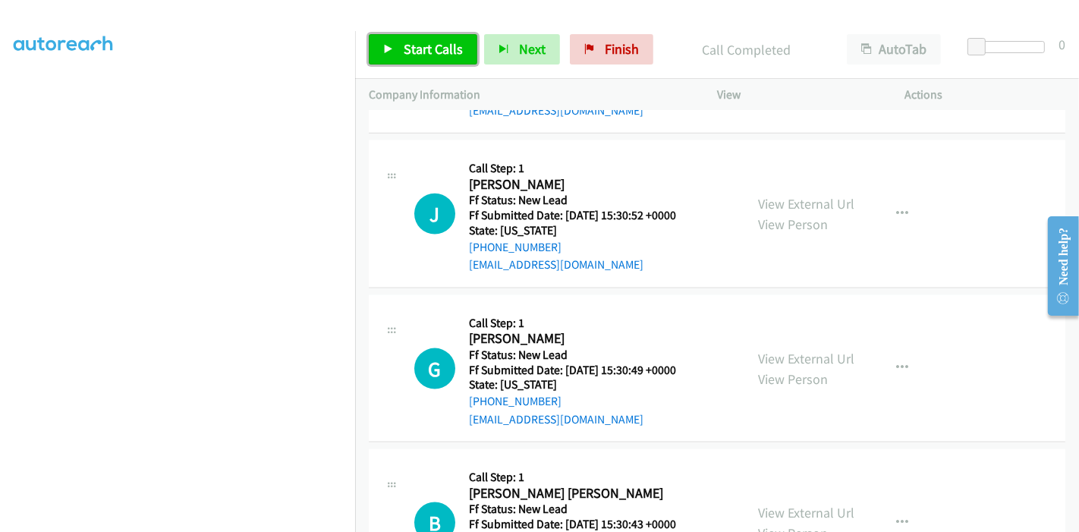
click at [406, 53] on span "Start Calls" at bounding box center [433, 48] width 59 height 17
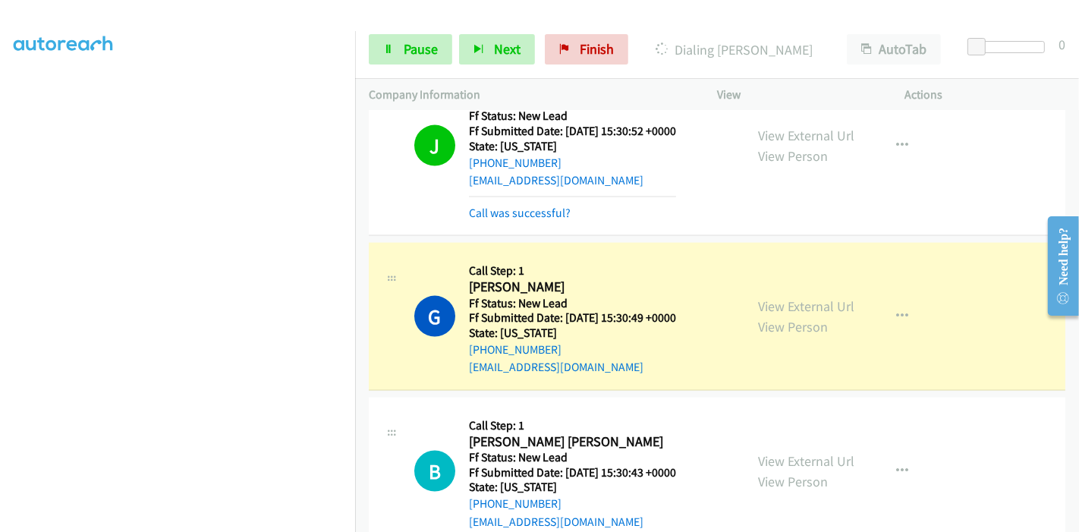
scroll to position [1838, 0]
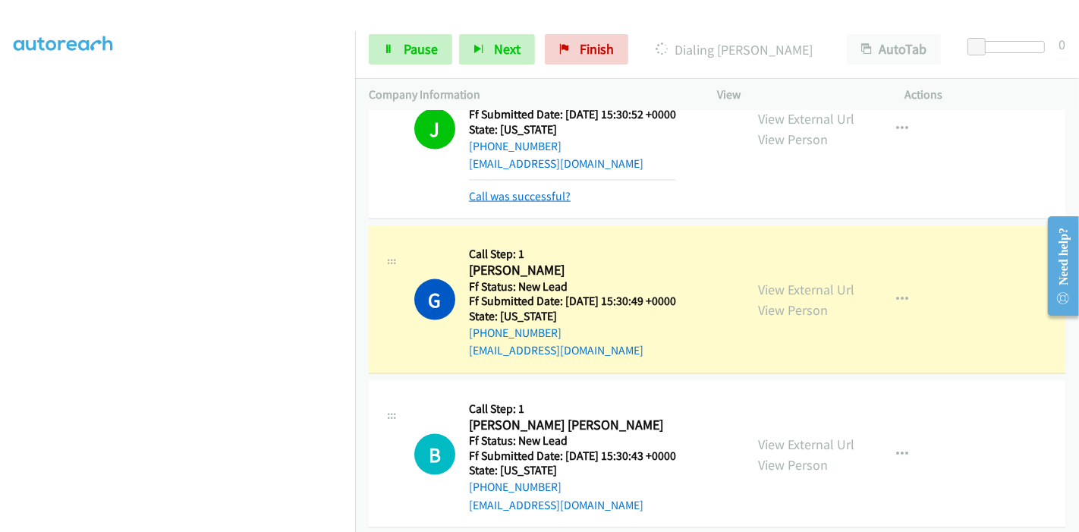
click at [536, 194] on link "Call was successful?" at bounding box center [520, 196] width 102 height 14
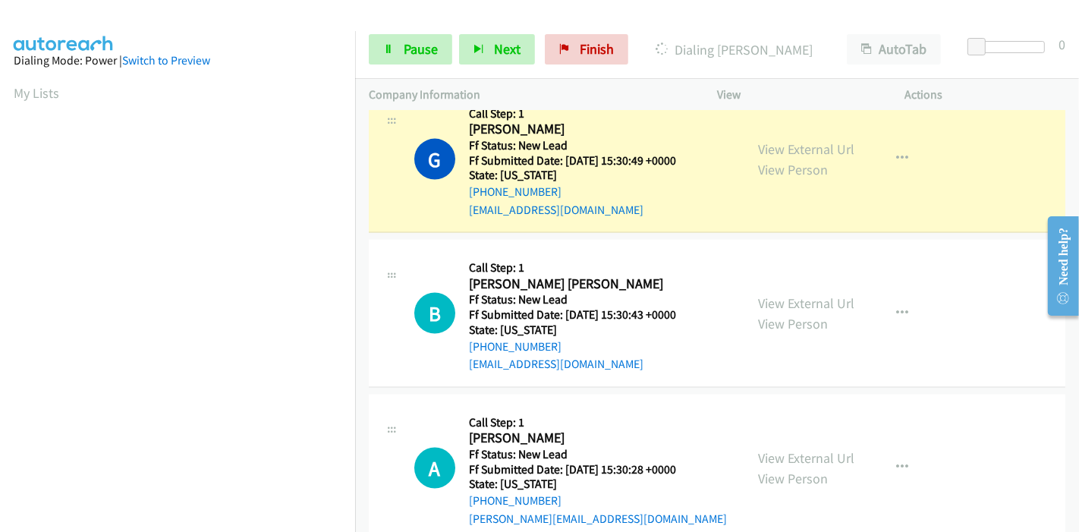
scroll to position [320, 0]
click at [400, 52] on link "Pause" at bounding box center [410, 49] width 83 height 30
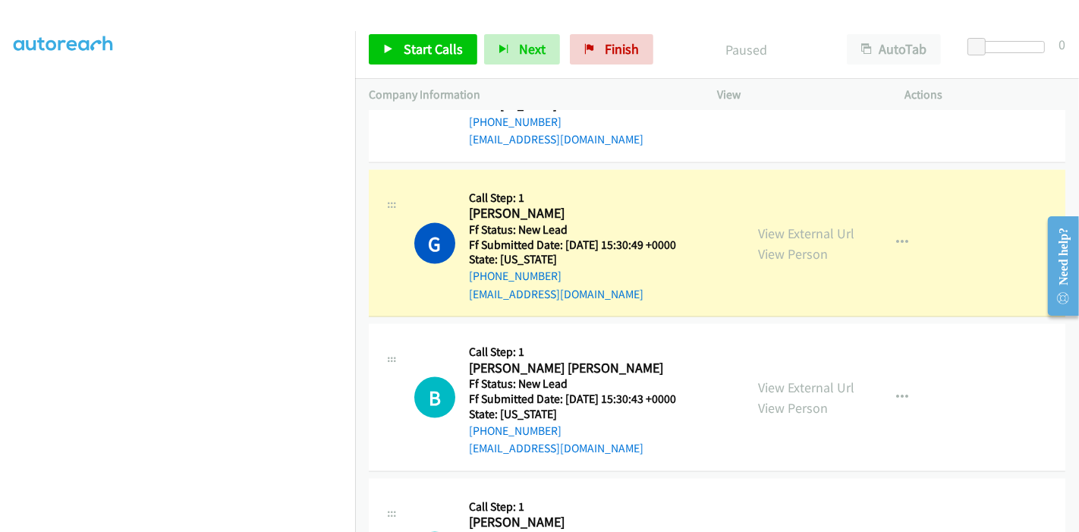
scroll to position [0, 0]
click at [903, 238] on button "button" at bounding box center [902, 243] width 41 height 30
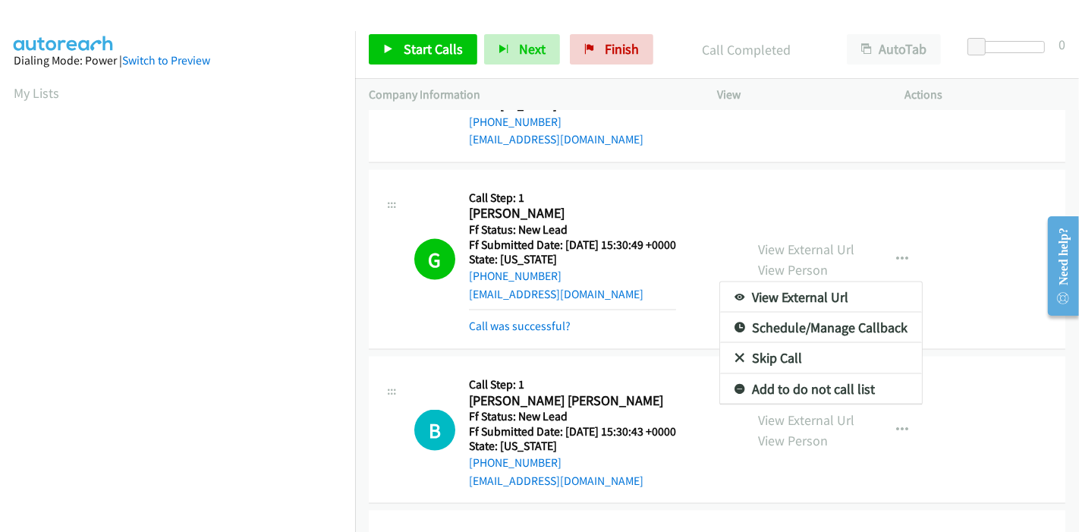
click at [759, 380] on link "Add to do not call list" at bounding box center [821, 389] width 202 height 30
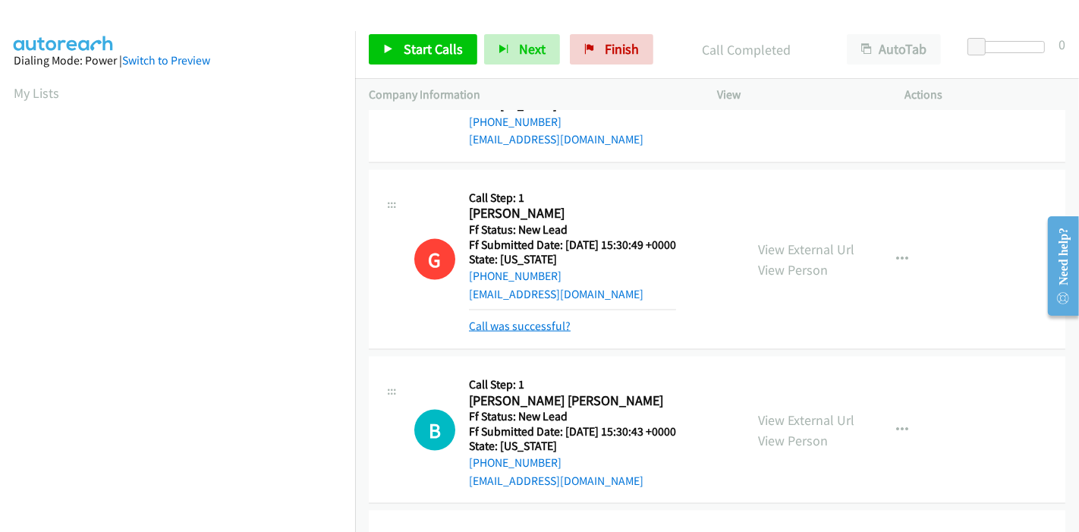
click at [539, 326] on link "Call was successful?" at bounding box center [520, 326] width 102 height 14
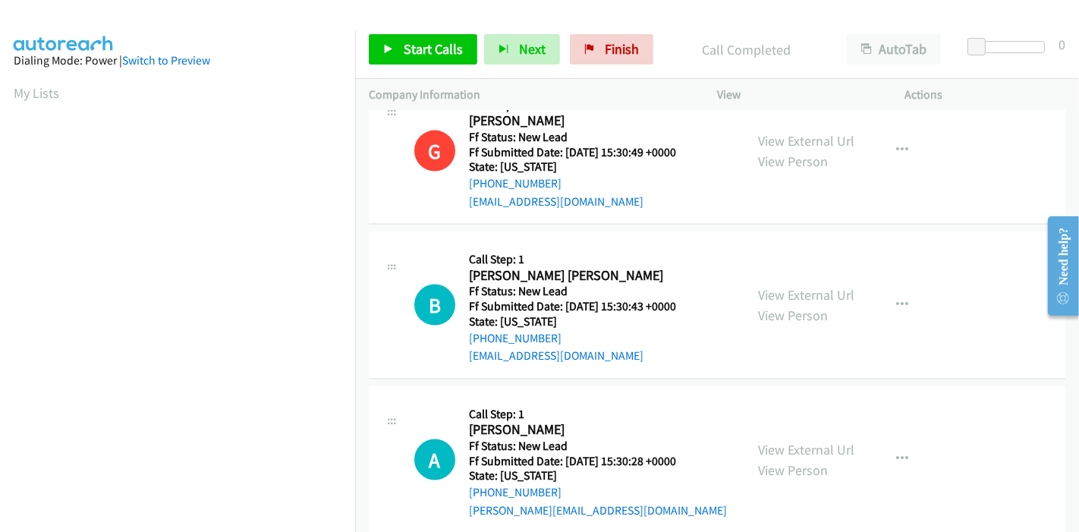
scroll to position [1946, 0]
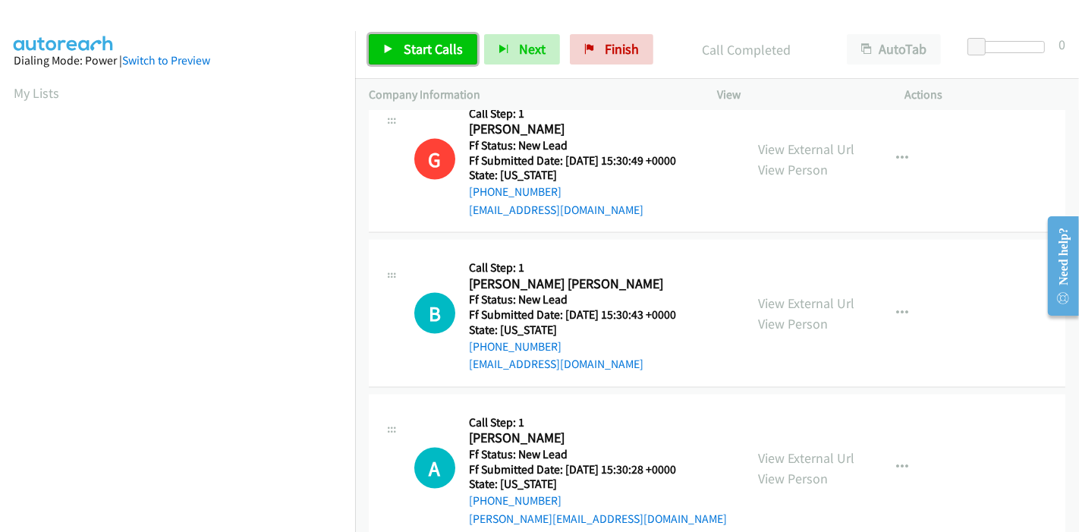
click at [438, 61] on link "Start Calls" at bounding box center [423, 49] width 109 height 30
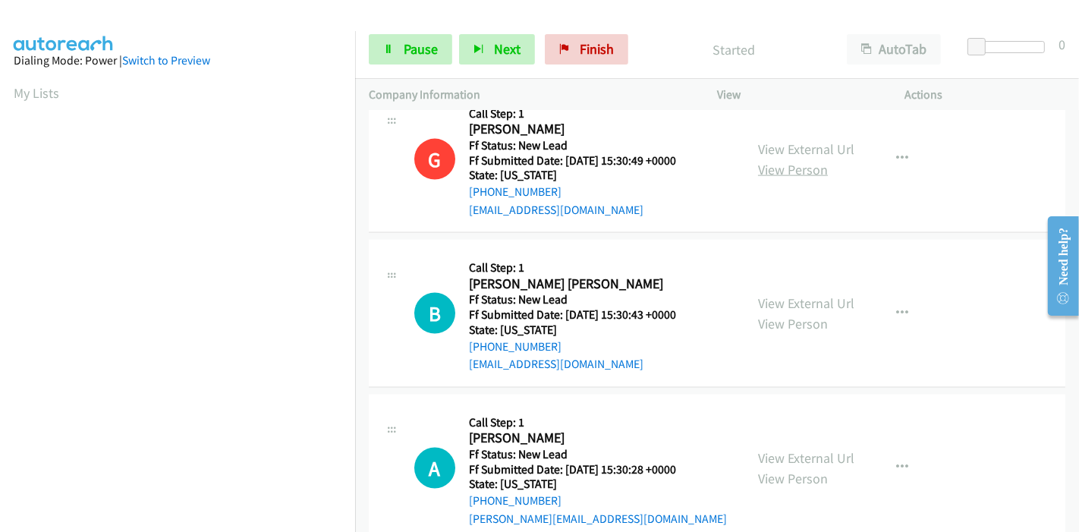
scroll to position [2116, 0]
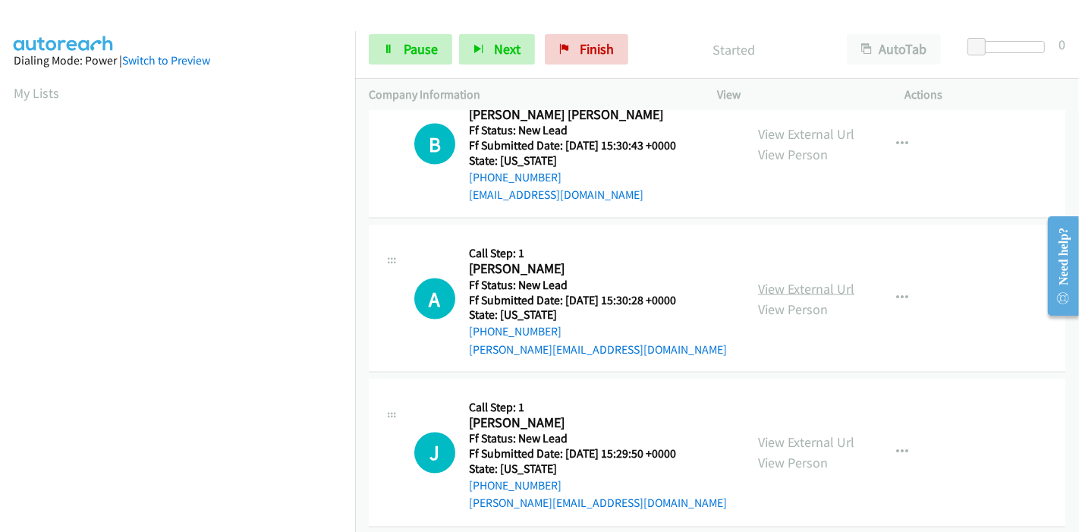
click at [793, 283] on link "View External Url" at bounding box center [806, 288] width 96 height 17
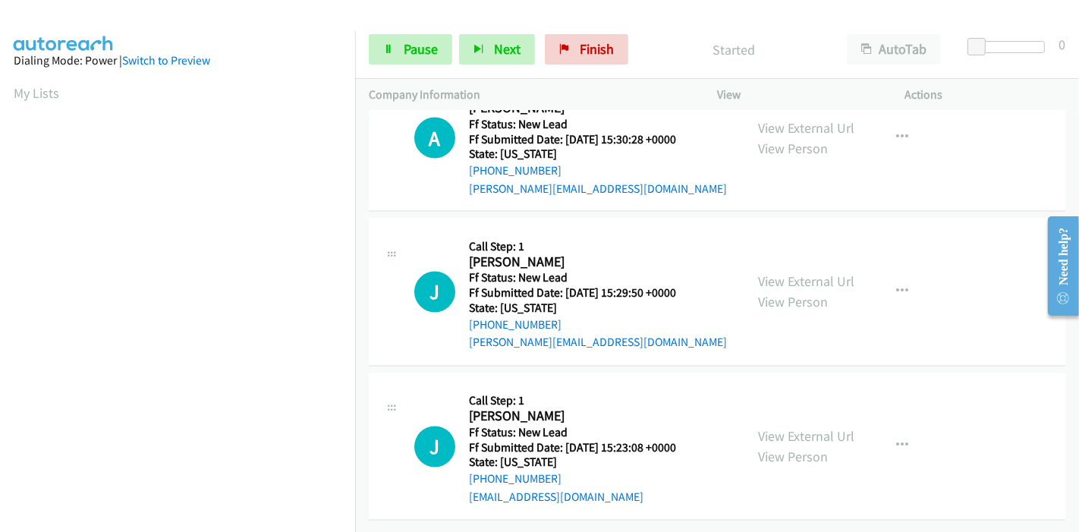
scroll to position [2284, 0]
click at [792, 273] on link "View External Url" at bounding box center [806, 281] width 96 height 17
click at [784, 428] on link "View External Url" at bounding box center [806, 436] width 96 height 17
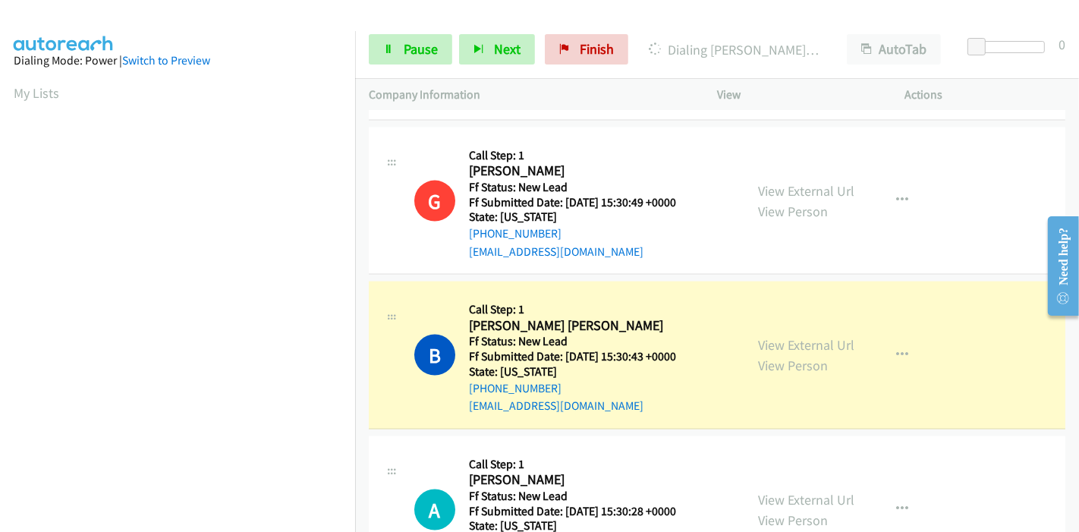
scroll to position [1862, 0]
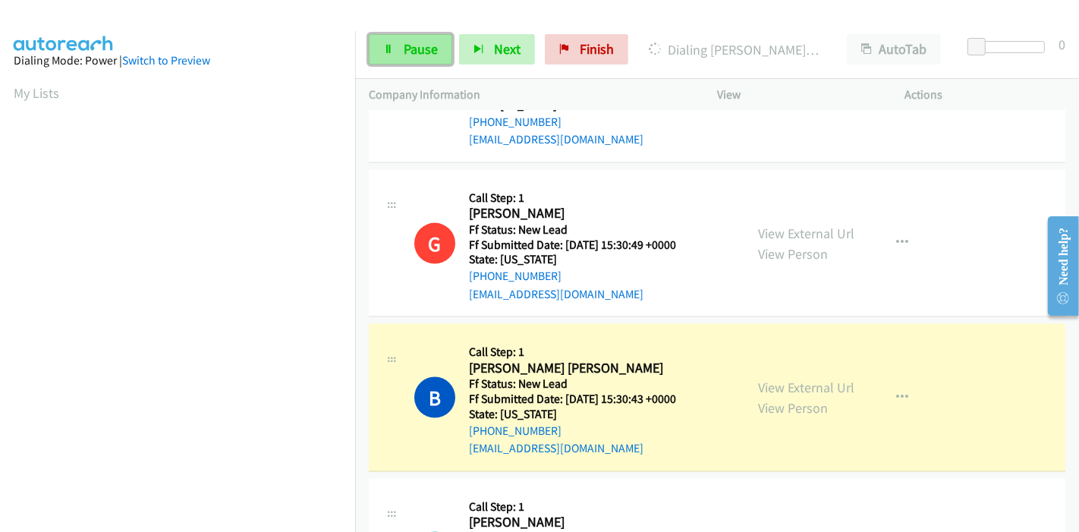
click at [399, 57] on link "Pause" at bounding box center [410, 49] width 83 height 30
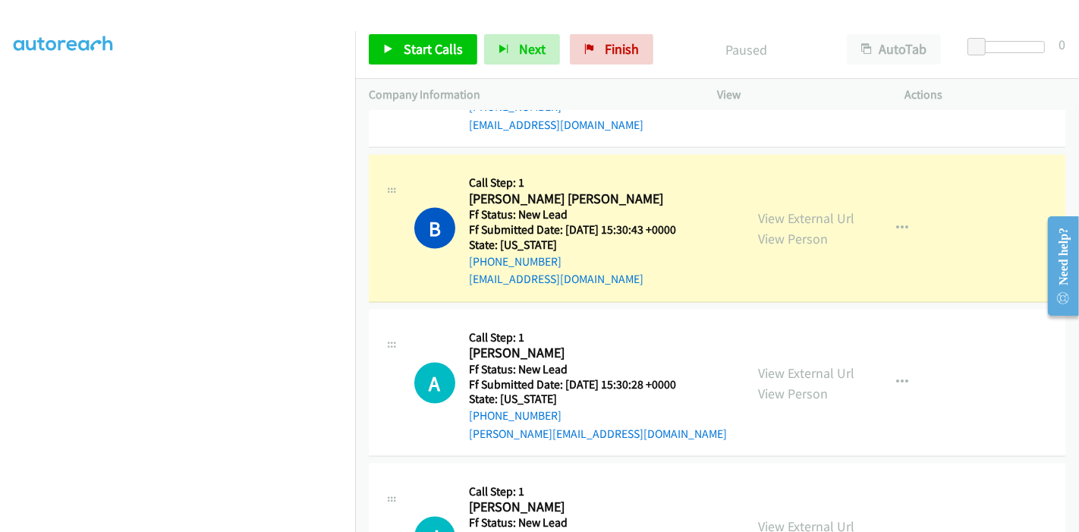
scroll to position [320, 0]
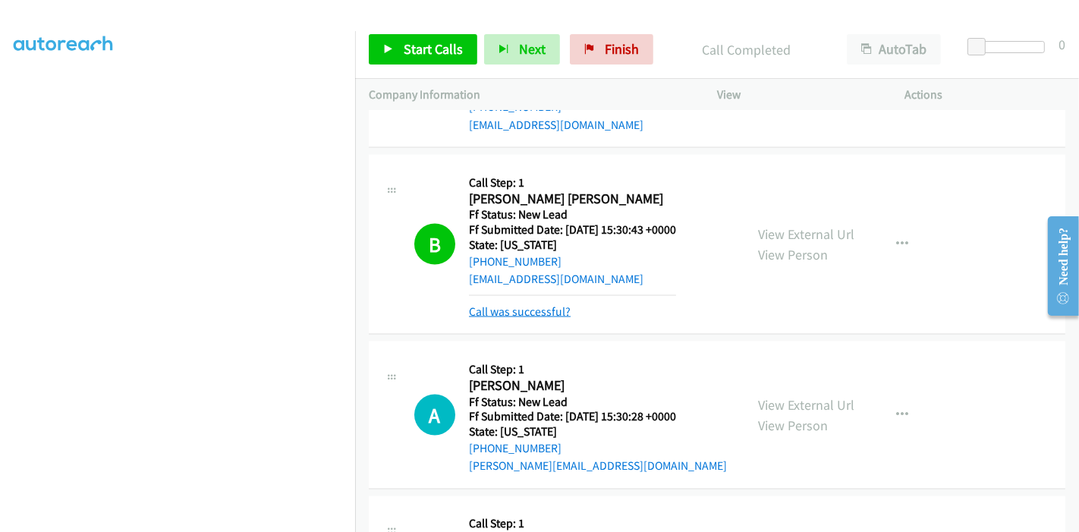
click at [510, 304] on link "Call was successful?" at bounding box center [520, 311] width 102 height 14
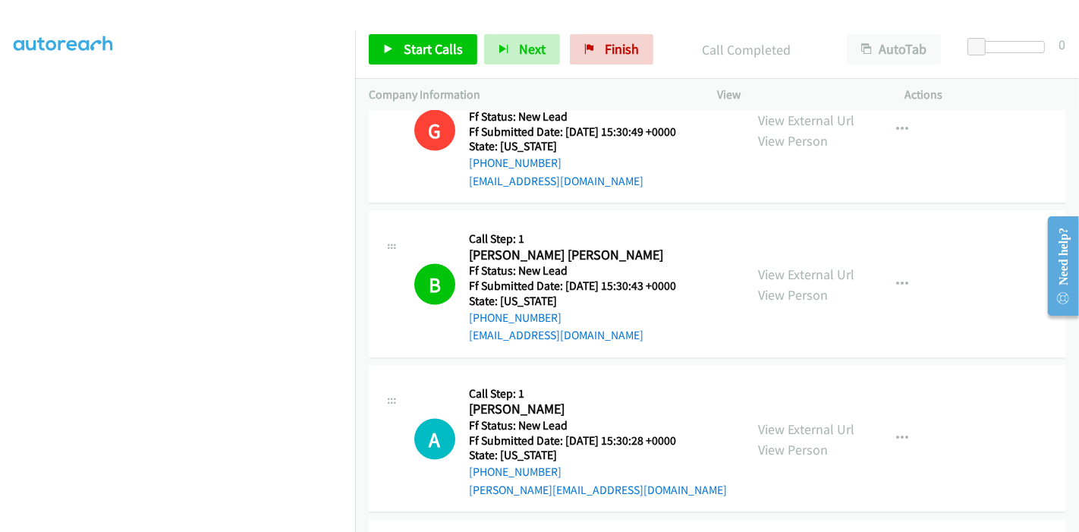
scroll to position [1932, 0]
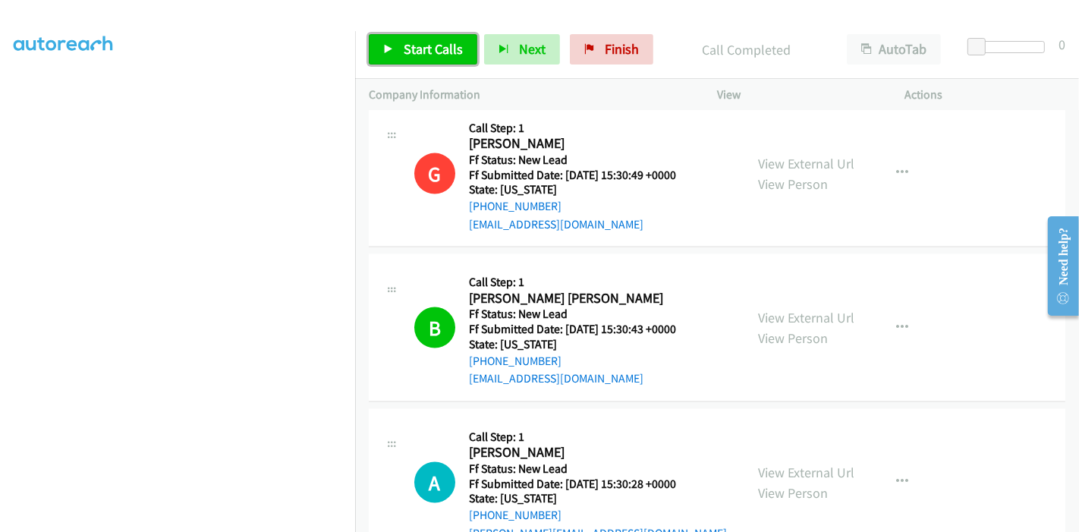
click at [405, 53] on span "Start Calls" at bounding box center [433, 48] width 59 height 17
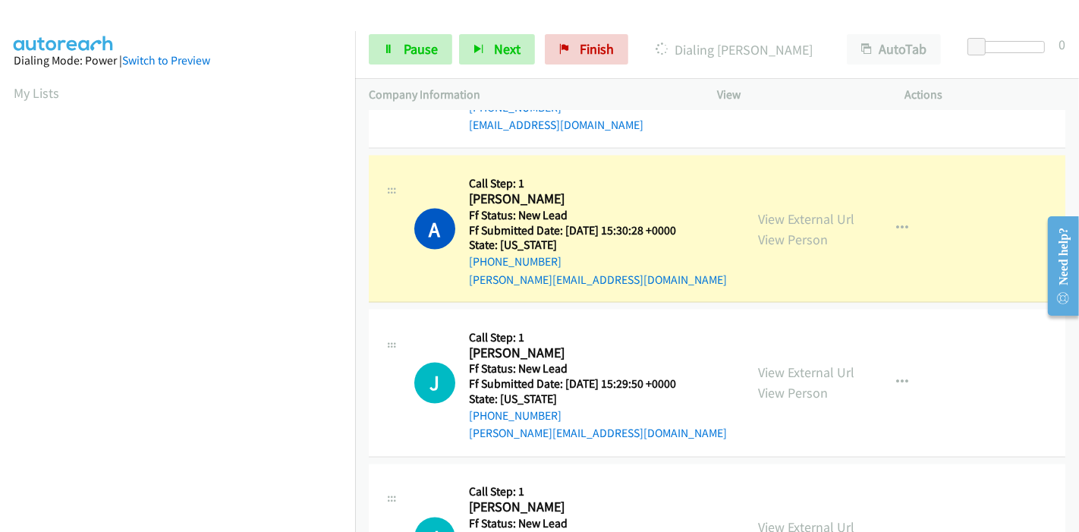
scroll to position [320, 0]
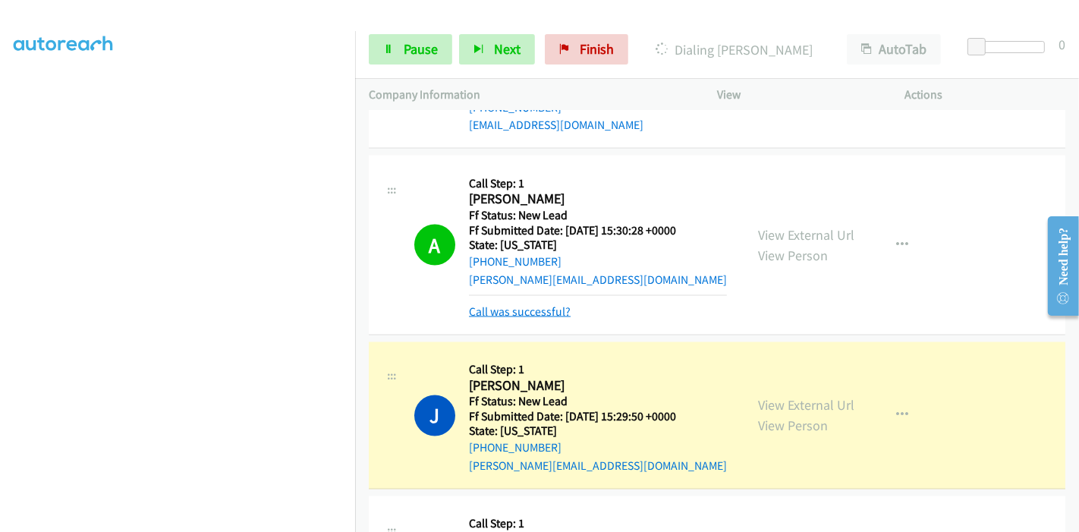
click at [536, 309] on link "Call was successful?" at bounding box center [520, 311] width 102 height 14
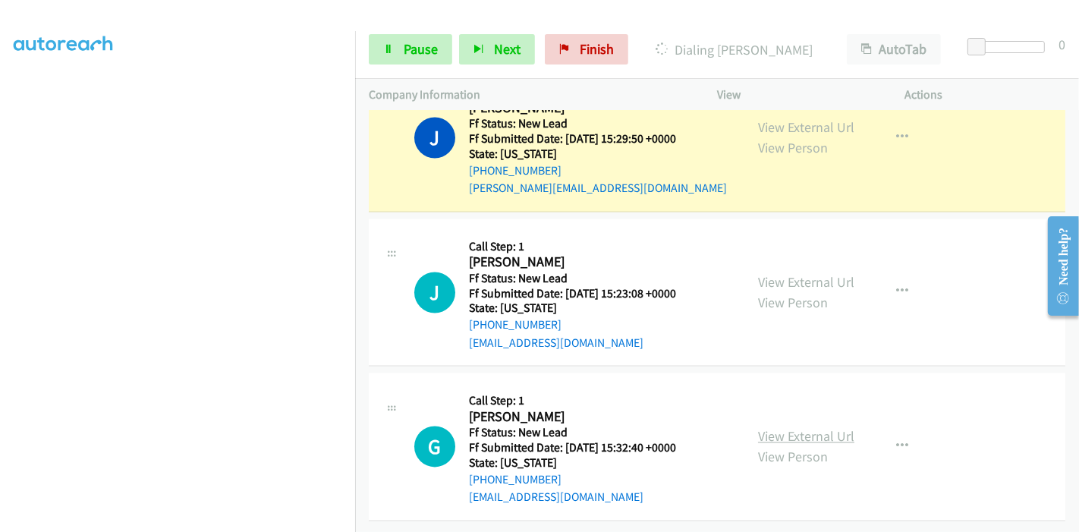
click at [805, 428] on link "View External Url" at bounding box center [806, 436] width 96 height 17
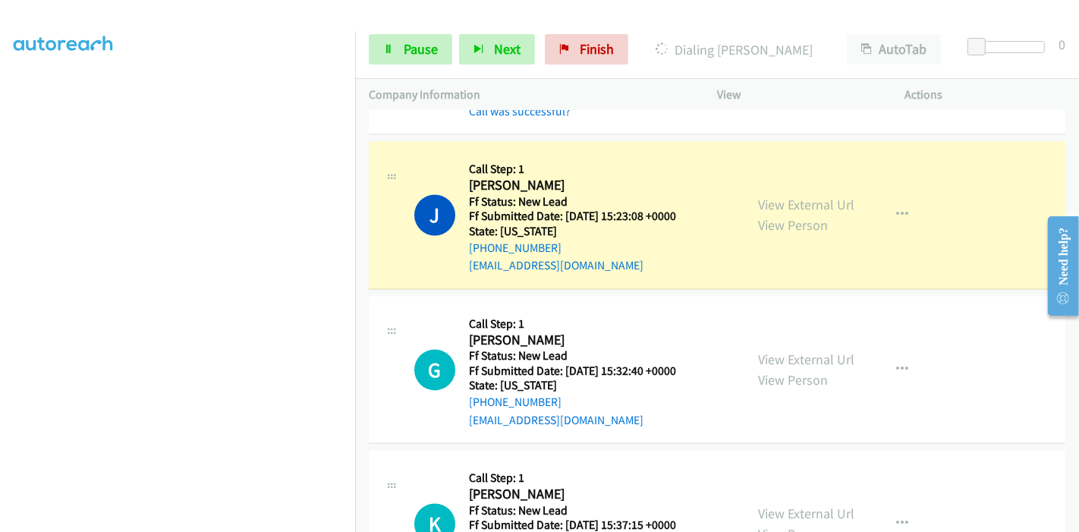
scroll to position [2525, 0]
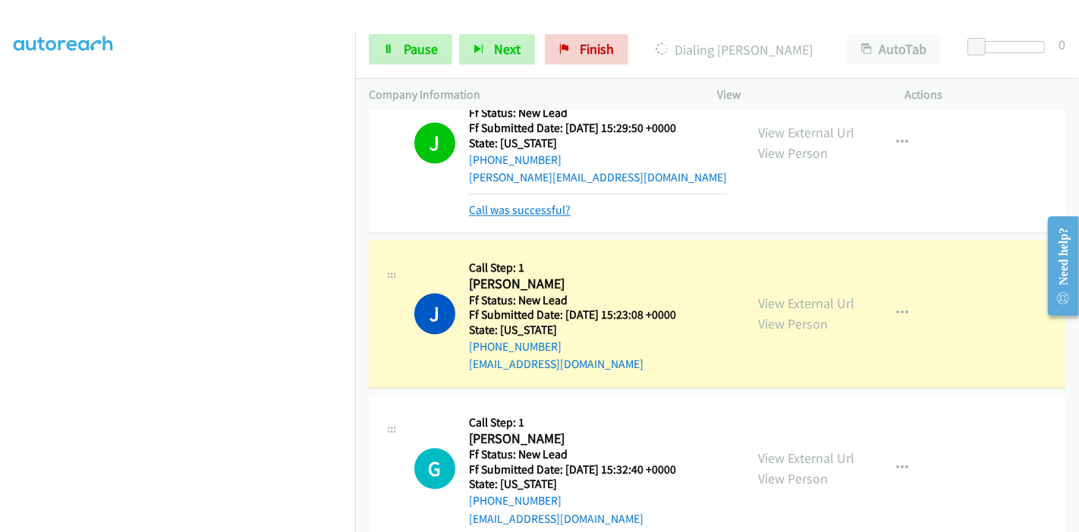
click at [496, 203] on link "Call was successful?" at bounding box center [520, 210] width 102 height 14
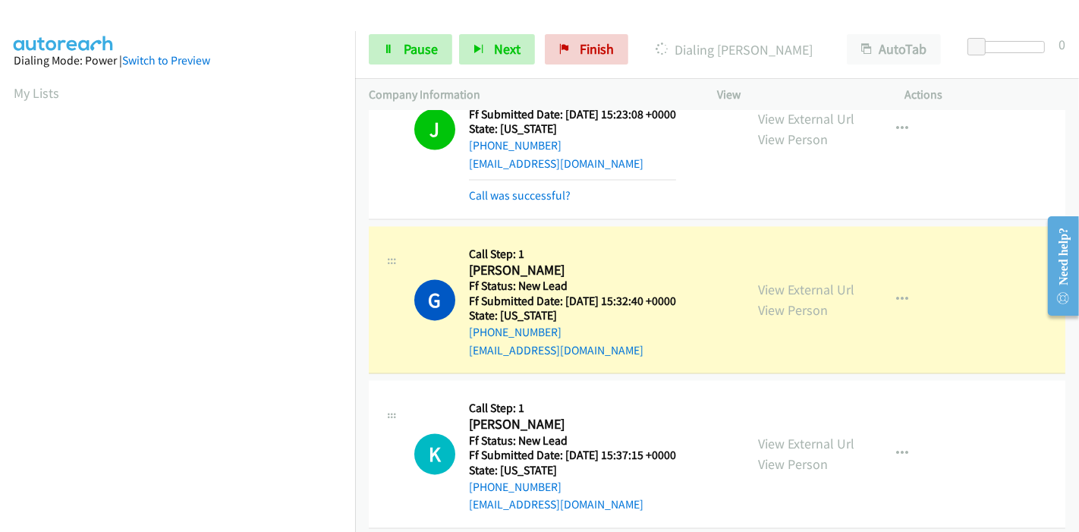
scroll to position [2695, 0]
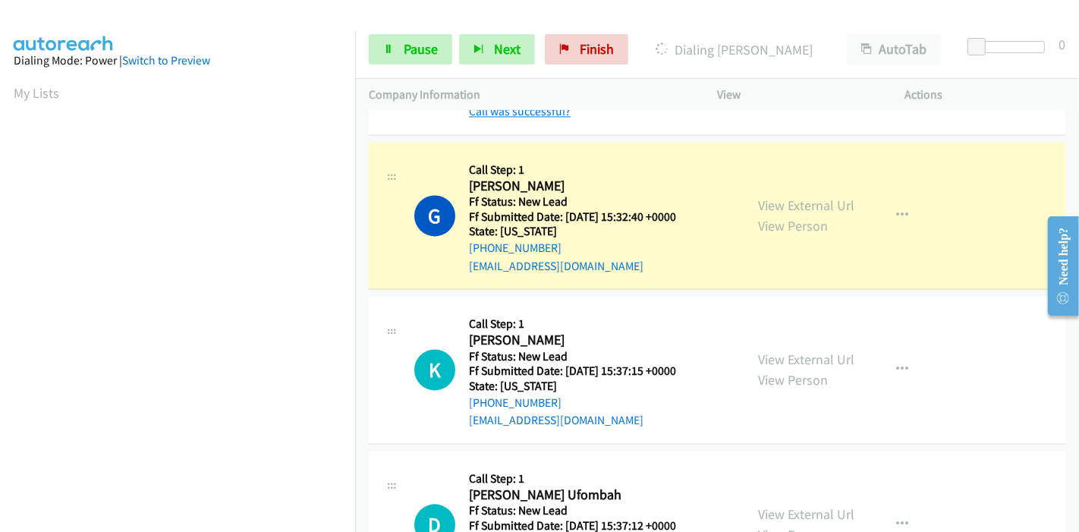
click at [548, 112] on link "Call was successful?" at bounding box center [520, 111] width 102 height 14
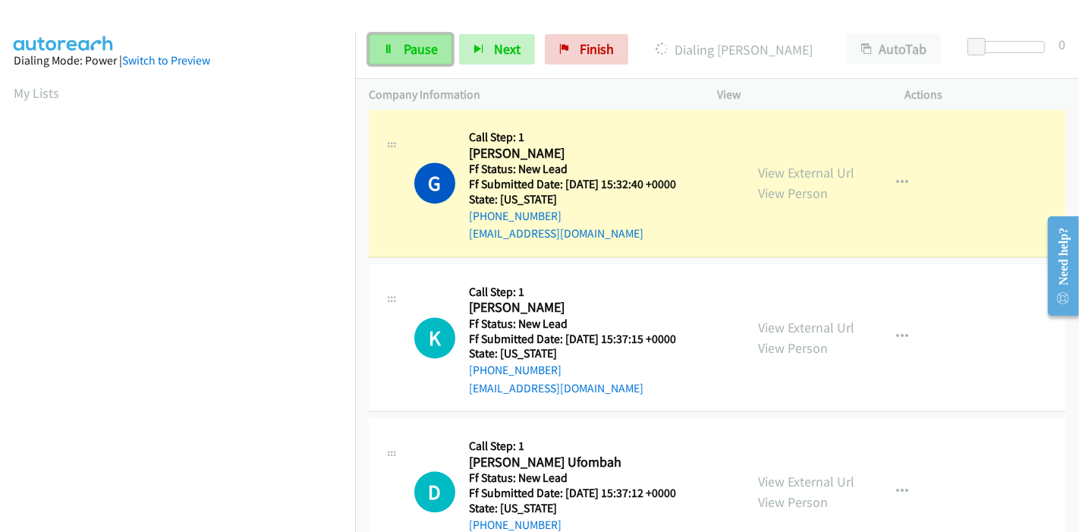
click at [410, 55] on span "Pause" at bounding box center [421, 48] width 34 height 17
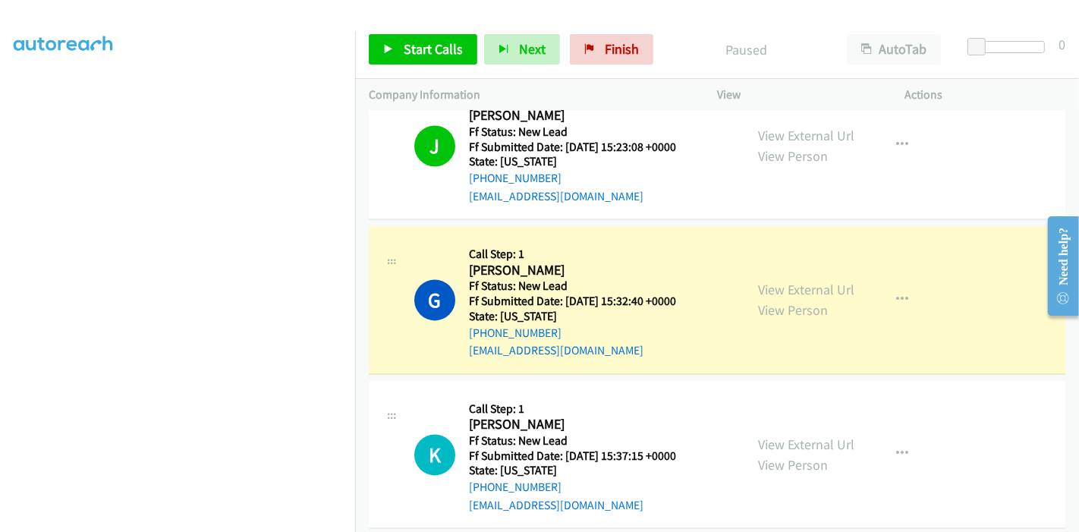
scroll to position [68, 0]
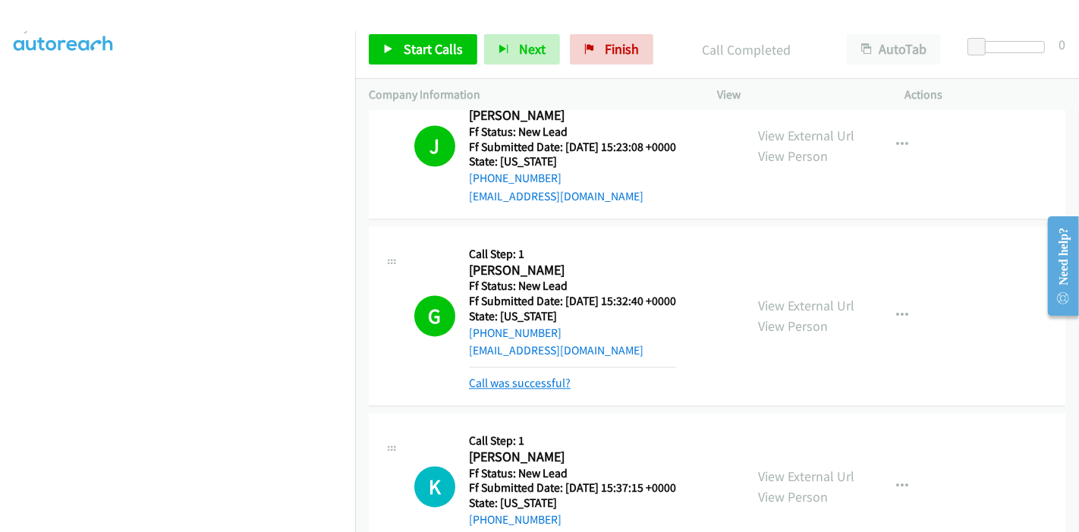
click at [541, 376] on link "Call was successful?" at bounding box center [520, 383] width 102 height 14
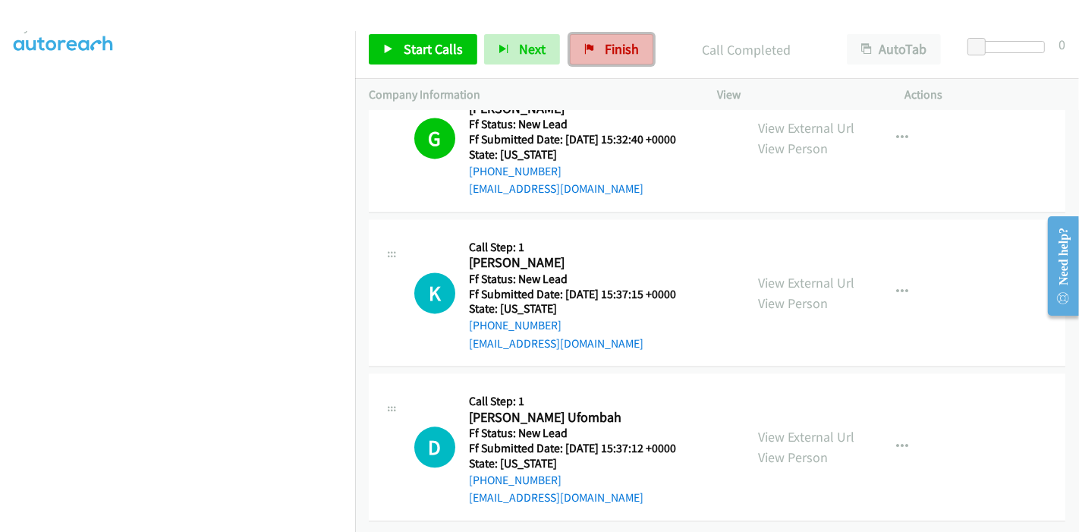
click at [633, 40] on span "Finish" at bounding box center [622, 48] width 34 height 17
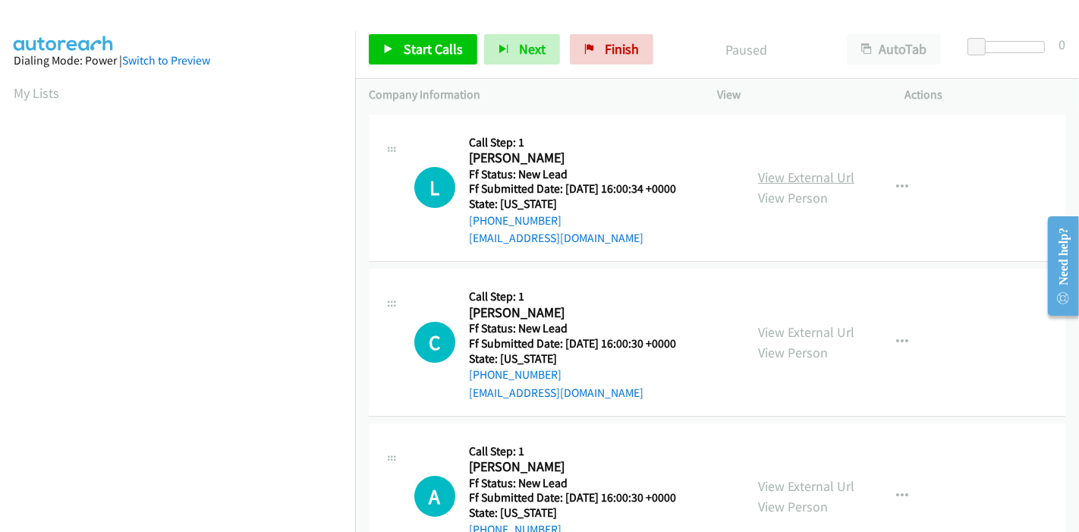
click at [793, 168] on link "View External Url" at bounding box center [806, 176] width 96 height 17
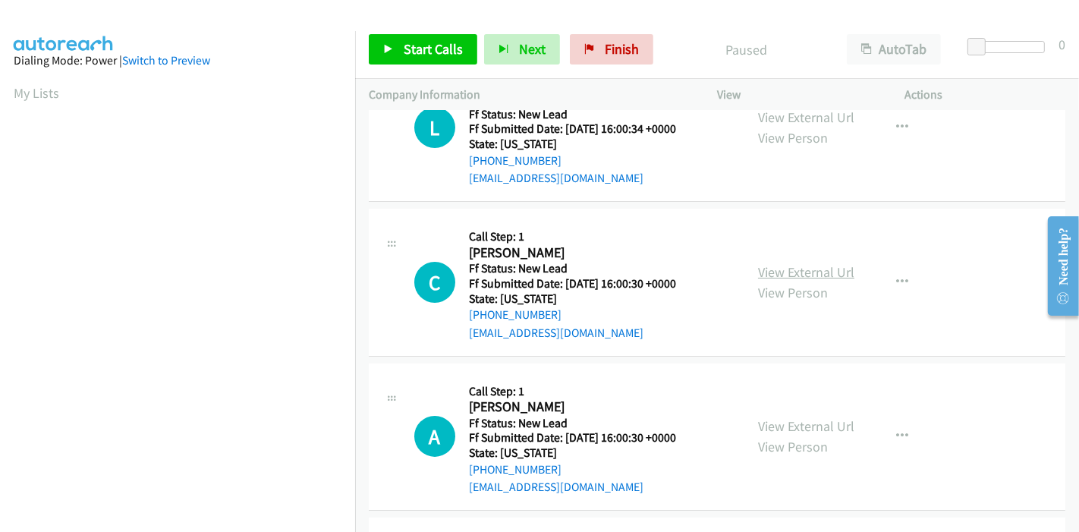
scroll to position [84, 0]
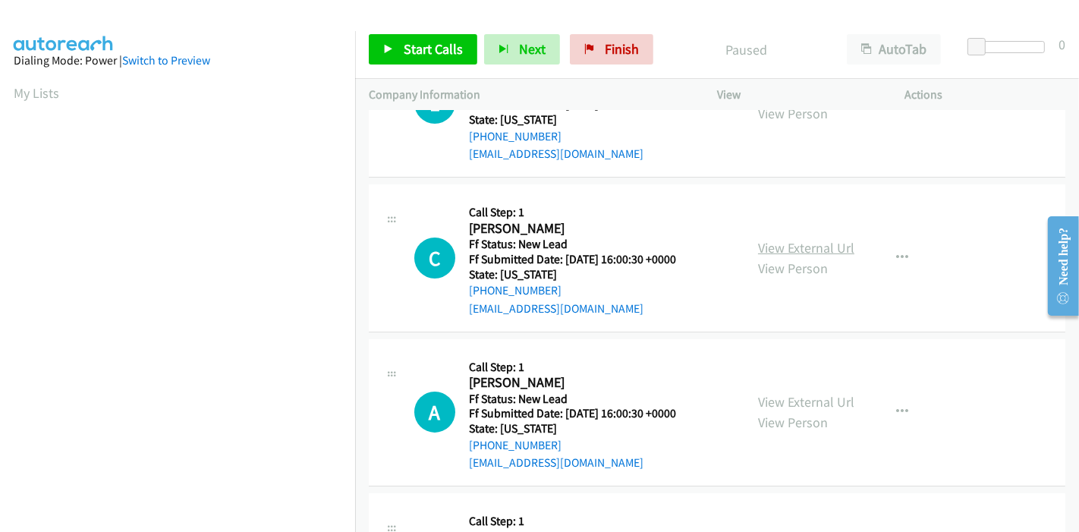
click at [817, 246] on link "View External Url" at bounding box center [806, 247] width 96 height 17
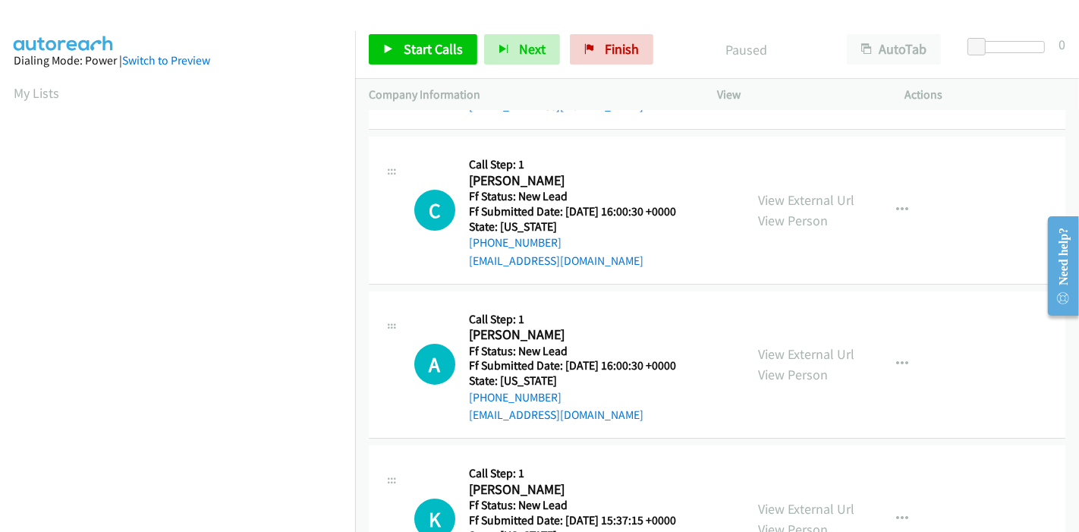
scroll to position [168, 0]
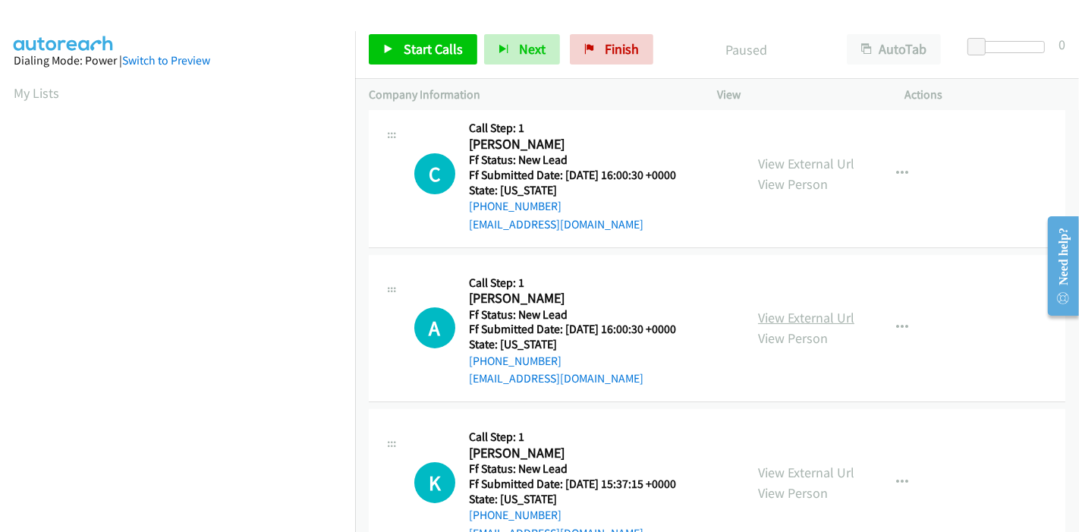
click at [785, 311] on link "View External Url" at bounding box center [806, 317] width 96 height 17
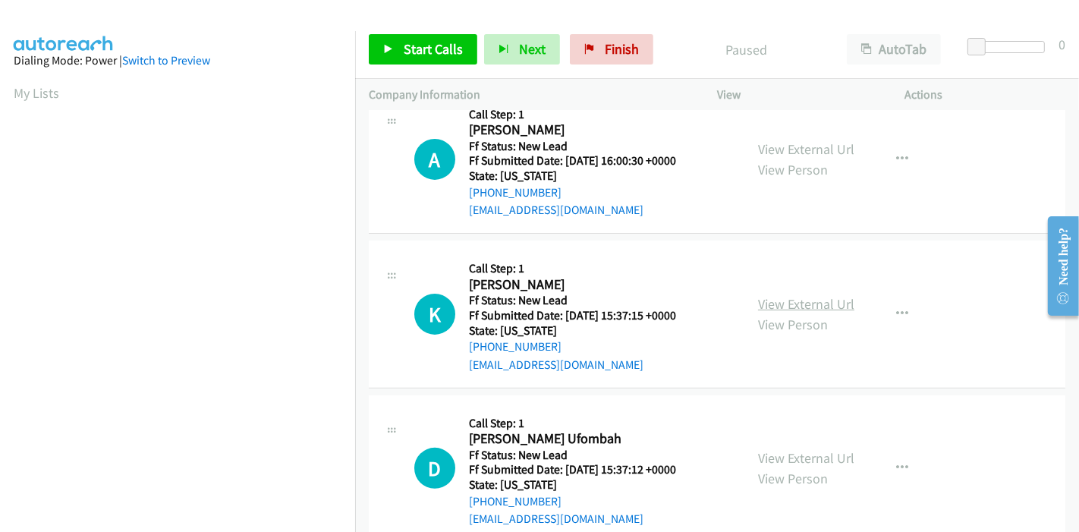
click at [793, 298] on link "View External Url" at bounding box center [806, 303] width 96 height 17
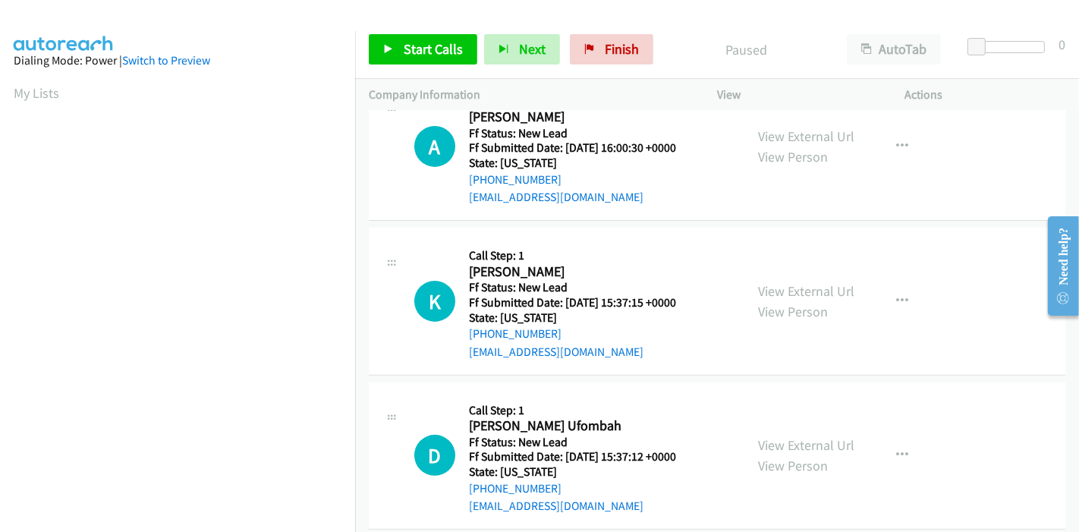
scroll to position [370, 0]
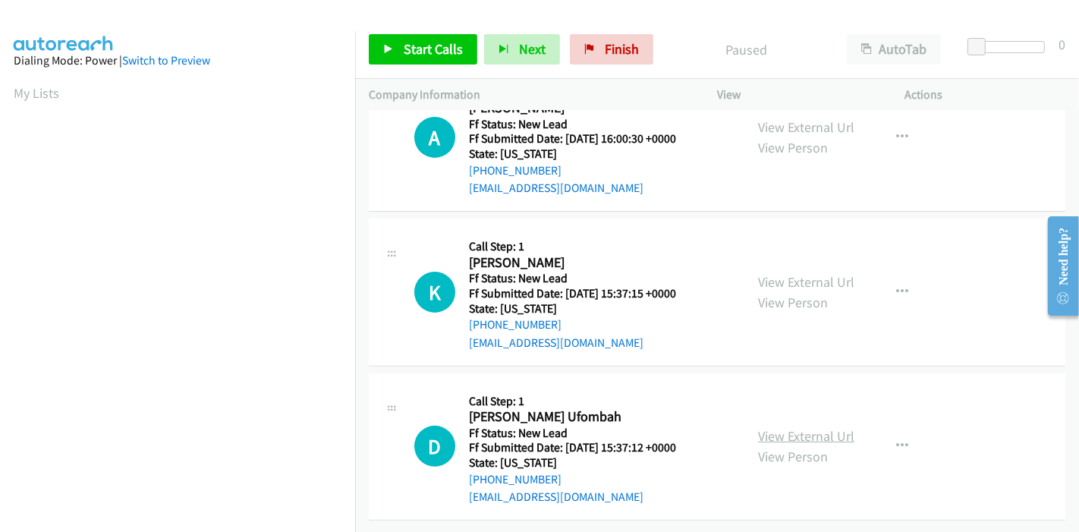
click at [765, 432] on link "View External Url" at bounding box center [806, 435] width 96 height 17
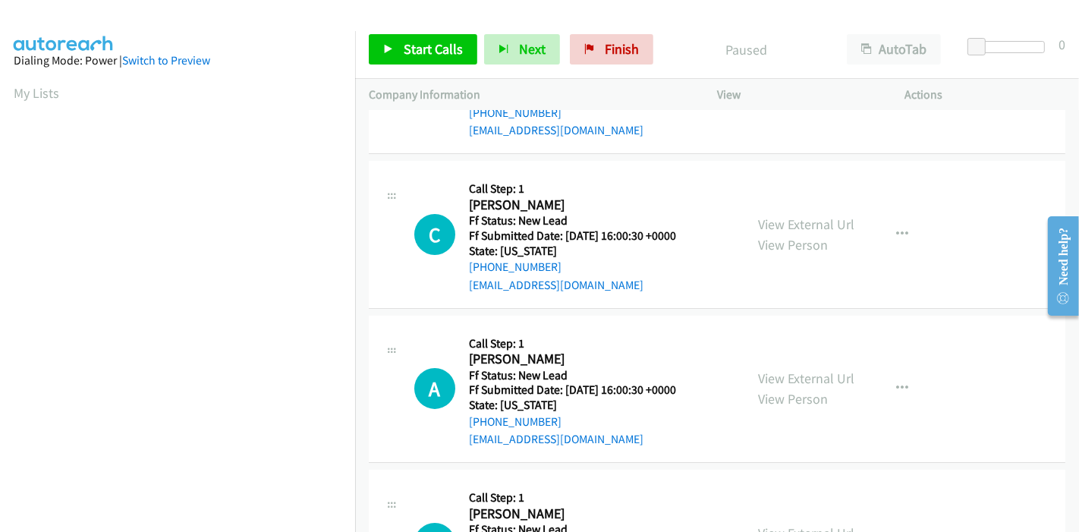
scroll to position [0, 0]
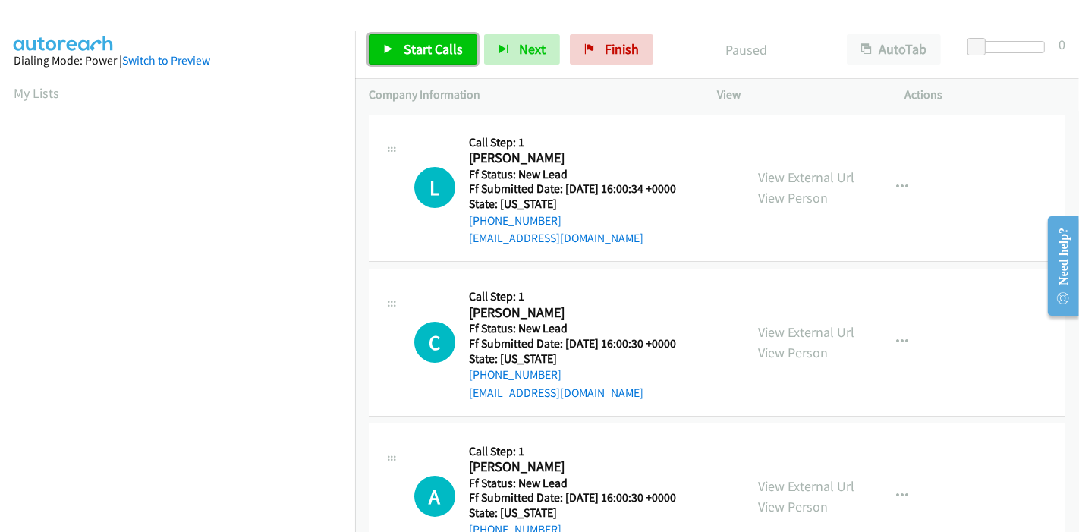
click at [436, 49] on span "Start Calls" at bounding box center [433, 48] width 59 height 17
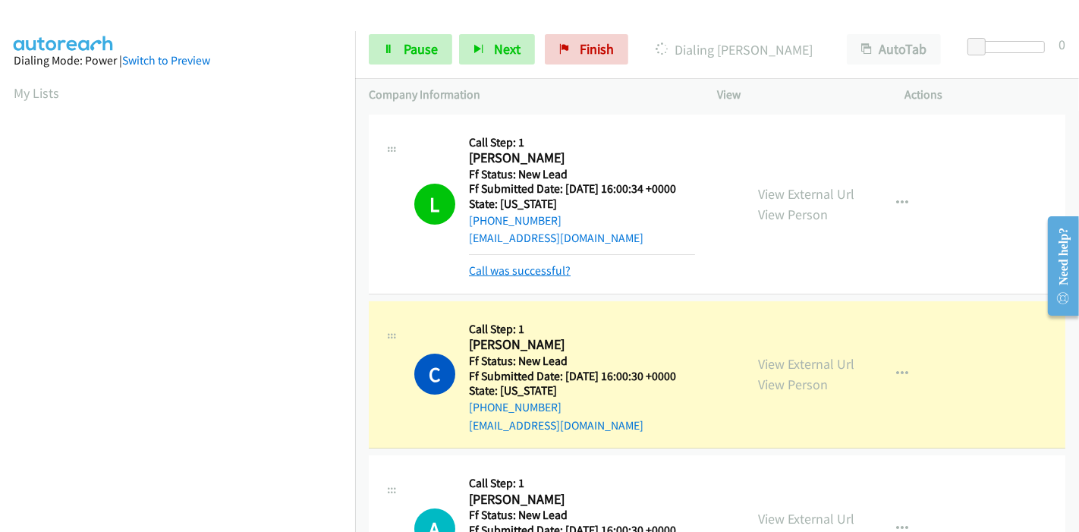
click at [515, 274] on link "Call was successful?" at bounding box center [520, 270] width 102 height 14
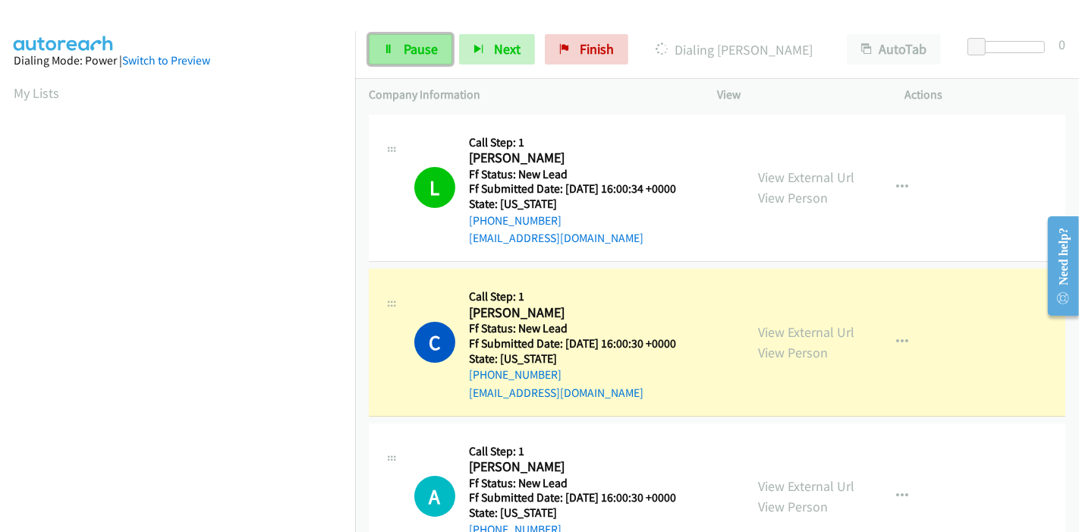
click at [415, 46] on span "Pause" at bounding box center [421, 48] width 34 height 17
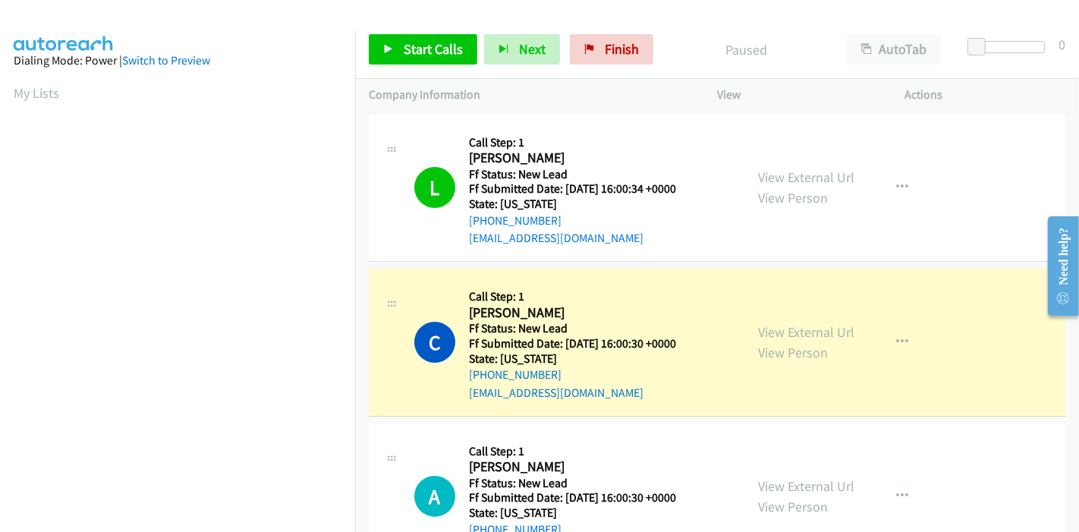
scroll to position [320, 0]
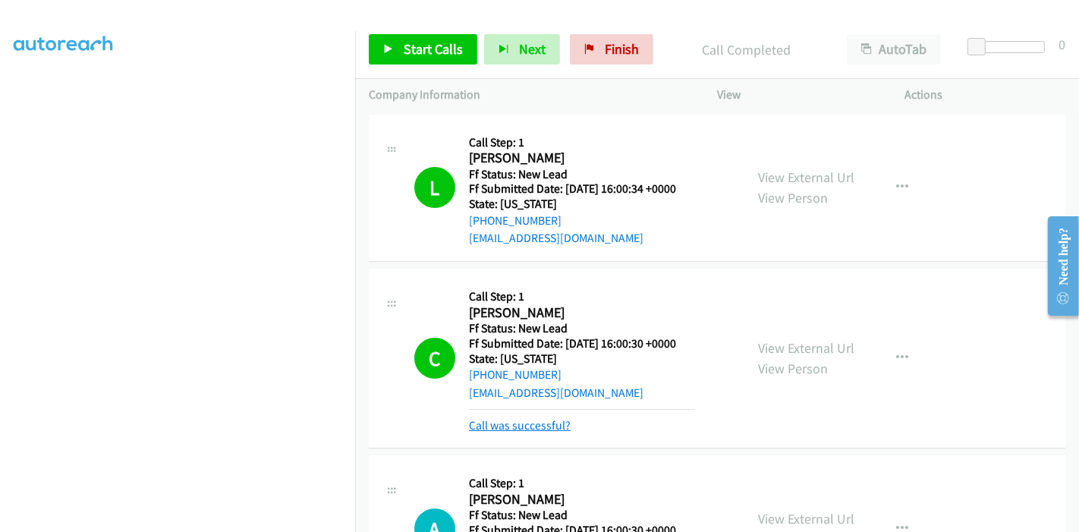
click at [546, 422] on link "Call was successful?" at bounding box center [520, 425] width 102 height 14
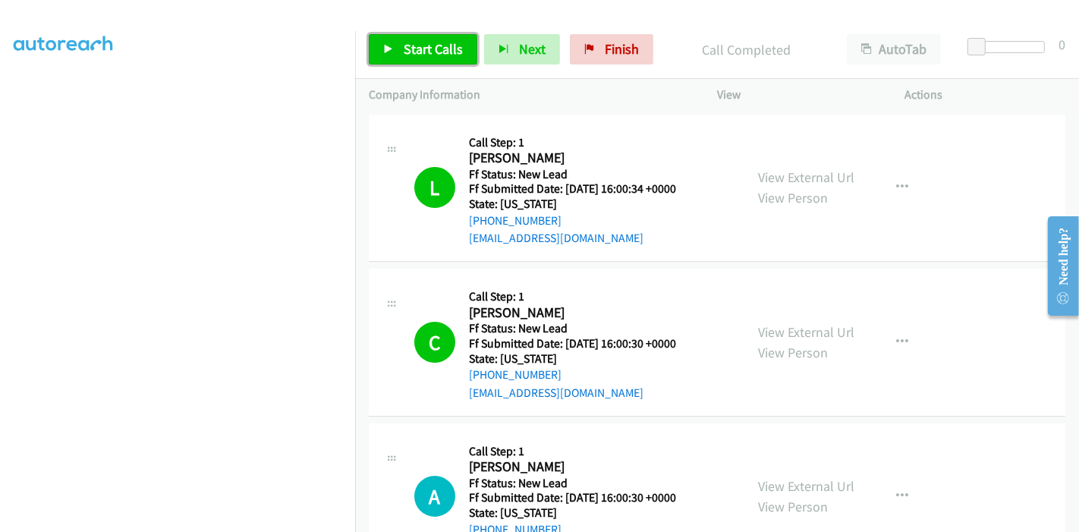
click at [430, 49] on span "Start Calls" at bounding box center [433, 48] width 59 height 17
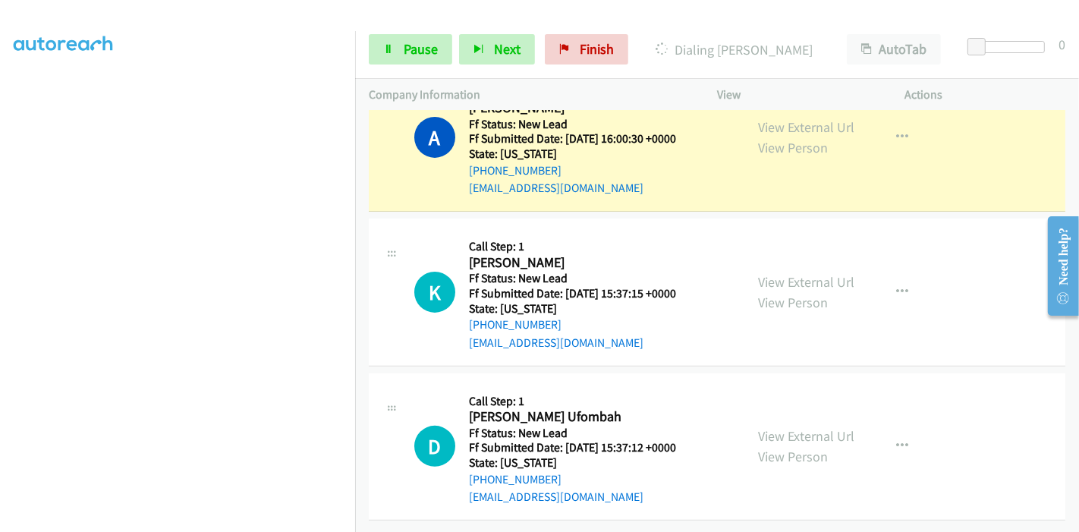
scroll to position [370, 0]
click at [392, 51] on icon at bounding box center [388, 50] width 11 height 11
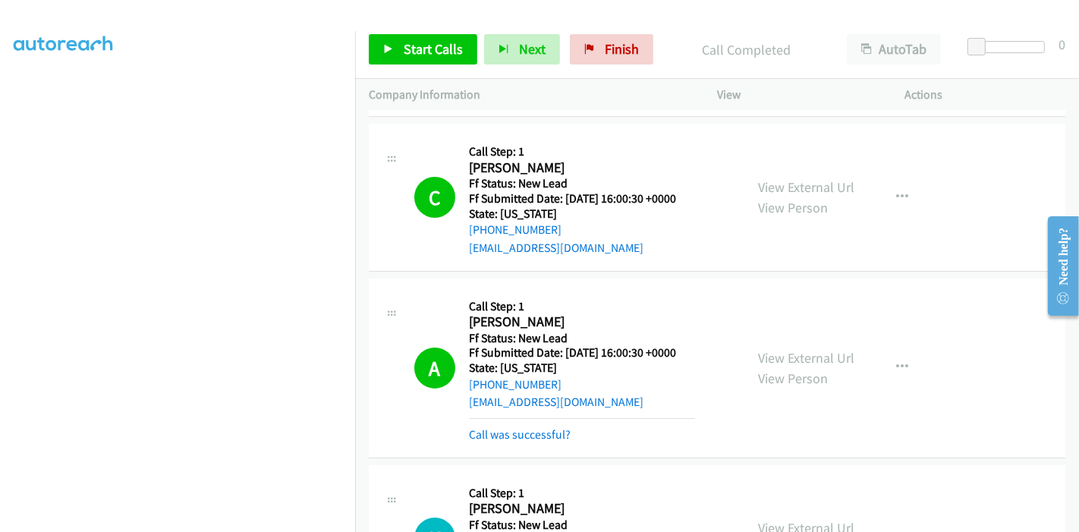
scroll to position [132, 0]
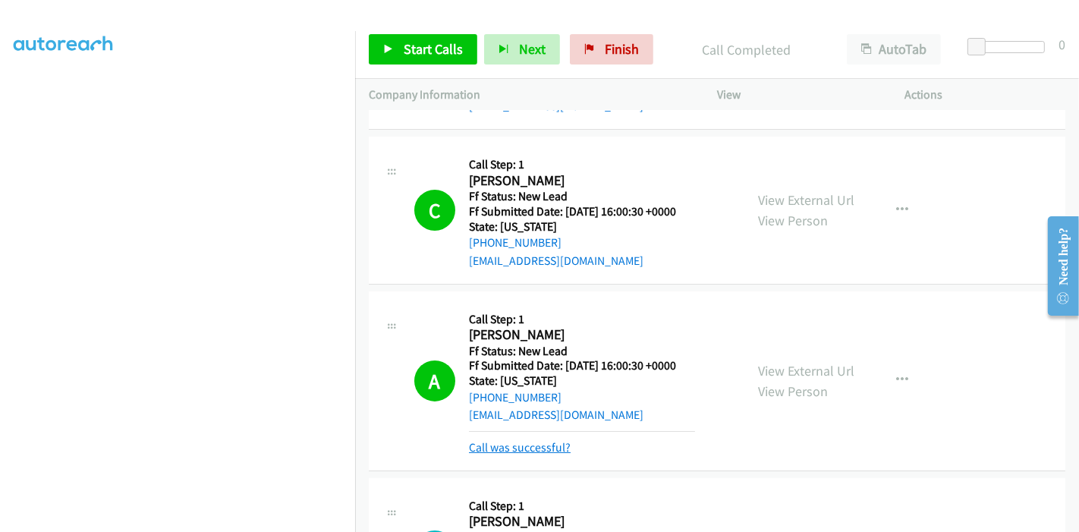
click at [552, 453] on link "Call was successful?" at bounding box center [520, 447] width 102 height 14
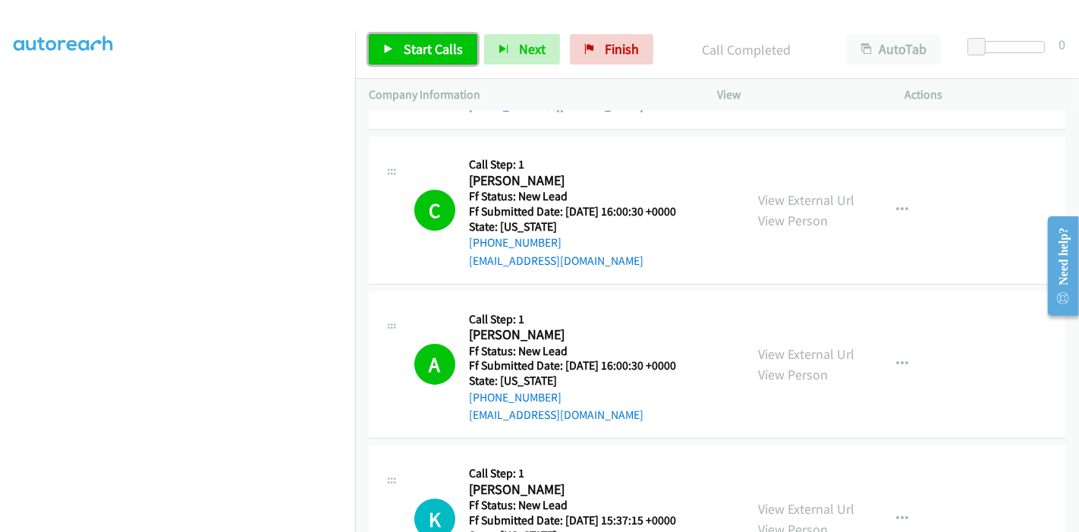
click at [437, 49] on span "Start Calls" at bounding box center [433, 48] width 59 height 17
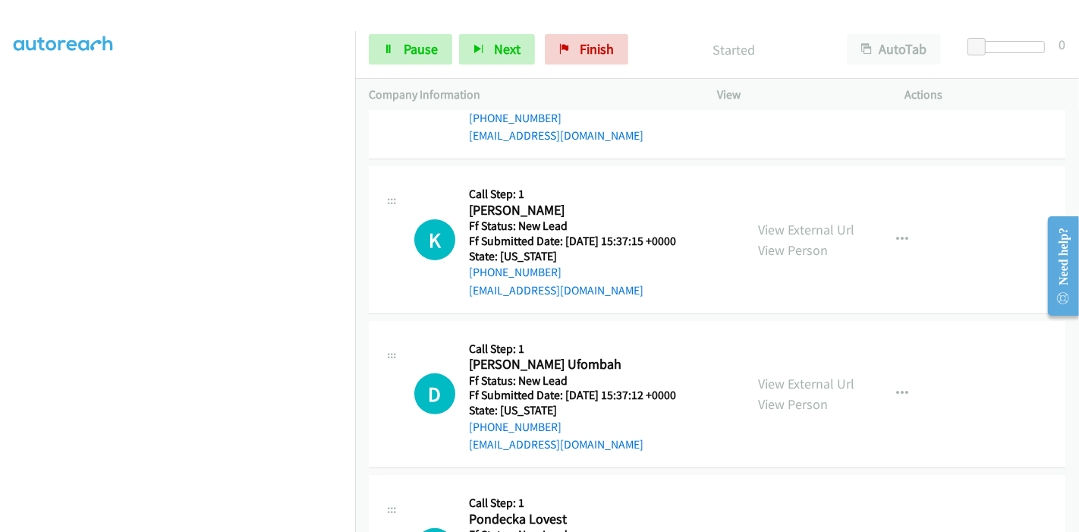
scroll to position [385, 0]
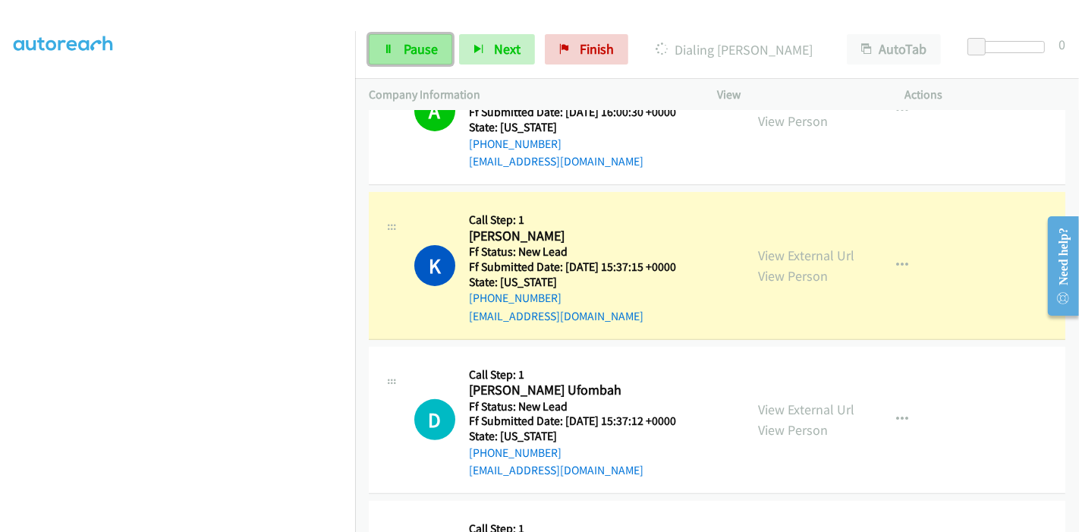
click at [385, 39] on link "Pause" at bounding box center [410, 49] width 83 height 30
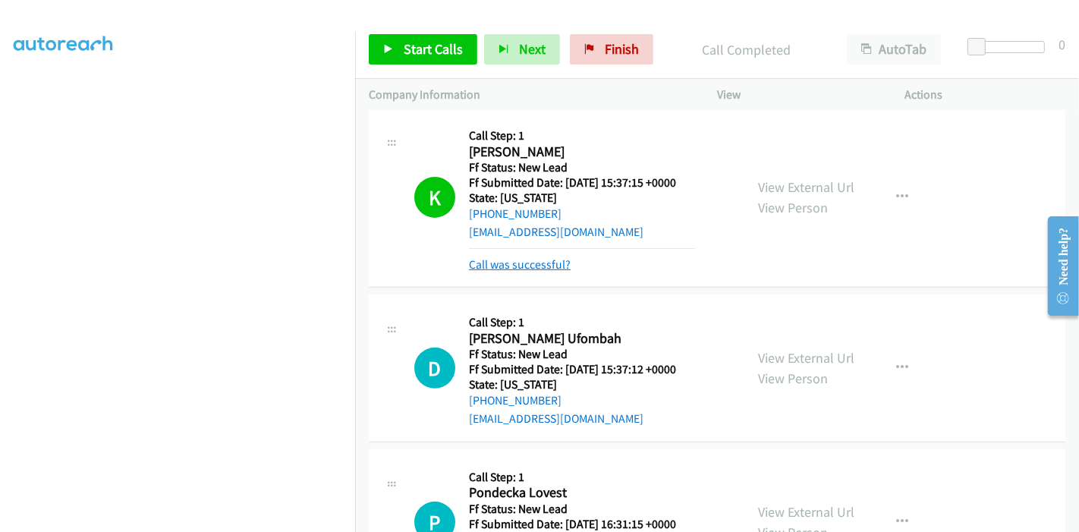
scroll to position [470, 0]
click at [516, 264] on link "Call was successful?" at bounding box center [520, 264] width 102 height 14
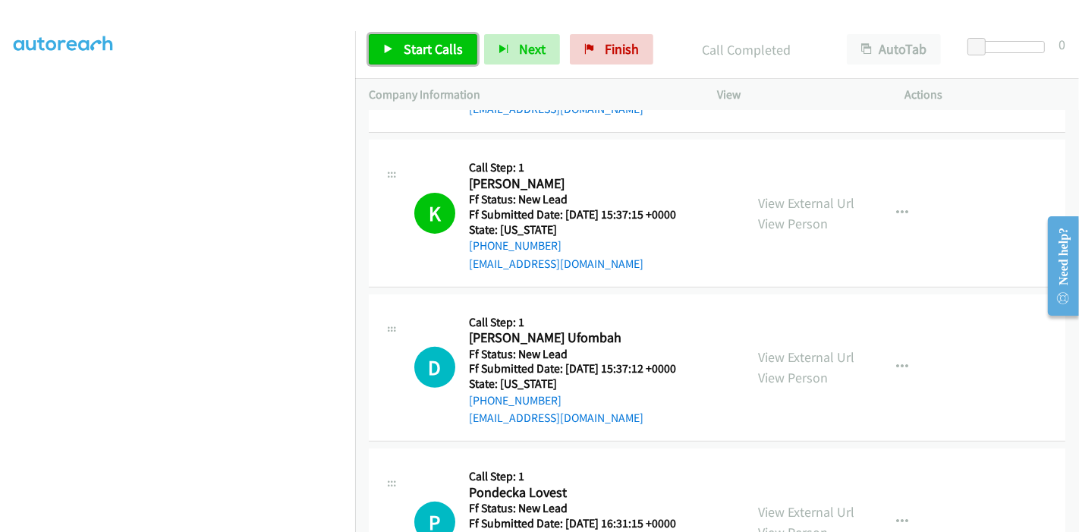
click at [412, 55] on span "Start Calls" at bounding box center [433, 48] width 59 height 17
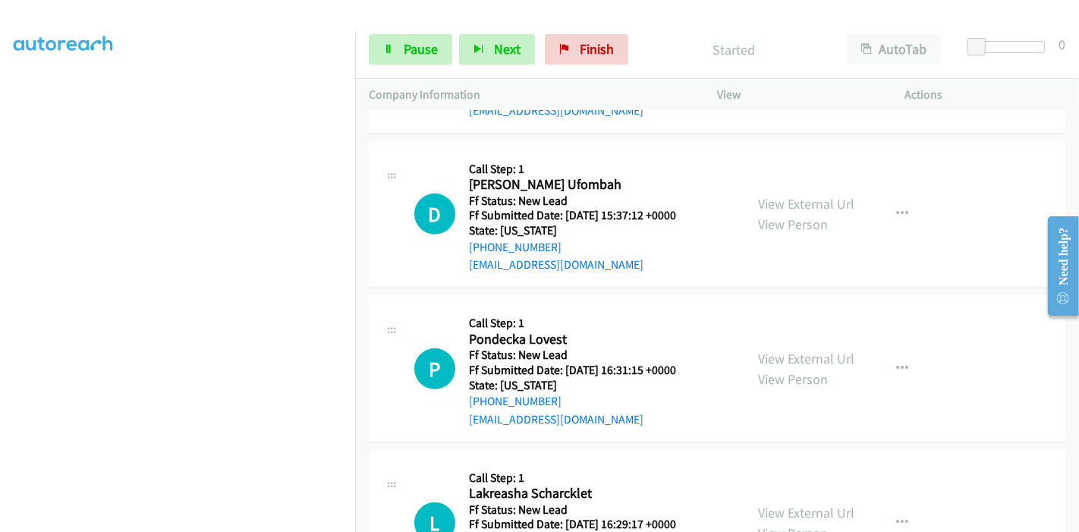
scroll to position [606, 0]
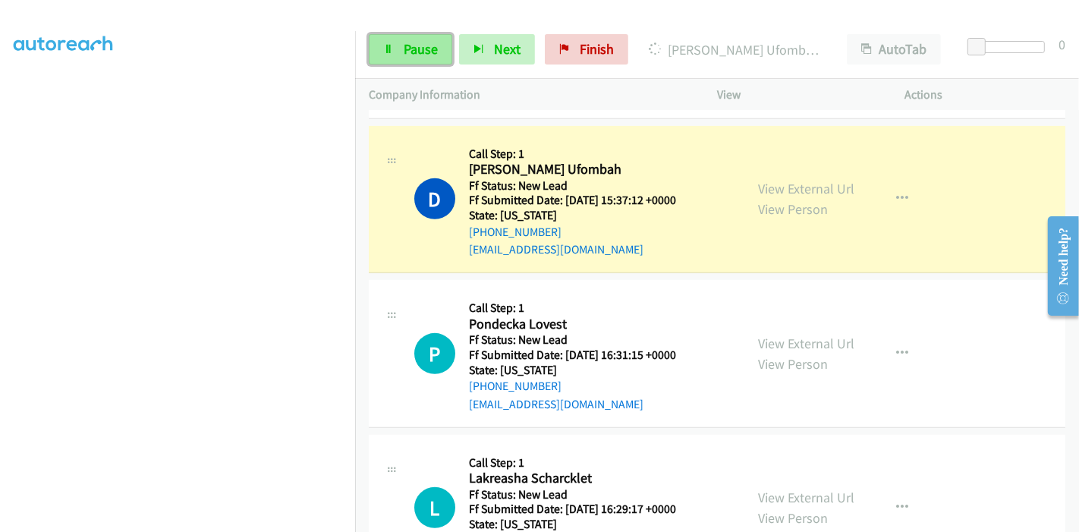
click at [401, 49] on link "Pause" at bounding box center [410, 49] width 83 height 30
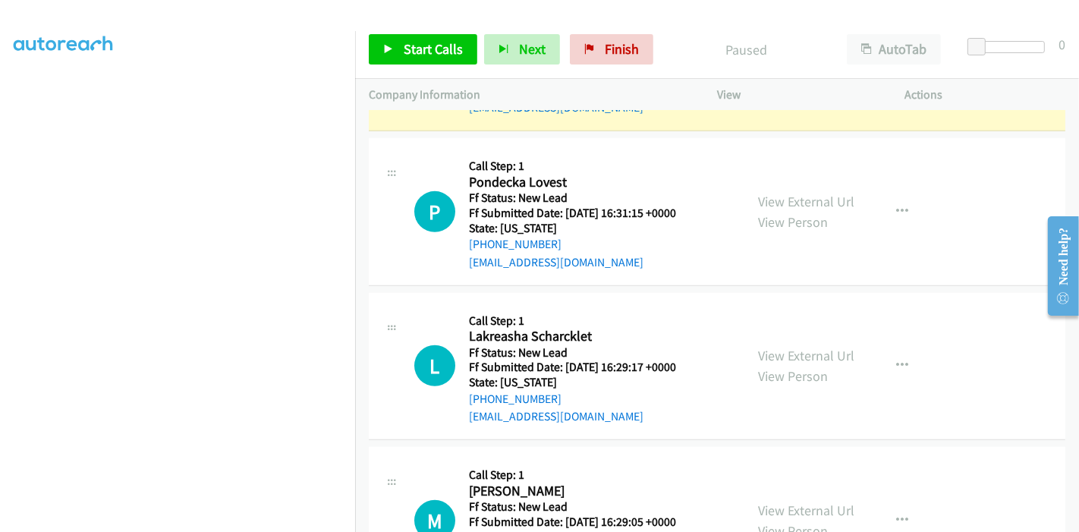
scroll to position [775, 0]
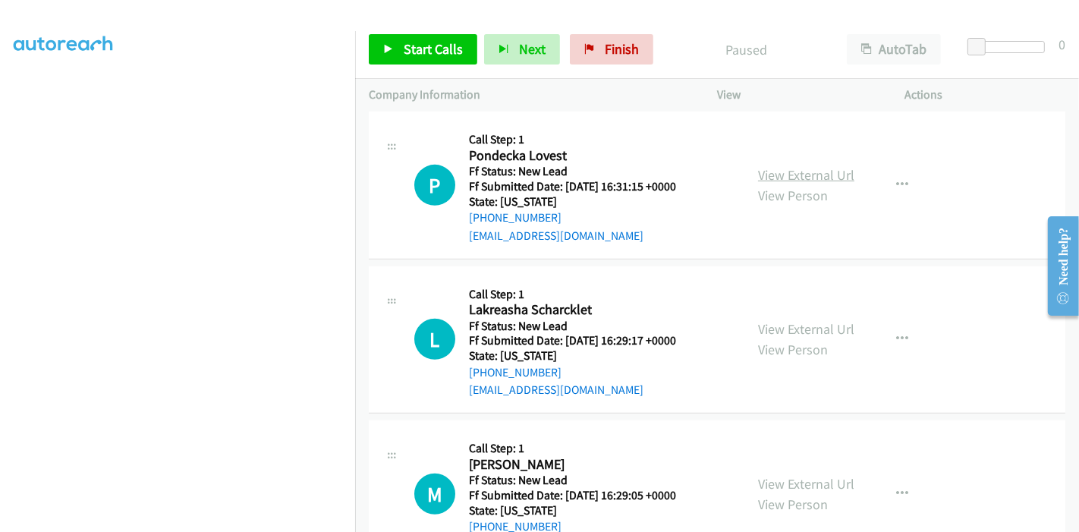
click at [766, 178] on link "View External Url" at bounding box center [806, 174] width 96 height 17
click at [782, 326] on link "View External Url" at bounding box center [806, 328] width 96 height 17
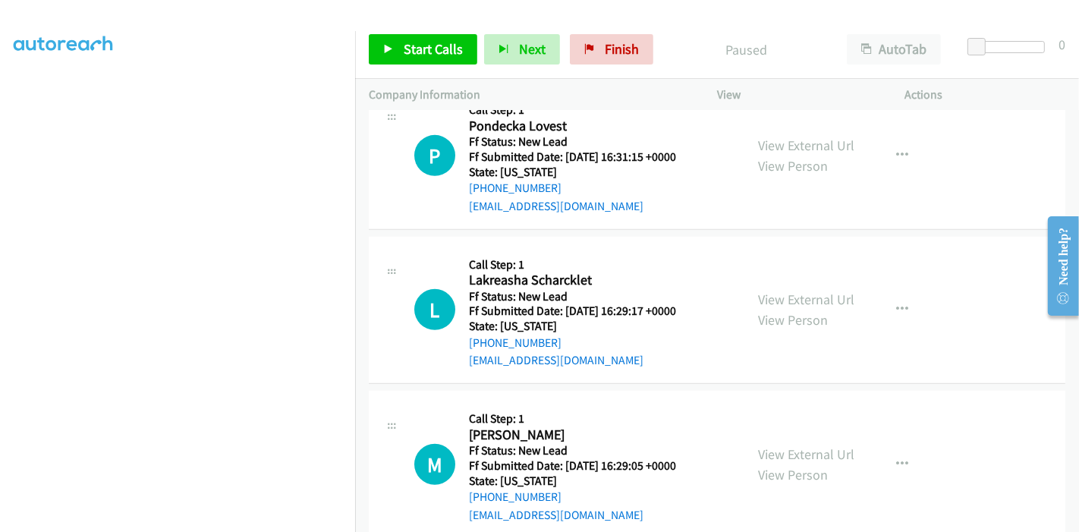
scroll to position [832, 0]
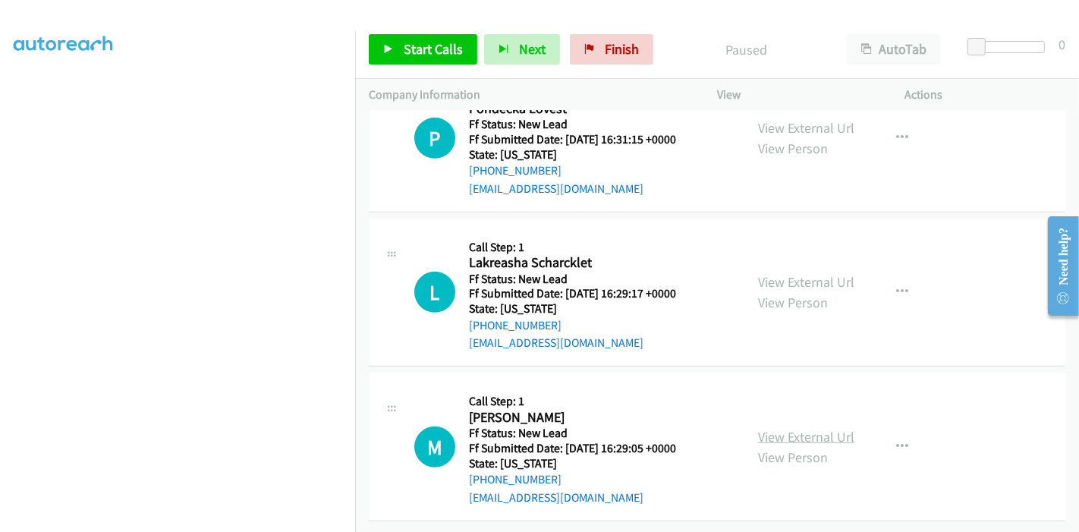
click at [769, 428] on link "View External Url" at bounding box center [806, 436] width 96 height 17
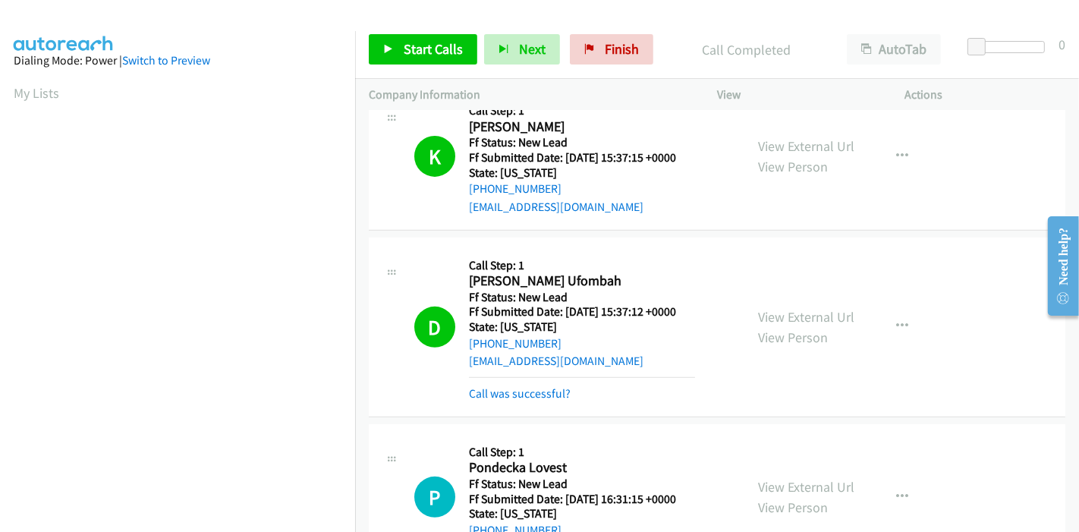
scroll to position [320, 0]
click at [514, 395] on link "Call was successful?" at bounding box center [520, 393] width 102 height 14
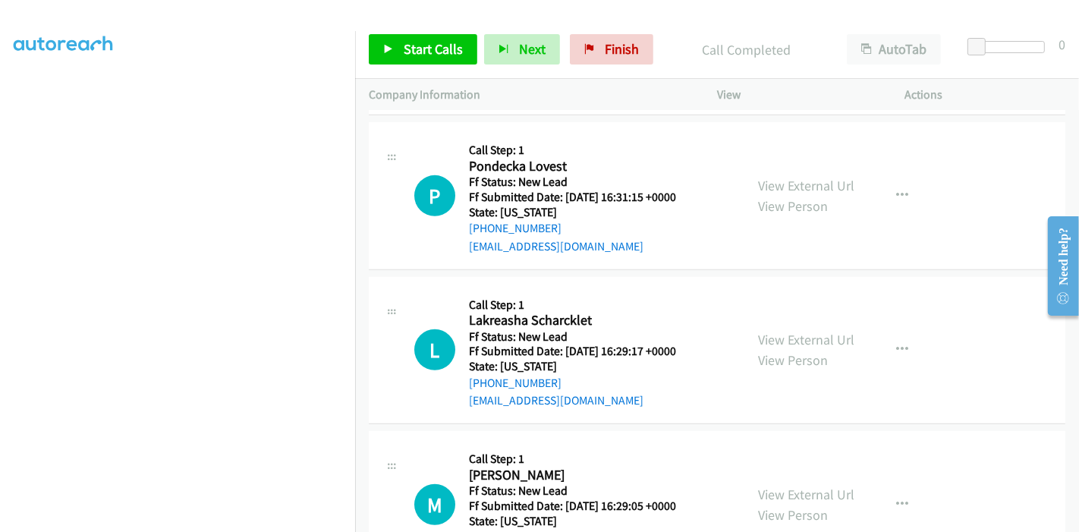
scroll to position [832, 0]
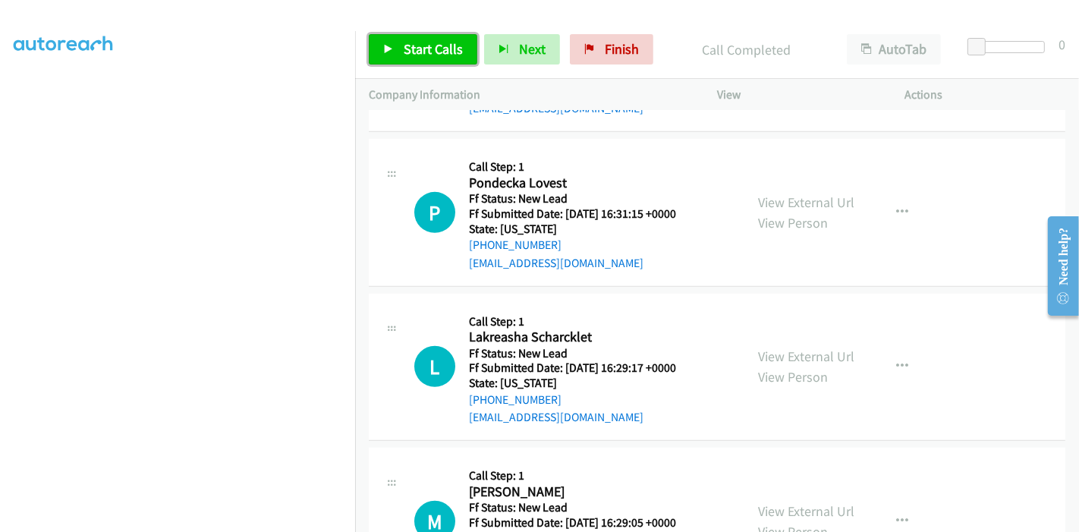
click at [399, 49] on link "Start Calls" at bounding box center [423, 49] width 109 height 30
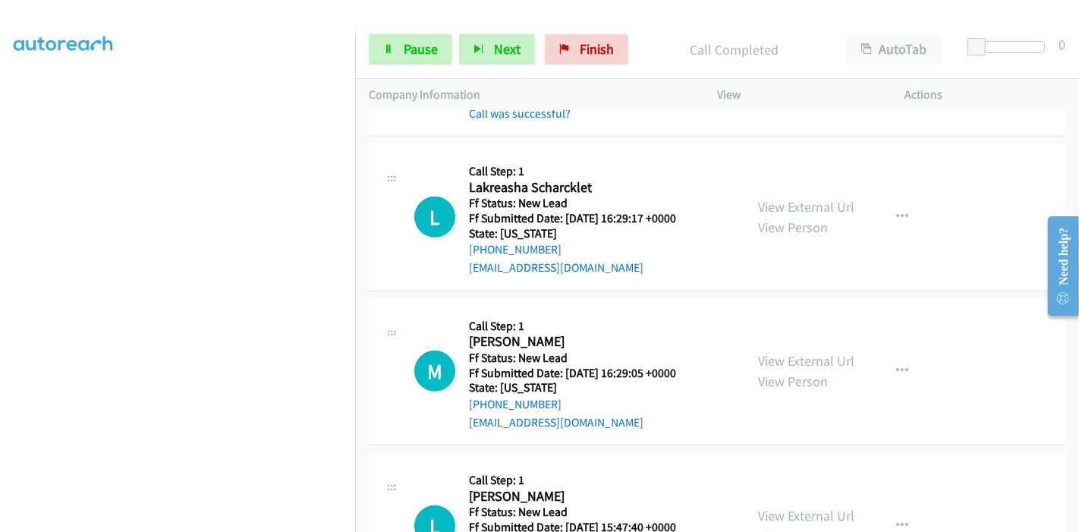
scroll to position [1018, 0]
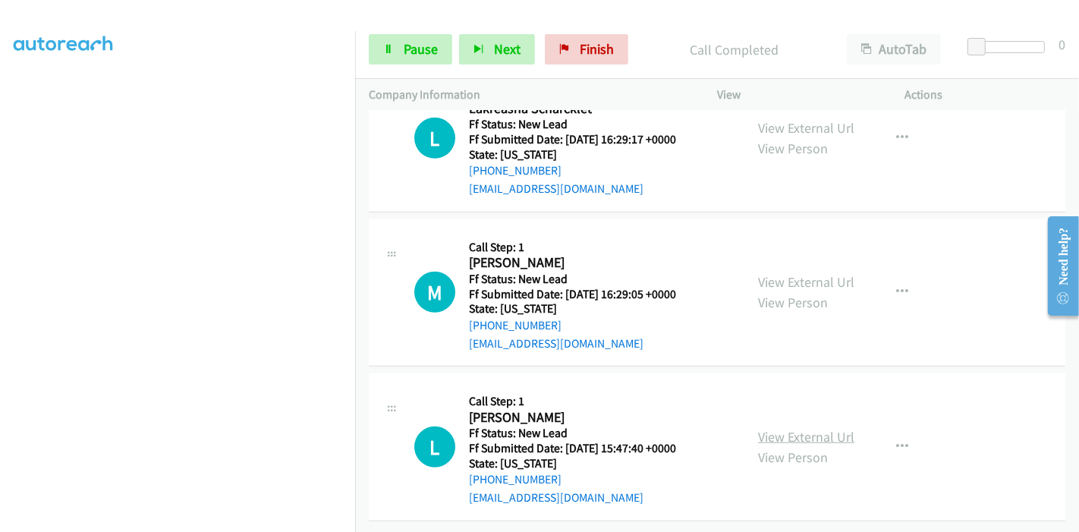
click at [801, 428] on link "View External Url" at bounding box center [806, 436] width 96 height 17
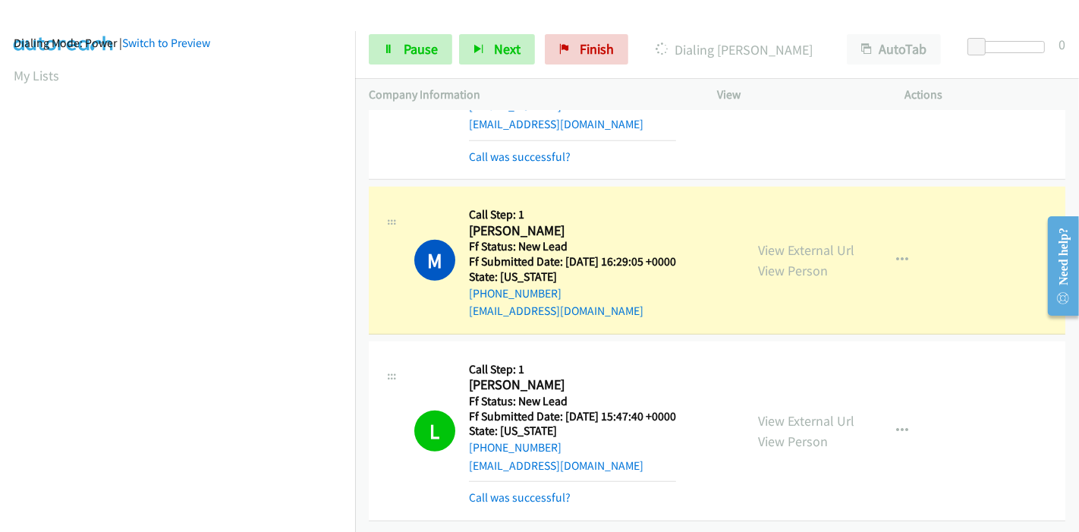
scroll to position [320, 0]
click at [544, 490] on link "Call was successful?" at bounding box center [520, 497] width 102 height 14
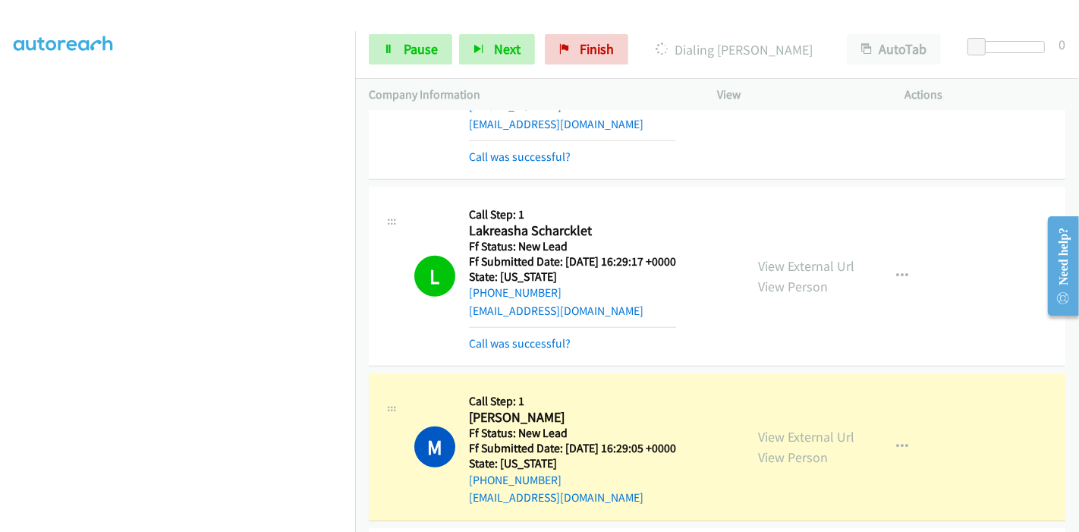
scroll to position [882, 0]
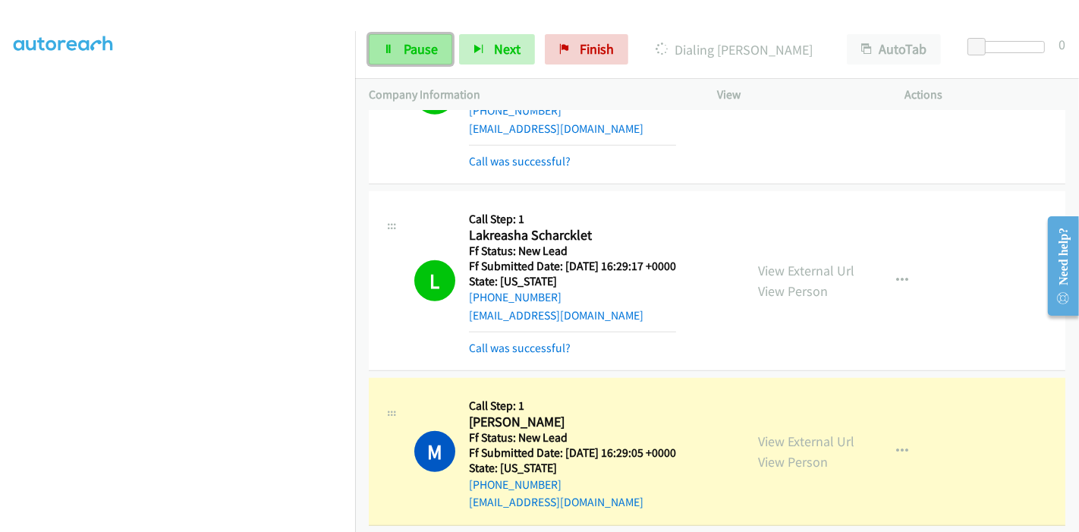
click at [426, 46] on span "Pause" at bounding box center [421, 48] width 34 height 17
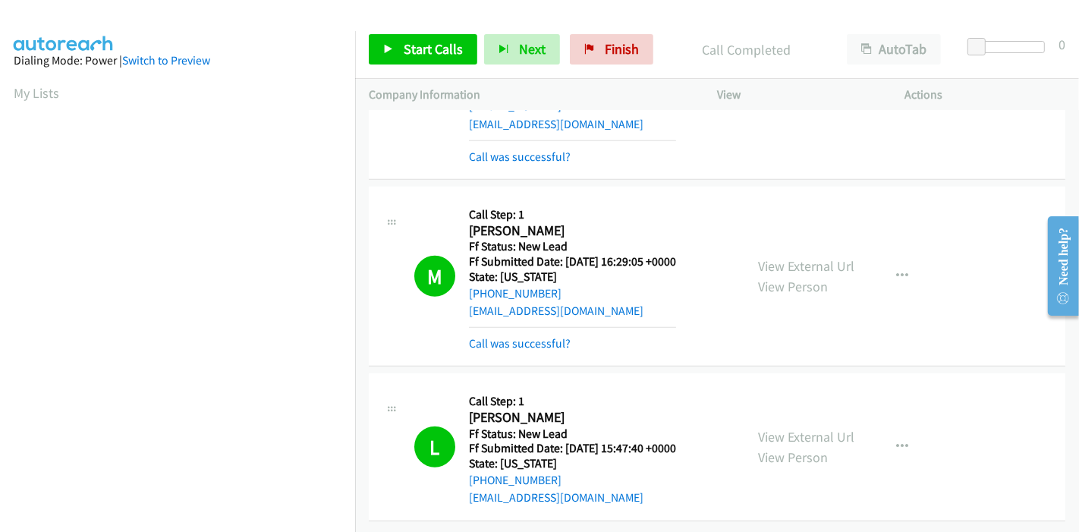
scroll to position [1151, 0]
click at [549, 336] on link "Call was successful?" at bounding box center [520, 343] width 102 height 14
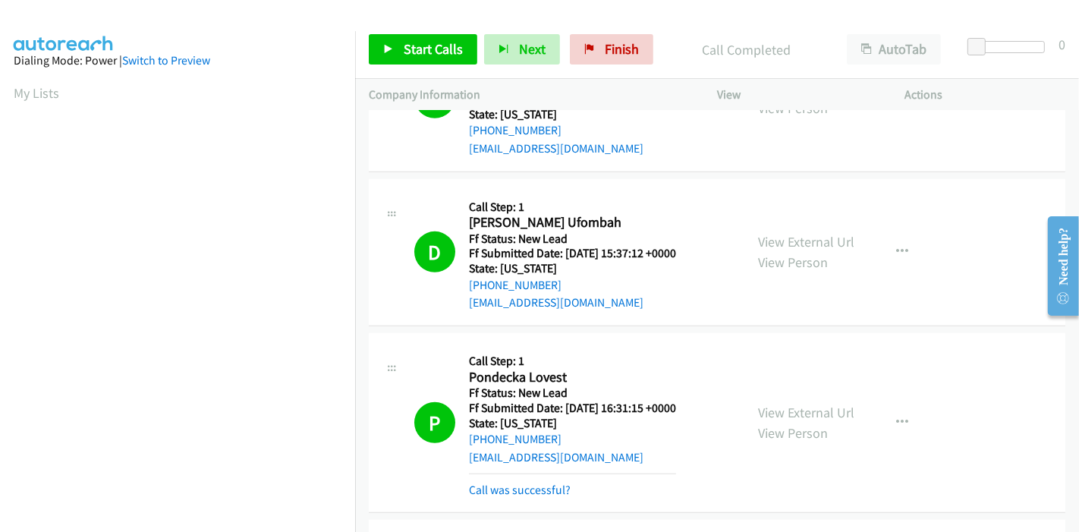
scroll to position [613, 0]
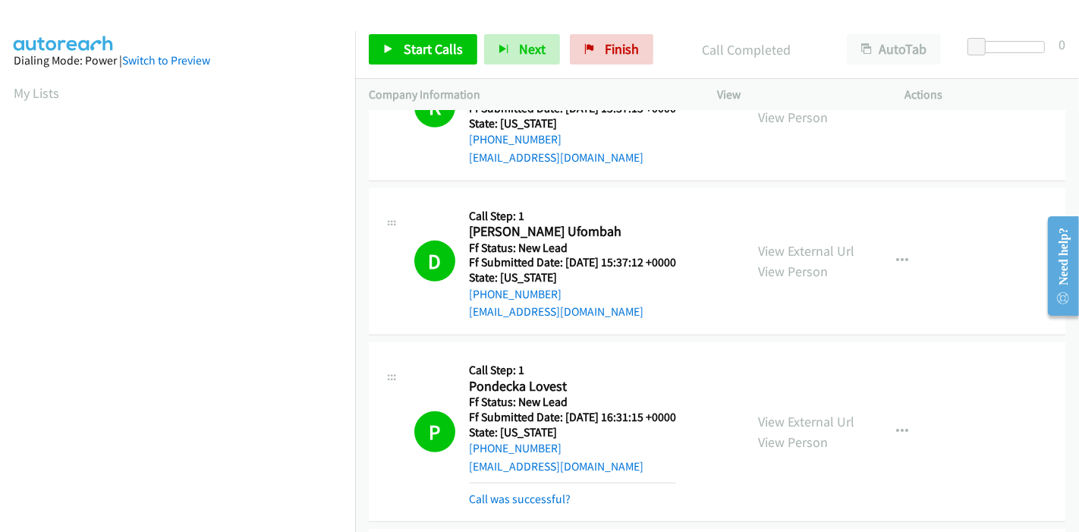
click at [597, 64] on div "Start Calls Pause Next Finish Call Completed AutoTab AutoTab 0" at bounding box center [717, 49] width 724 height 58
click at [605, 53] on span "Finish" at bounding box center [622, 48] width 34 height 17
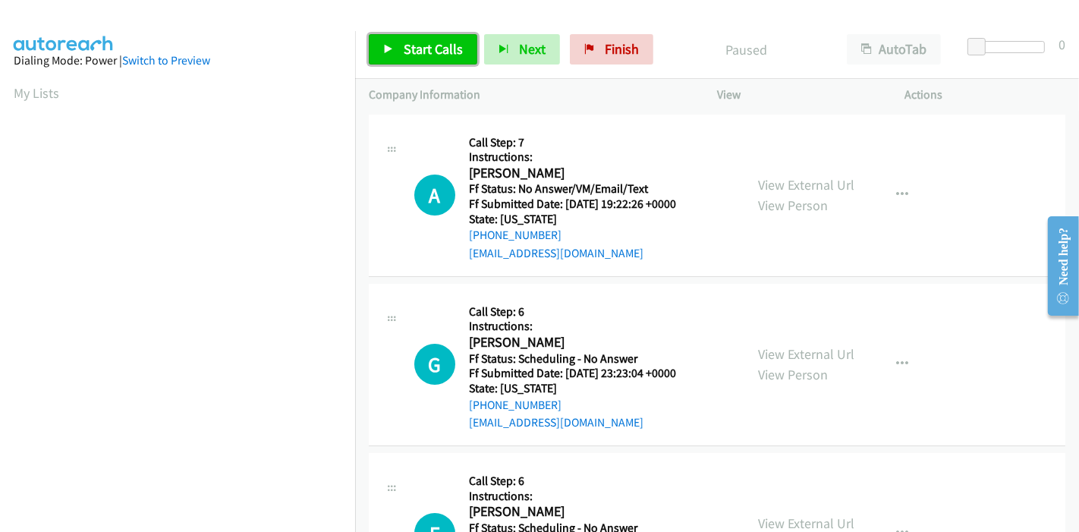
click at [427, 53] on span "Start Calls" at bounding box center [433, 48] width 59 height 17
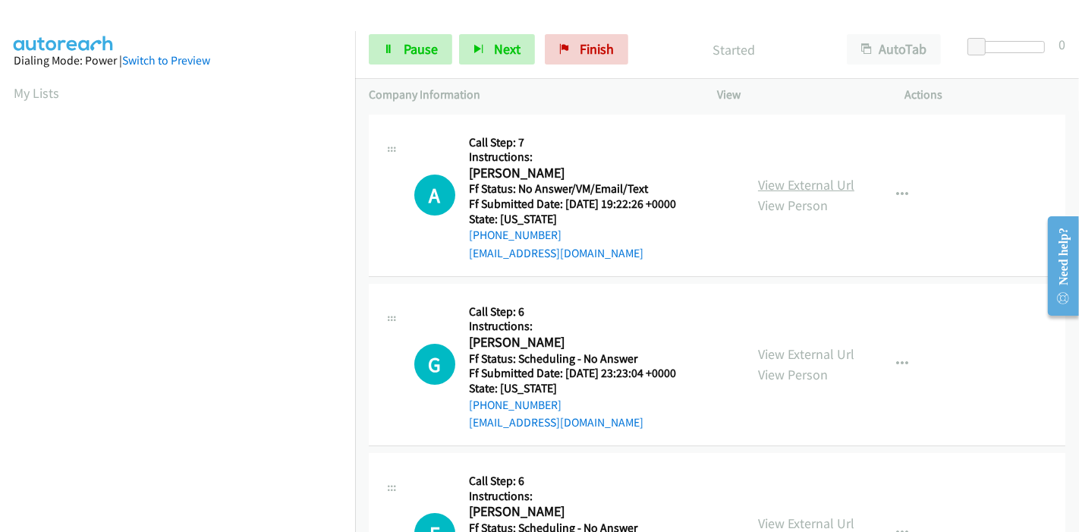
click at [806, 190] on link "View External Url" at bounding box center [806, 184] width 96 height 17
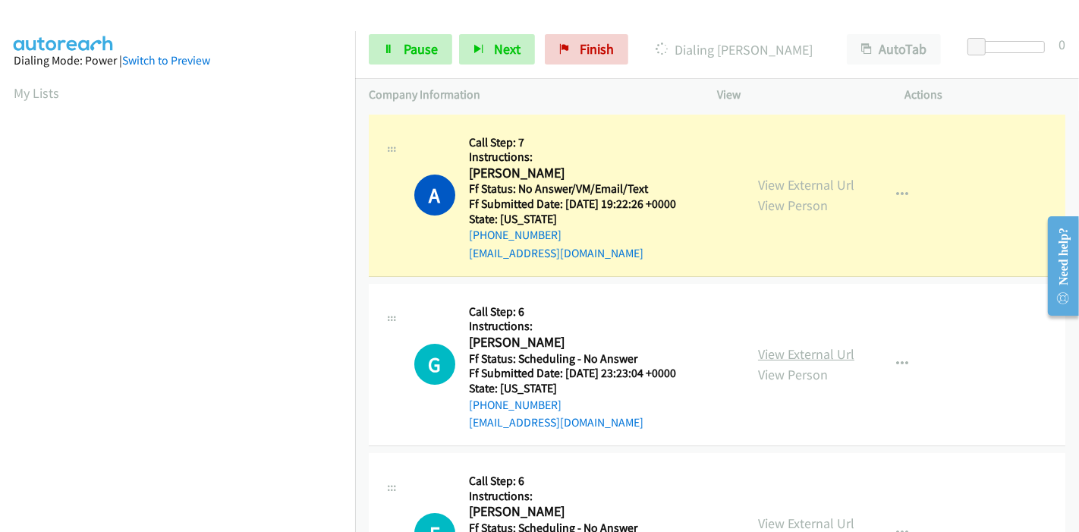
click at [811, 345] on link "View External Url" at bounding box center [806, 353] width 96 height 17
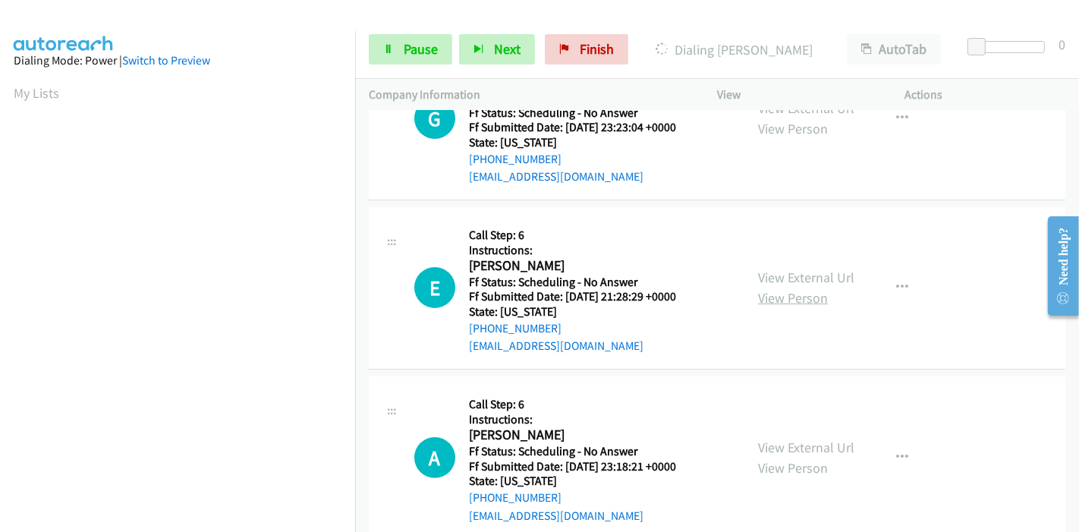
scroll to position [253, 0]
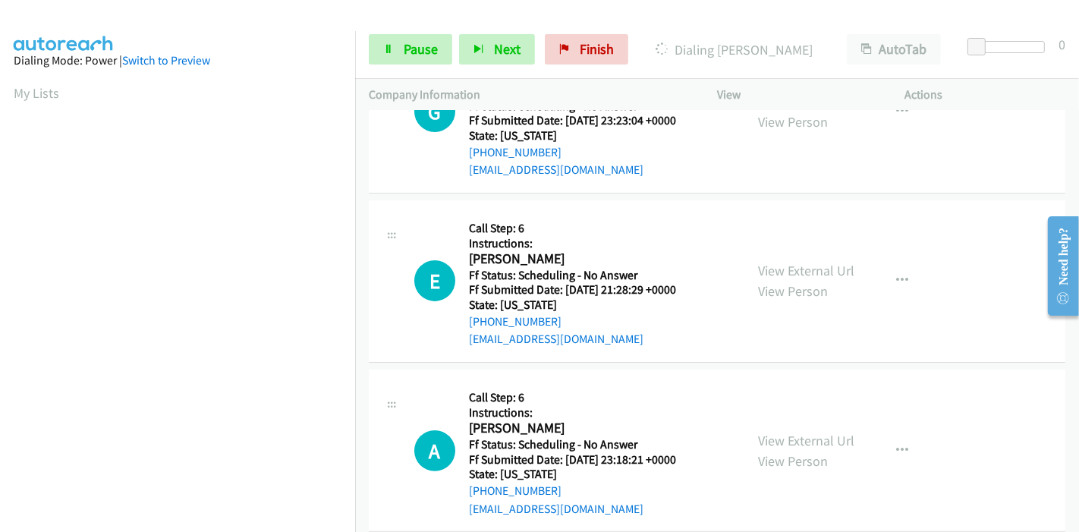
click at [784, 260] on div "View External Url View Person" at bounding box center [806, 280] width 96 height 41
click at [785, 269] on link "View External Url" at bounding box center [806, 270] width 96 height 17
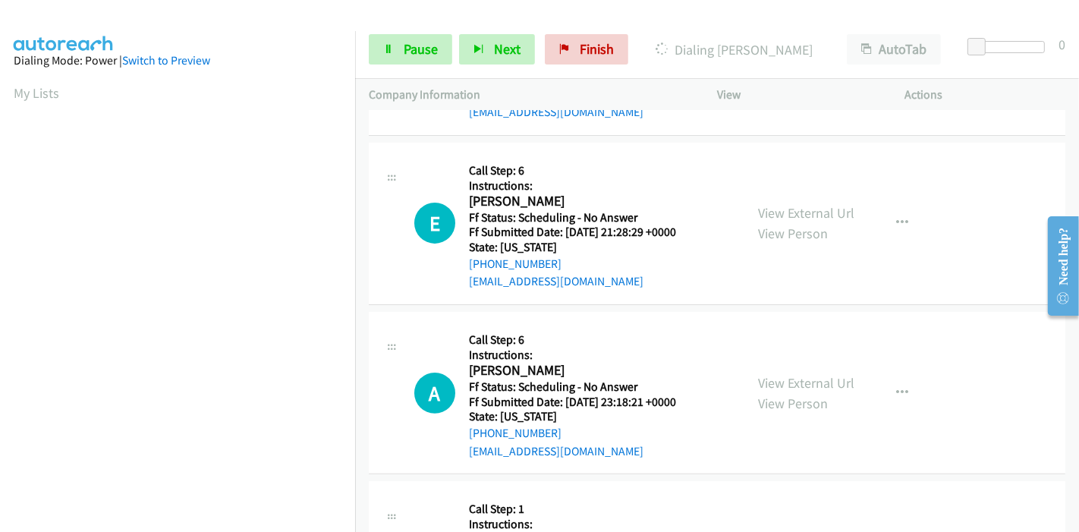
scroll to position [337, 0]
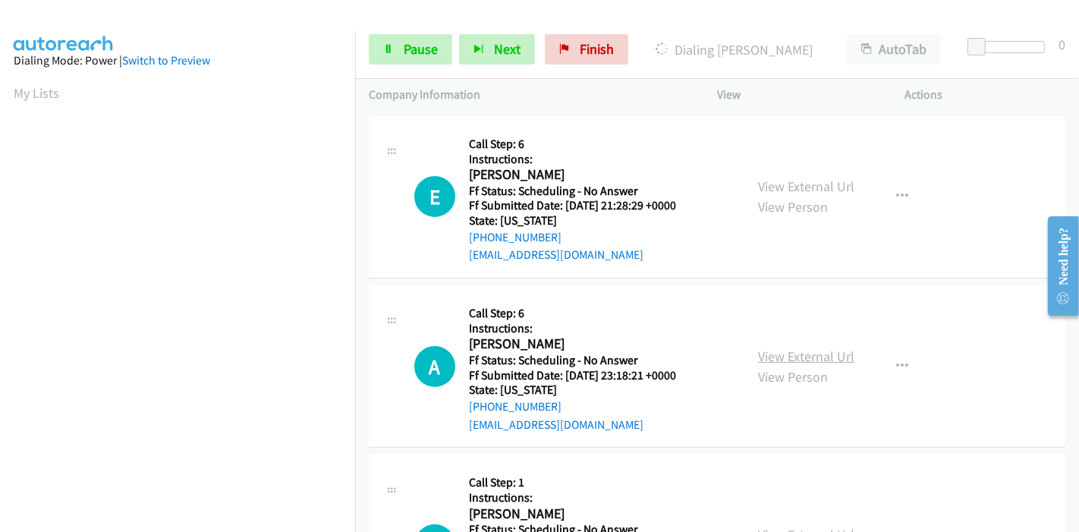
click at [767, 348] on link "View External Url" at bounding box center [806, 356] width 96 height 17
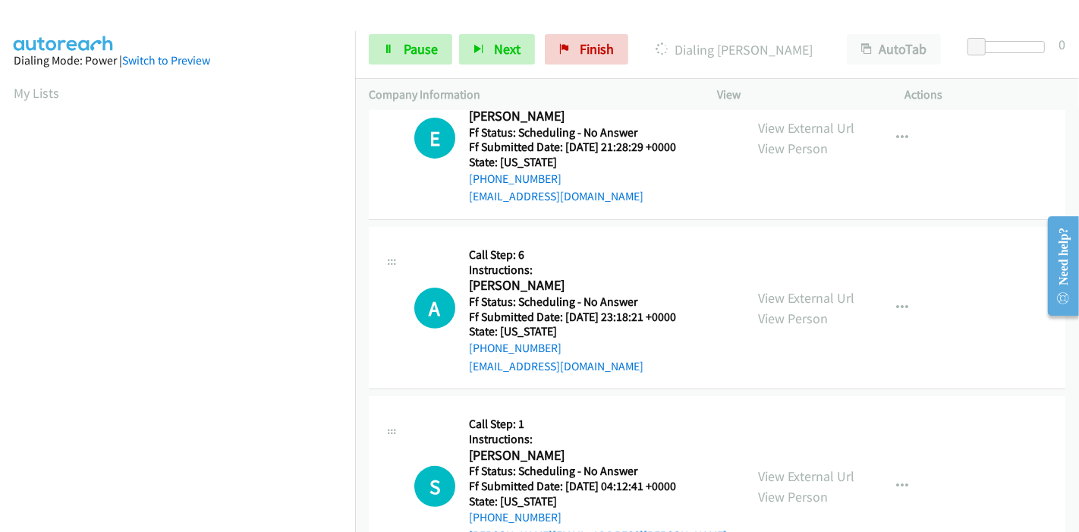
scroll to position [421, 0]
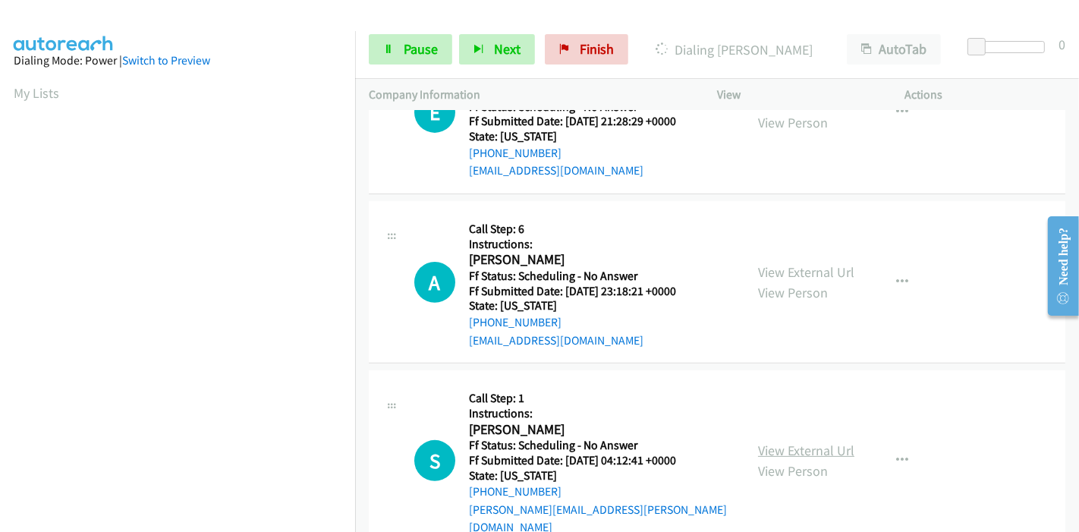
click at [778, 442] on link "View External Url" at bounding box center [806, 450] width 96 height 17
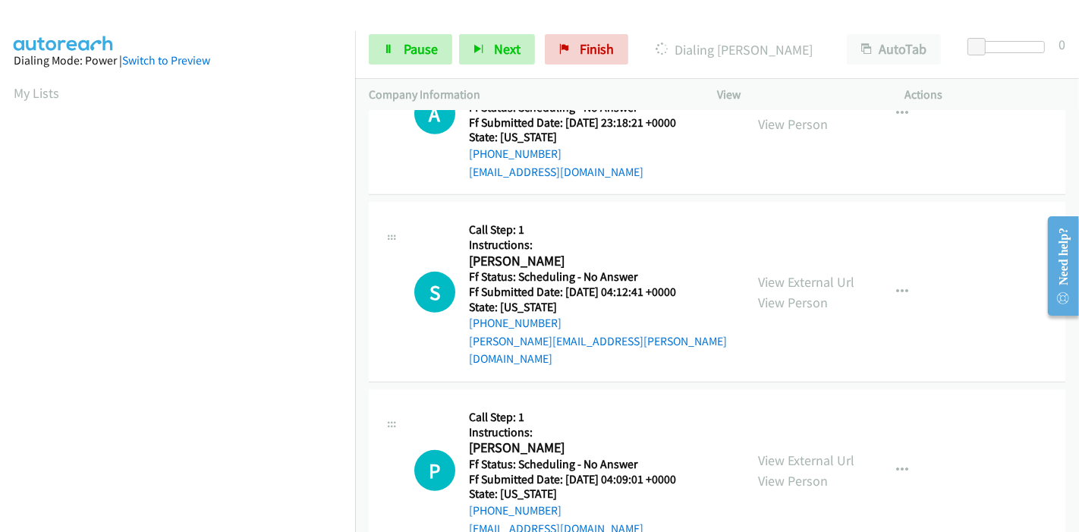
scroll to position [590, 0]
click at [776, 452] on link "View External Url" at bounding box center [806, 460] width 96 height 17
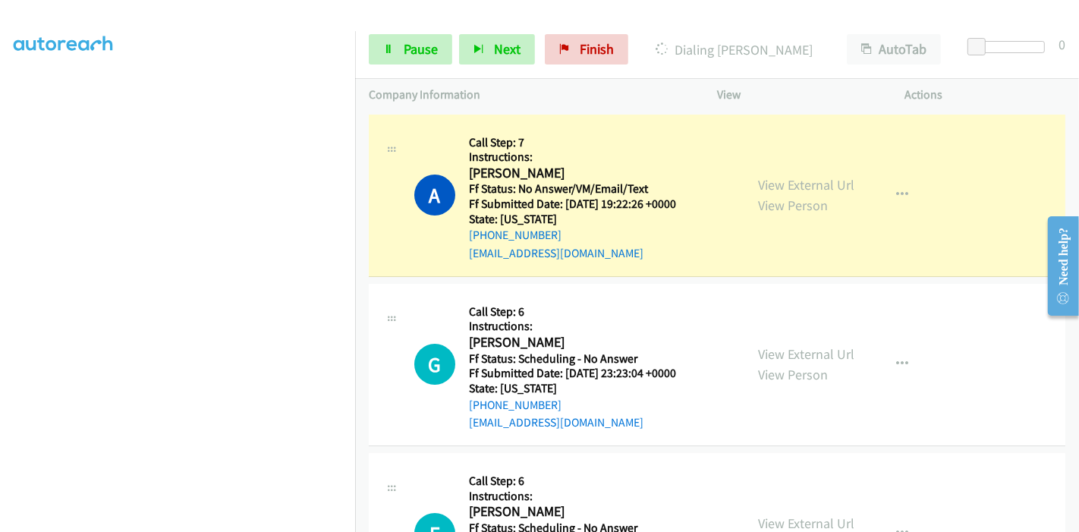
scroll to position [320, 0]
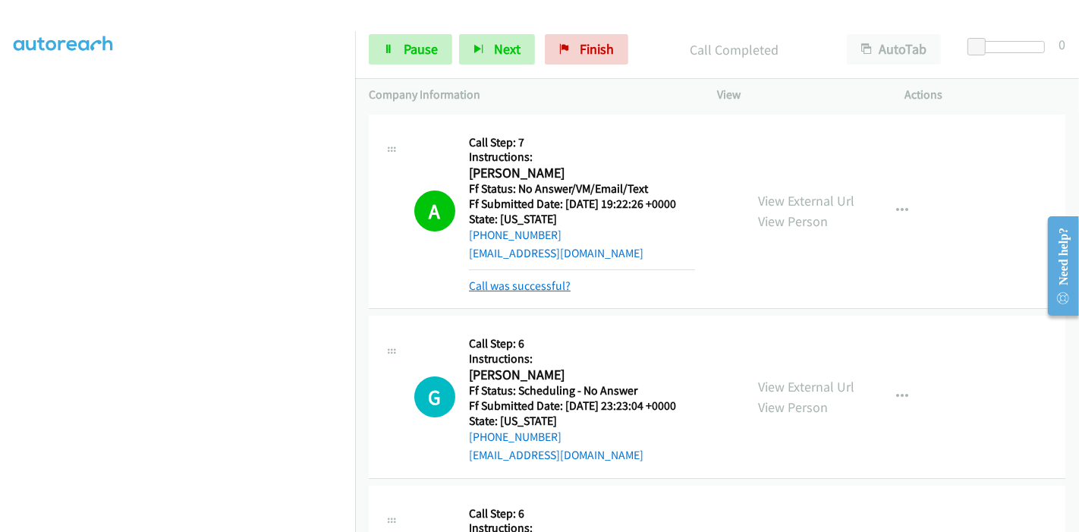
click at [525, 286] on link "Call was successful?" at bounding box center [520, 285] width 102 height 14
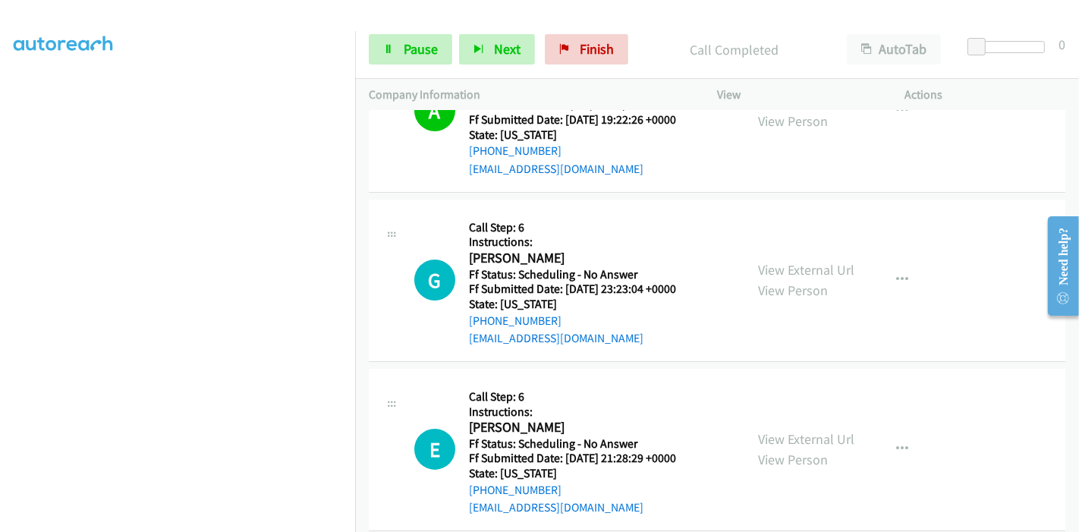
scroll to position [168, 0]
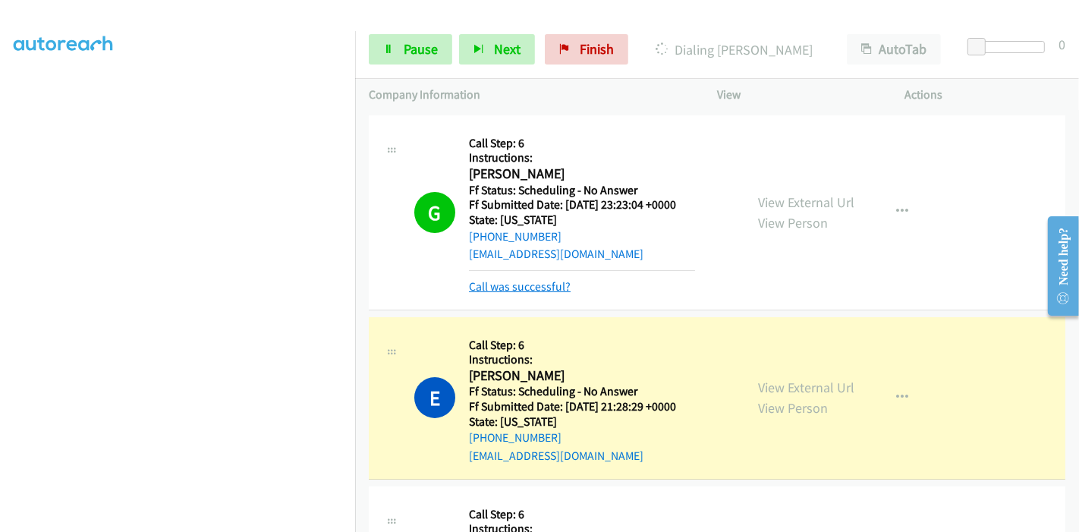
click at [507, 291] on link "Call was successful?" at bounding box center [520, 286] width 102 height 14
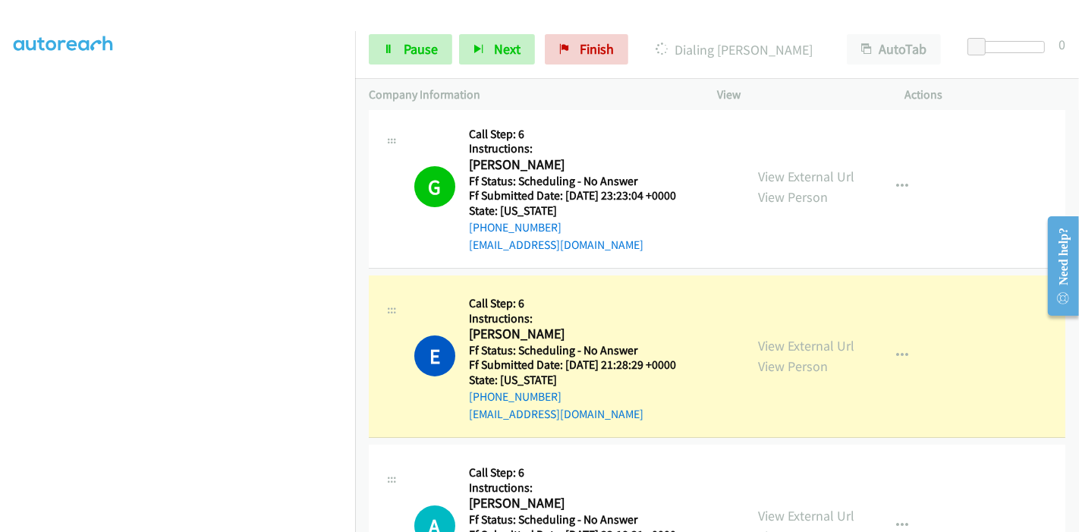
scroll to position [0, 0]
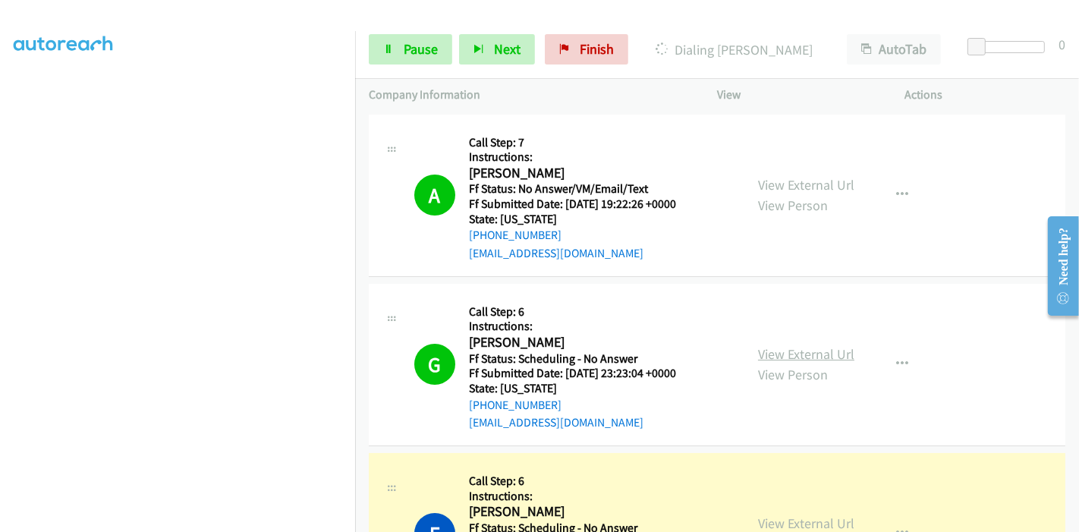
click at [772, 350] on link "View External Url" at bounding box center [806, 353] width 96 height 17
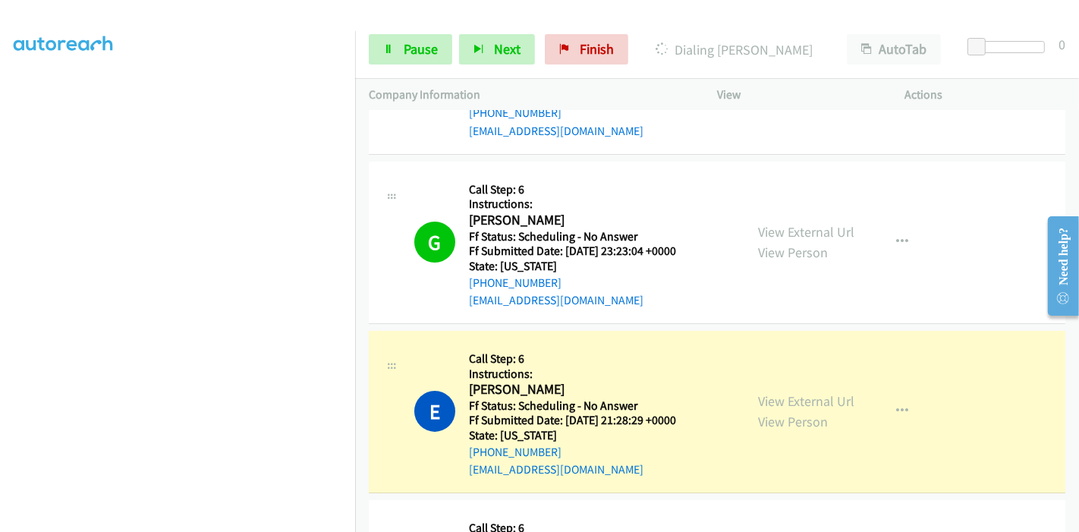
scroll to position [168, 0]
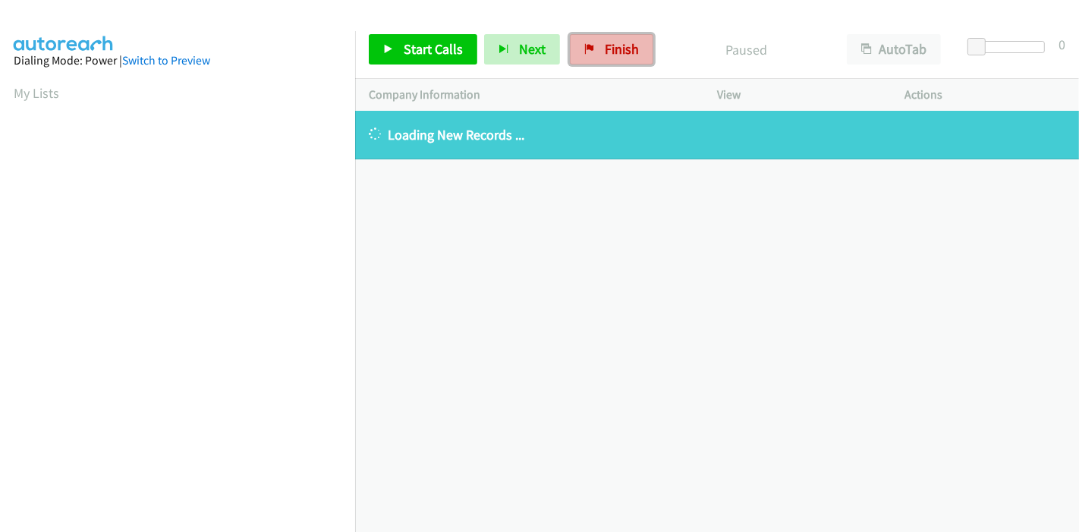
click at [603, 61] on link "Finish" at bounding box center [611, 49] width 83 height 30
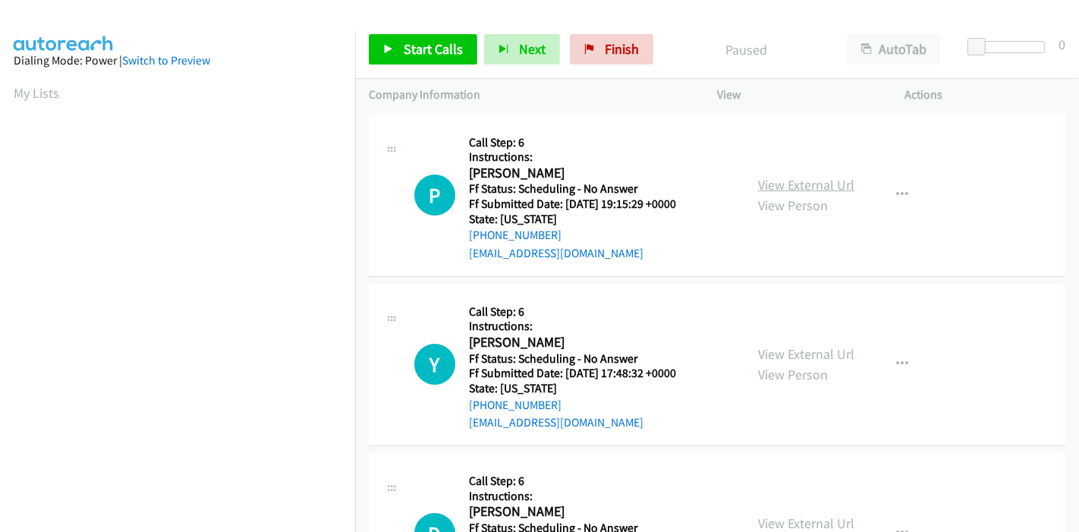
click at [798, 187] on link "View External Url" at bounding box center [806, 184] width 96 height 17
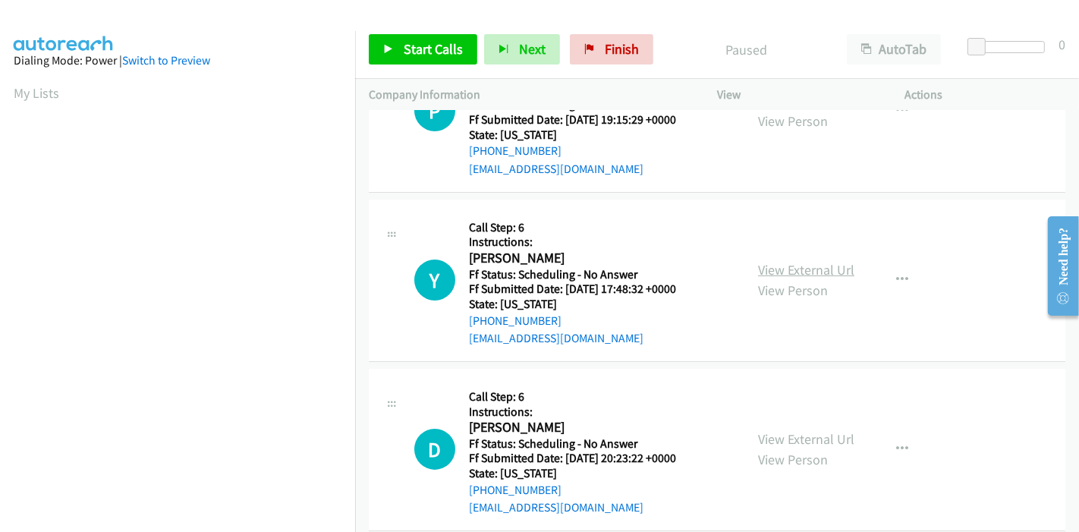
click at [777, 267] on link "View External Url" at bounding box center [806, 269] width 96 height 17
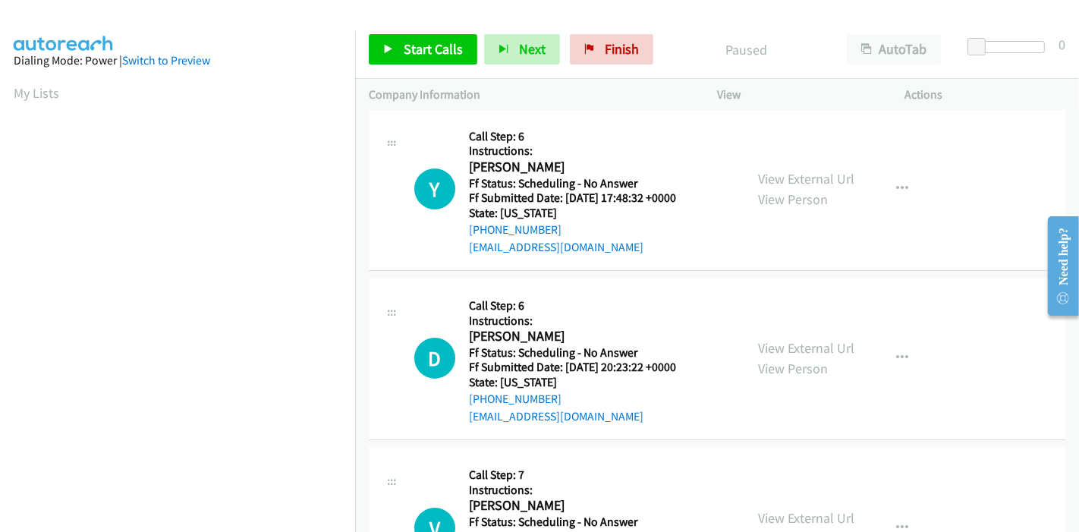
scroll to position [253, 0]
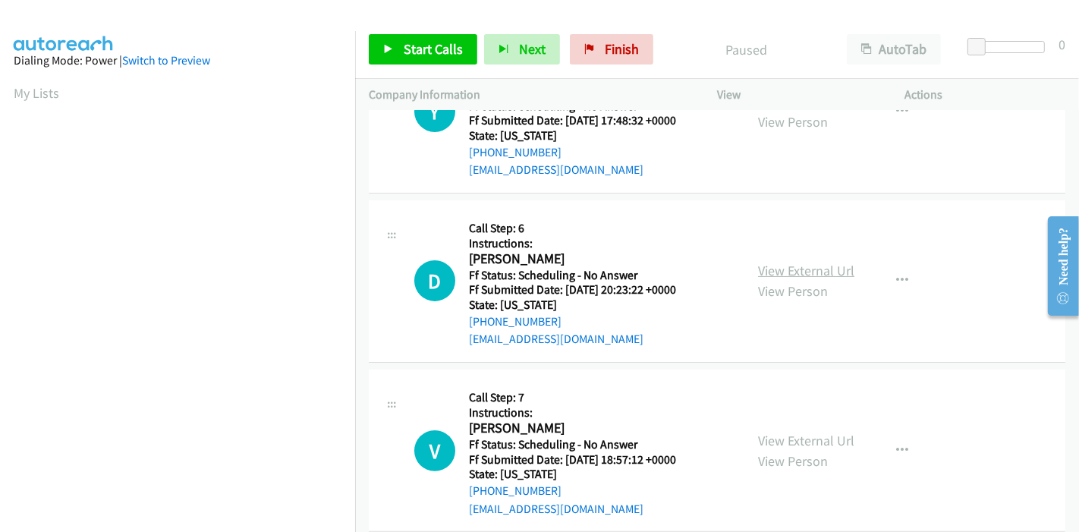
click at [816, 274] on link "View External Url" at bounding box center [806, 270] width 96 height 17
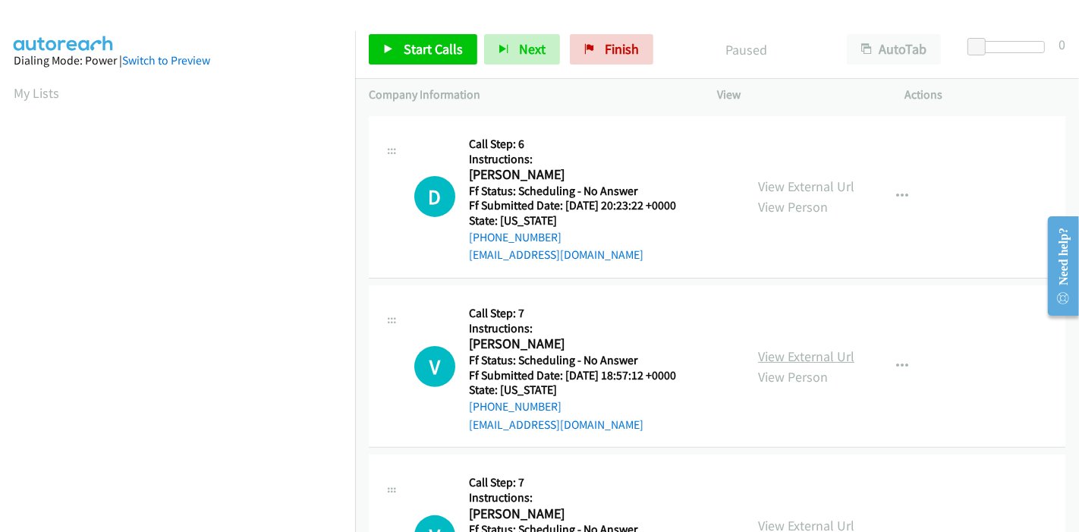
click at [811, 352] on link "View External Url" at bounding box center [806, 356] width 96 height 17
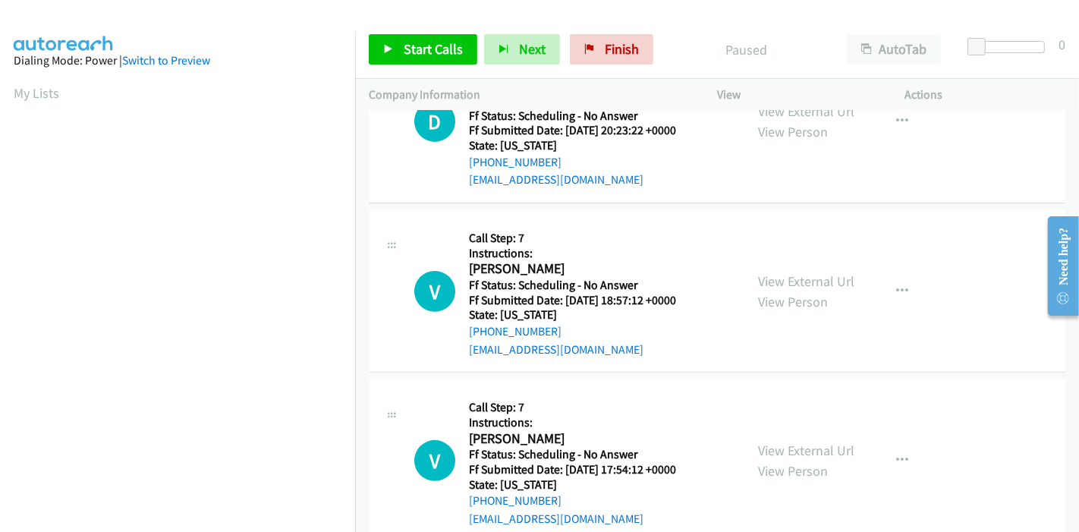
scroll to position [505, 0]
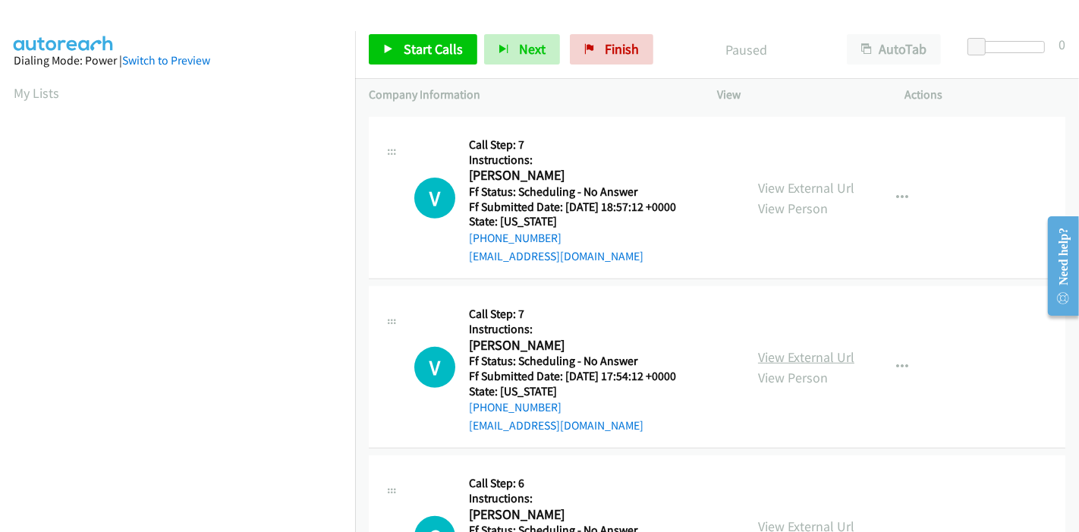
click at [787, 352] on link "View External Url" at bounding box center [806, 356] width 96 height 17
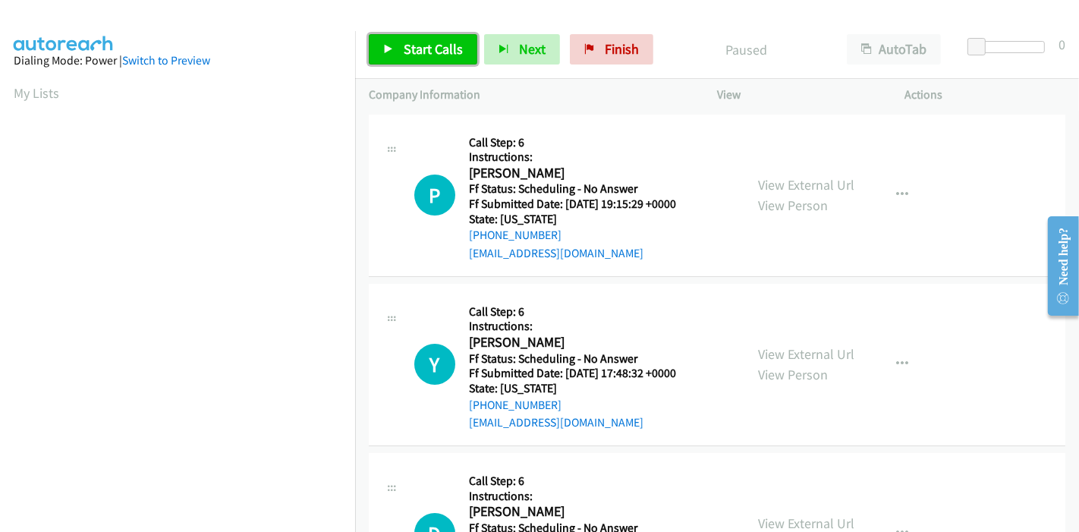
click at [407, 49] on span "Start Calls" at bounding box center [433, 48] width 59 height 17
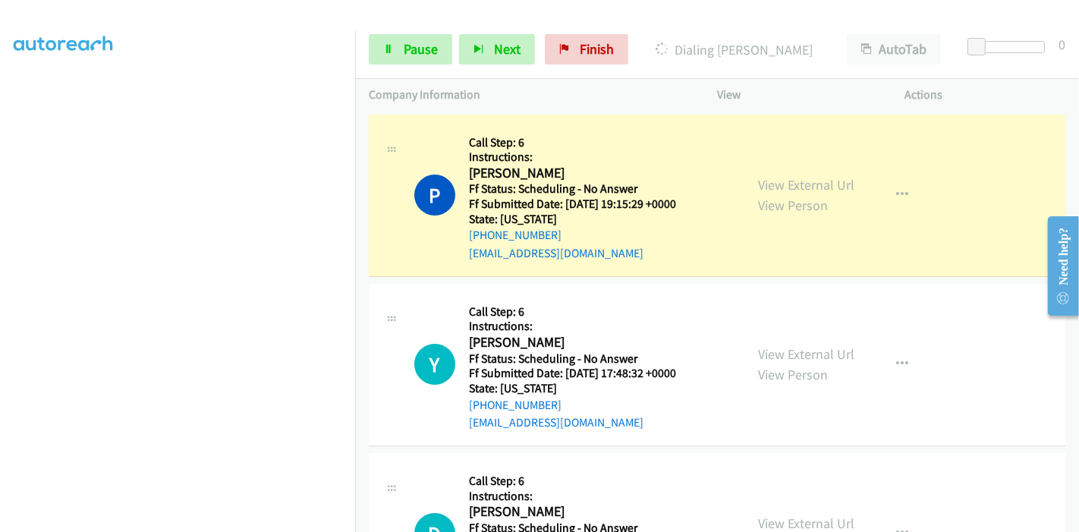
scroll to position [320, 0]
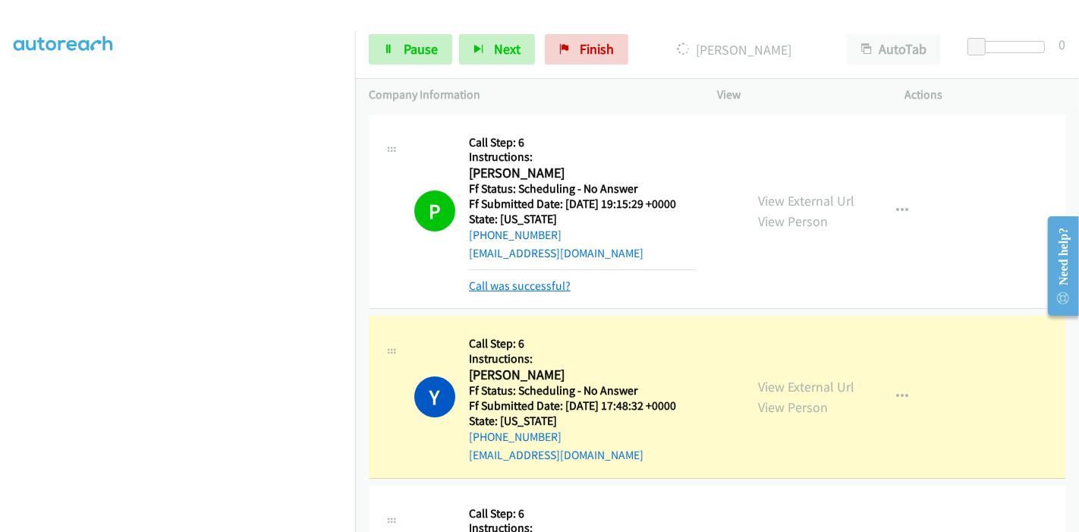
click at [496, 283] on link "Call was successful?" at bounding box center [520, 285] width 102 height 14
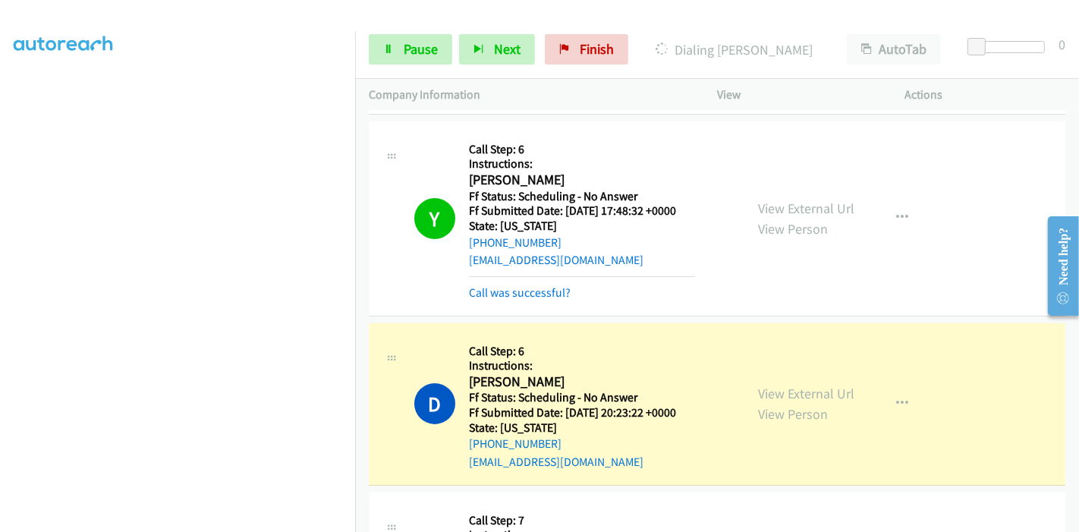
scroll to position [168, 0]
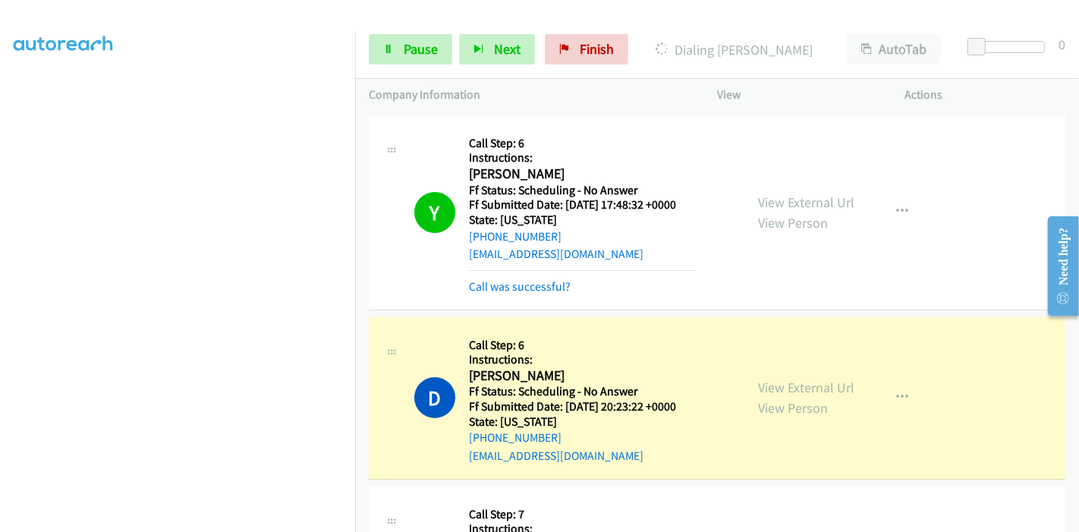
click at [530, 297] on div "Y Callback Scheduled Call Step: 6 Instructions: [PERSON_NAME] America/Los_Angel…" at bounding box center [717, 212] width 697 height 195
click at [529, 291] on link "Call was successful?" at bounding box center [520, 286] width 102 height 14
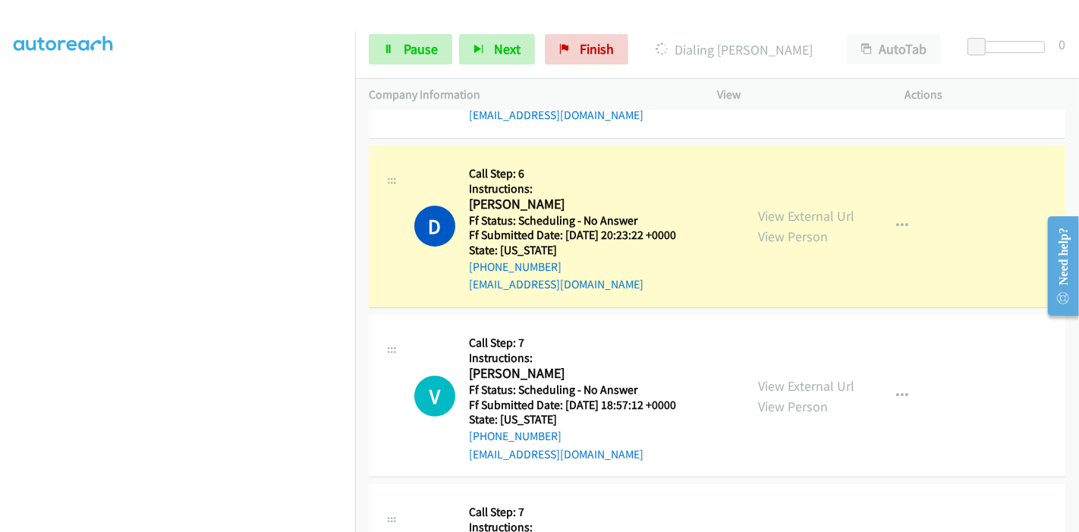
scroll to position [337, 0]
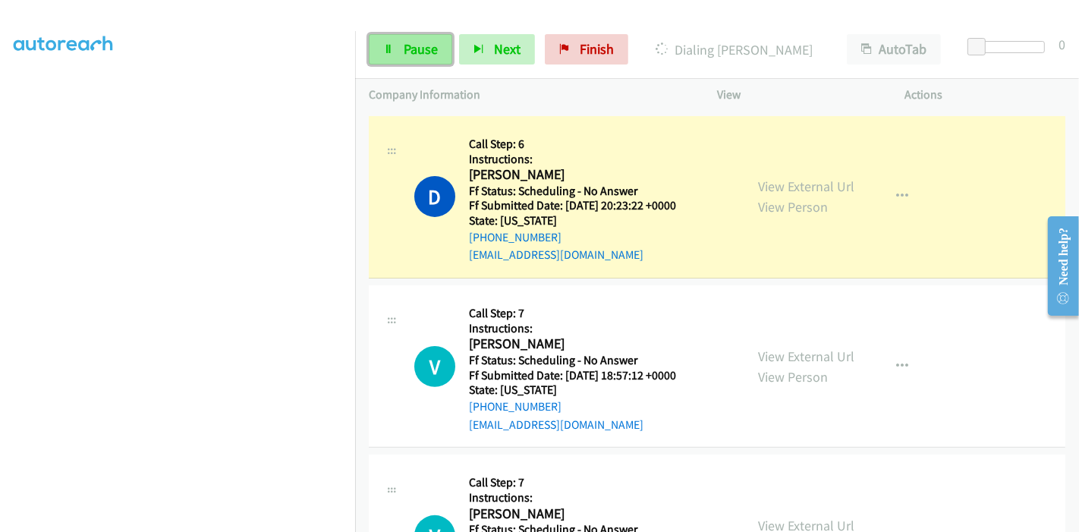
click at [398, 46] on link "Pause" at bounding box center [410, 49] width 83 height 30
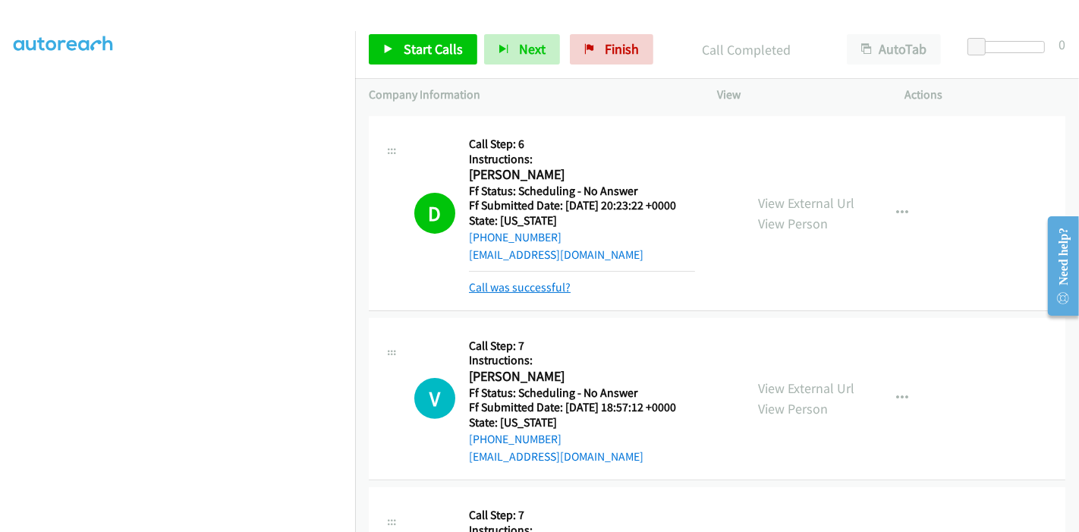
click at [508, 291] on link "Call was successful?" at bounding box center [520, 287] width 102 height 14
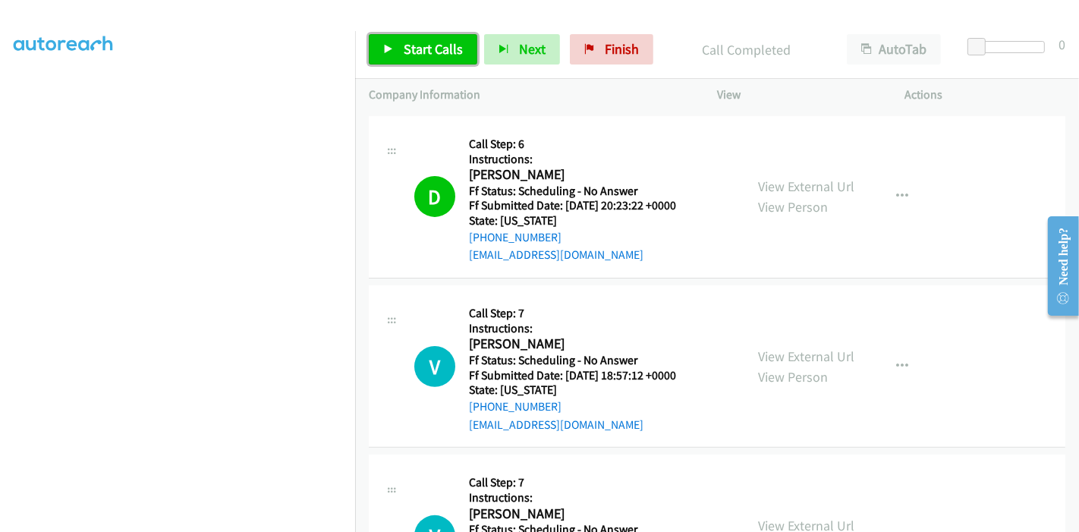
click at [405, 49] on span "Start Calls" at bounding box center [433, 48] width 59 height 17
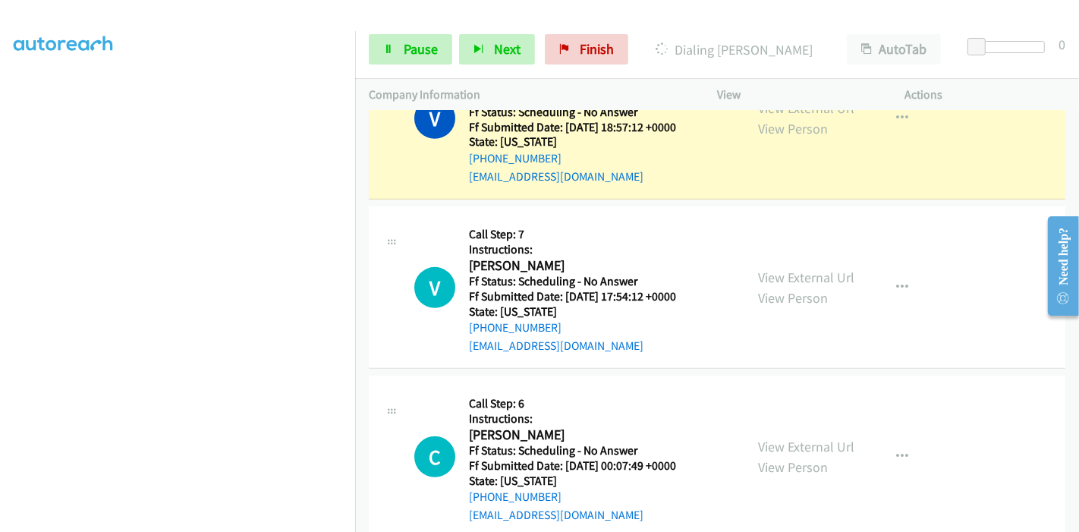
scroll to position [505, 0]
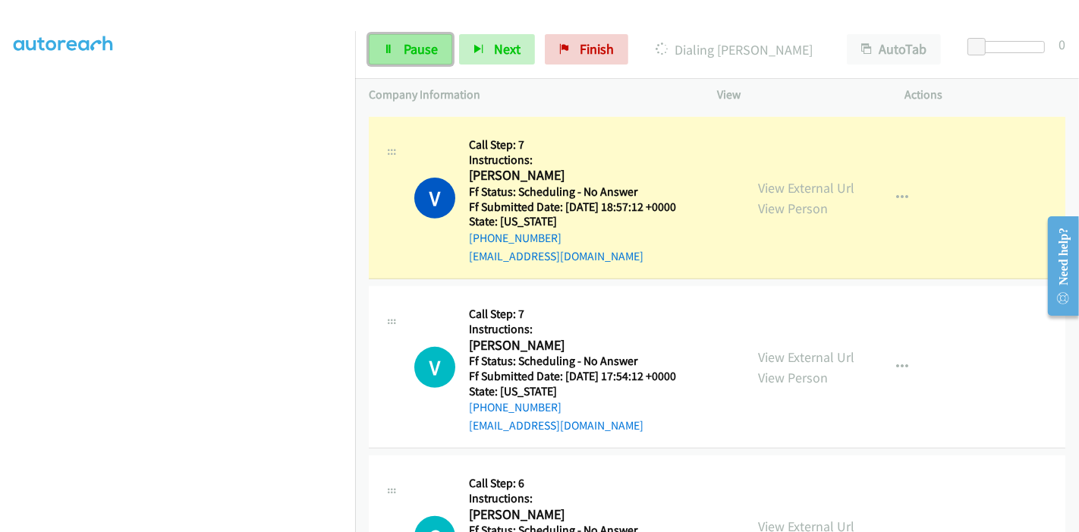
click at [398, 55] on link "Pause" at bounding box center [410, 49] width 83 height 30
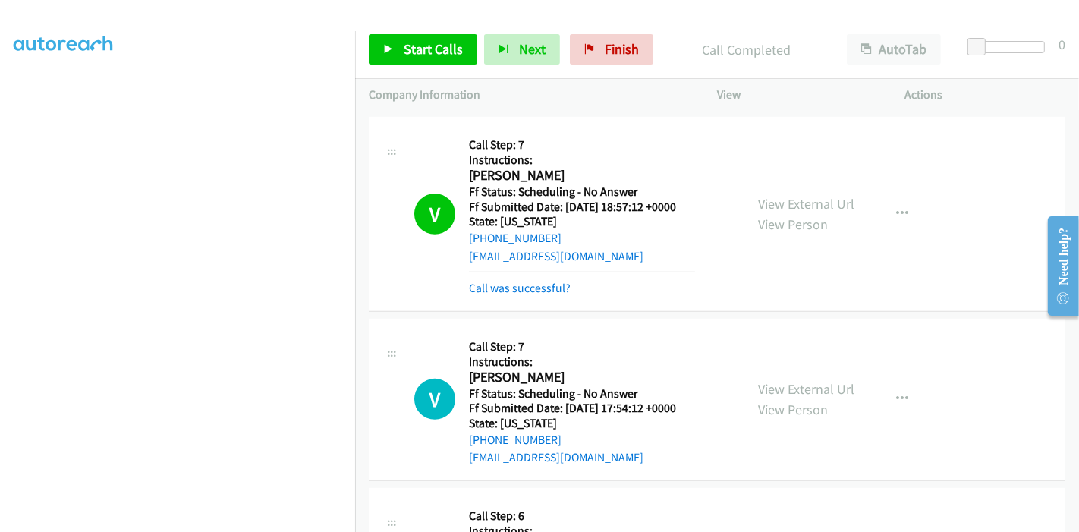
click at [532, 295] on div "Call was successful?" at bounding box center [582, 288] width 226 height 18
click at [532, 288] on link "Call was successful?" at bounding box center [520, 288] width 102 height 14
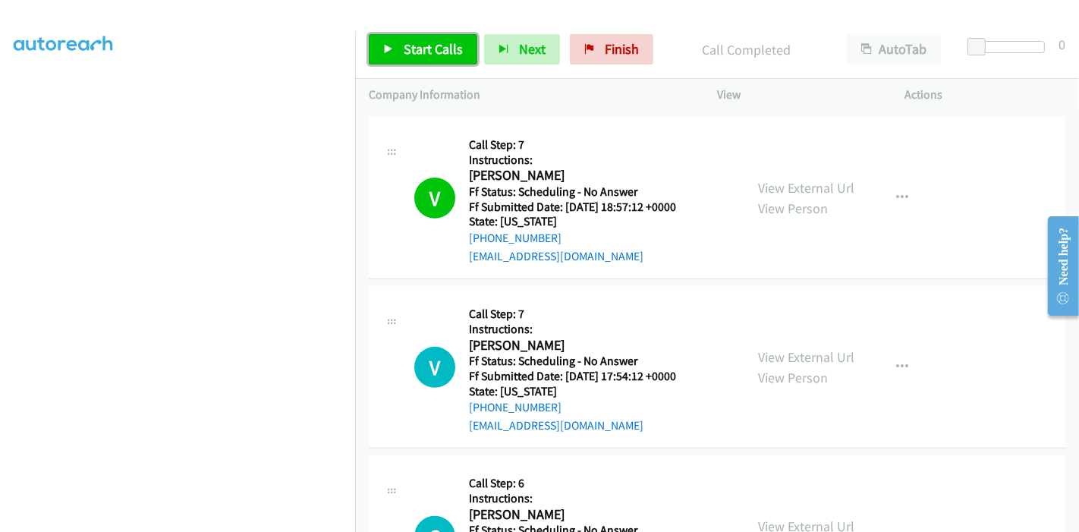
click at [442, 53] on span "Start Calls" at bounding box center [433, 48] width 59 height 17
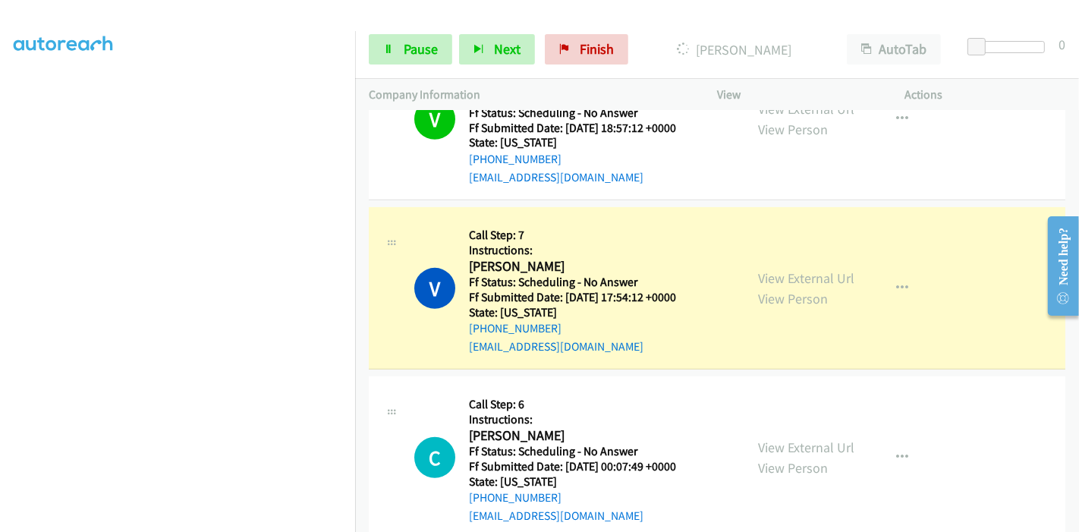
scroll to position [674, 0]
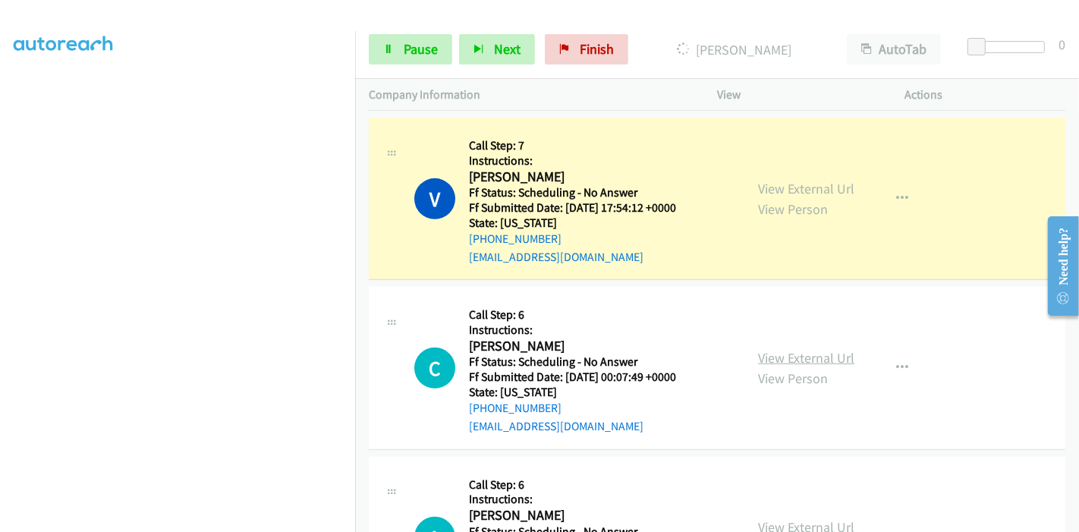
click at [798, 350] on link "View External Url" at bounding box center [806, 357] width 96 height 17
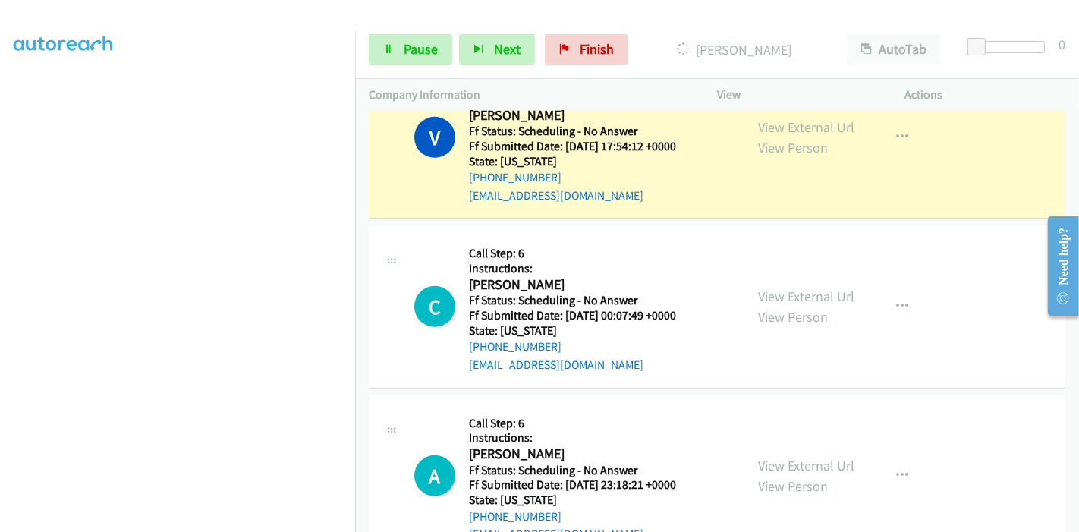
scroll to position [843, 0]
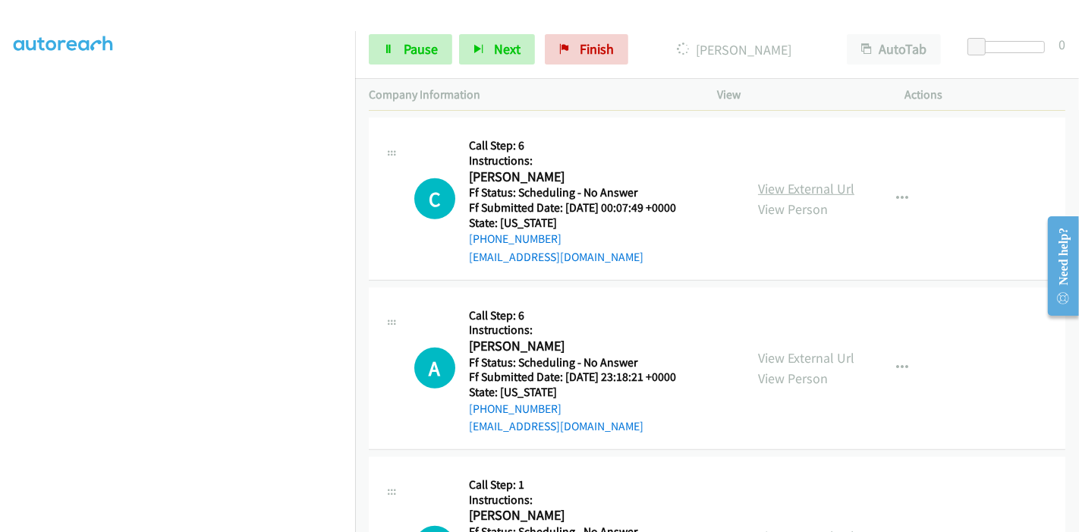
click at [823, 187] on link "View External Url" at bounding box center [806, 188] width 96 height 17
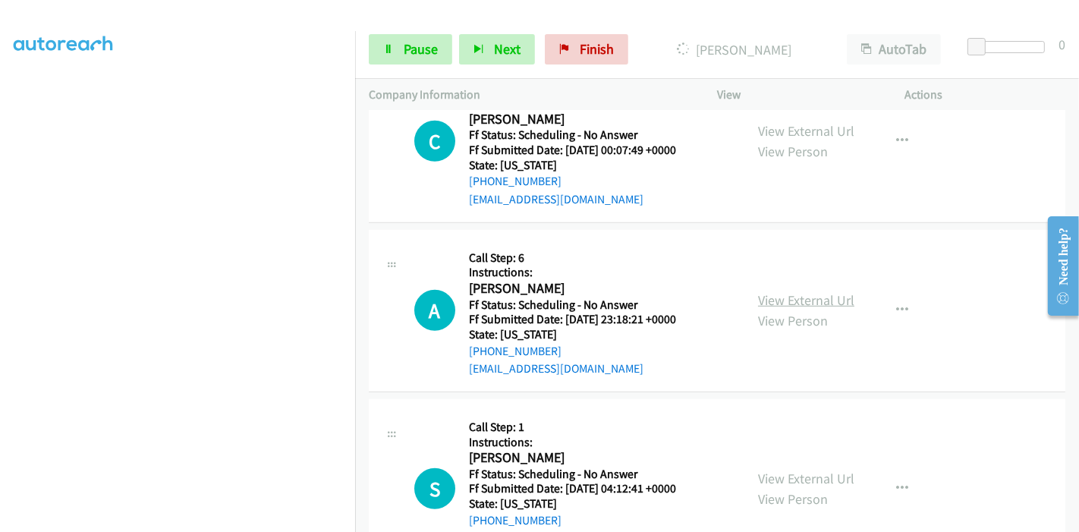
scroll to position [927, 0]
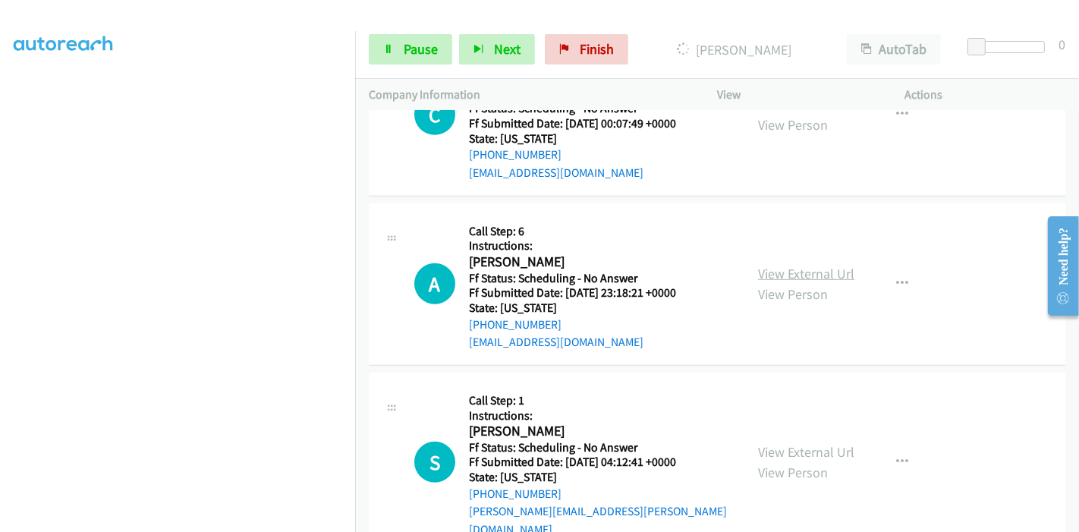
click at [826, 278] on link "View External Url" at bounding box center [806, 273] width 96 height 17
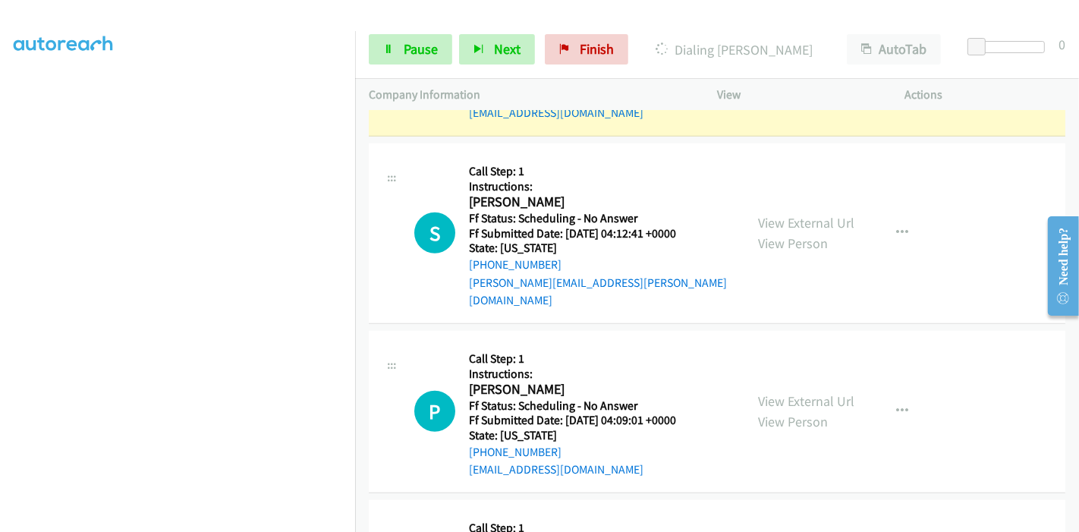
scroll to position [1229, 0]
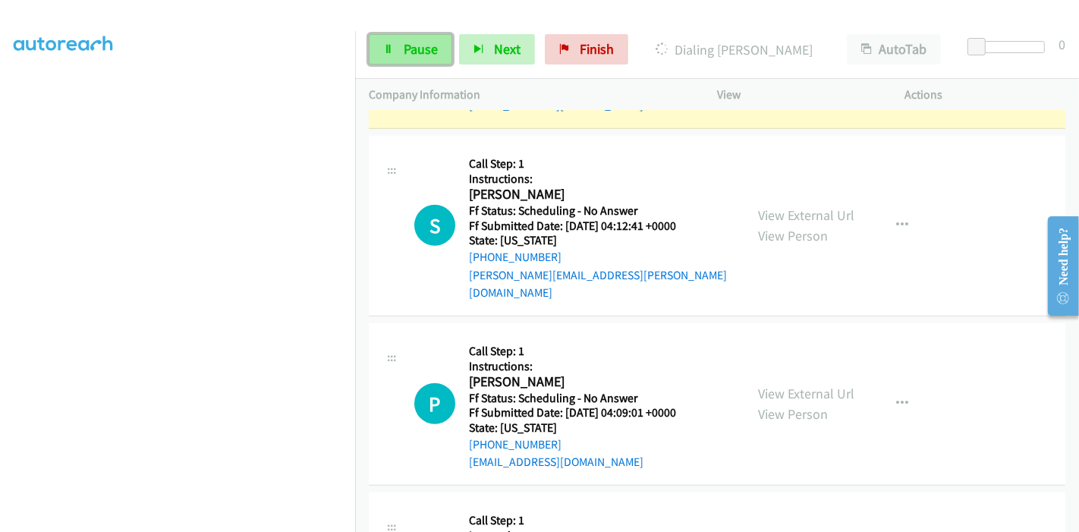
click at [398, 52] on link "Pause" at bounding box center [410, 49] width 83 height 30
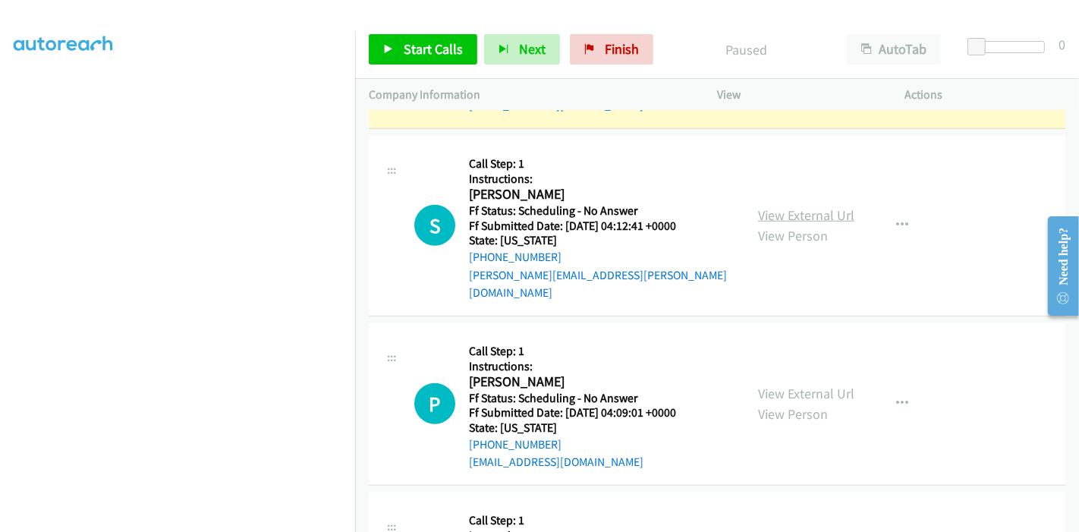
click at [802, 206] on link "View External Url" at bounding box center [806, 214] width 96 height 17
click at [798, 385] on link "View External Url" at bounding box center [806, 393] width 96 height 17
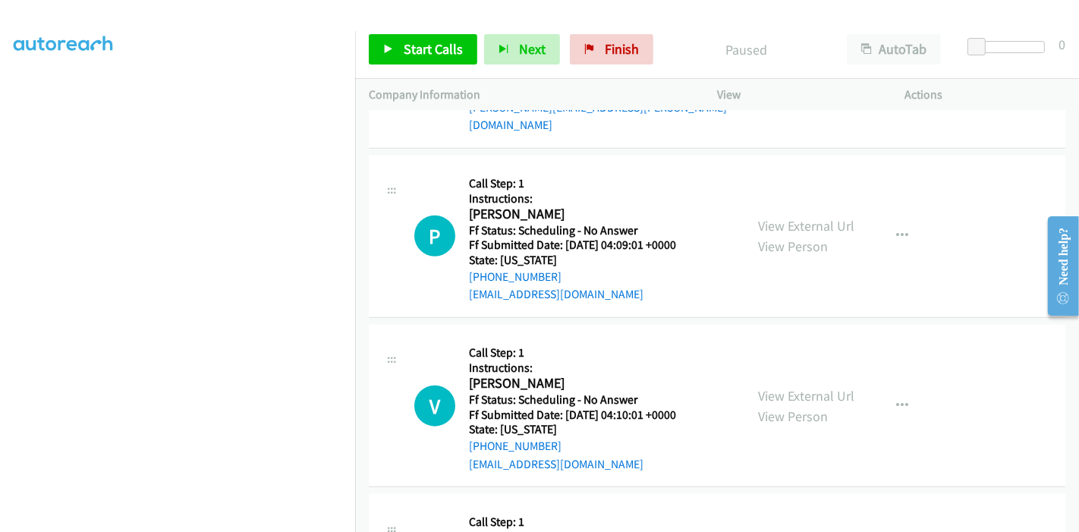
scroll to position [1397, 0]
click at [769, 386] on link "View External Url" at bounding box center [806, 394] width 96 height 17
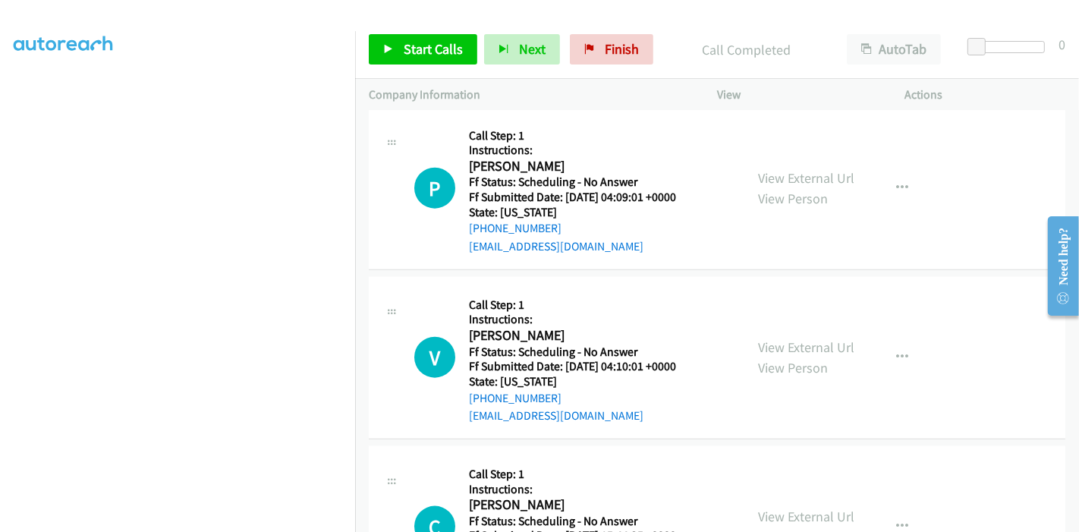
scroll to position [1597, 0]
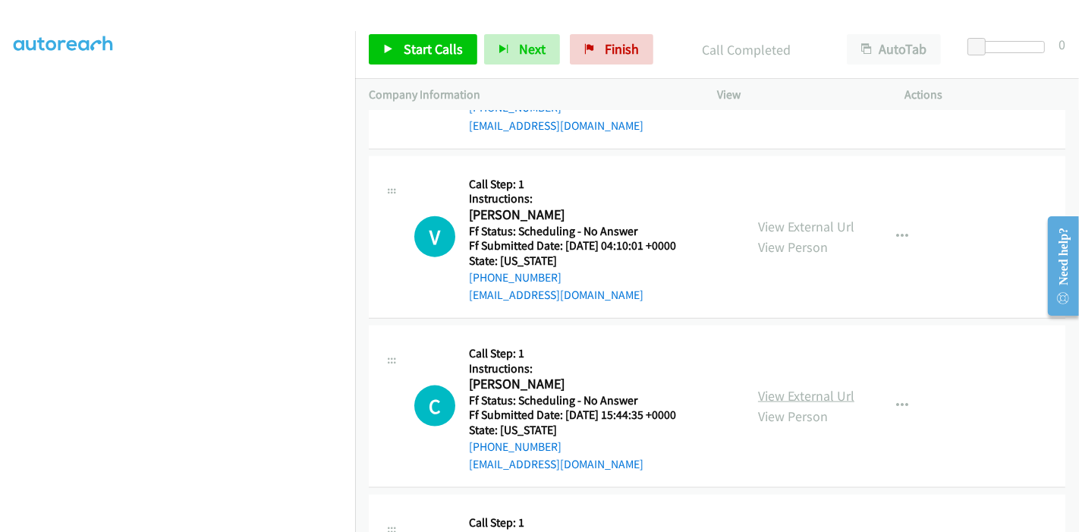
click at [786, 387] on link "View External Url" at bounding box center [806, 395] width 96 height 17
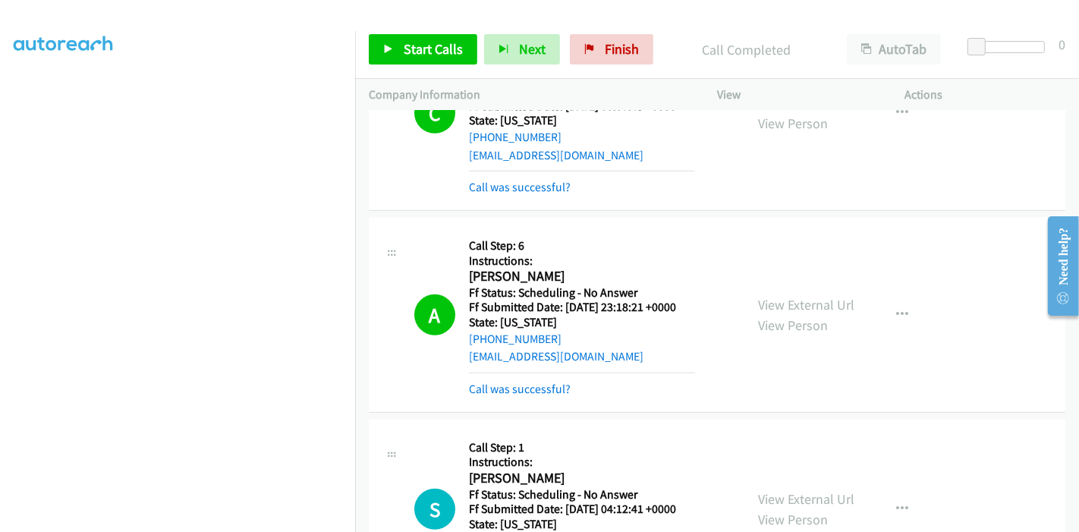
scroll to position [1012, 0]
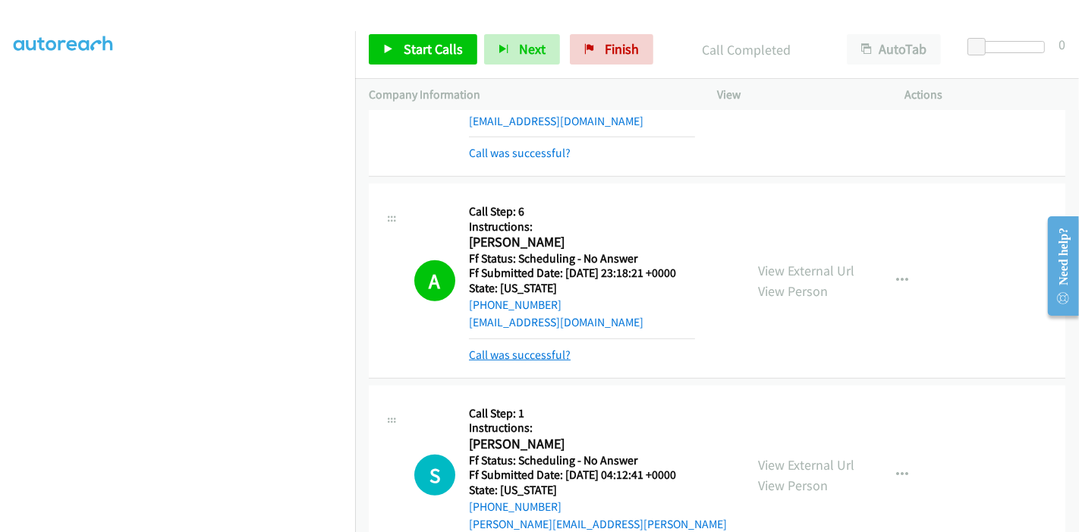
click at [540, 350] on link "Call was successful?" at bounding box center [520, 355] width 102 height 14
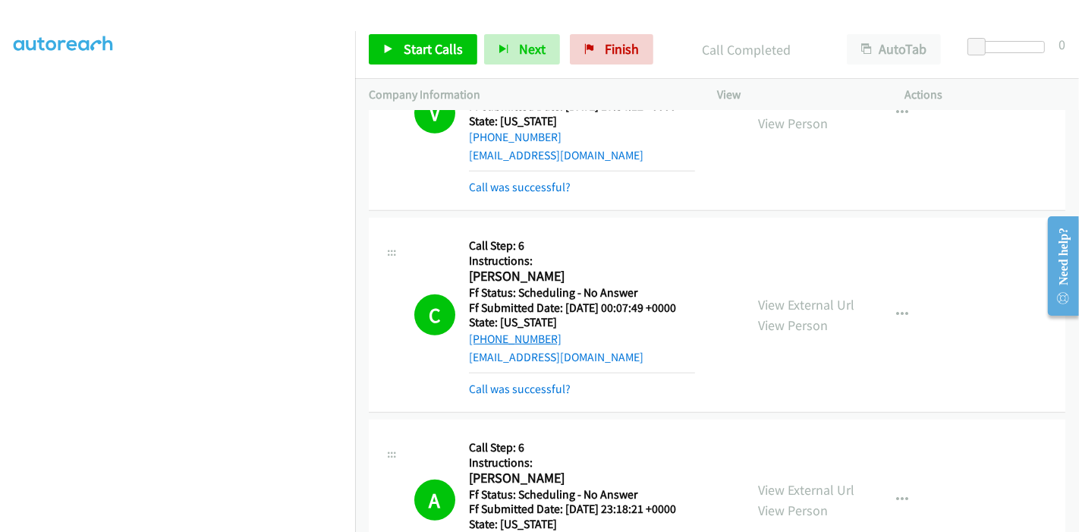
scroll to position [759, 0]
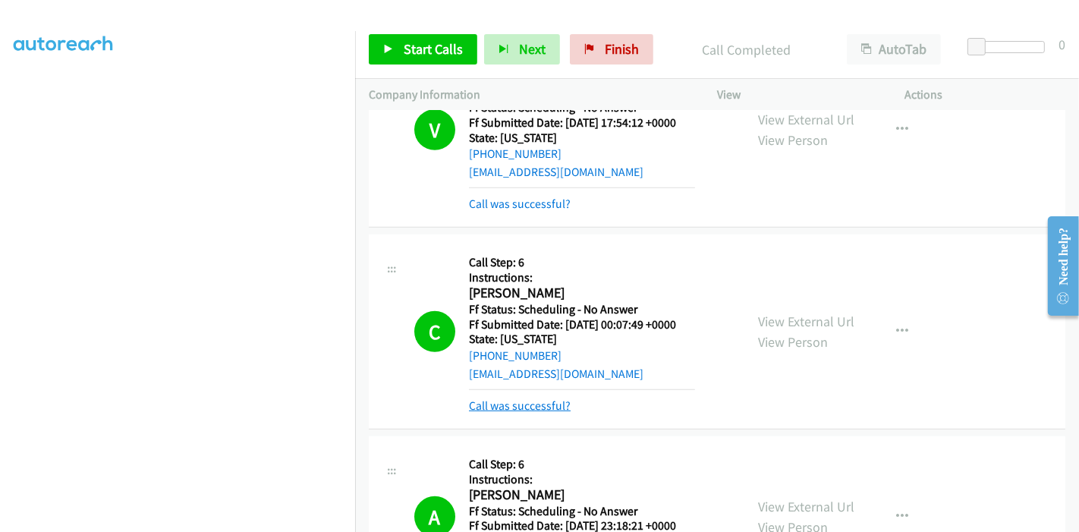
click at [501, 398] on link "Call was successful?" at bounding box center [520, 405] width 102 height 14
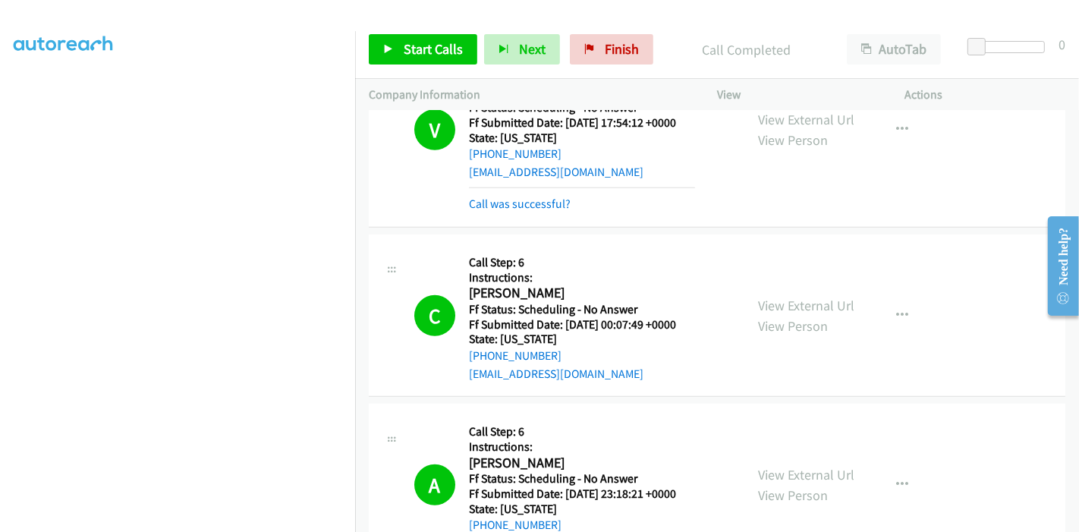
scroll to position [1180, 0]
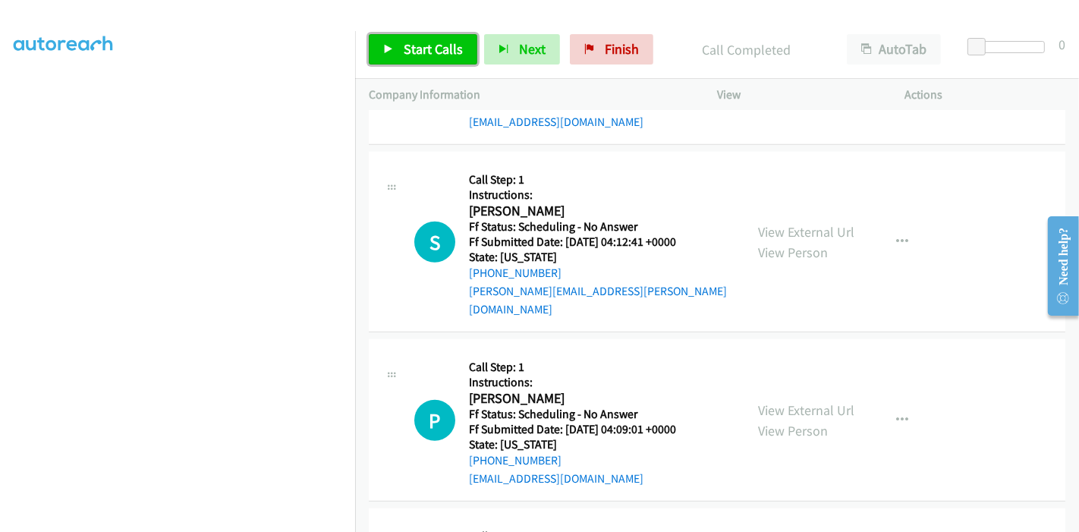
click at [378, 50] on link "Start Calls" at bounding box center [423, 49] width 109 height 30
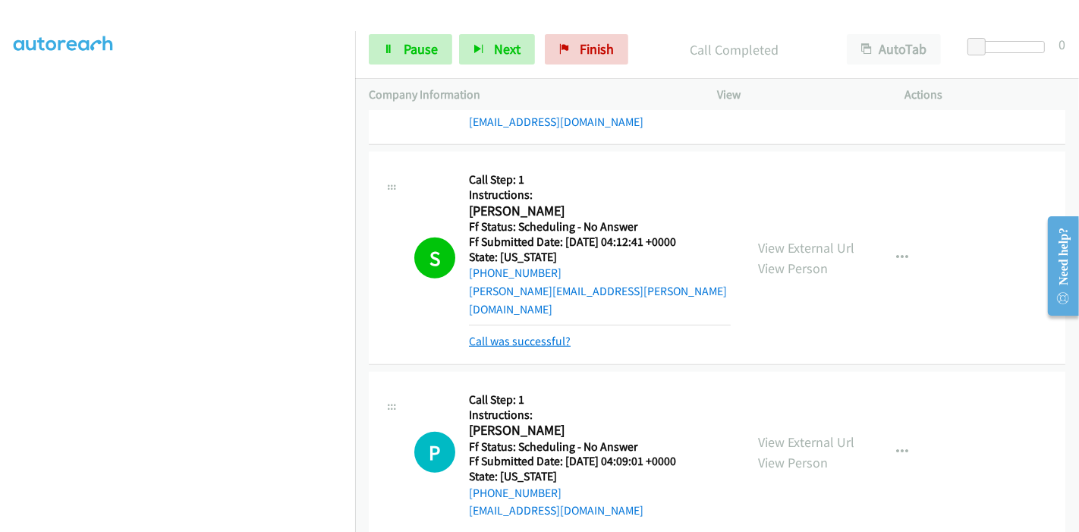
click at [518, 334] on link "Call was successful?" at bounding box center [520, 341] width 102 height 14
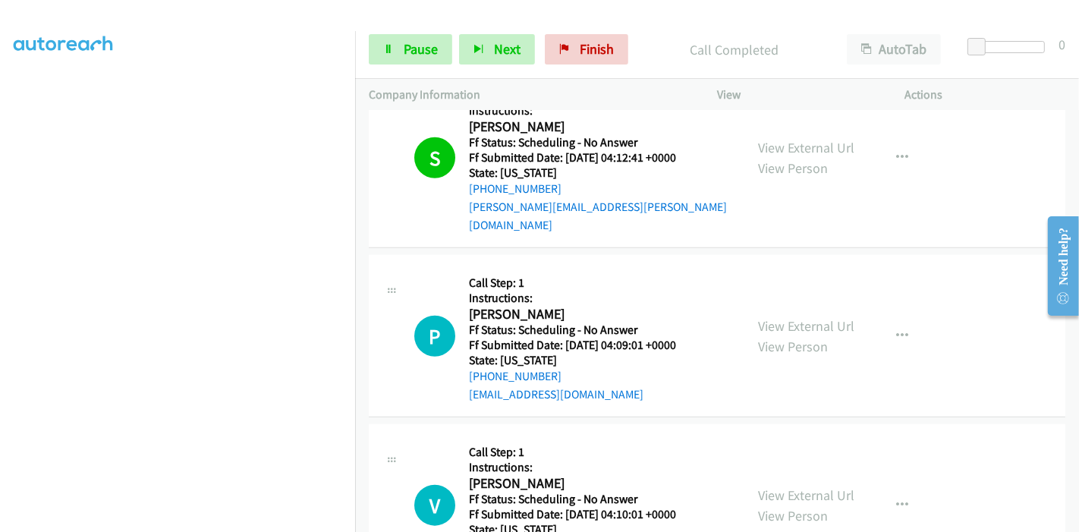
scroll to position [320, 0]
click at [410, 48] on span "Pause" at bounding box center [421, 48] width 34 height 17
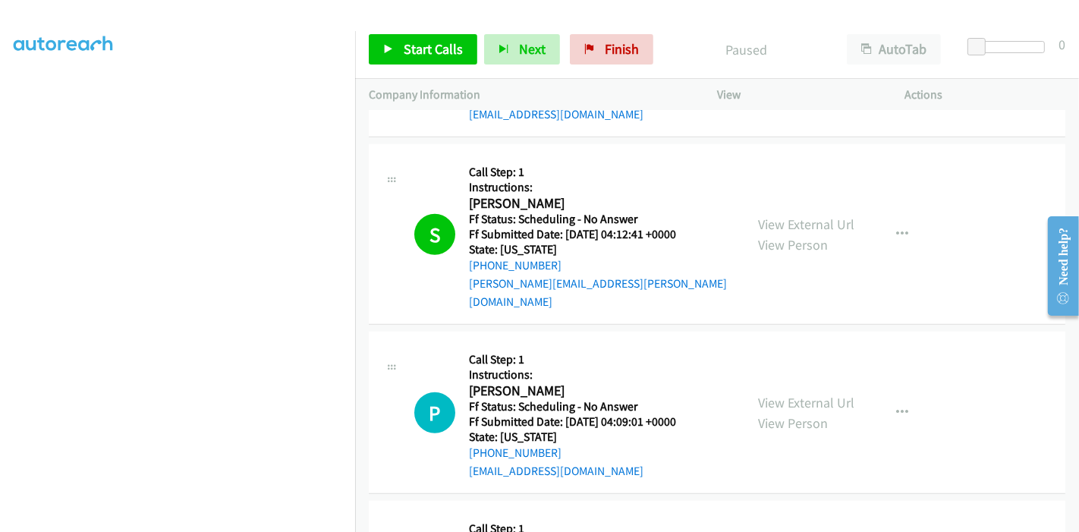
scroll to position [1096, 0]
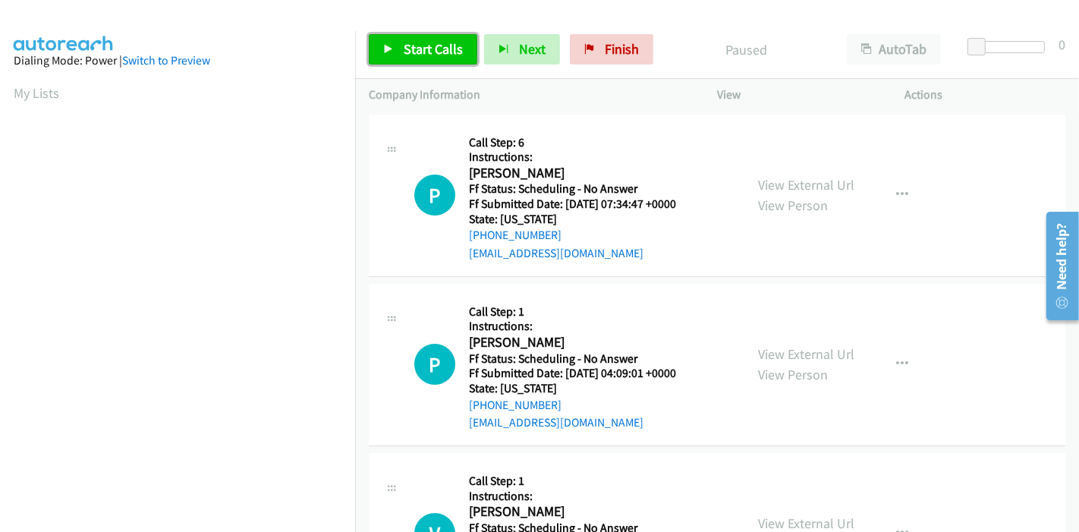
click at [388, 54] on link "Start Calls" at bounding box center [423, 49] width 109 height 30
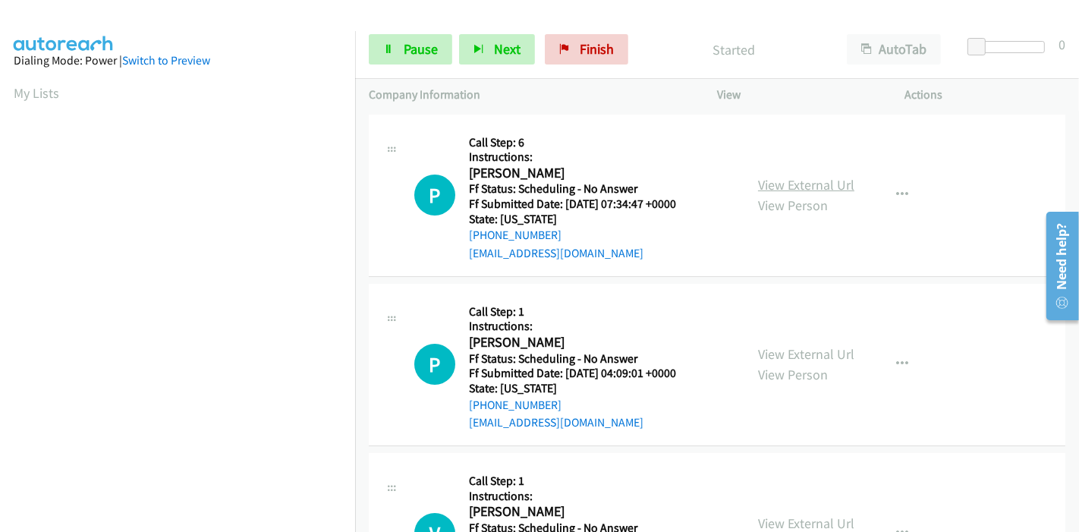
click at [791, 184] on link "View External Url" at bounding box center [806, 184] width 96 height 17
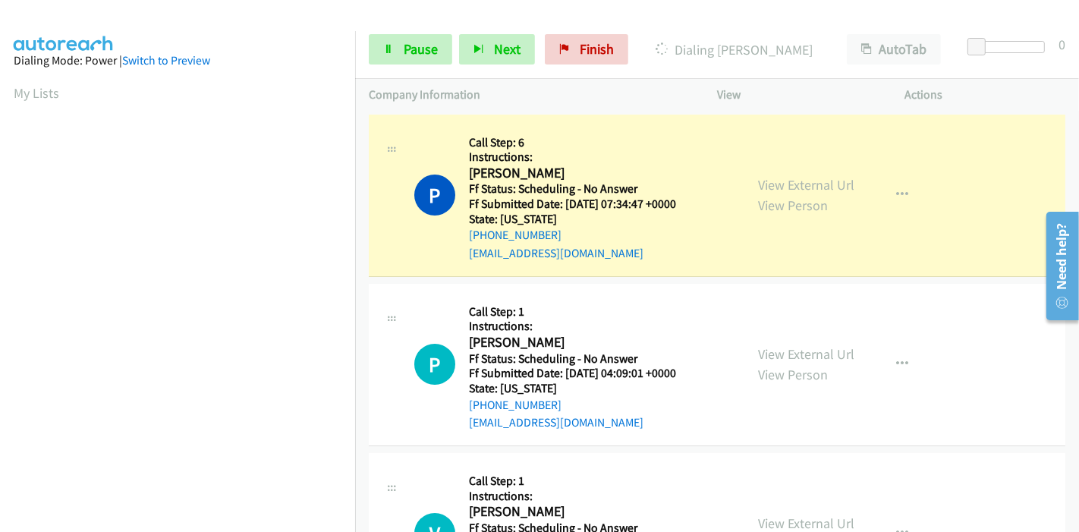
scroll to position [320, 0]
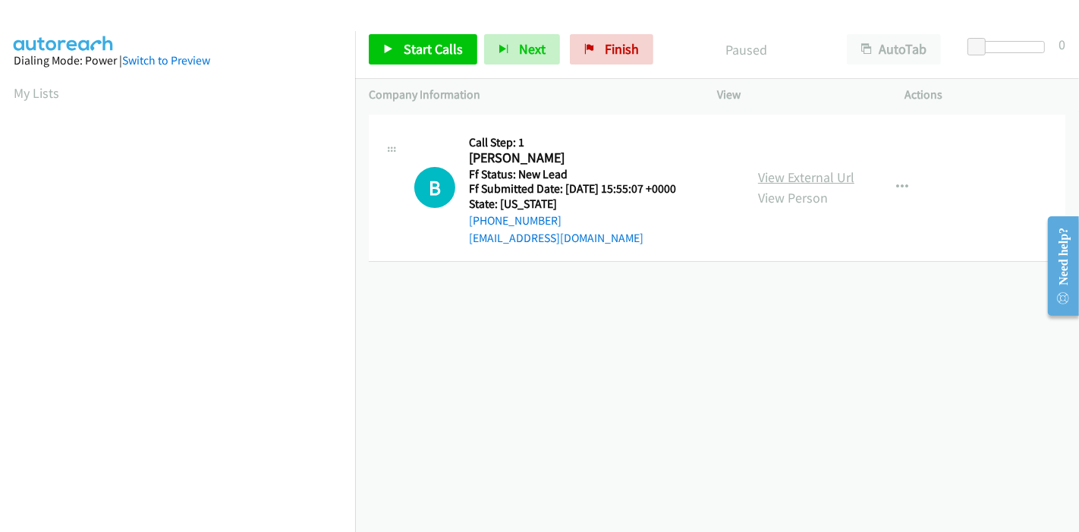
click at [785, 181] on link "View External Url" at bounding box center [806, 176] width 96 height 17
click at [418, 52] on span "Start Calls" at bounding box center [433, 48] width 59 height 17
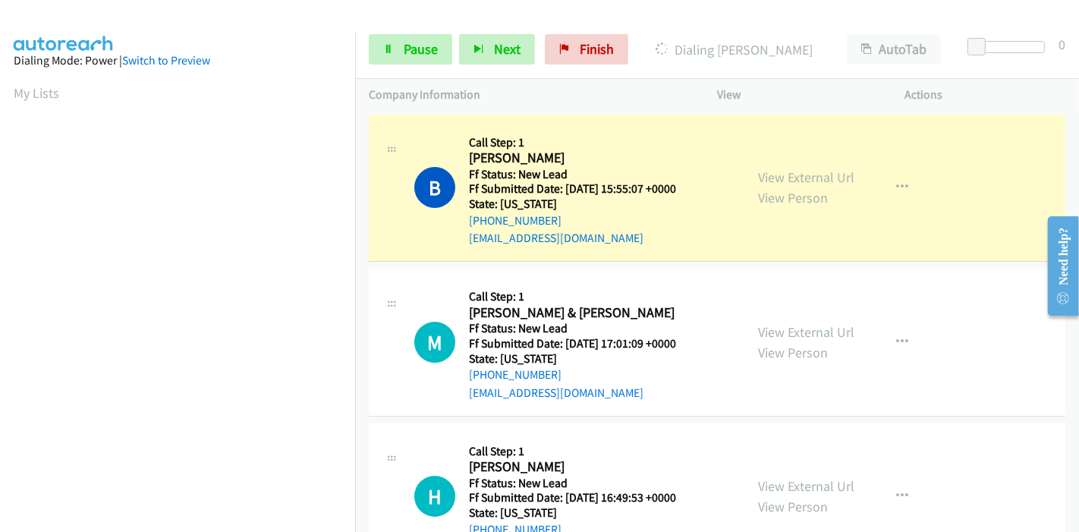
scroll to position [61, 0]
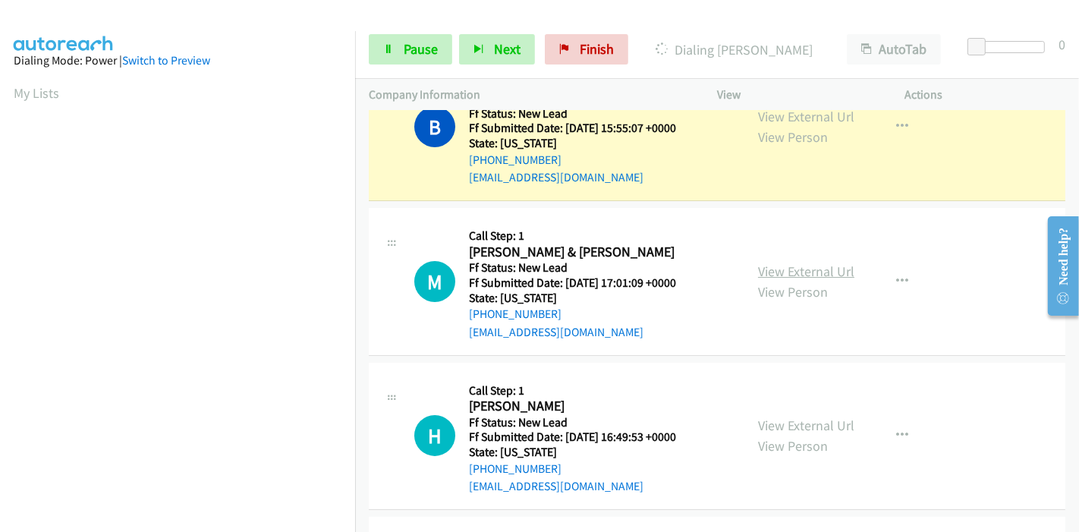
click at [812, 277] on link "View External Url" at bounding box center [806, 271] width 96 height 17
click at [772, 426] on link "View External Url" at bounding box center [806, 425] width 96 height 17
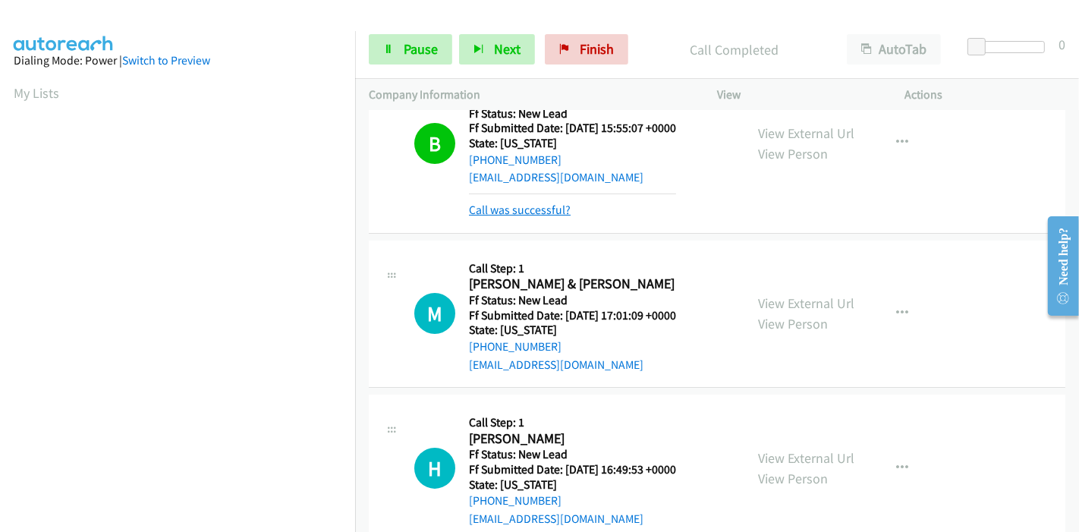
click at [501, 205] on link "Call was successful?" at bounding box center [520, 210] width 102 height 14
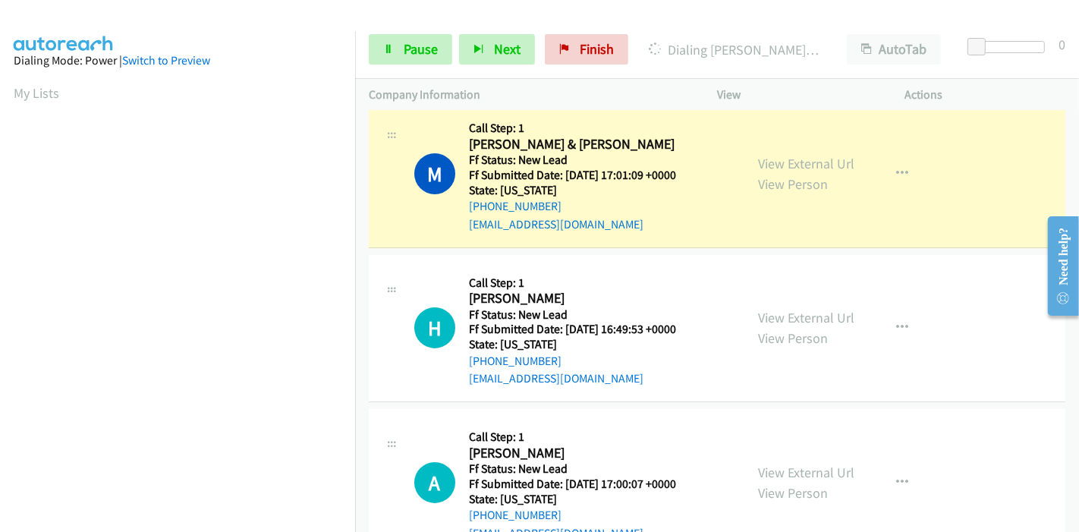
scroll to position [84, 0]
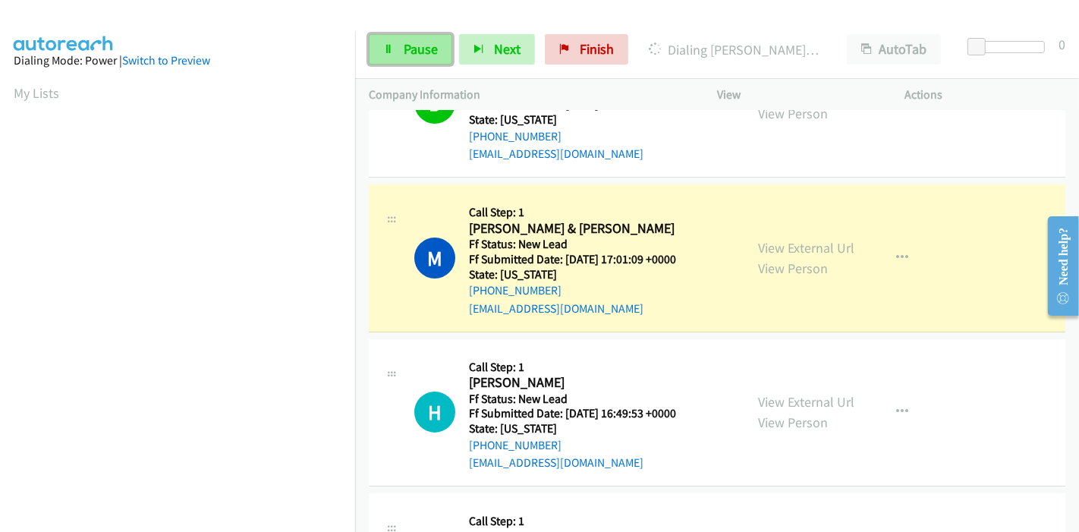
click at [397, 50] on link "Pause" at bounding box center [410, 49] width 83 height 30
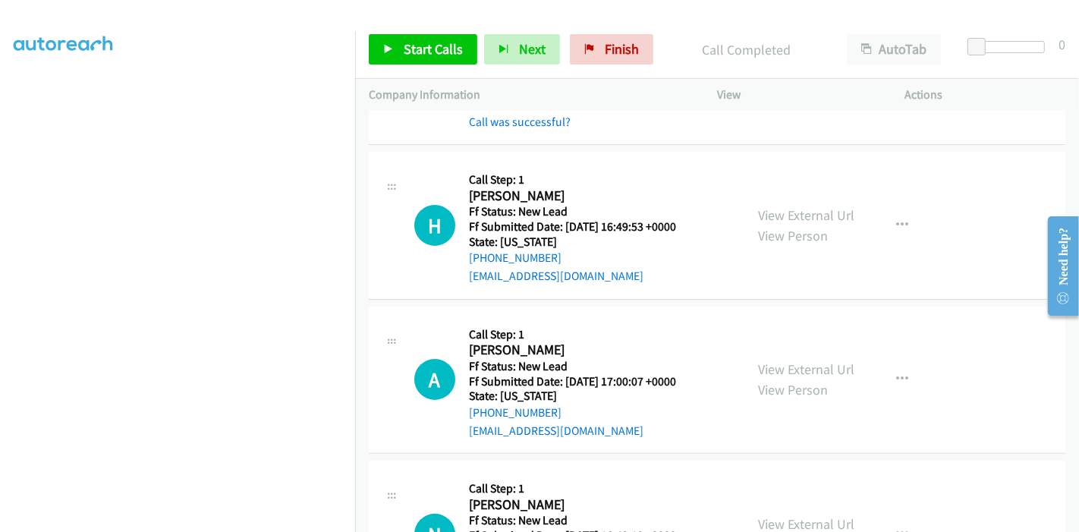
scroll to position [388, 0]
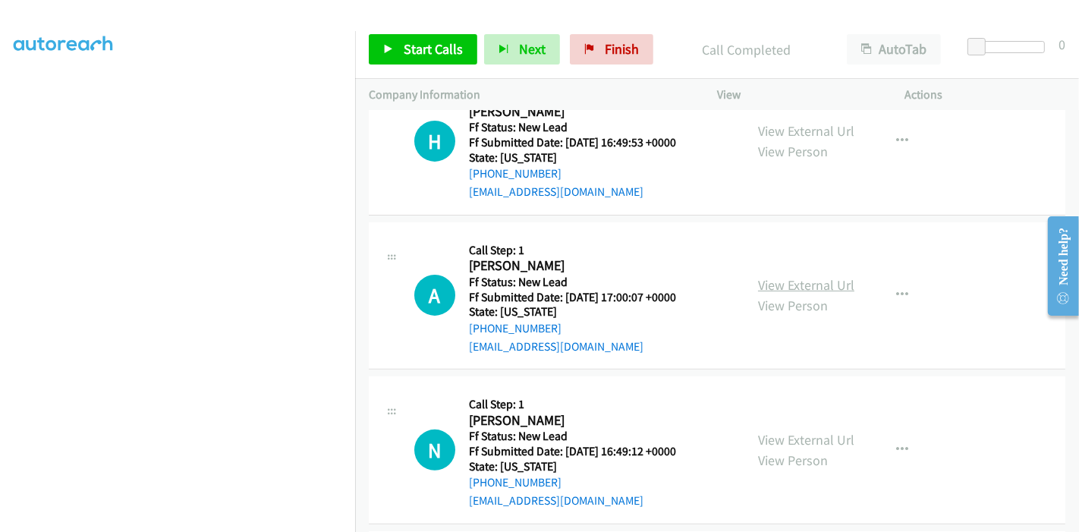
click at [782, 285] on link "View External Url" at bounding box center [806, 284] width 96 height 17
click at [766, 287] on link "View External Url" at bounding box center [806, 284] width 96 height 17
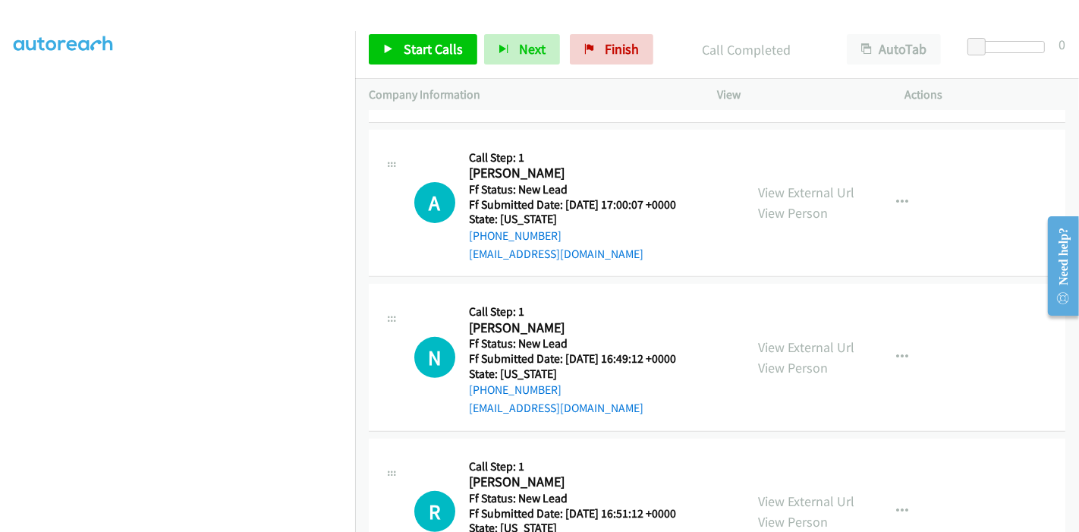
scroll to position [556, 0]
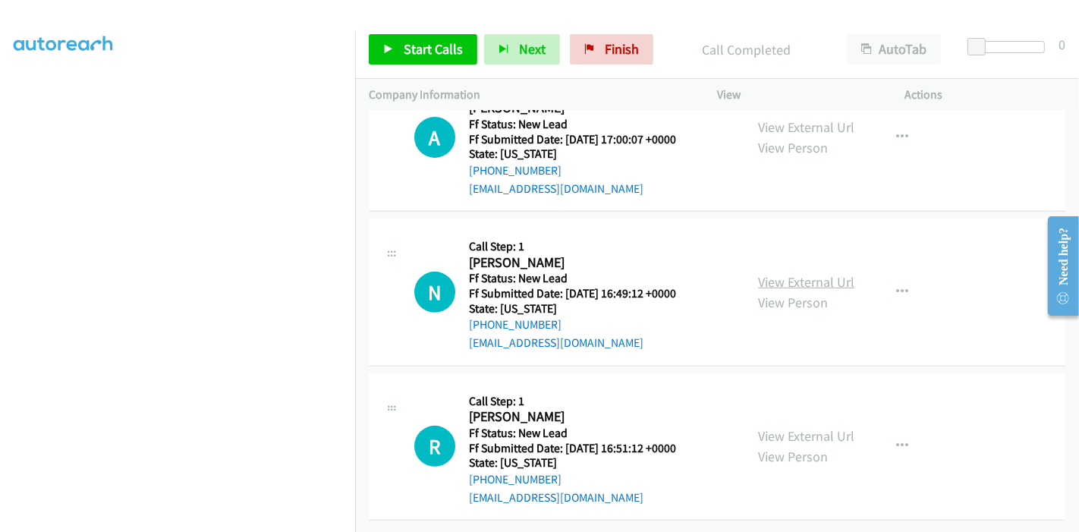
click at [763, 276] on link "View External Url" at bounding box center [806, 281] width 96 height 17
click at [774, 427] on link "View External Url" at bounding box center [806, 435] width 96 height 17
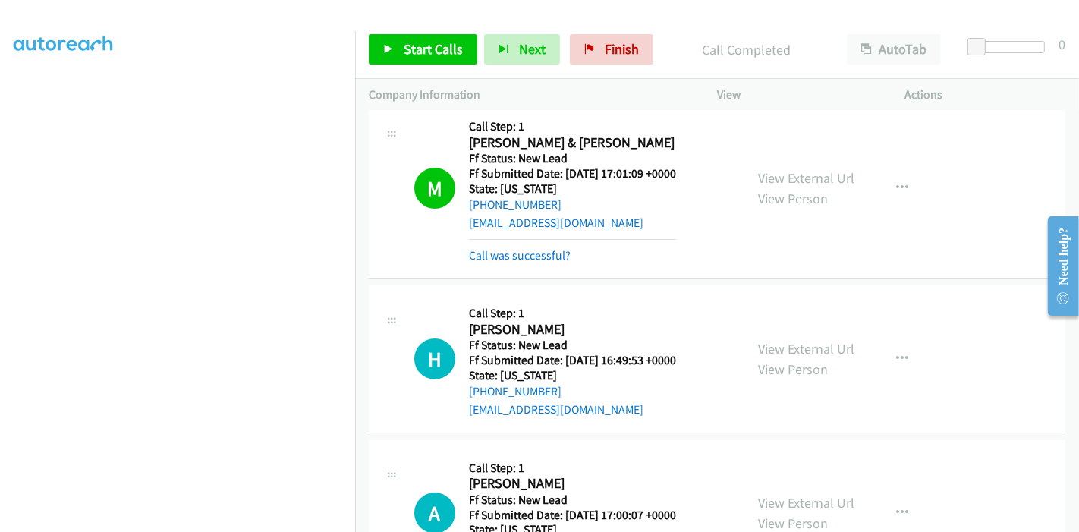
scroll to position [134, 0]
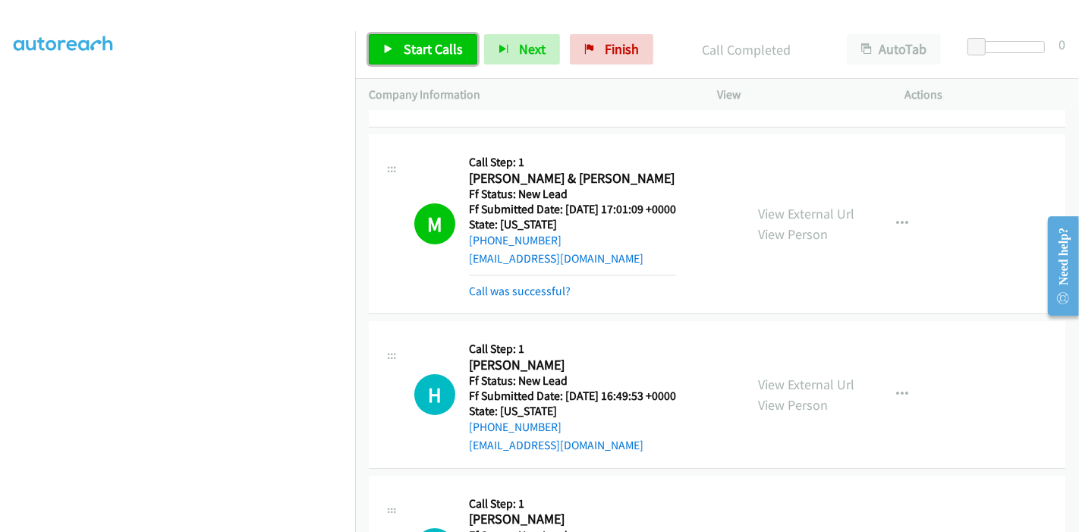
click at [392, 45] on icon at bounding box center [388, 50] width 11 height 11
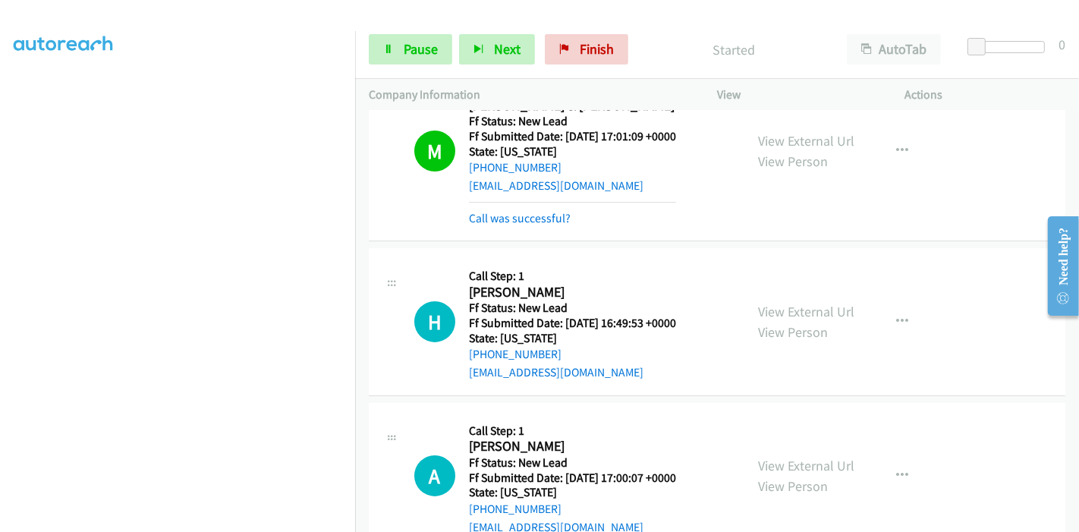
scroll to position [304, 0]
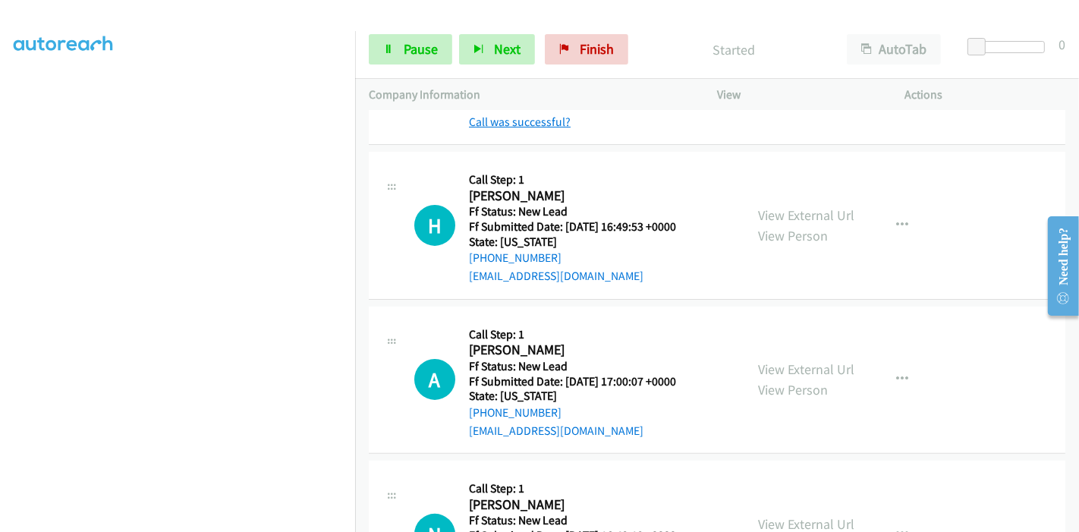
click at [529, 127] on link "Call was successful?" at bounding box center [520, 122] width 102 height 14
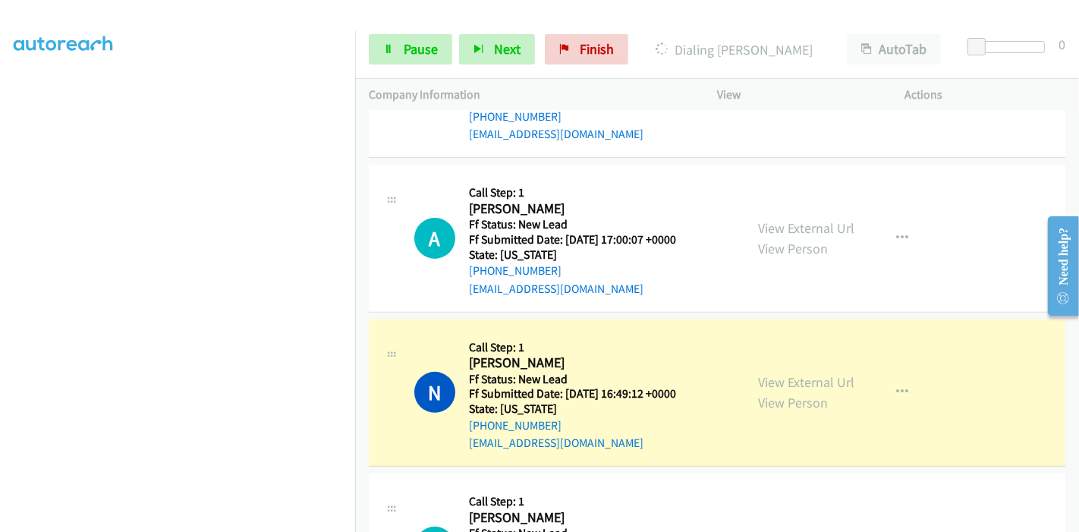
scroll to position [439, 0]
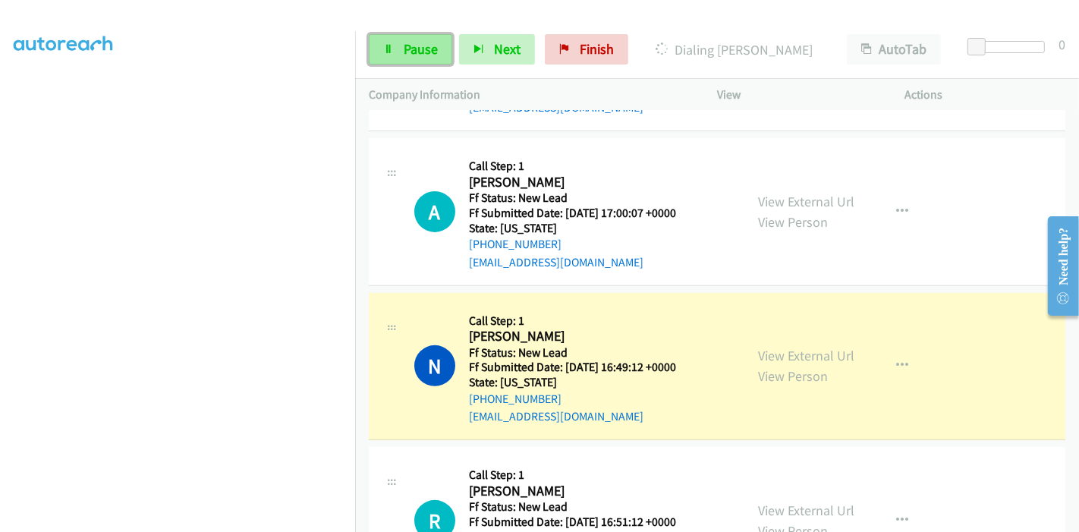
click at [409, 44] on span "Pause" at bounding box center [421, 48] width 34 height 17
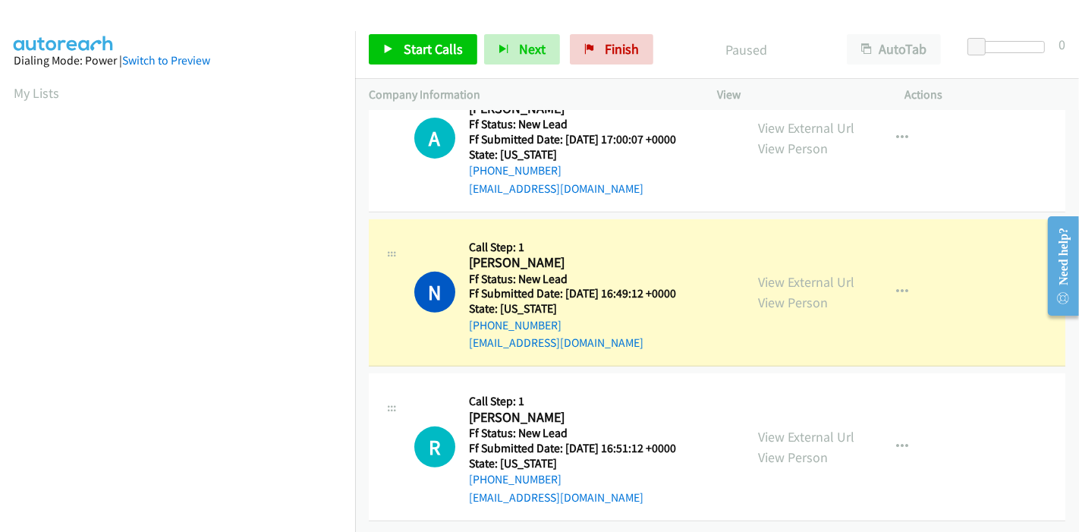
scroll to position [320, 0]
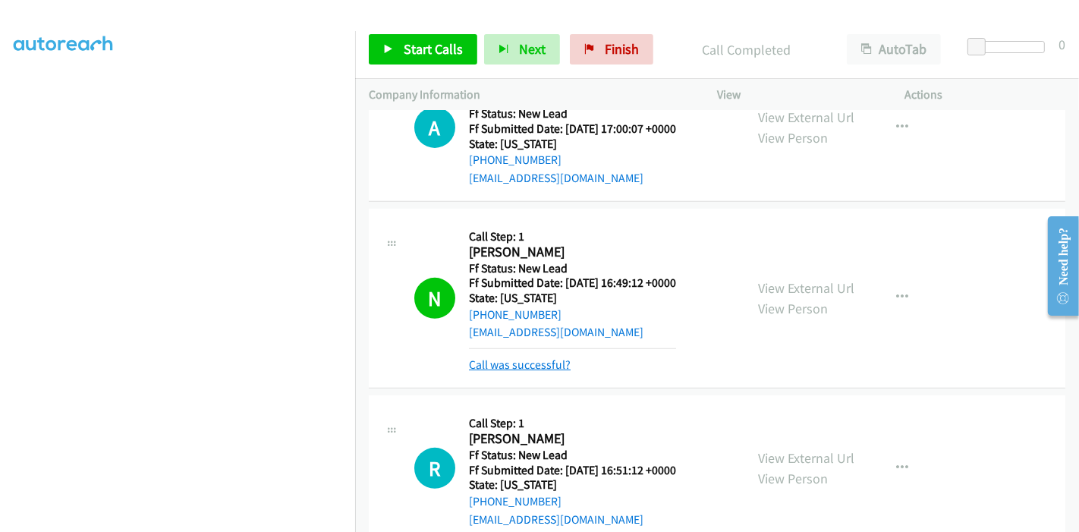
click at [517, 367] on link "Call was successful?" at bounding box center [520, 364] width 102 height 14
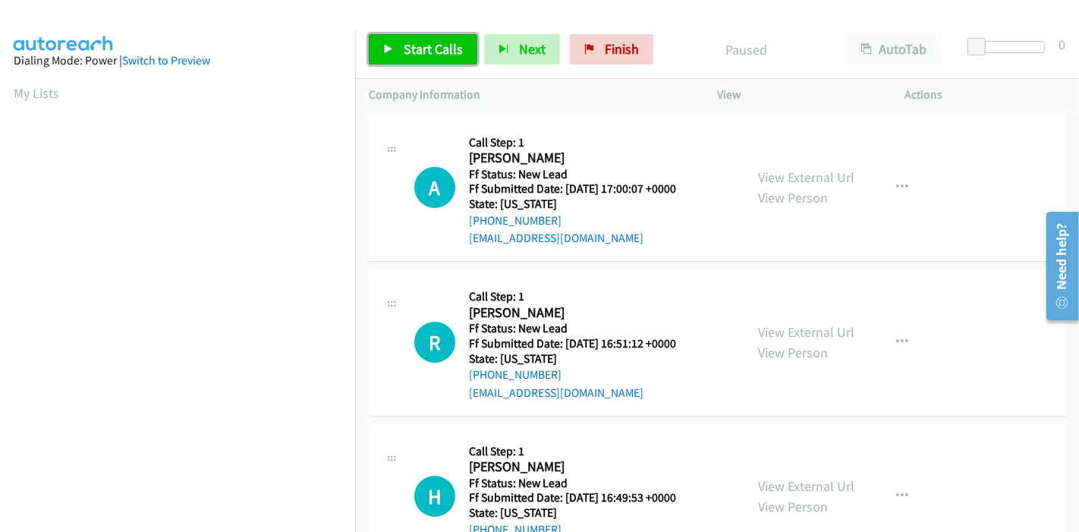
click at [416, 46] on span "Start Calls" at bounding box center [433, 48] width 59 height 17
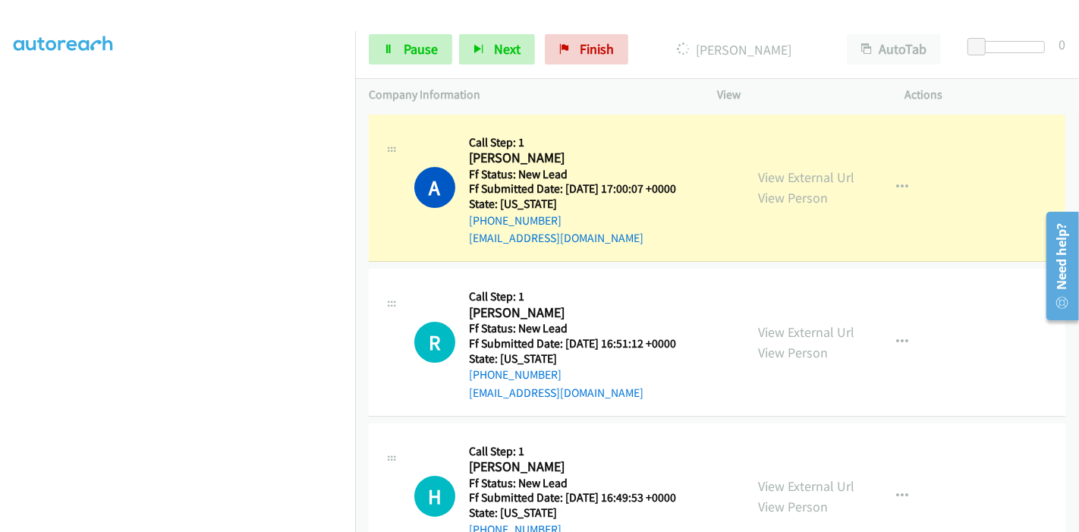
scroll to position [61, 0]
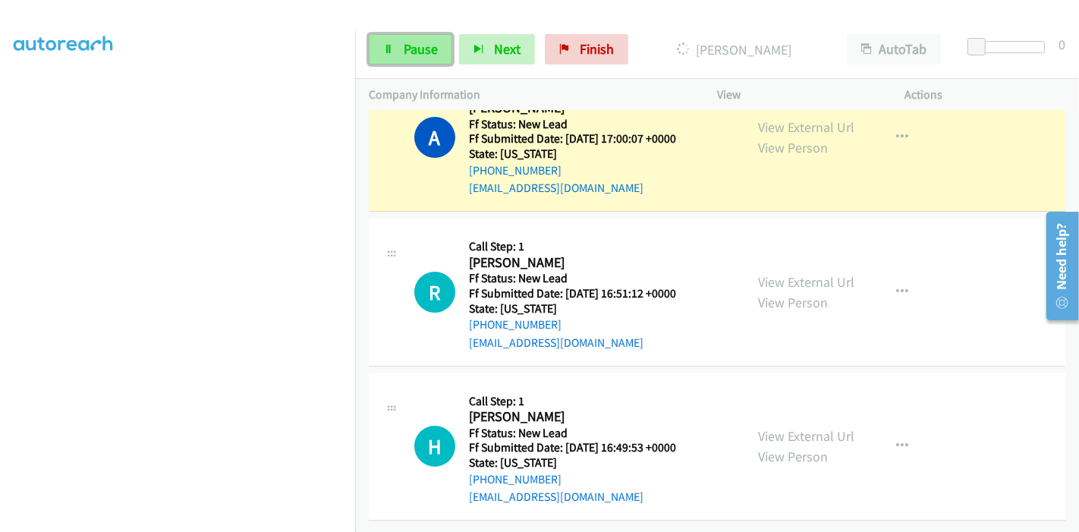
click at [404, 49] on span "Pause" at bounding box center [421, 48] width 34 height 17
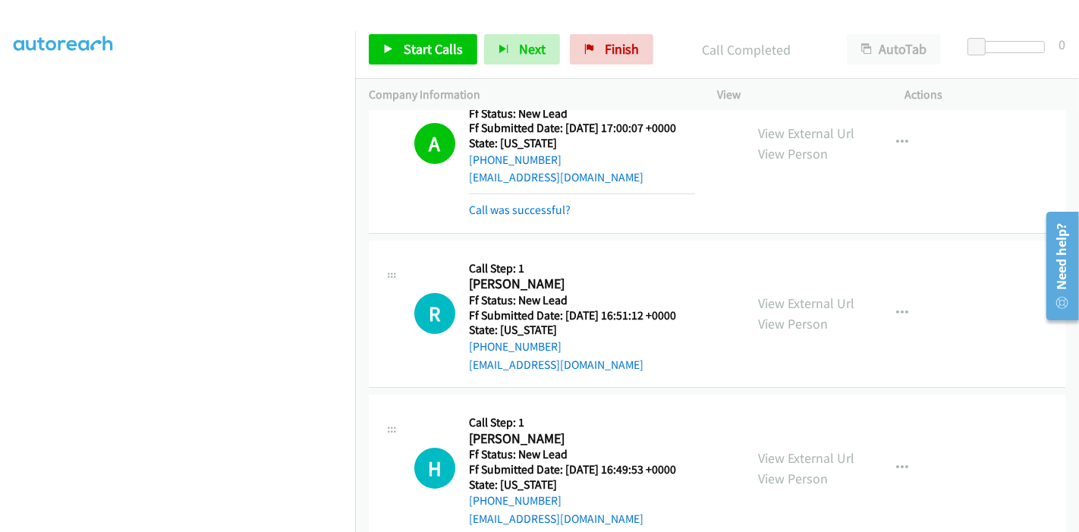
scroll to position [77, 0]
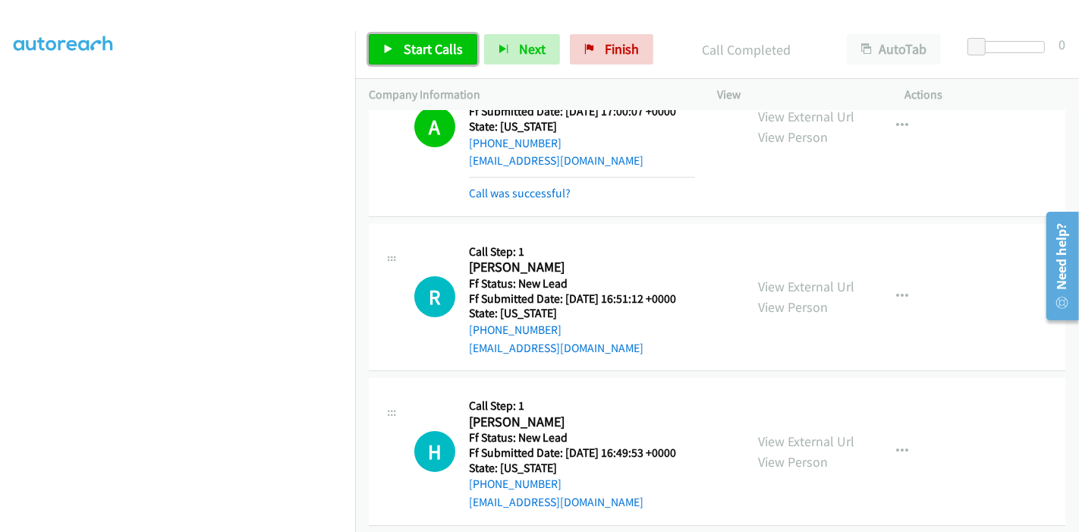
click at [411, 55] on span "Start Calls" at bounding box center [433, 48] width 59 height 17
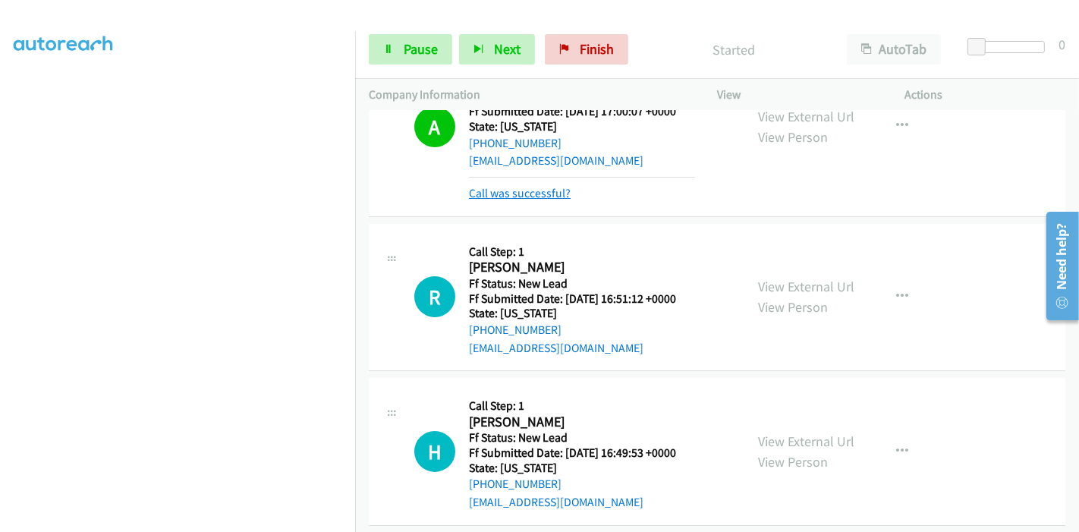
click at [497, 197] on link "Call was successful?" at bounding box center [520, 193] width 102 height 14
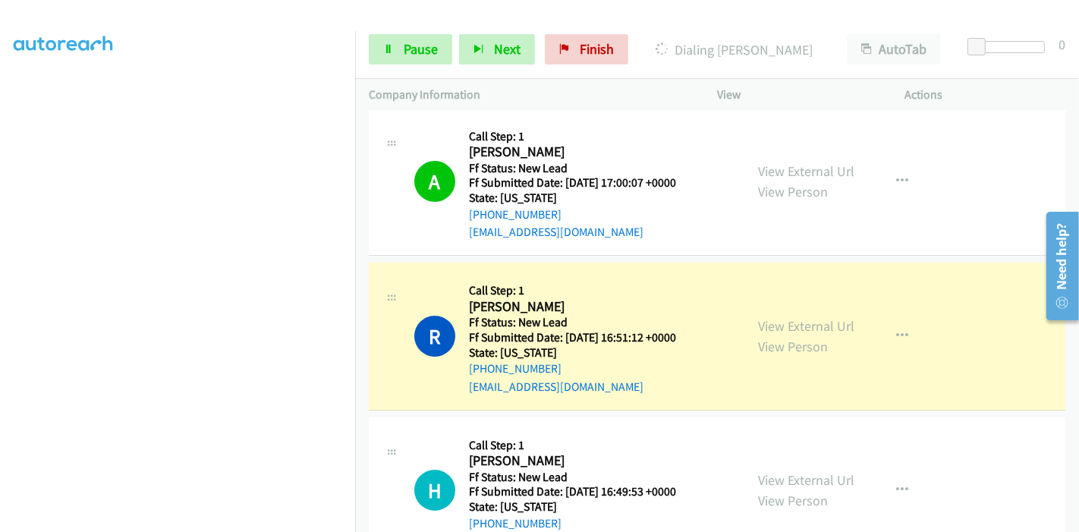
scroll to position [0, 0]
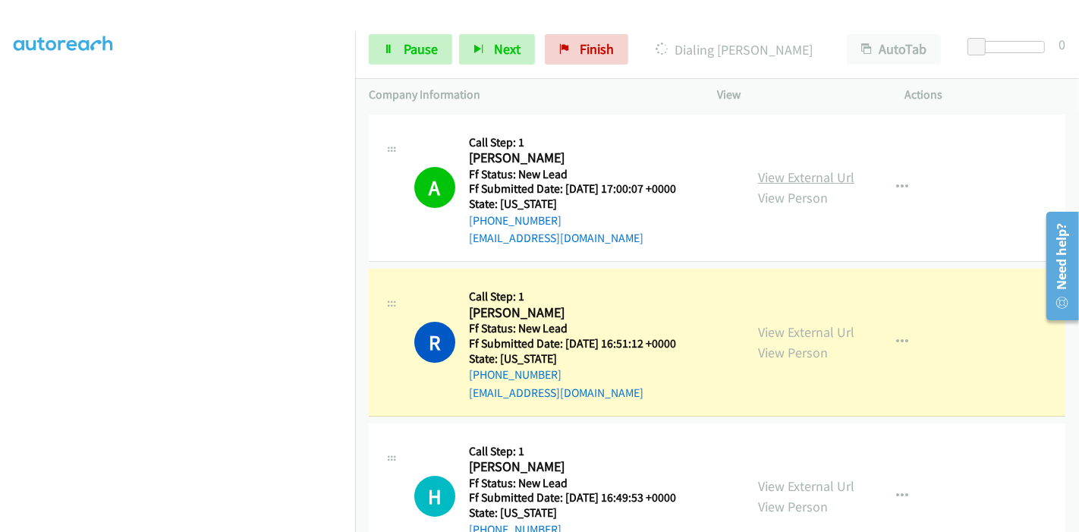
click at [777, 181] on link "View External Url" at bounding box center [806, 176] width 96 height 17
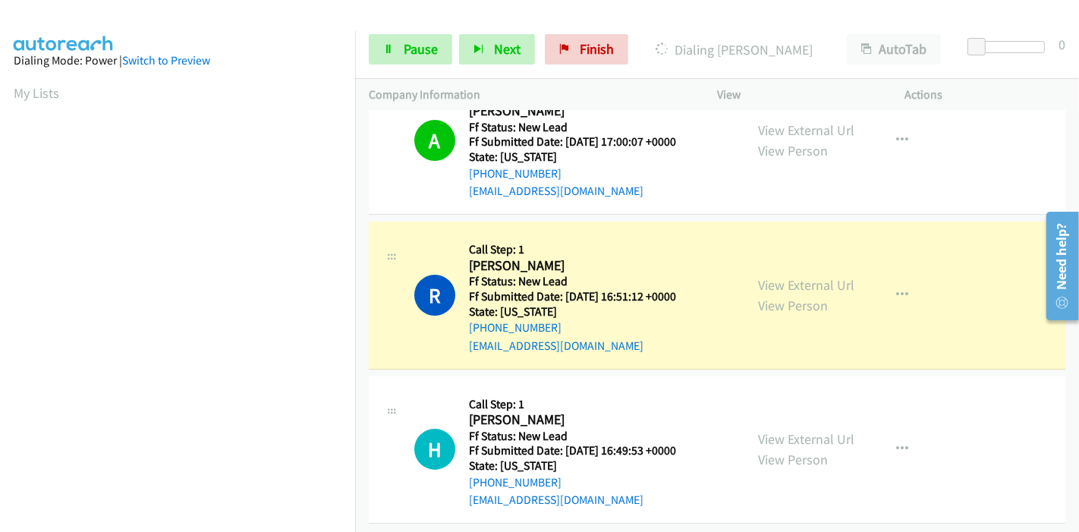
scroll to position [61, 0]
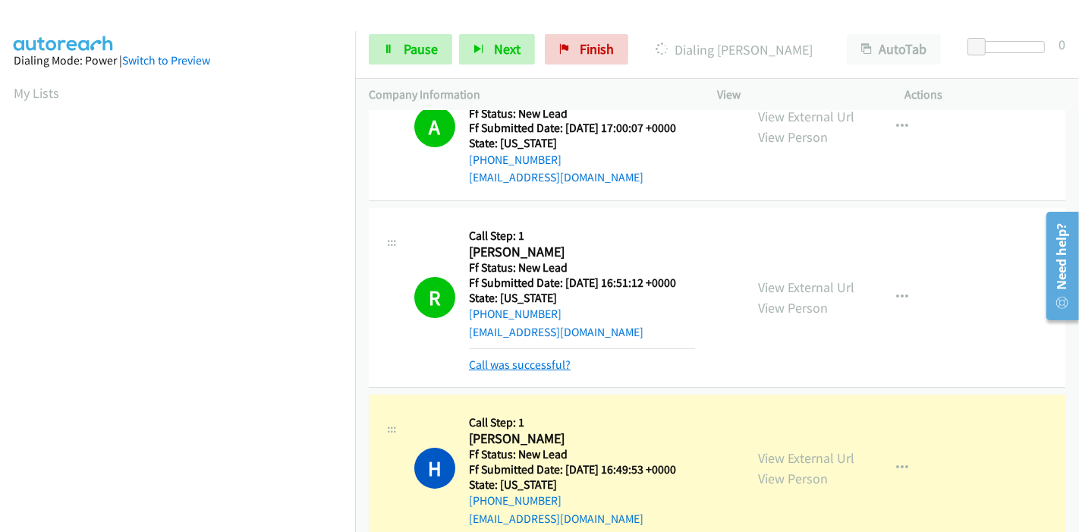
click at [483, 365] on link "Call was successful?" at bounding box center [520, 364] width 102 height 14
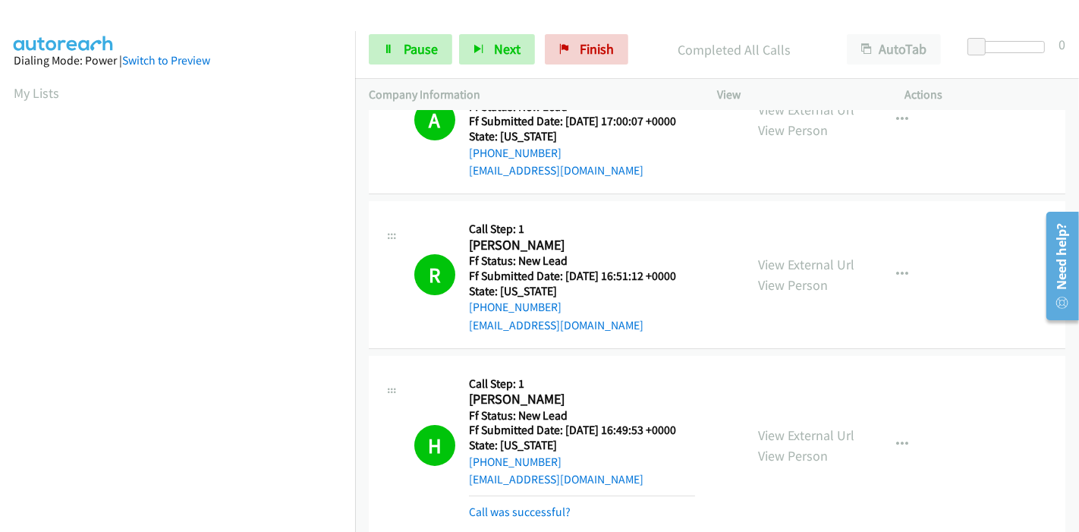
scroll to position [142, 0]
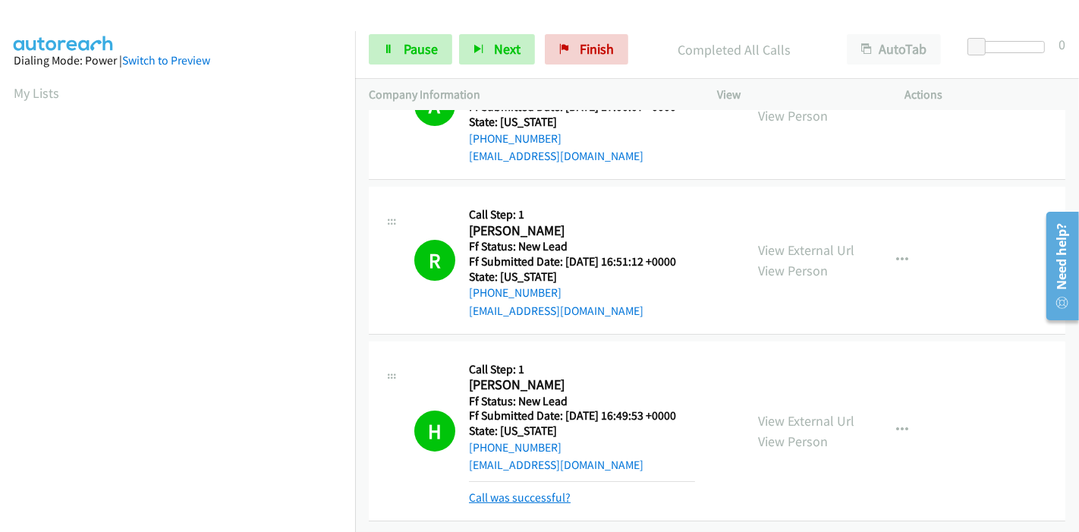
click at [529, 490] on link "Call was successful?" at bounding box center [520, 497] width 102 height 14
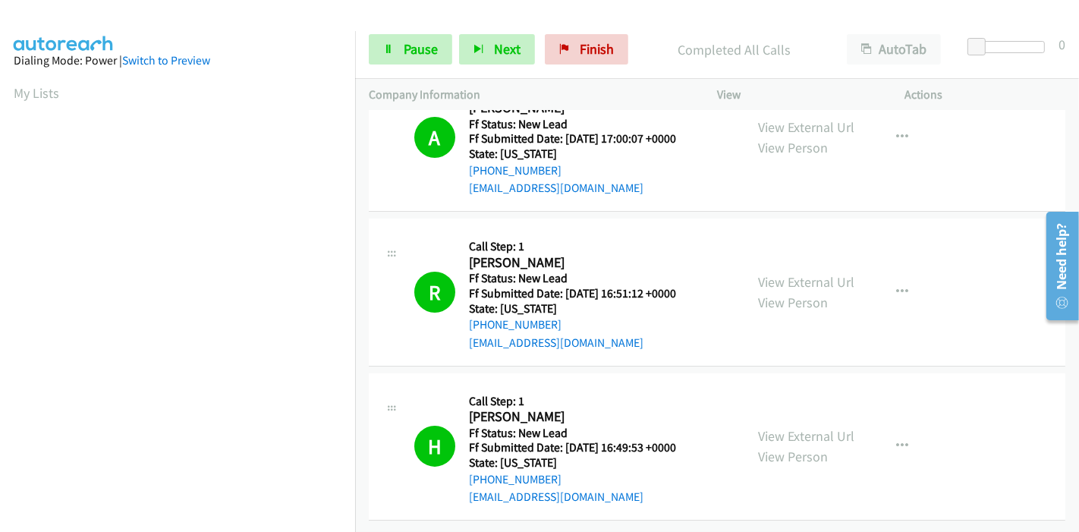
scroll to position [109, 0]
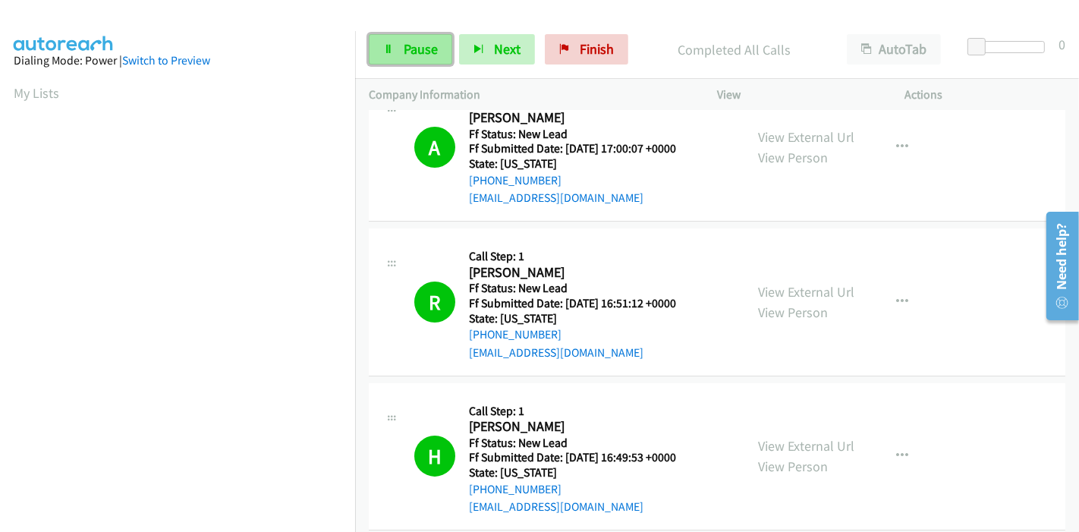
click at [420, 45] on span "Pause" at bounding box center [421, 48] width 34 height 17
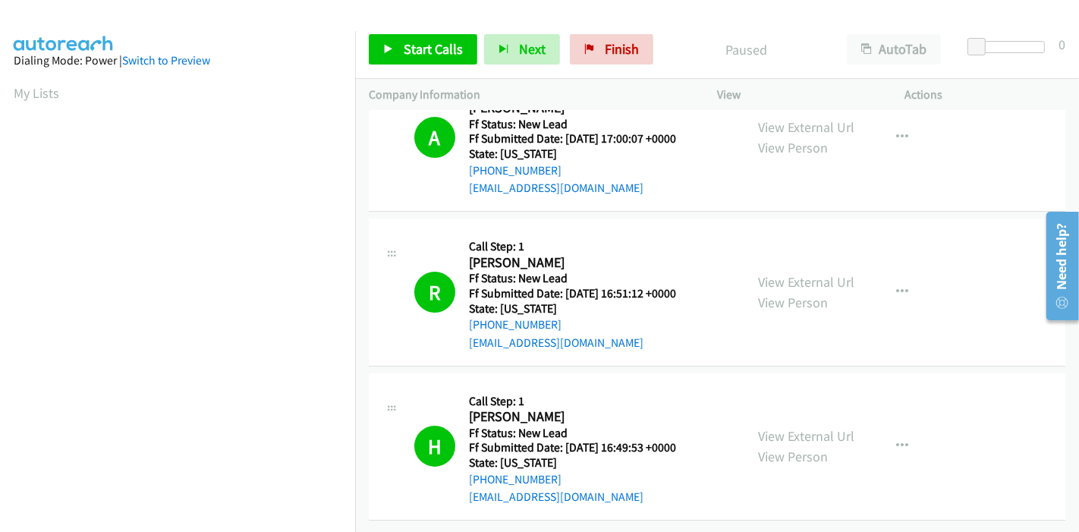
scroll to position [0, 0]
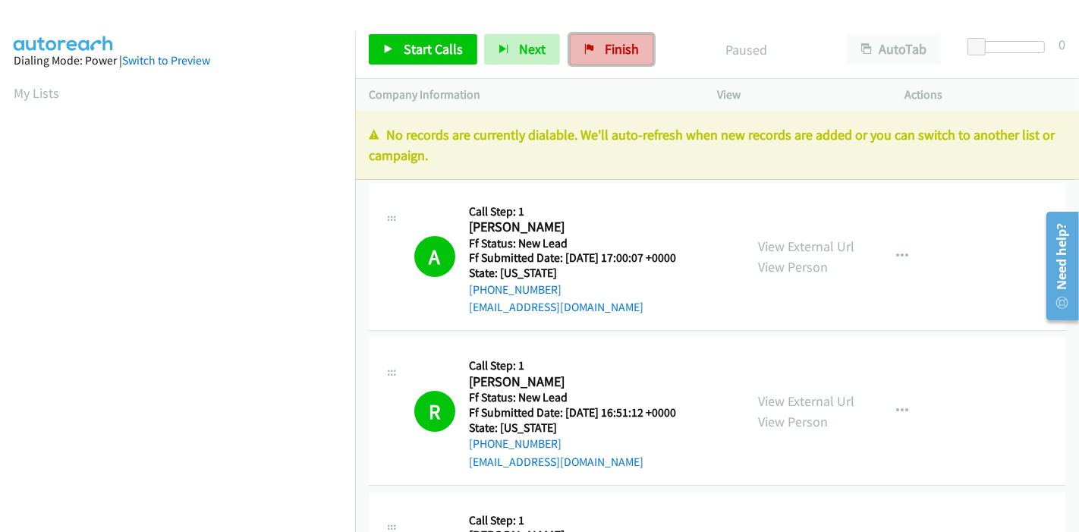
click at [612, 54] on span "Finish" at bounding box center [622, 48] width 34 height 17
